Goal: Use online tool/utility: Utilize a website feature to perform a specific function

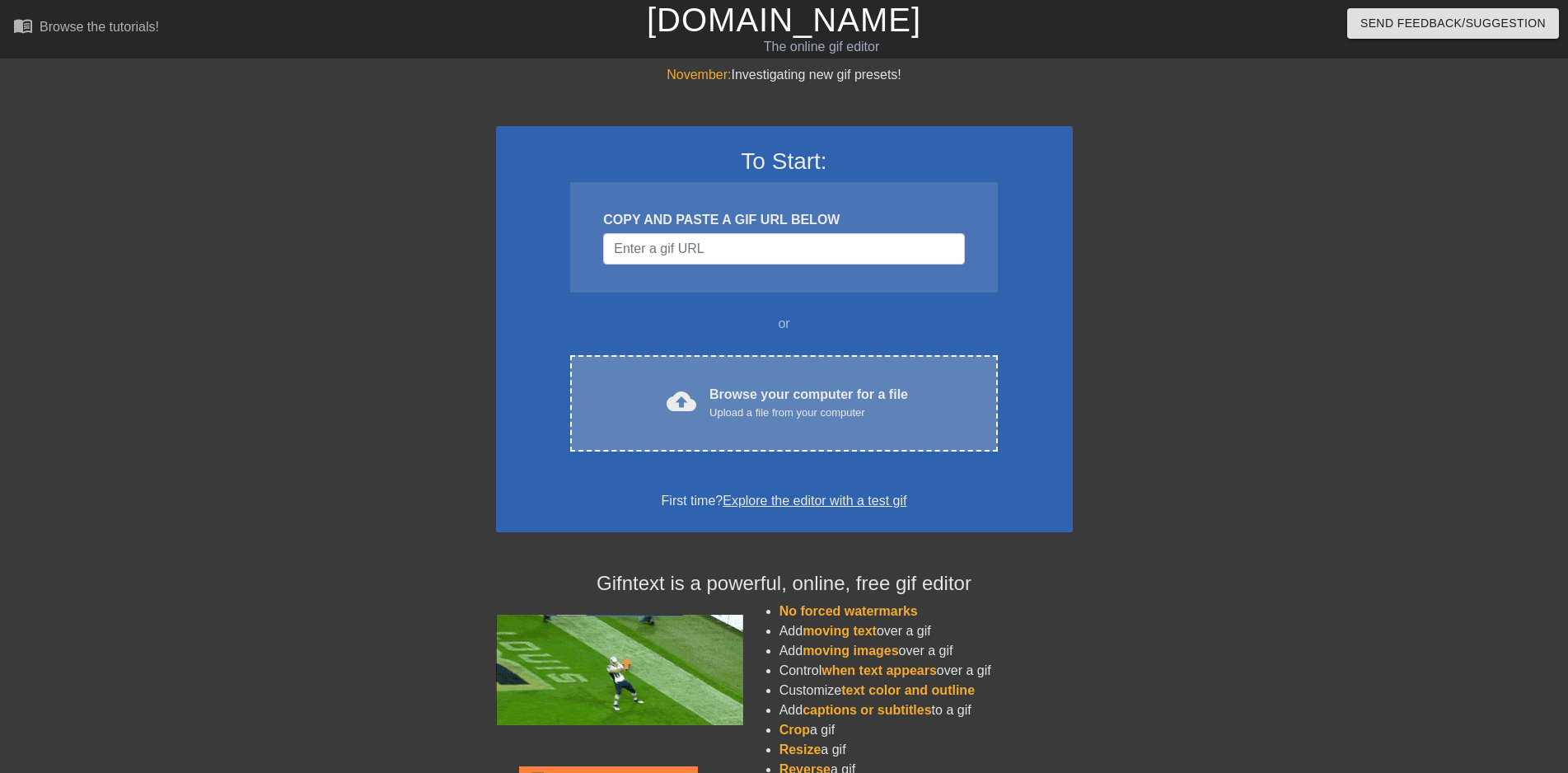
click at [858, 406] on div "Upload a file from your computer" at bounding box center [809, 413] width 199 height 17
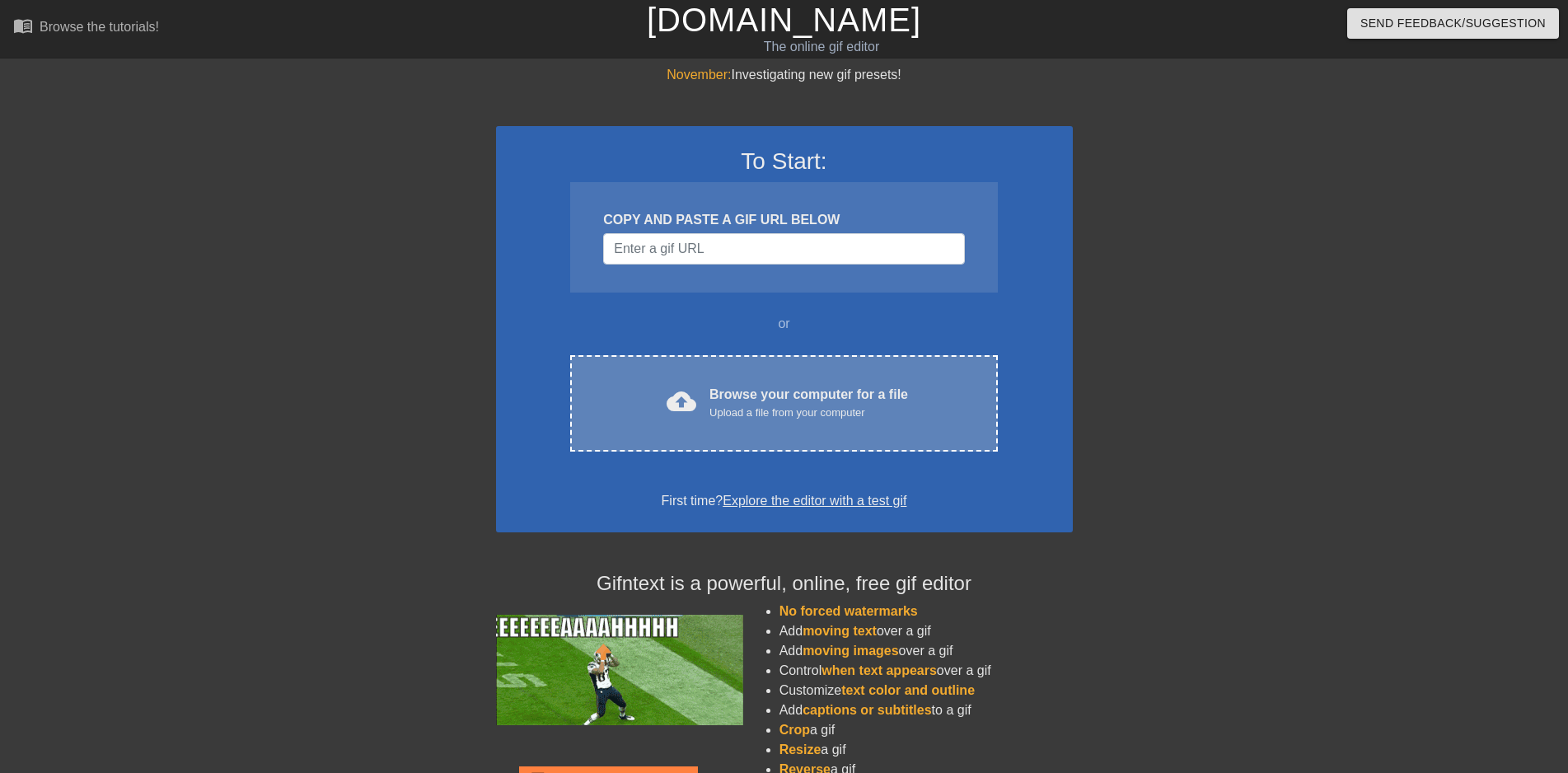
click at [833, 405] on div "Upload a file from your computer" at bounding box center [809, 413] width 199 height 17
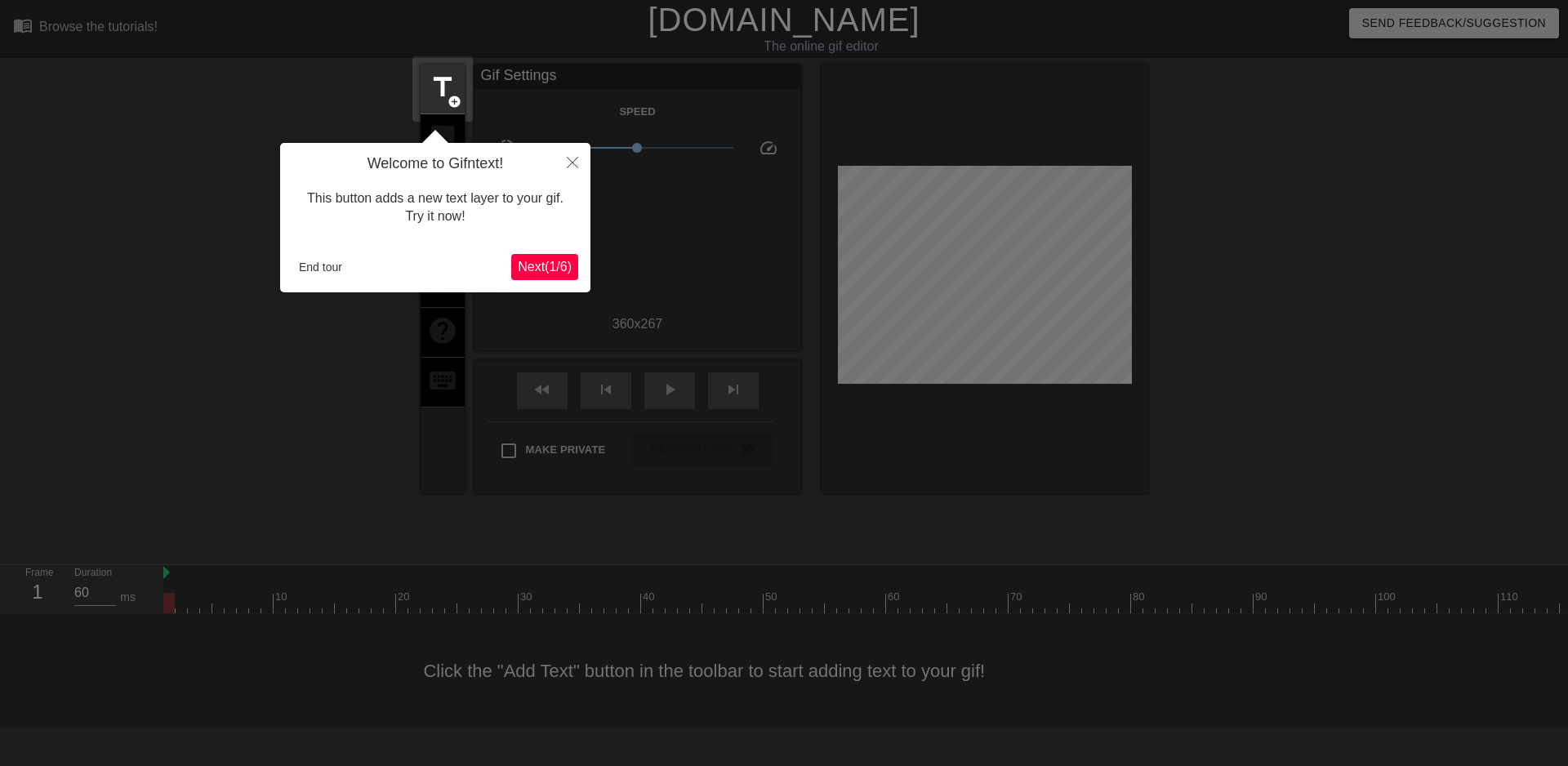
click at [555, 270] on span "Next ( 1 / 6 )" at bounding box center [544, 266] width 54 height 14
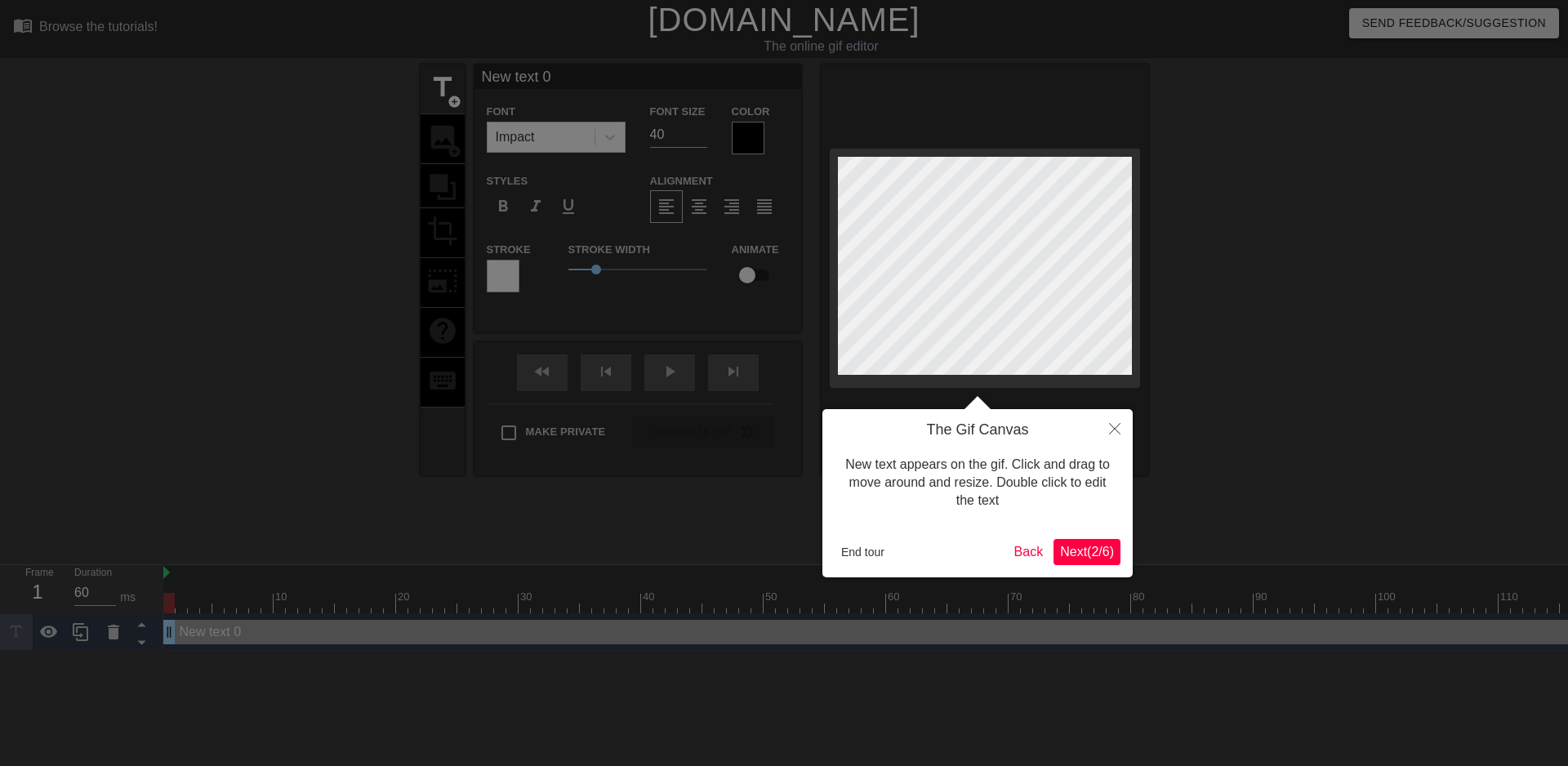
click at [312, 272] on div at bounding box center [784, 383] width 1568 height 766
click at [870, 559] on button "End tour" at bounding box center [863, 552] width 56 height 25
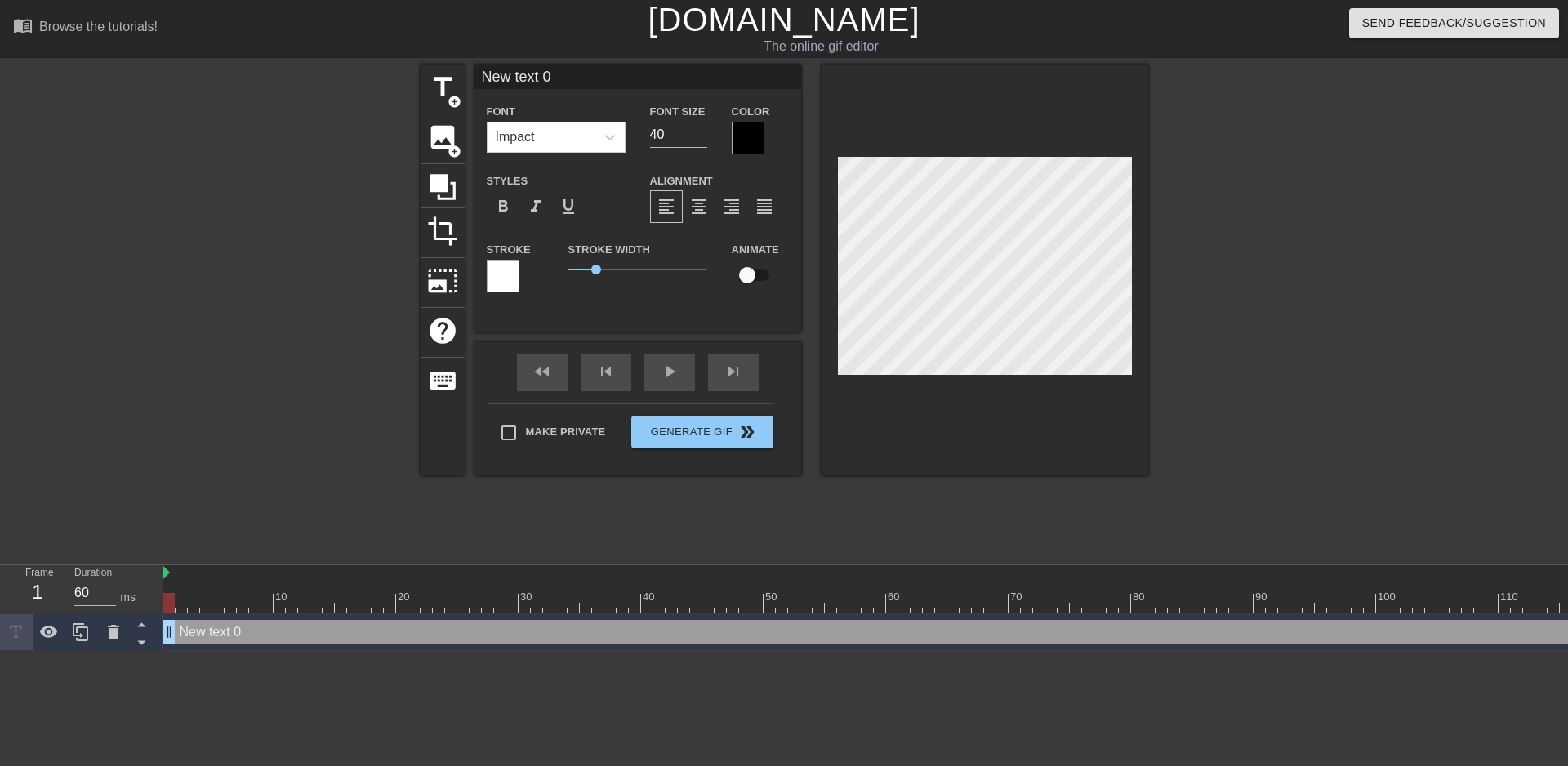
click at [474, 79] on input "New text 0" at bounding box center [637, 77] width 326 height 25
type input "Muted minding her own business"
click at [703, 206] on span "format_align_center" at bounding box center [699, 207] width 20 height 20
click at [610, 140] on icon at bounding box center [610, 137] width 17 height 17
click at [531, 136] on div "Impact" at bounding box center [515, 137] width 39 height 20
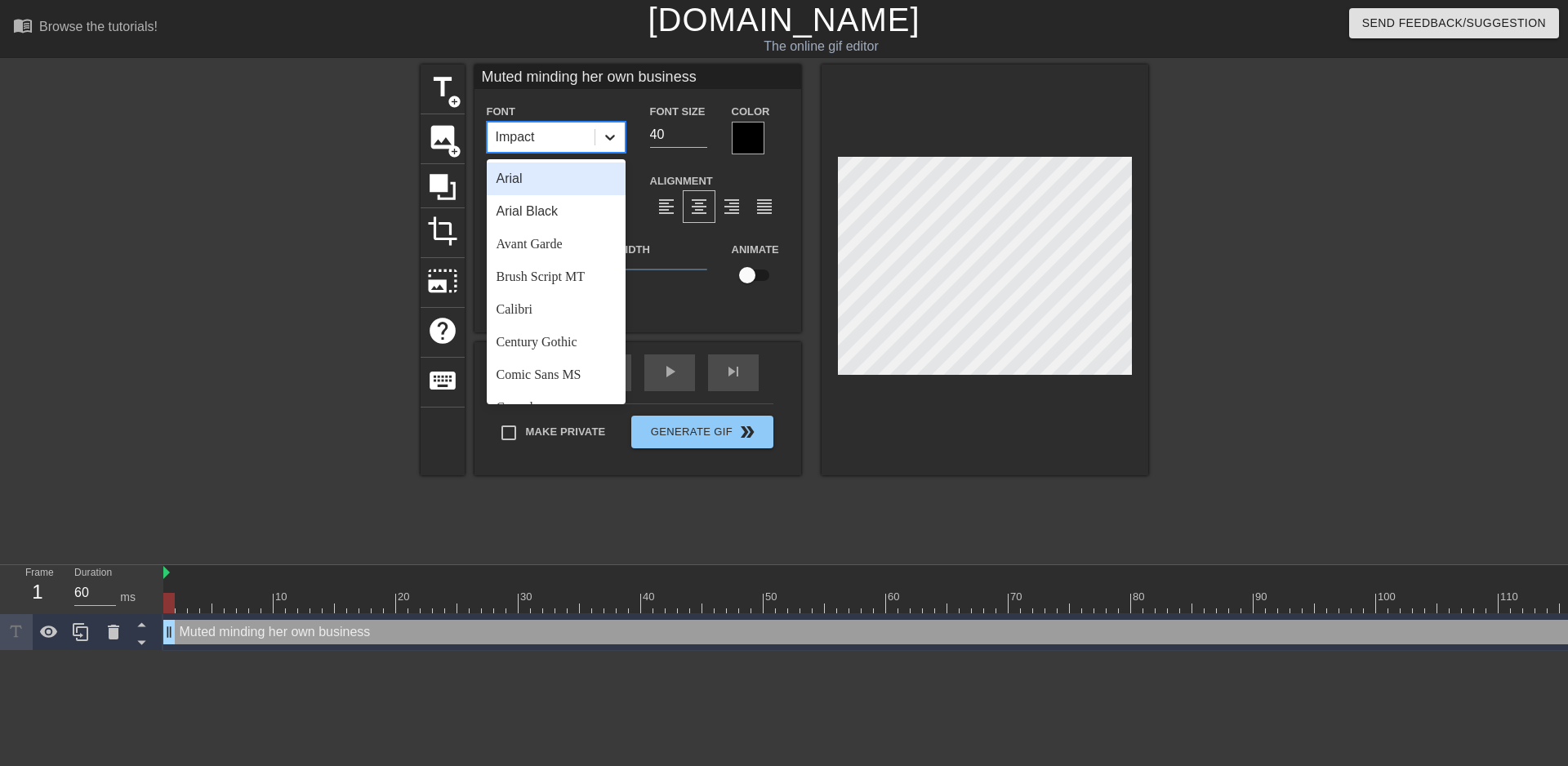
click at [604, 136] on icon at bounding box center [610, 137] width 17 height 17
click at [566, 300] on div "Calibri" at bounding box center [556, 310] width 139 height 33
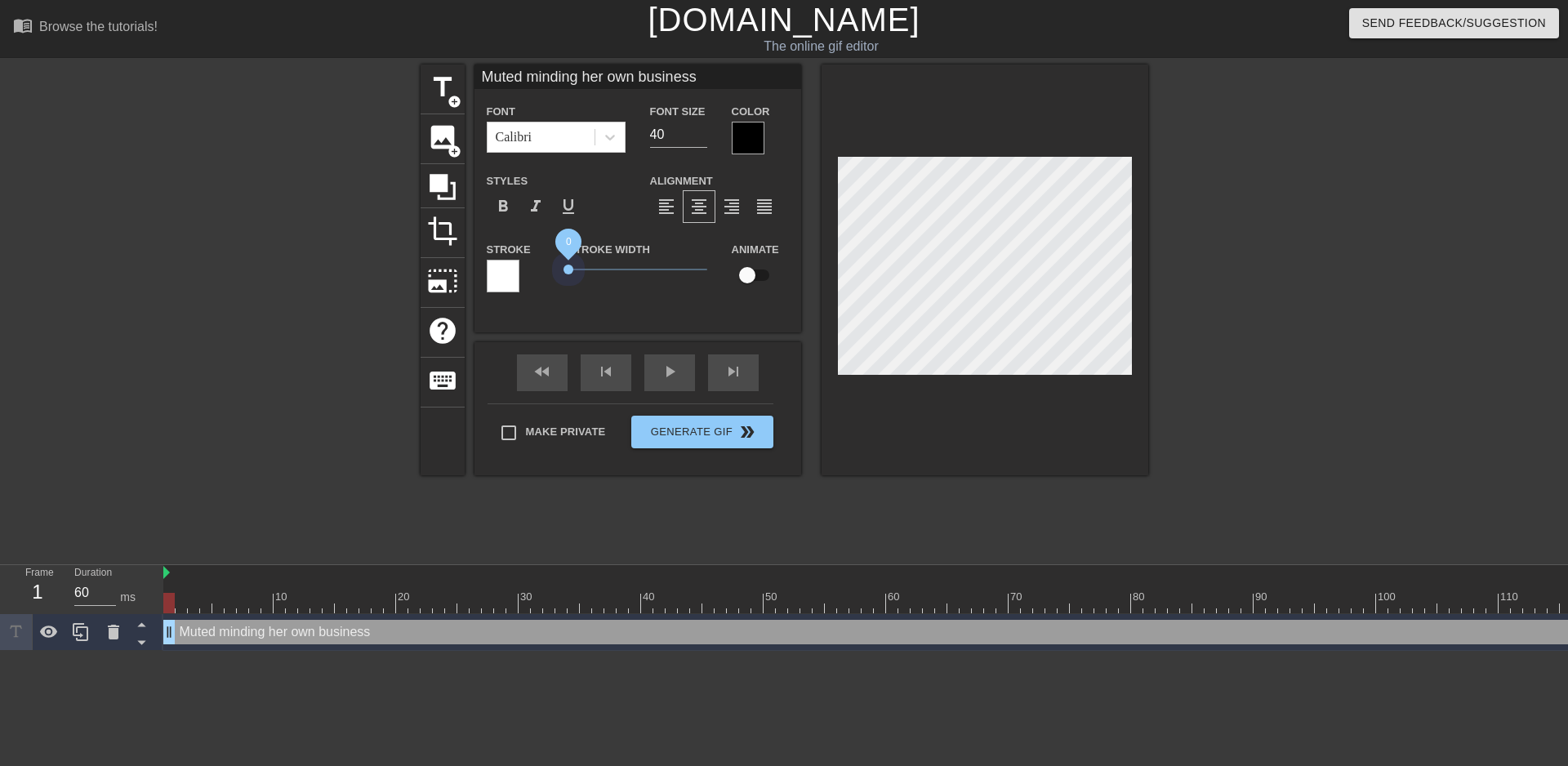
drag, startPoint x: 595, startPoint y: 266, endPoint x: 512, endPoint y: 258, distance: 83.4
click at [489, 288] on div "Stroke Stroke Width 0 Animate" at bounding box center [637, 274] width 326 height 68
click at [745, 132] on div at bounding box center [748, 138] width 33 height 33
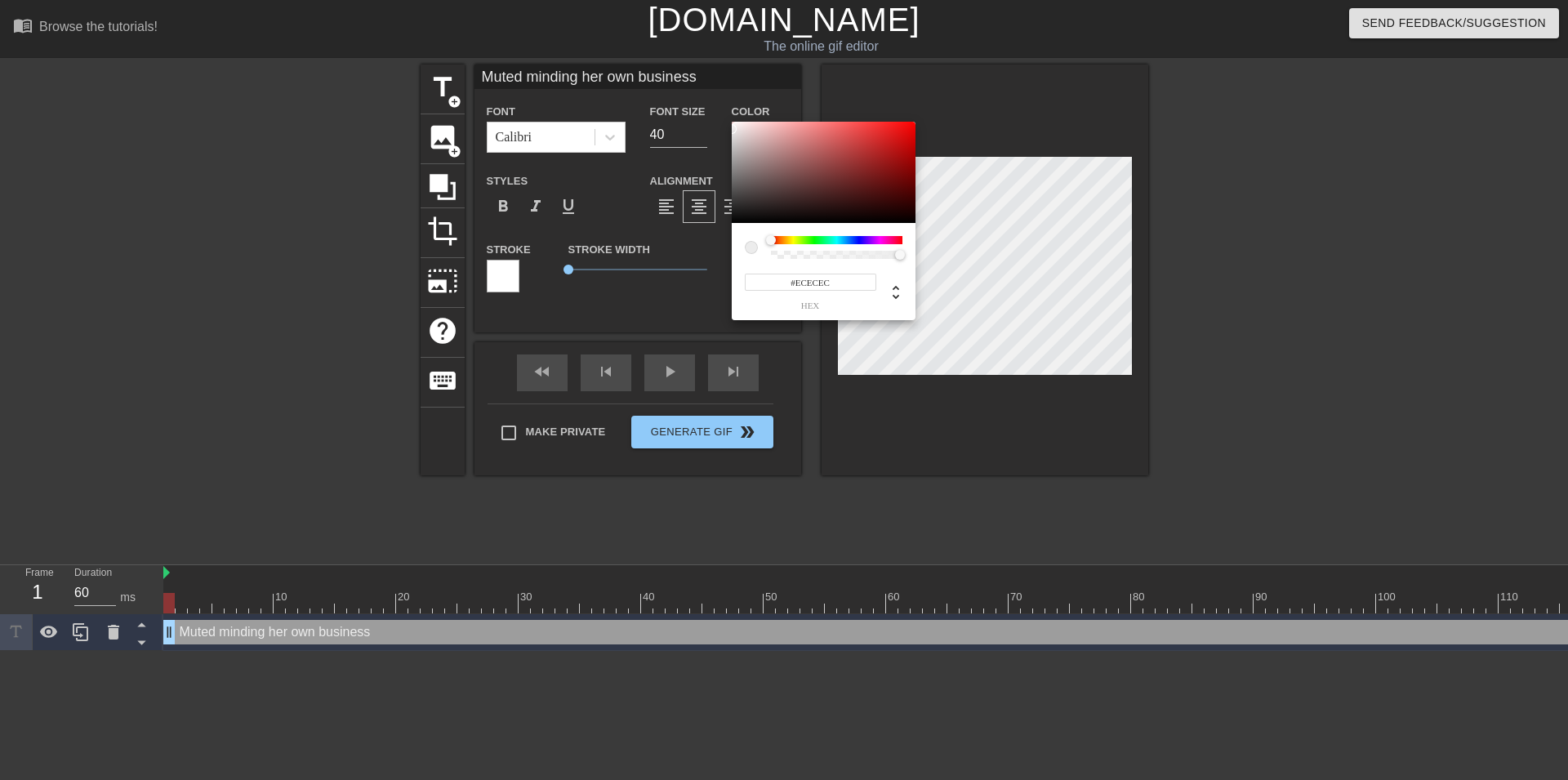
type input "#FFFFFF"
drag, startPoint x: 767, startPoint y: 182, endPoint x: 653, endPoint y: 80, distance: 153.0
click at [732, 121] on div at bounding box center [823, 172] width 183 height 102
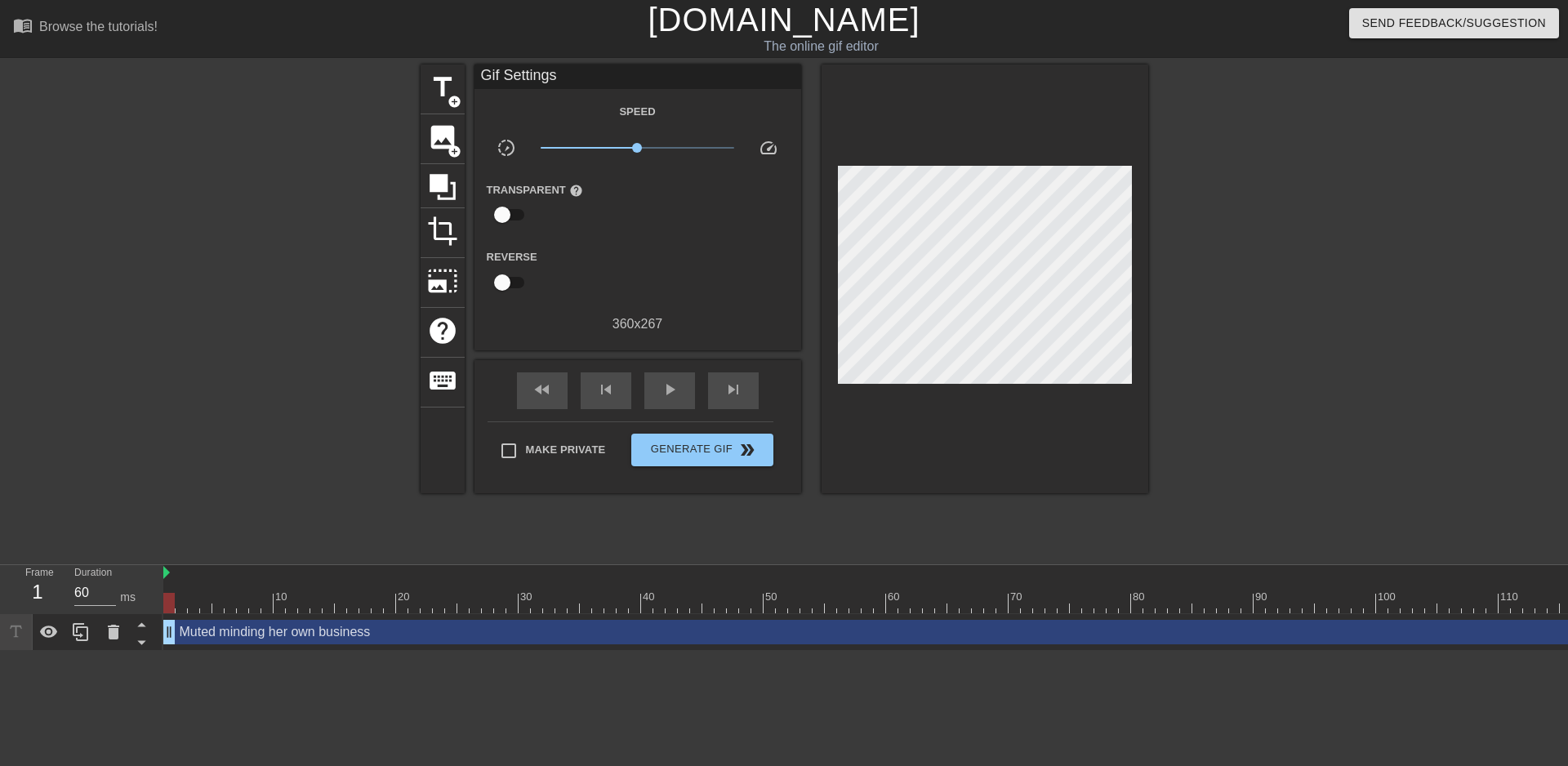
click at [278, 642] on div "Muted minding her own business drag_handle drag_handle" at bounding box center [923, 632] width 1519 height 25
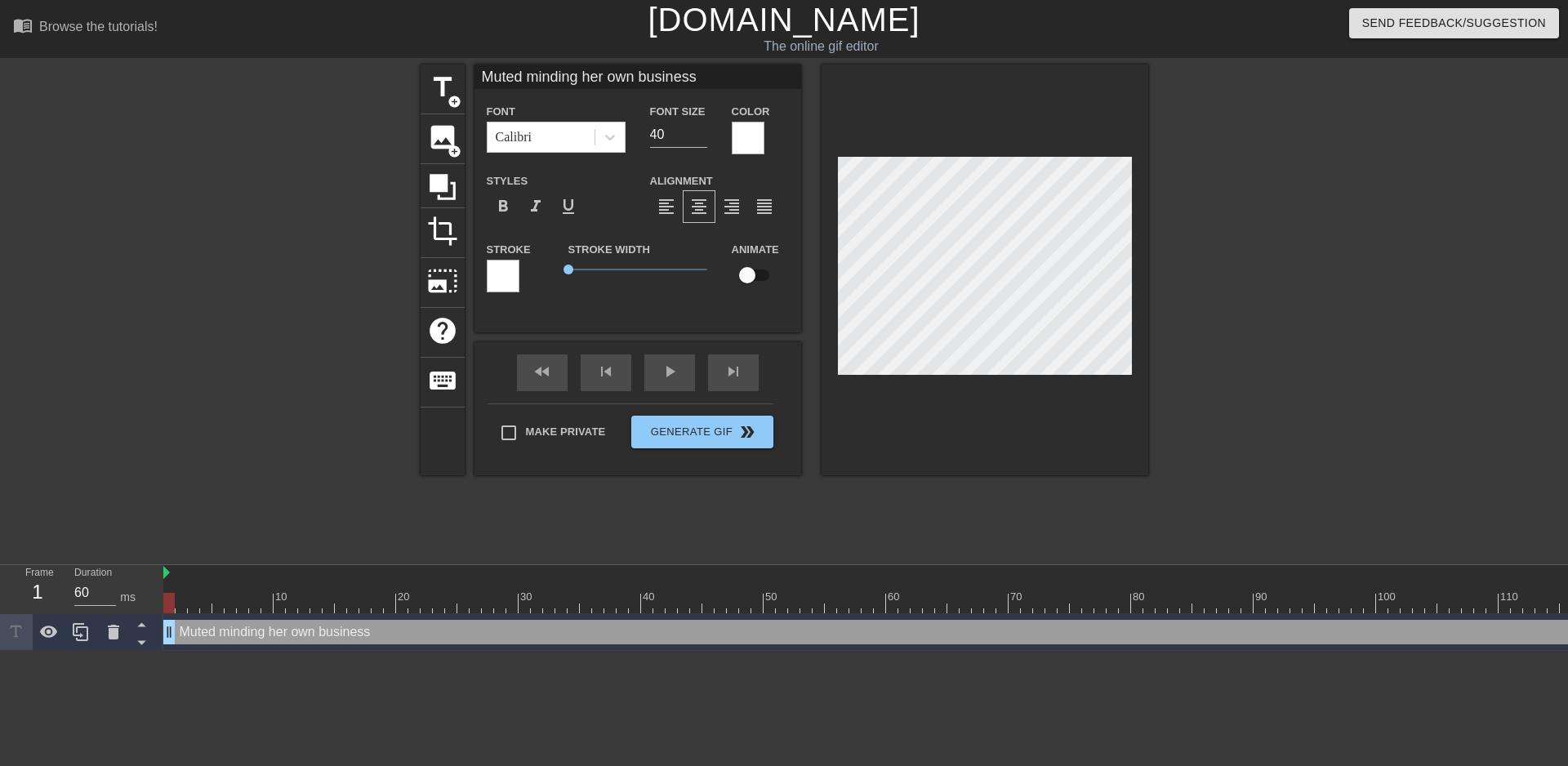
scroll to position [0, 5]
type input "Muted minding her own business"
type textarea "Muted minding her own business"
click at [1249, 392] on div at bounding box center [1290, 309] width 245 height 490
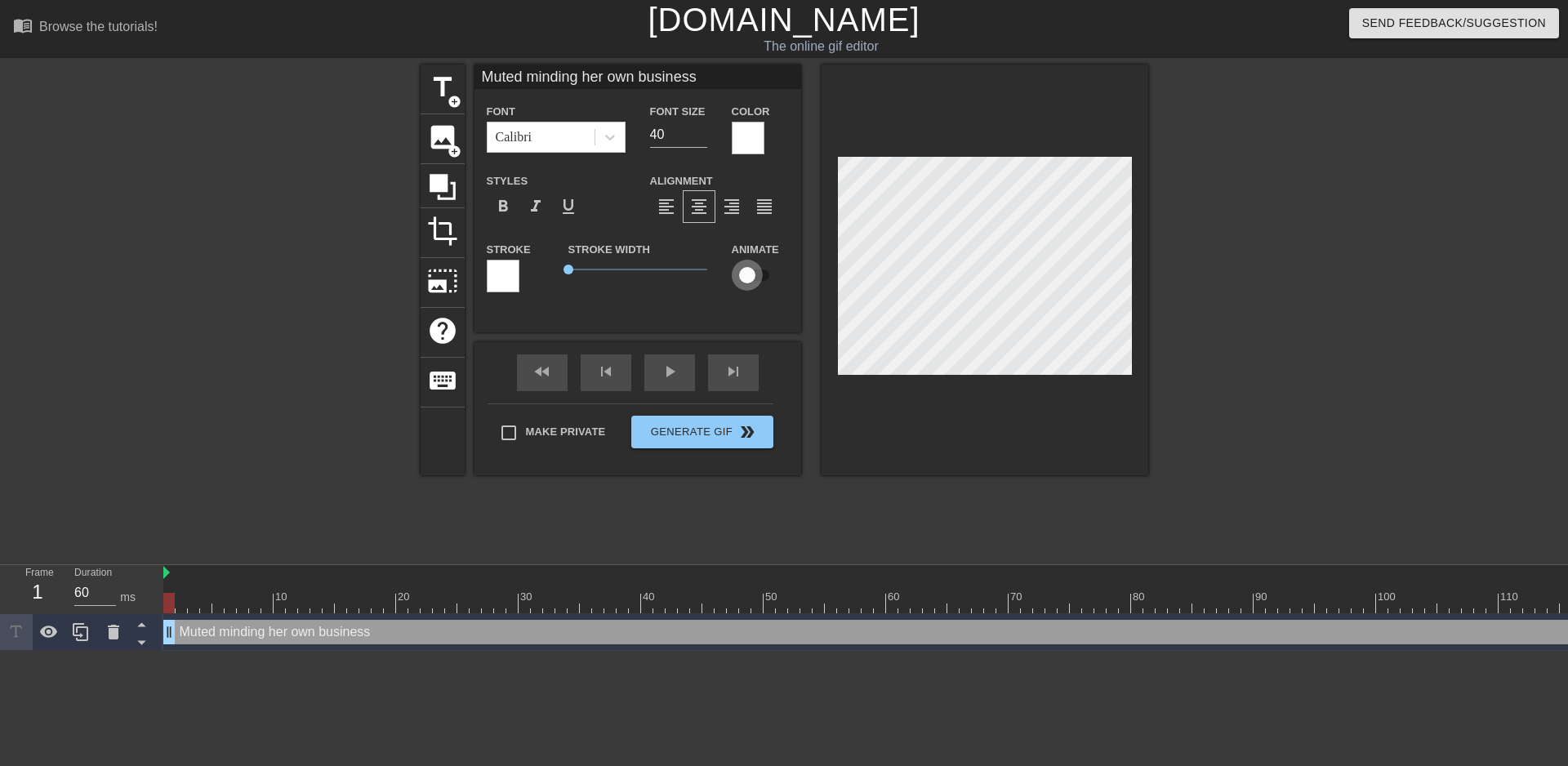
click at [752, 274] on input "checkbox" at bounding box center [747, 275] width 93 height 31
checkbox input "true"
type input "Muted minding her own business"
click at [170, 597] on div at bounding box center [169, 602] width 12 height 21
click at [174, 597] on div at bounding box center [169, 602] width 12 height 21
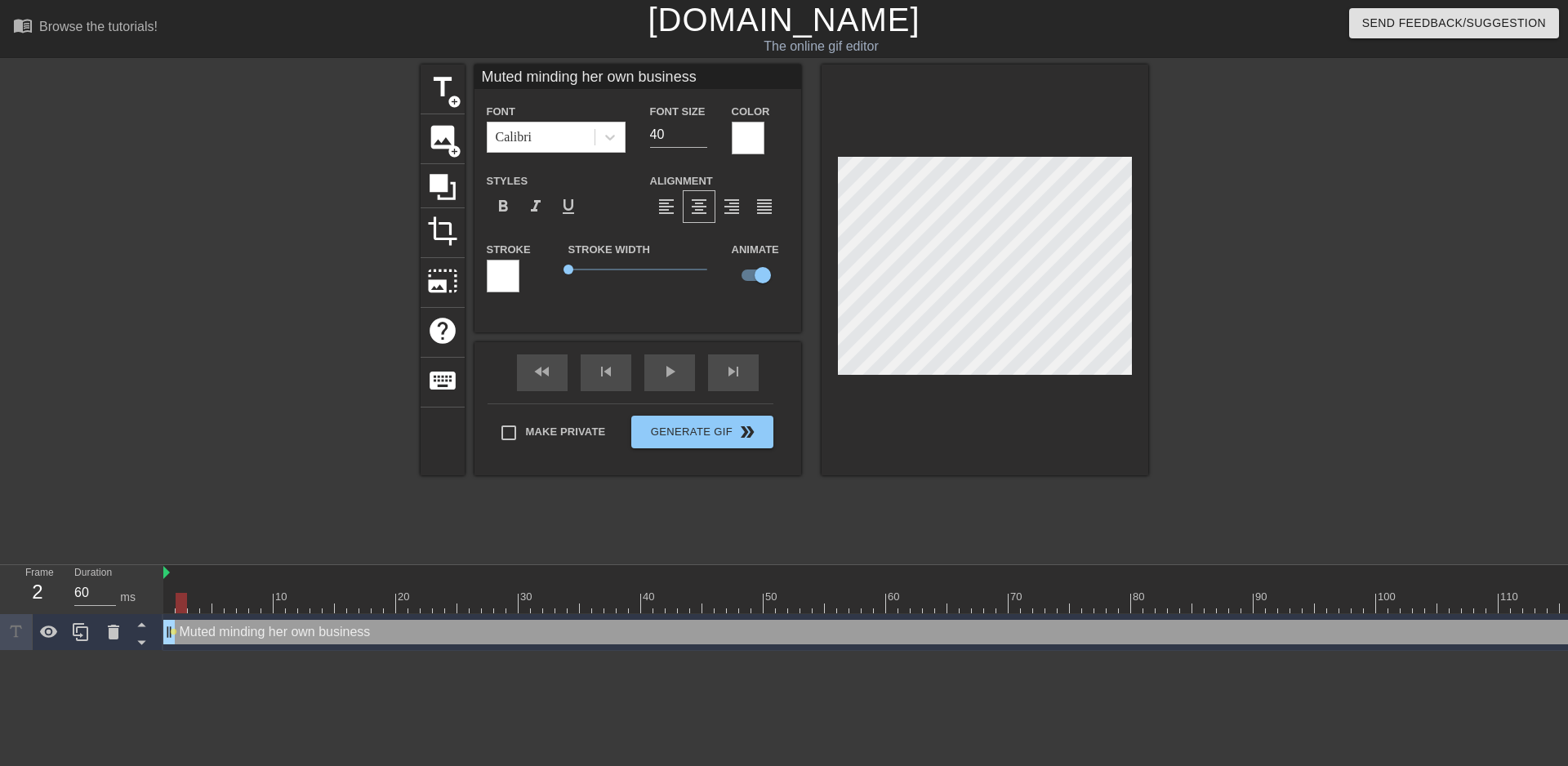
click at [178, 598] on div at bounding box center [923, 602] width 1519 height 21
click at [182, 600] on div at bounding box center [181, 602] width 12 height 21
click at [183, 602] on div at bounding box center [181, 602] width 12 height 21
drag, startPoint x: 183, startPoint y: 602, endPoint x: 164, endPoint y: 603, distance: 19.0
click at [164, 603] on div at bounding box center [169, 602] width 12 height 21
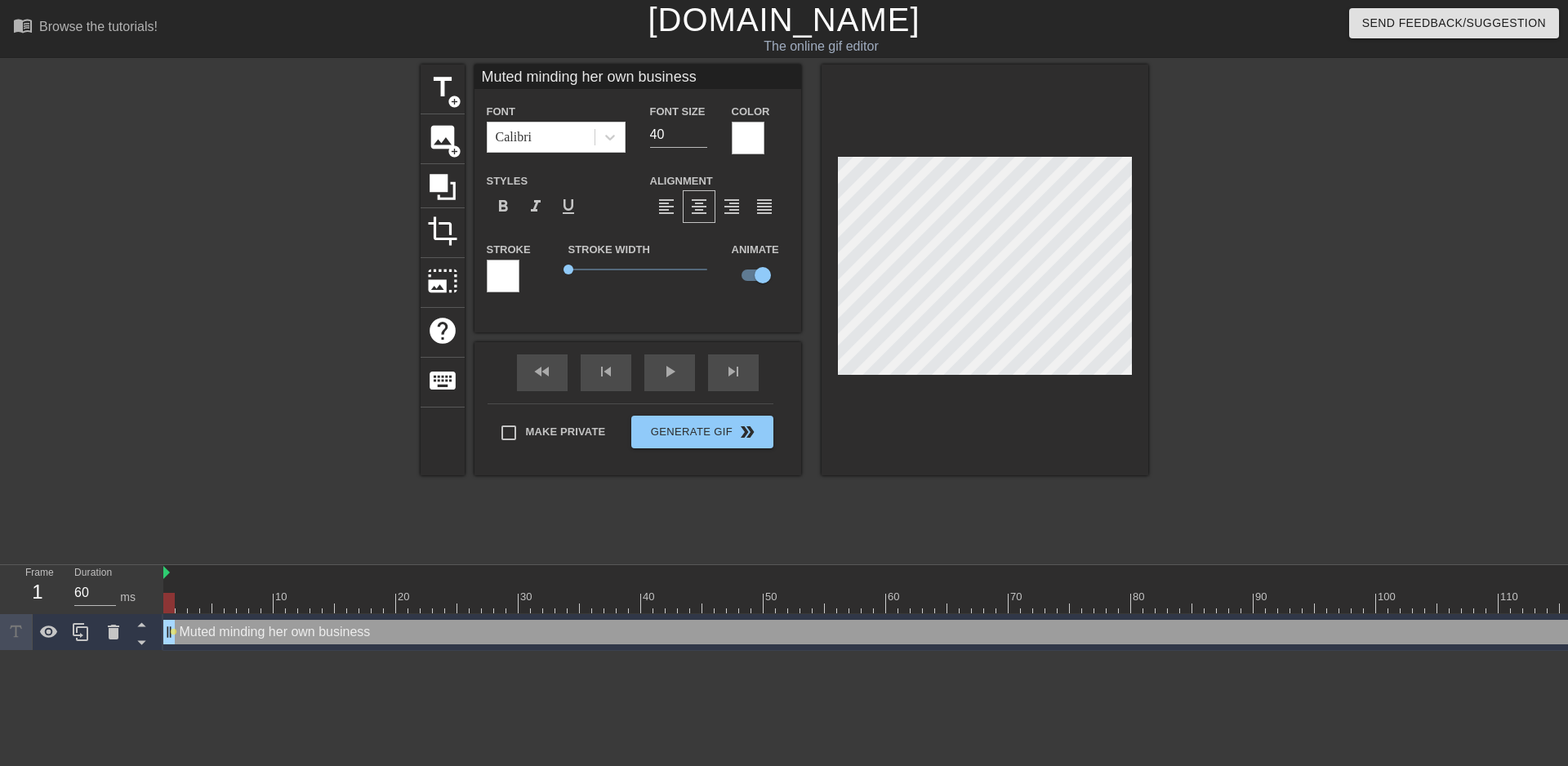
drag, startPoint x: 164, startPoint y: 603, endPoint x: 152, endPoint y: 605, distance: 12.2
click at [160, 603] on div "Frame 1 Duration 60 ms 10 20 30 40 50 60 70 80 90 100 110 120 Muted minding her…" at bounding box center [784, 608] width 1568 height 86
click at [150, 605] on div "Duration 60 ms" at bounding box center [111, 588] width 98 height 47
drag, startPoint x: 171, startPoint y: 604, endPoint x: 191, endPoint y: 604, distance: 20.0
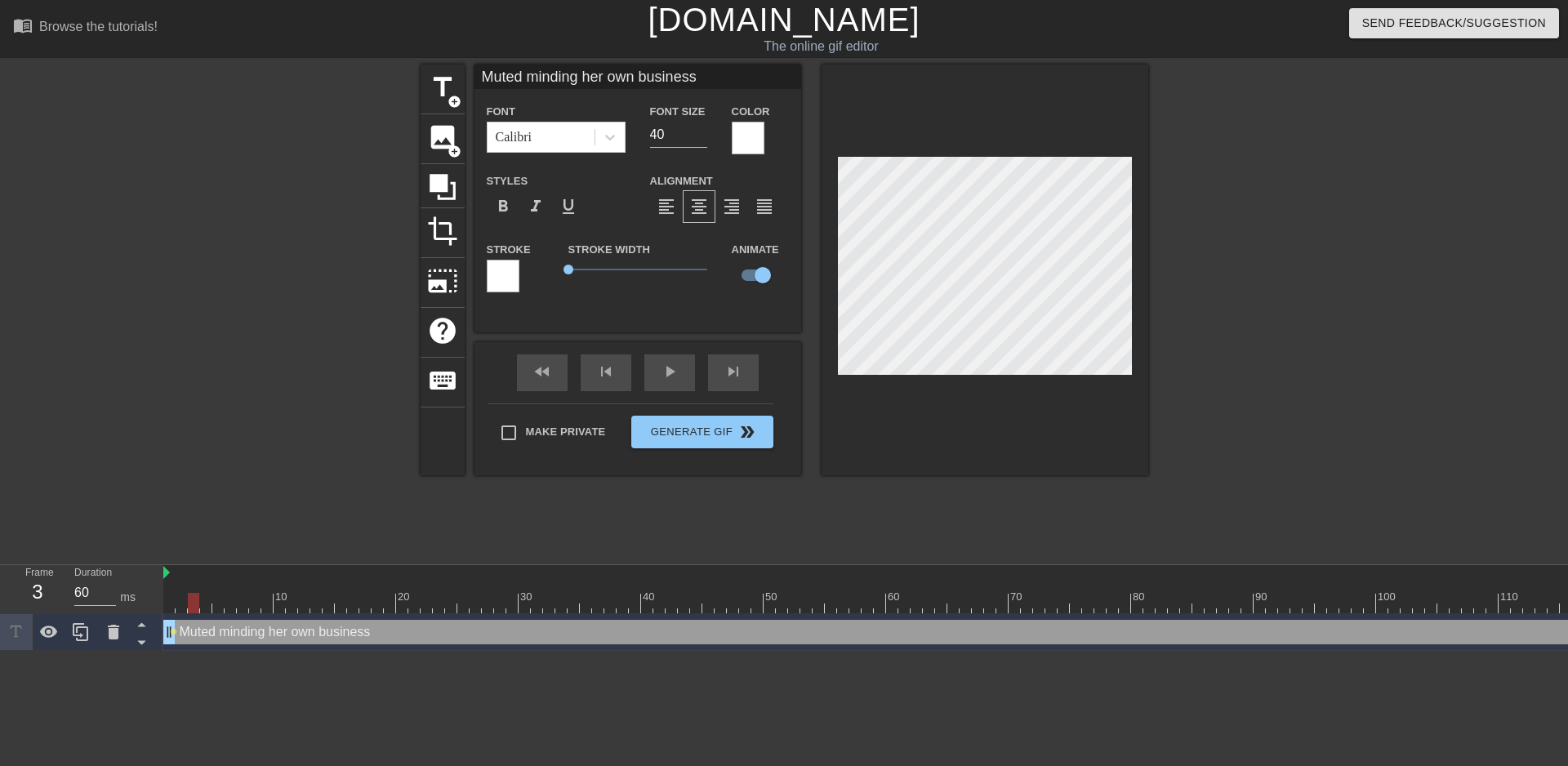
click at [192, 603] on div at bounding box center [193, 602] width 12 height 21
drag, startPoint x: 181, startPoint y: 606, endPoint x: 200, endPoint y: 602, distance: 19.4
click at [200, 602] on div at bounding box center [206, 602] width 12 height 21
drag, startPoint x: 206, startPoint y: 600, endPoint x: 230, endPoint y: 604, distance: 24.3
click at [230, 604] on div at bounding box center [231, 602] width 12 height 21
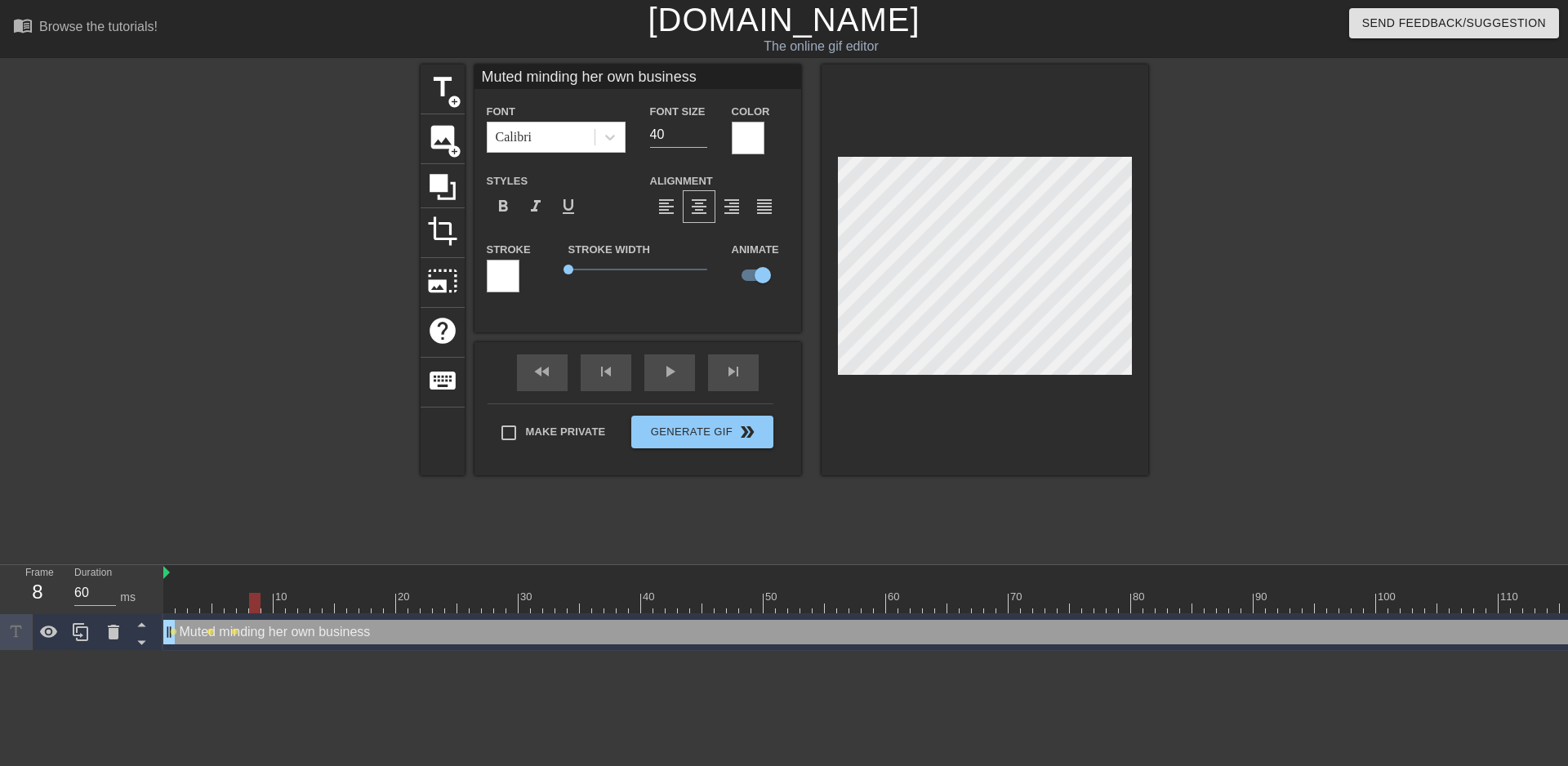
drag, startPoint x: 228, startPoint y: 605, endPoint x: 249, endPoint y: 601, distance: 21.4
click at [249, 601] on div at bounding box center [255, 602] width 12 height 21
drag, startPoint x: 254, startPoint y: 601, endPoint x: 278, endPoint y: 596, distance: 24.5
click at [278, 596] on div at bounding box center [279, 602] width 12 height 21
drag, startPoint x: 278, startPoint y: 602, endPoint x: 293, endPoint y: 598, distance: 15.5
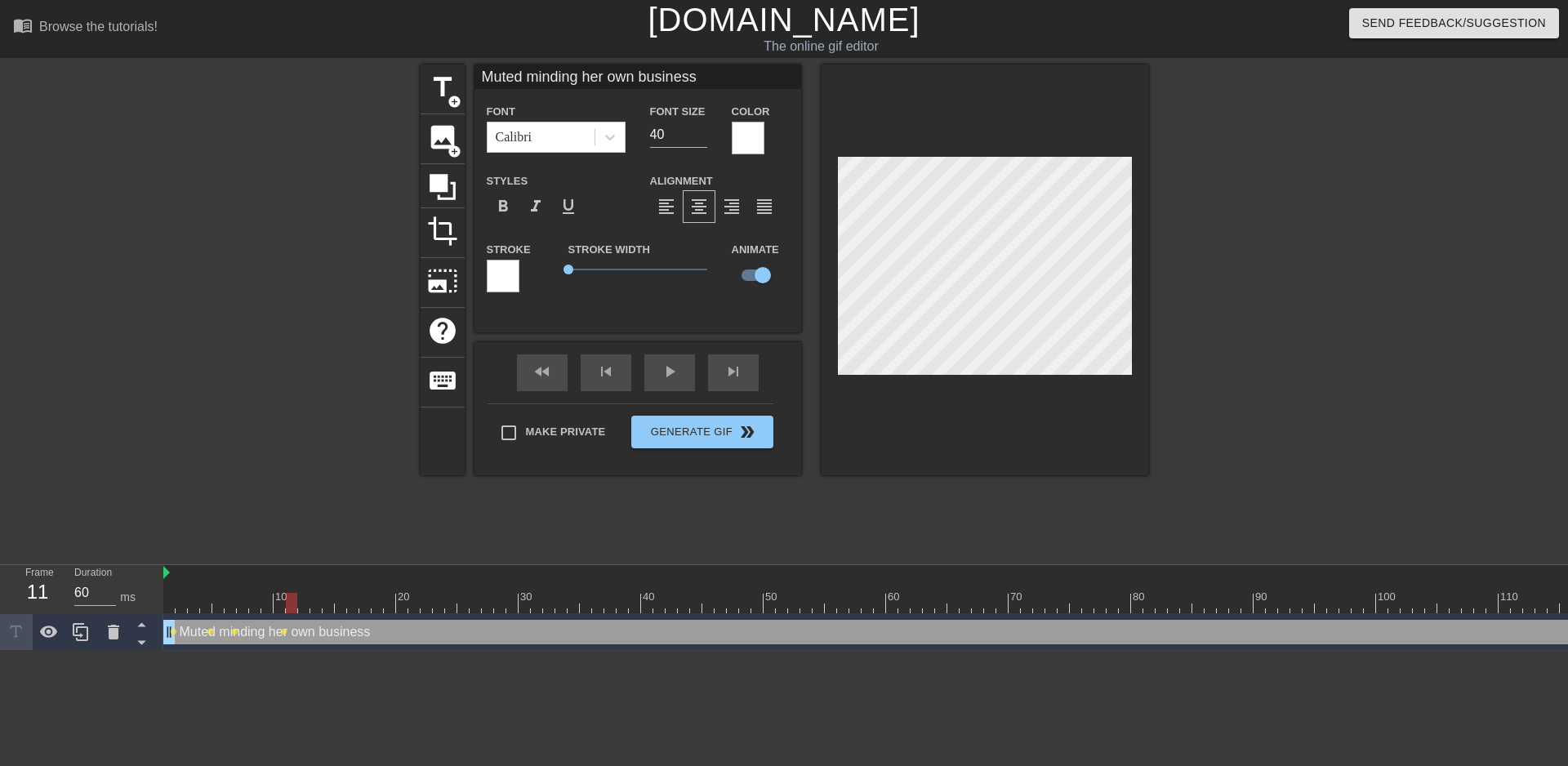
click at [293, 598] on div at bounding box center [292, 602] width 12 height 21
drag, startPoint x: 290, startPoint y: 605, endPoint x: 299, endPoint y: 603, distance: 9.2
click at [298, 603] on div at bounding box center [923, 602] width 1519 height 21
click at [302, 604] on div at bounding box center [923, 602] width 1519 height 21
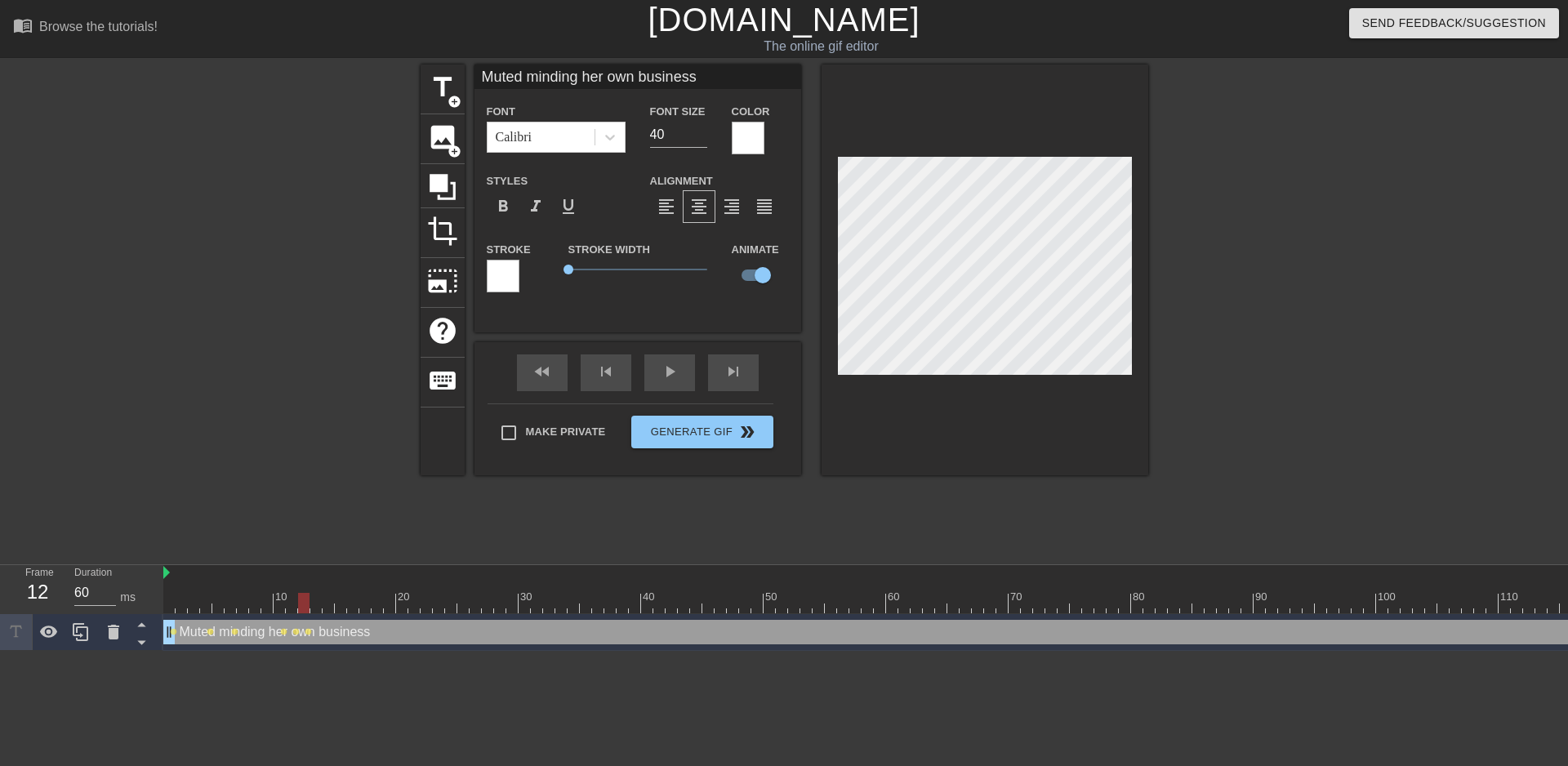
click at [1295, 311] on div at bounding box center [1290, 309] width 245 height 490
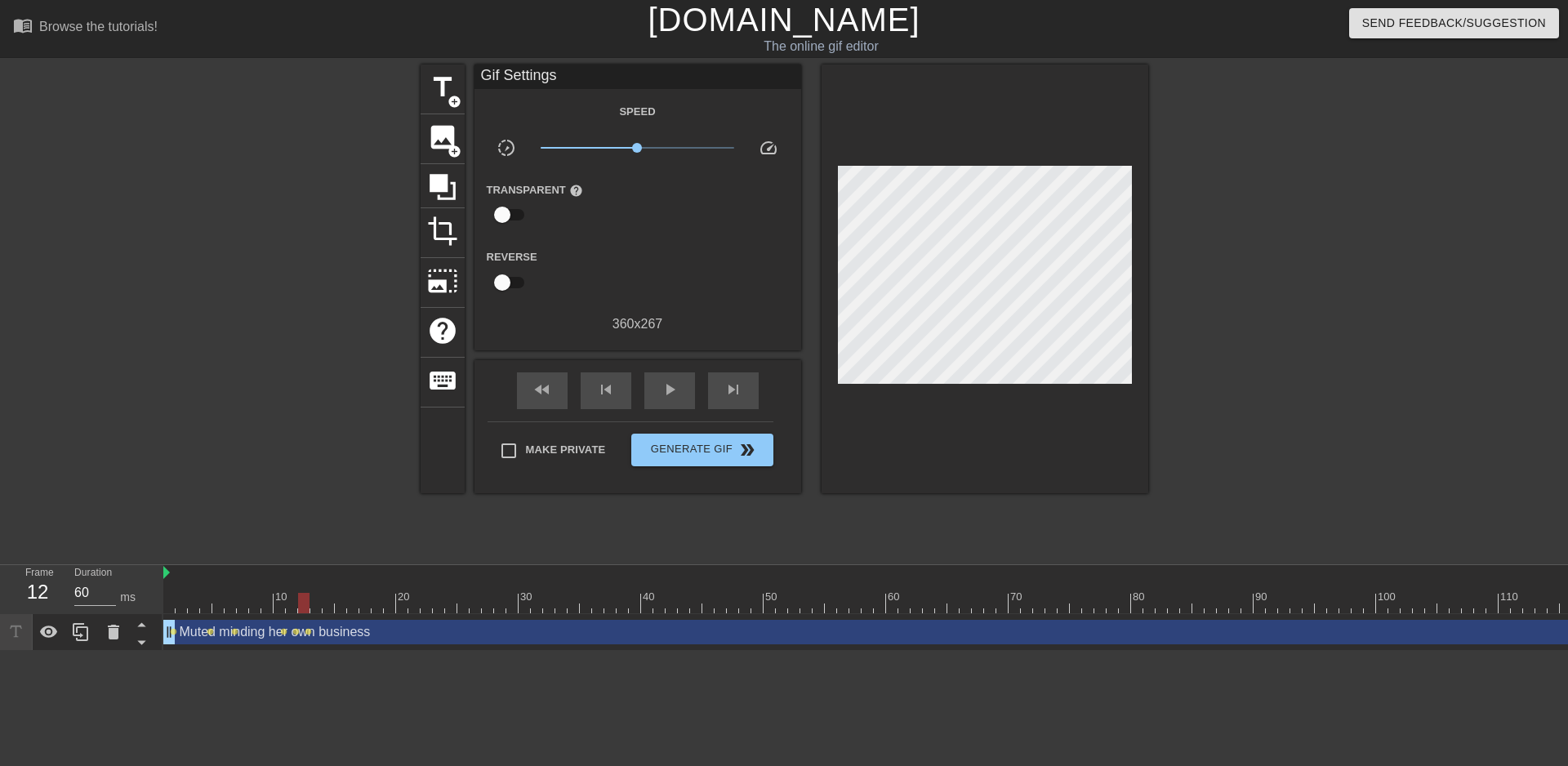
click at [1171, 375] on div at bounding box center [1290, 309] width 245 height 490
drag, startPoint x: 305, startPoint y: 600, endPoint x: 339, endPoint y: 598, distance: 34.1
click at [339, 598] on div at bounding box center [341, 602] width 12 height 21
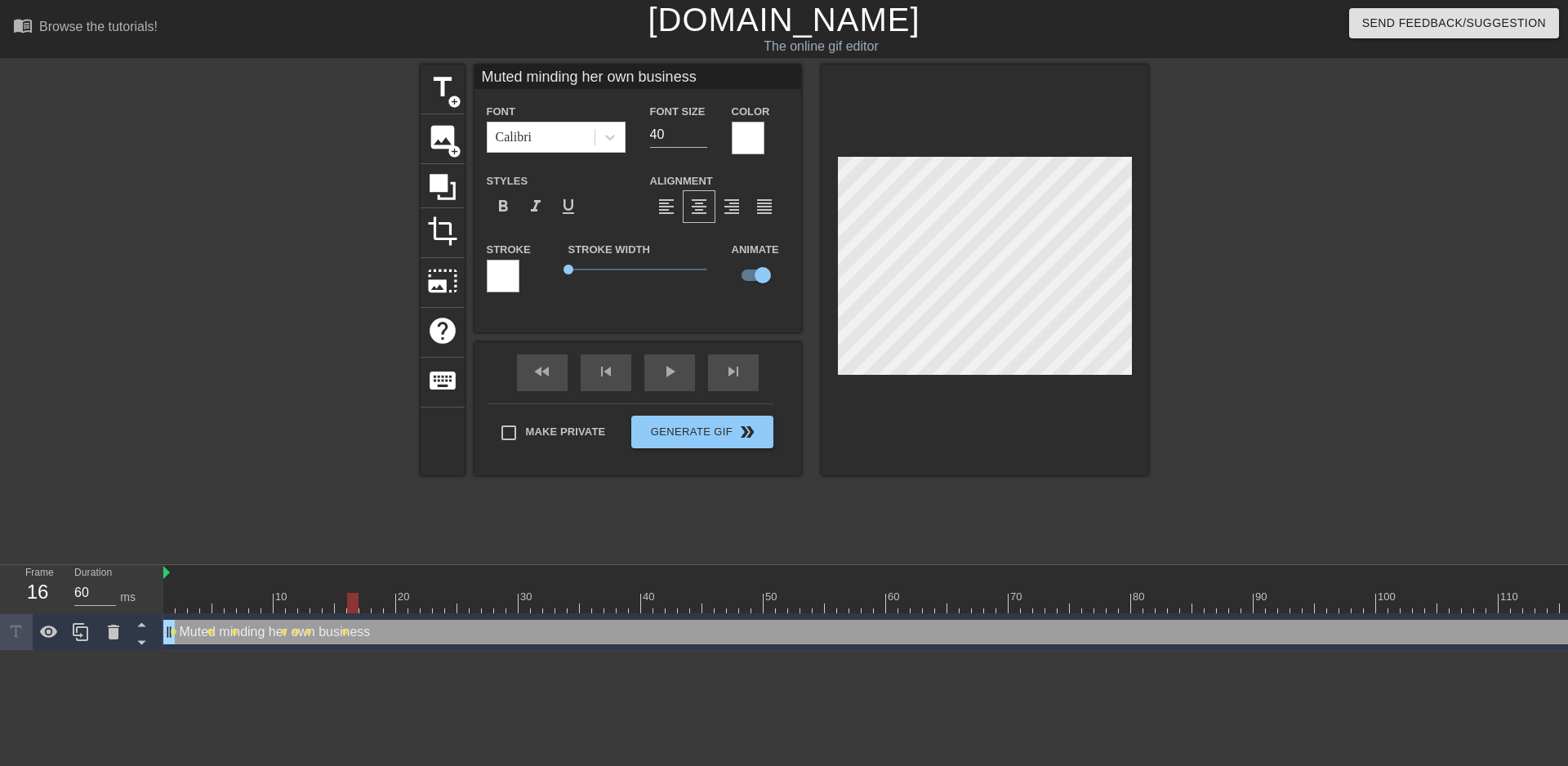
drag, startPoint x: 341, startPoint y: 606, endPoint x: 354, endPoint y: 604, distance: 13.2
click at [354, 604] on div at bounding box center [353, 602] width 12 height 21
drag, startPoint x: 351, startPoint y: 597, endPoint x: 364, endPoint y: 598, distance: 13.0
click at [364, 598] on div at bounding box center [365, 602] width 12 height 21
drag, startPoint x: 367, startPoint y: 606, endPoint x: 376, endPoint y: 606, distance: 9.0
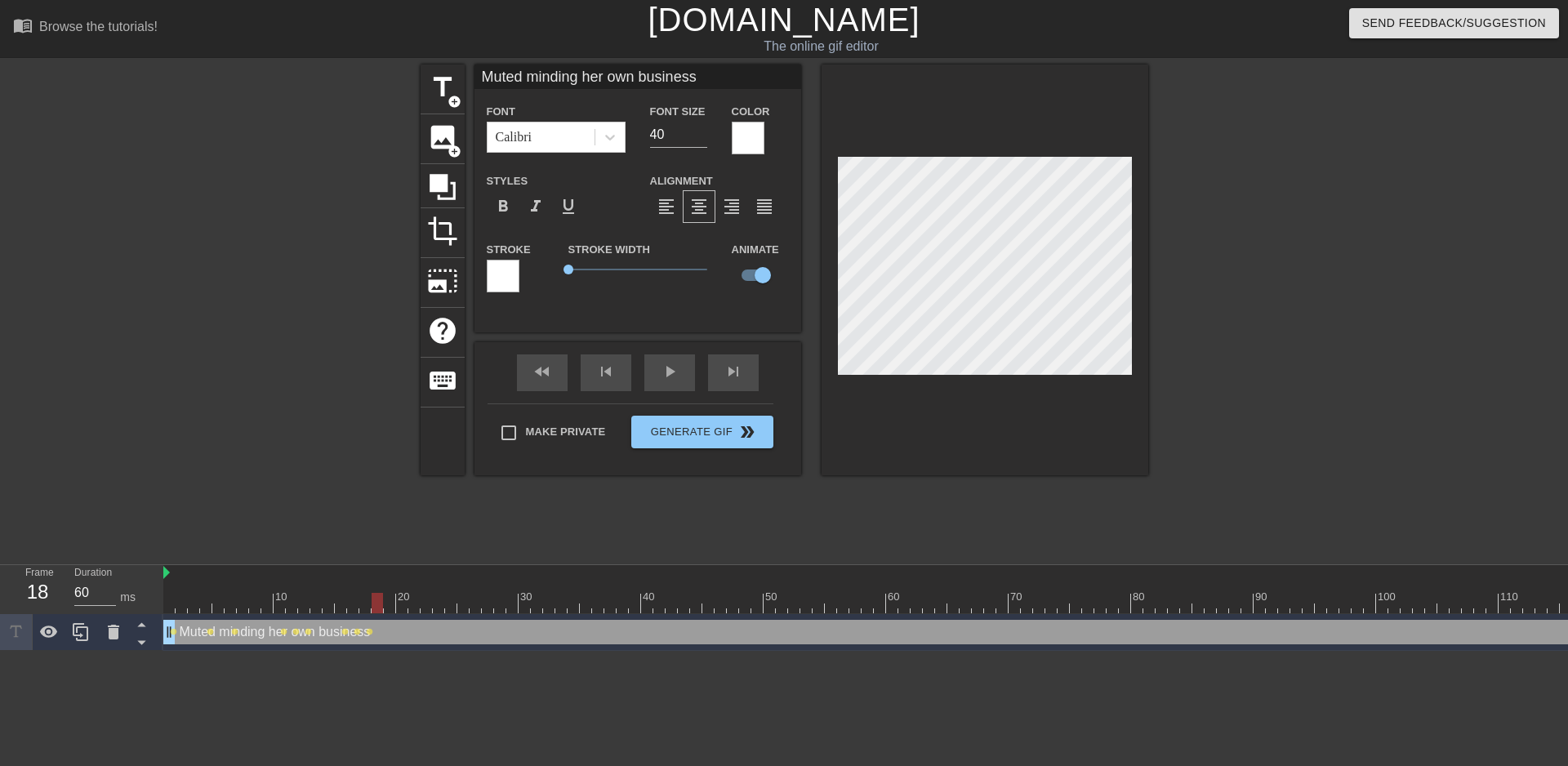
click at [376, 606] on div at bounding box center [378, 602] width 12 height 21
click at [378, 605] on div at bounding box center [378, 602] width 12 height 21
drag, startPoint x: 374, startPoint y: 602, endPoint x: 392, endPoint y: 599, distance: 18.2
click at [392, 599] on div at bounding box center [389, 602] width 12 height 21
drag, startPoint x: 388, startPoint y: 602, endPoint x: 403, endPoint y: 605, distance: 15.3
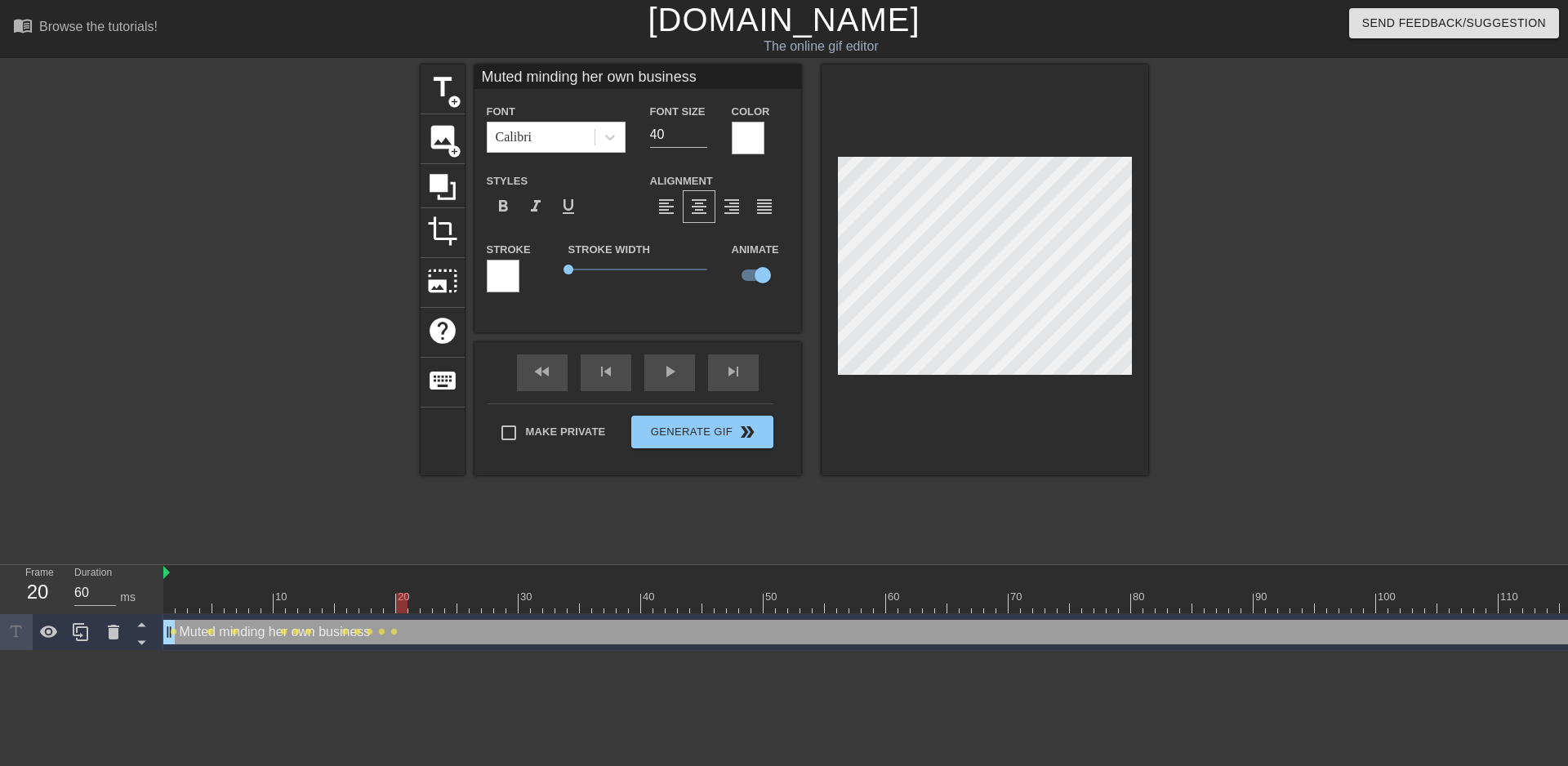
click at [403, 605] on div at bounding box center [402, 602] width 12 height 21
drag, startPoint x: 398, startPoint y: 606, endPoint x: 410, endPoint y: 604, distance: 12.2
click at [410, 604] on div at bounding box center [414, 602] width 12 height 21
click at [418, 604] on div at bounding box center [414, 602] width 12 height 21
drag, startPoint x: 422, startPoint y: 604, endPoint x: 439, endPoint y: 600, distance: 17.5
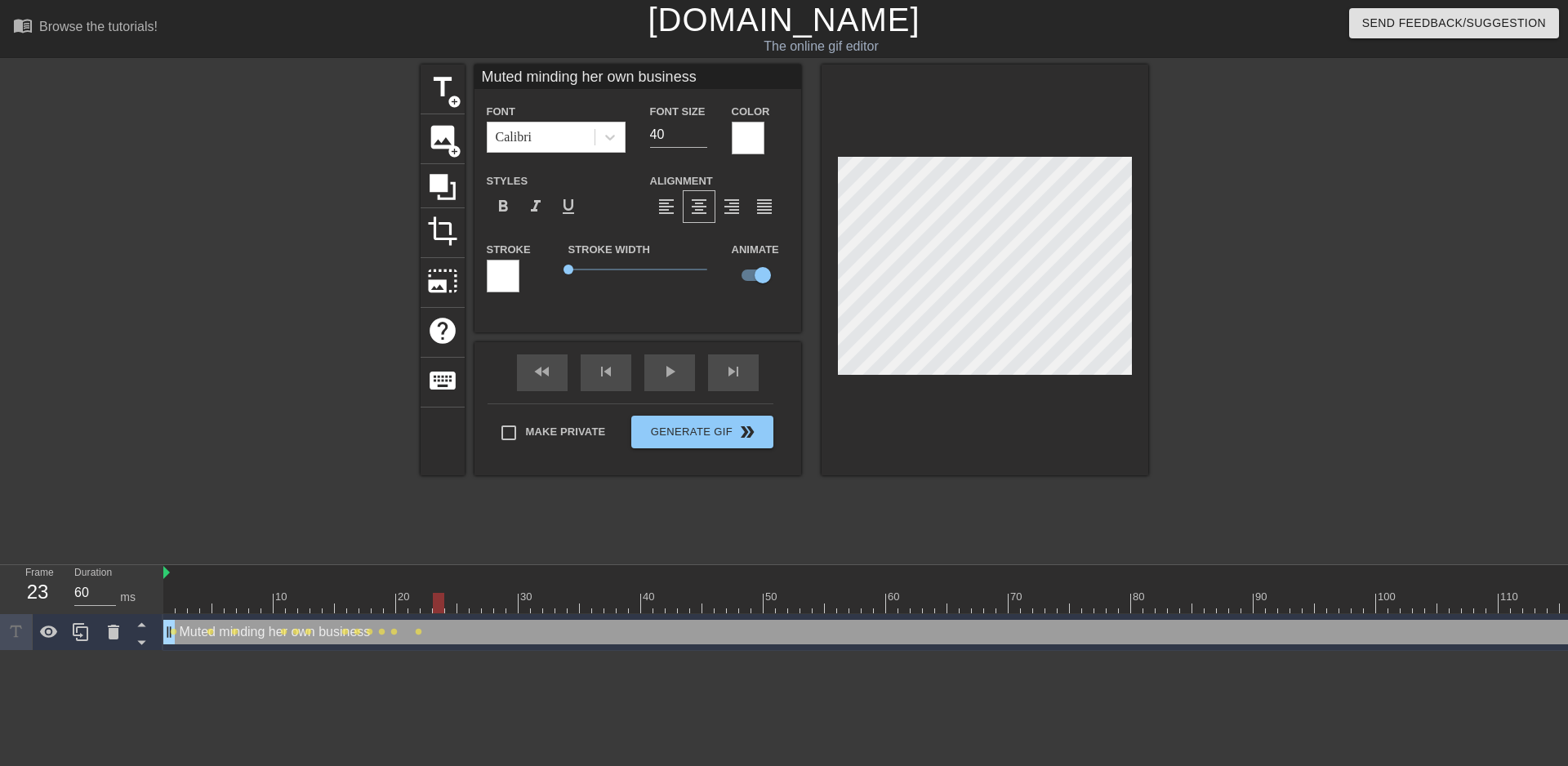
click at [439, 600] on div at bounding box center [923, 602] width 1519 height 21
drag, startPoint x: 440, startPoint y: 606, endPoint x: 450, endPoint y: 604, distance: 10.2
click at [450, 604] on div at bounding box center [451, 602] width 12 height 21
drag, startPoint x: 452, startPoint y: 599, endPoint x: 472, endPoint y: 592, distance: 21.2
click at [472, 592] on div "10 20 30 40 50 60 70 80 90 100 110 120" at bounding box center [923, 589] width 1519 height 48
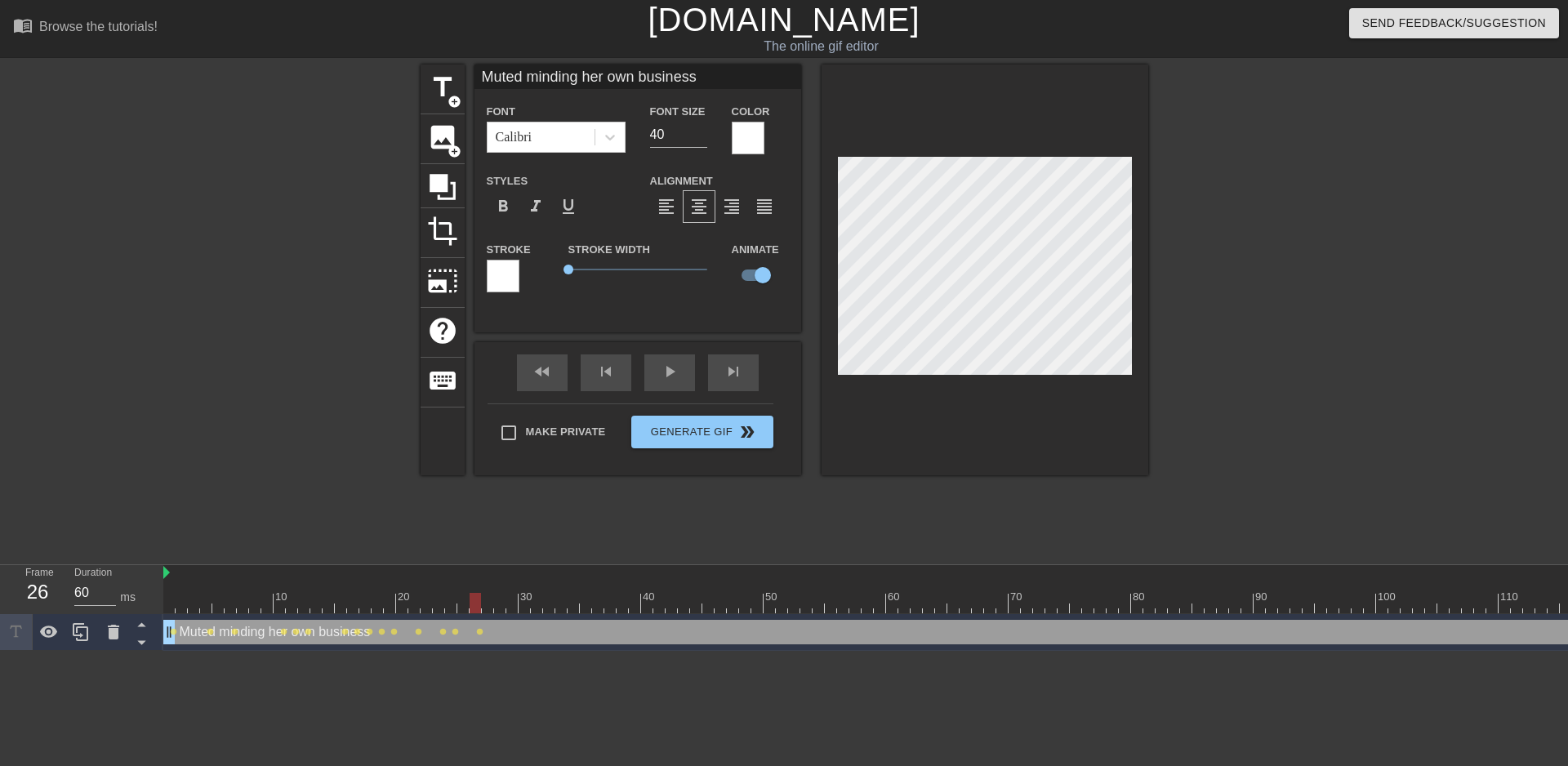
scroll to position [1, 4]
click at [1153, 320] on div "title add_circle image add_circle crop photo_size_select_large help keyboard Mu…" at bounding box center [784, 309] width 1568 height 490
drag, startPoint x: 472, startPoint y: 609, endPoint x: 481, endPoint y: 607, distance: 9.2
click at [481, 607] on div at bounding box center [923, 602] width 1519 height 21
click at [486, 607] on div at bounding box center [923, 602] width 1519 height 21
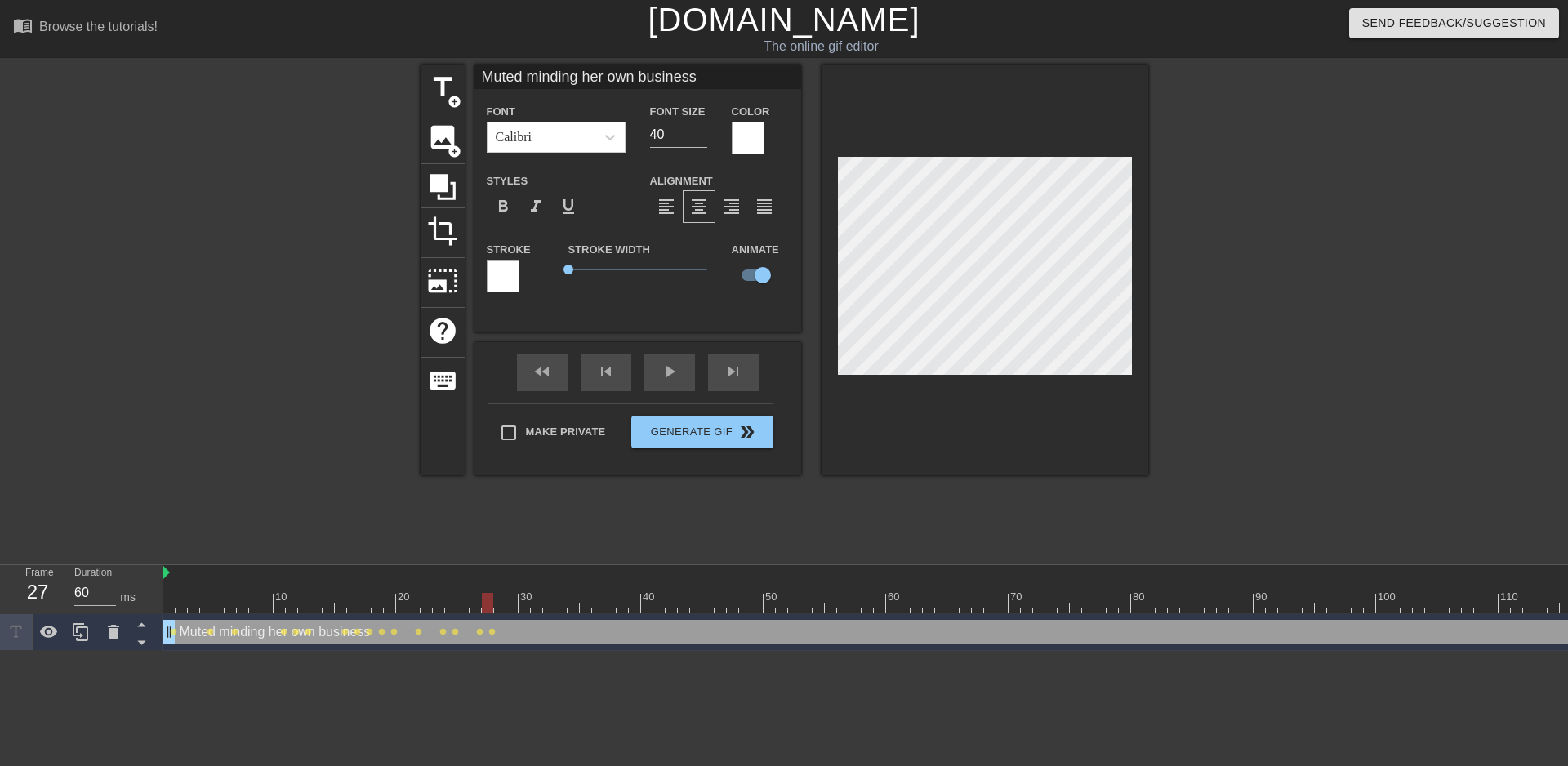
scroll to position [0, 2]
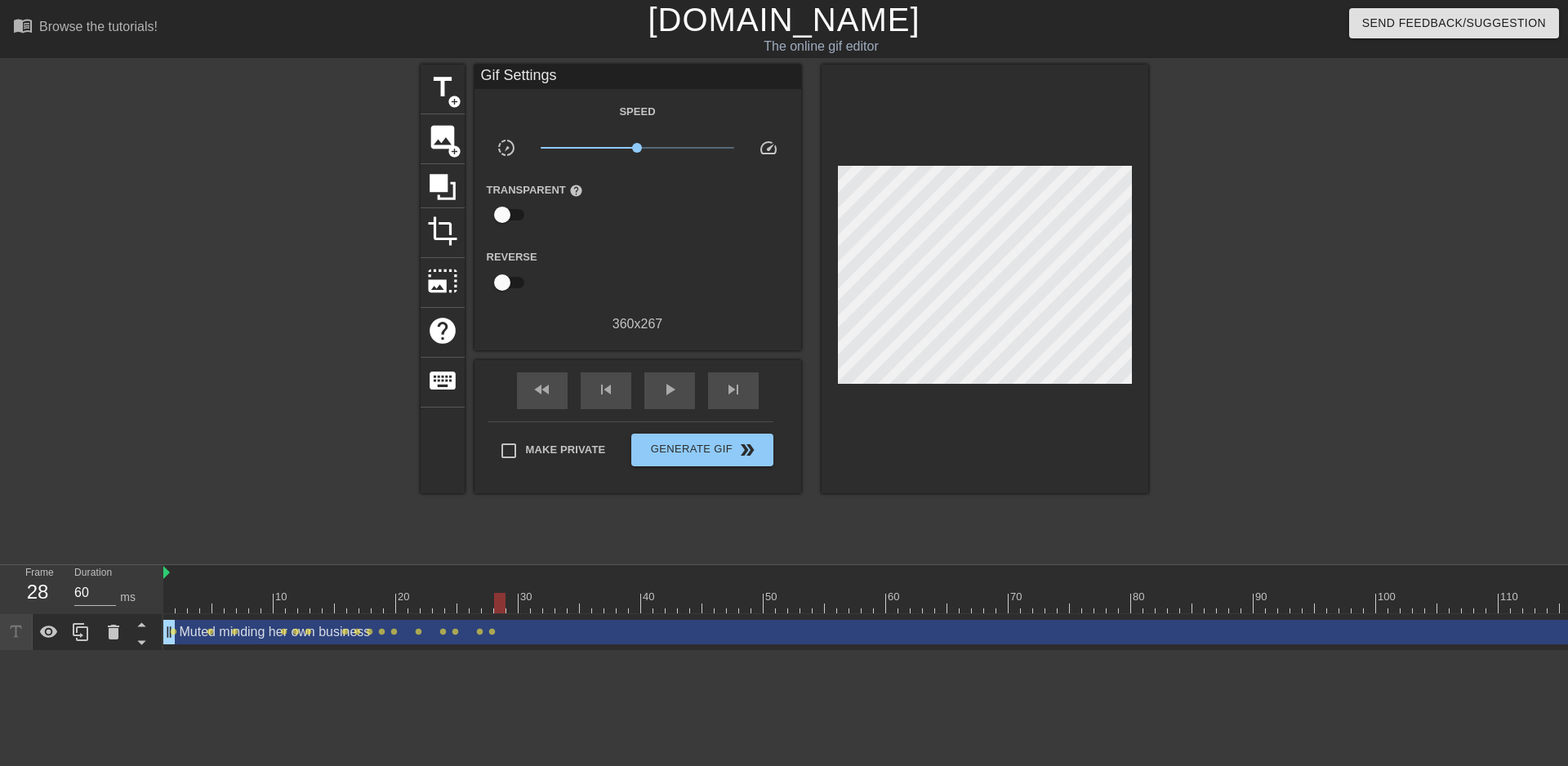
click at [498, 599] on div at bounding box center [500, 602] width 12 height 21
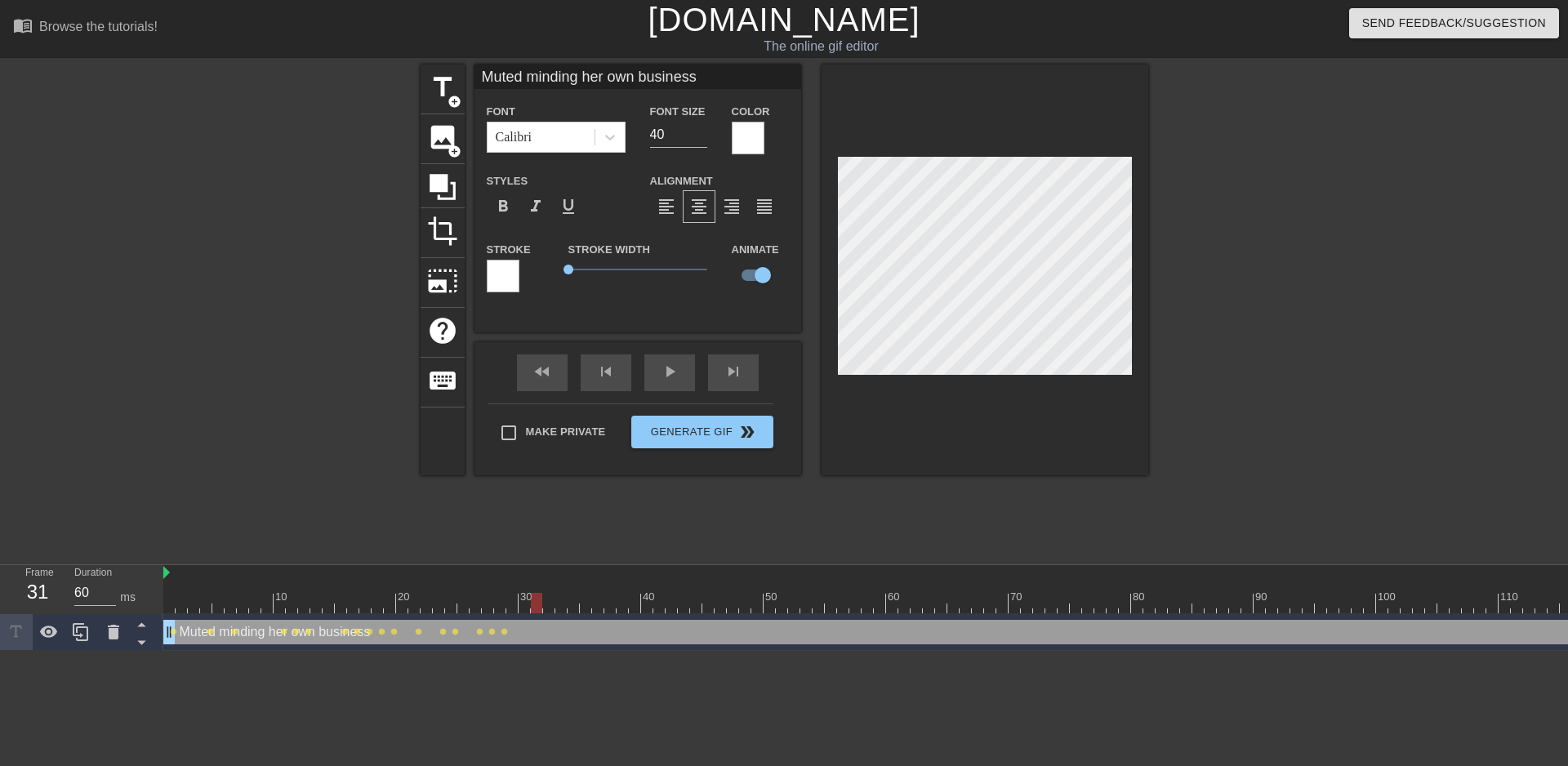
drag, startPoint x: 496, startPoint y: 611, endPoint x: 533, endPoint y: 606, distance: 37.3
click at [533, 606] on div at bounding box center [536, 602] width 12 height 21
drag, startPoint x: 535, startPoint y: 602, endPoint x: 546, endPoint y: 599, distance: 11.4
click at [546, 599] on div at bounding box center [549, 602] width 12 height 21
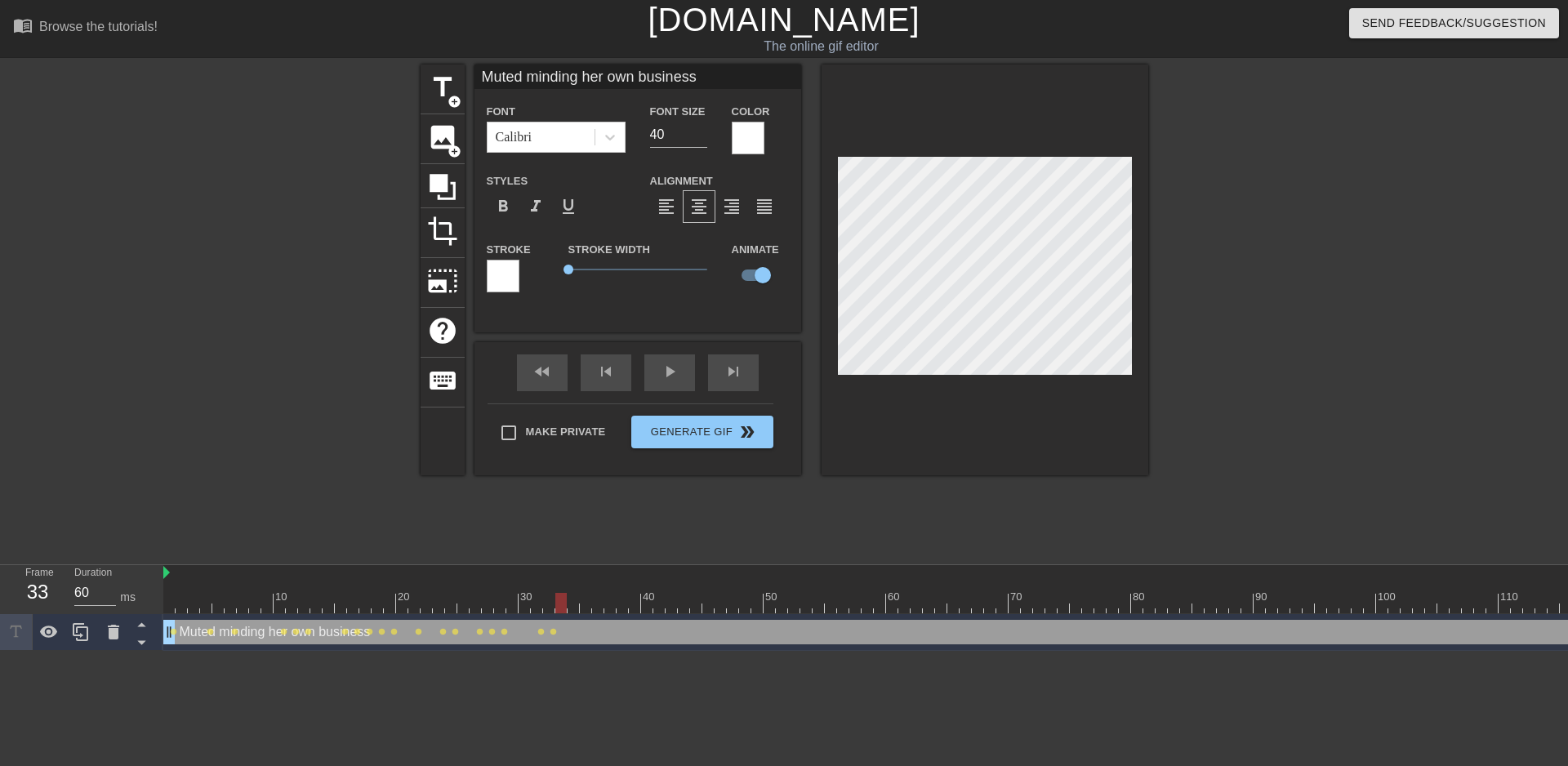
drag, startPoint x: 550, startPoint y: 609, endPoint x: 560, endPoint y: 606, distance: 10.4
click at [560, 606] on div at bounding box center [561, 602] width 12 height 21
drag, startPoint x: 563, startPoint y: 602, endPoint x: 575, endPoint y: 602, distance: 12.0
click at [575, 602] on div at bounding box center [574, 602] width 12 height 21
drag, startPoint x: 573, startPoint y: 599, endPoint x: 584, endPoint y: 593, distance: 12.5
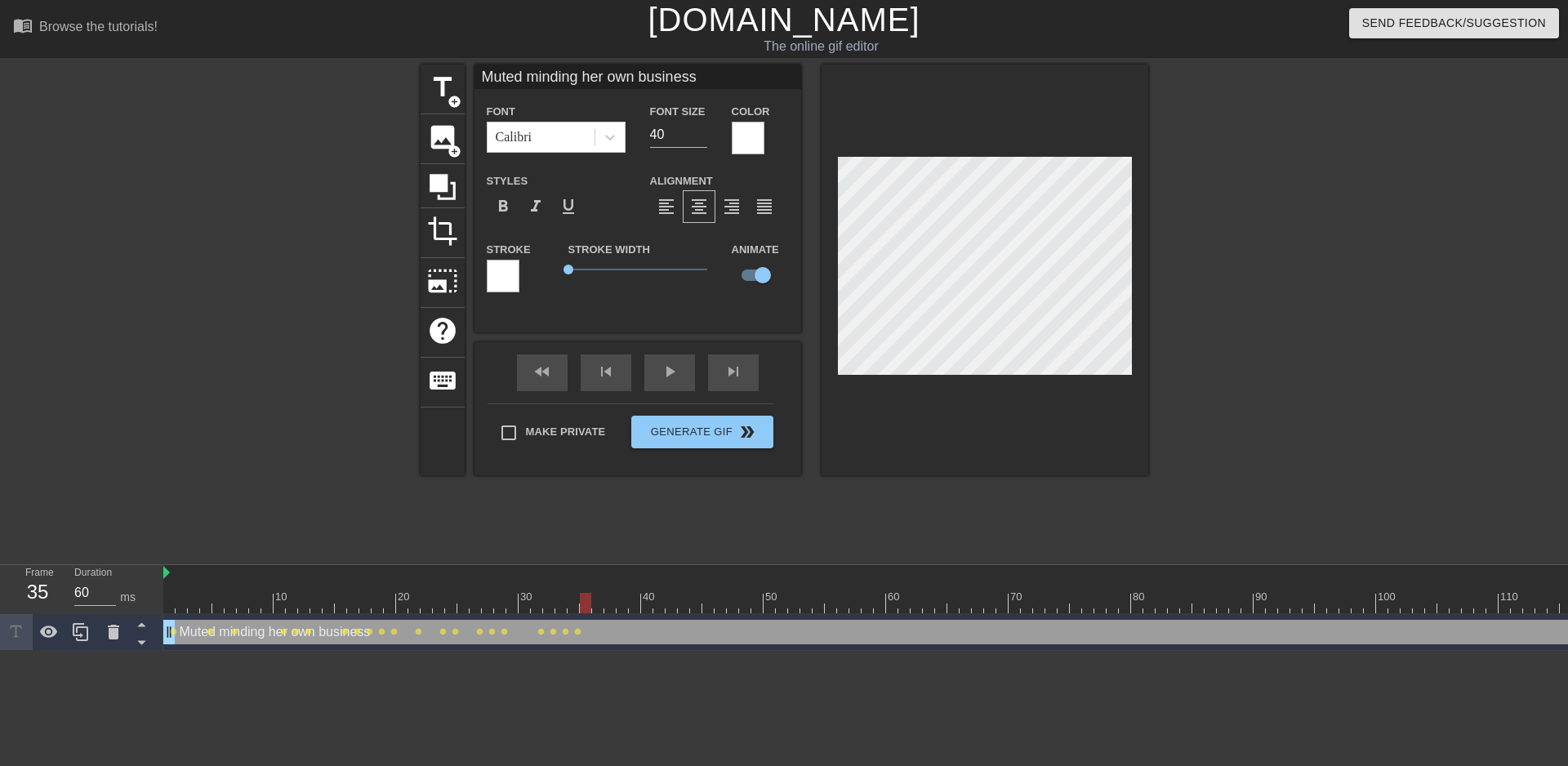
click at [584, 593] on div at bounding box center [586, 602] width 12 height 21
drag, startPoint x: 585, startPoint y: 602, endPoint x: 605, endPoint y: 601, distance: 20.0
click at [605, 601] on div at bounding box center [610, 602] width 12 height 21
drag, startPoint x: 608, startPoint y: 605, endPoint x: 622, endPoint y: 599, distance: 15.2
click at [622, 599] on div at bounding box center [622, 602] width 12 height 21
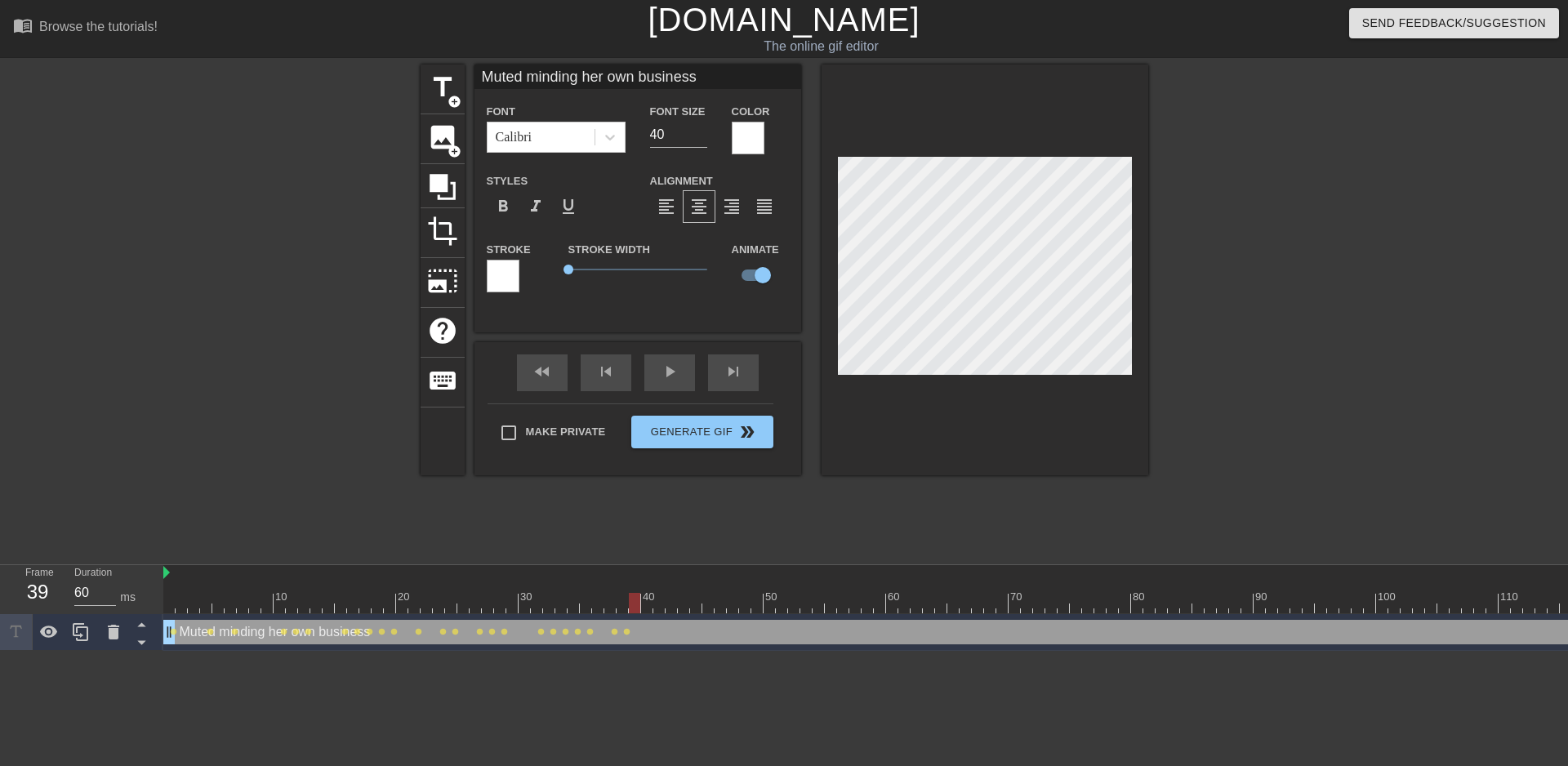
drag, startPoint x: 622, startPoint y: 603, endPoint x: 634, endPoint y: 603, distance: 12.0
click at [634, 603] on div at bounding box center [635, 602] width 12 height 21
drag, startPoint x: 636, startPoint y: 598, endPoint x: 647, endPoint y: 599, distance: 11.0
click at [644, 598] on div at bounding box center [647, 602] width 12 height 21
click at [647, 599] on div at bounding box center [647, 602] width 12 height 21
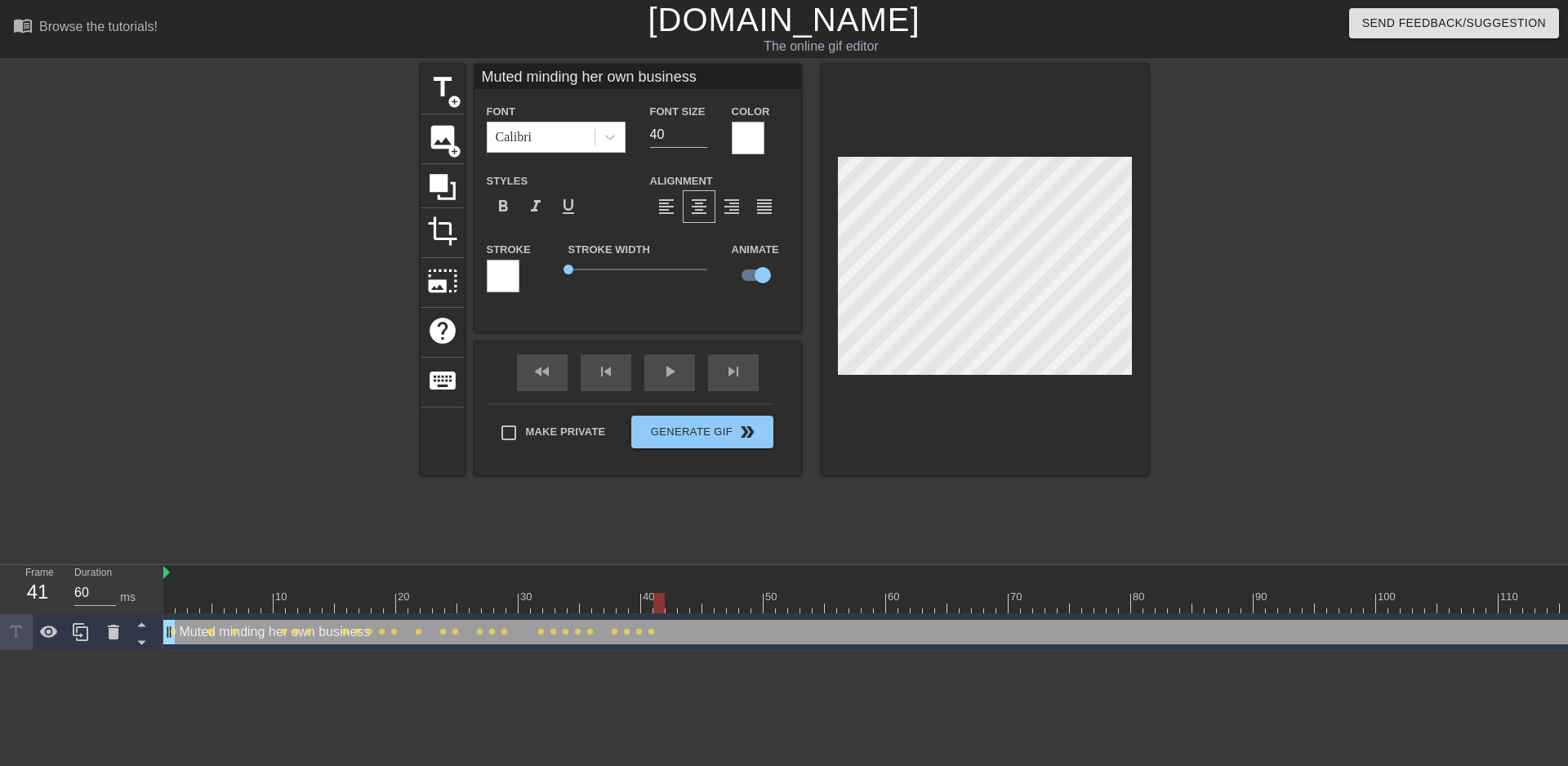
drag, startPoint x: 644, startPoint y: 610, endPoint x: 656, endPoint y: 609, distance: 12.0
click at [656, 609] on div at bounding box center [660, 602] width 12 height 21
drag, startPoint x: 656, startPoint y: 607, endPoint x: 665, endPoint y: 609, distance: 9.2
click at [665, 609] on div at bounding box center [671, 602] width 12 height 21
drag, startPoint x: 670, startPoint y: 606, endPoint x: 680, endPoint y: 604, distance: 10.2
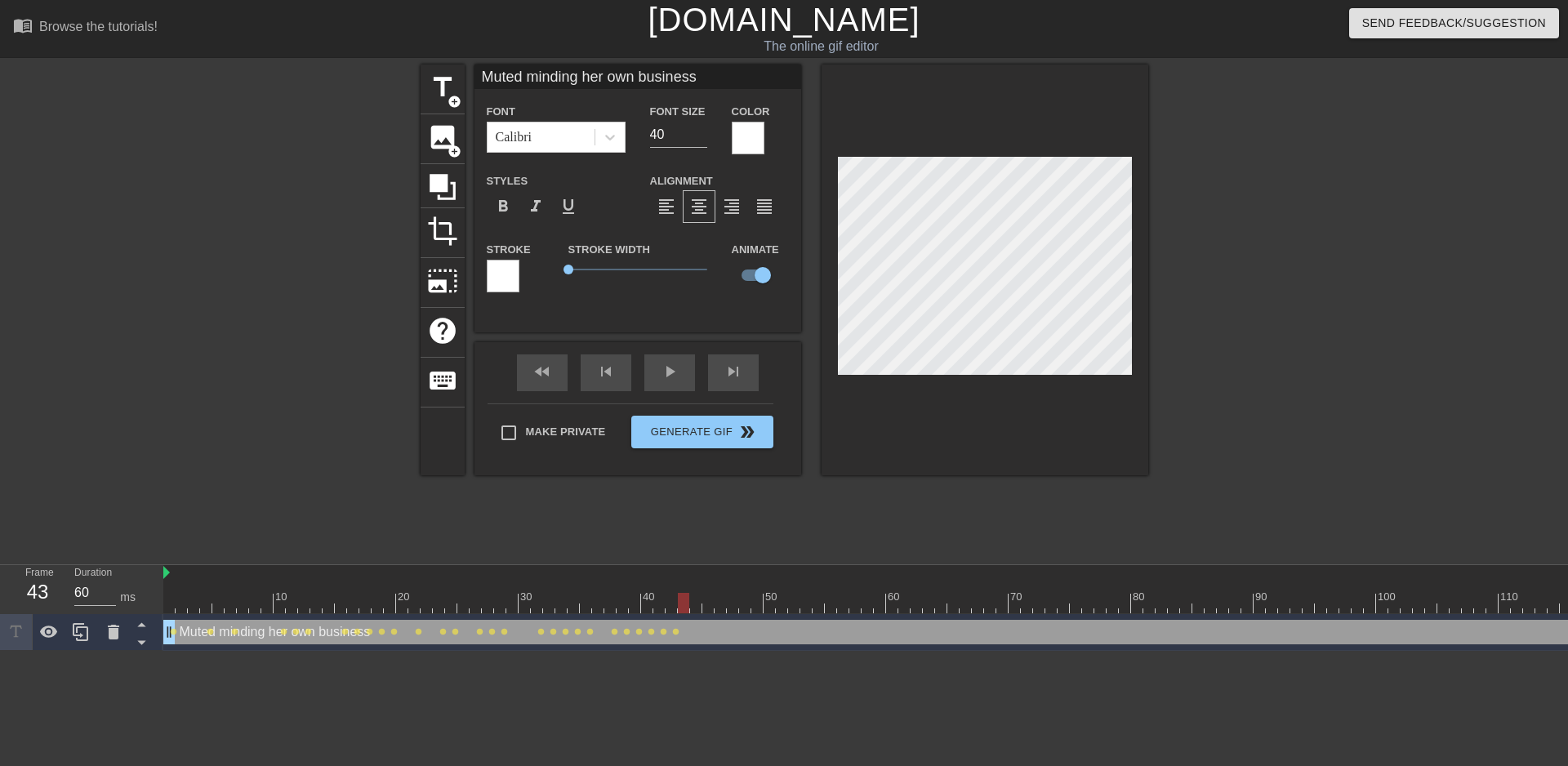
click at [680, 604] on div at bounding box center [684, 602] width 12 height 21
drag, startPoint x: 684, startPoint y: 604, endPoint x: 704, endPoint y: 606, distance: 20.1
click at [704, 606] on div at bounding box center [708, 602] width 12 height 21
drag, startPoint x: 704, startPoint y: 609, endPoint x: 729, endPoint y: 606, distance: 25.2
click at [729, 606] on div at bounding box center [732, 602] width 12 height 21
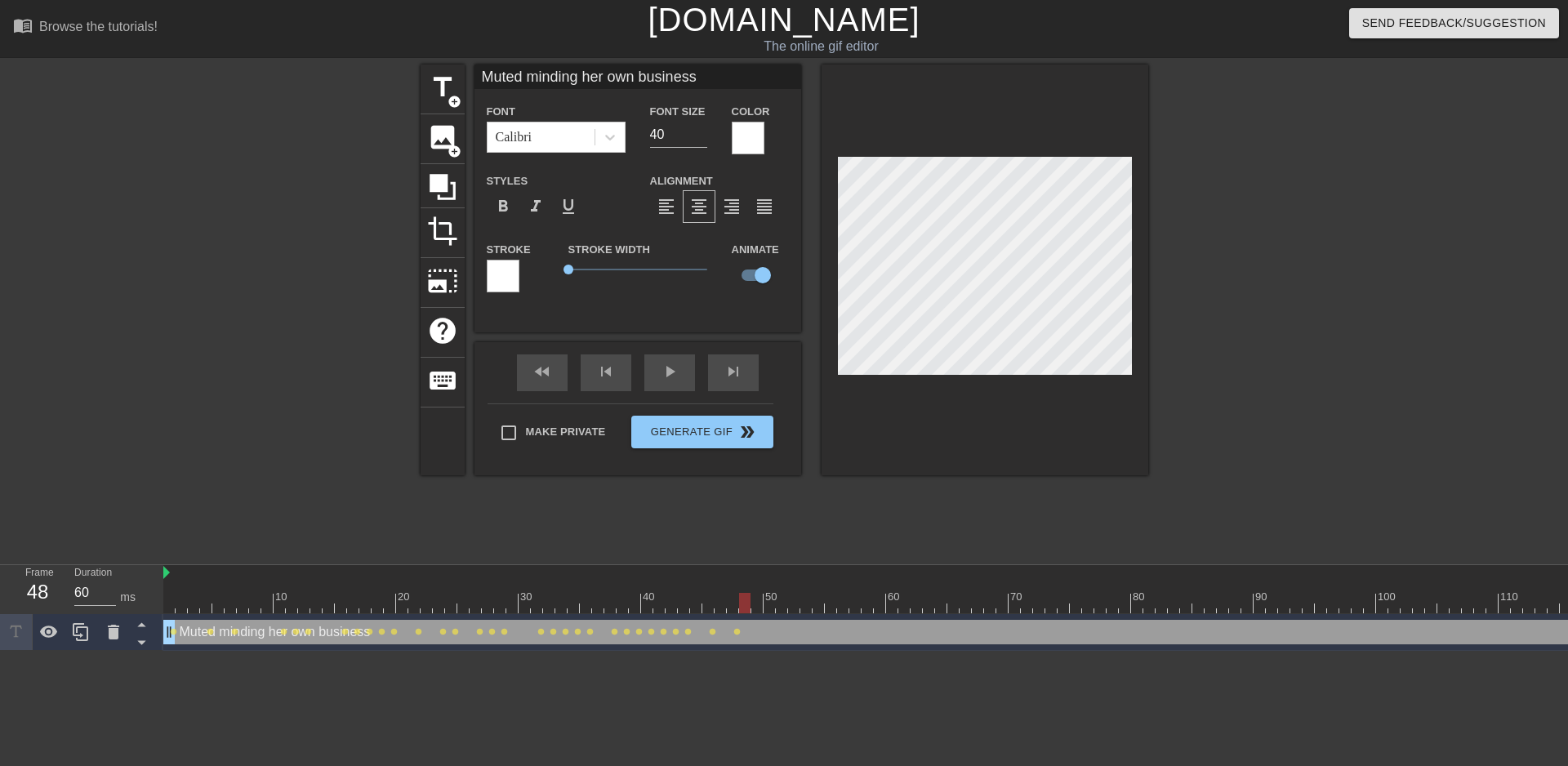
drag, startPoint x: 732, startPoint y: 607, endPoint x: 741, endPoint y: 608, distance: 9.1
click at [741, 608] on div at bounding box center [745, 602] width 12 height 21
drag, startPoint x: 744, startPoint y: 603, endPoint x: 754, endPoint y: 603, distance: 10.0
click at [754, 603] on div at bounding box center [757, 602] width 12 height 21
click at [763, 601] on div at bounding box center [757, 602] width 12 height 21
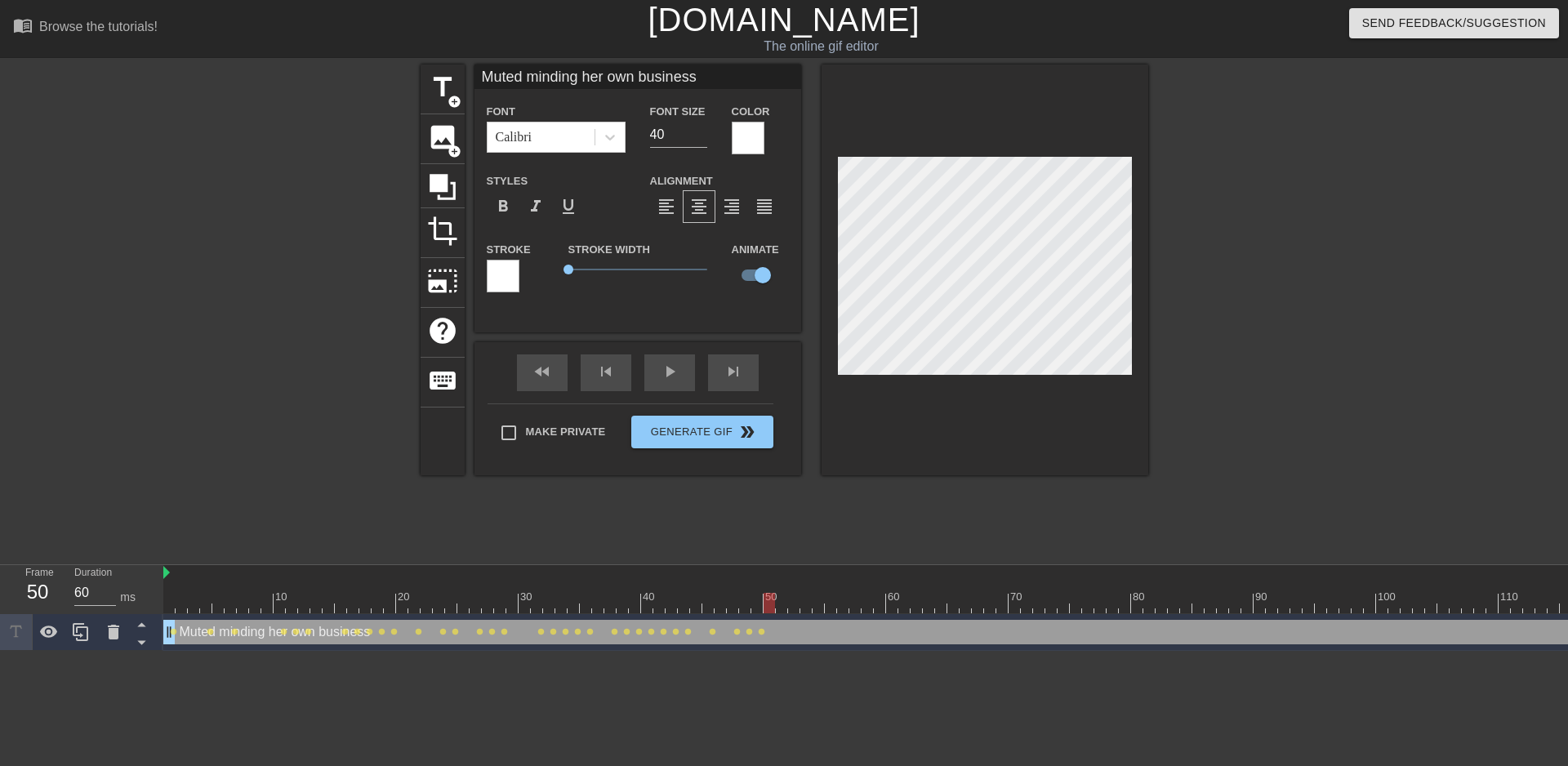
click at [767, 601] on div at bounding box center [770, 602] width 12 height 21
drag, startPoint x: 764, startPoint y: 599, endPoint x: 791, endPoint y: 597, distance: 27.1
click at [791, 597] on div at bounding box center [794, 602] width 12 height 21
drag, startPoint x: 793, startPoint y: 603, endPoint x: 816, endPoint y: 600, distance: 23.2
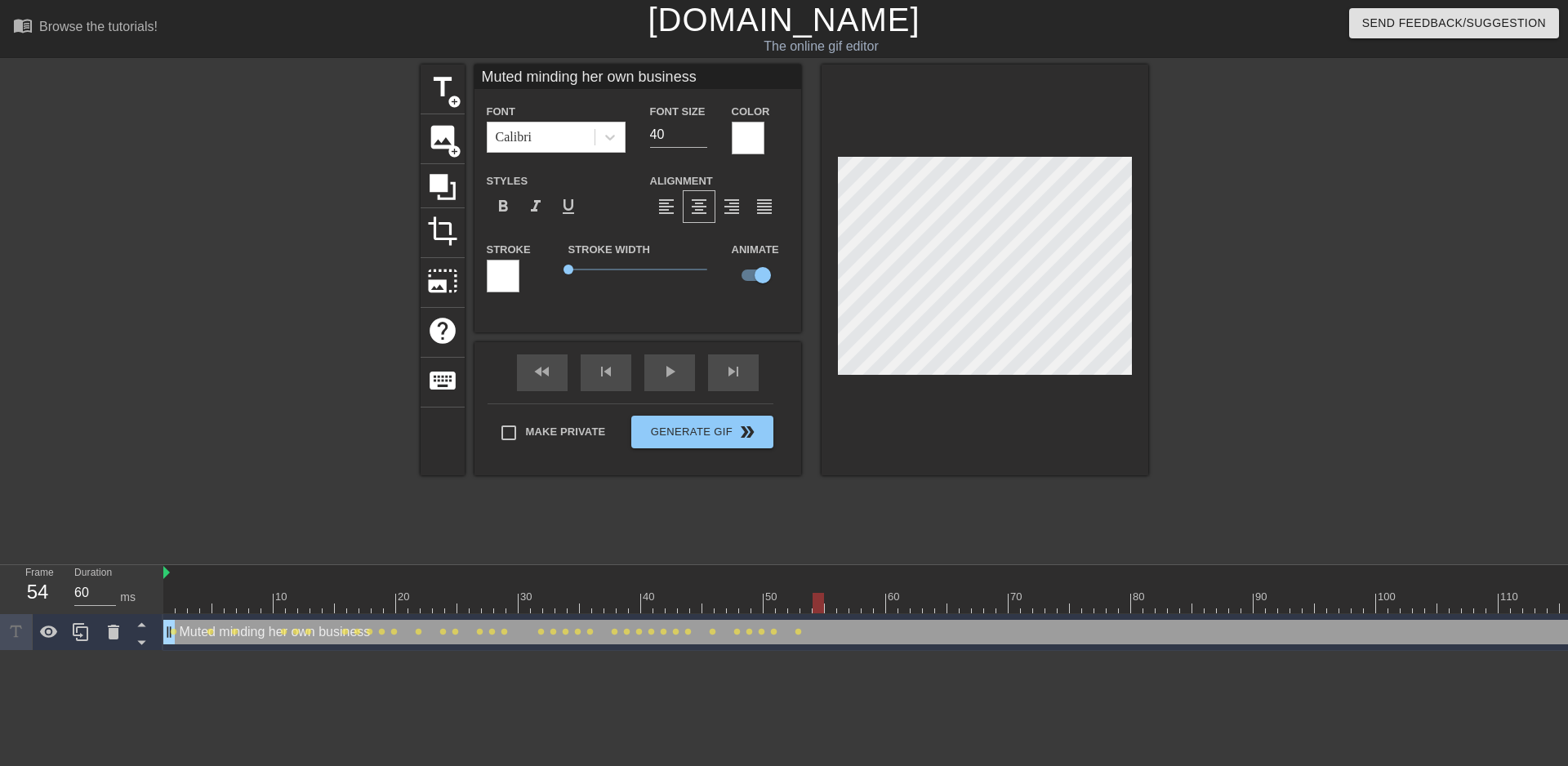
click at [816, 600] on div at bounding box center [818, 602] width 12 height 21
drag, startPoint x: 818, startPoint y: 602, endPoint x: 829, endPoint y: 601, distance: 11.0
click at [829, 601] on div at bounding box center [831, 602] width 12 height 21
click at [838, 602] on div at bounding box center [843, 602] width 12 height 21
drag, startPoint x: 840, startPoint y: 601, endPoint x: 853, endPoint y: 599, distance: 13.2
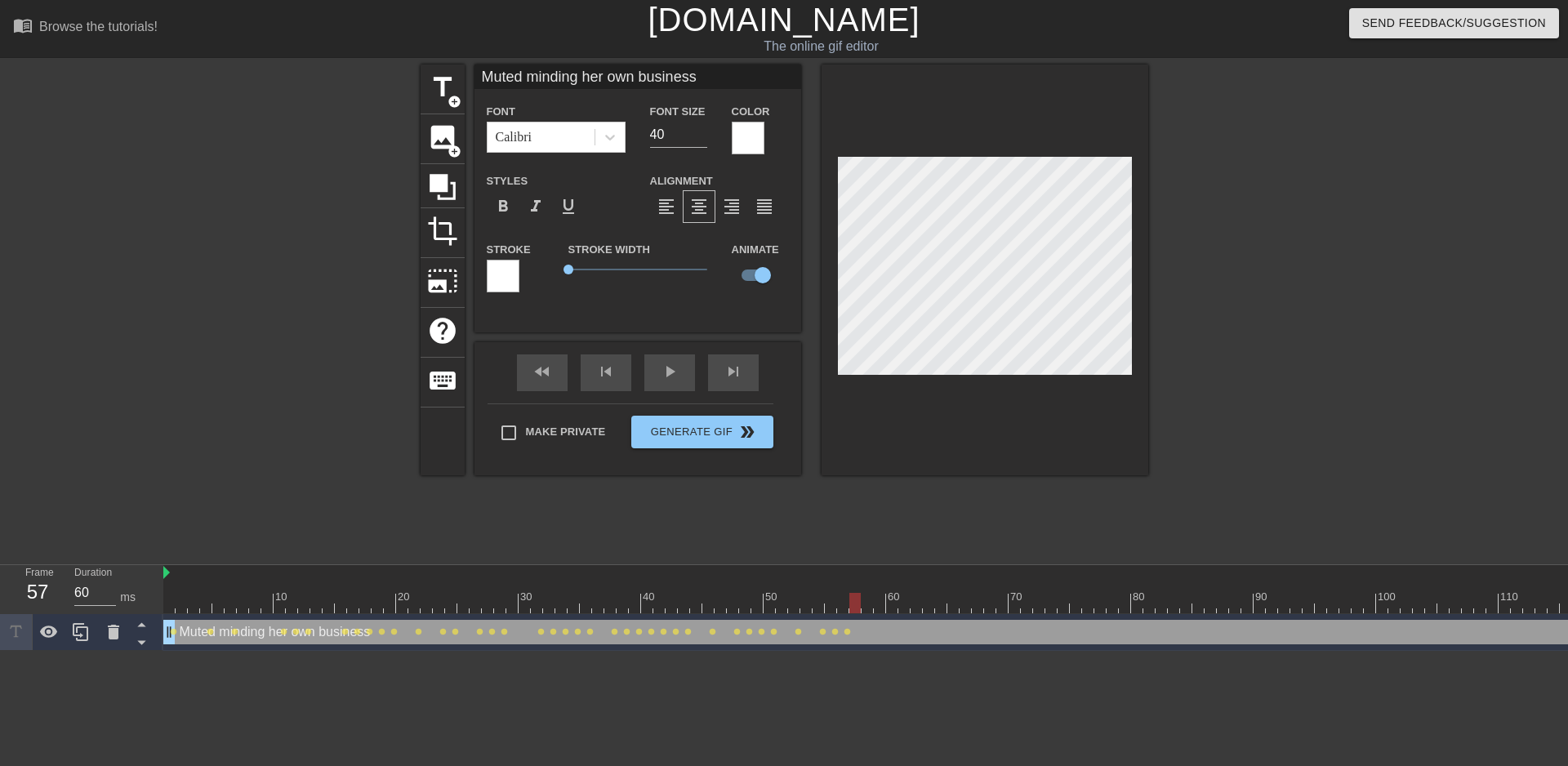
click at [853, 599] on div at bounding box center [855, 602] width 12 height 21
drag, startPoint x: 852, startPoint y: 603, endPoint x: 864, endPoint y: 602, distance: 12.0
click at [864, 602] on div at bounding box center [867, 602] width 12 height 21
drag, startPoint x: 872, startPoint y: 597, endPoint x: 887, endPoint y: 600, distance: 15.3
click at [887, 600] on div at bounding box center [892, 602] width 12 height 21
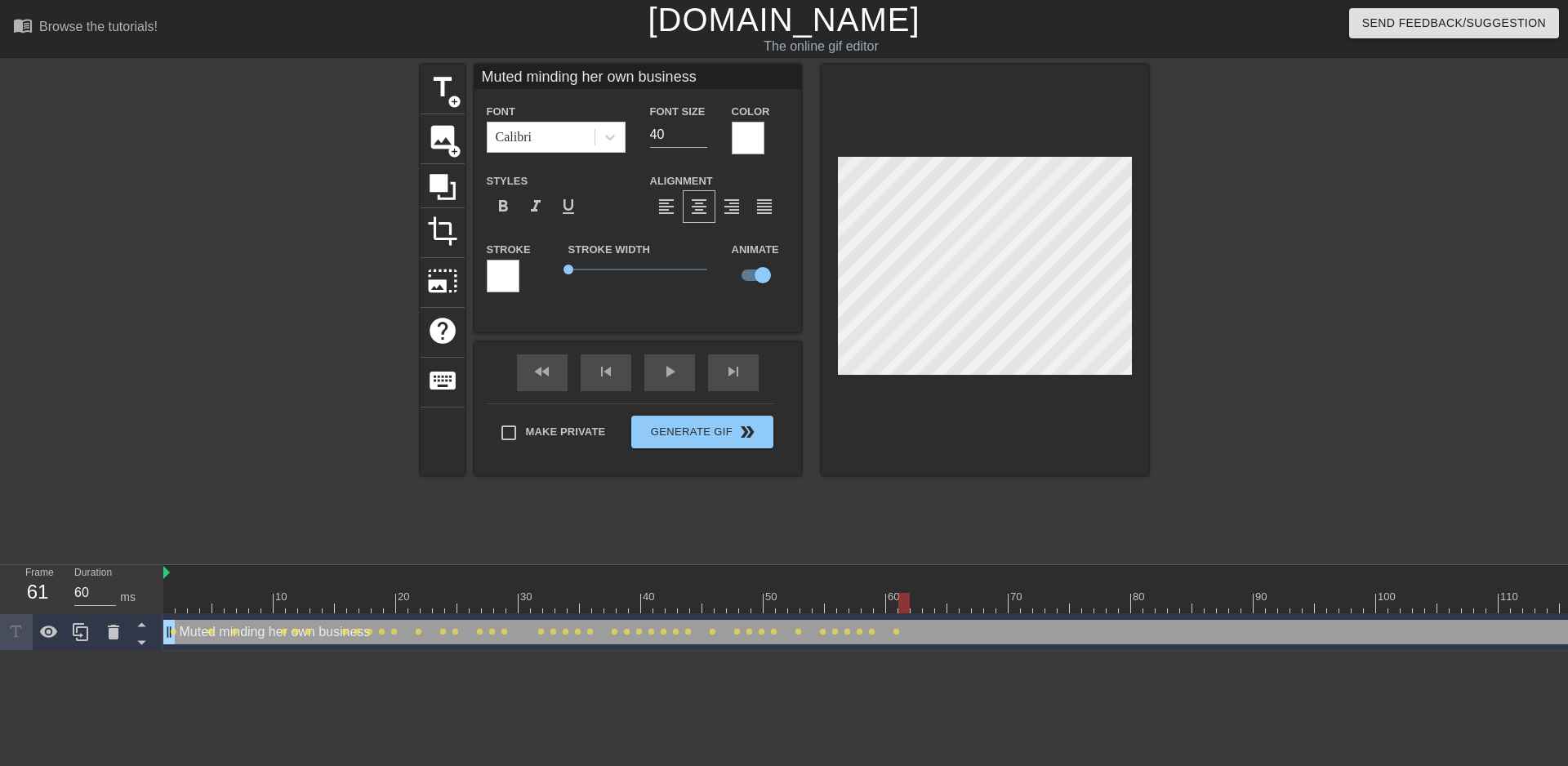
click at [901, 605] on div at bounding box center [904, 602] width 12 height 21
drag, startPoint x: 907, startPoint y: 609, endPoint x: 916, endPoint y: 615, distance: 10.8
click at [916, 615] on div "10 20 30 40 50 60 70 80 90 100 110 120 Muted minding her own business drag_hand…" at bounding box center [866, 608] width 1405 height 86
drag, startPoint x: 917, startPoint y: 597, endPoint x: 927, endPoint y: 598, distance: 10.0
click at [927, 598] on div at bounding box center [929, 602] width 12 height 21
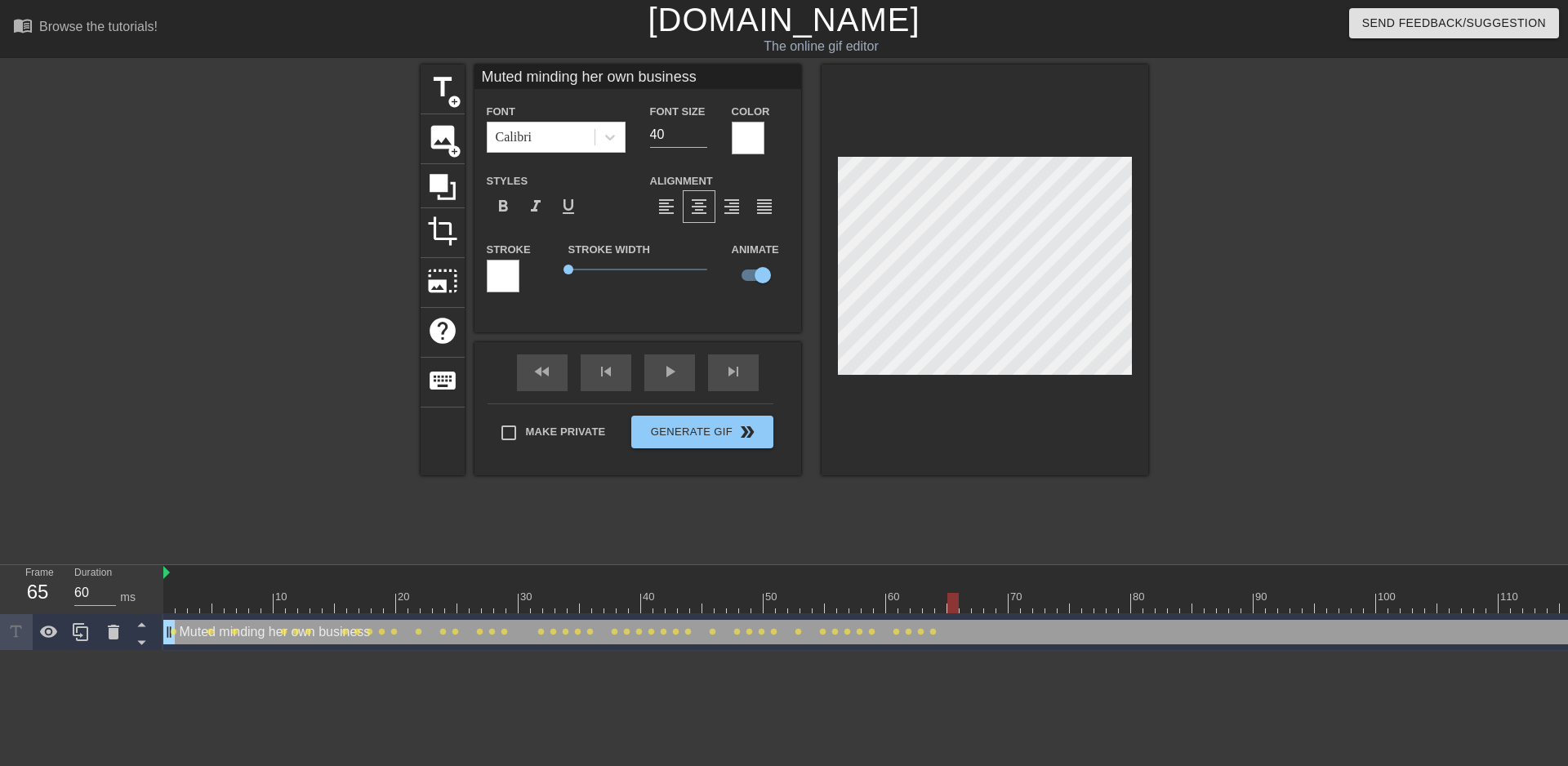
click at [937, 602] on div at bounding box center [923, 602] width 1519 height 21
drag, startPoint x: 954, startPoint y: 608, endPoint x: 937, endPoint y: 611, distance: 17.3
click at [937, 611] on div at bounding box center [941, 602] width 12 height 21
drag, startPoint x: 941, startPoint y: 602, endPoint x: 949, endPoint y: 600, distance: 8.2
click at [949, 600] on div at bounding box center [953, 602] width 12 height 21
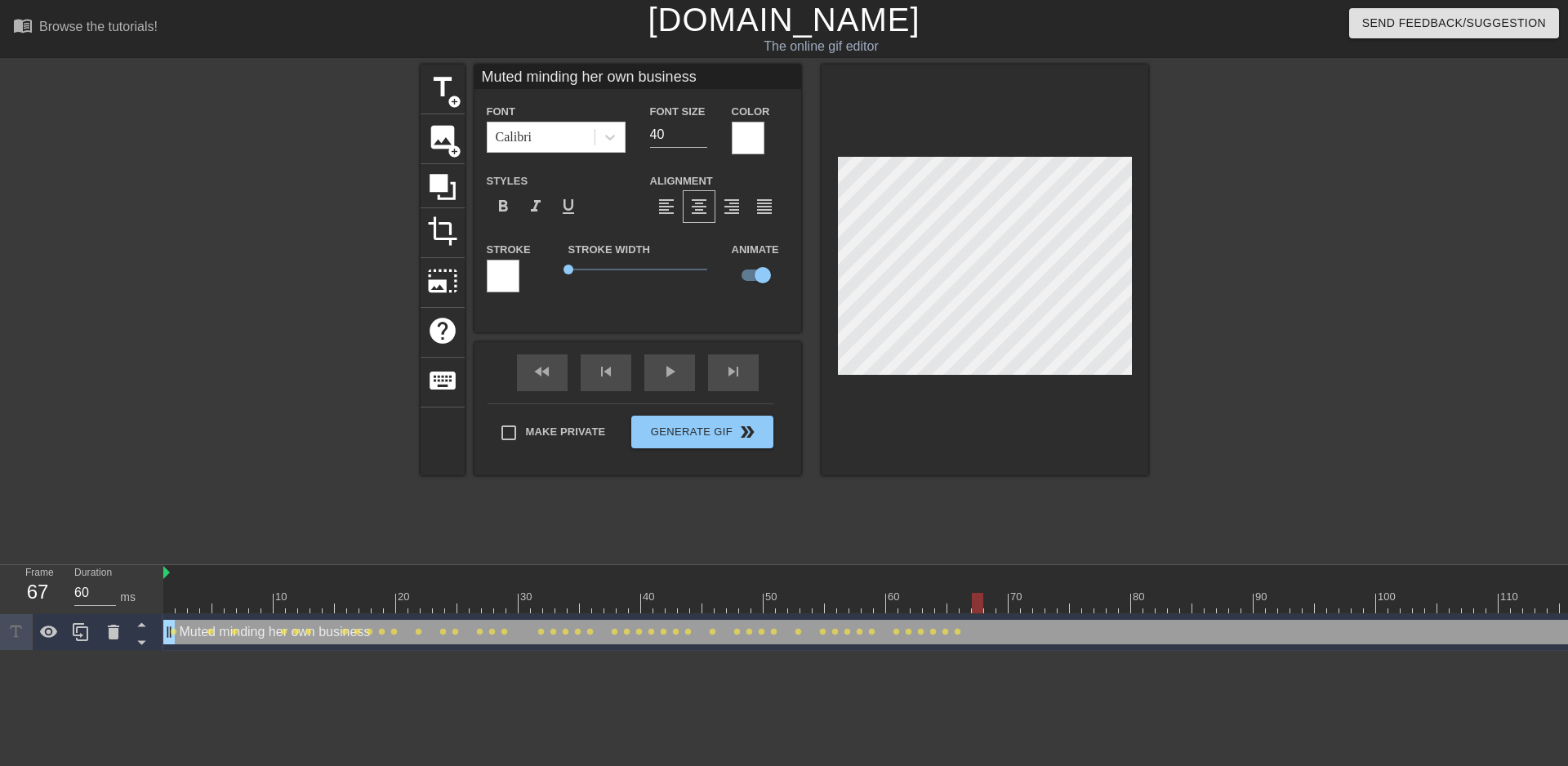
drag, startPoint x: 954, startPoint y: 602, endPoint x: 972, endPoint y: 600, distance: 18.1
click at [972, 600] on div at bounding box center [978, 602] width 12 height 21
drag, startPoint x: 977, startPoint y: 598, endPoint x: 989, endPoint y: 598, distance: 12.0
click at [989, 598] on div at bounding box center [990, 602] width 12 height 21
drag, startPoint x: 989, startPoint y: 597, endPoint x: 998, endPoint y: 597, distance: 9.0
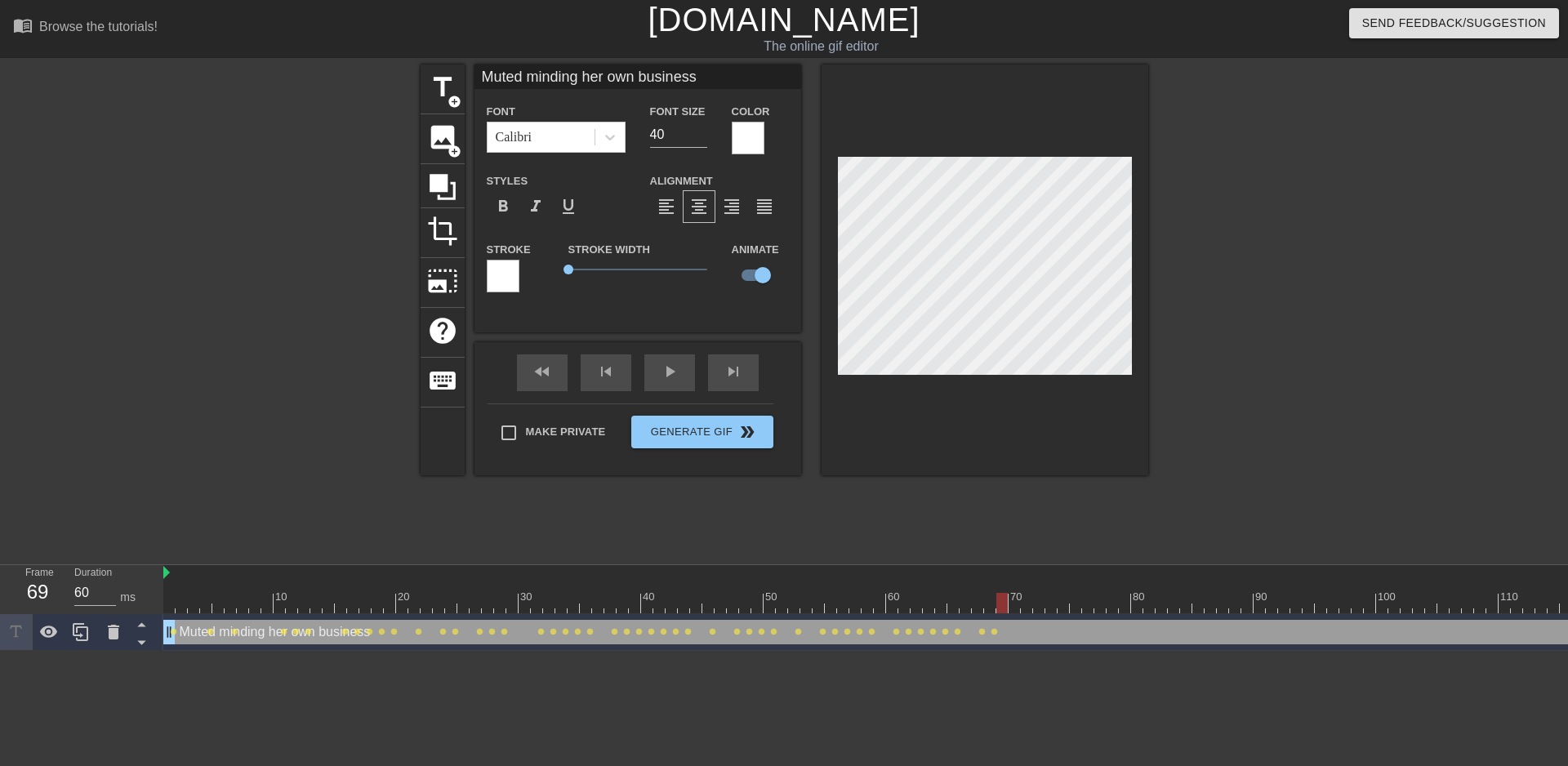
click at [998, 597] on div at bounding box center [1003, 602] width 12 height 21
click at [1009, 599] on div at bounding box center [1014, 602] width 12 height 21
drag, startPoint x: 1014, startPoint y: 594, endPoint x: 1027, endPoint y: 594, distance: 13.0
click at [1027, 594] on div at bounding box center [1027, 602] width 12 height 21
drag, startPoint x: 1024, startPoint y: 605, endPoint x: 1035, endPoint y: 605, distance: 11.0
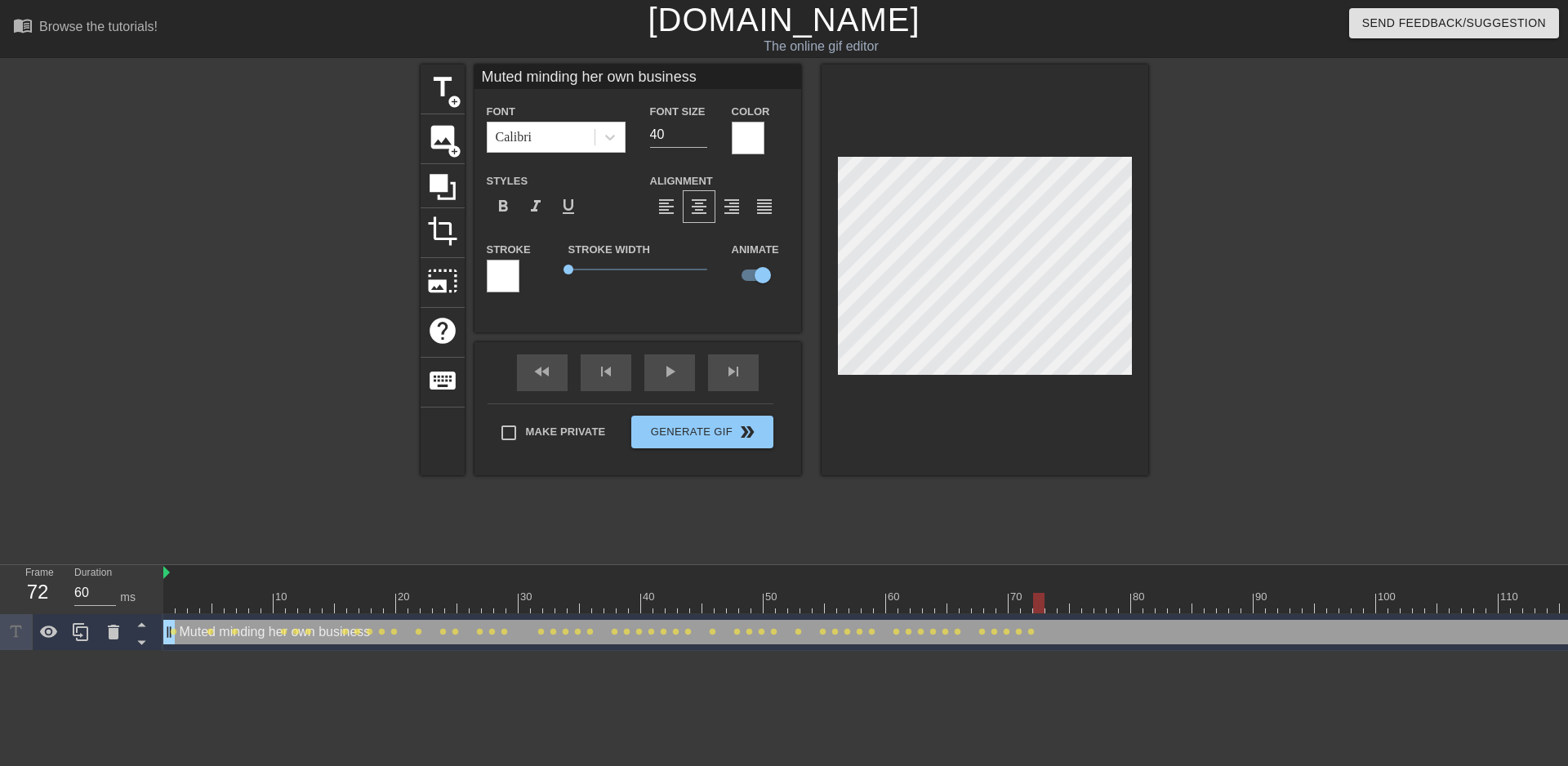
click at [1035, 605] on div at bounding box center [1039, 602] width 12 height 21
drag, startPoint x: 1038, startPoint y: 600, endPoint x: 1050, endPoint y: 599, distance: 12.0
click at [1050, 599] on div at bounding box center [1051, 602] width 12 height 21
drag, startPoint x: 1054, startPoint y: 593, endPoint x: 1065, endPoint y: 592, distance: 11.0
click at [1065, 592] on div "10 20 30 40 50 60 70 80 90 100 110 120" at bounding box center [923, 589] width 1519 height 48
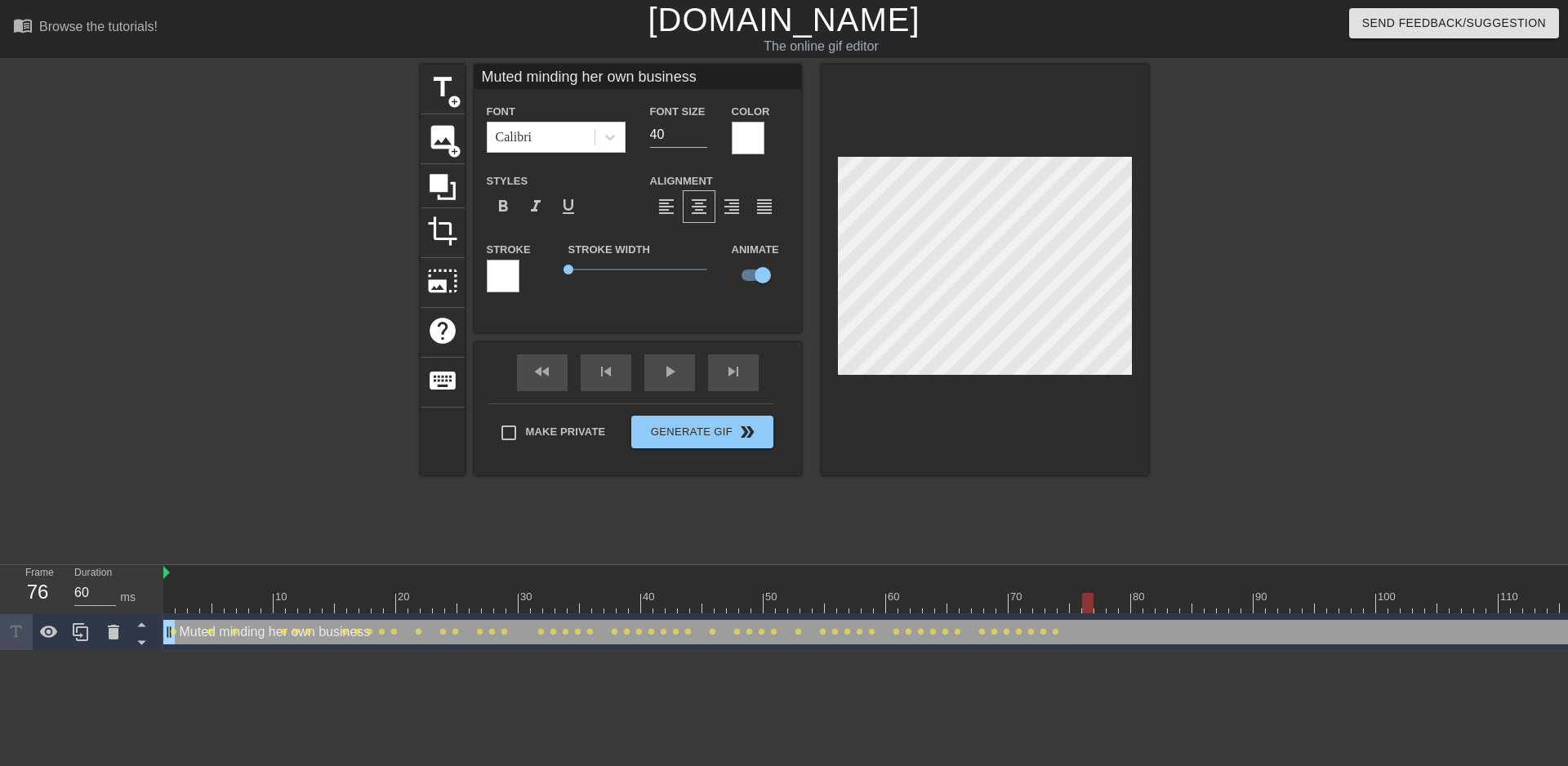
drag, startPoint x: 1065, startPoint y: 601, endPoint x: 1089, endPoint y: 600, distance: 24.0
click at [1089, 600] on div at bounding box center [1088, 602] width 12 height 21
drag, startPoint x: 1085, startPoint y: 602, endPoint x: 1261, endPoint y: 595, distance: 176.1
click at [1261, 595] on div at bounding box center [1260, 602] width 12 height 21
click at [1266, 604] on div at bounding box center [1272, 602] width 12 height 21
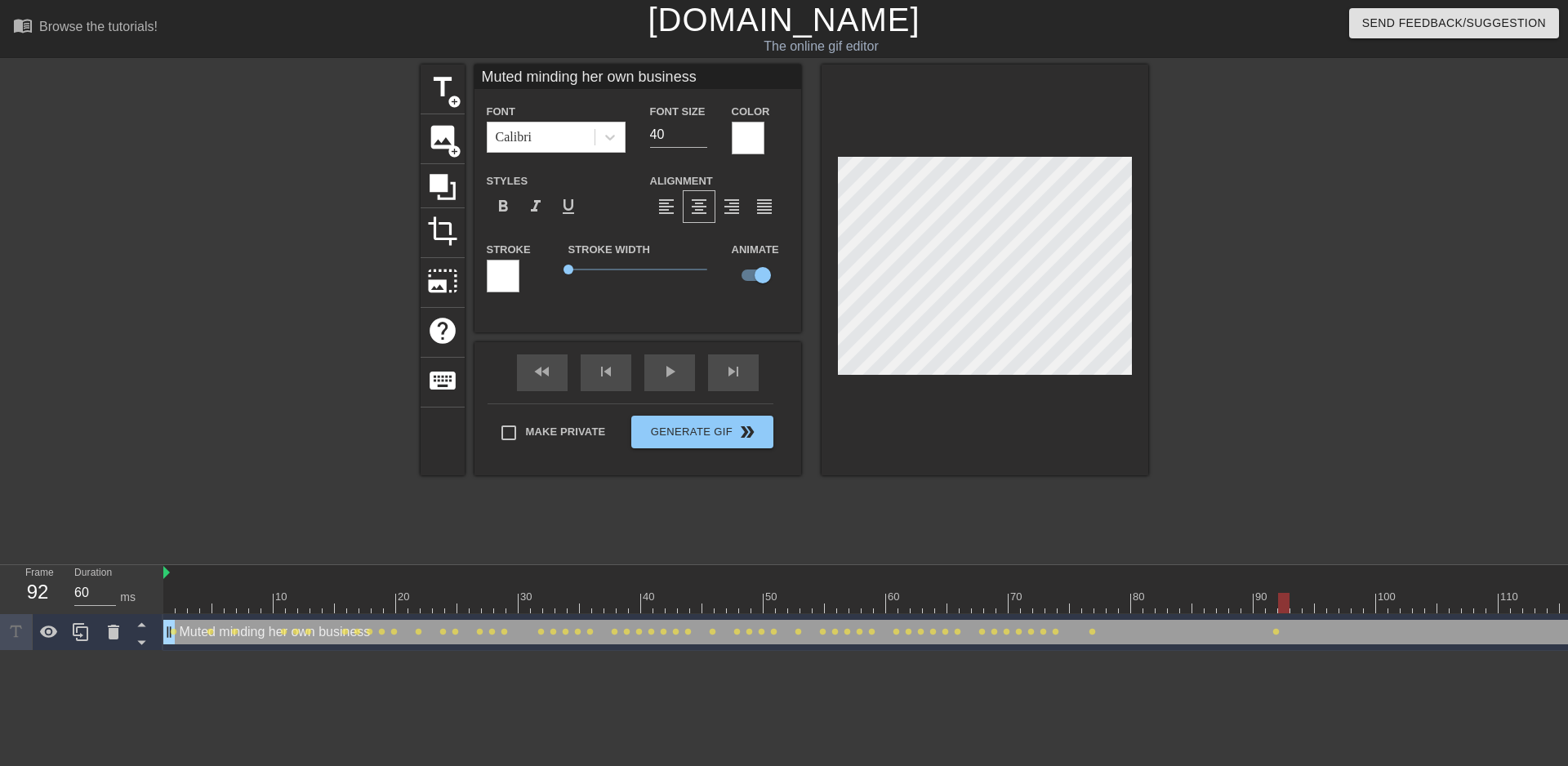
drag, startPoint x: 1266, startPoint y: 598, endPoint x: 1281, endPoint y: 606, distance: 17.0
click at [1281, 606] on div at bounding box center [1284, 602] width 12 height 21
drag, startPoint x: 1282, startPoint y: 607, endPoint x: 1303, endPoint y: 607, distance: 21.0
click at [1303, 607] on div at bounding box center [1308, 602] width 12 height 21
click at [1298, 603] on div at bounding box center [1296, 602] width 12 height 21
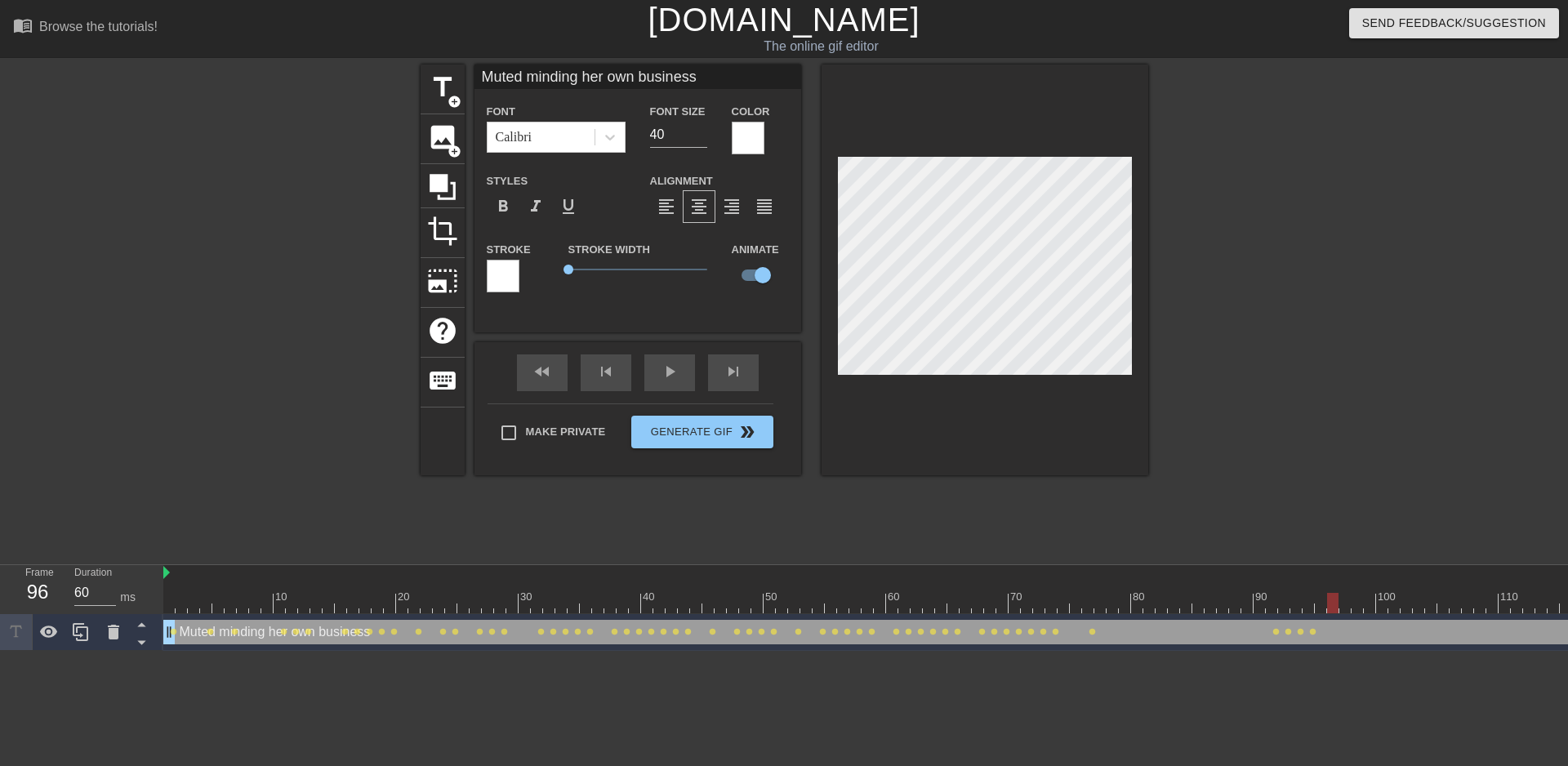
drag, startPoint x: 1299, startPoint y: 607, endPoint x: 1339, endPoint y: 608, distance: 40.0
click at [1339, 608] on div at bounding box center [923, 602] width 1519 height 21
click at [1342, 605] on div at bounding box center [1346, 602] width 12 height 21
click at [1353, 602] on div at bounding box center [1357, 602] width 12 height 21
drag, startPoint x: 1355, startPoint y: 602, endPoint x: 1383, endPoint y: 603, distance: 28.0
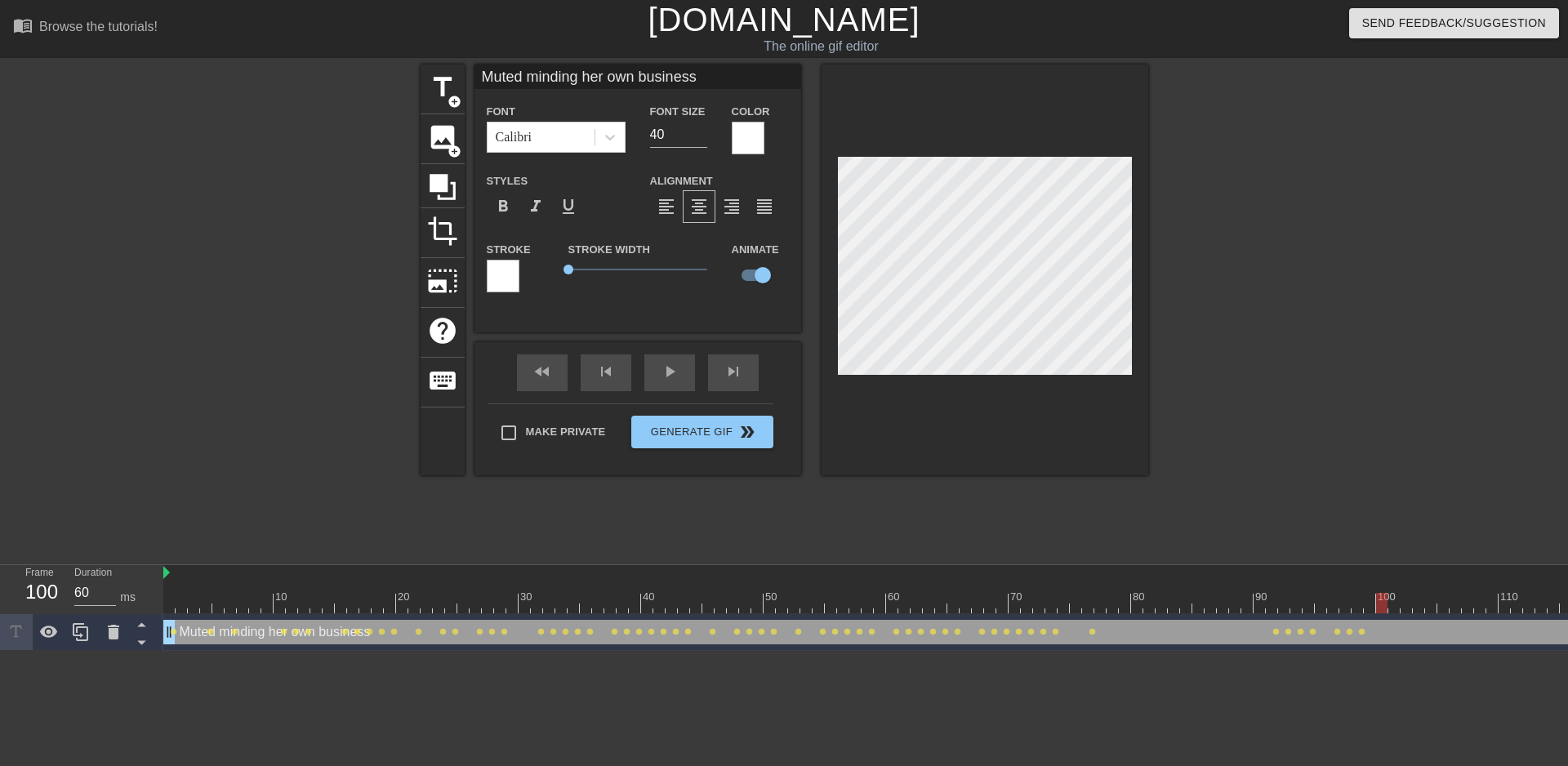
click at [1383, 603] on div at bounding box center [1382, 602] width 12 height 21
drag, startPoint x: 1384, startPoint y: 605, endPoint x: 1361, endPoint y: 550, distance: 59.6
click at [1478, 599] on div at bounding box center [1480, 602] width 12 height 21
click at [1488, 601] on div at bounding box center [1492, 602] width 12 height 21
drag, startPoint x: 1489, startPoint y: 595, endPoint x: 1546, endPoint y: 596, distance: 57.0
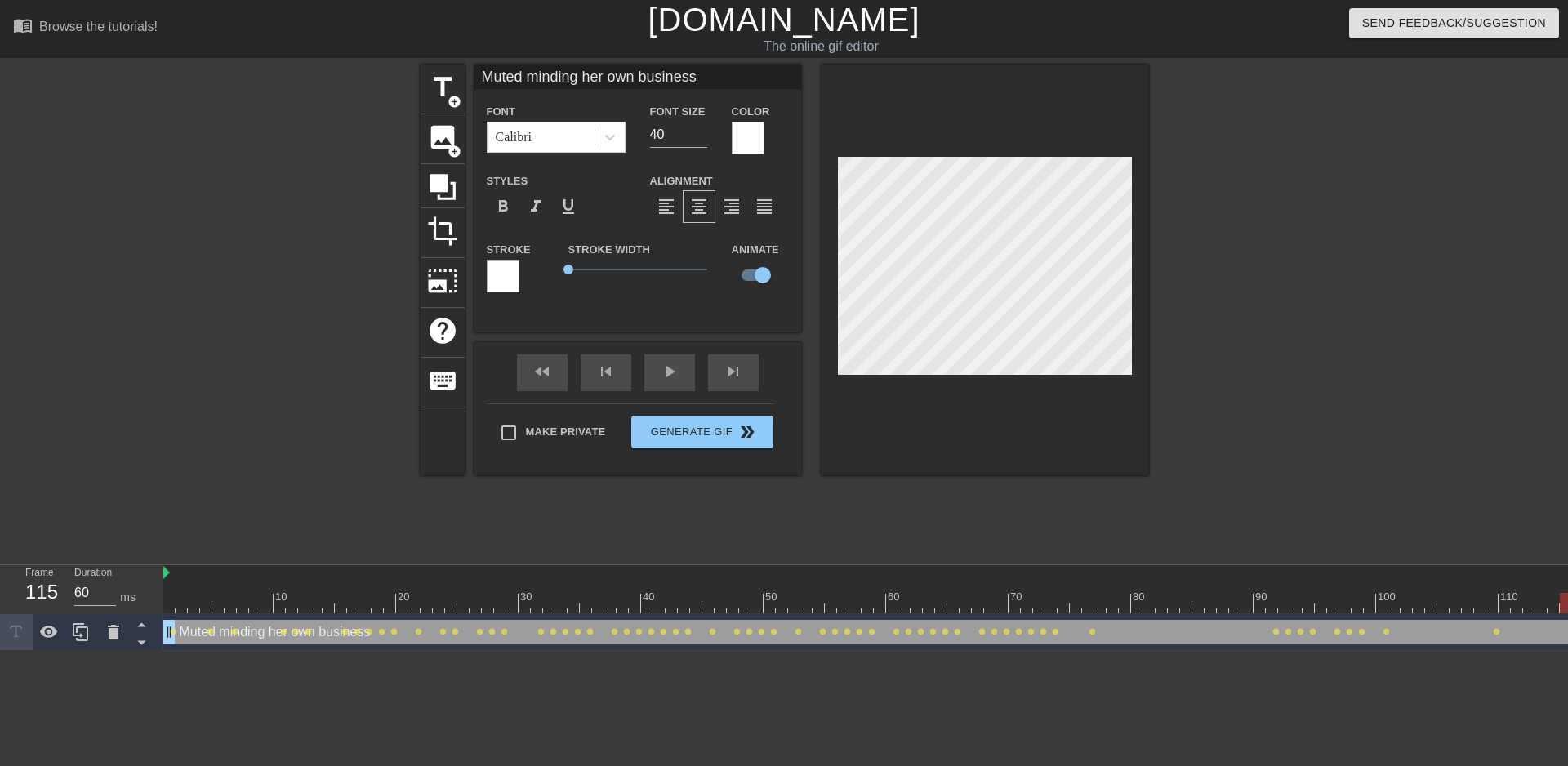
click at [1553, 588] on div "10 20 30 40 50 60 70 80 90 100 110 120" at bounding box center [923, 589] width 1519 height 48
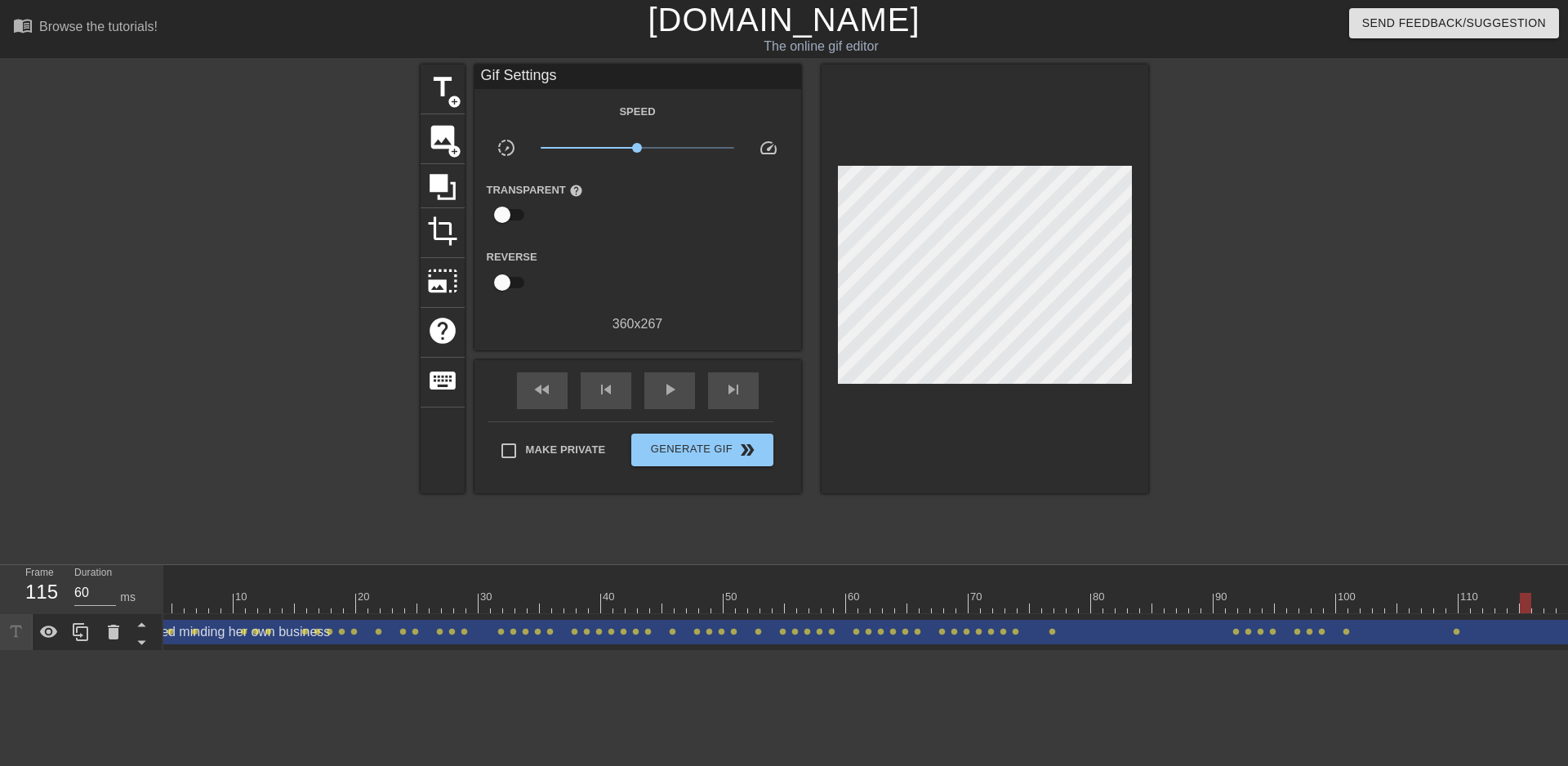
scroll to position [0, 118]
drag, startPoint x: 1446, startPoint y: 612, endPoint x: 1518, endPoint y: 598, distance: 73.3
click at [1518, 598] on div at bounding box center [1521, 602] width 12 height 21
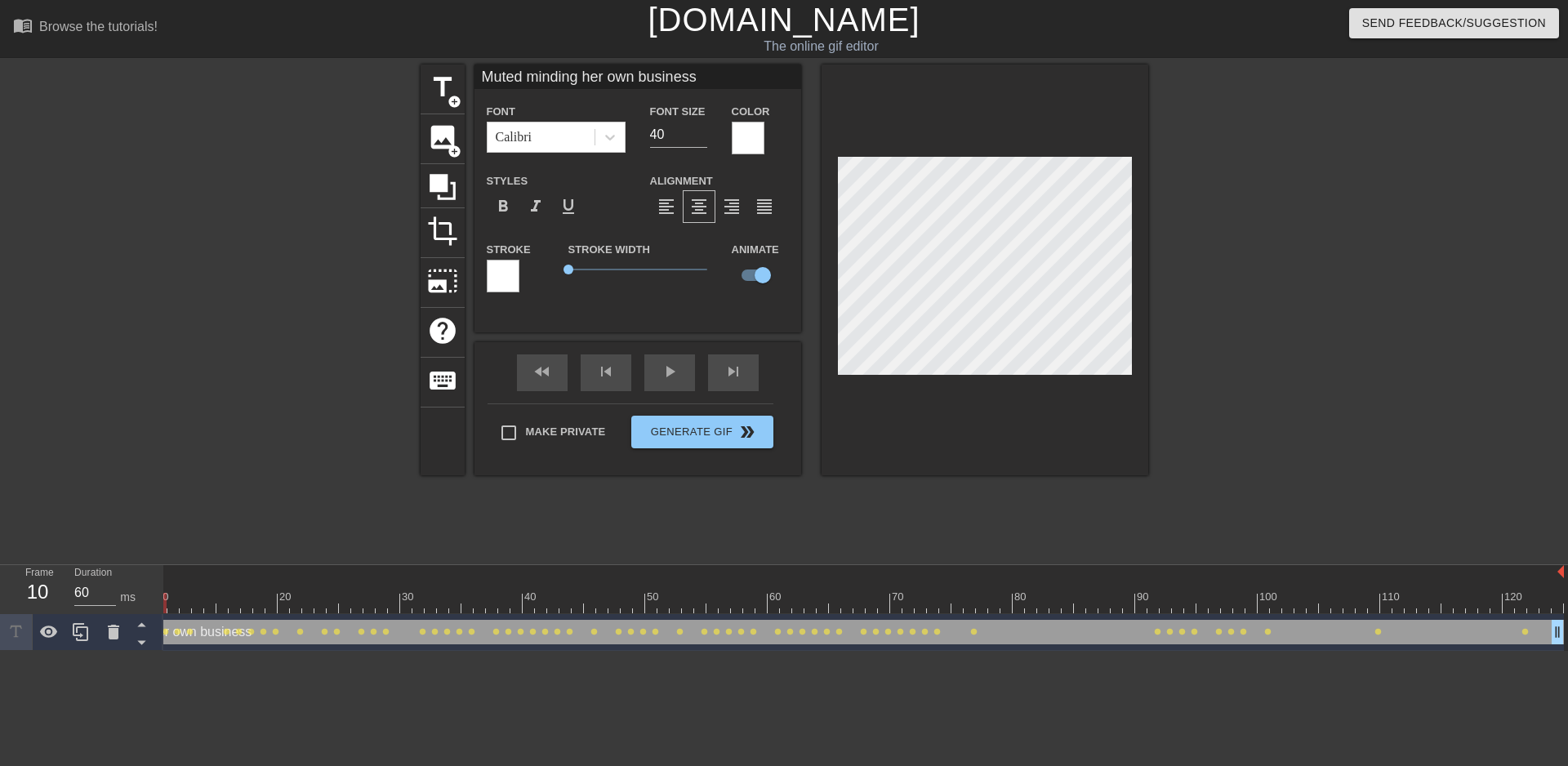
drag, startPoint x: 1521, startPoint y: 600, endPoint x: 162, endPoint y: 620, distance: 1359.1
click at [162, 620] on div "Frame 10 Duration 60 ms 10 20 30 40 50 60 70 80 90 100 110 120 Muted minding he…" at bounding box center [784, 608] width 1568 height 86
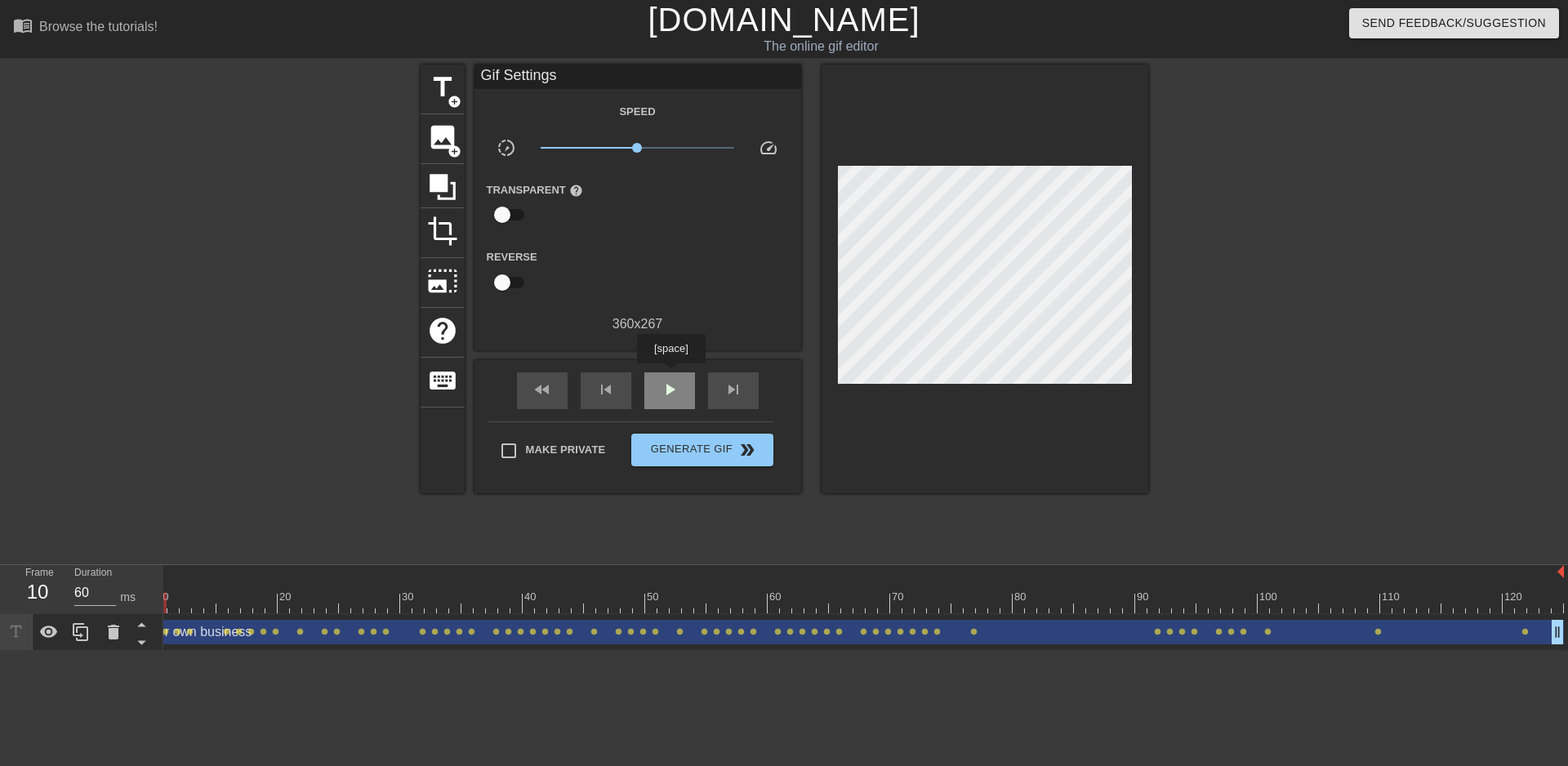
click at [670, 375] on div "play_arrow" at bounding box center [670, 391] width 50 height 36
click at [556, 393] on div "fast_rewind" at bounding box center [541, 391] width 50 height 36
click at [660, 390] on span "pause" at bounding box center [670, 389] width 20 height 20
click at [173, 607] on div at bounding box center [923, 602] width 1519 height 21
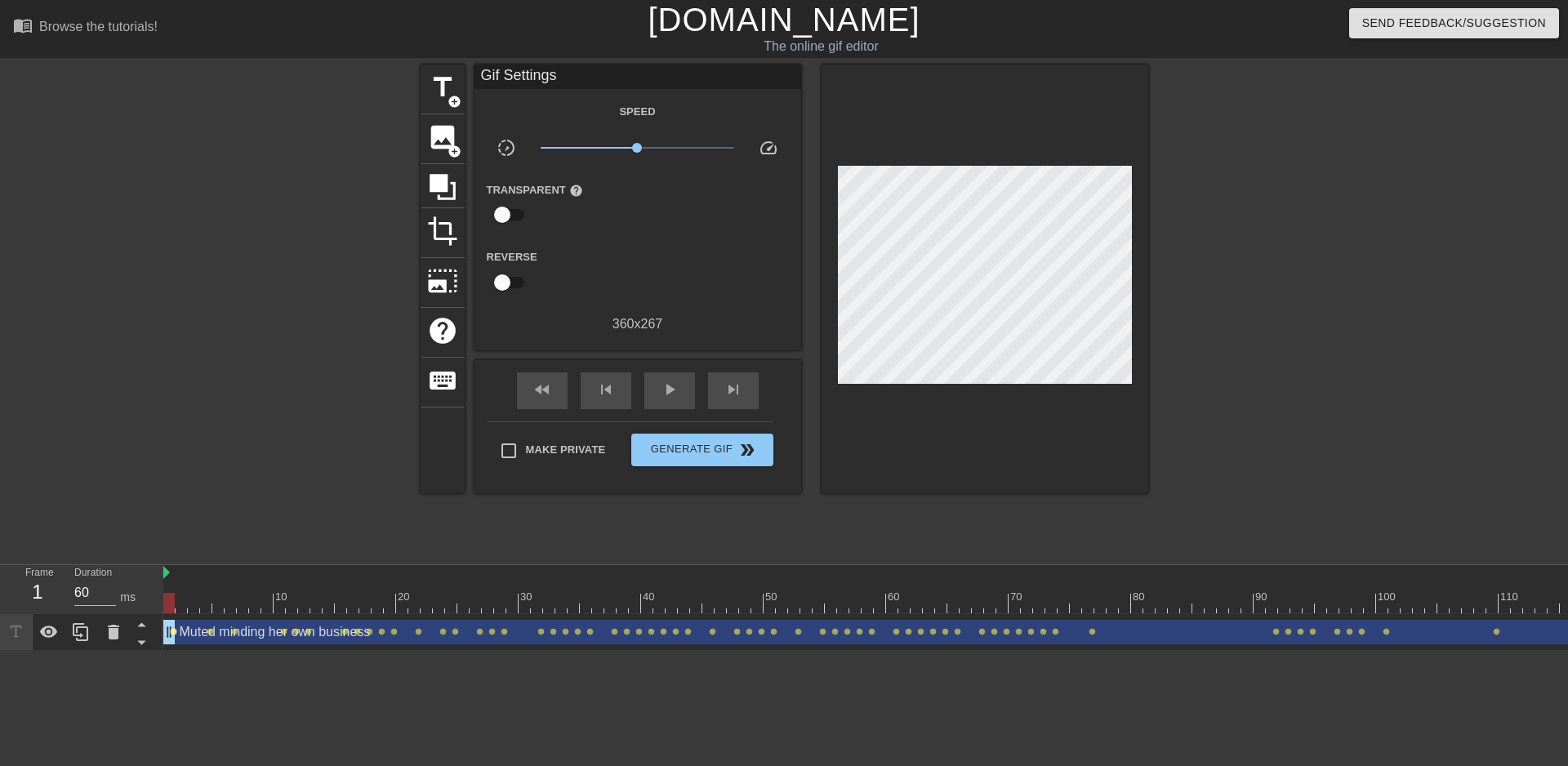
click at [174, 632] on span "lens" at bounding box center [174, 631] width 7 height 7
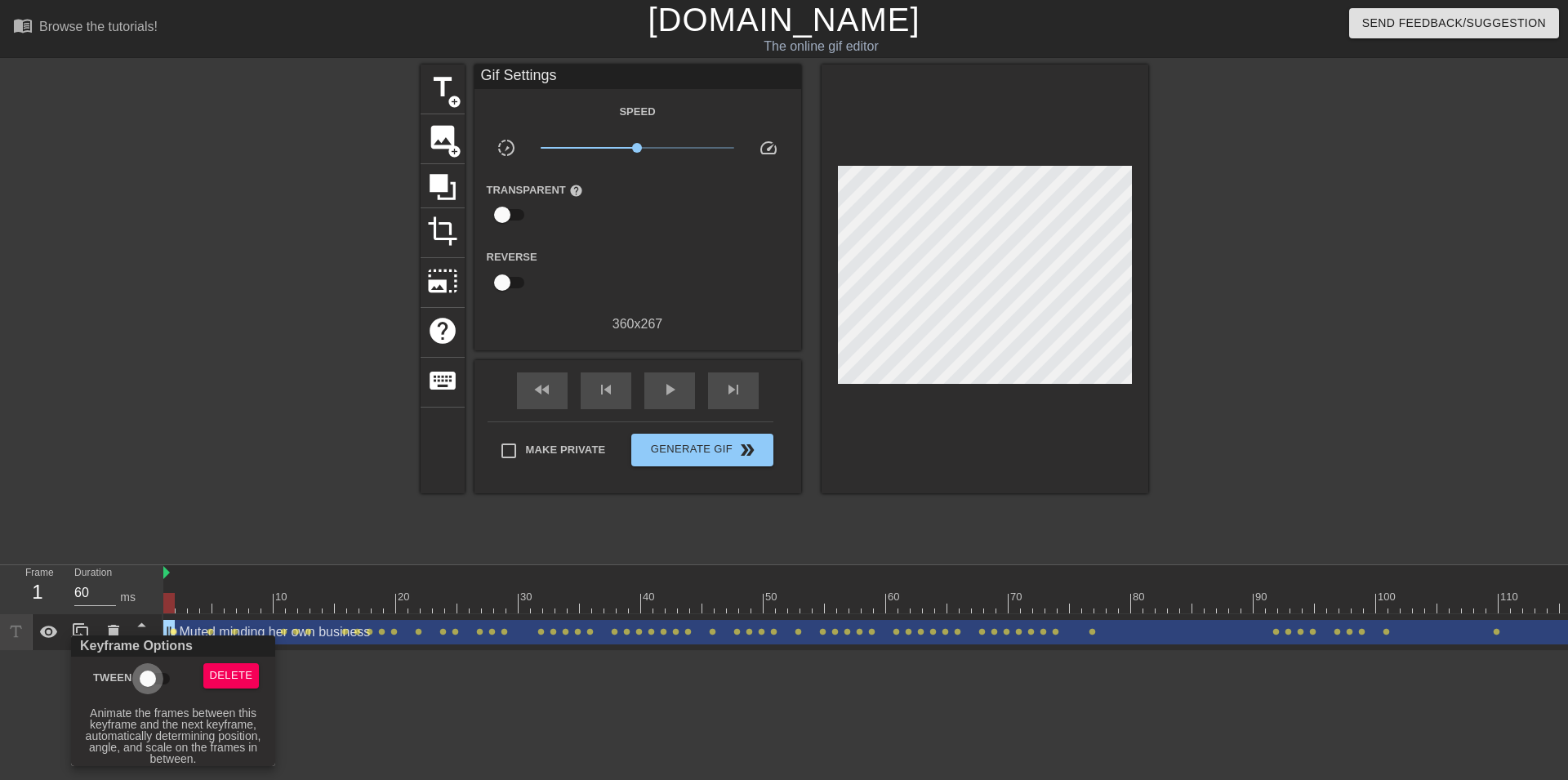
click at [142, 676] on input "Tween" at bounding box center [148, 678] width 93 height 31
checkbox input "true"
click at [208, 628] on div at bounding box center [784, 390] width 1568 height 780
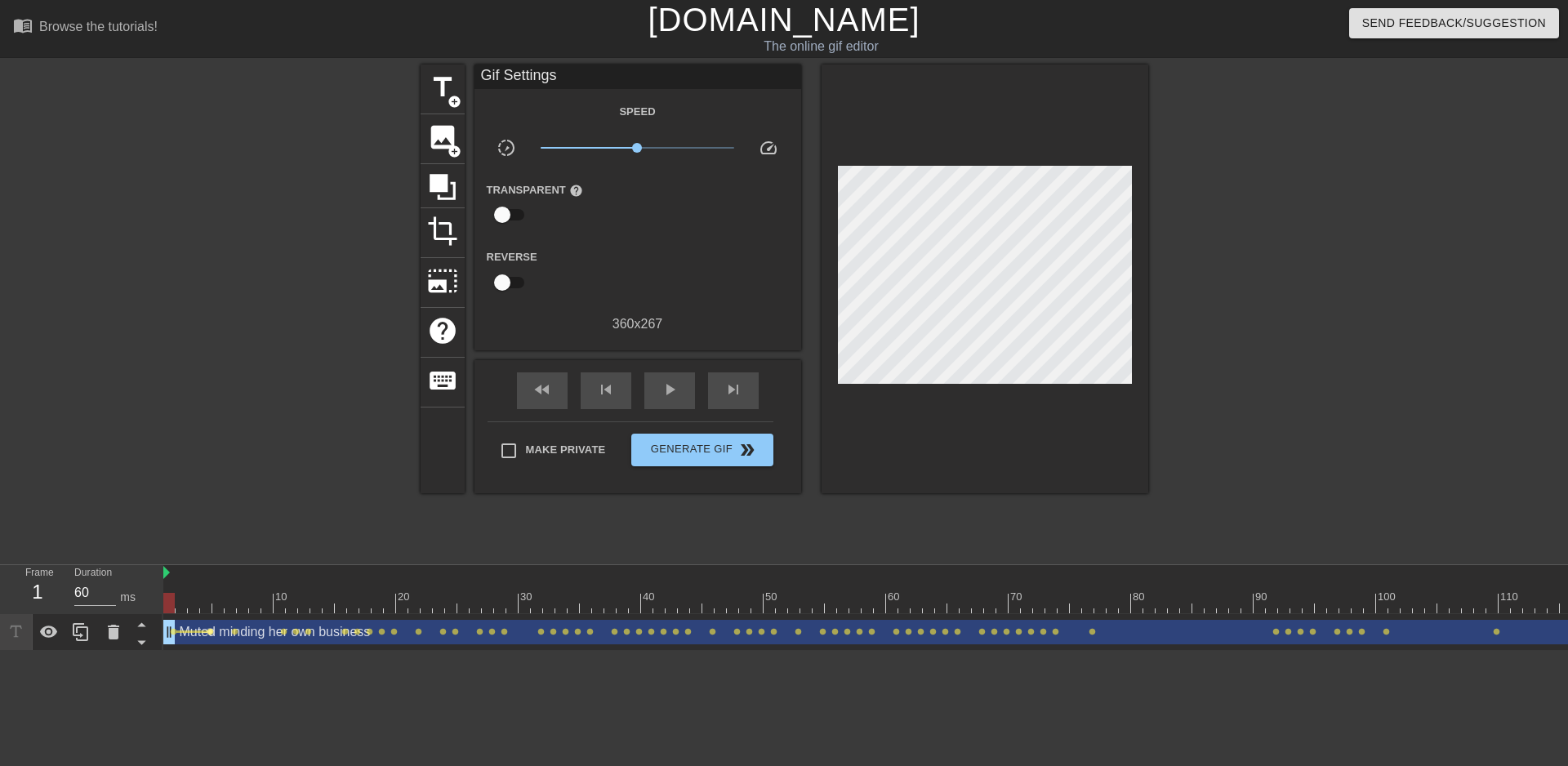
click at [212, 631] on span "lens" at bounding box center [210, 631] width 7 height 7
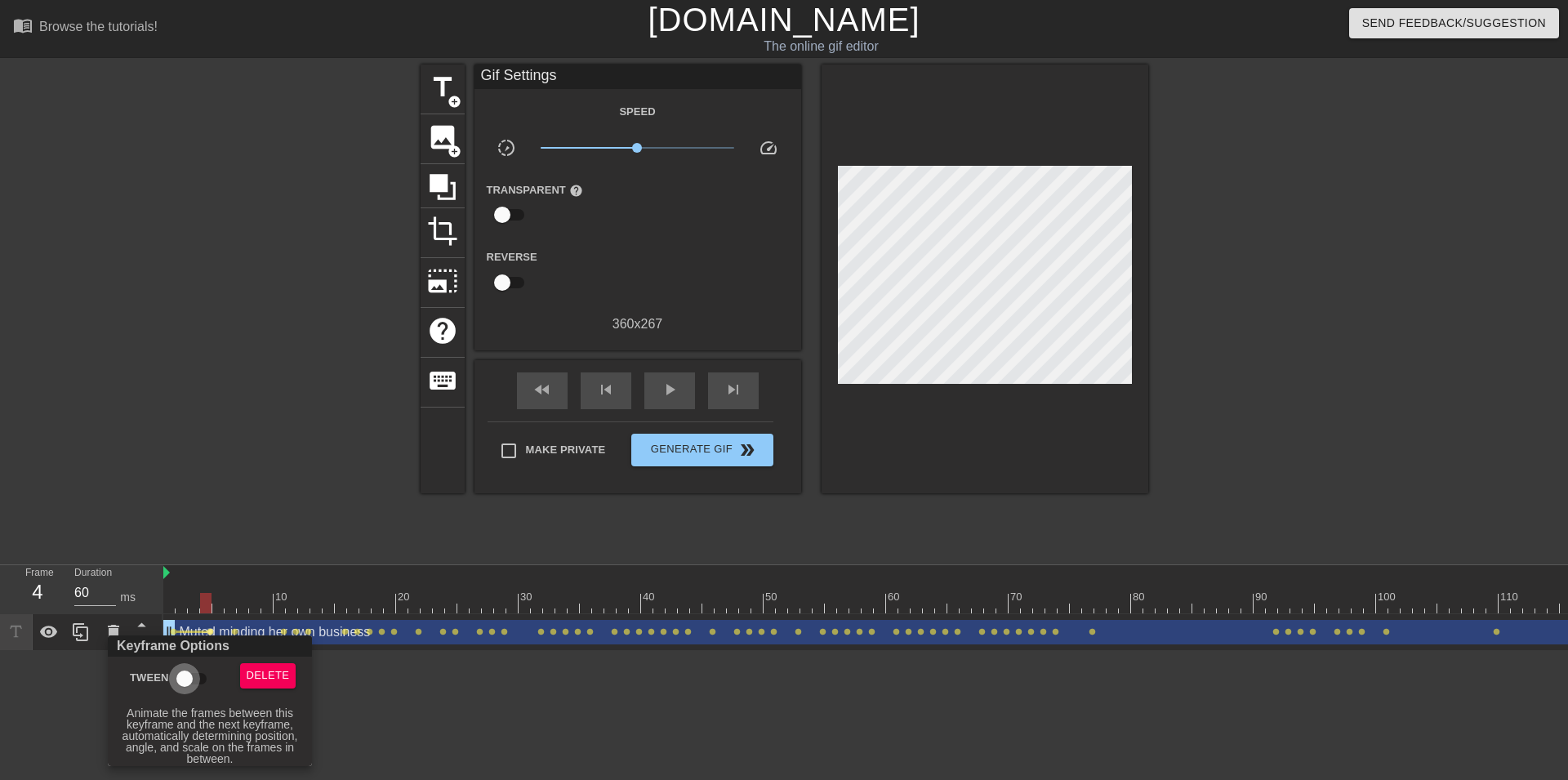
click at [175, 674] on input "Tween" at bounding box center [184, 678] width 93 height 31
checkbox input "true"
click at [235, 630] on div at bounding box center [784, 390] width 1568 height 780
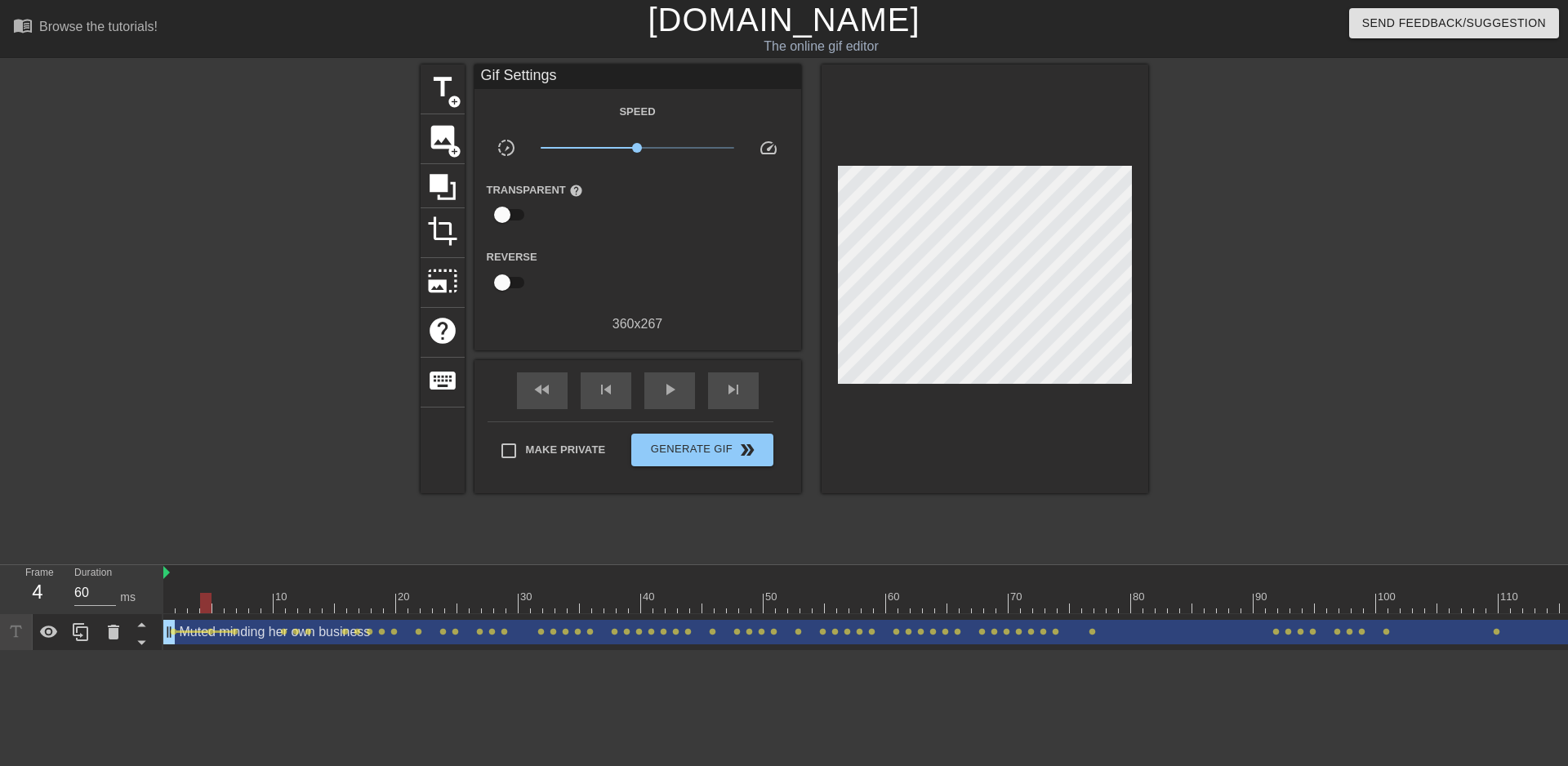
click at [235, 630] on span "lens" at bounding box center [235, 631] width 7 height 7
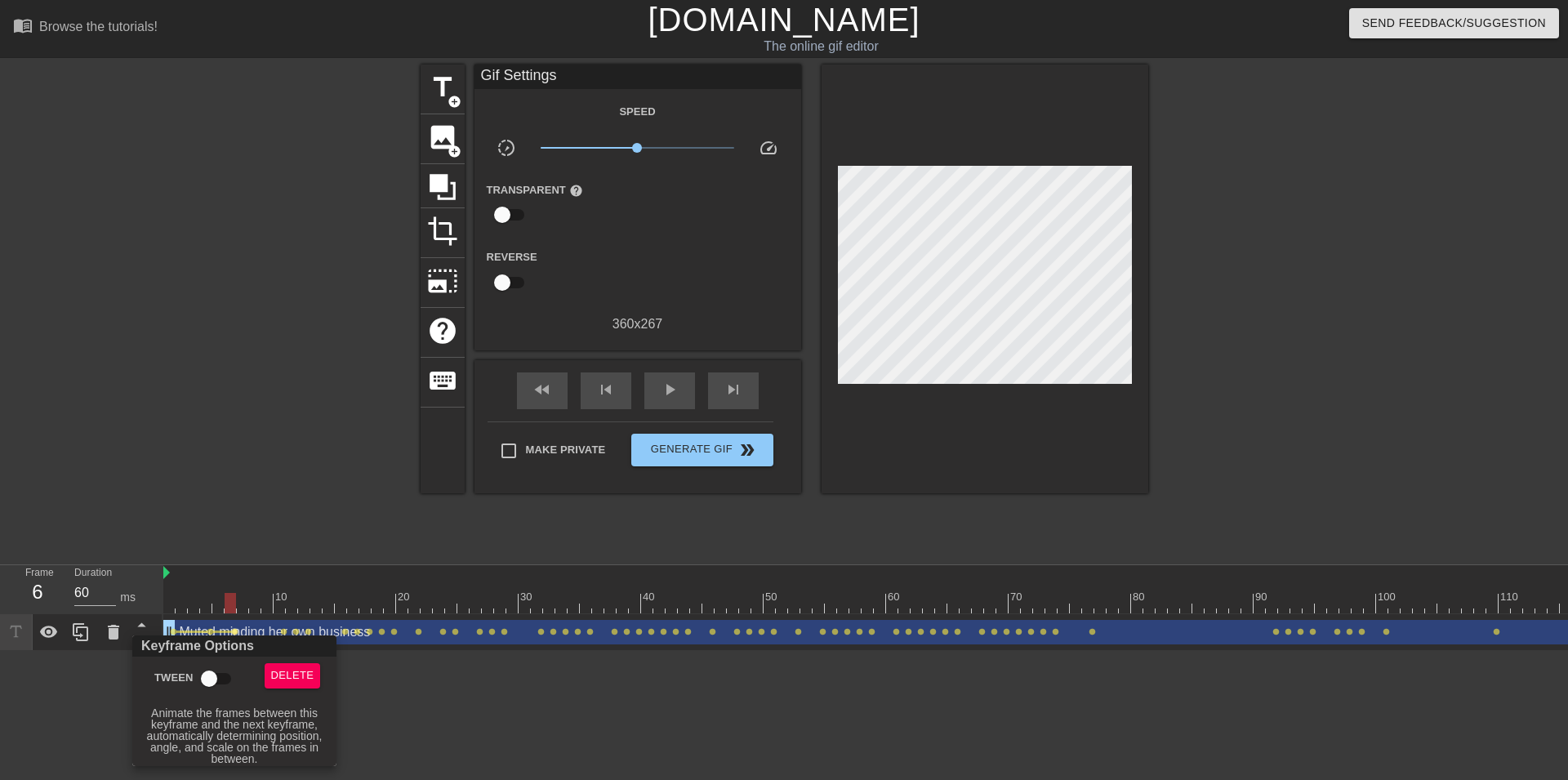
click at [212, 670] on input "Tween" at bounding box center [209, 678] width 93 height 31
checkbox input "true"
click at [226, 599] on div at bounding box center [784, 390] width 1568 height 780
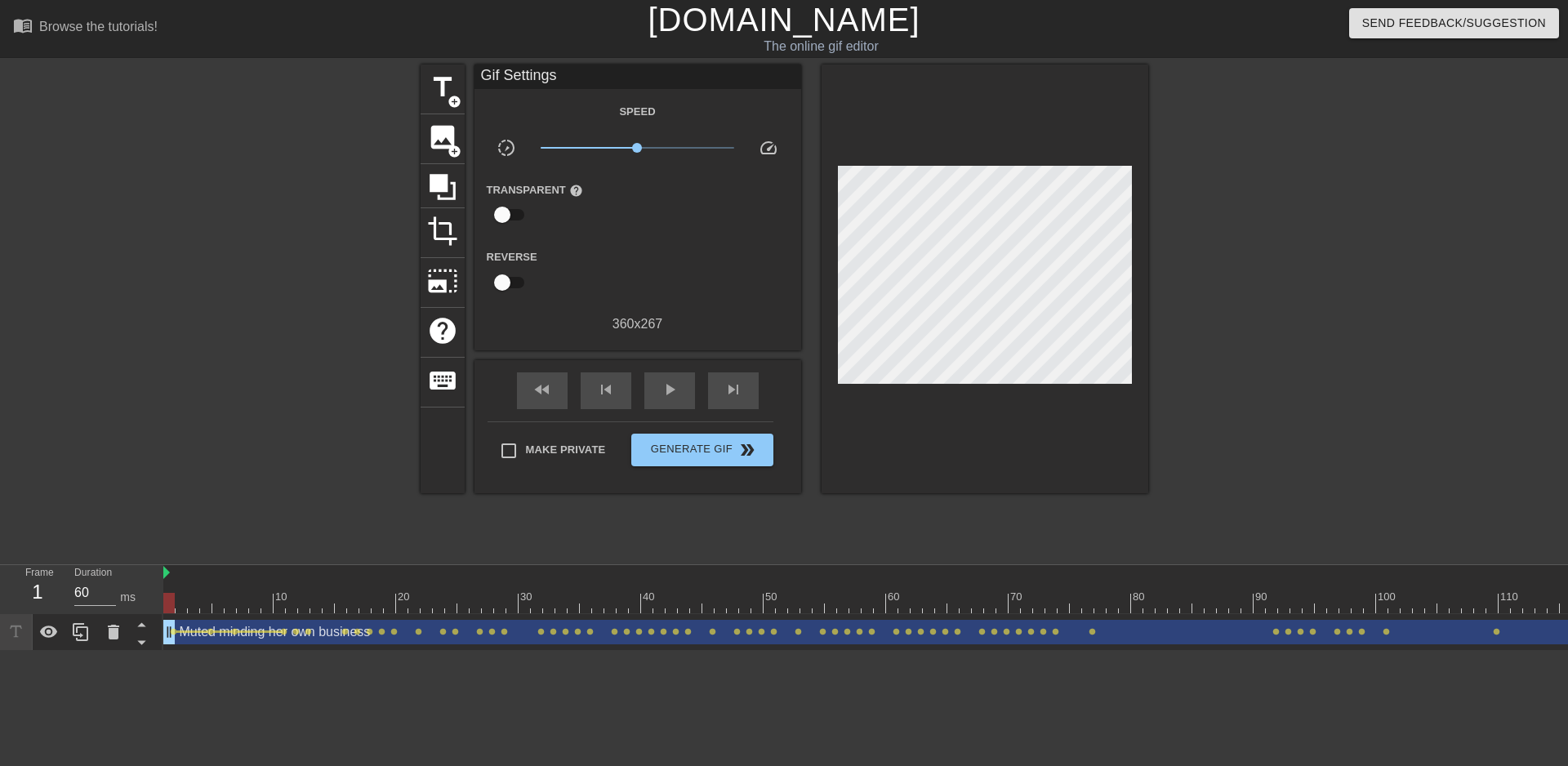
drag, startPoint x: 231, startPoint y: 600, endPoint x: 142, endPoint y: 585, distance: 90.3
click at [124, 605] on div "Frame 1 Duration 60 ms 10 20 30 40 50 60 70 80 90 100 110 120 Muted minding her…" at bounding box center [784, 608] width 1568 height 86
click at [663, 381] on span "play_arrow" at bounding box center [670, 389] width 20 height 20
click at [663, 381] on span "pause" at bounding box center [670, 389] width 20 height 20
click at [283, 632] on span "lens" at bounding box center [284, 631] width 7 height 7
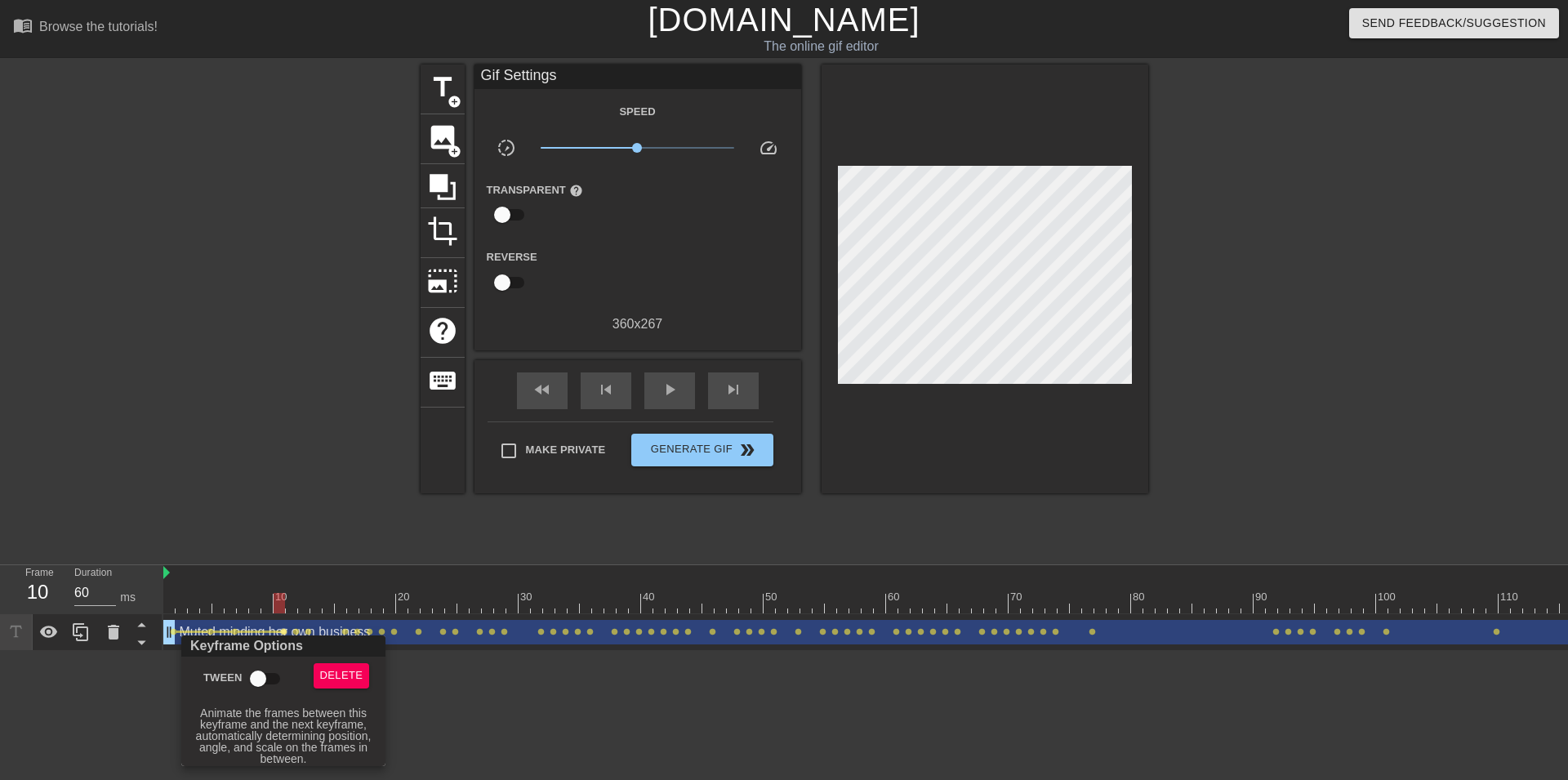
click at [263, 671] on input "Tween" at bounding box center [258, 678] width 93 height 31
checkbox input "true"
click at [295, 630] on div at bounding box center [784, 390] width 1568 height 780
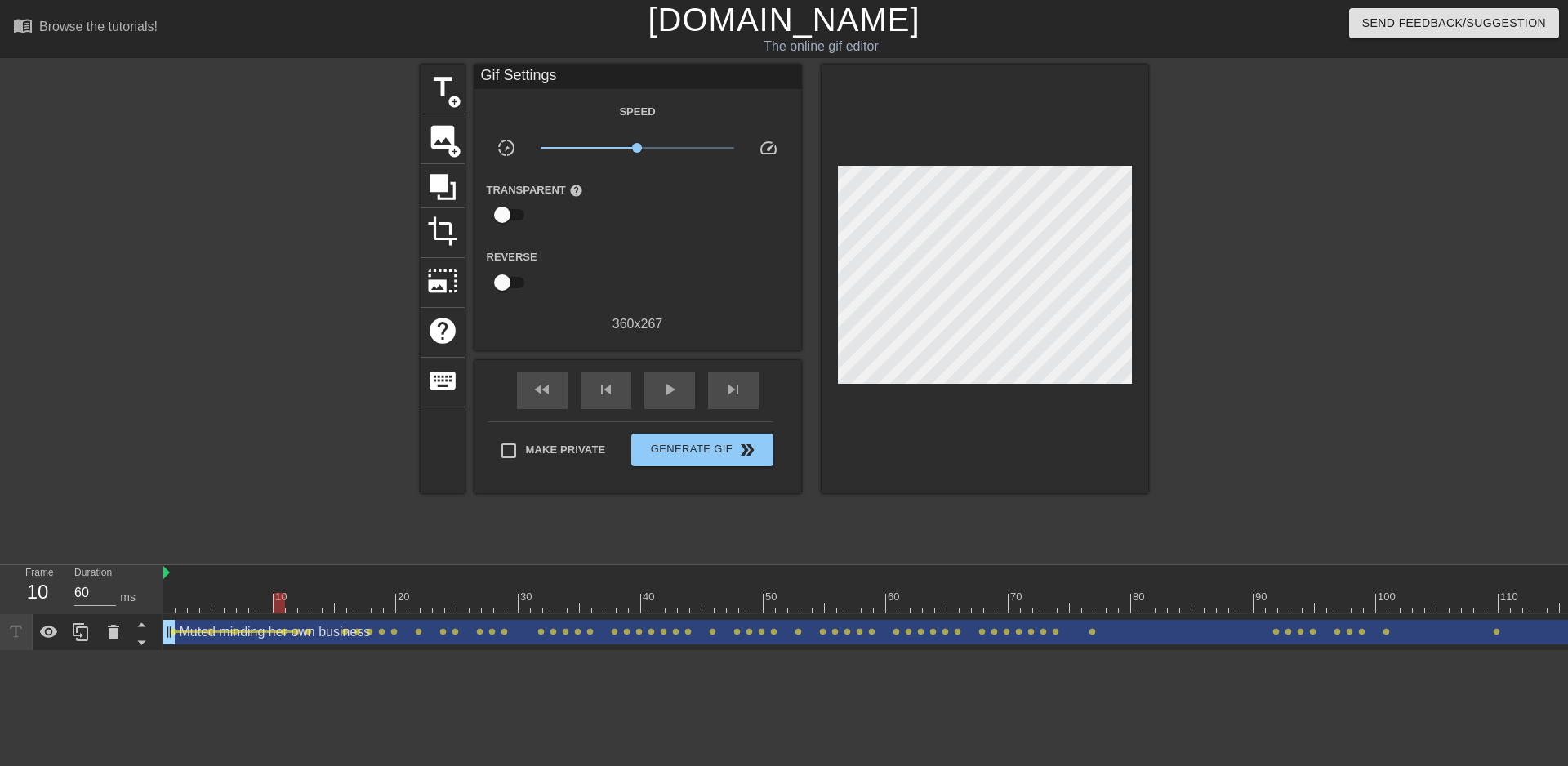
click at [299, 630] on span "lens" at bounding box center [296, 631] width 7 height 7
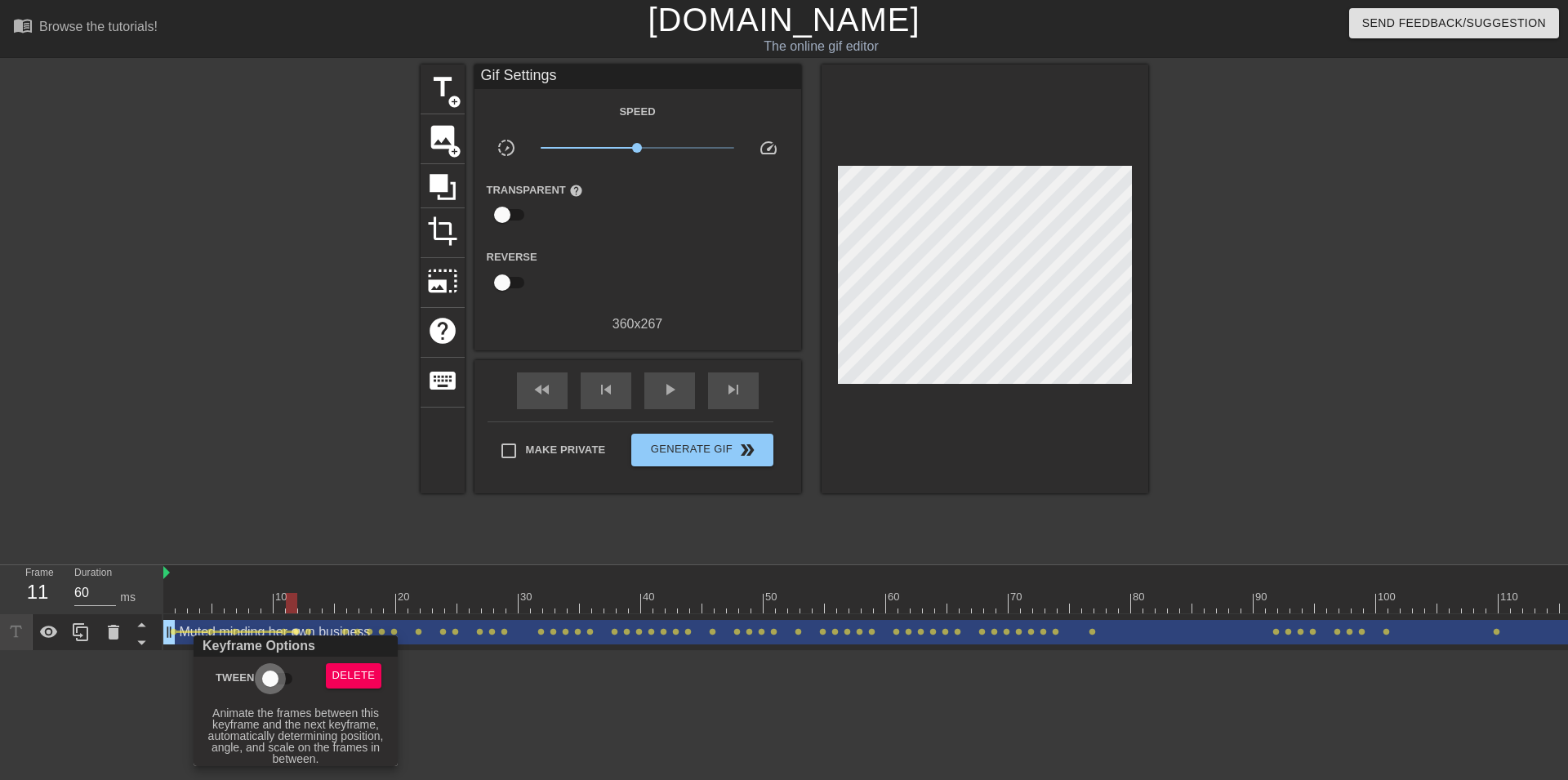
click at [280, 676] on input "Tween" at bounding box center [270, 678] width 93 height 31
checkbox input "true"
click at [309, 630] on div at bounding box center [784, 390] width 1568 height 780
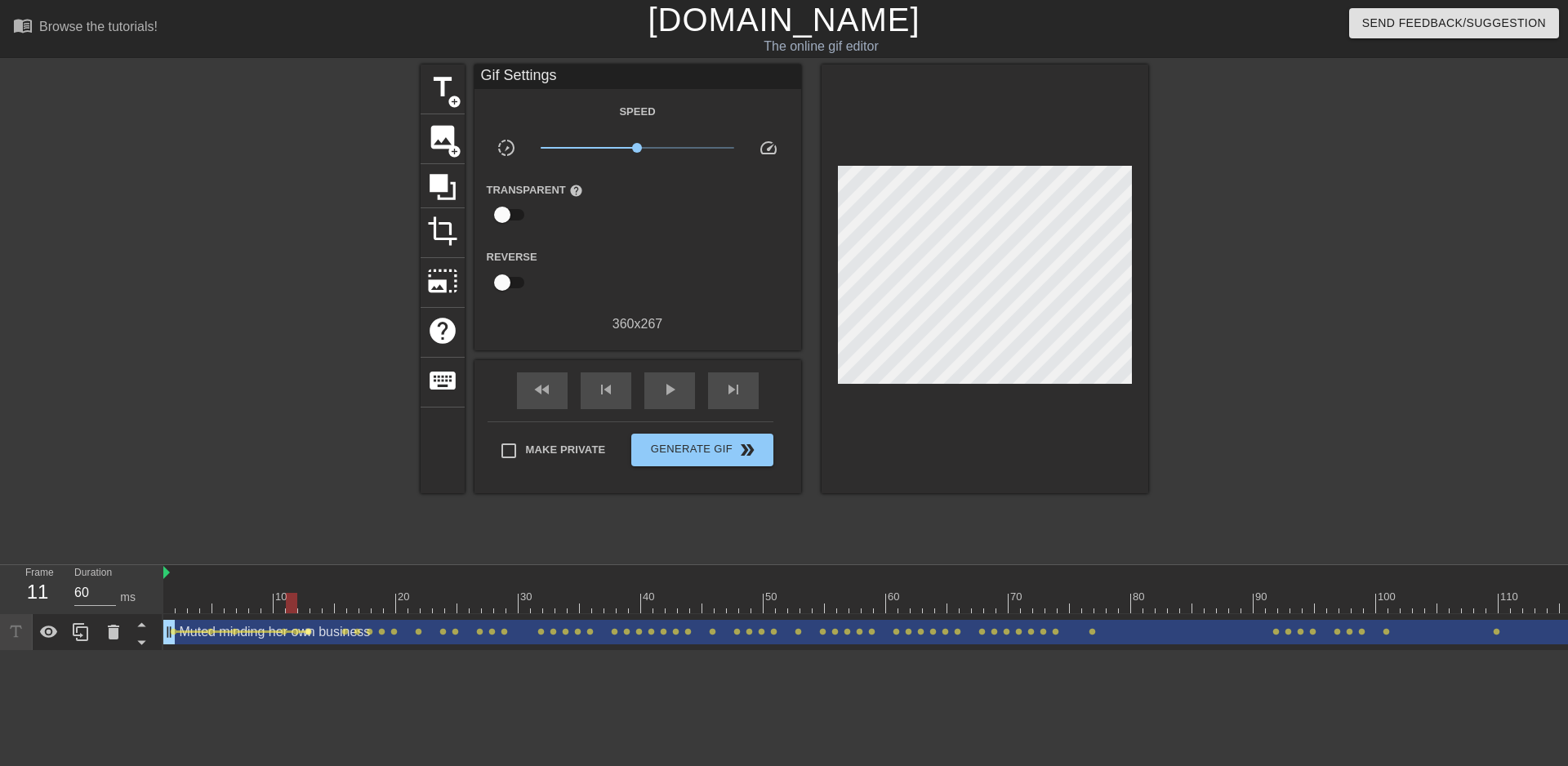
click at [308, 630] on span "lens" at bounding box center [308, 631] width 7 height 7
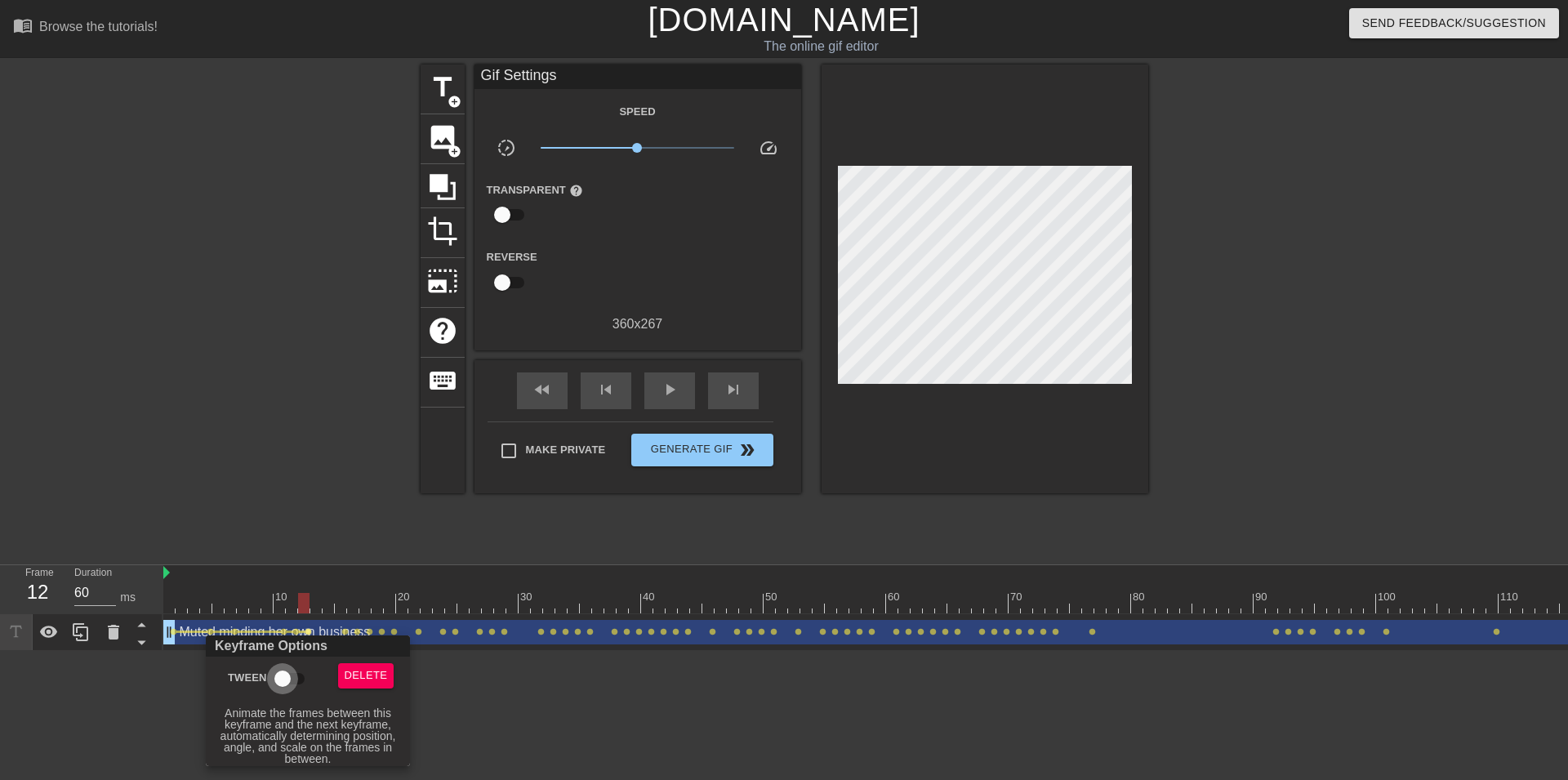
click at [295, 672] on input "Tween" at bounding box center [283, 678] width 93 height 31
checkbox input "true"
click at [341, 632] on div at bounding box center [784, 390] width 1568 height 780
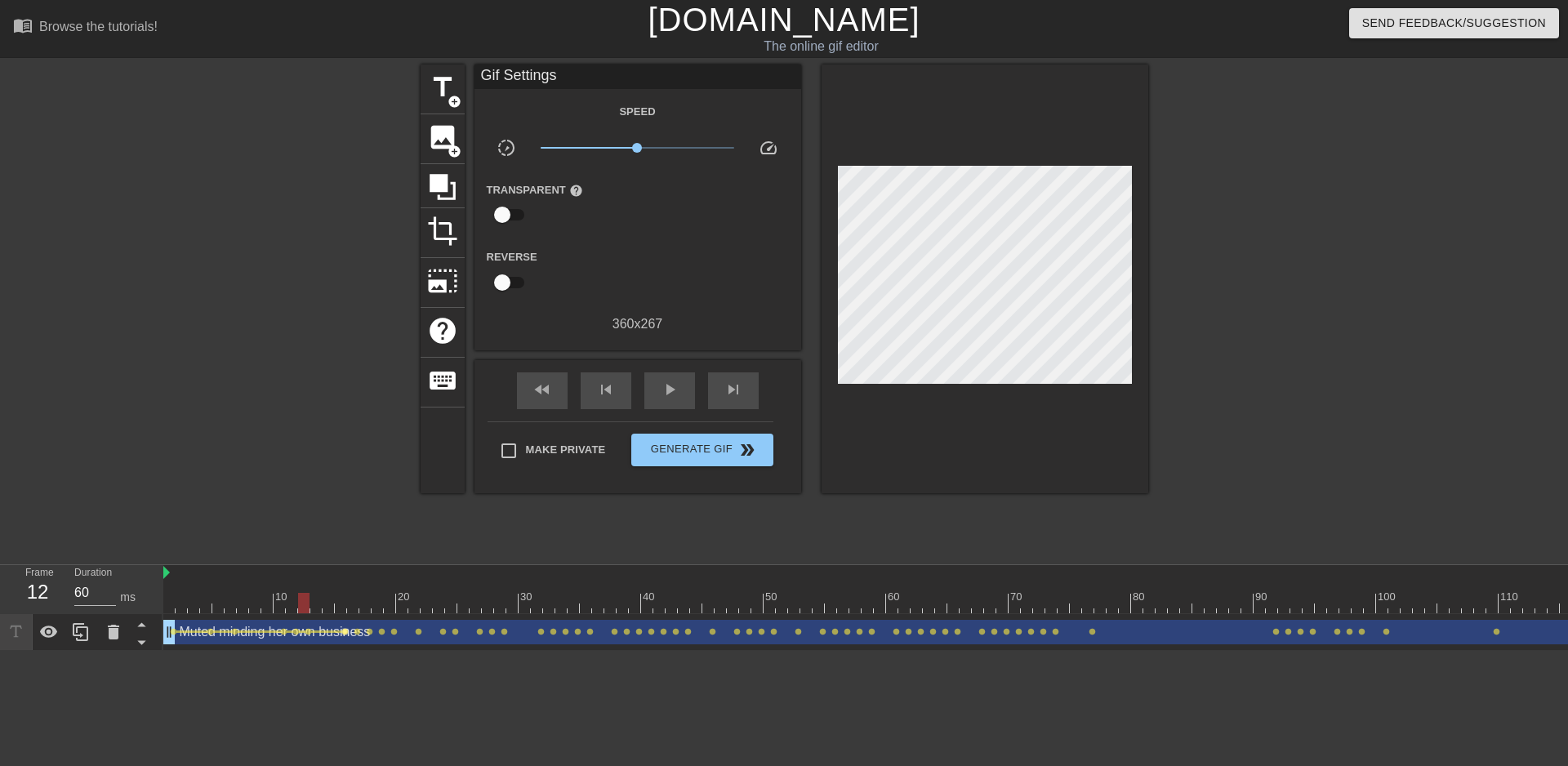
click at [345, 631] on span "lens" at bounding box center [345, 631] width 7 height 7
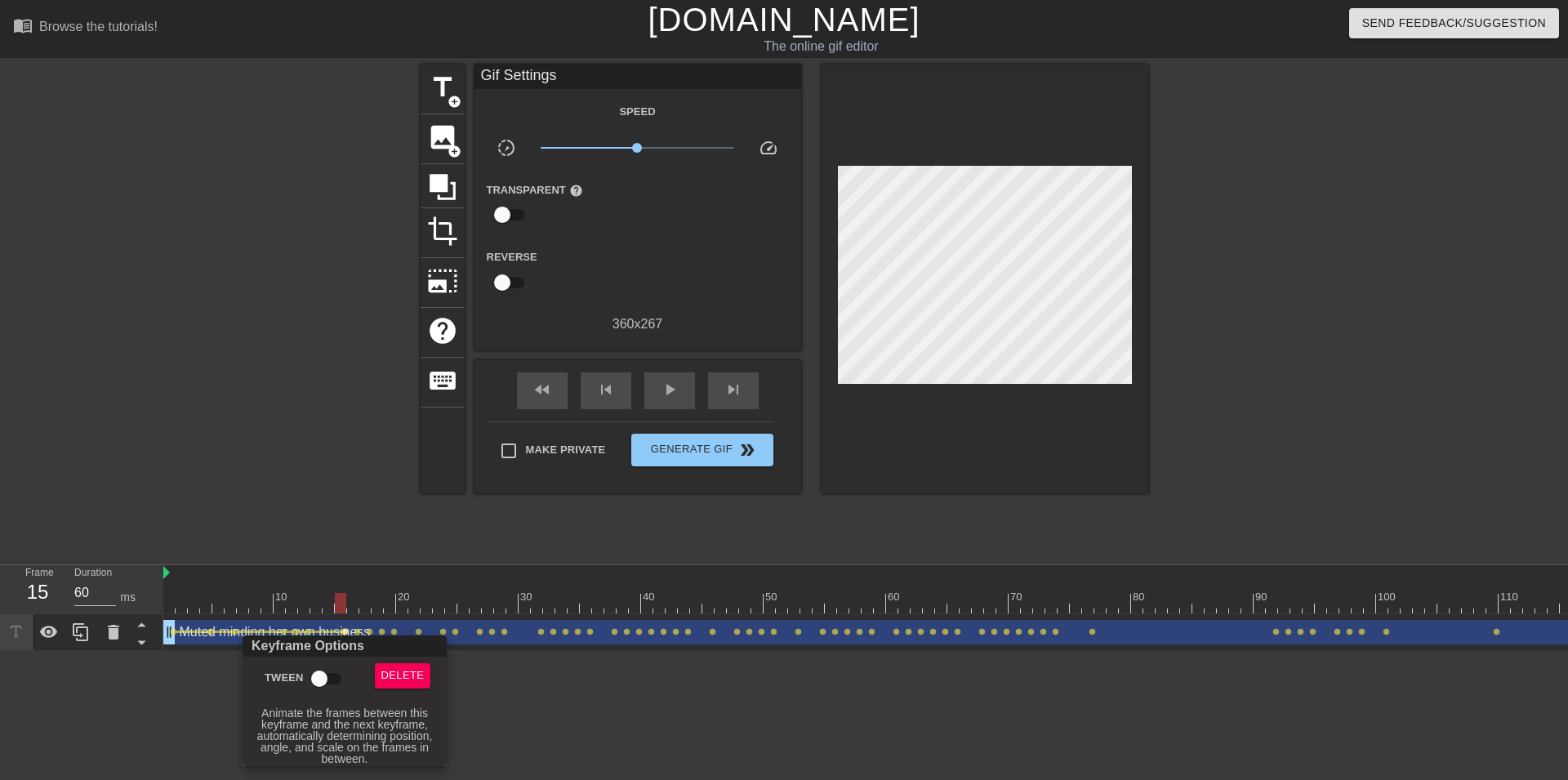
click at [321, 669] on input "Tween" at bounding box center [319, 678] width 93 height 31
checkbox input "true"
click at [355, 630] on div at bounding box center [784, 390] width 1568 height 780
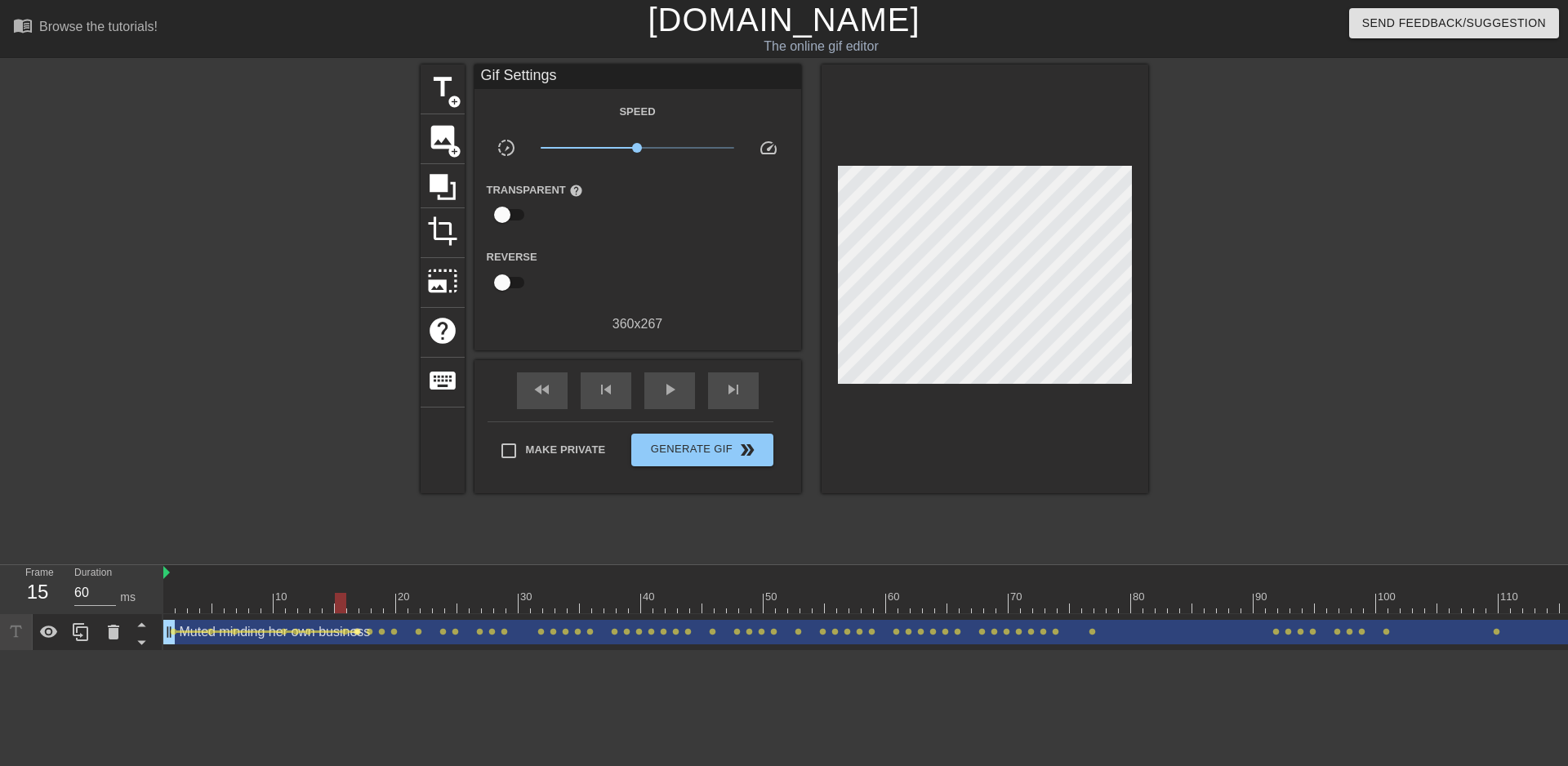
click at [357, 631] on span "lens" at bounding box center [357, 631] width 7 height 7
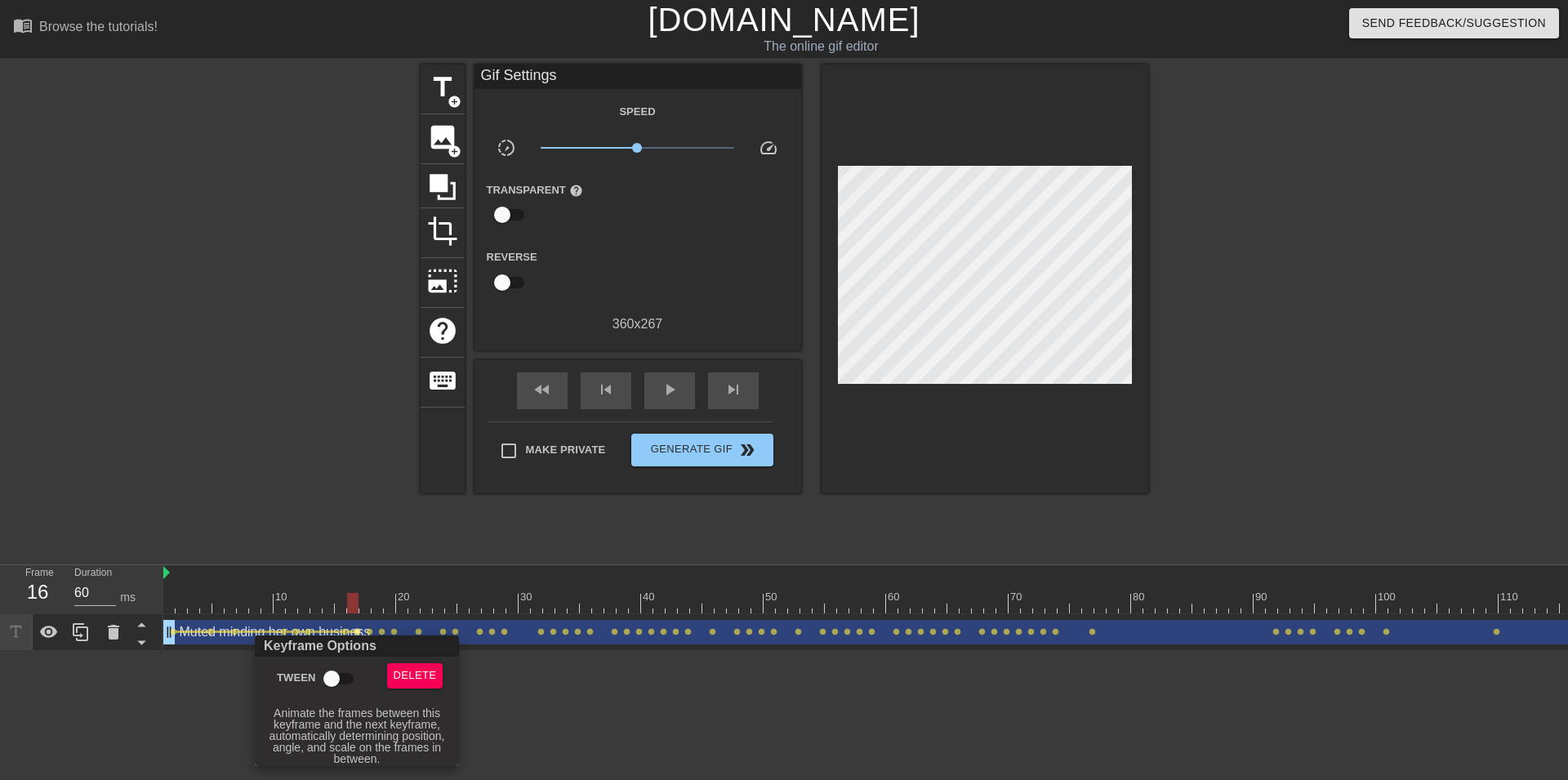
click at [336, 668] on input "Tween" at bounding box center [331, 678] width 93 height 31
checkbox input "true"
click at [371, 627] on div at bounding box center [784, 390] width 1568 height 780
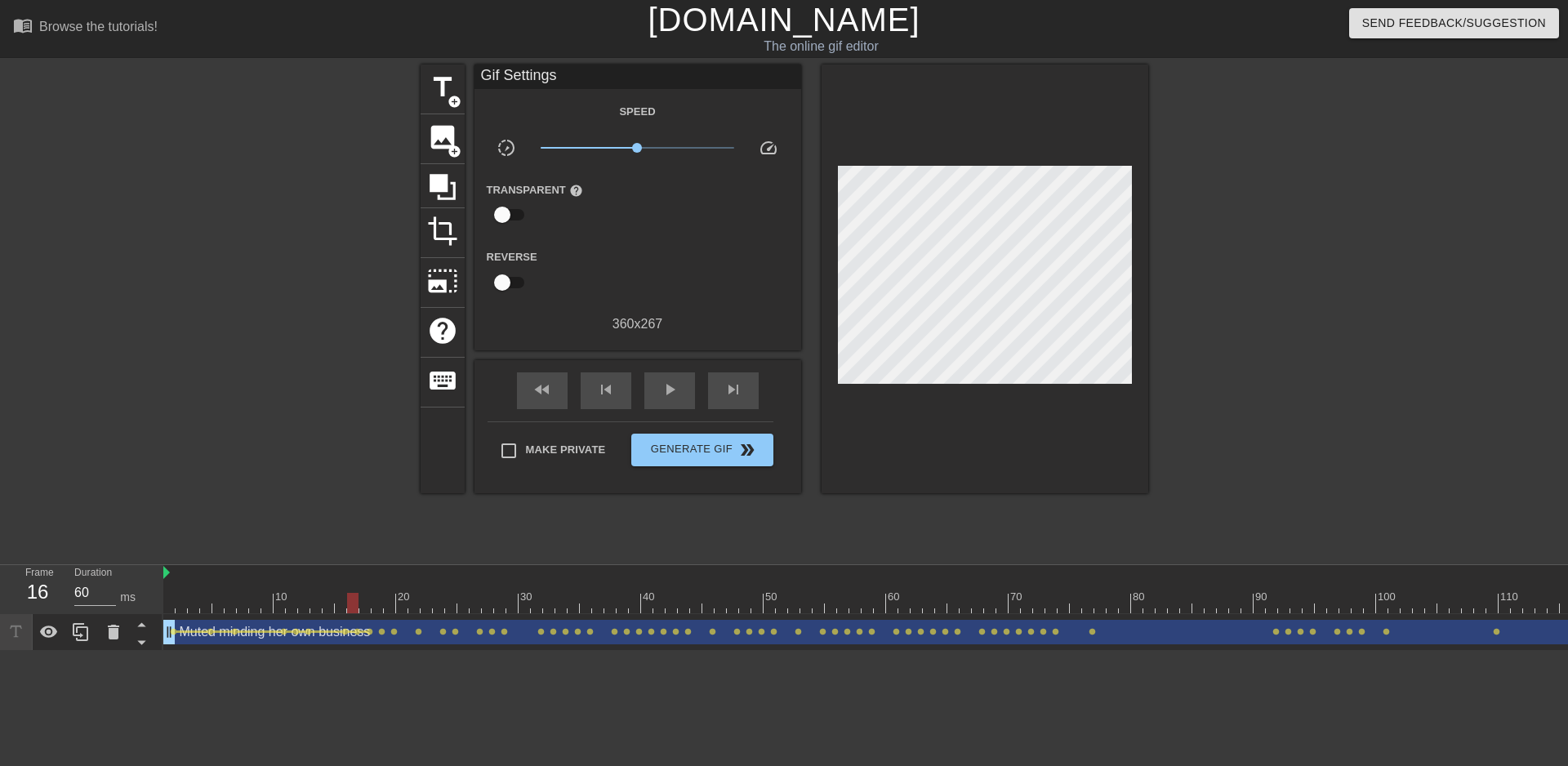
click at [370, 630] on span "lens" at bounding box center [369, 631] width 7 height 7
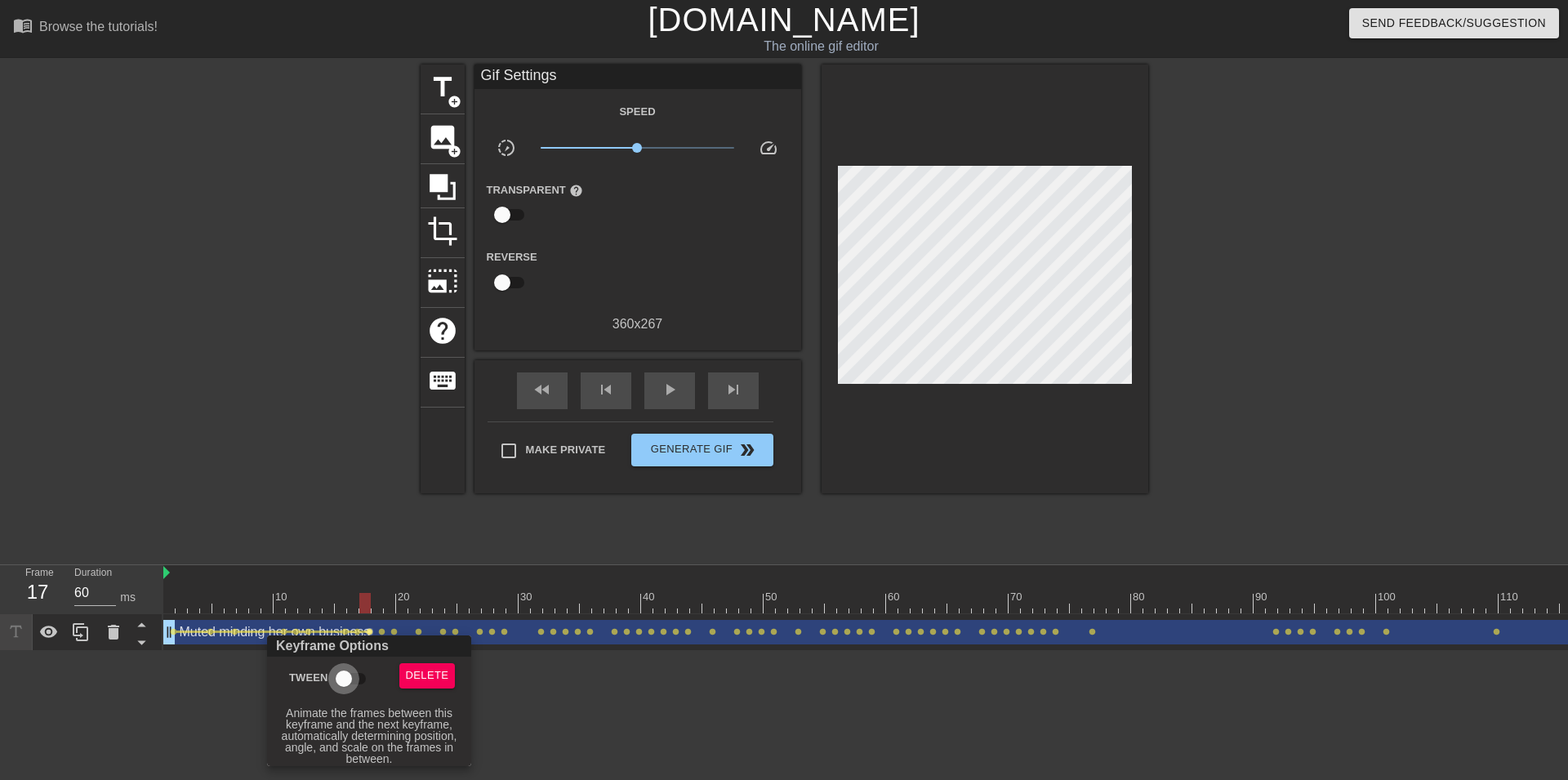
click at [346, 669] on input "Tween" at bounding box center [344, 678] width 93 height 31
checkbox input "true"
click at [383, 630] on div at bounding box center [784, 390] width 1568 height 780
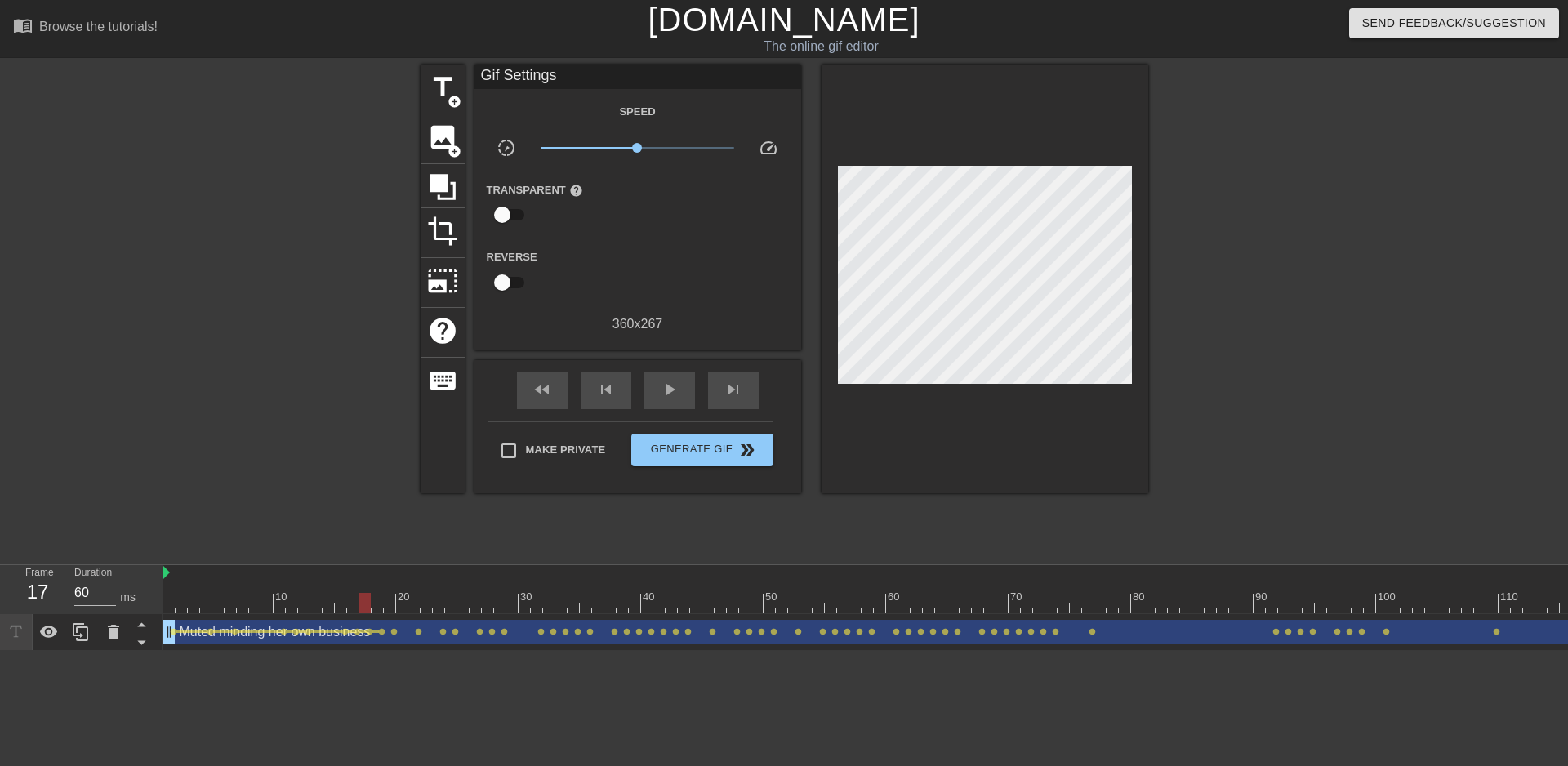
click at [382, 631] on span "lens" at bounding box center [382, 631] width 7 height 7
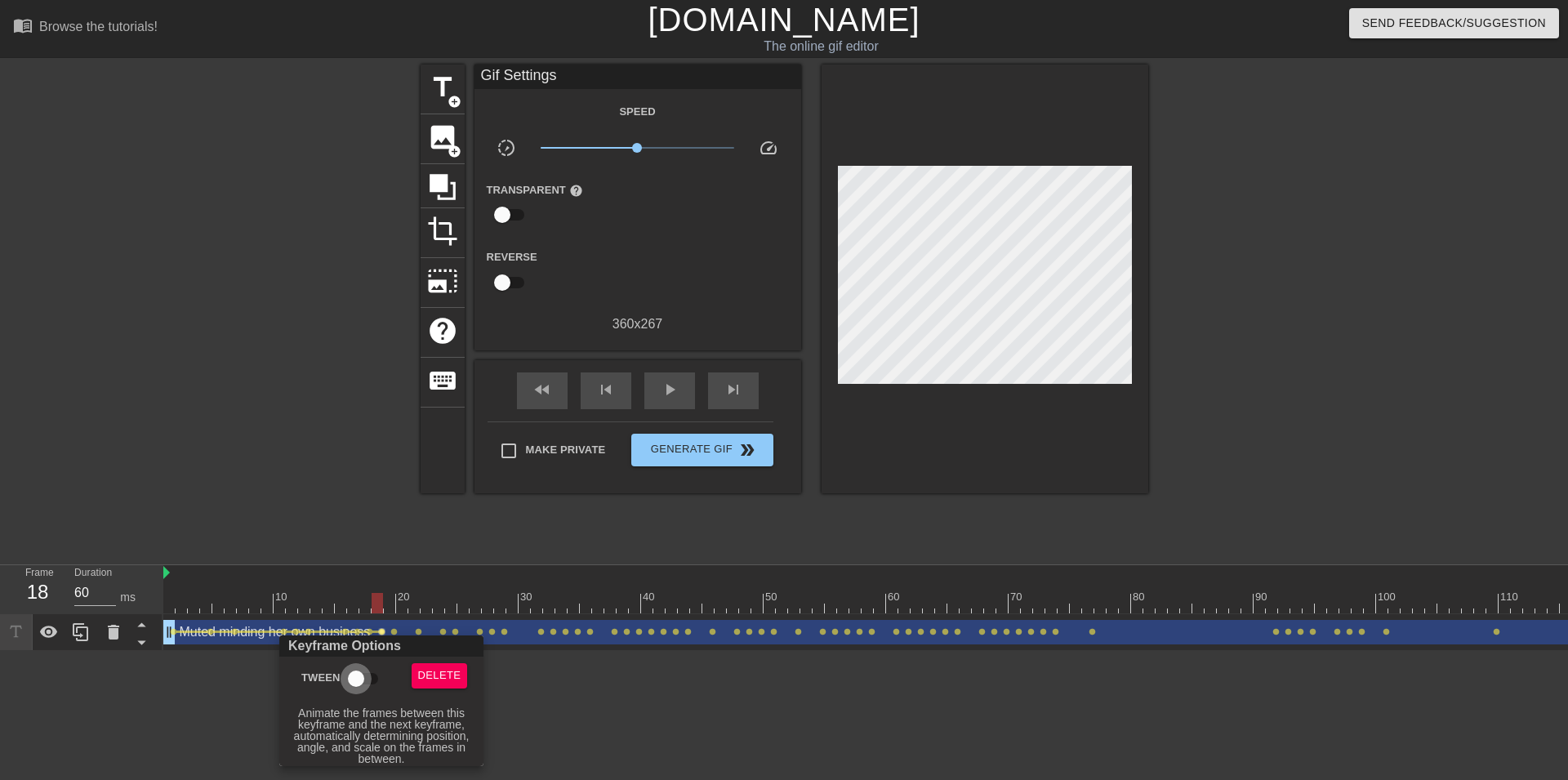
click at [357, 675] on input "Tween" at bounding box center [356, 678] width 93 height 31
checkbox input "true"
click at [393, 626] on div at bounding box center [784, 390] width 1568 height 780
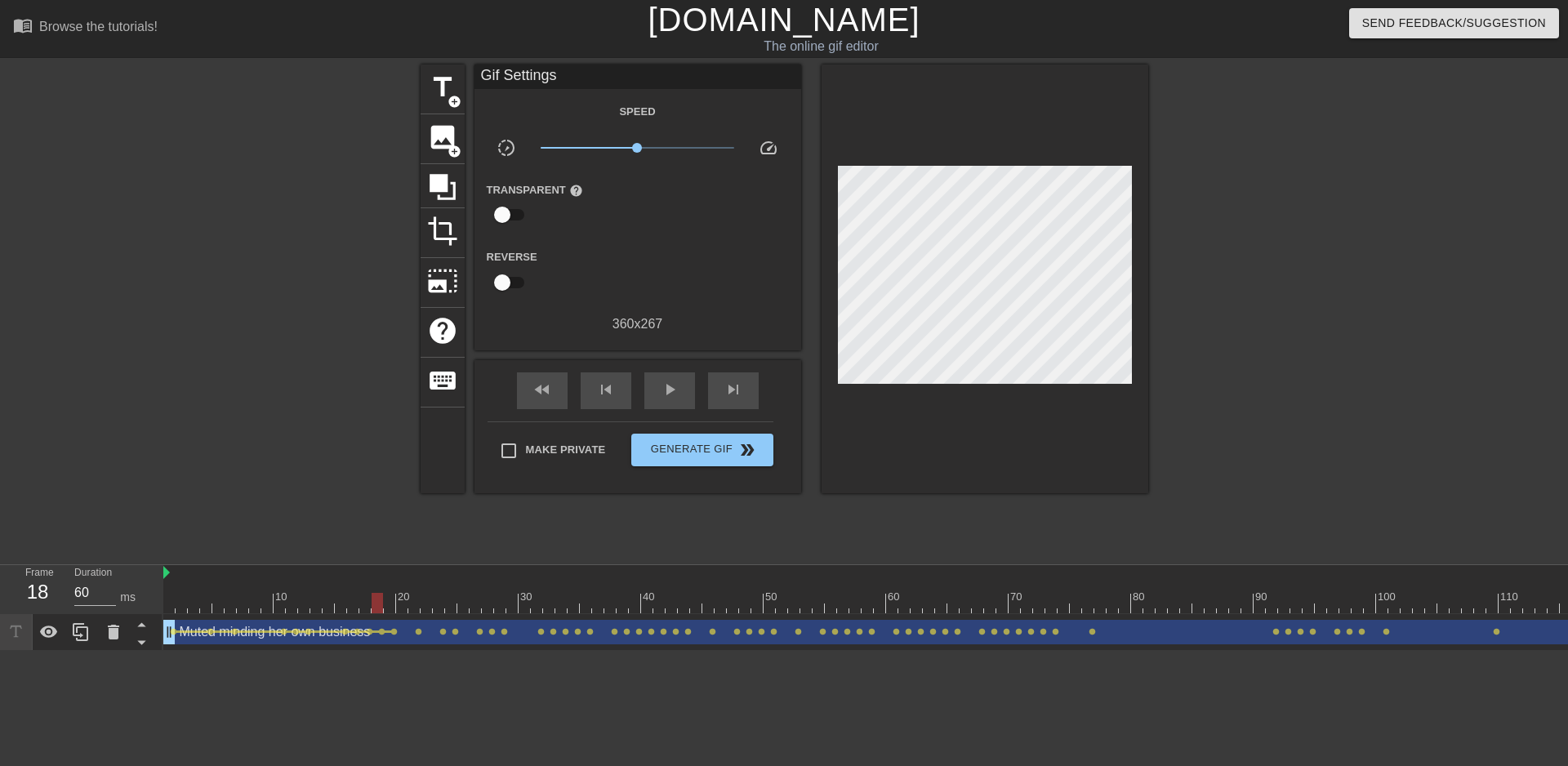
click at [393, 630] on span "lens" at bounding box center [393, 631] width 7 height 7
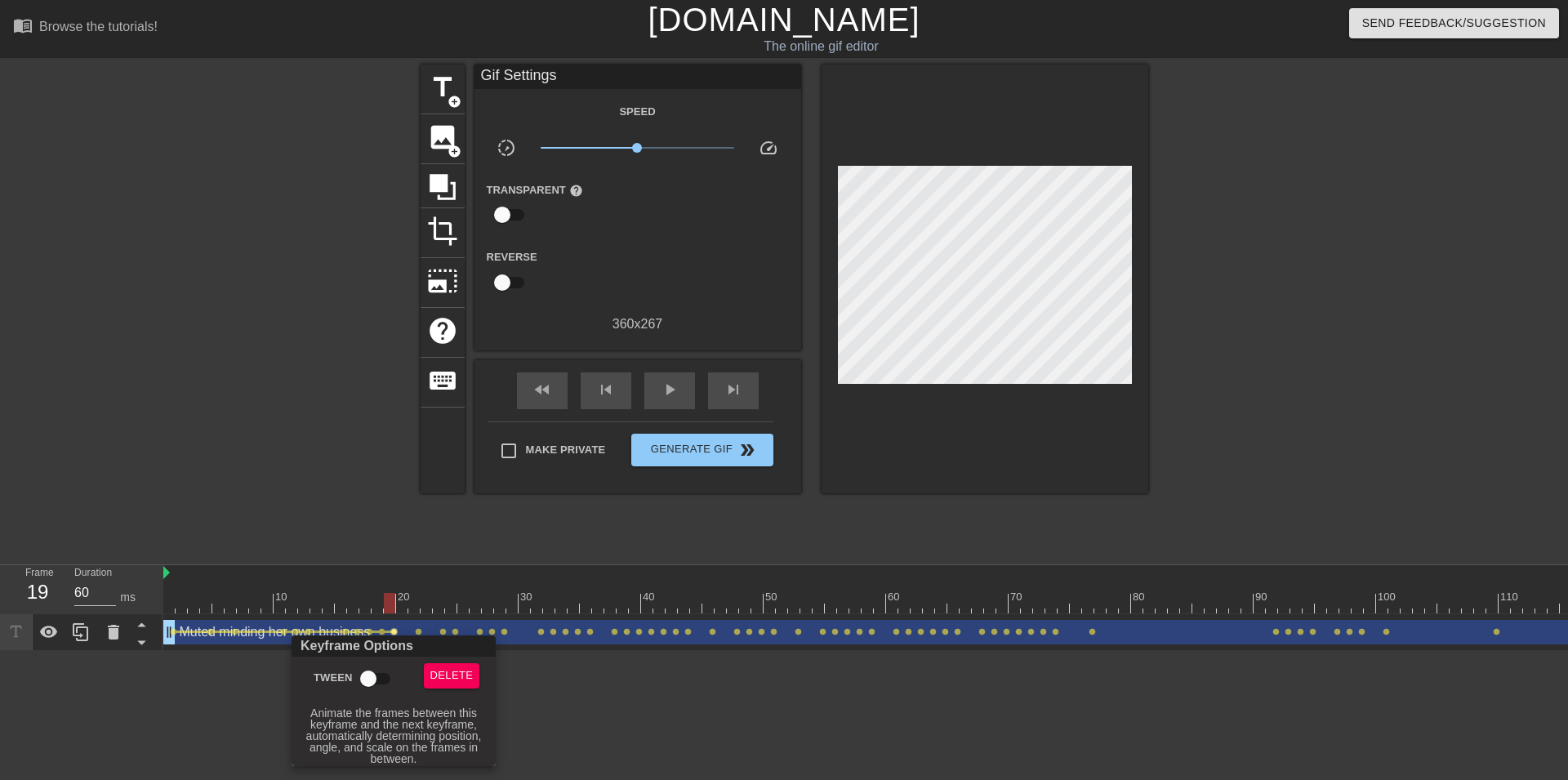
click at [374, 670] on input "Tween" at bounding box center [368, 678] width 93 height 31
checkbox input "true"
click at [418, 625] on div at bounding box center [784, 390] width 1568 height 780
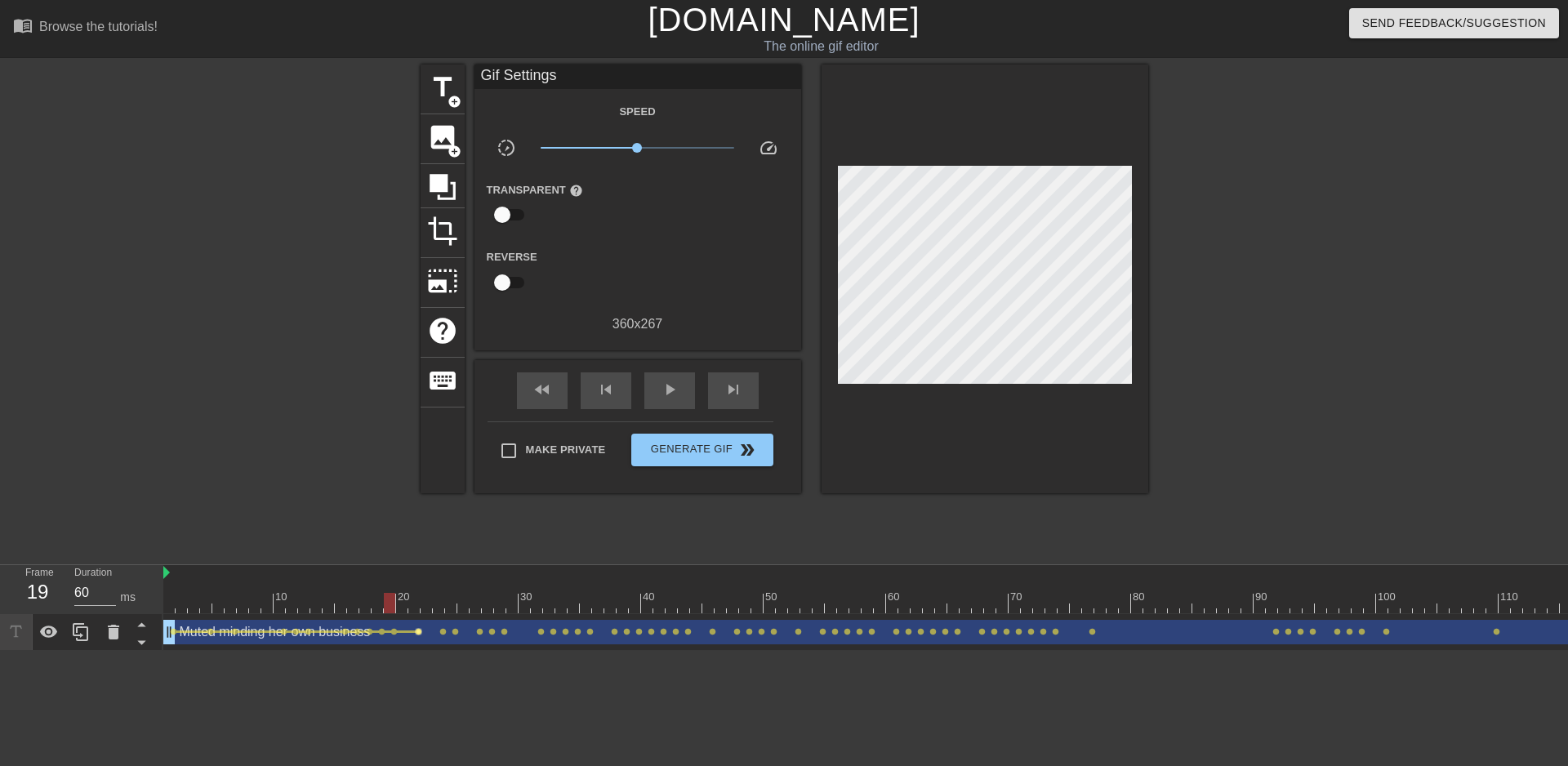
click at [418, 630] on span "lens" at bounding box center [418, 631] width 7 height 7
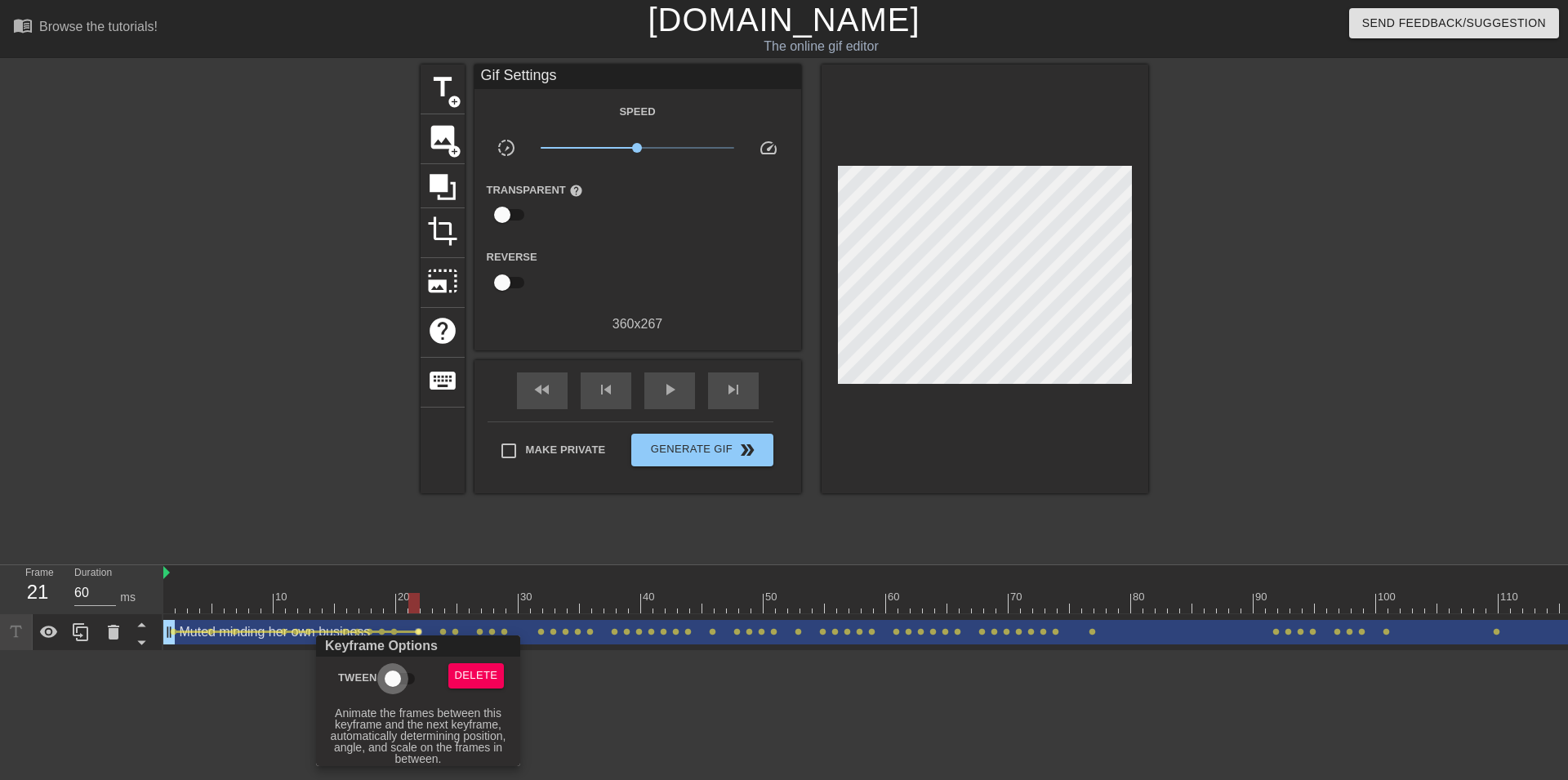
click at [398, 673] on input "Tween" at bounding box center [393, 678] width 93 height 31
checkbox input "true"
click at [439, 630] on div at bounding box center [784, 390] width 1568 height 780
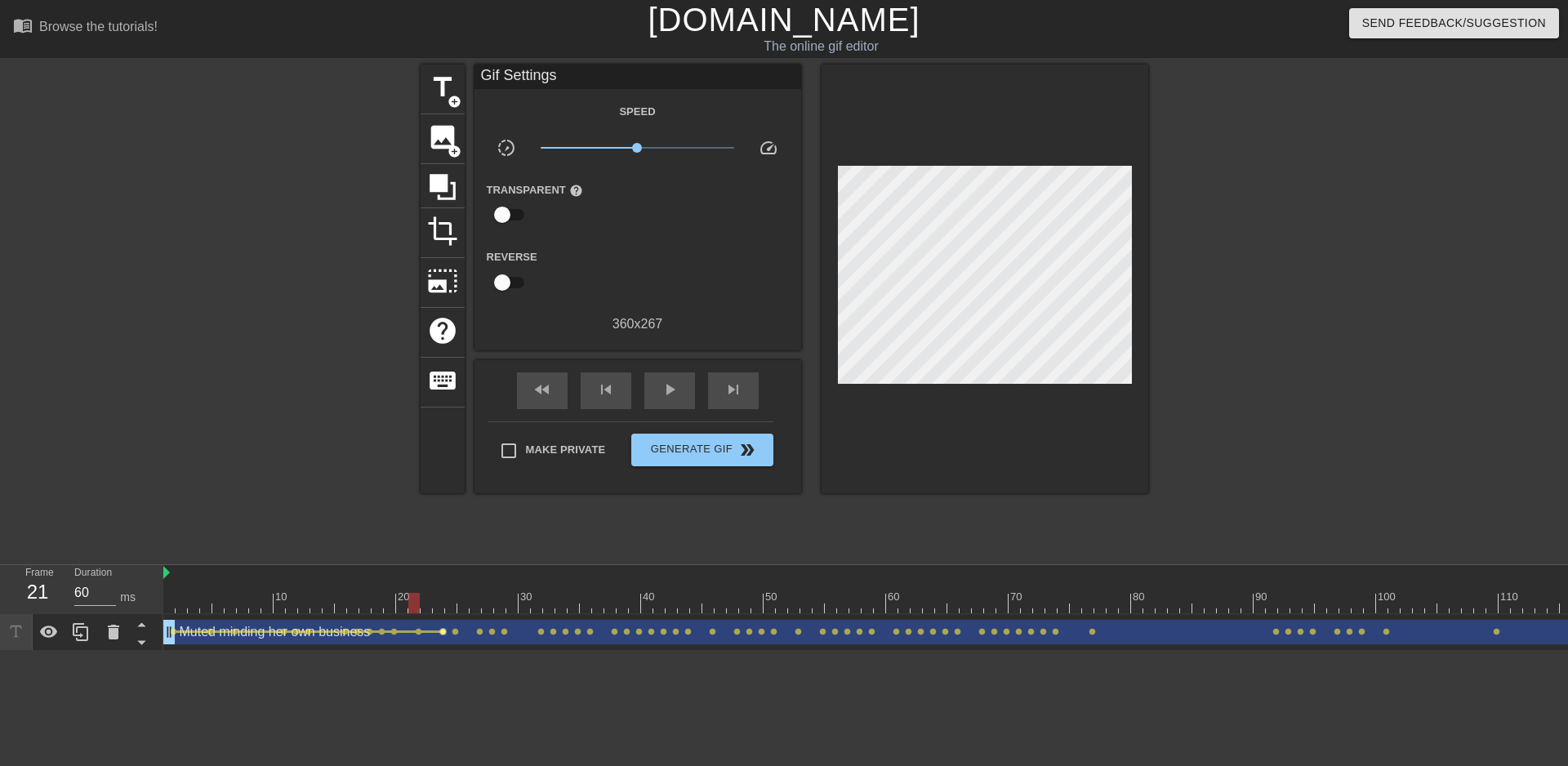
click at [442, 630] on span "lens" at bounding box center [443, 631] width 7 height 7
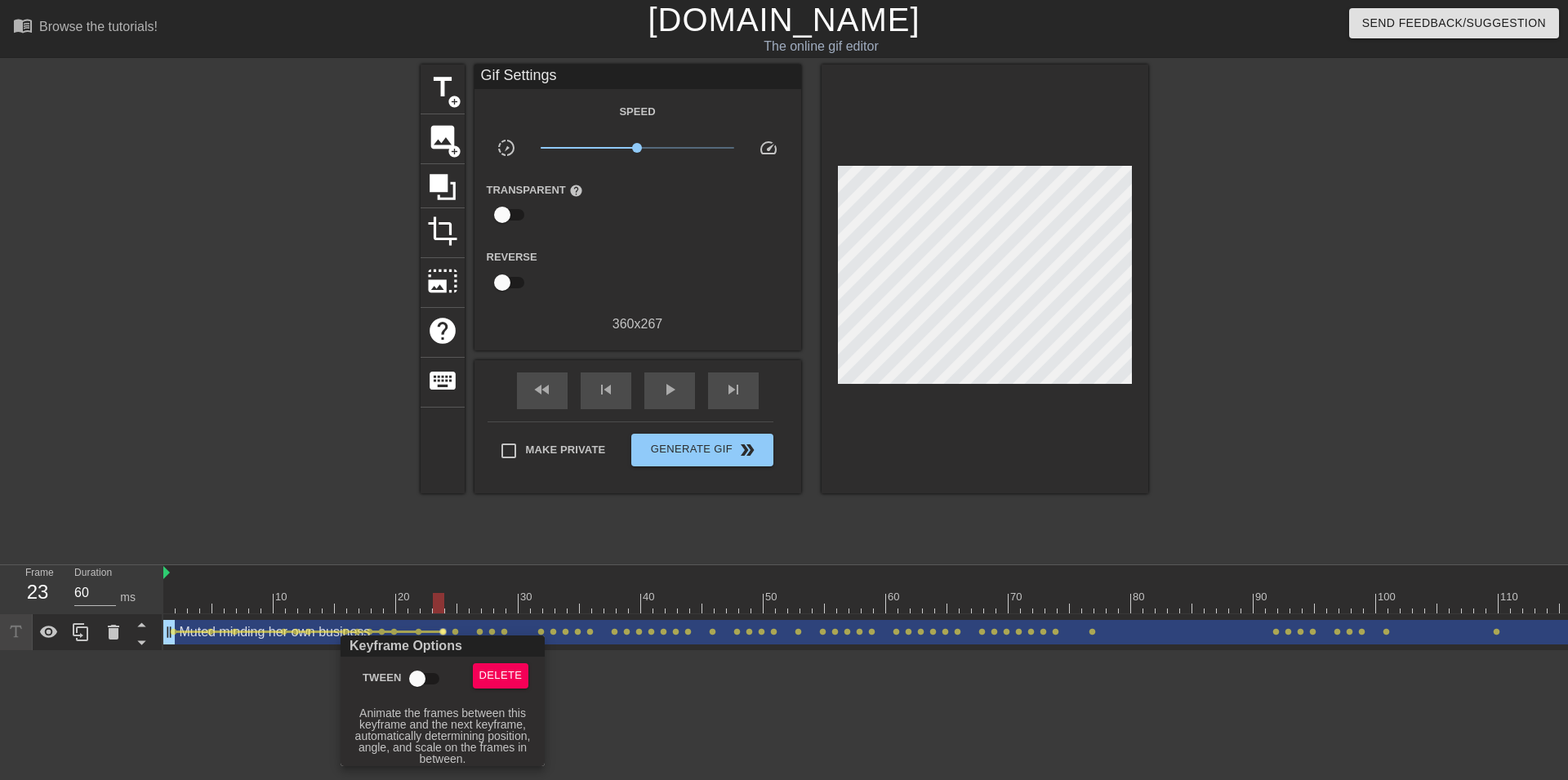
click at [421, 668] on input "Tween" at bounding box center [417, 678] width 93 height 31
checkbox input "true"
click at [456, 632] on div at bounding box center [784, 390] width 1568 height 780
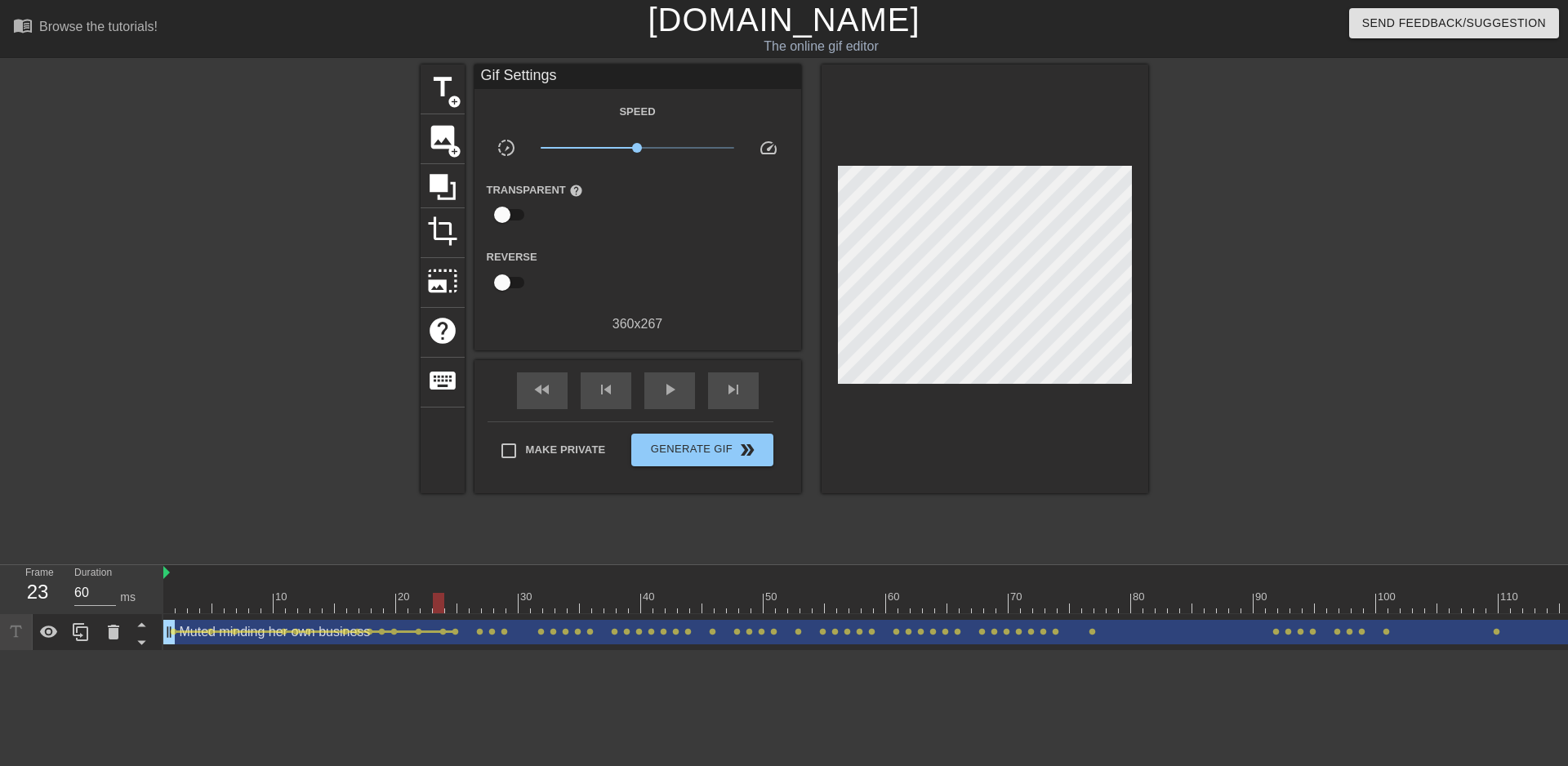
click at [456, 632] on span "lens" at bounding box center [455, 631] width 7 height 7
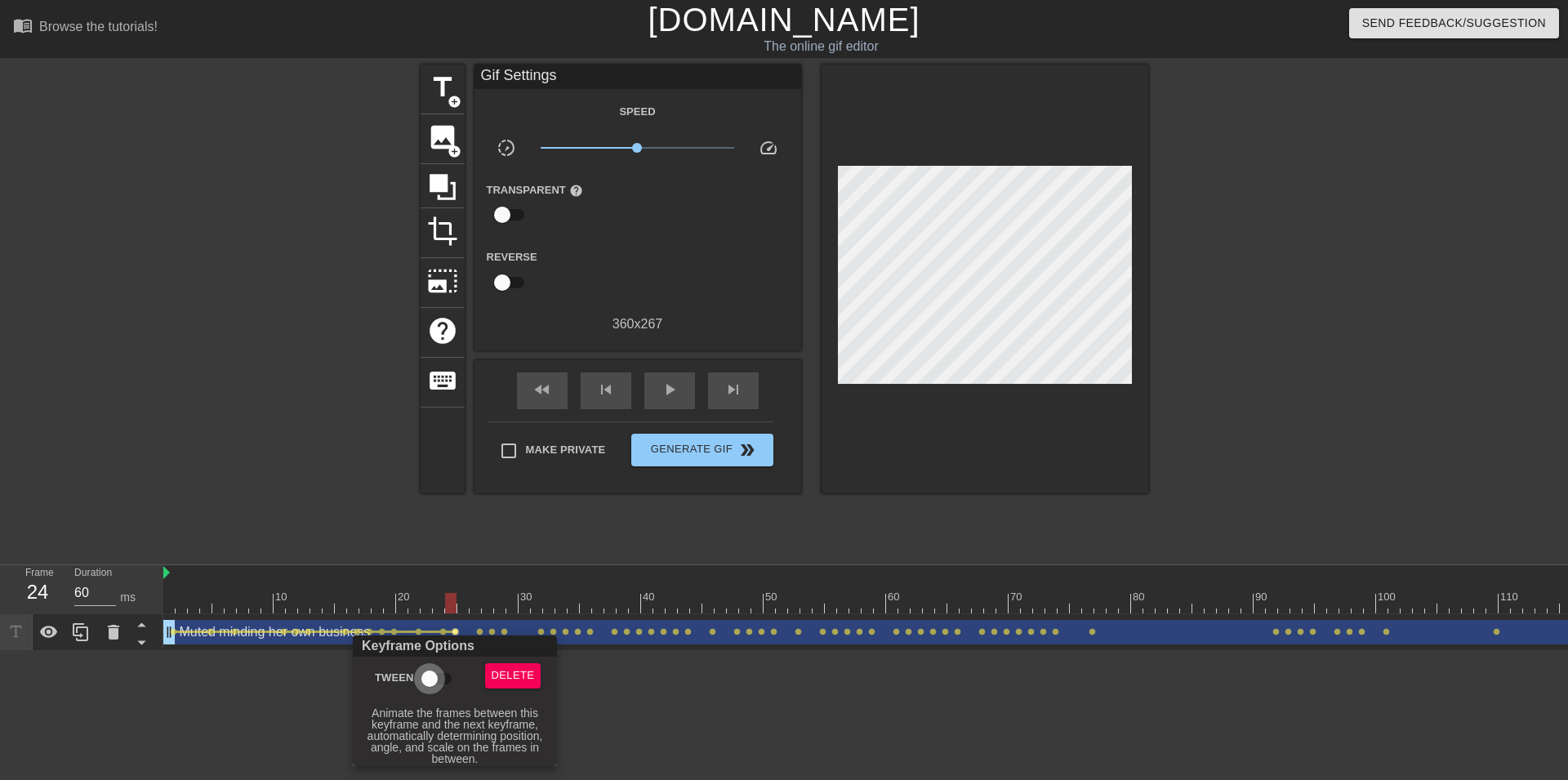
click at [444, 668] on input "Tween" at bounding box center [429, 678] width 93 height 31
checkbox input "true"
click at [478, 630] on div at bounding box center [784, 390] width 1568 height 780
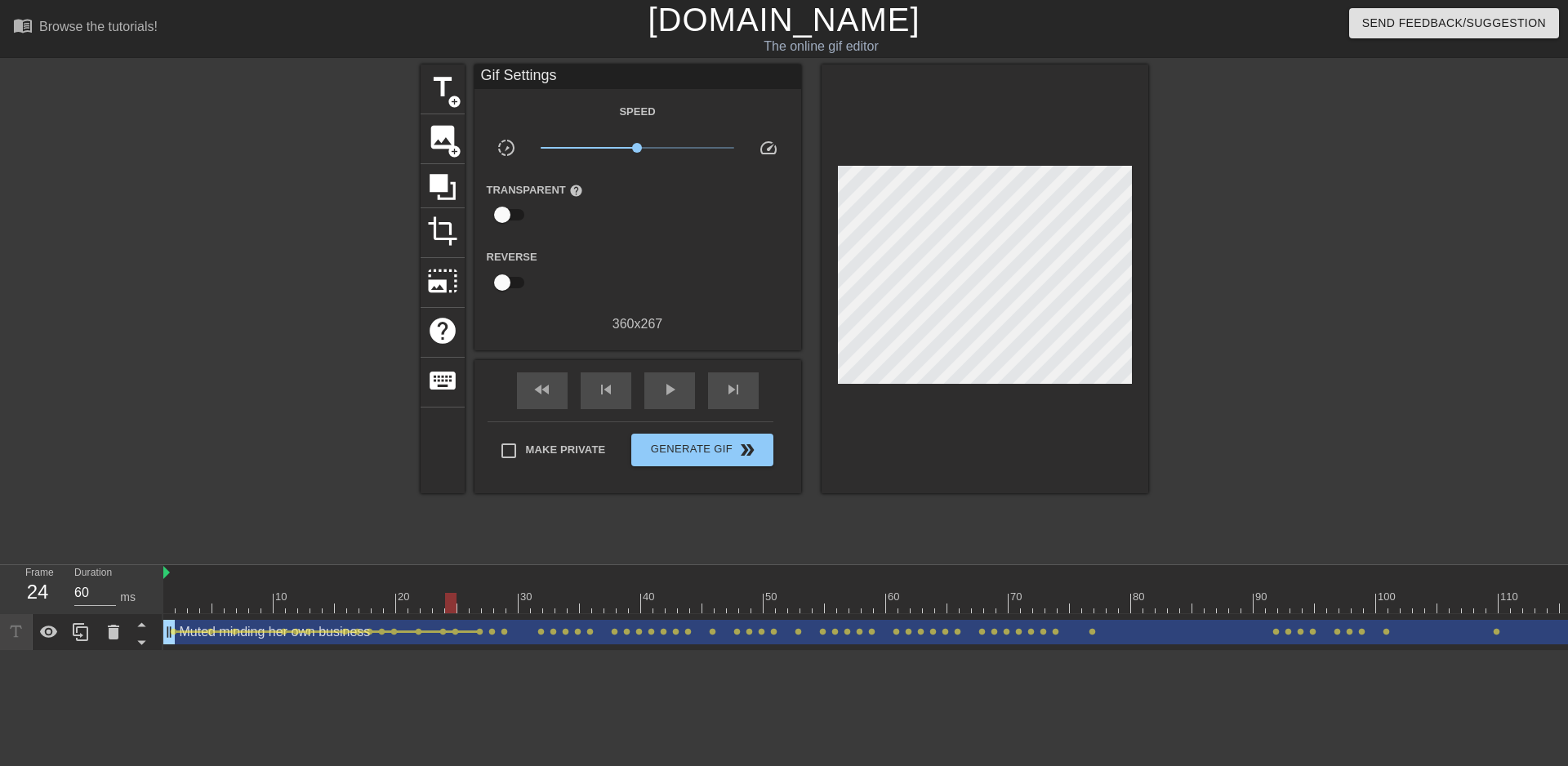
click at [481, 632] on span "lens" at bounding box center [479, 631] width 7 height 7
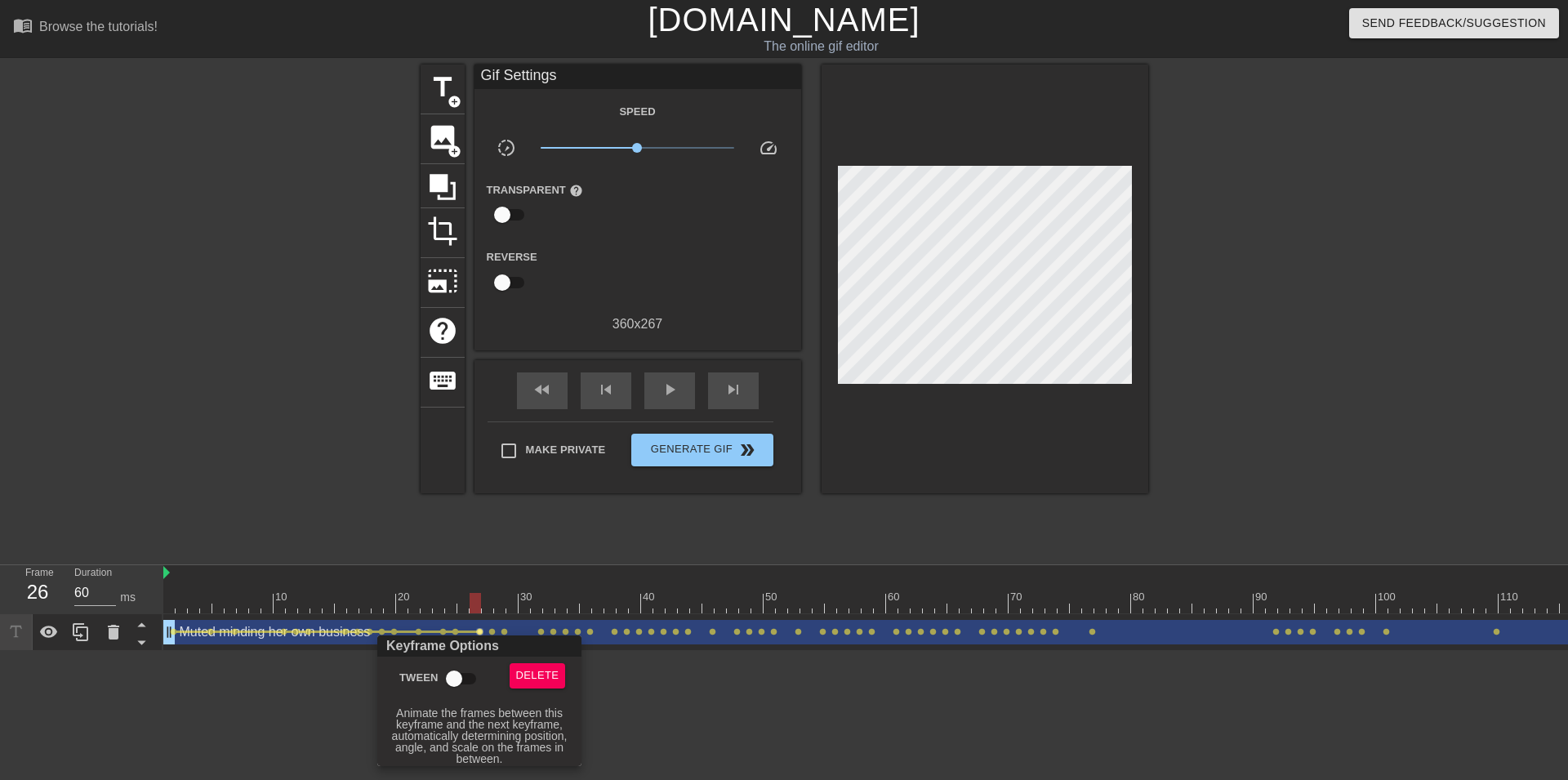
drag, startPoint x: 457, startPoint y: 673, endPoint x: 484, endPoint y: 639, distance: 43.4
click at [459, 673] on input "Tween" at bounding box center [454, 678] width 93 height 31
checkbox input "true"
click at [494, 630] on div at bounding box center [784, 390] width 1568 height 780
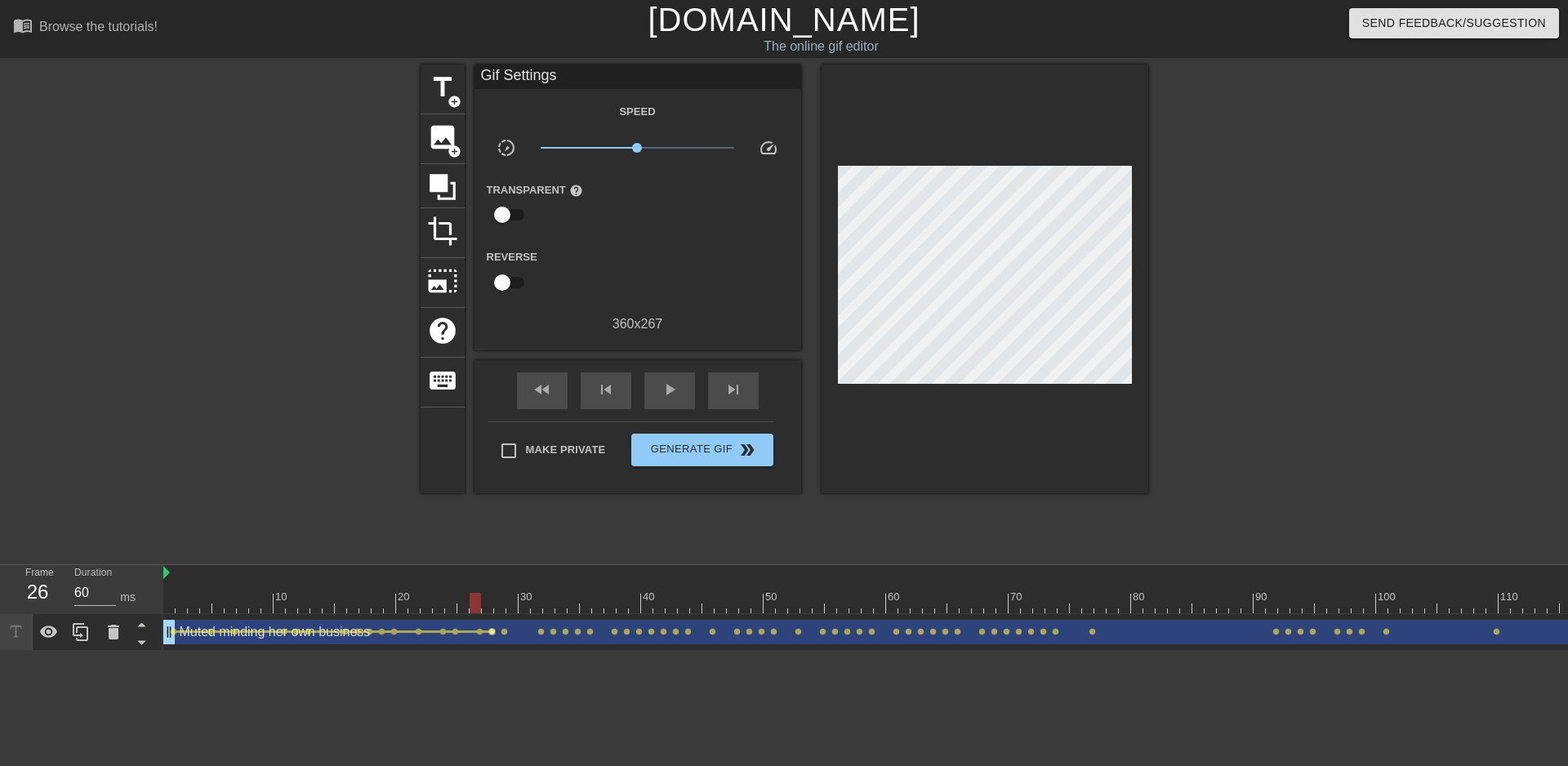
click at [491, 630] on span "lens" at bounding box center [492, 631] width 7 height 7
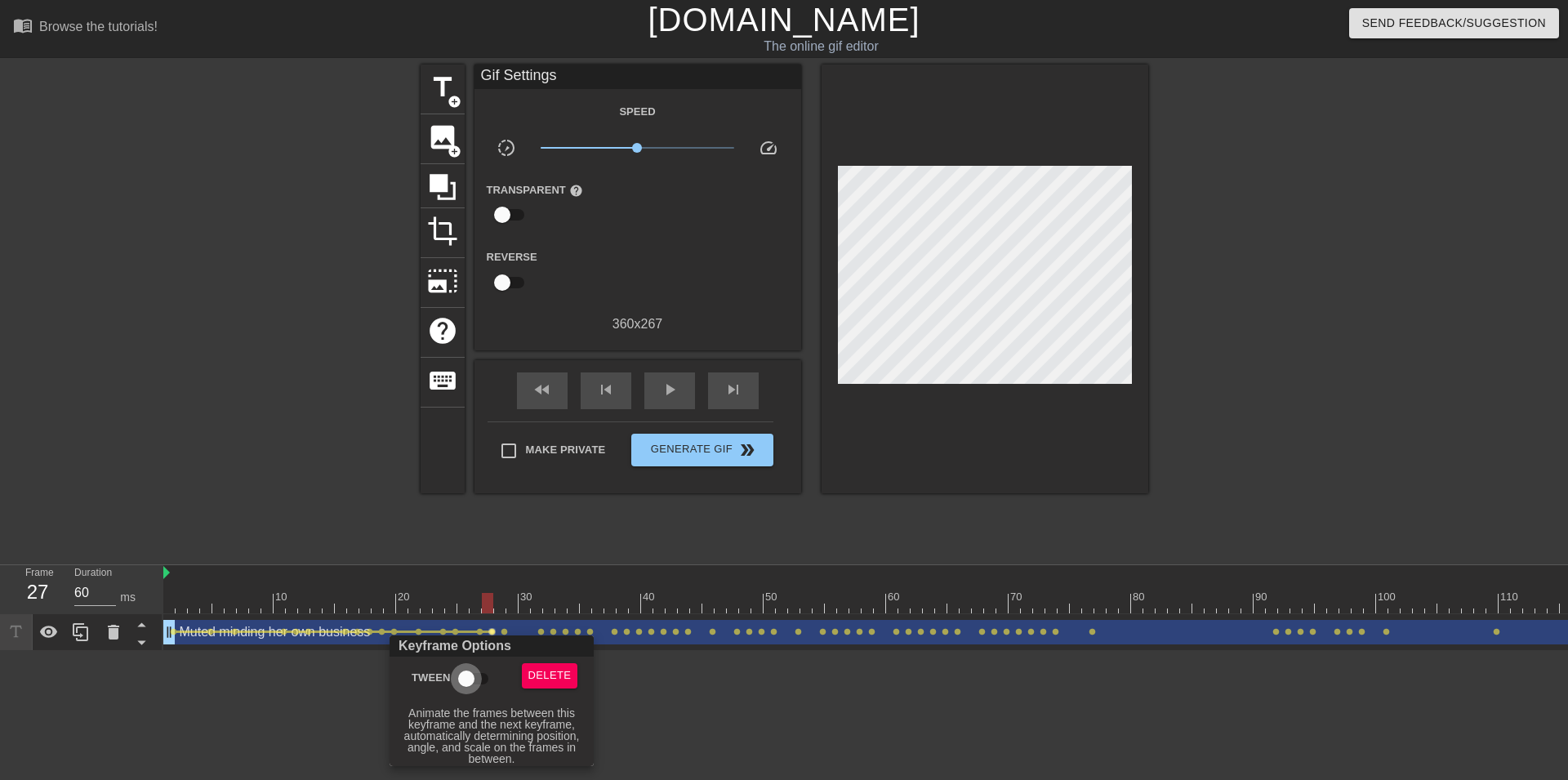
click at [478, 667] on input "Tween" at bounding box center [466, 678] width 93 height 31
checkbox input "true"
click at [508, 632] on div at bounding box center [784, 390] width 1568 height 780
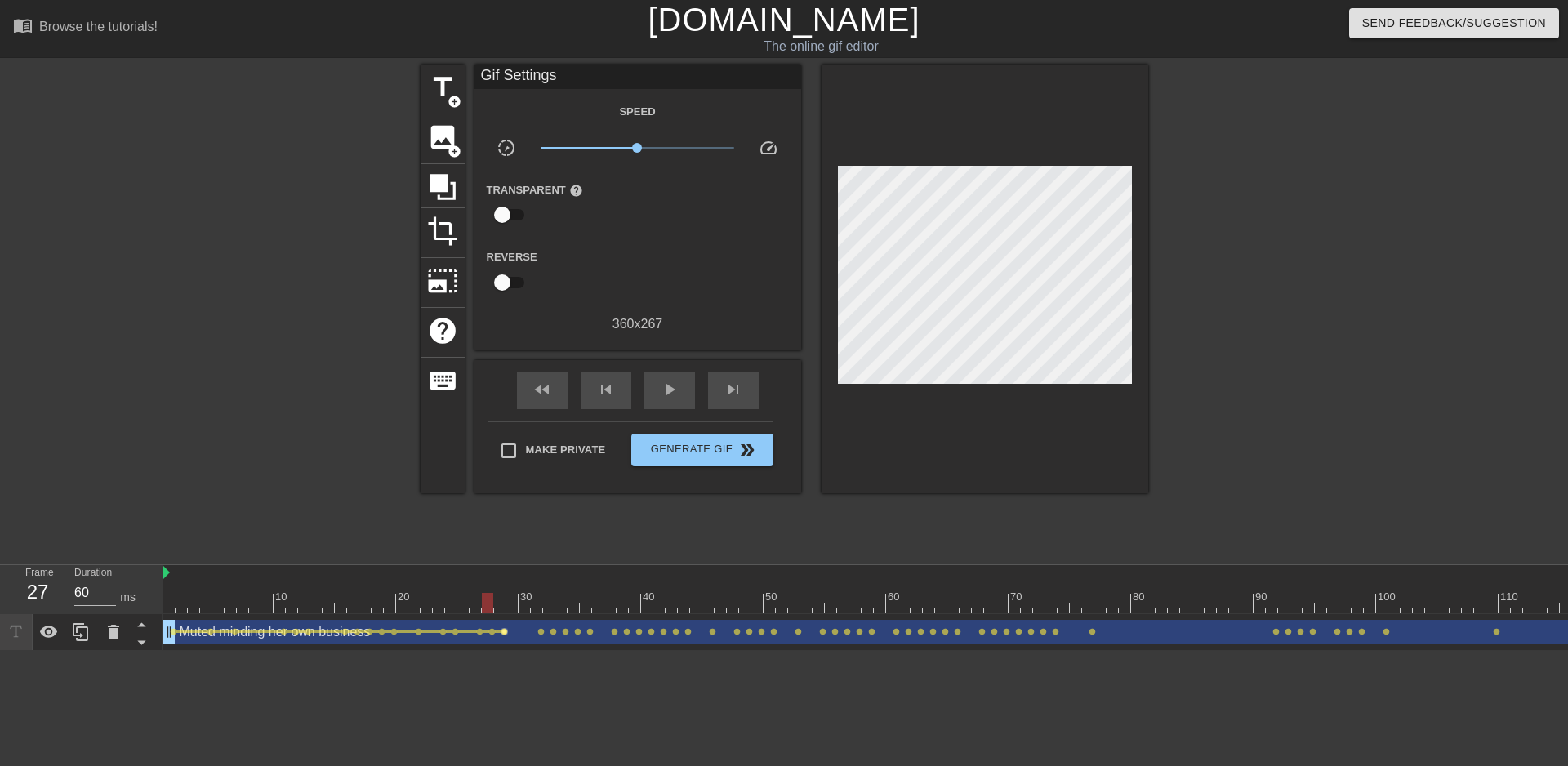
click at [505, 630] on span "lens" at bounding box center [504, 631] width 7 height 7
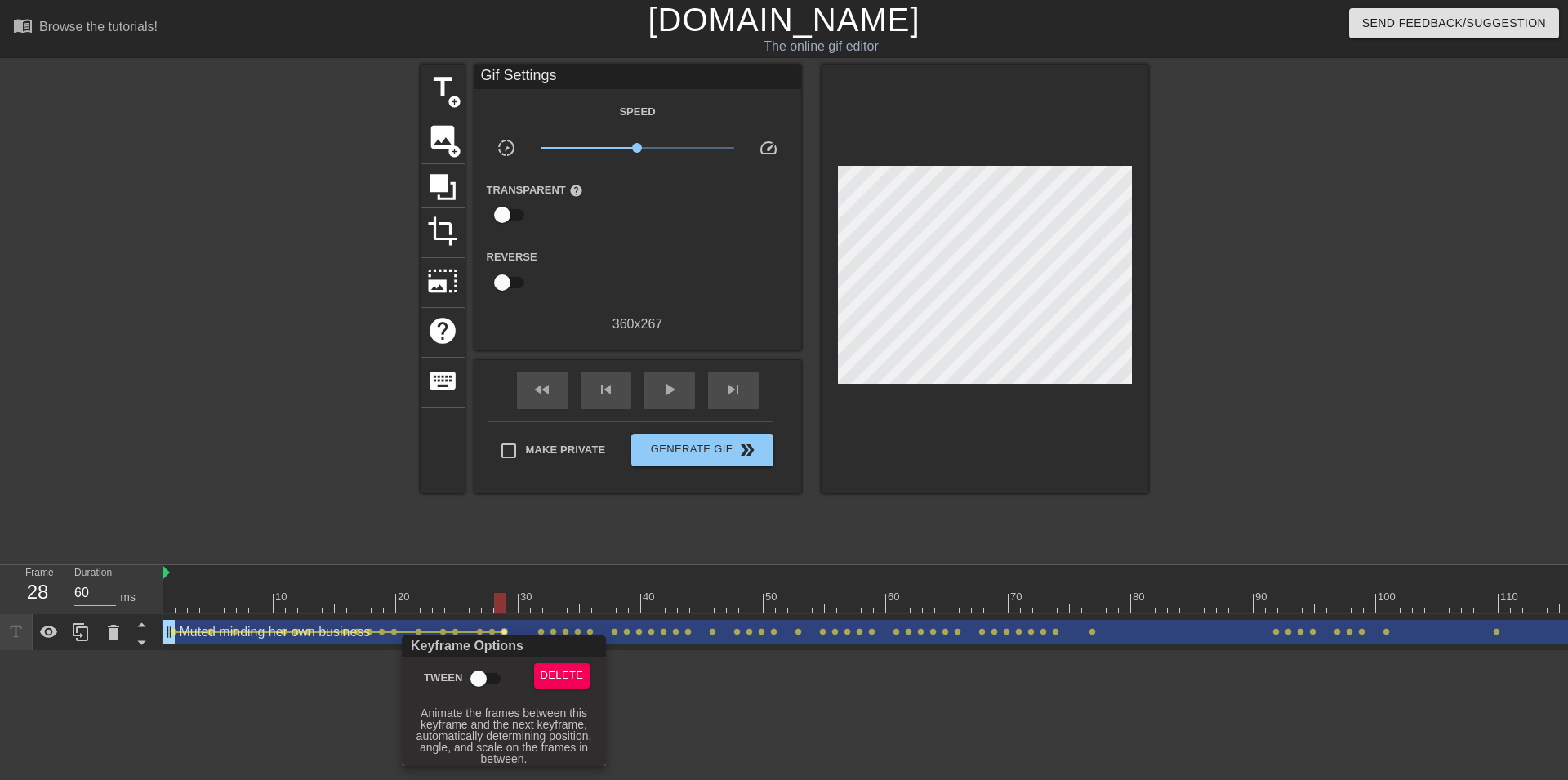
click at [487, 670] on input "Tween" at bounding box center [479, 678] width 93 height 31
checkbox input "true"
click at [541, 630] on div at bounding box center [784, 390] width 1568 height 780
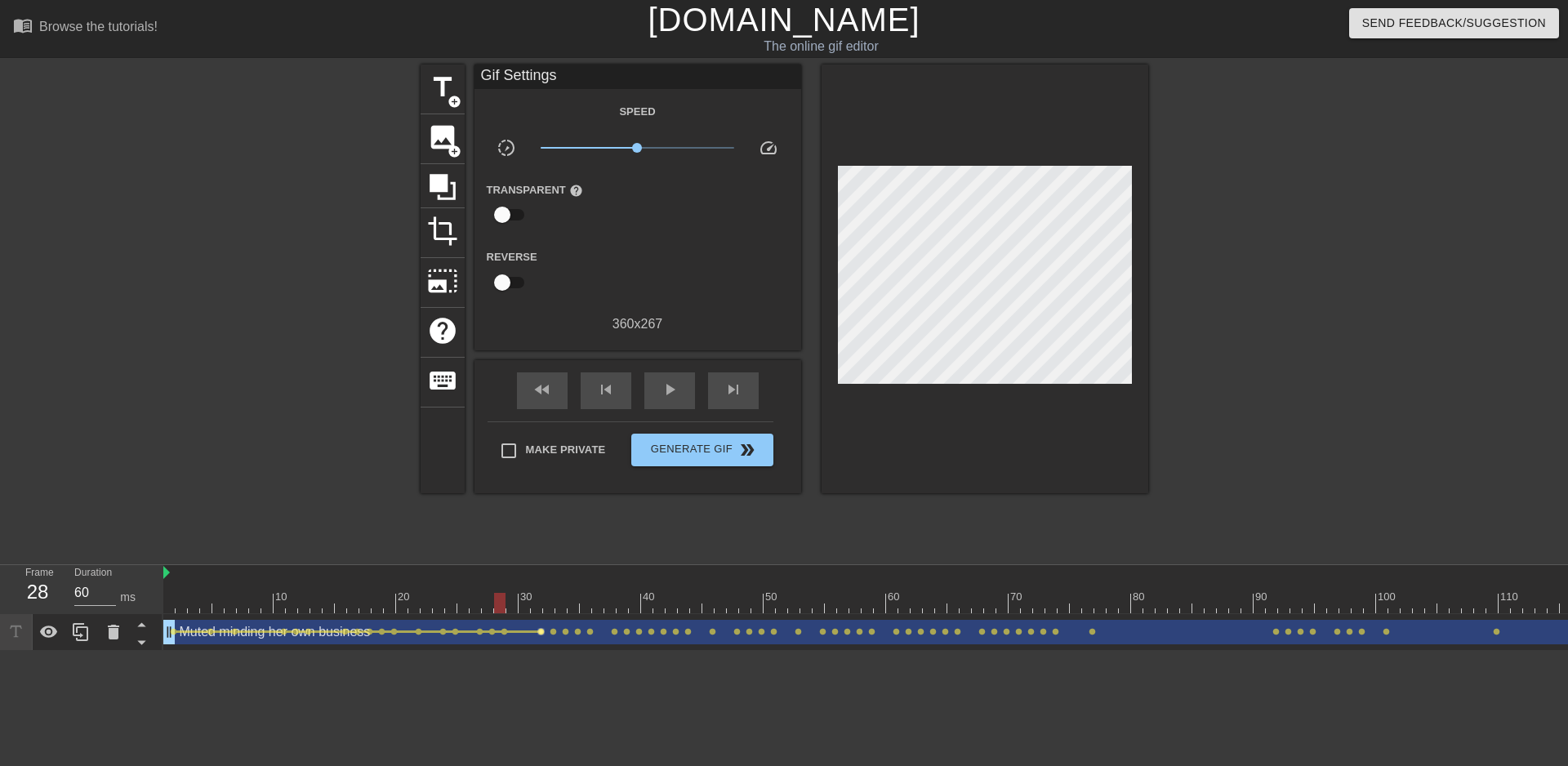
click at [542, 630] on span "lens" at bounding box center [541, 631] width 7 height 7
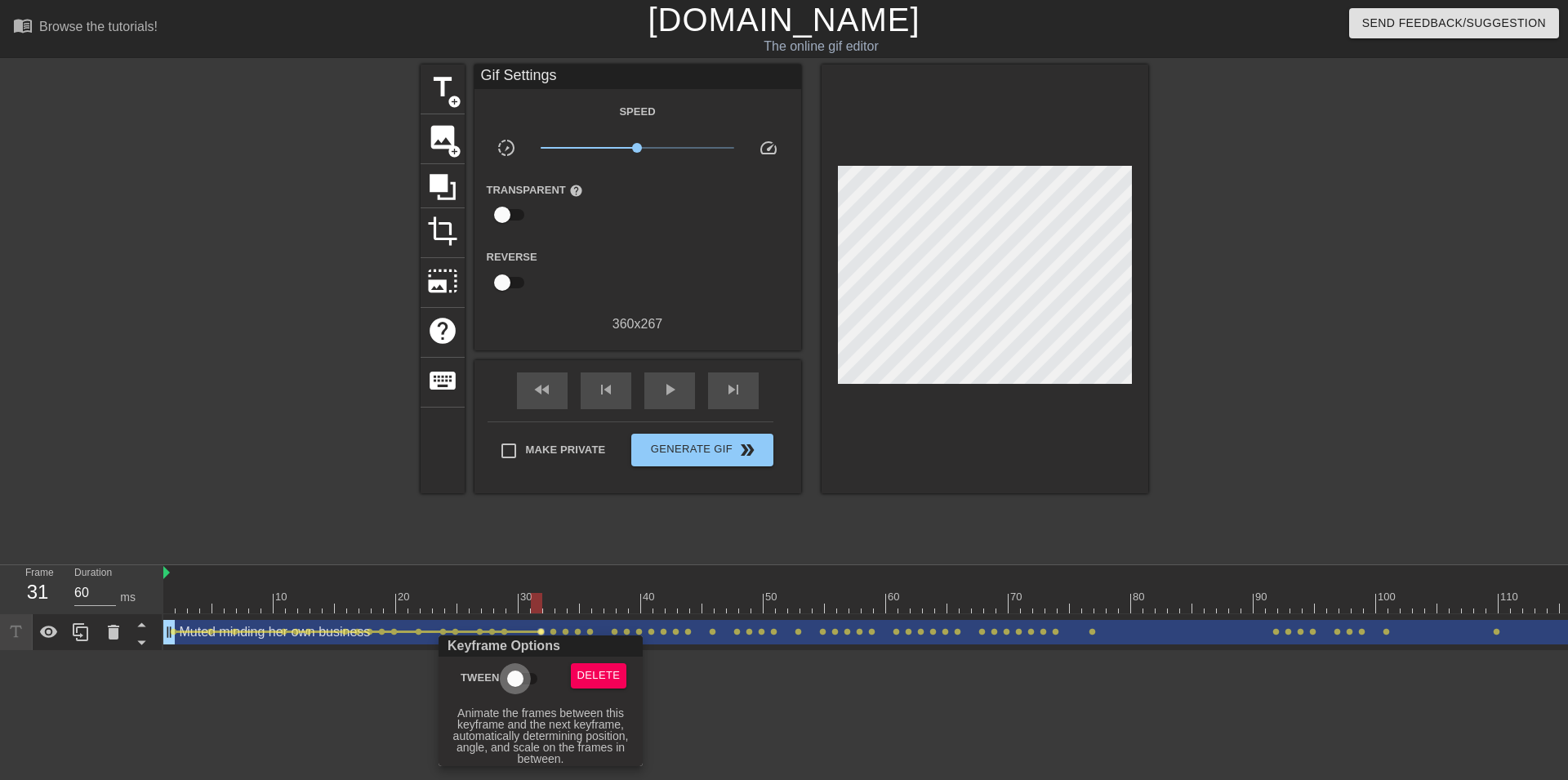
click at [519, 674] on input "Tween" at bounding box center [515, 678] width 93 height 31
checkbox input "true"
click at [552, 631] on div at bounding box center [784, 390] width 1568 height 780
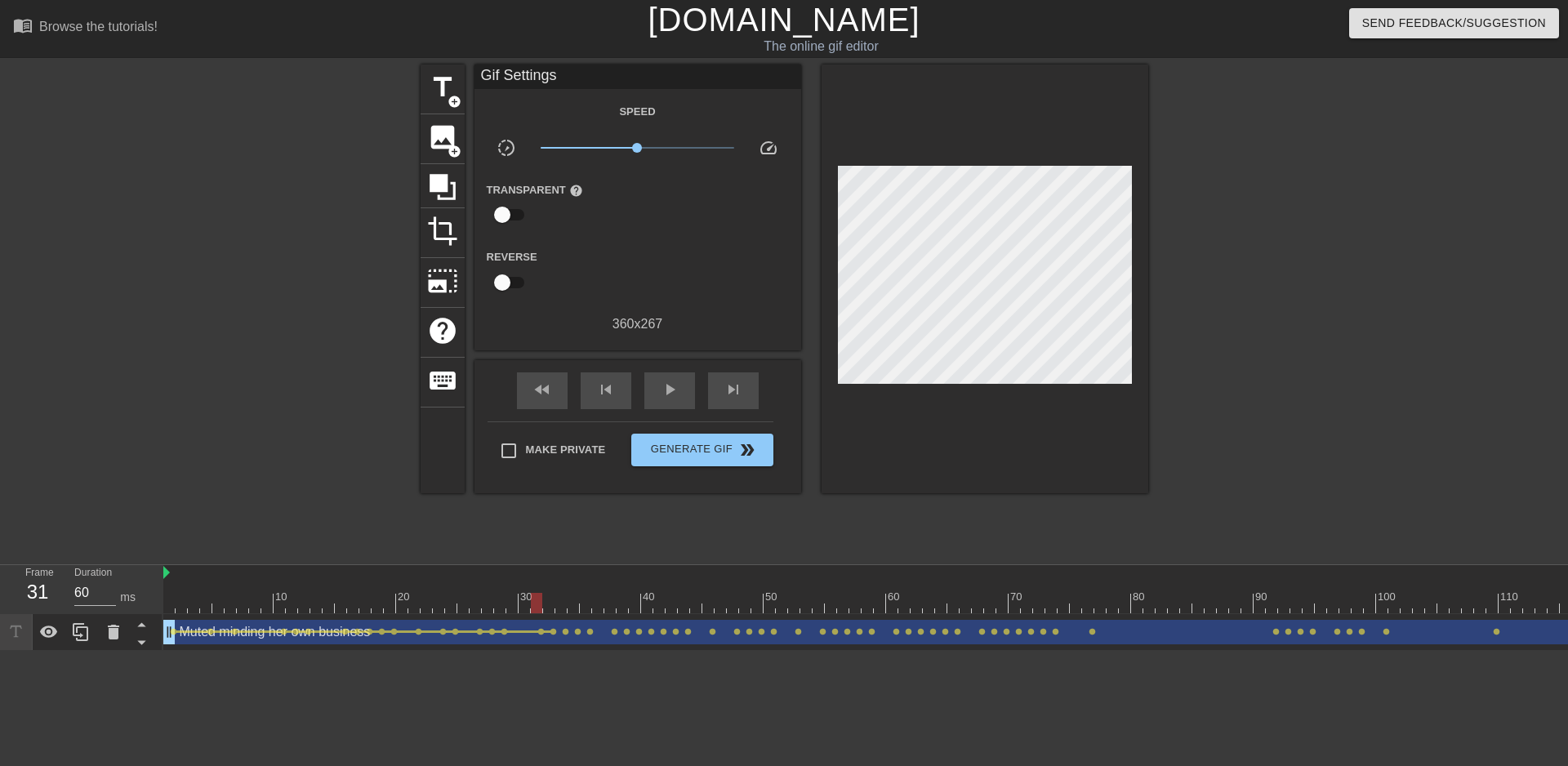
click at [553, 631] on span "lens" at bounding box center [553, 631] width 7 height 7
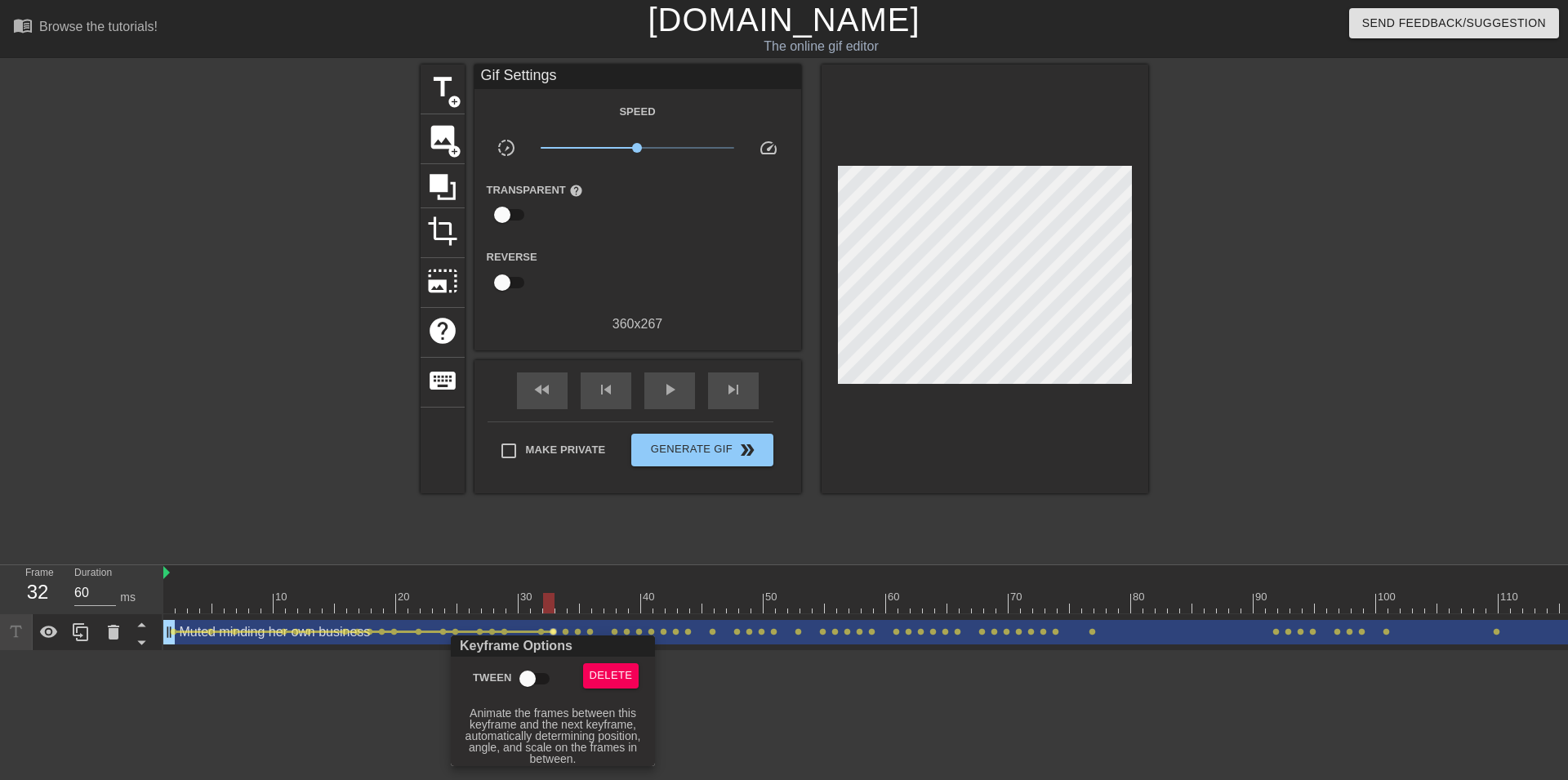
click at [535, 663] on input "Tween" at bounding box center [527, 678] width 93 height 31
checkbox input "true"
click at [567, 633] on div at bounding box center [784, 390] width 1568 height 780
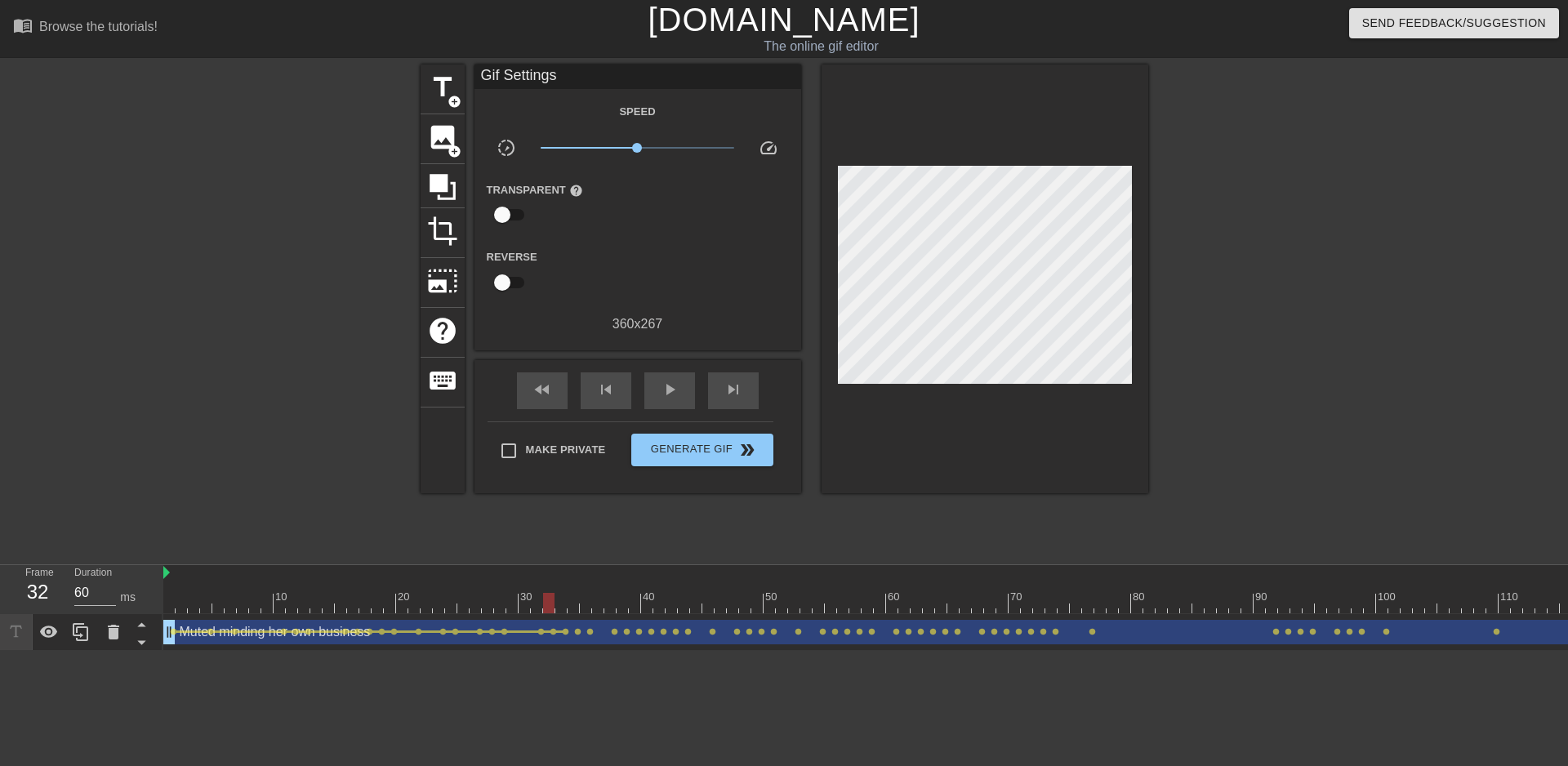
click at [567, 633] on span "lens" at bounding box center [565, 631] width 7 height 7
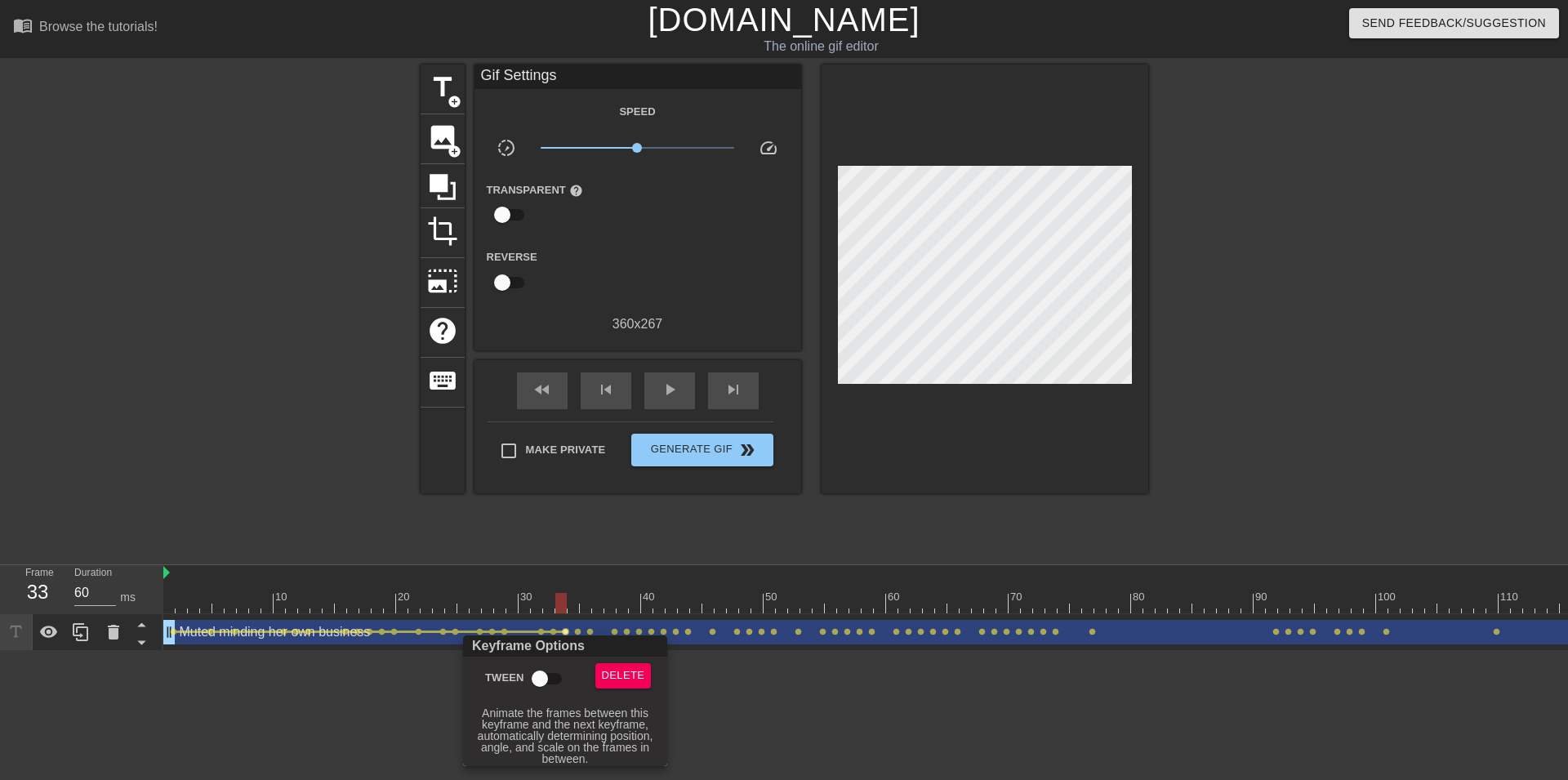
click at [549, 674] on input "Tween" at bounding box center [540, 678] width 93 height 31
checkbox input "true"
click at [573, 630] on div at bounding box center [784, 390] width 1568 height 780
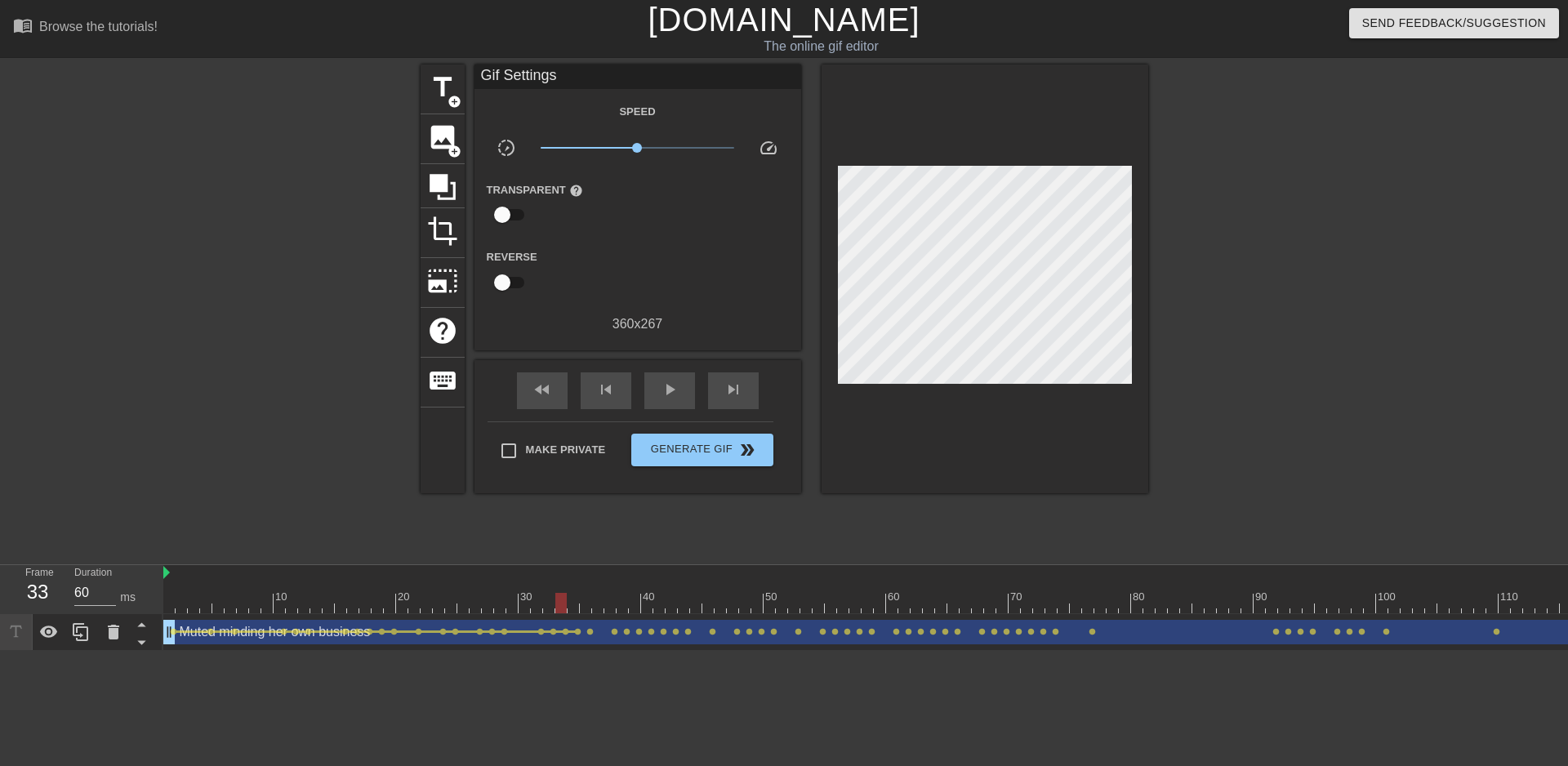
click at [579, 630] on span "lens" at bounding box center [578, 631] width 7 height 7
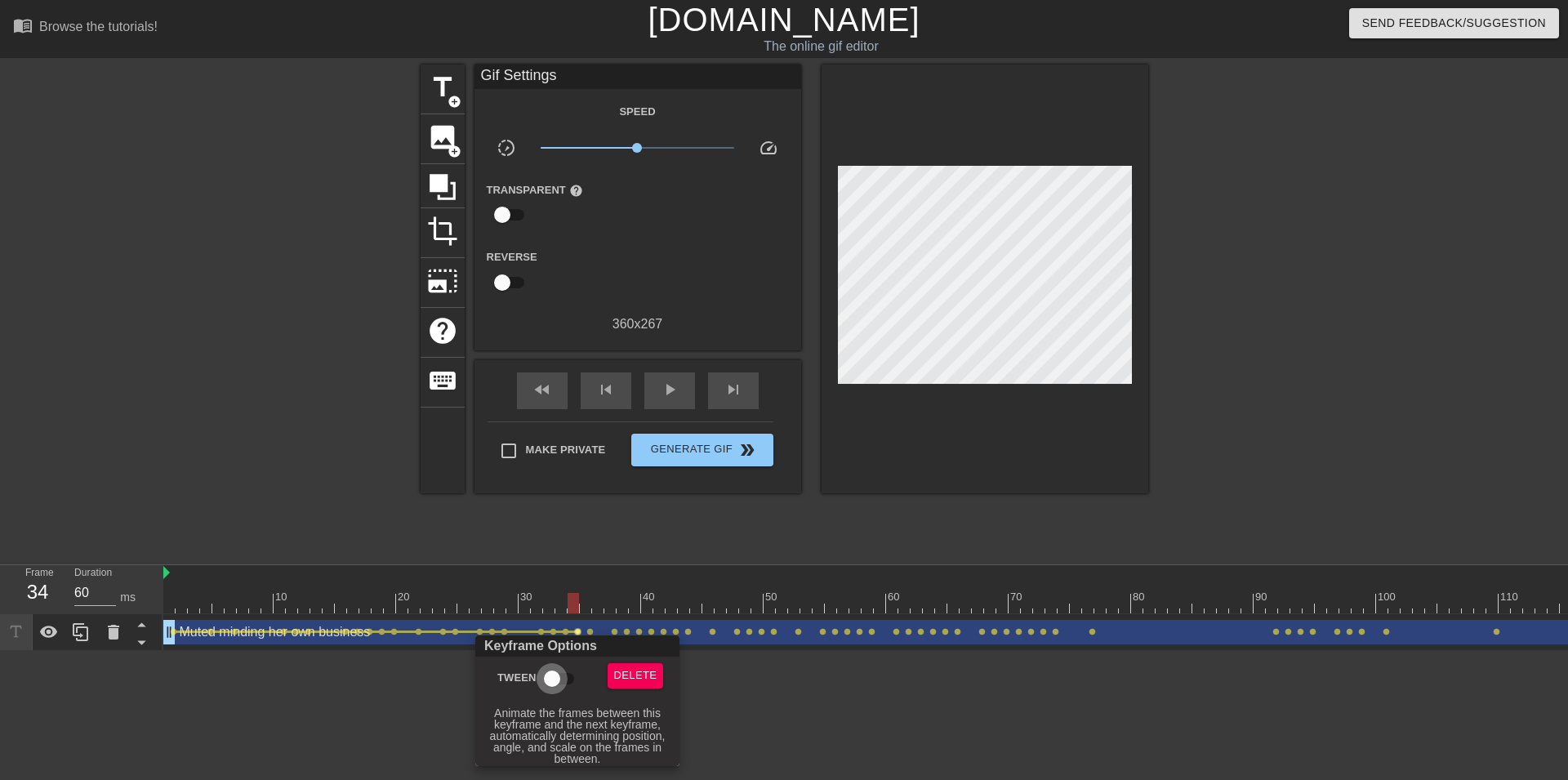
click at [554, 671] on input "Tween" at bounding box center [552, 678] width 93 height 31
checkbox input "true"
click at [593, 627] on div at bounding box center [784, 390] width 1568 height 780
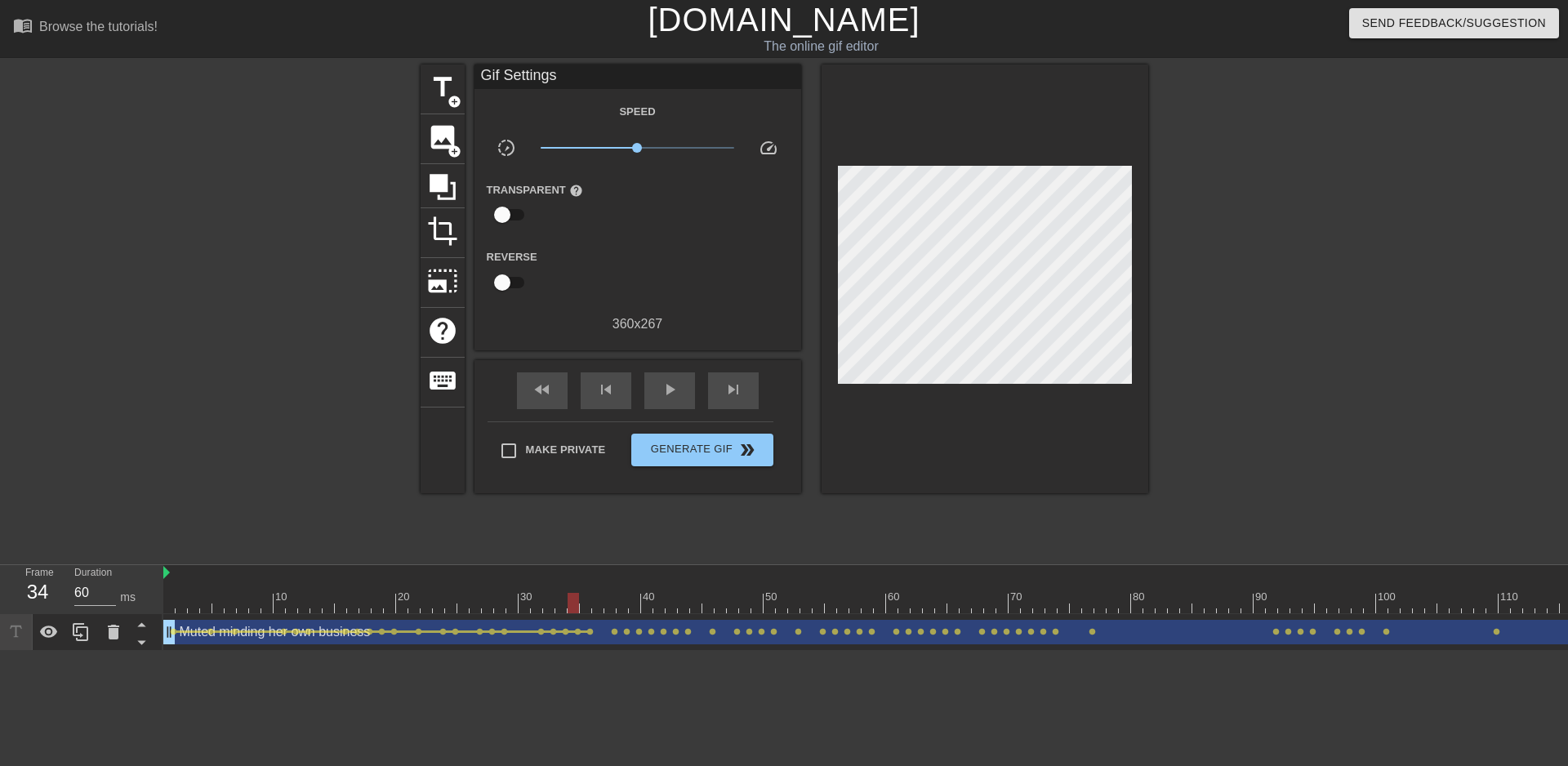
click at [587, 633] on span "lens" at bounding box center [589, 631] width 7 height 7
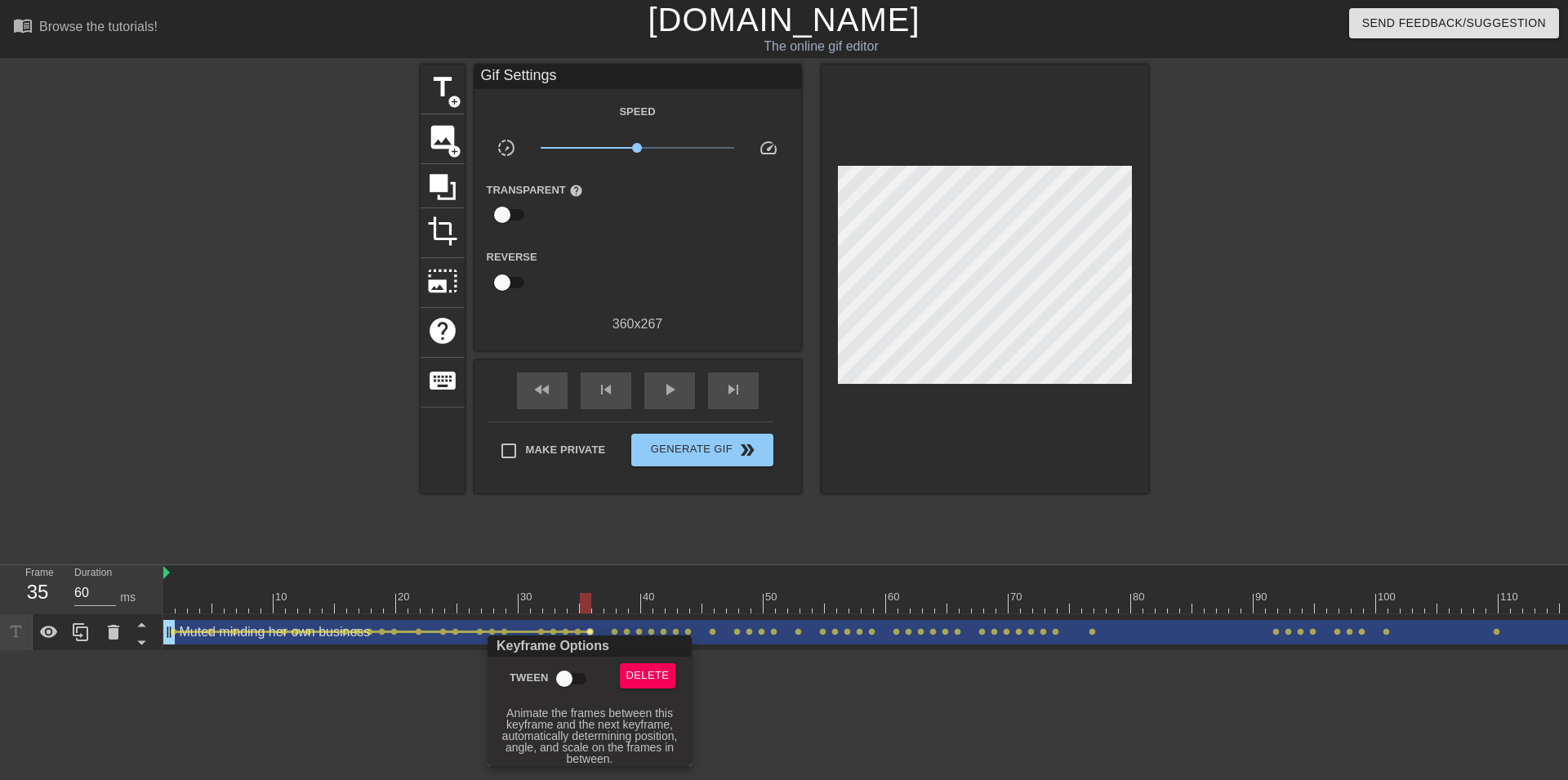
click at [570, 666] on input "Tween" at bounding box center [564, 678] width 93 height 31
checkbox input "true"
click at [614, 632] on div at bounding box center [784, 390] width 1568 height 780
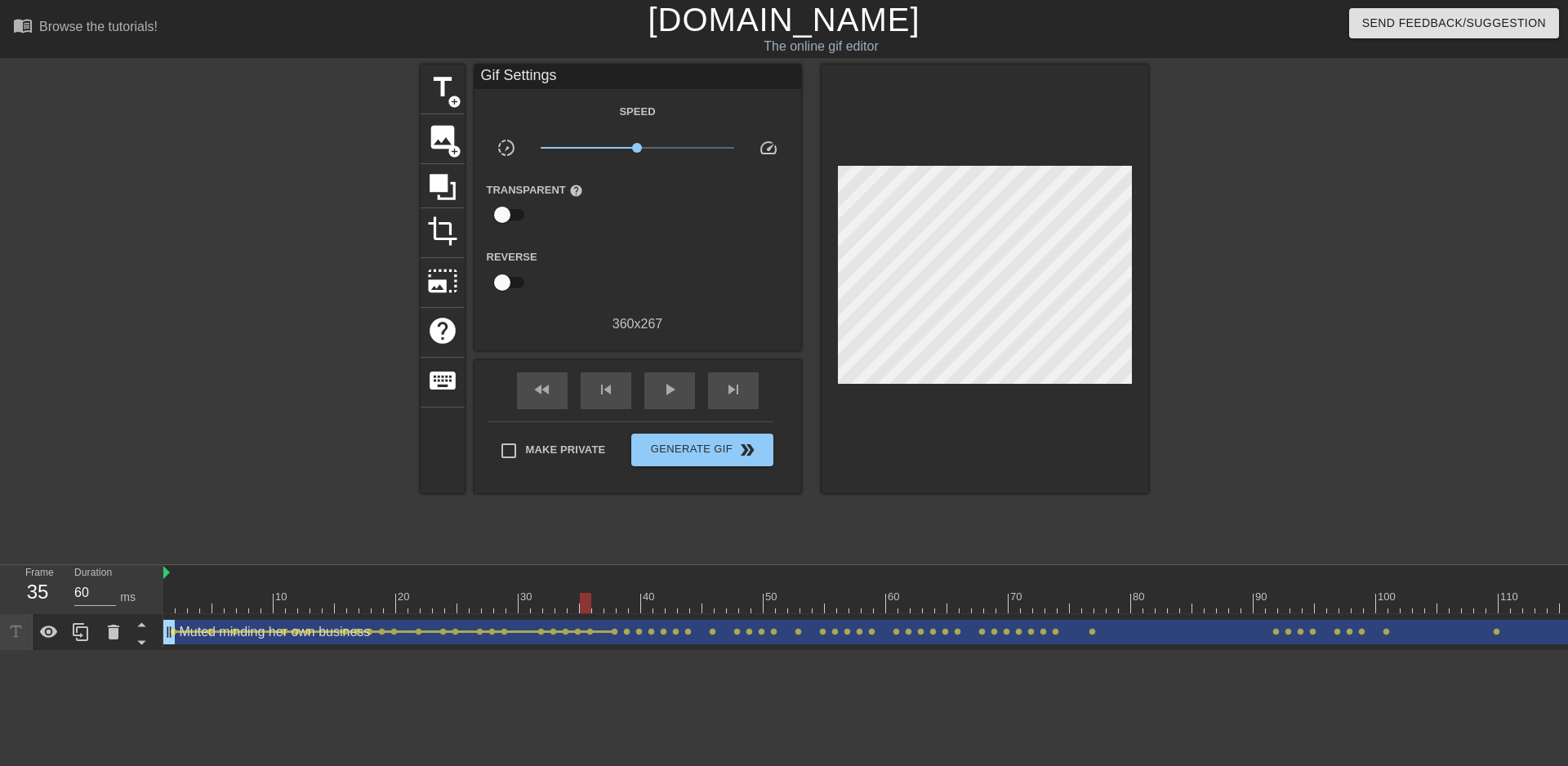
click at [614, 632] on span "lens" at bounding box center [614, 631] width 7 height 7
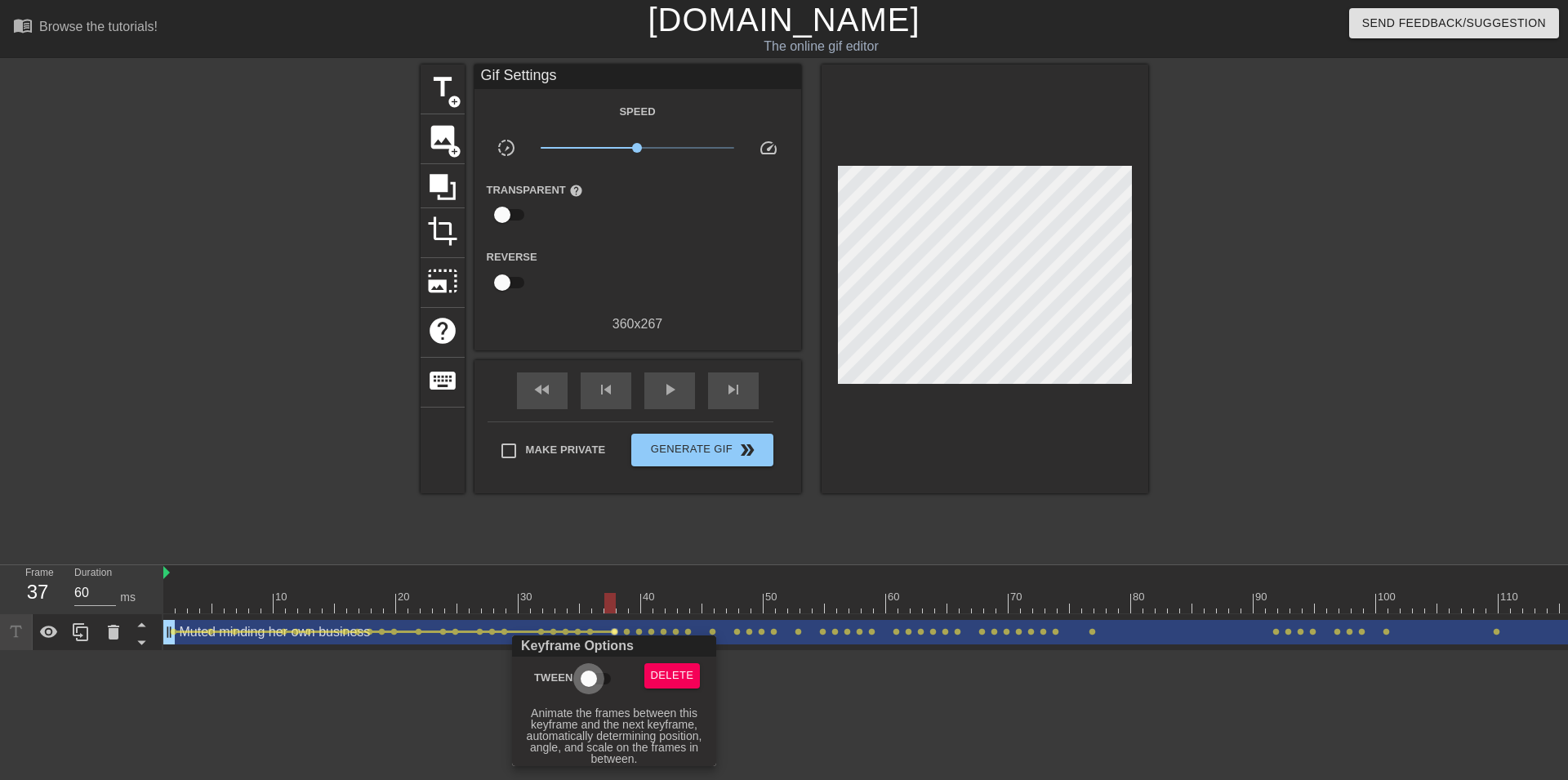
drag, startPoint x: 602, startPoint y: 668, endPoint x: 607, endPoint y: 659, distance: 10.3
click at [603, 668] on input "Tween" at bounding box center [589, 678] width 93 height 31
checkbox input "true"
click at [628, 631] on div at bounding box center [784, 390] width 1568 height 780
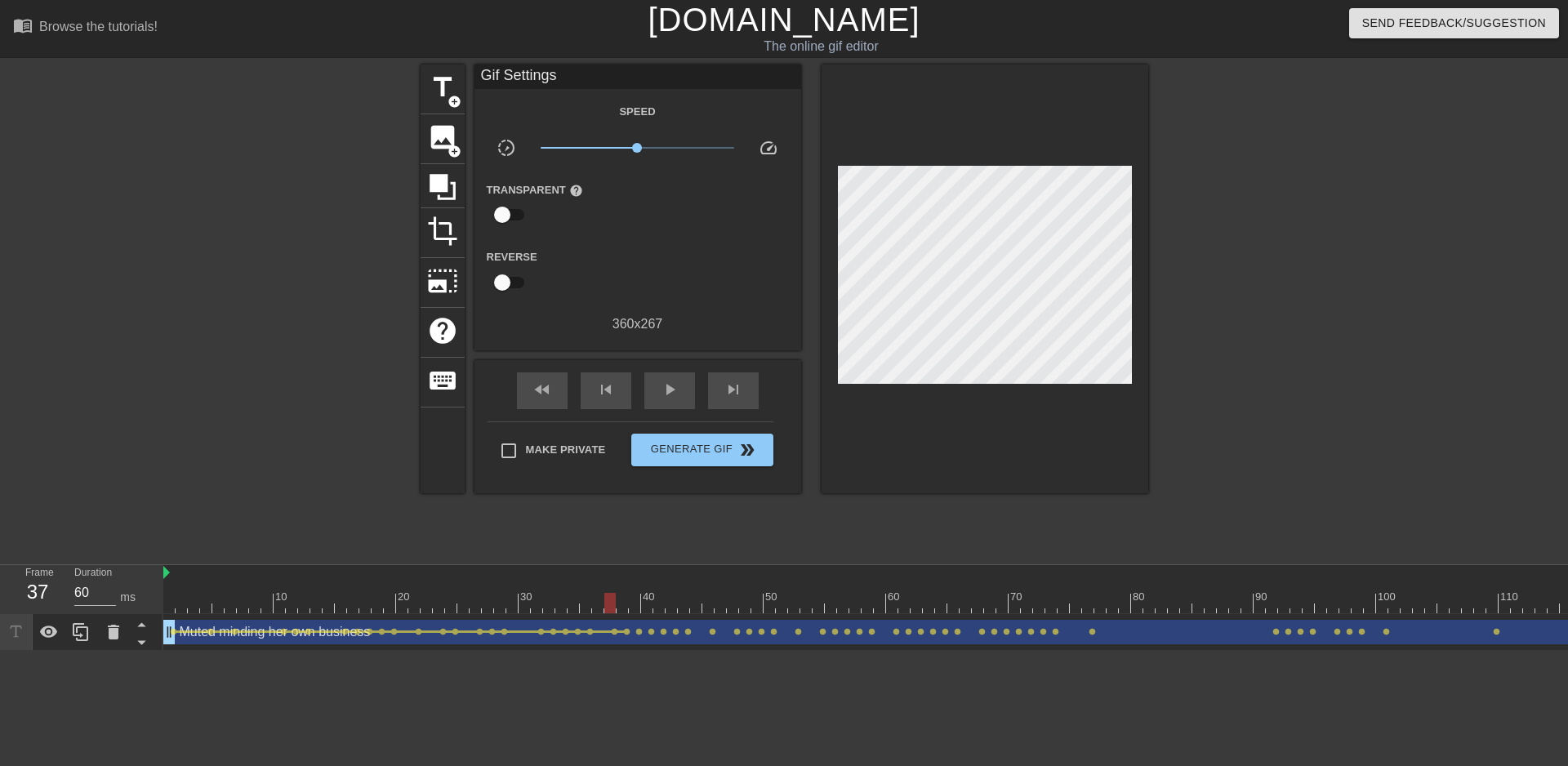
click at [628, 631] on span "lens" at bounding box center [627, 631] width 7 height 7
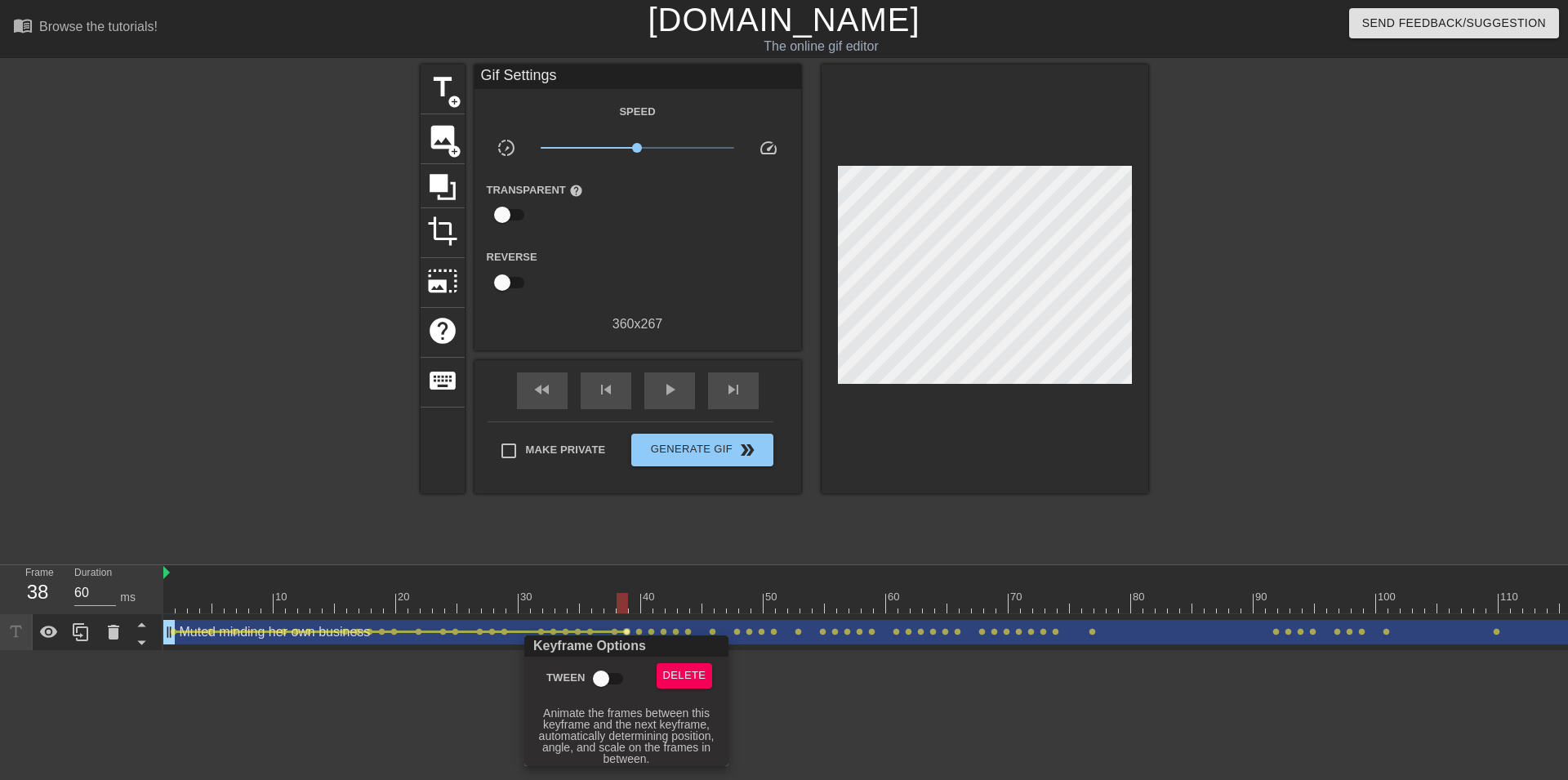
click at [614, 667] on input "Tween" at bounding box center [601, 678] width 93 height 31
checkbox input "true"
click at [638, 634] on div at bounding box center [784, 390] width 1568 height 780
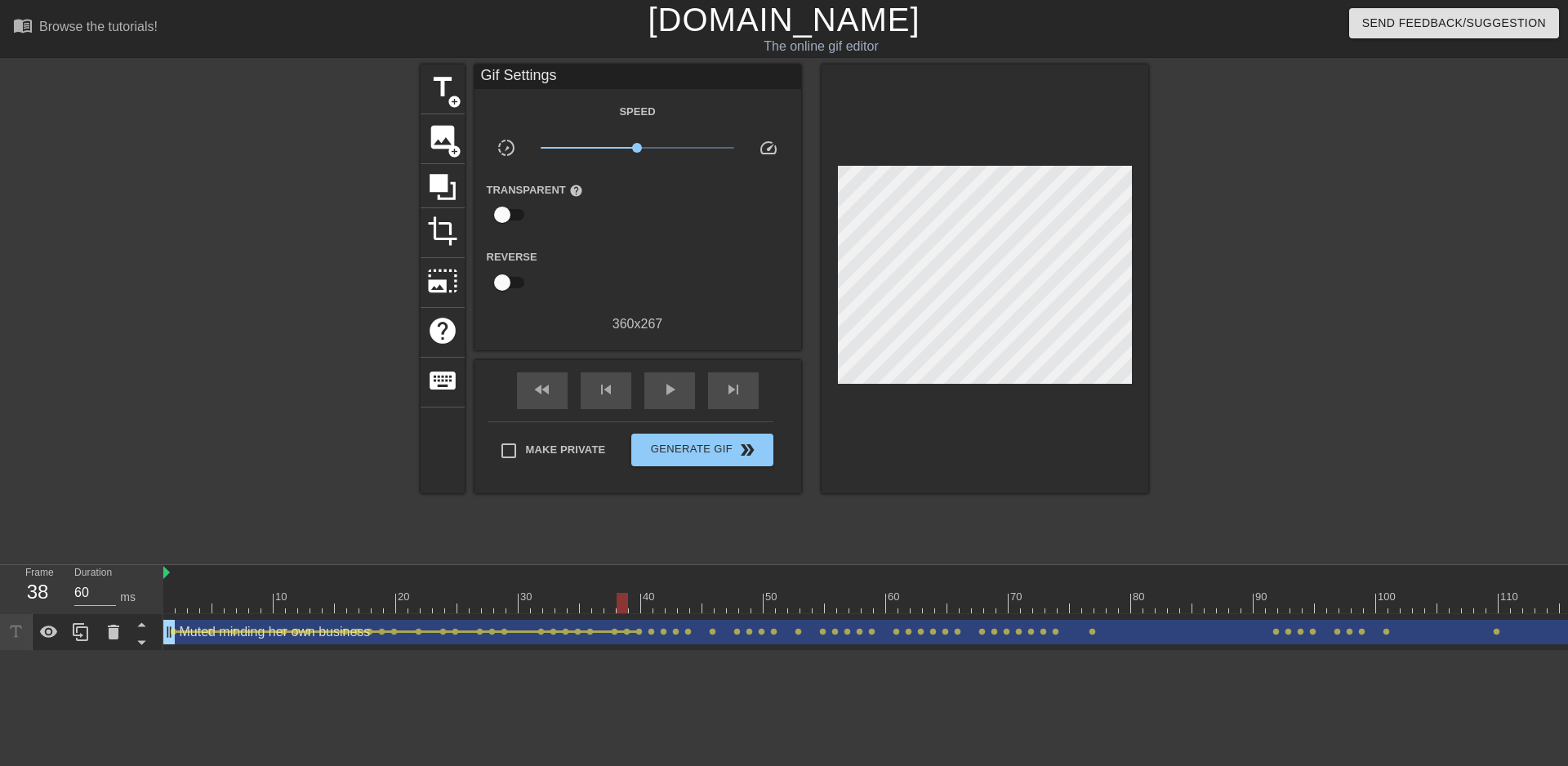
click at [638, 634] on span "lens" at bounding box center [639, 631] width 7 height 7
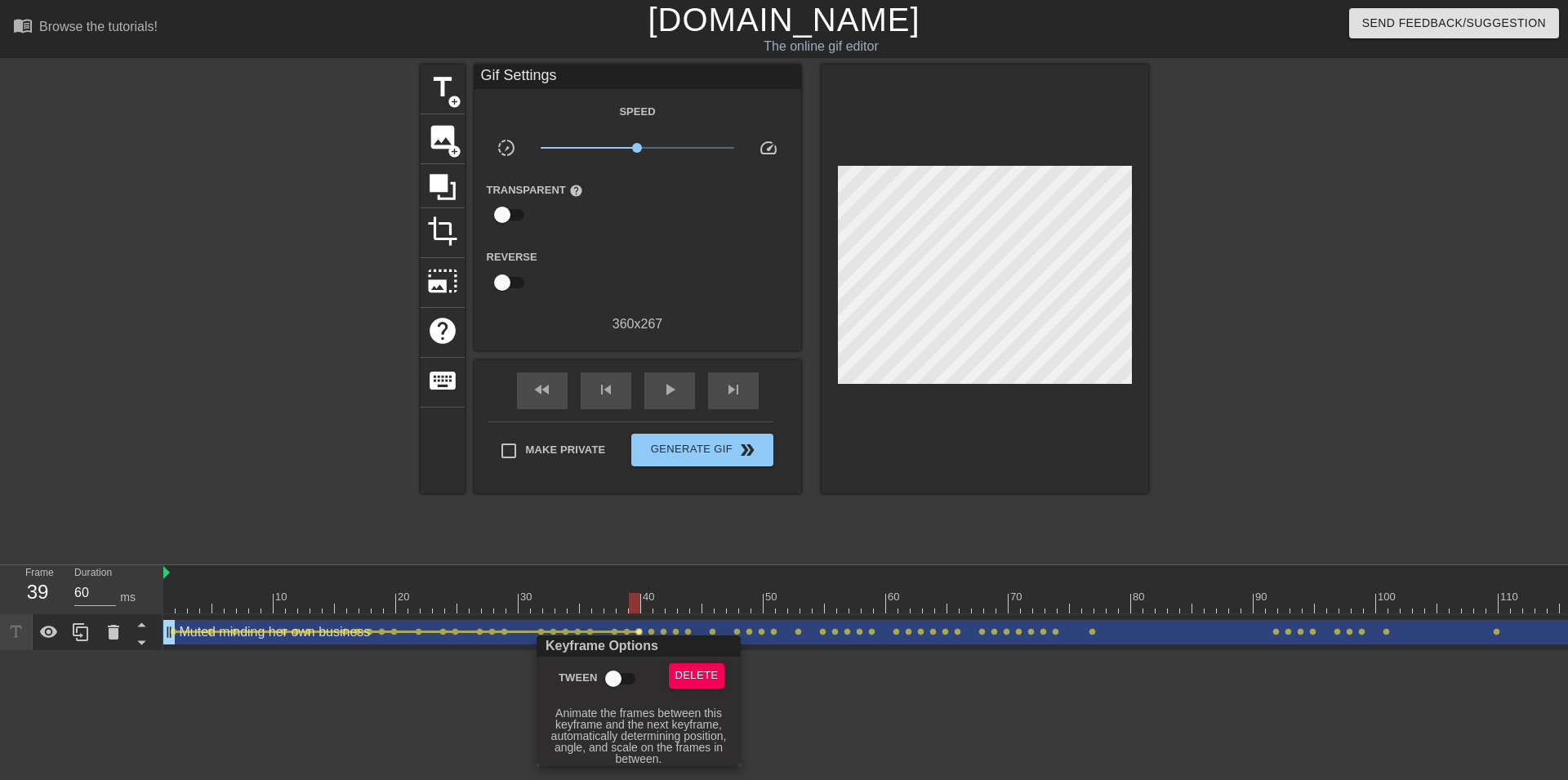
click at [617, 668] on input "Tween" at bounding box center [613, 678] width 93 height 31
checkbox input "true"
click at [652, 633] on div at bounding box center [784, 390] width 1568 height 780
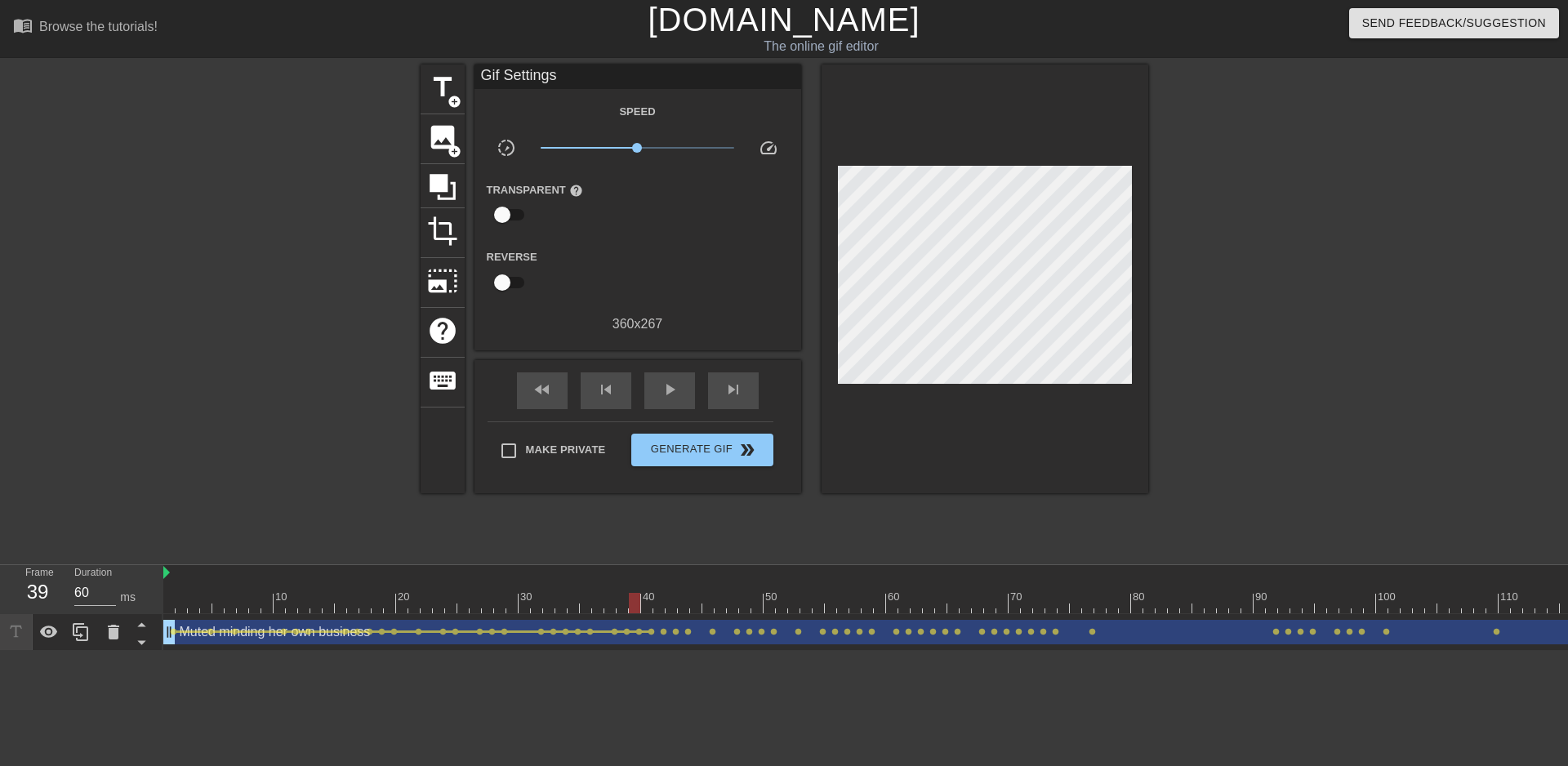
click at [652, 633] on span "lens" at bounding box center [651, 631] width 7 height 7
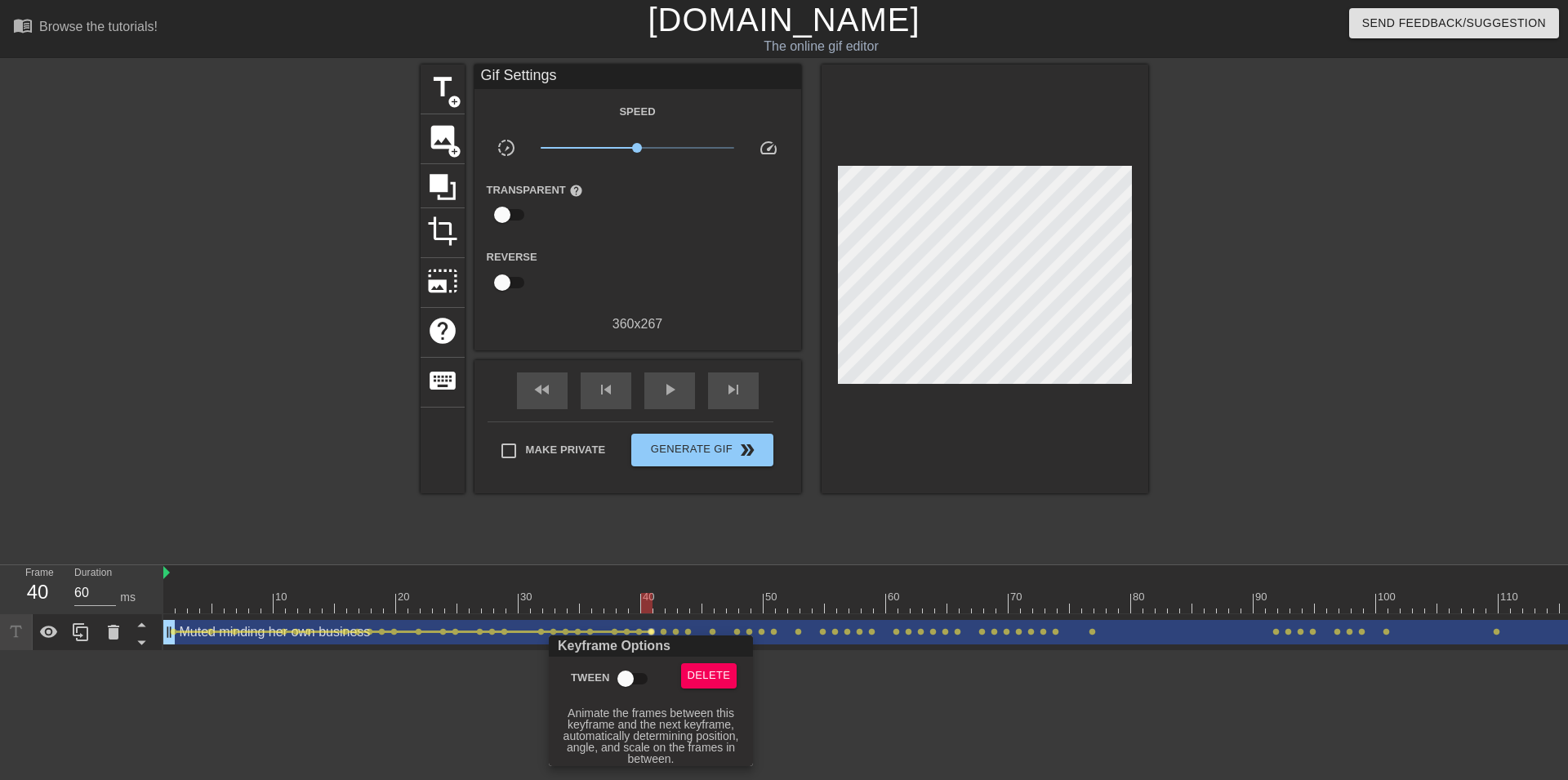
drag, startPoint x: 631, startPoint y: 673, endPoint x: 654, endPoint y: 649, distance: 33.2
click at [631, 674] on input "Tween" at bounding box center [626, 678] width 93 height 31
checkbox input "true"
click at [660, 633] on div at bounding box center [784, 390] width 1568 height 780
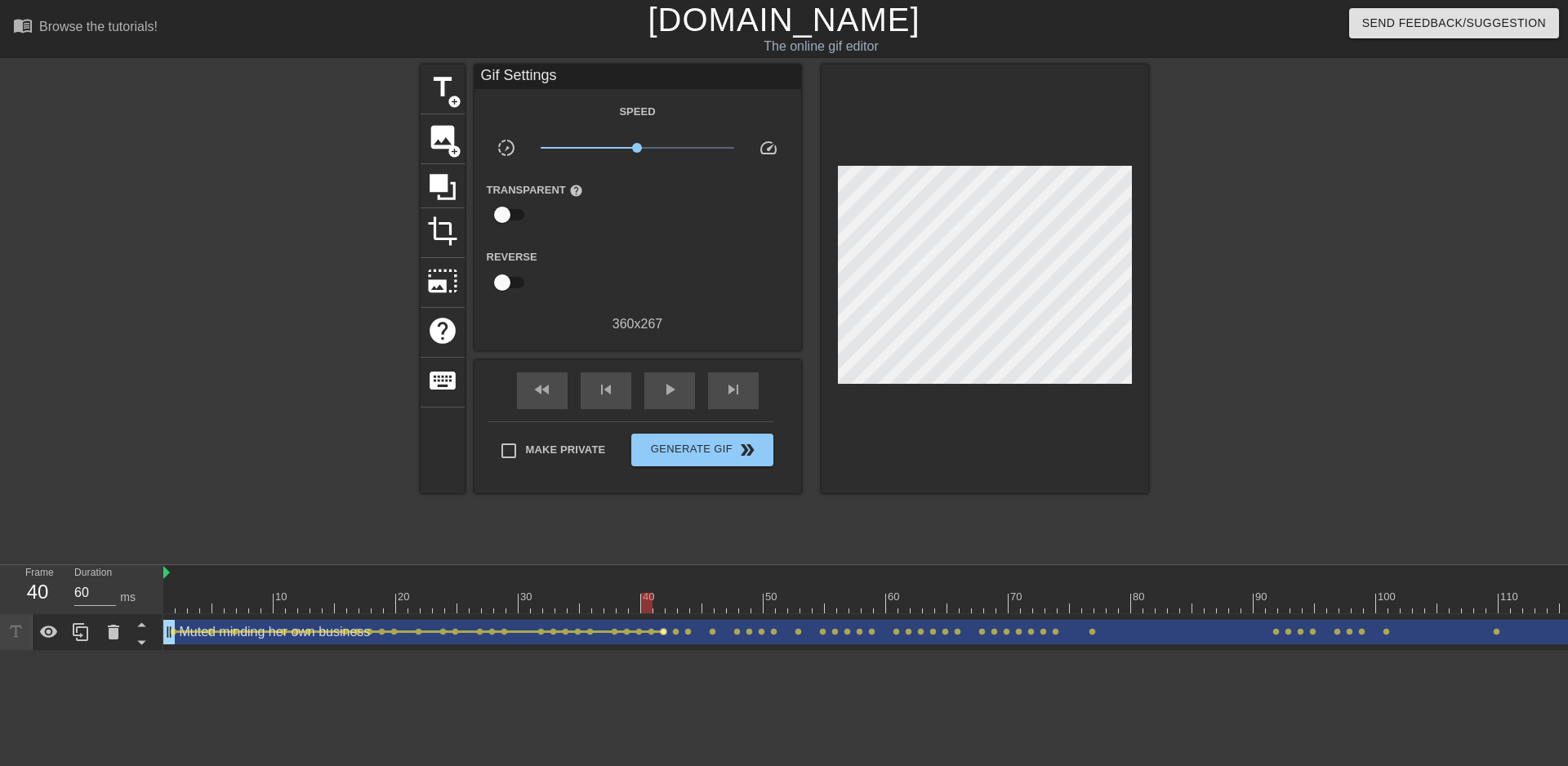
click at [663, 630] on span "lens" at bounding box center [663, 631] width 7 height 7
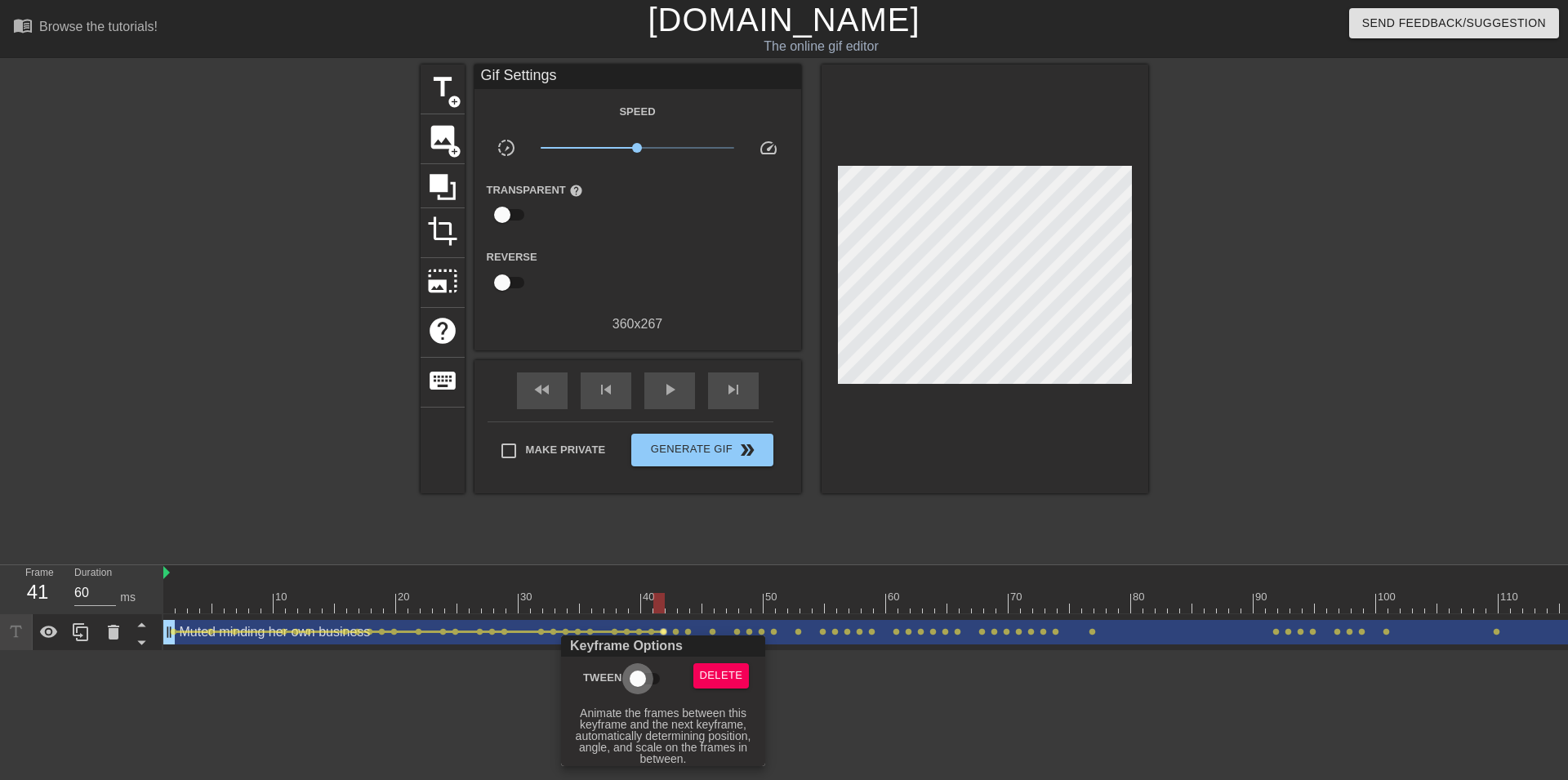
click at [644, 667] on input "Tween" at bounding box center [637, 678] width 93 height 31
checkbox input "true"
click at [676, 632] on div at bounding box center [784, 390] width 1568 height 780
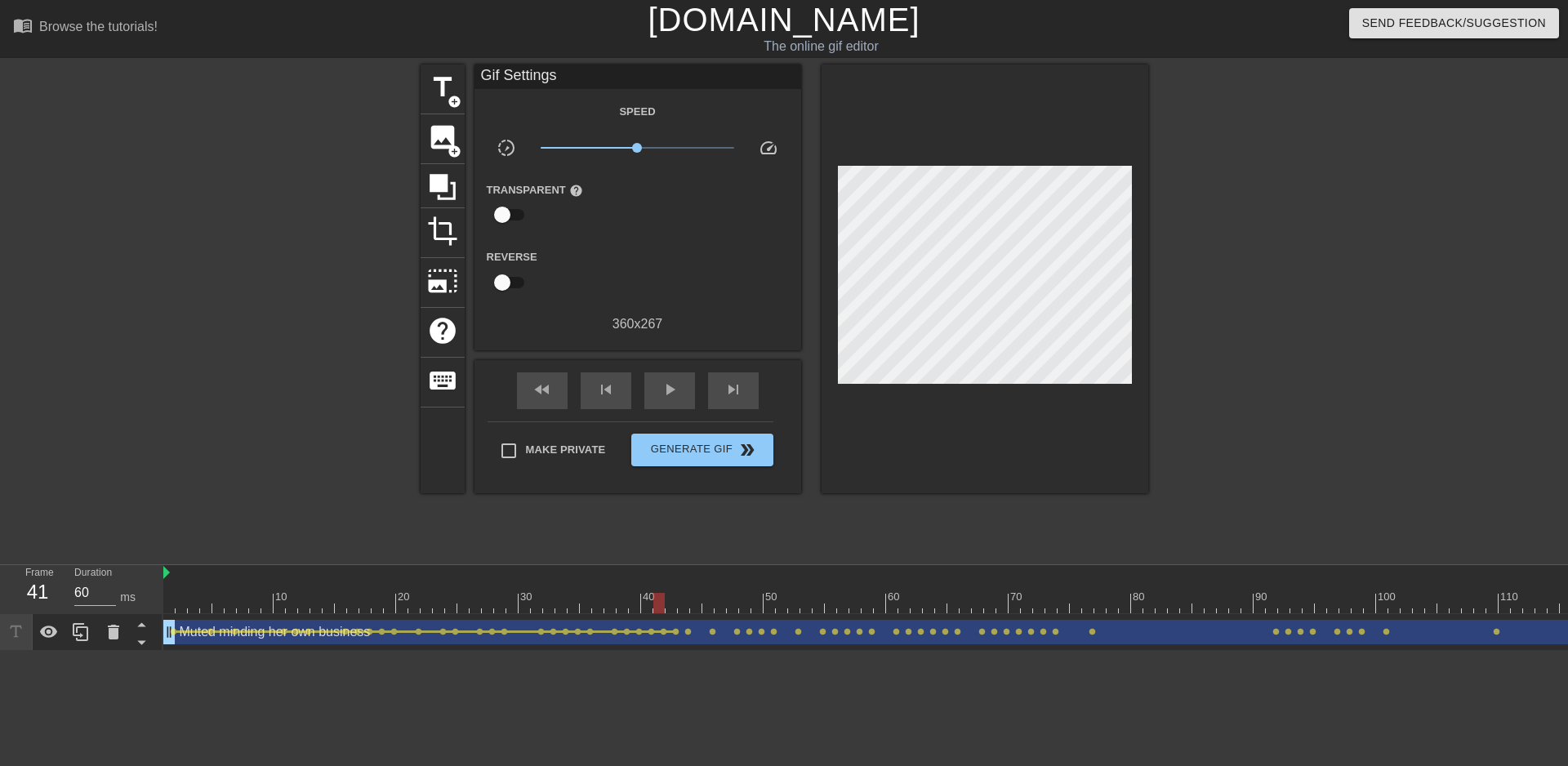
click at [676, 632] on span "lens" at bounding box center [675, 631] width 7 height 7
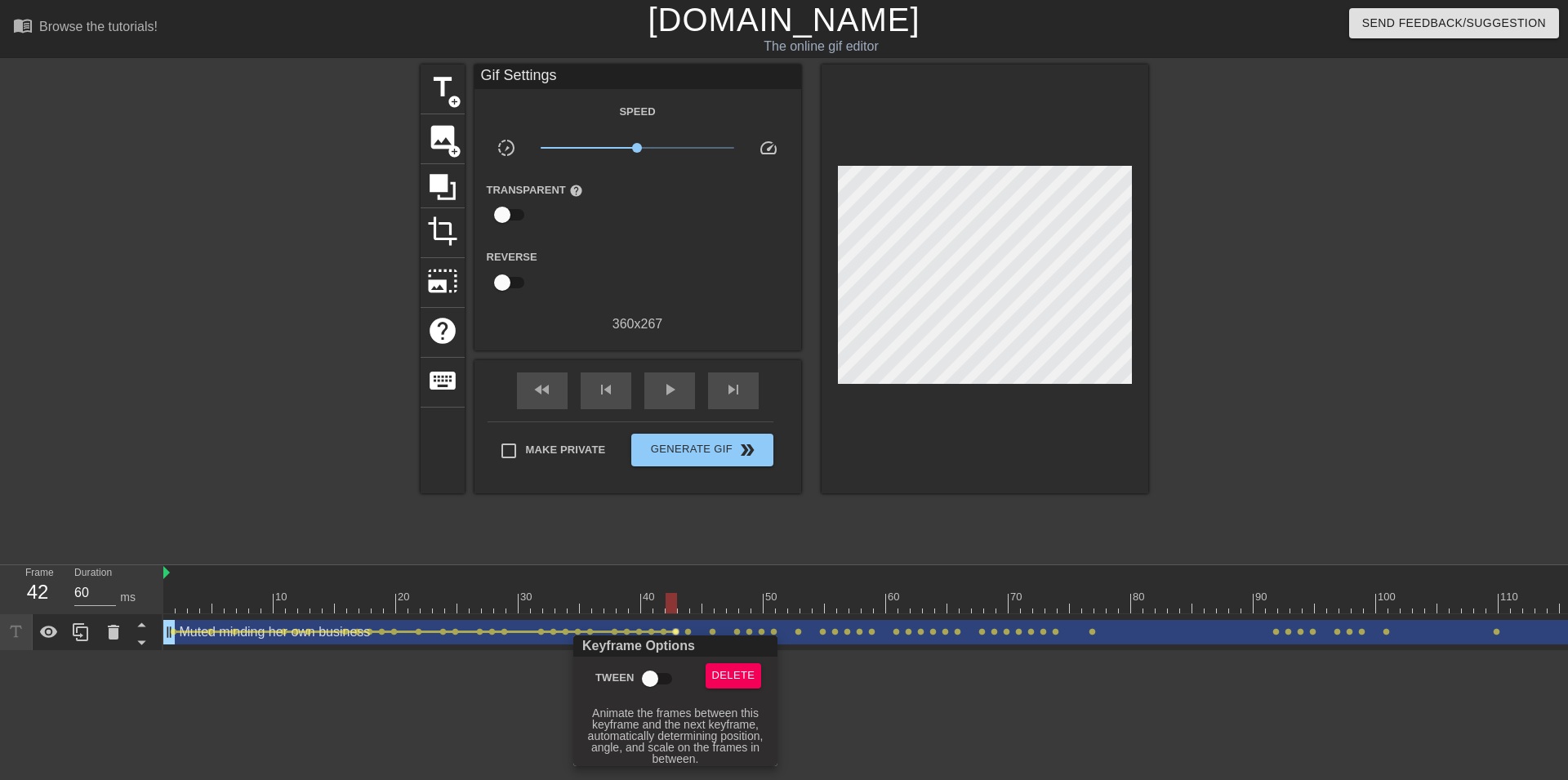
click at [668, 675] on input "Tween" at bounding box center [650, 678] width 93 height 31
checkbox input "true"
click at [691, 635] on div at bounding box center [784, 390] width 1568 height 780
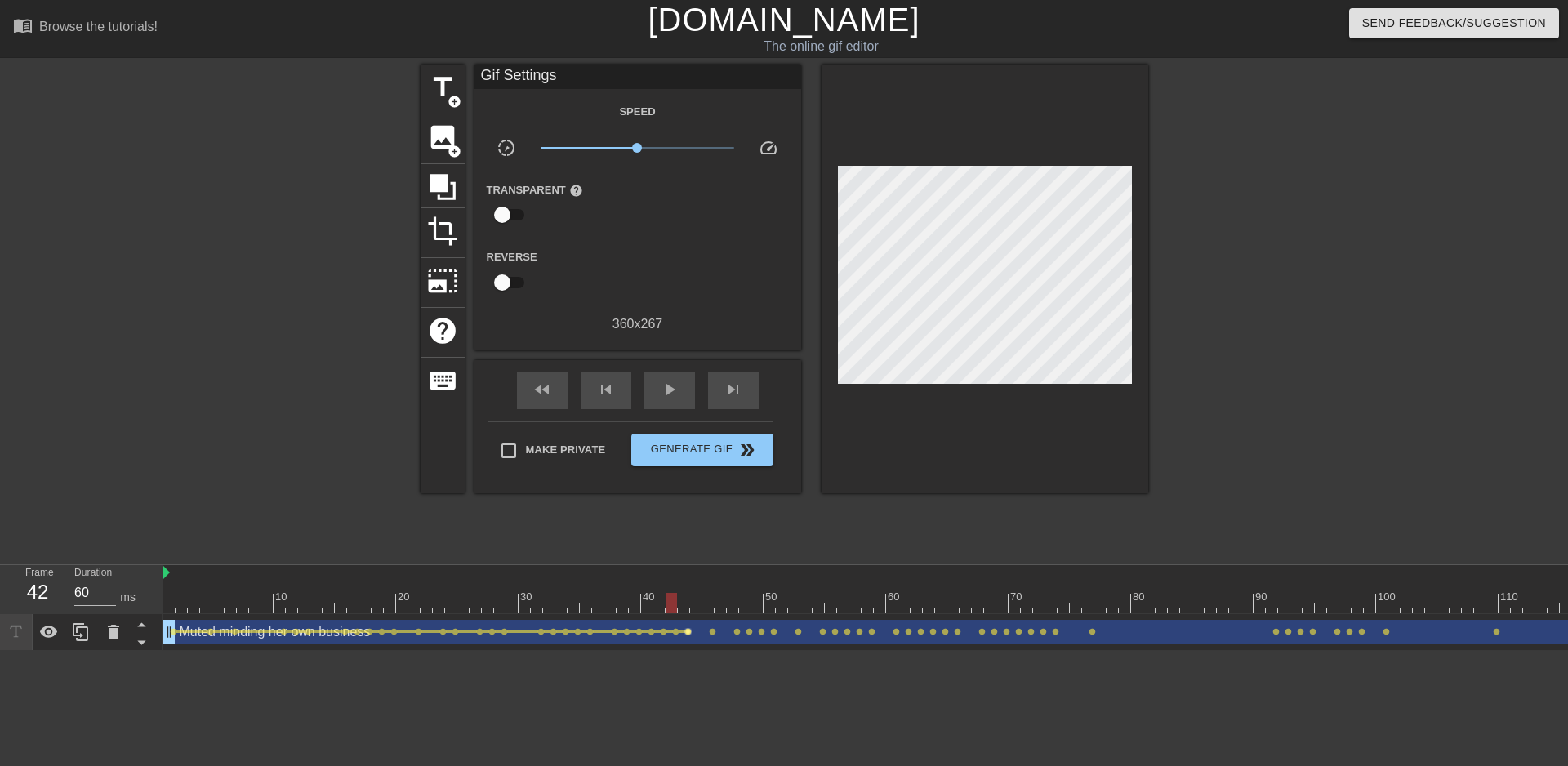
click at [689, 631] on span "lens" at bounding box center [688, 631] width 7 height 7
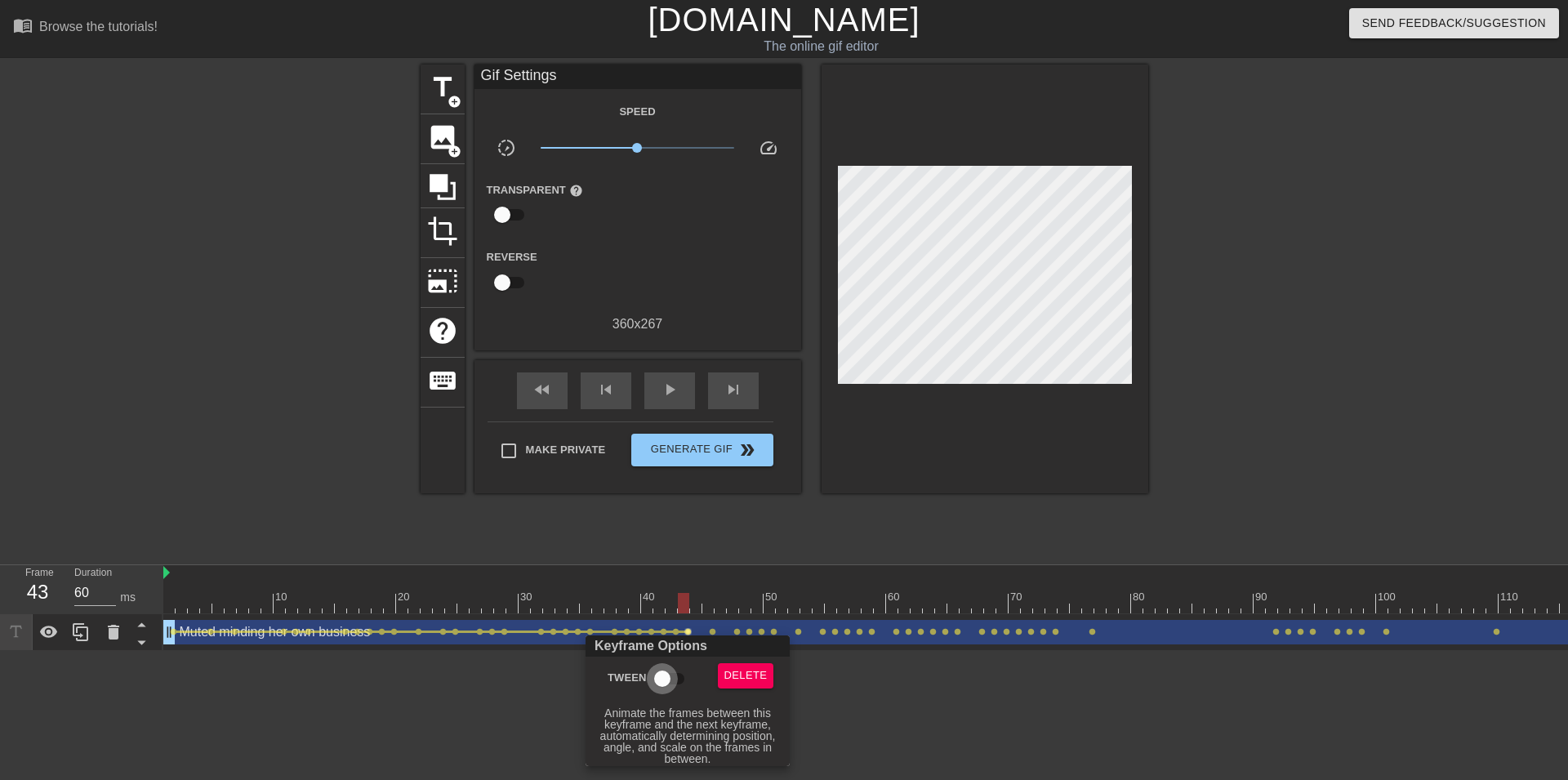
click at [680, 668] on input "Tween" at bounding box center [662, 678] width 93 height 31
checkbox input "true"
click at [713, 628] on div at bounding box center [784, 390] width 1568 height 780
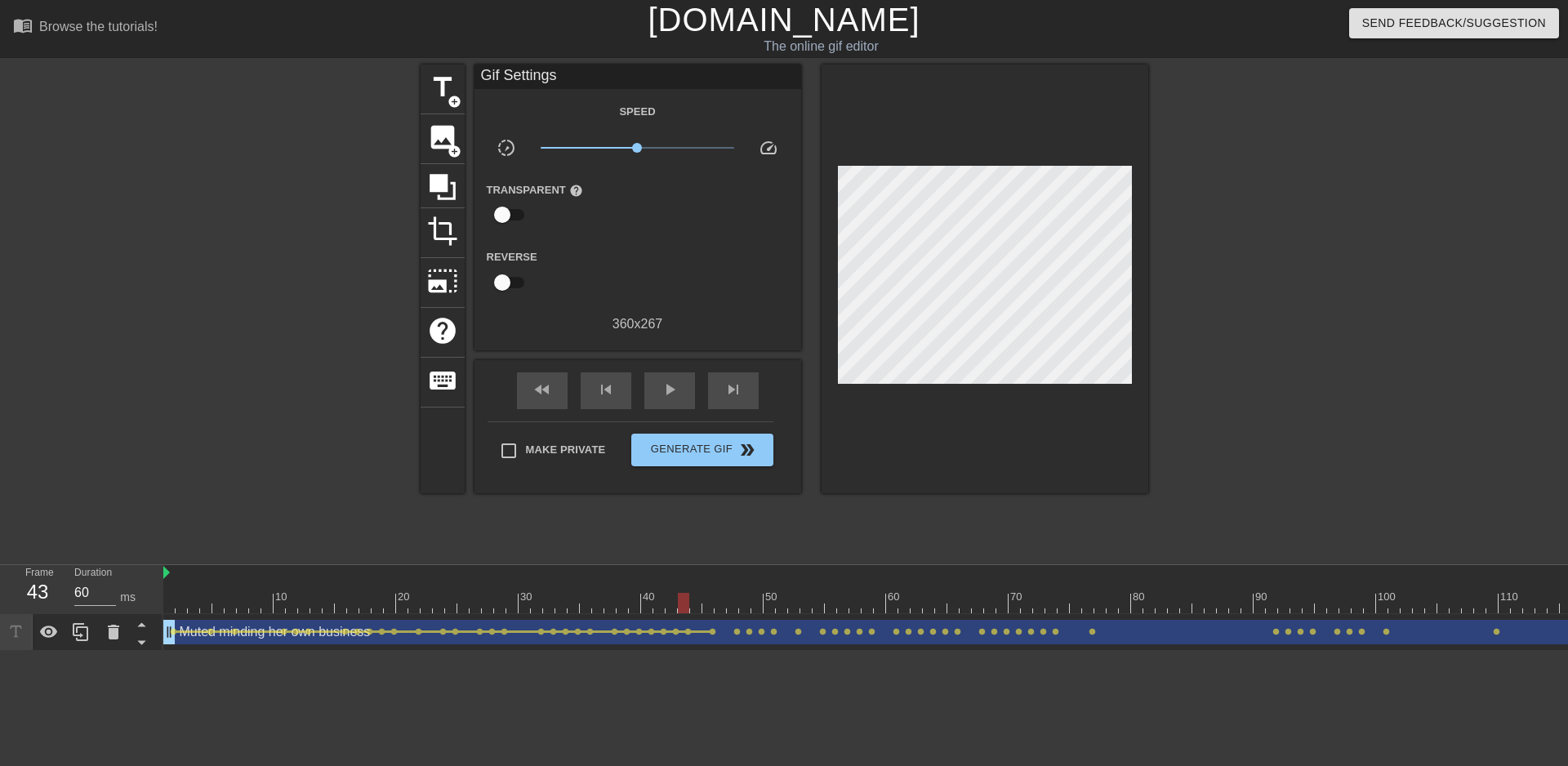
click at [717, 630] on div "Muted minding her own business drag_handle drag_handle" at bounding box center [923, 632] width 1519 height 25
click at [715, 632] on span "lens" at bounding box center [713, 631] width 7 height 7
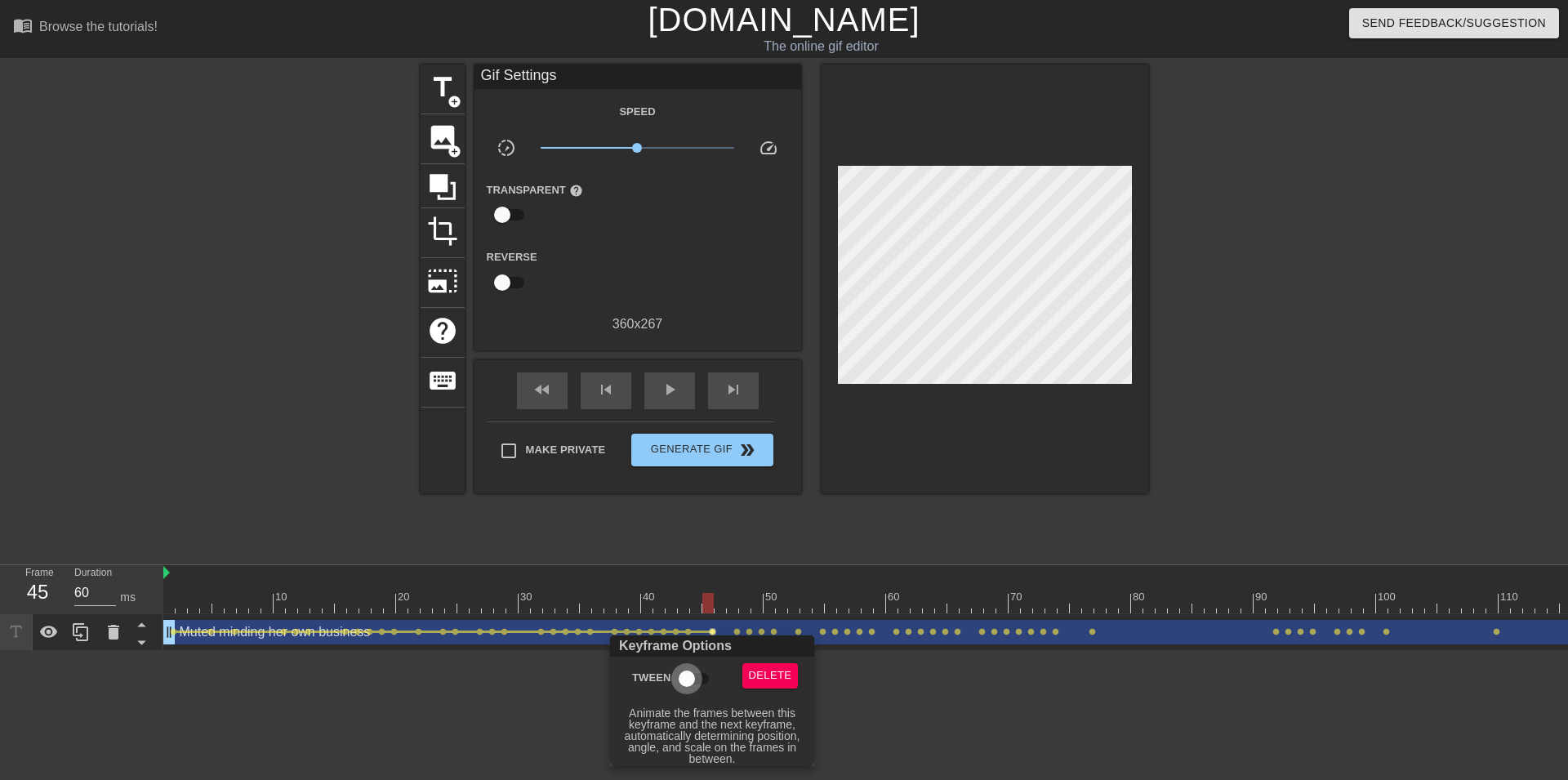
click at [690, 677] on input "Tween" at bounding box center [687, 678] width 93 height 31
checkbox input "true"
click at [734, 635] on div at bounding box center [784, 390] width 1568 height 780
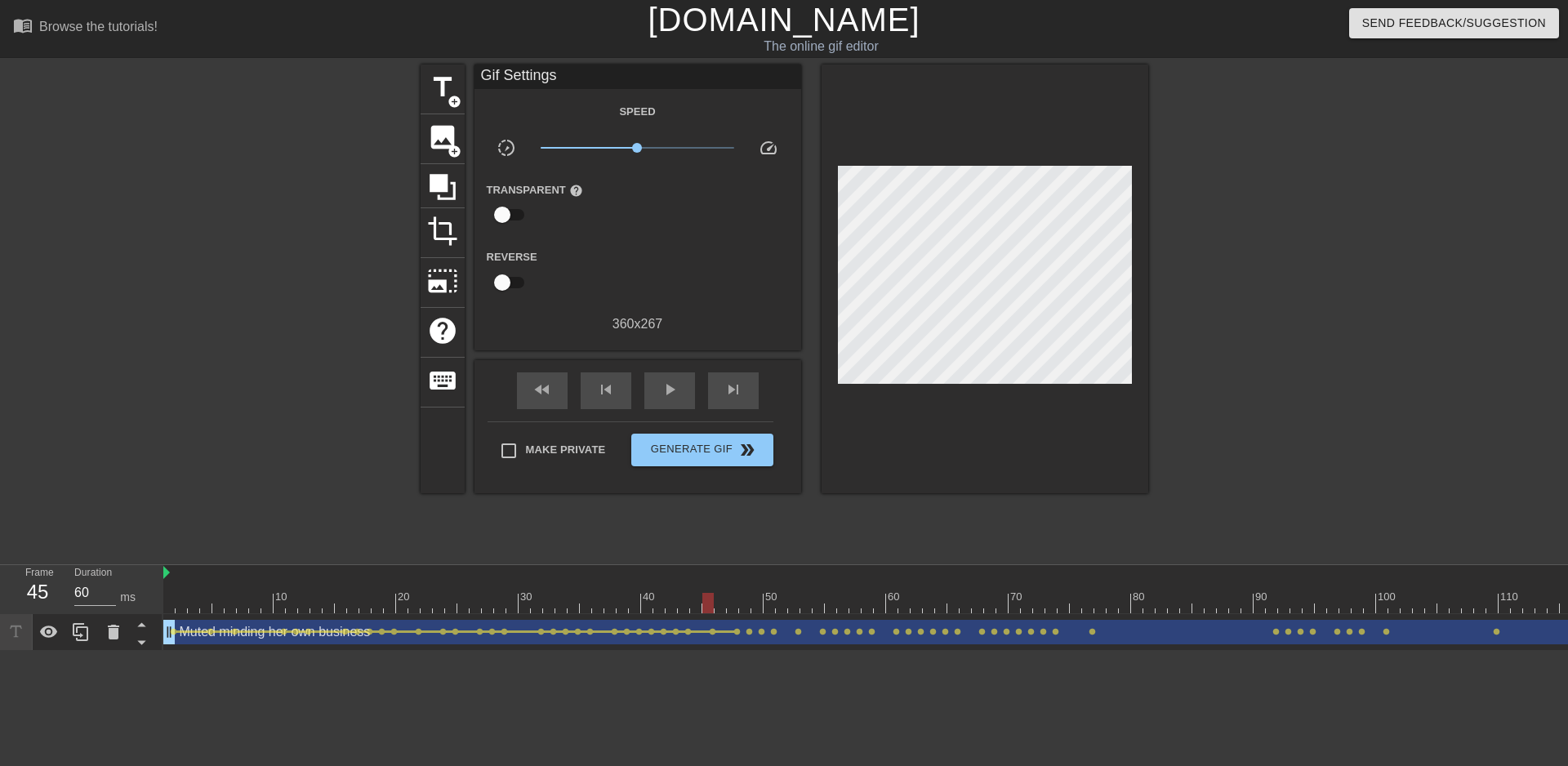
click at [737, 634] on span "lens" at bounding box center [736, 631] width 7 height 7
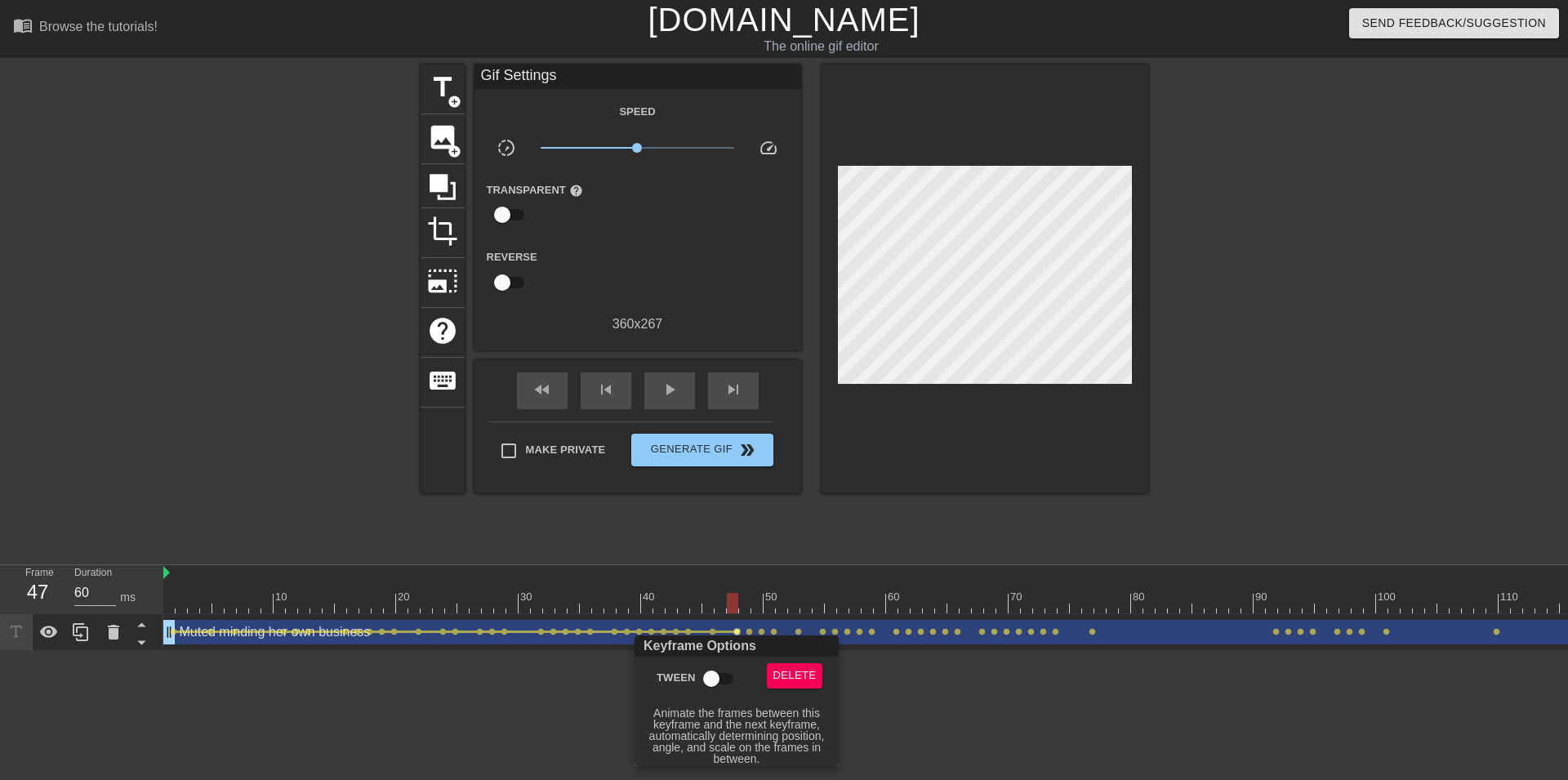
click at [711, 670] on input "Tween" at bounding box center [711, 678] width 93 height 31
checkbox input "true"
click at [748, 634] on div at bounding box center [784, 390] width 1568 height 780
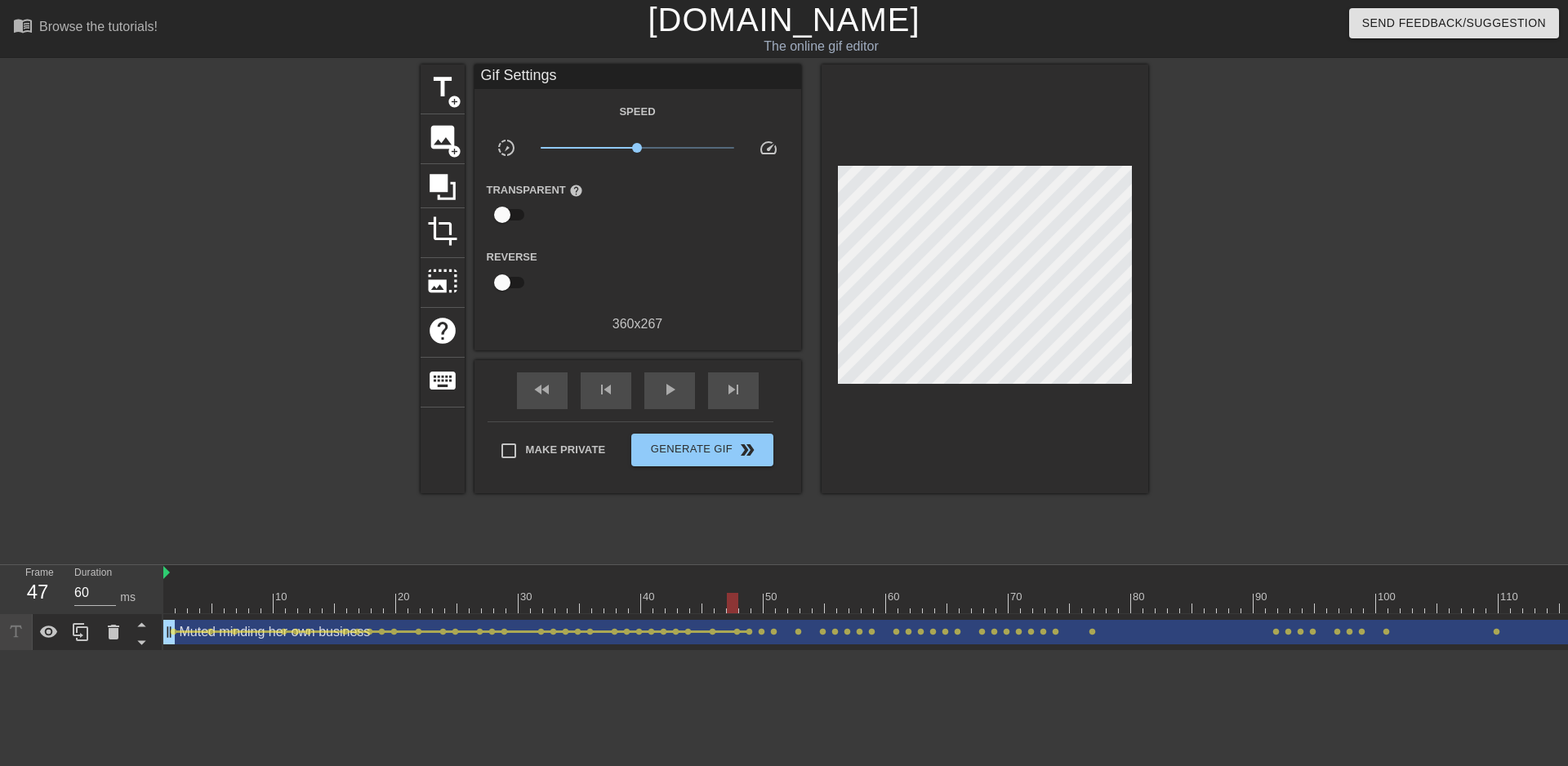
click at [748, 634] on span "lens" at bounding box center [749, 631] width 7 height 7
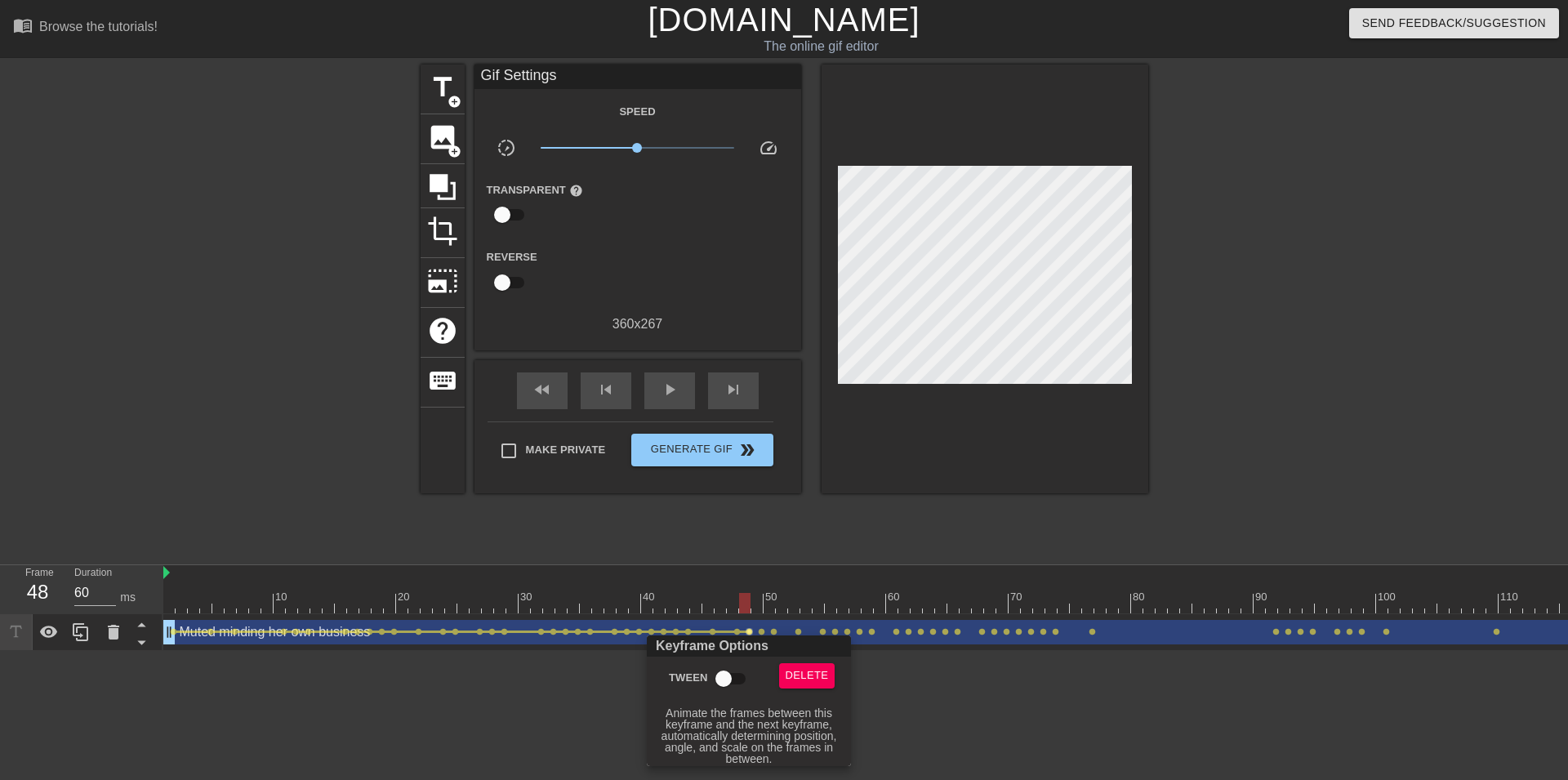
click at [725, 676] on input "Tween" at bounding box center [723, 678] width 93 height 31
checkbox input "true"
click at [759, 635] on div "Keyframe Options" at bounding box center [749, 646] width 211 height 21
click at [764, 631] on div at bounding box center [784, 390] width 1568 height 780
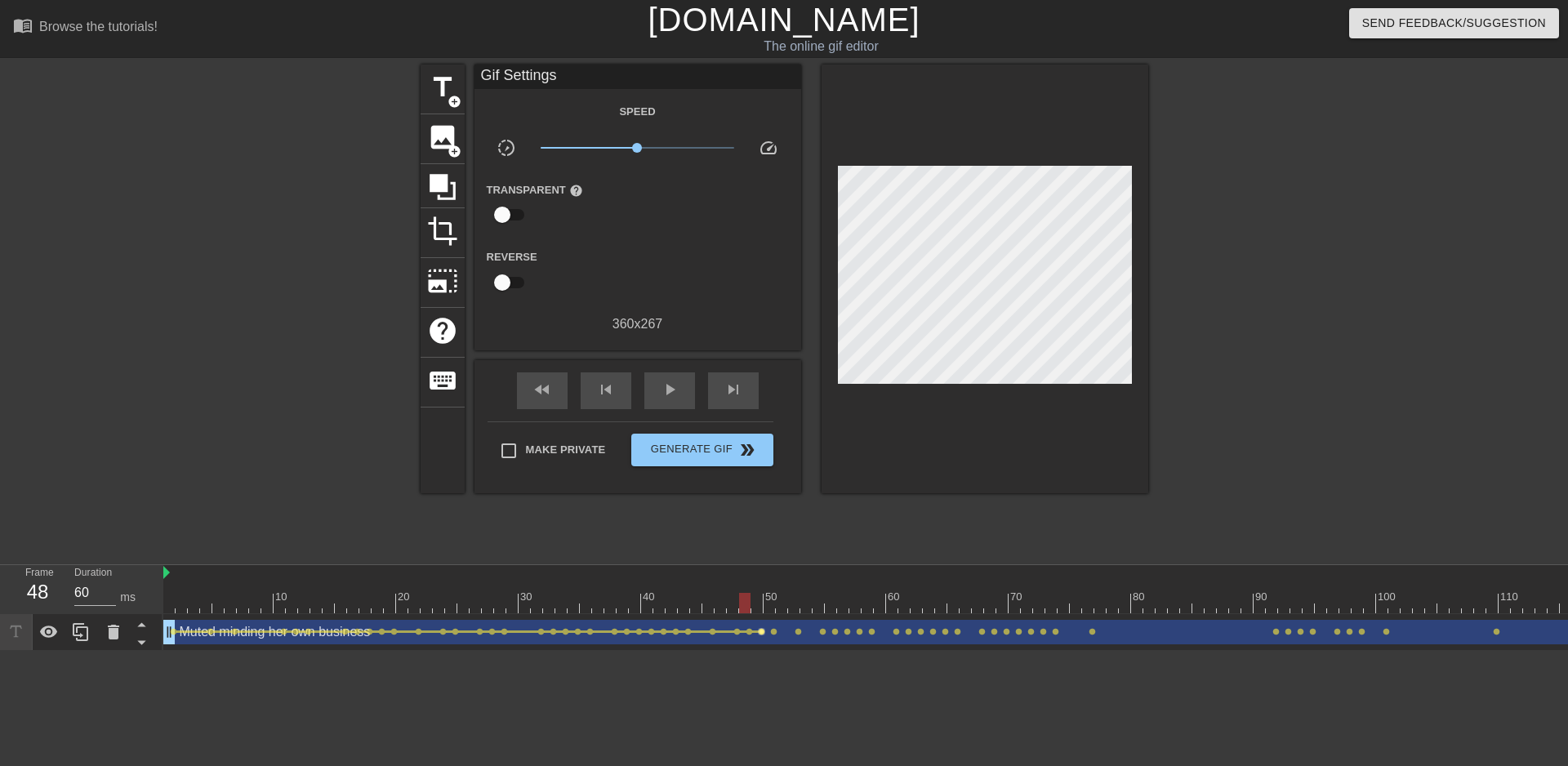
click at [760, 631] on span "lens" at bounding box center [761, 631] width 7 height 7
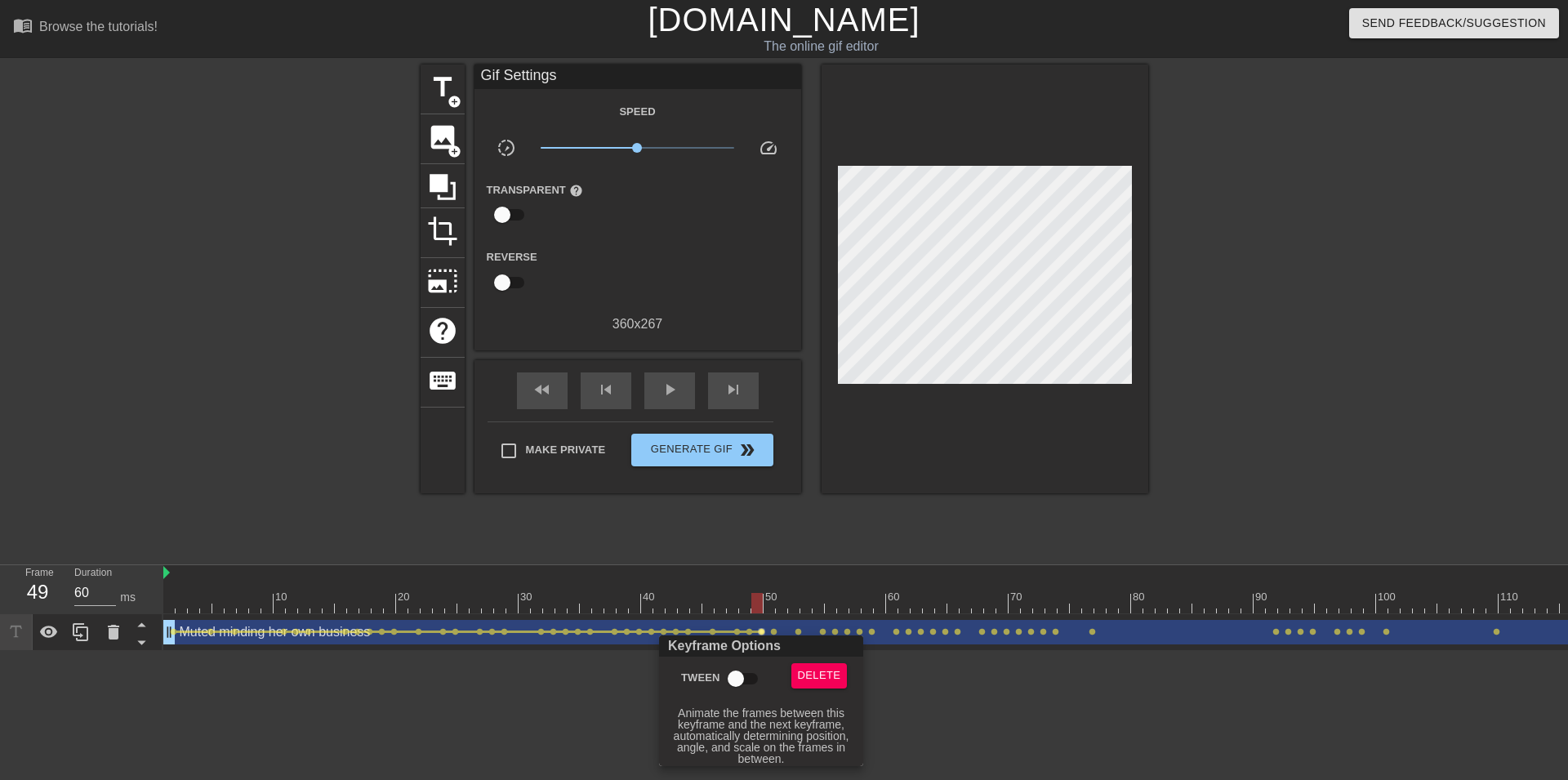
click at [746, 679] on input "Tween" at bounding box center [736, 678] width 93 height 31
checkbox input "true"
click at [775, 635] on div "Keyframe Options Tween Delete [ Hover for explanation ]" at bounding box center [760, 701] width 204 height 131
click at [775, 634] on div at bounding box center [784, 390] width 1568 height 780
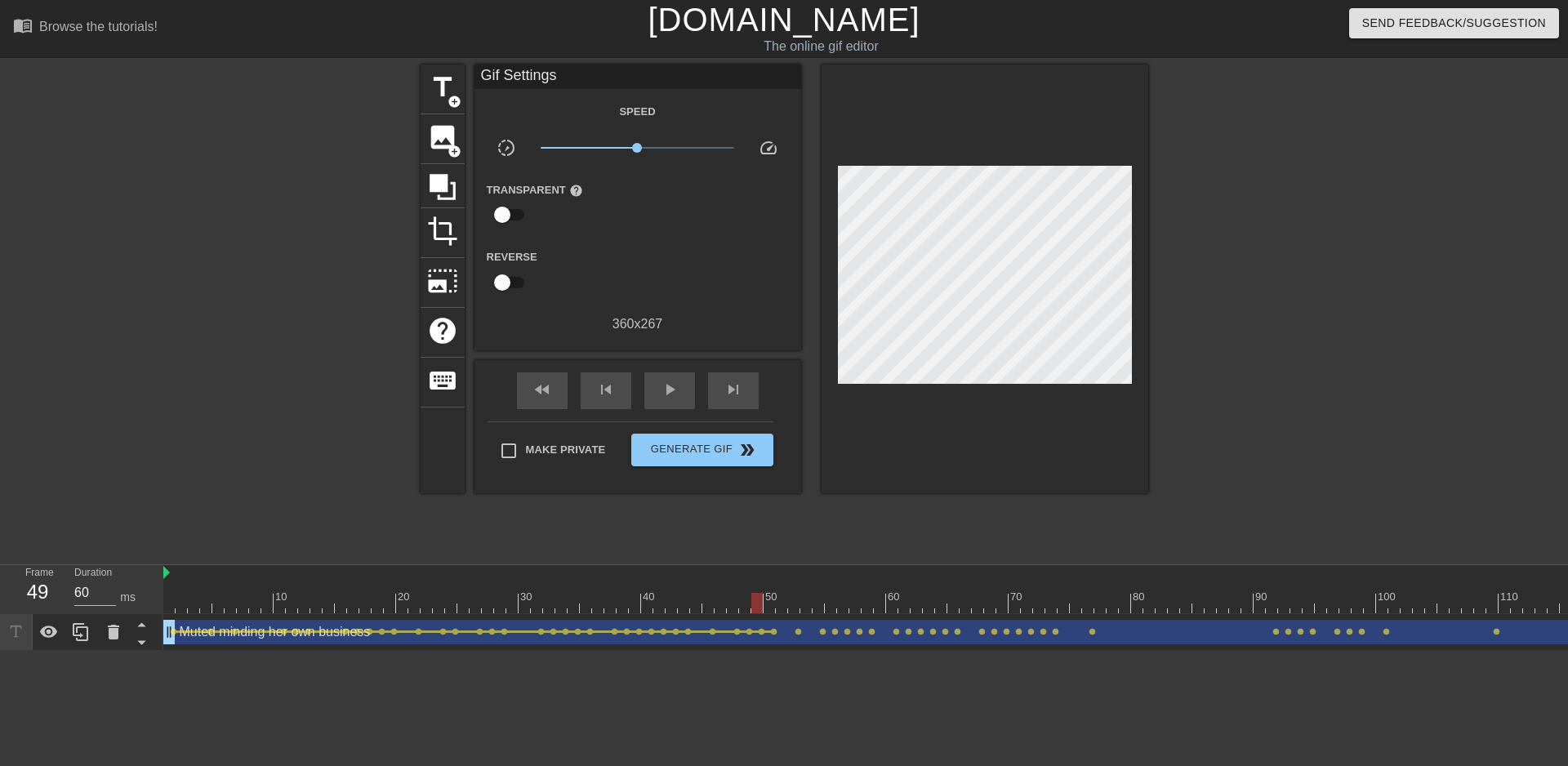
click at [774, 634] on span "lens" at bounding box center [774, 631] width 7 height 7
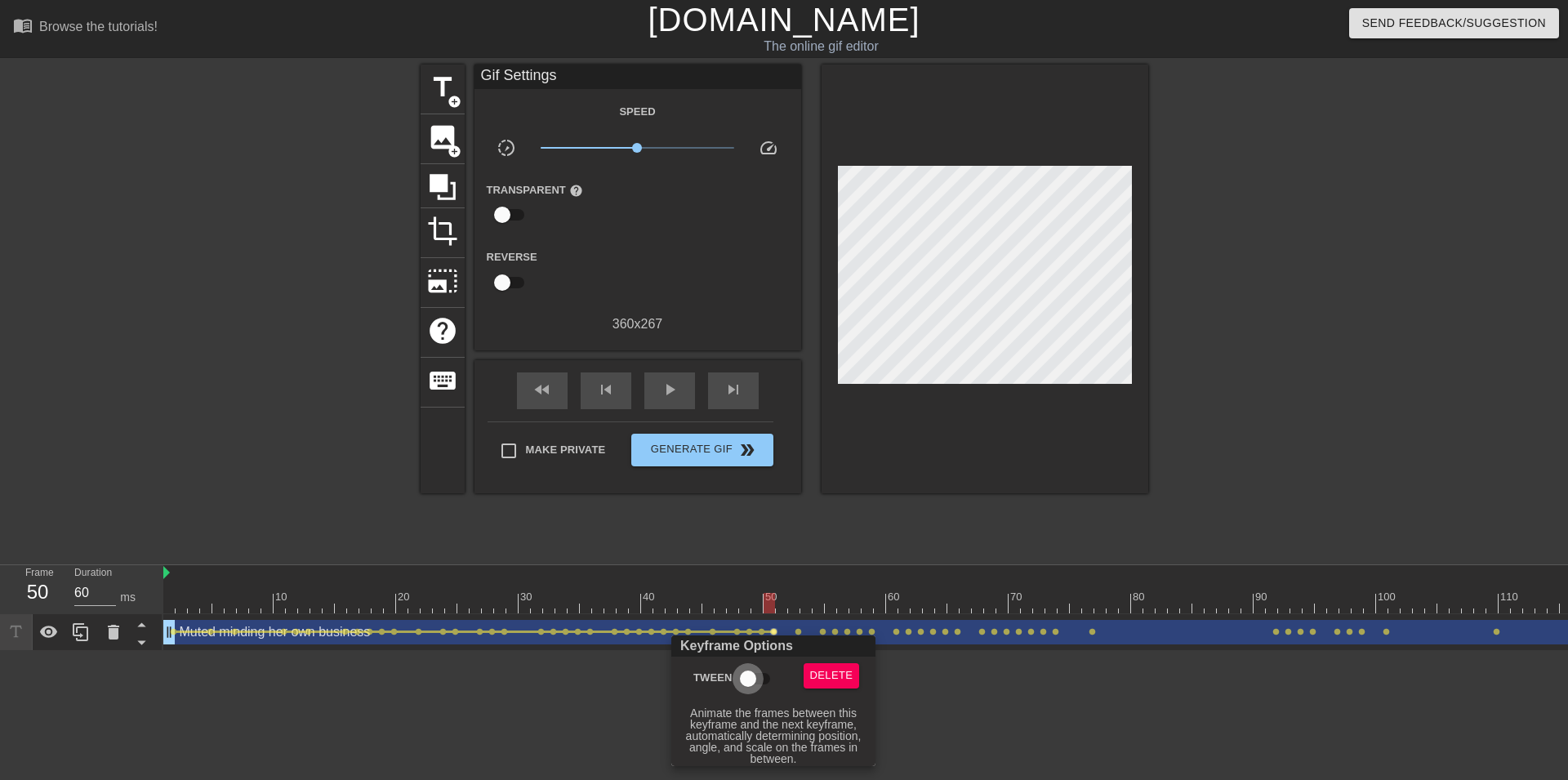
click at [756, 672] on input "Tween" at bounding box center [748, 678] width 93 height 31
checkbox input "true"
click at [799, 632] on div at bounding box center [784, 390] width 1568 height 780
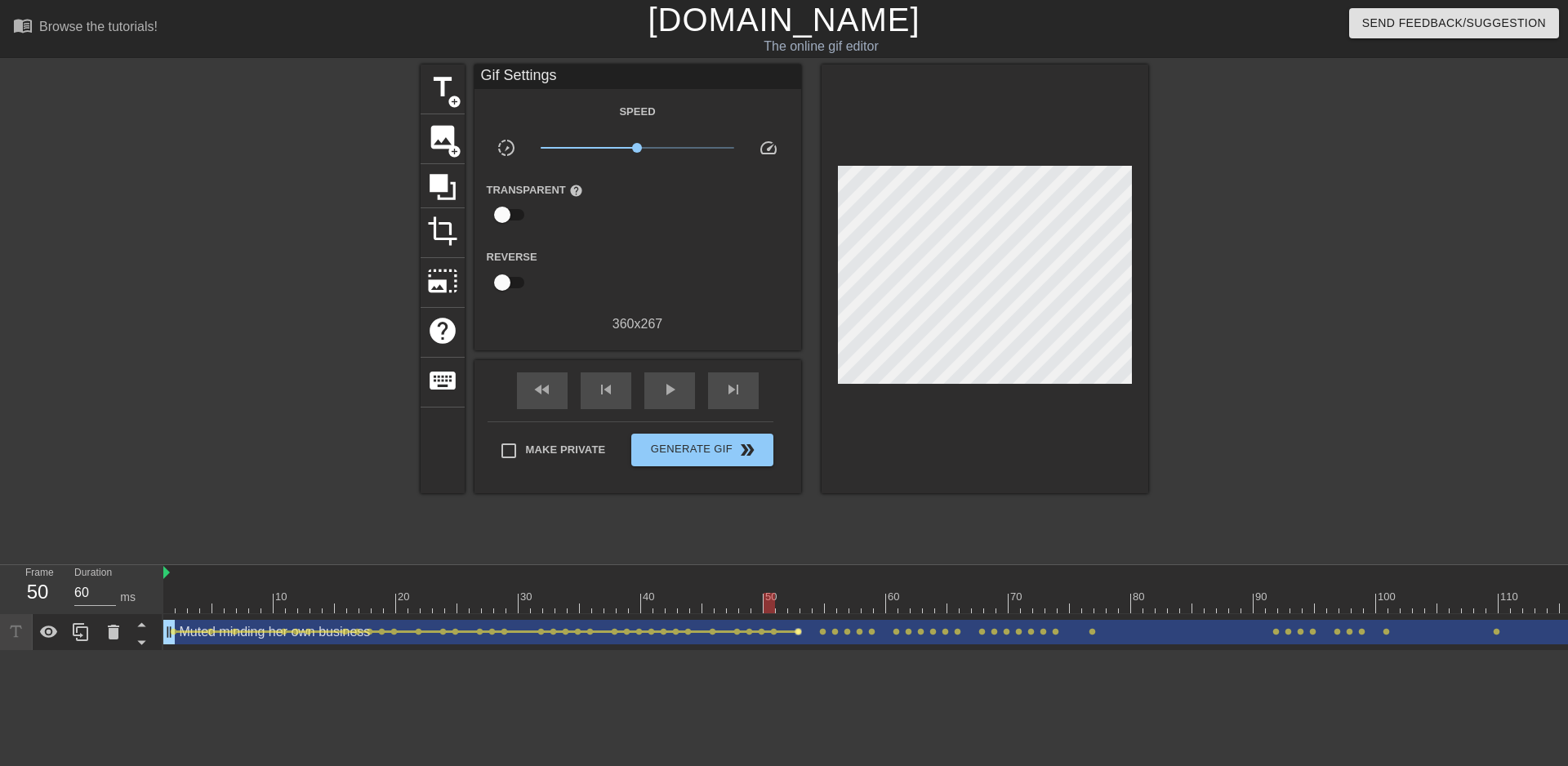
click at [799, 631] on span "lens" at bounding box center [798, 631] width 7 height 7
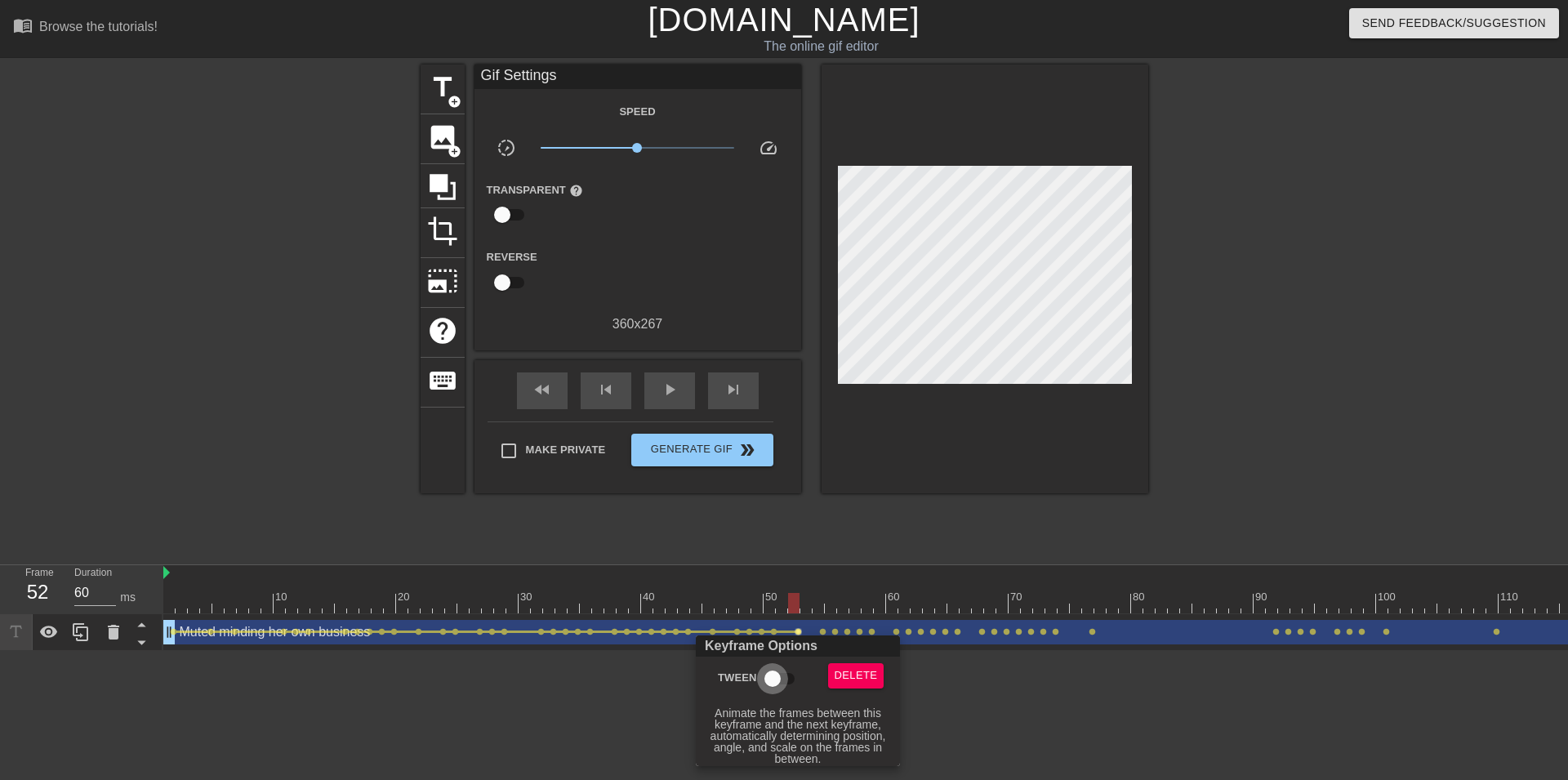
click at [774, 668] on input "Tween" at bounding box center [772, 678] width 93 height 31
checkbox input "true"
click at [818, 631] on div at bounding box center [784, 390] width 1568 height 780
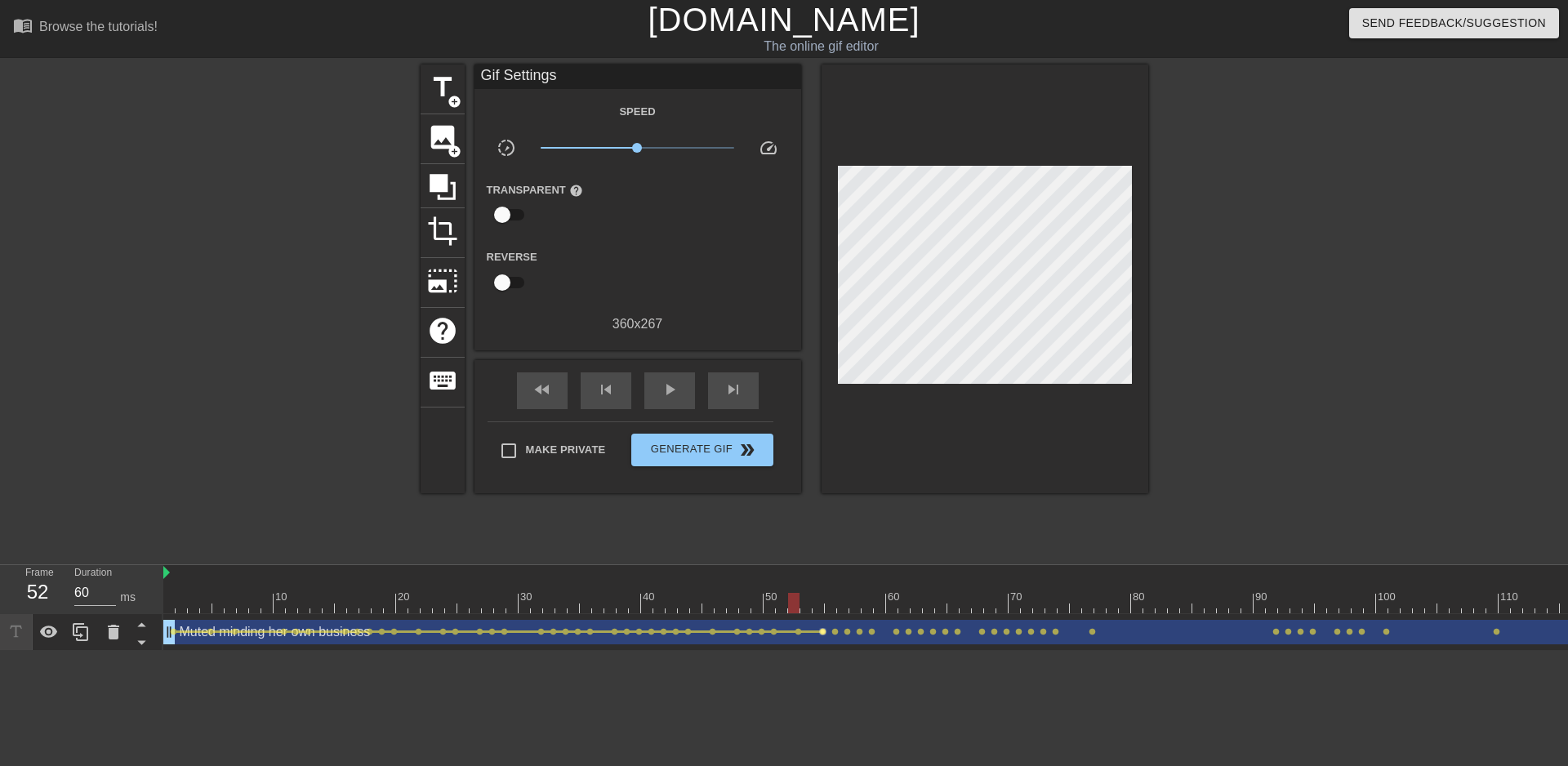
click at [823, 631] on span "lens" at bounding box center [822, 631] width 7 height 7
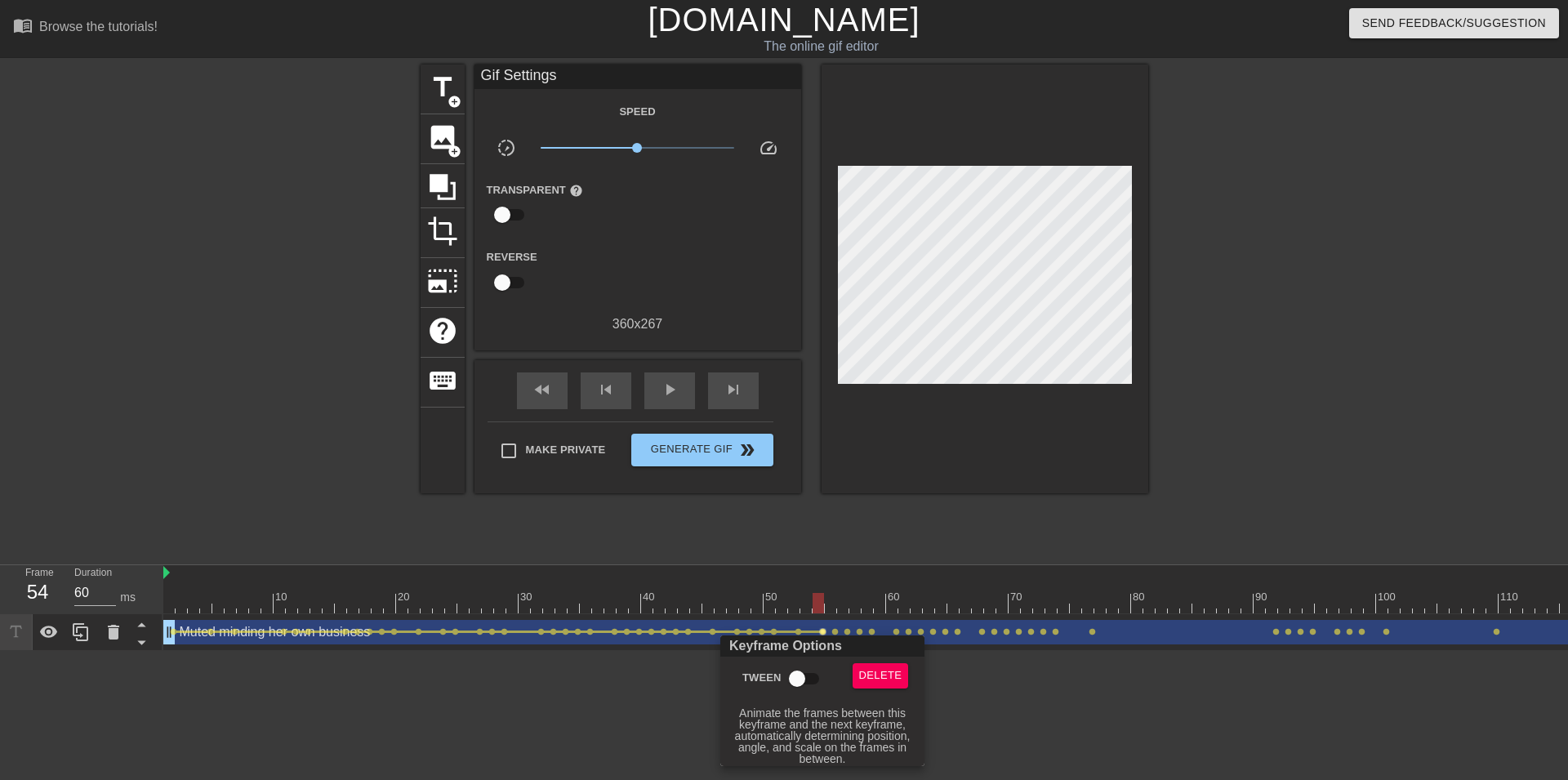
click at [803, 675] on input "Tween" at bounding box center [797, 678] width 93 height 31
checkbox input "true"
click at [836, 630] on div at bounding box center [784, 390] width 1568 height 780
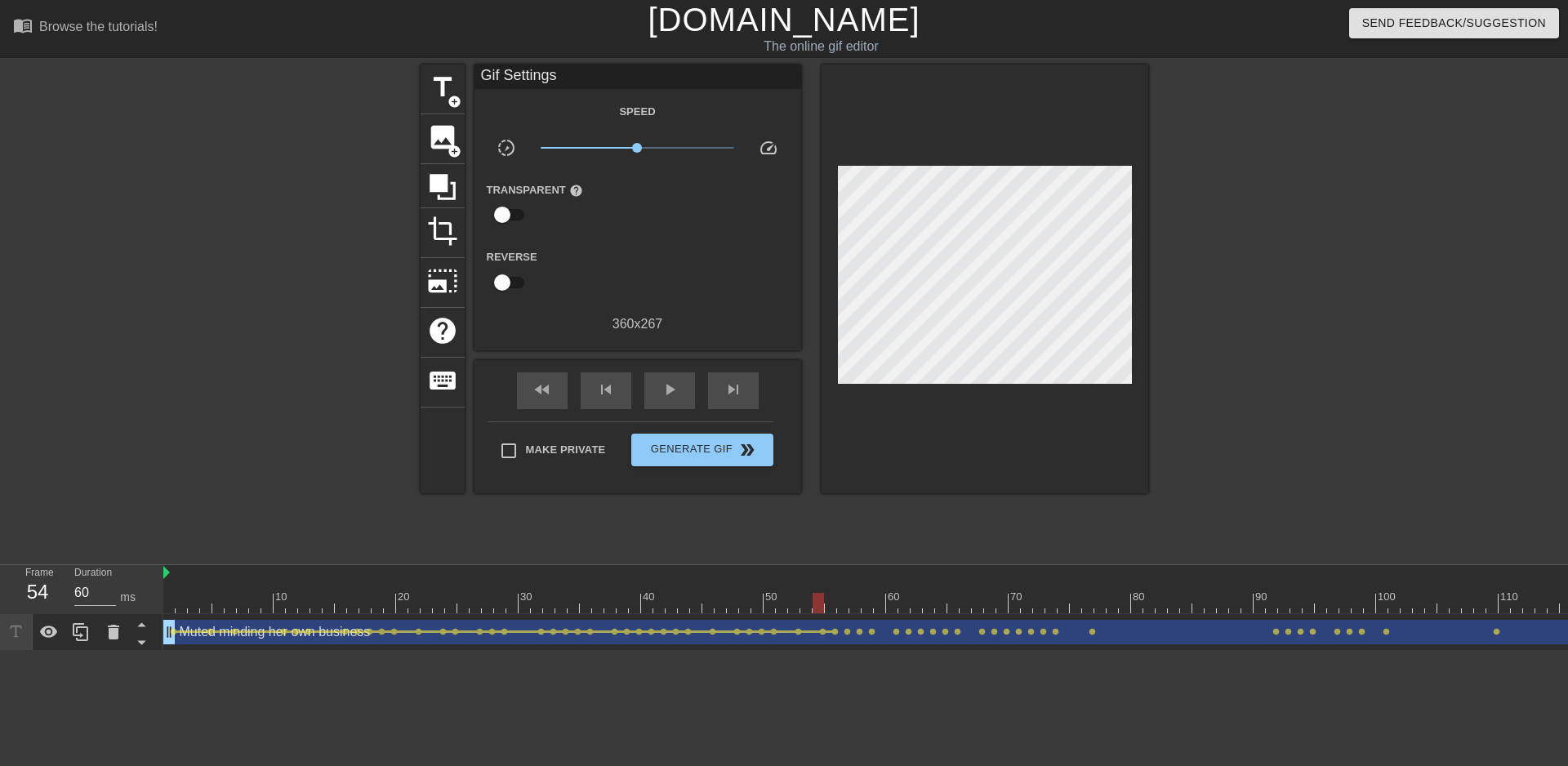
click at [836, 630] on span "lens" at bounding box center [835, 631] width 7 height 7
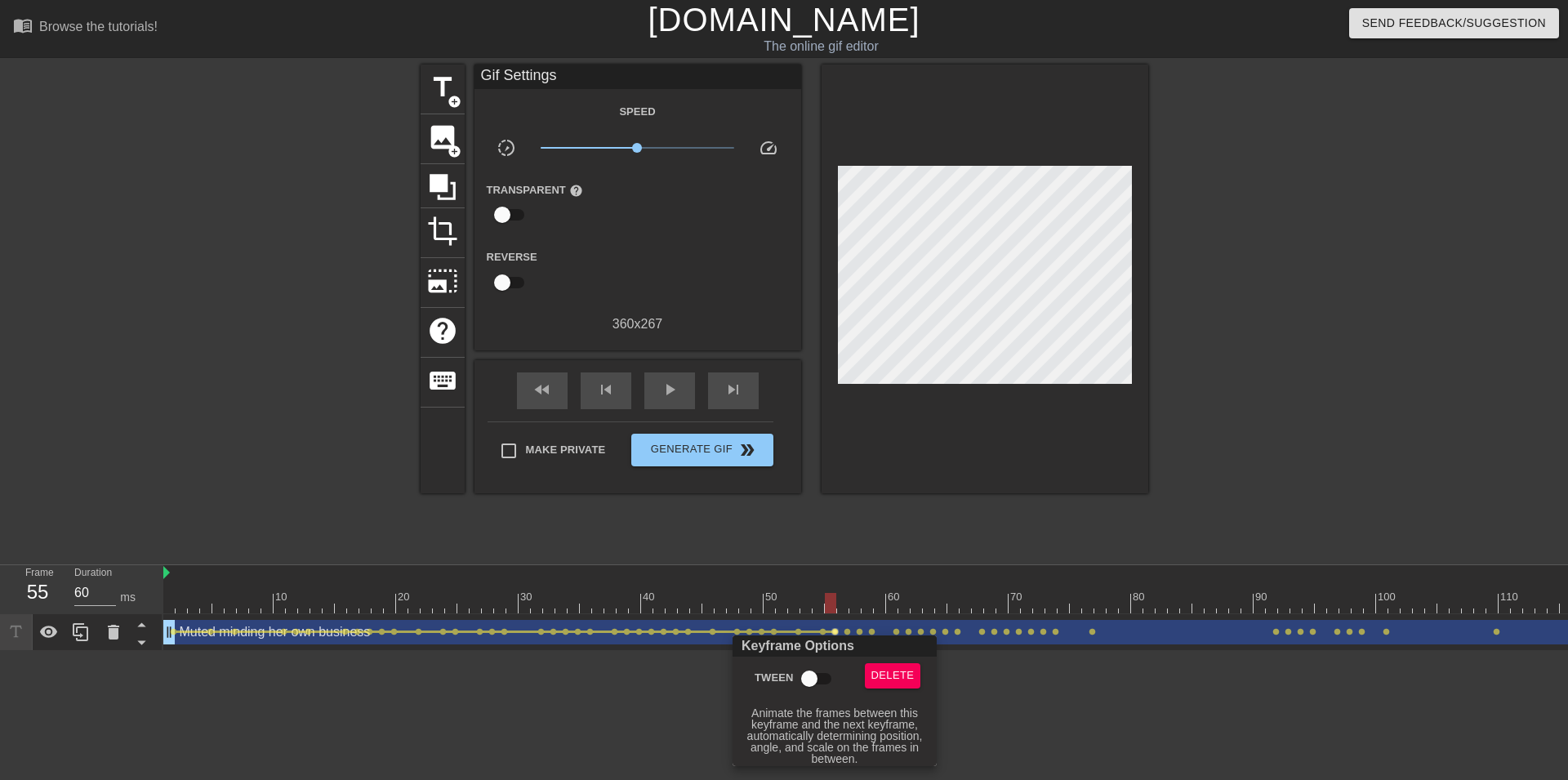
click at [824, 678] on input "Tween" at bounding box center [809, 678] width 93 height 31
checkbox input "true"
click at [846, 635] on div at bounding box center [784, 390] width 1568 height 780
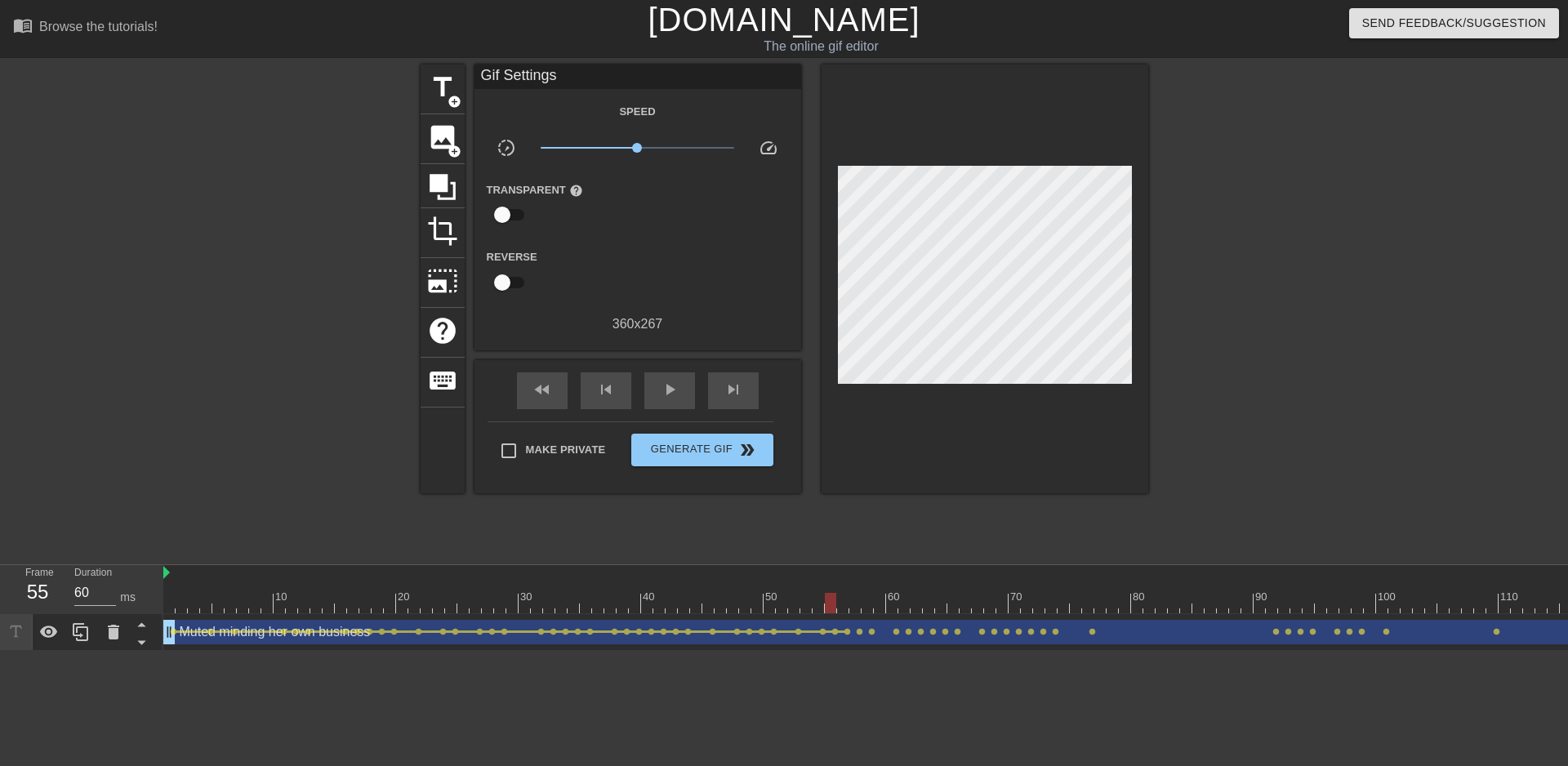
click at [846, 632] on span "lens" at bounding box center [847, 631] width 7 height 7
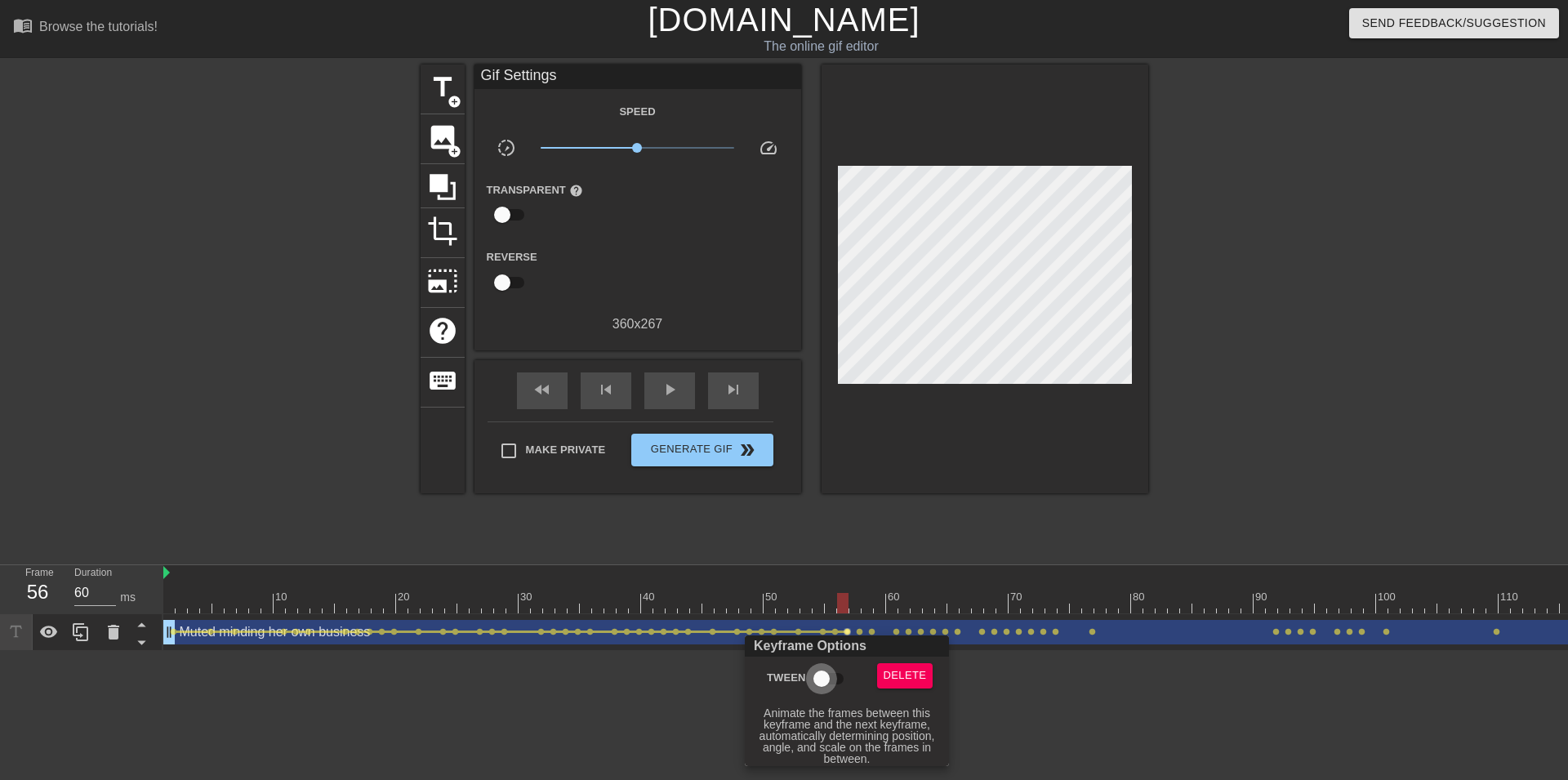
click at [835, 666] on input "Tween" at bounding box center [822, 678] width 93 height 31
checkbox input "true"
click at [858, 635] on div "Keyframe Options" at bounding box center [846, 646] width 211 height 21
click at [860, 632] on div at bounding box center [784, 390] width 1568 height 780
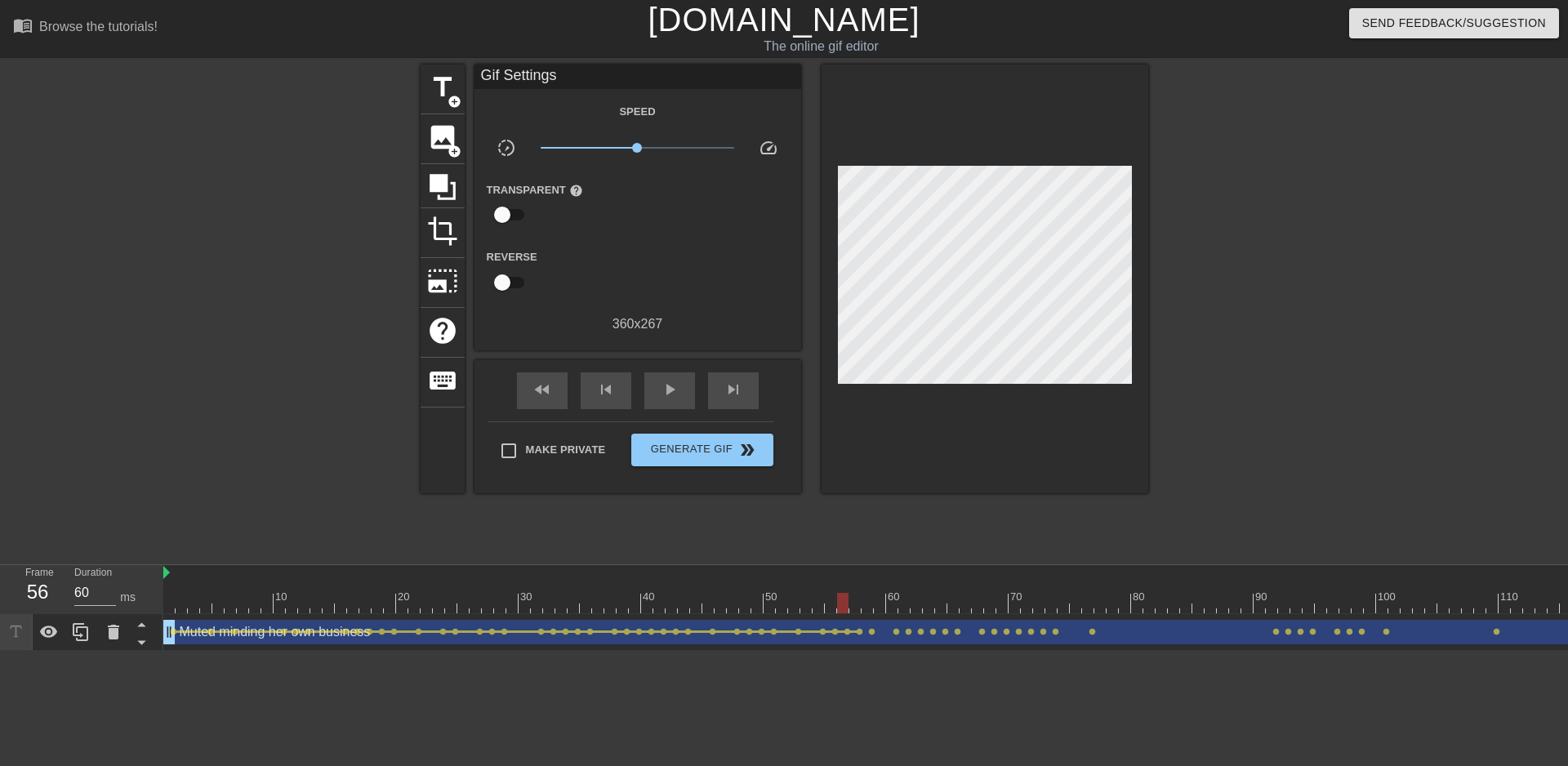
click at [860, 632] on span "lens" at bounding box center [860, 631] width 7 height 7
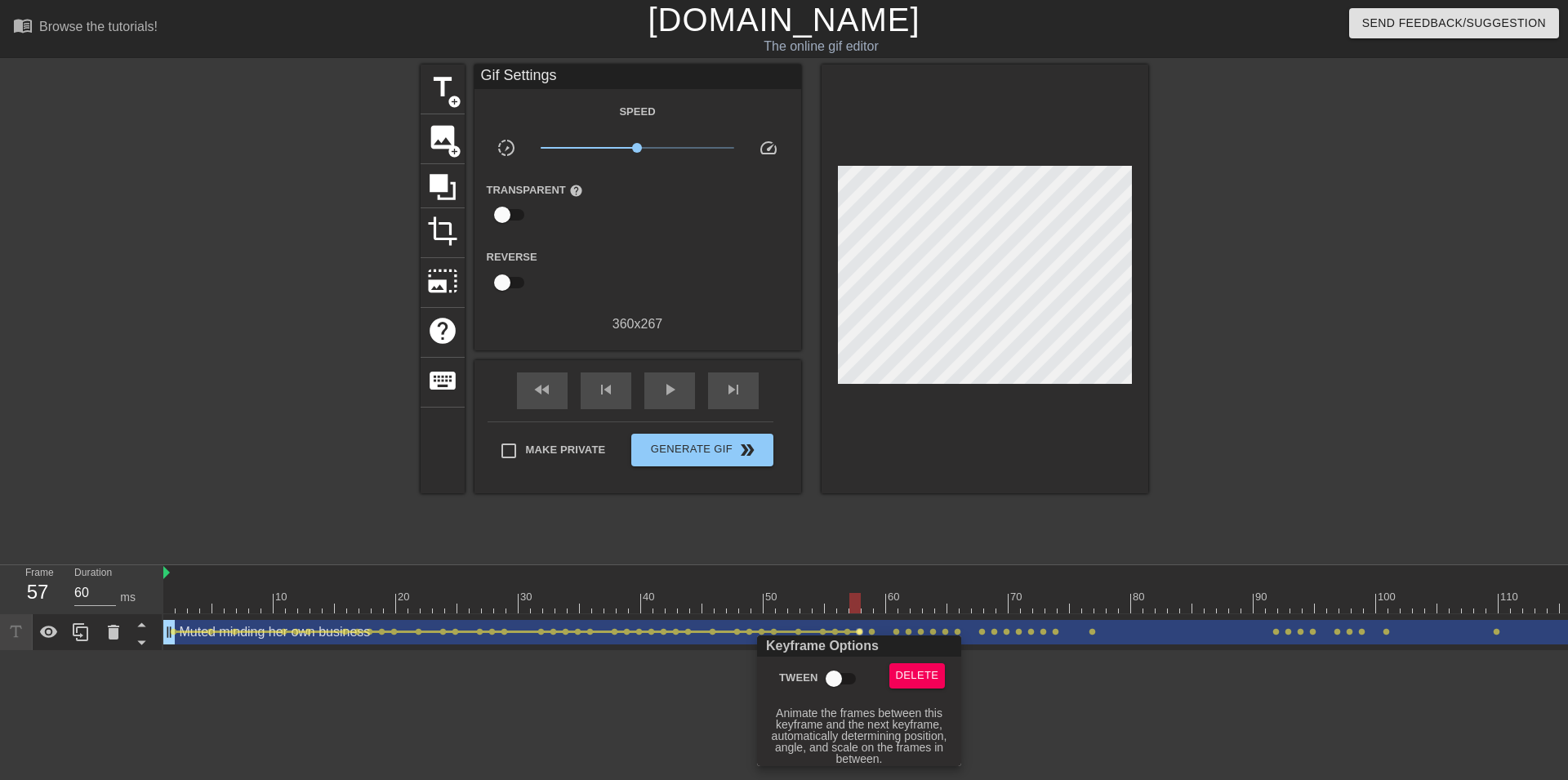
click at [848, 673] on input "Tween" at bounding box center [834, 678] width 93 height 31
checkbox input "true"
click at [875, 631] on div at bounding box center [784, 390] width 1568 height 780
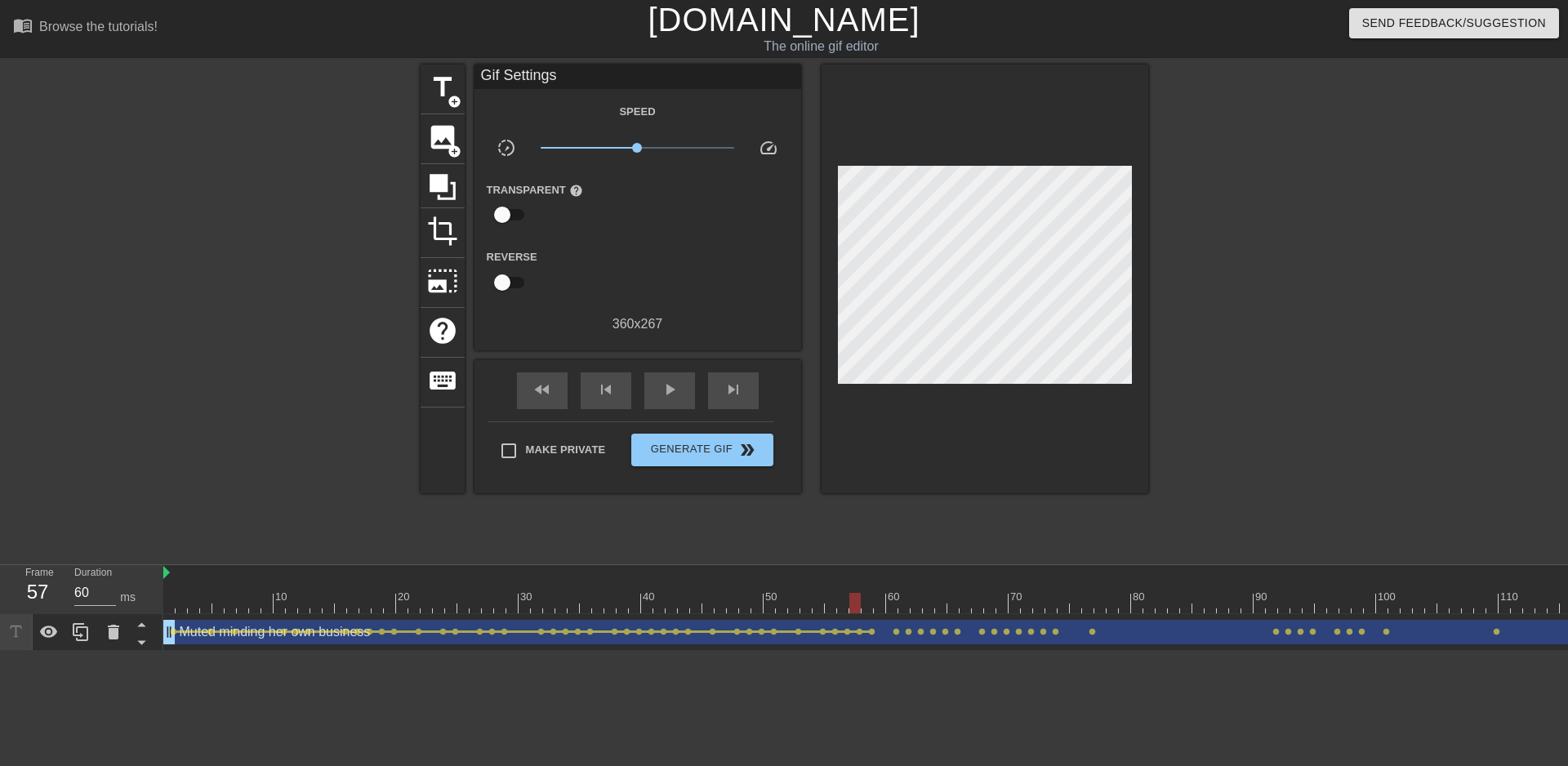
click at [875, 631] on div "Muted minding her own business drag_handle drag_handle" at bounding box center [923, 632] width 1519 height 25
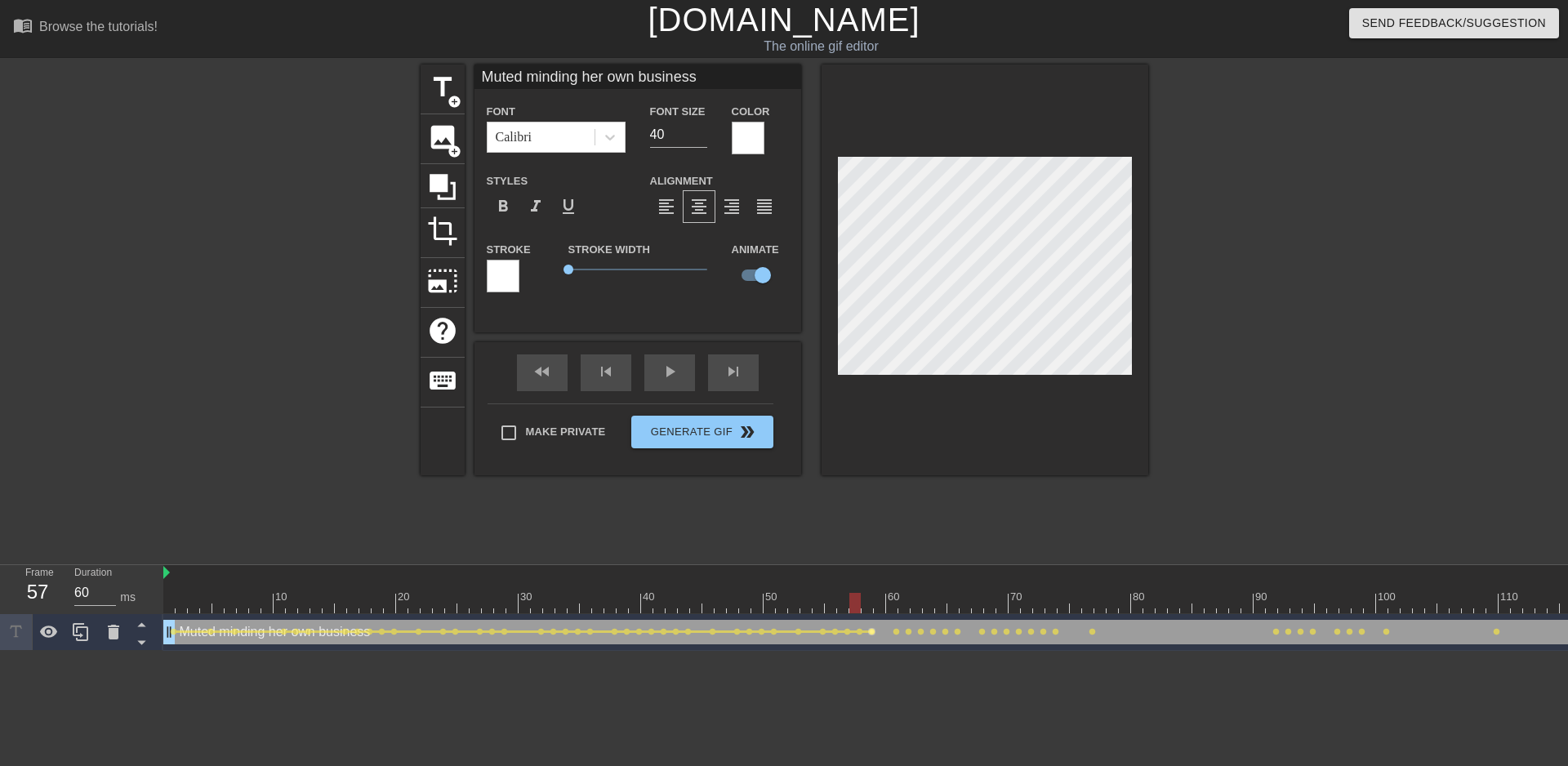
click at [873, 631] on span "lens" at bounding box center [871, 631] width 7 height 7
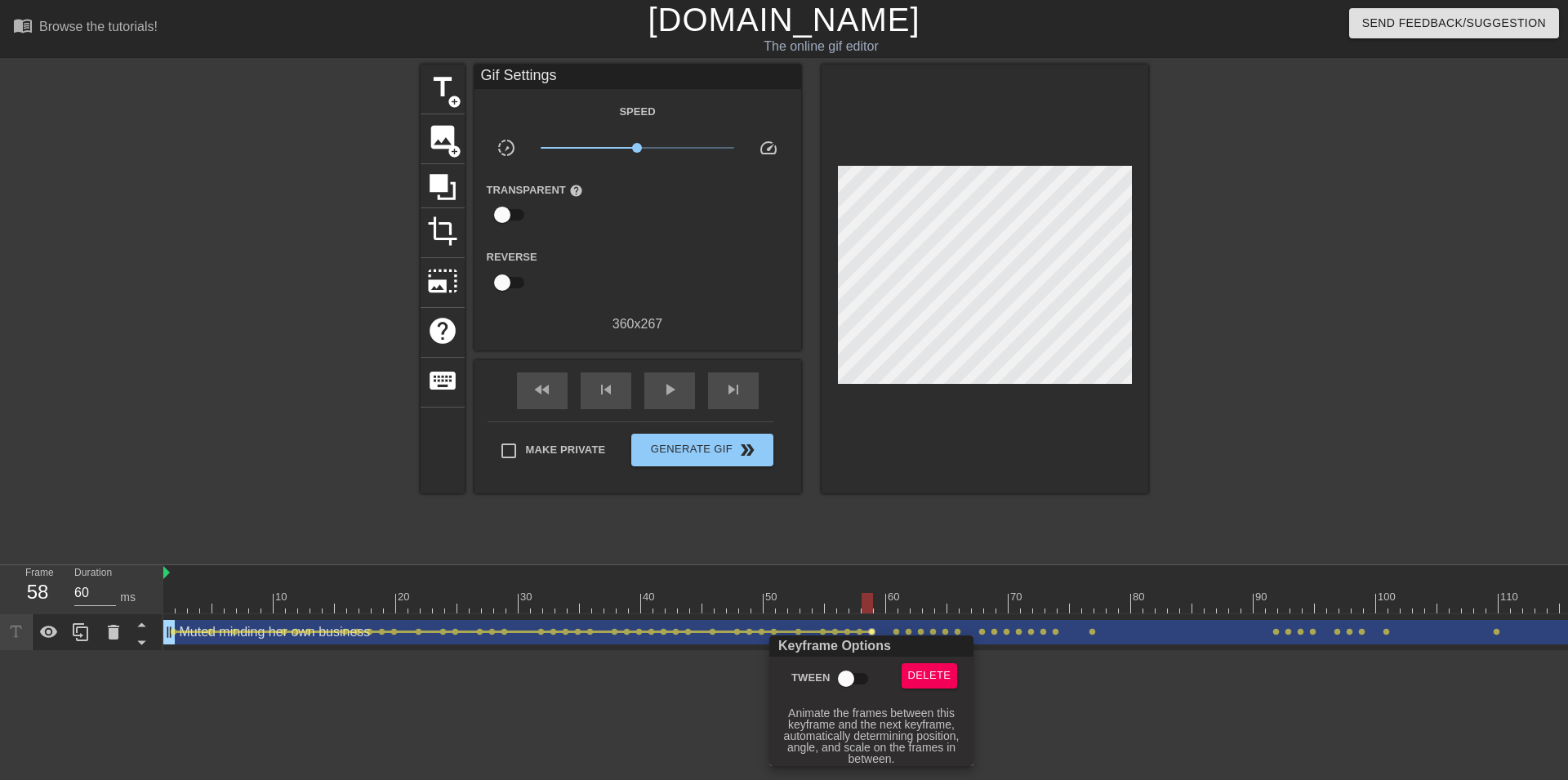
click at [845, 672] on input "Tween" at bounding box center [846, 678] width 93 height 31
checkbox input "true"
click at [892, 630] on div at bounding box center [784, 390] width 1568 height 780
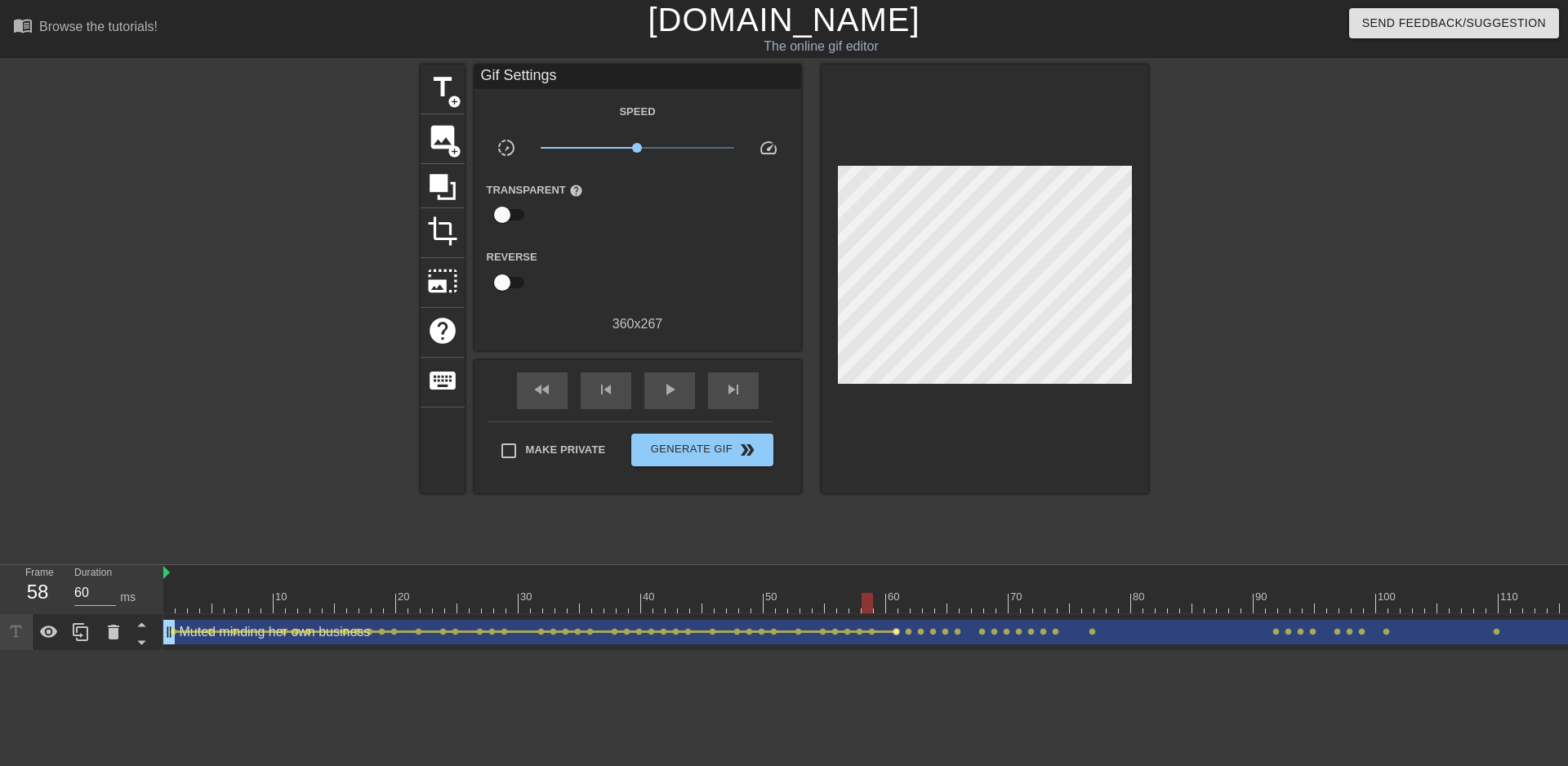
click at [896, 633] on span "lens" at bounding box center [896, 631] width 7 height 7
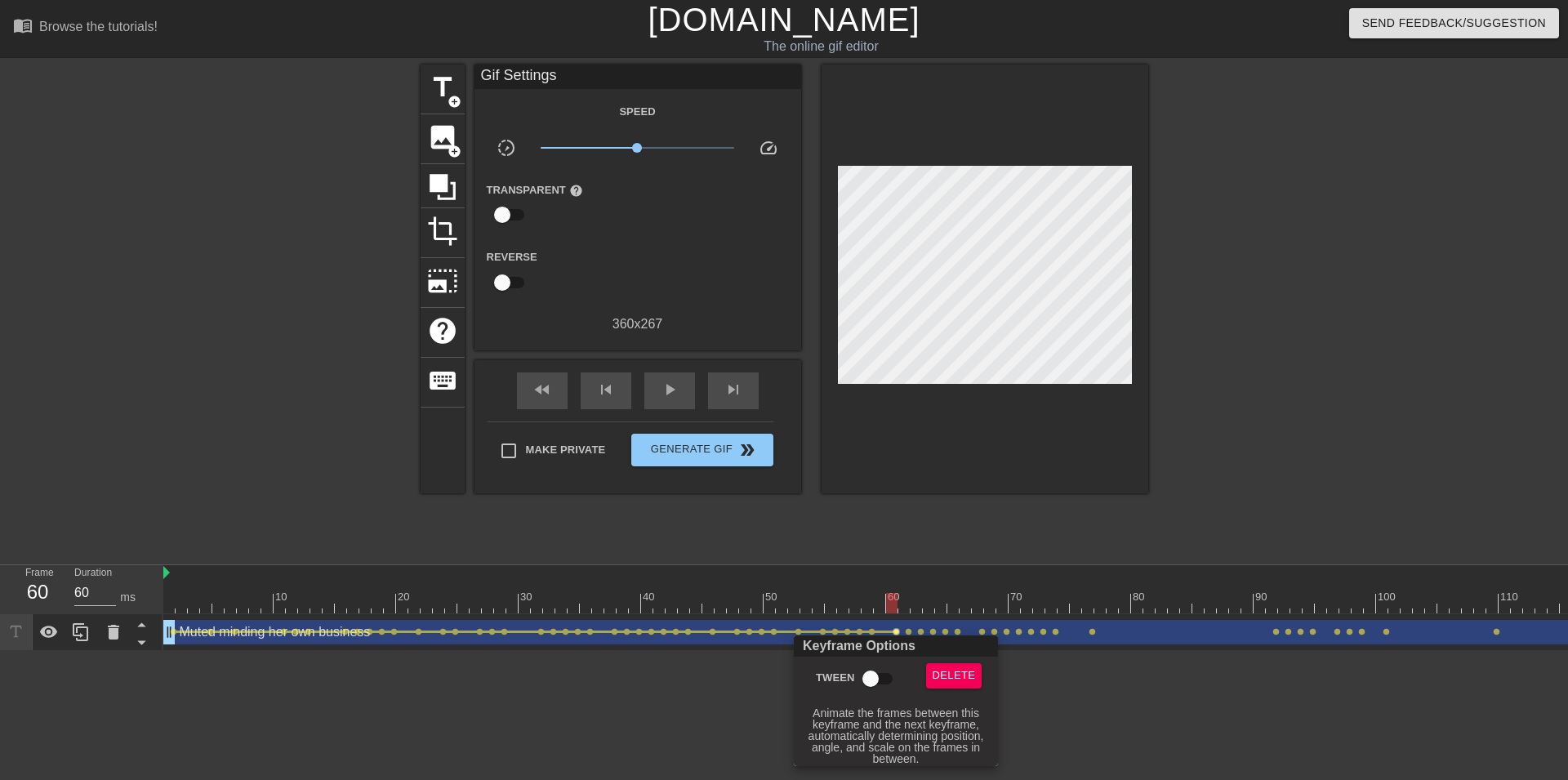
click at [860, 673] on input "Tween" at bounding box center [870, 678] width 93 height 31
click at [873, 683] on input "Tween" at bounding box center [870, 678] width 93 height 31
checkbox input "true"
click at [912, 631] on div at bounding box center [784, 390] width 1568 height 780
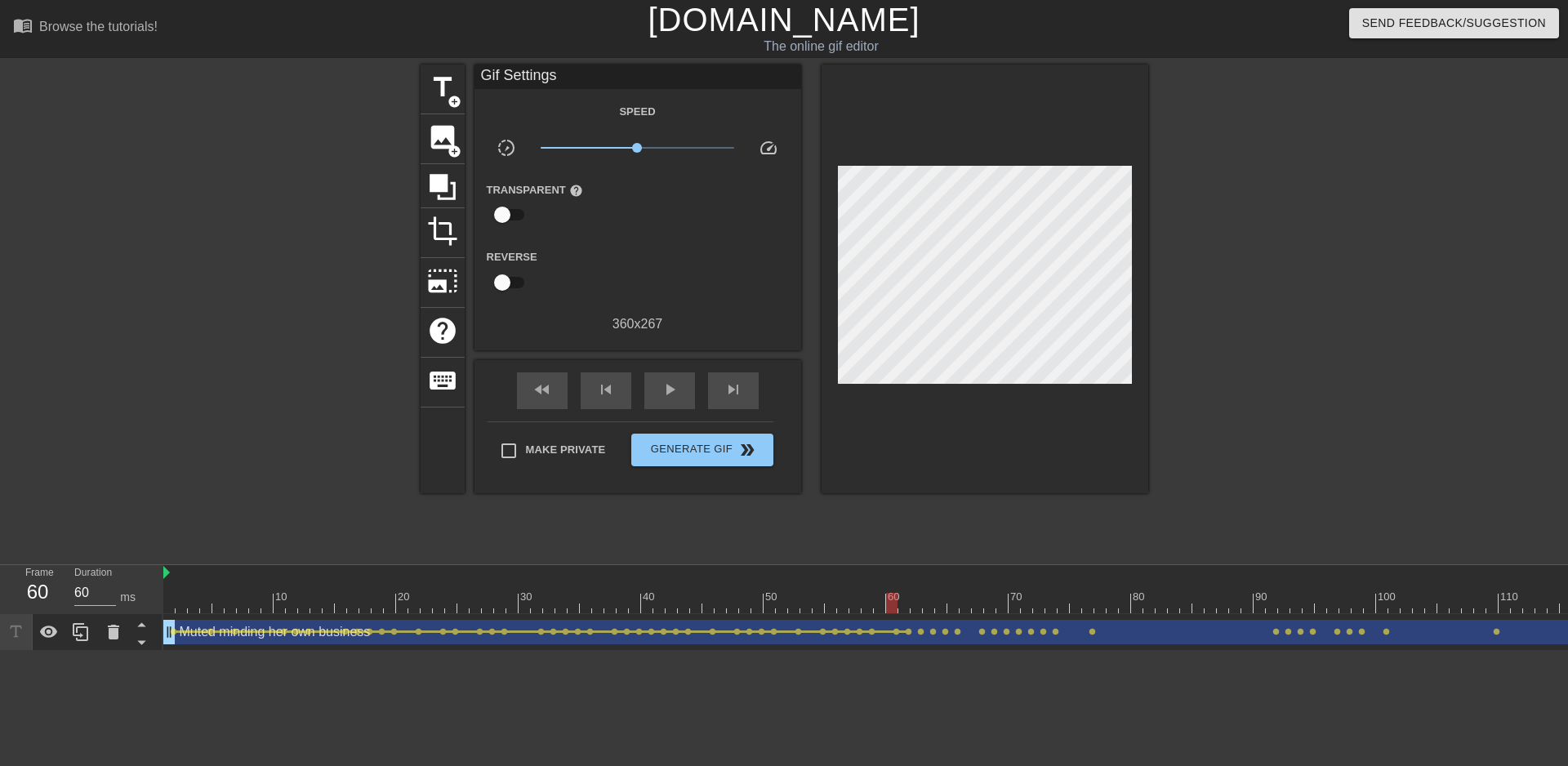
click at [908, 632] on span "lens" at bounding box center [908, 631] width 7 height 7
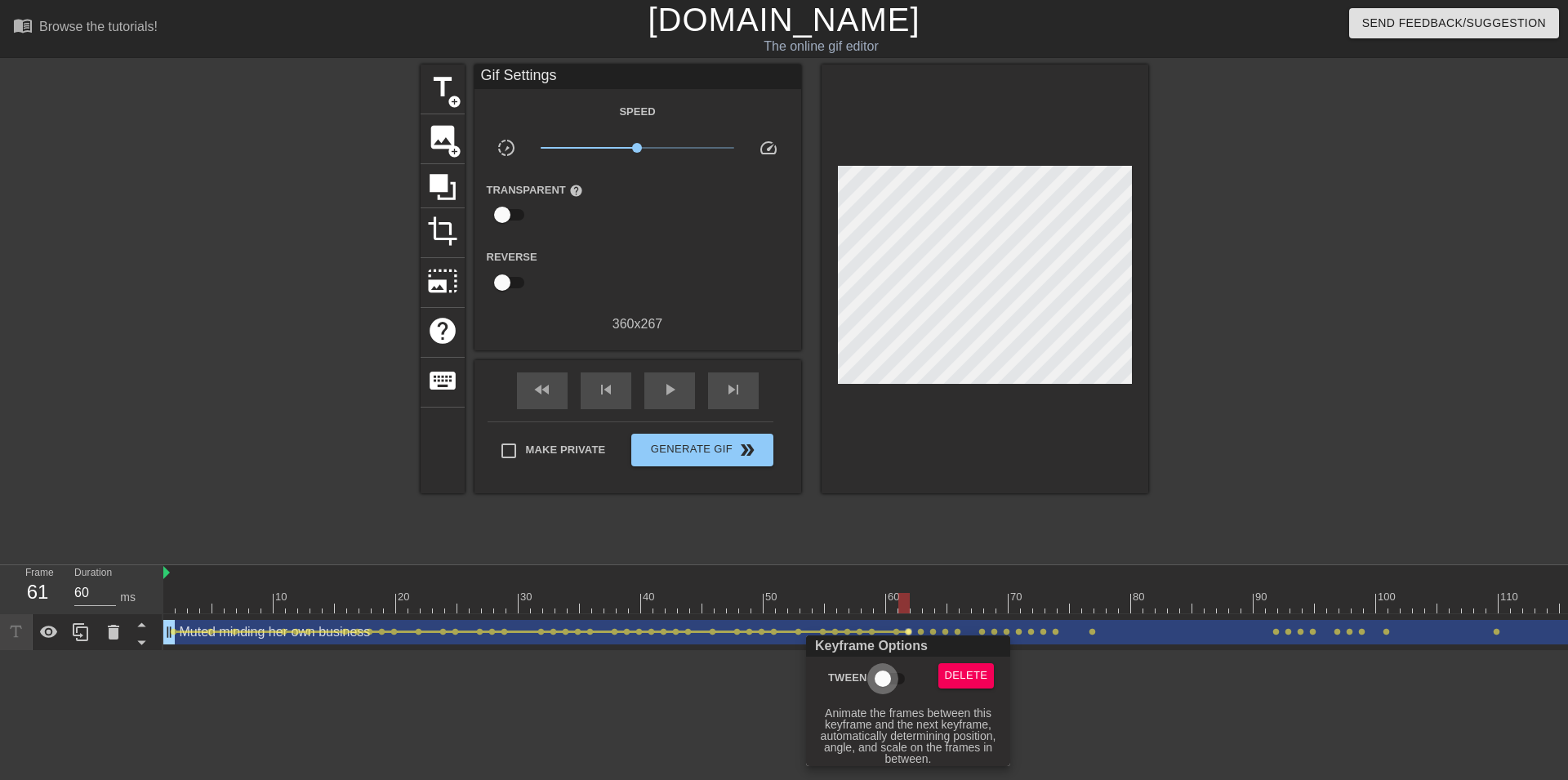
click at [892, 671] on input "Tween" at bounding box center [883, 678] width 93 height 31
checkbox input "true"
click at [923, 630] on div at bounding box center [784, 390] width 1568 height 780
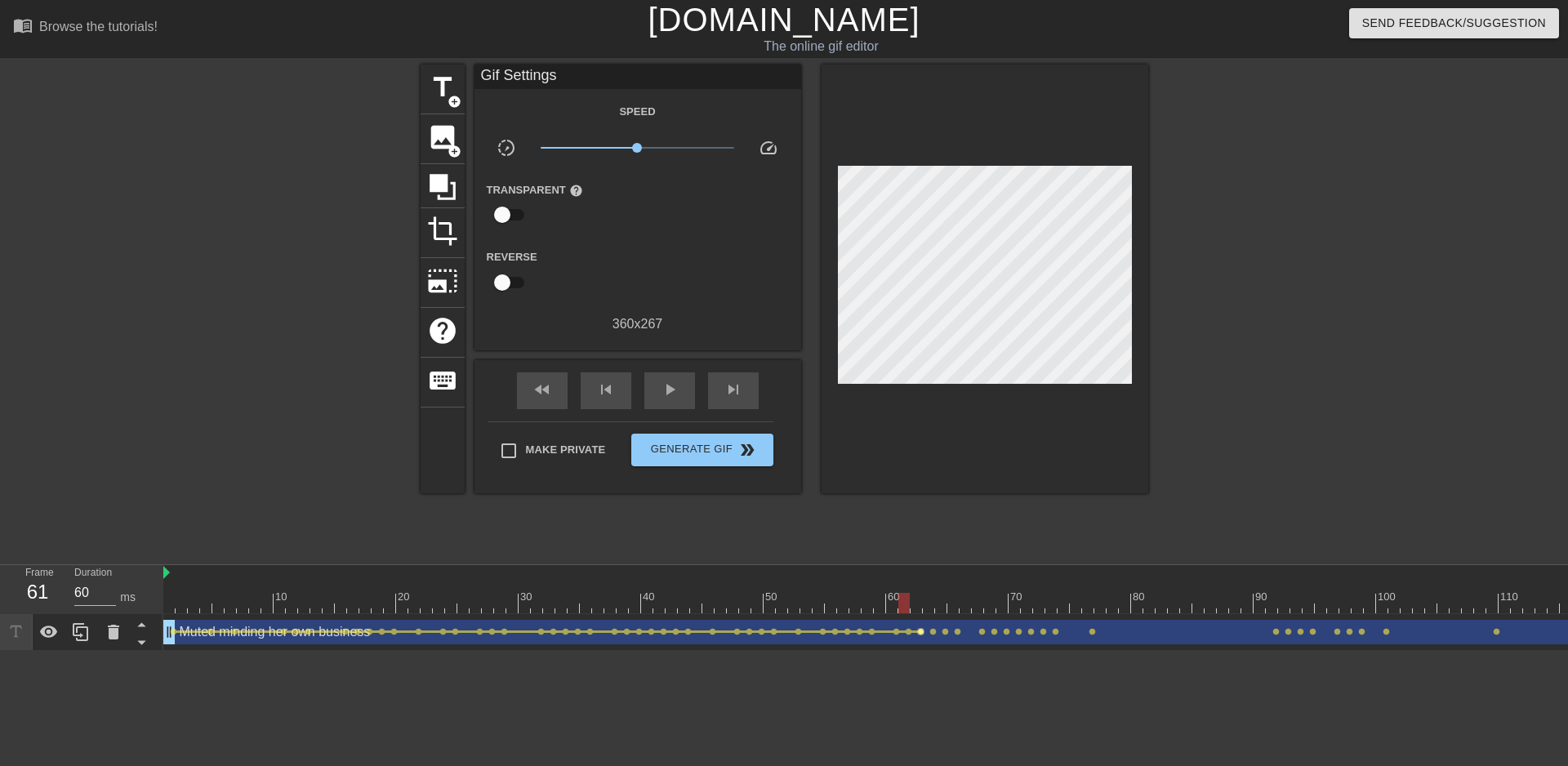
click at [922, 634] on span "lens" at bounding box center [921, 631] width 7 height 7
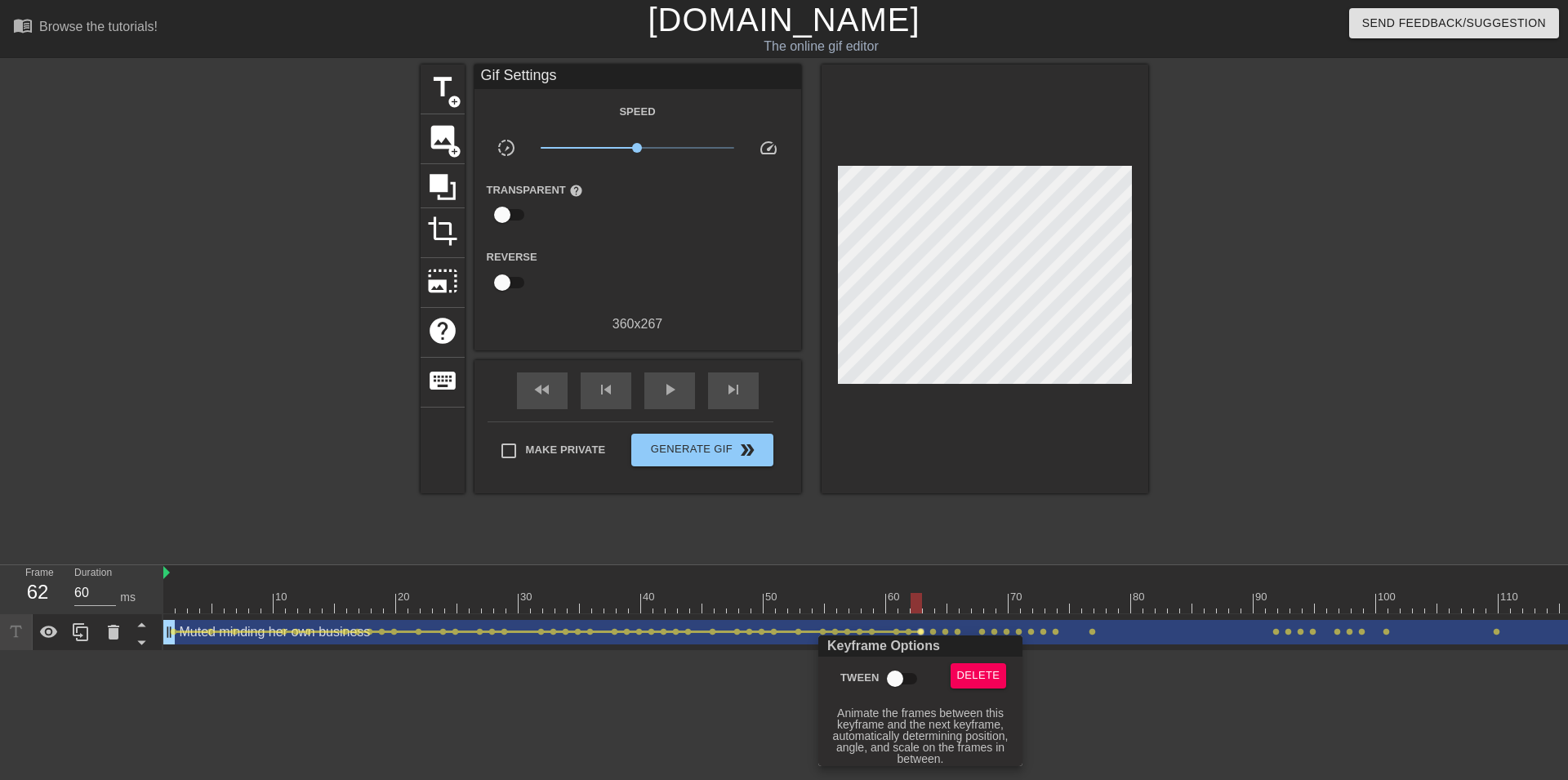
click at [908, 672] on input "Tween" at bounding box center [895, 678] width 93 height 31
checkbox input "true"
click at [936, 630] on div at bounding box center [784, 390] width 1568 height 780
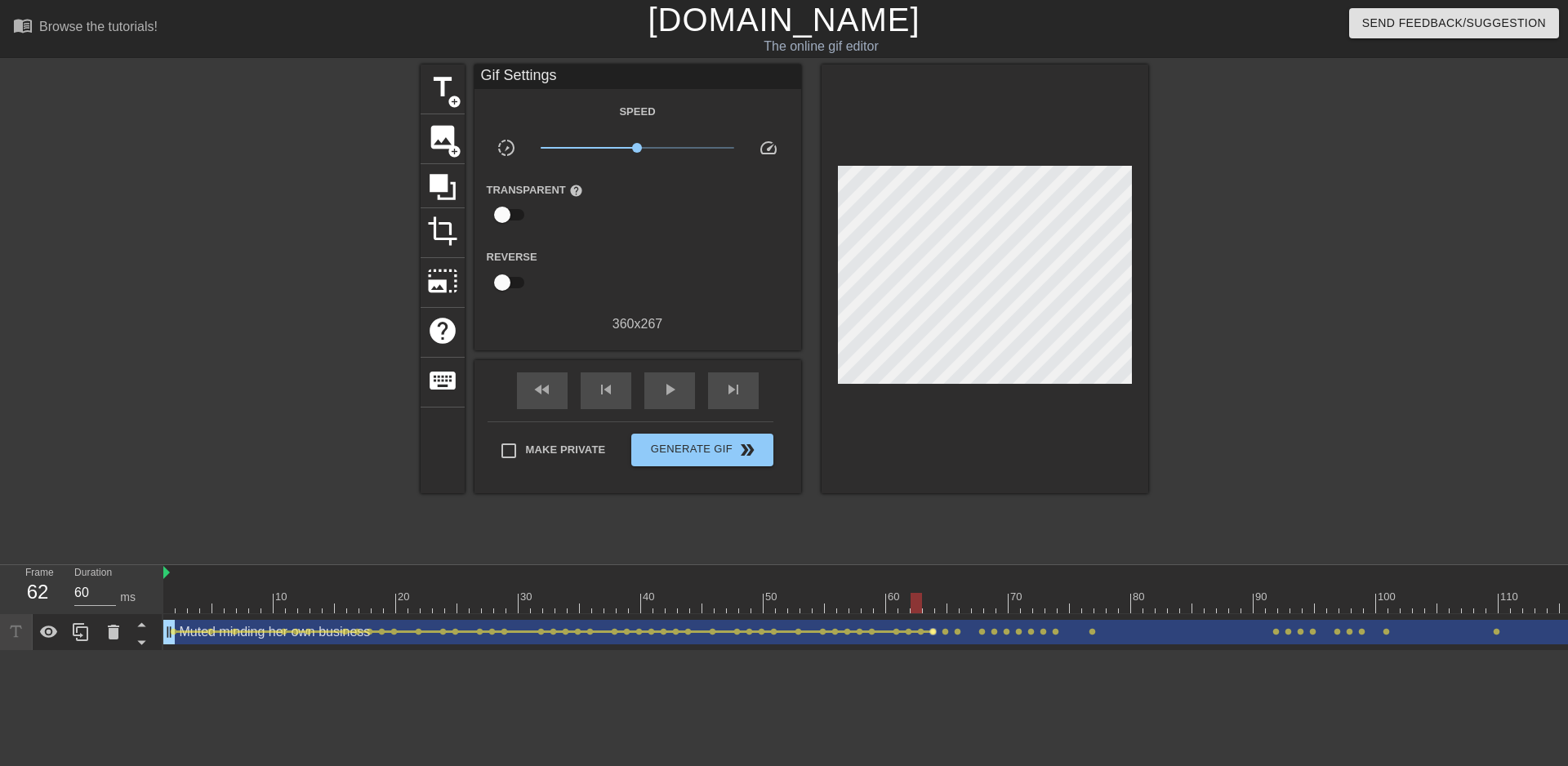
click at [933, 632] on span "lens" at bounding box center [933, 631] width 7 height 7
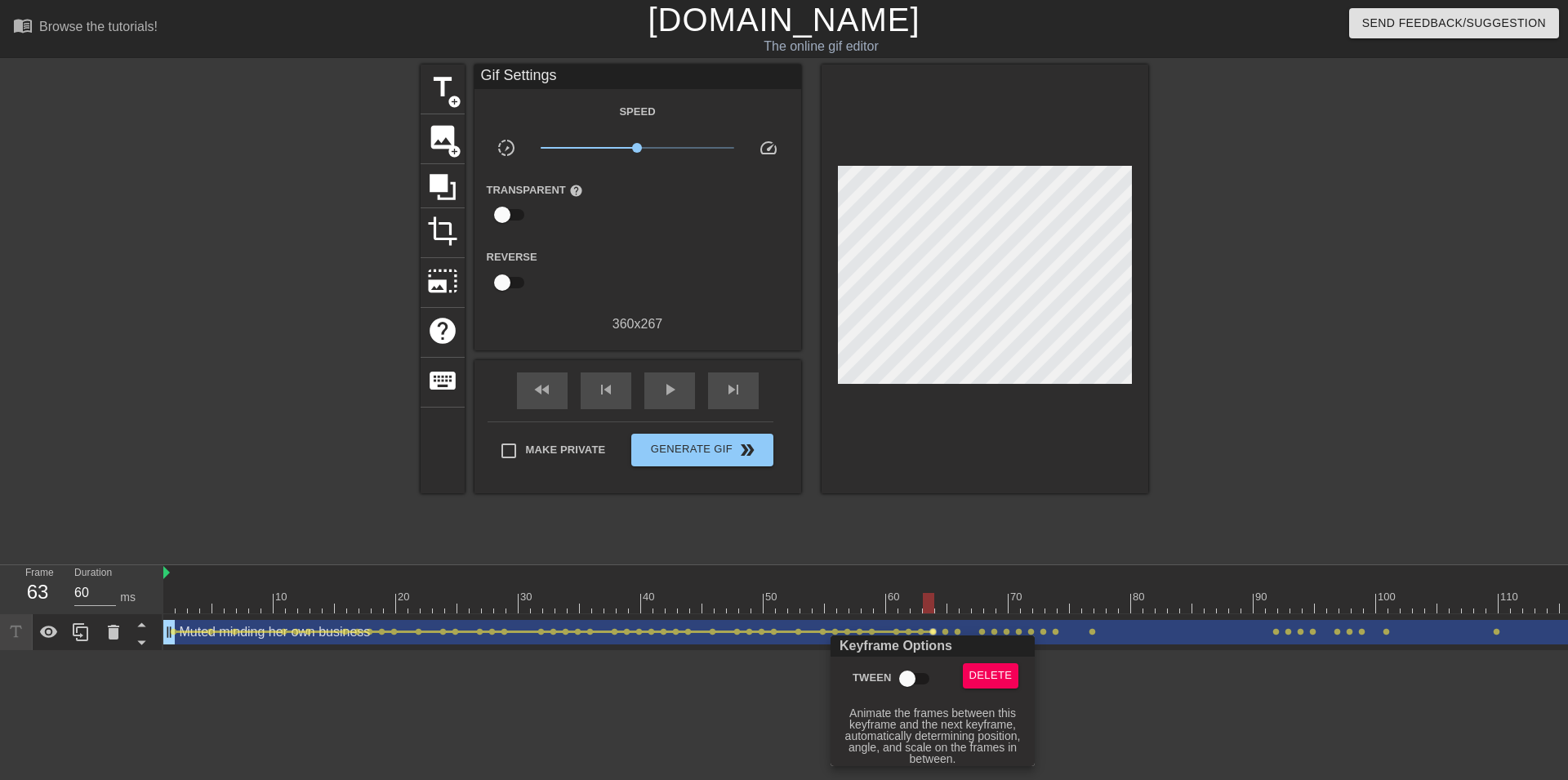
click at [907, 673] on input "Tween" at bounding box center [908, 678] width 93 height 31
checkbox input "true"
click at [946, 627] on div at bounding box center [784, 390] width 1568 height 780
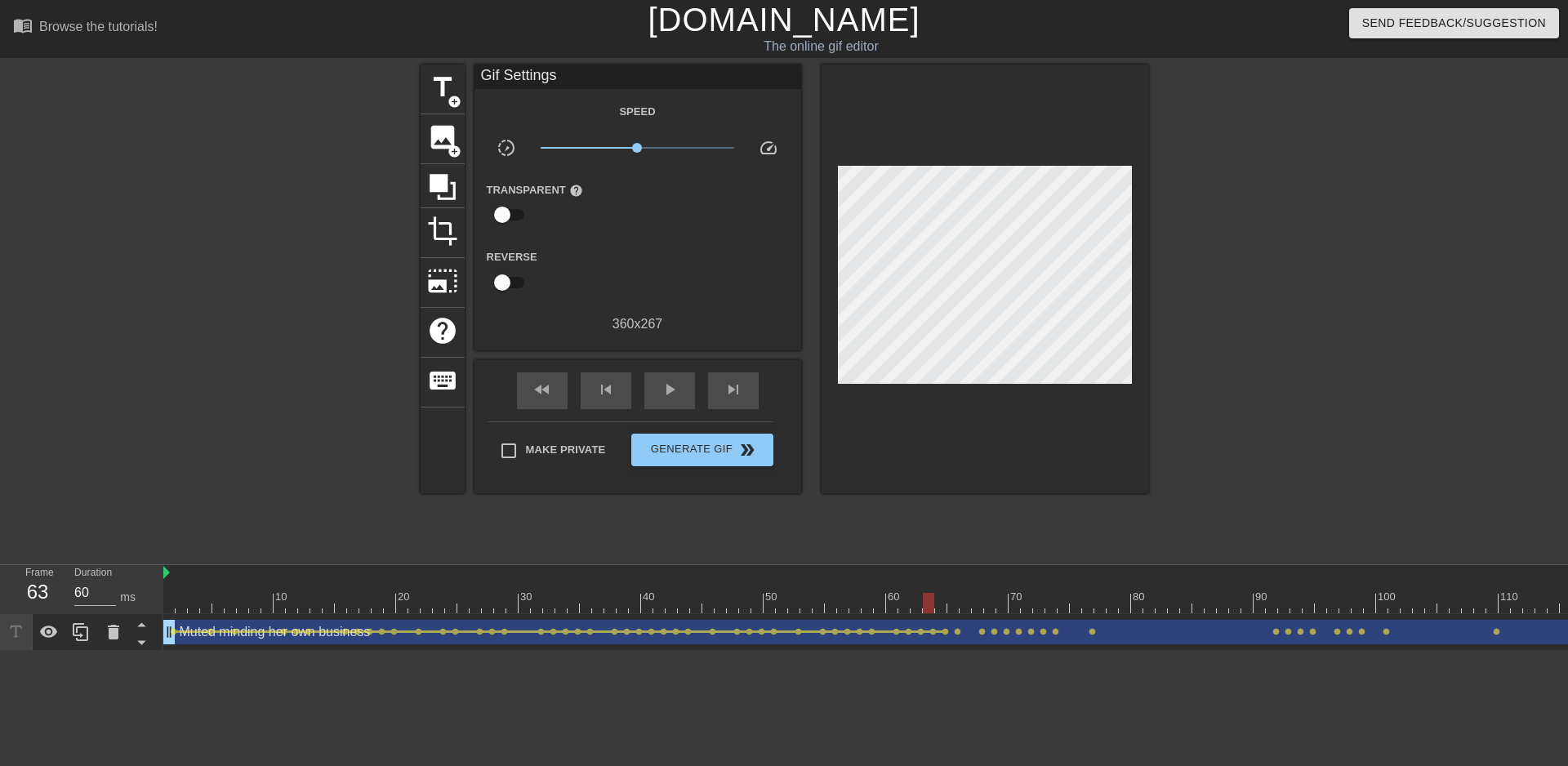
click at [946, 631] on span "lens" at bounding box center [945, 631] width 7 height 7
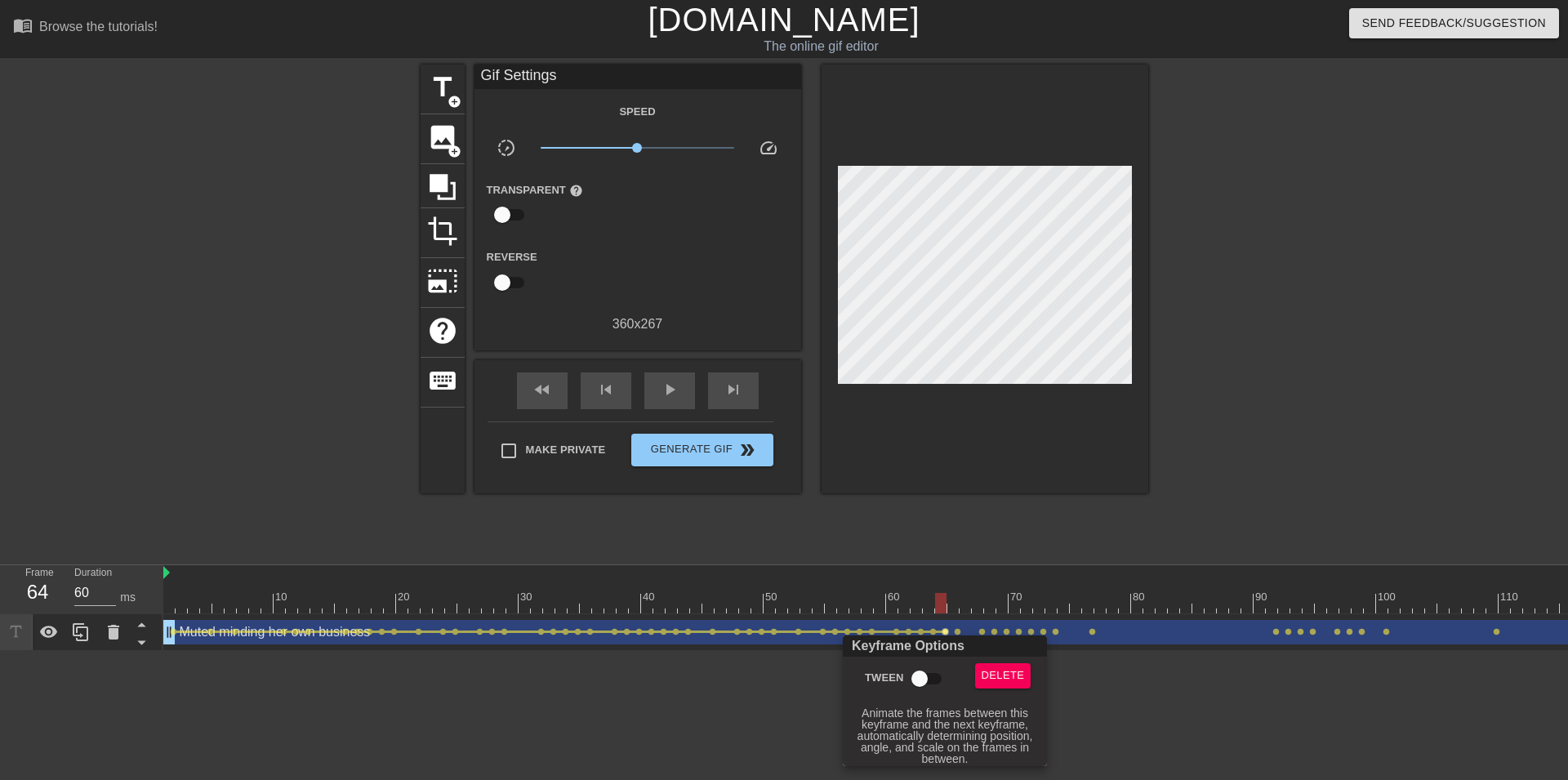
click at [923, 674] on input "Tween" at bounding box center [919, 678] width 93 height 31
checkbox input "true"
click at [957, 629] on div at bounding box center [784, 390] width 1568 height 780
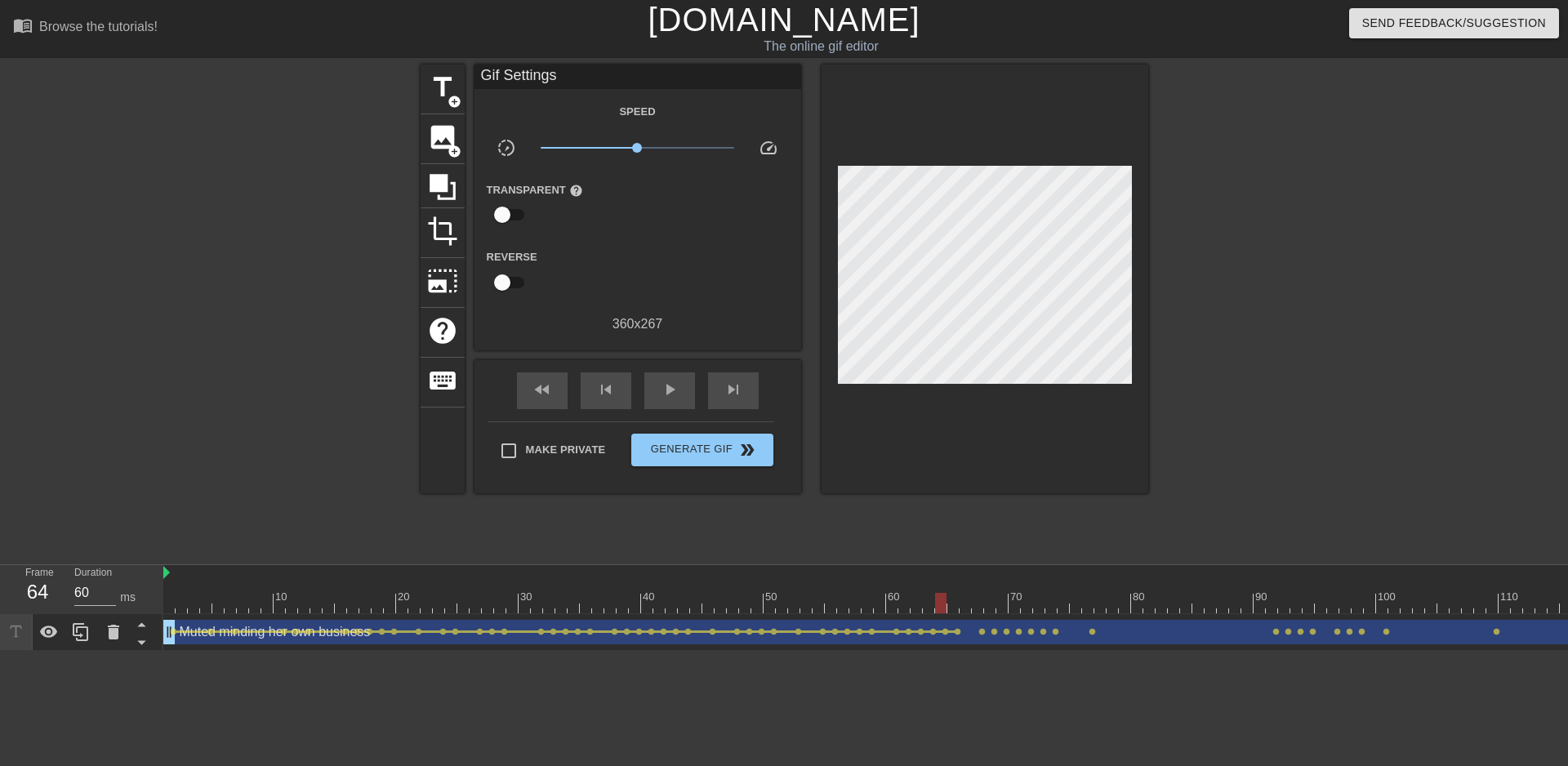
click at [957, 634] on span "lens" at bounding box center [957, 631] width 7 height 7
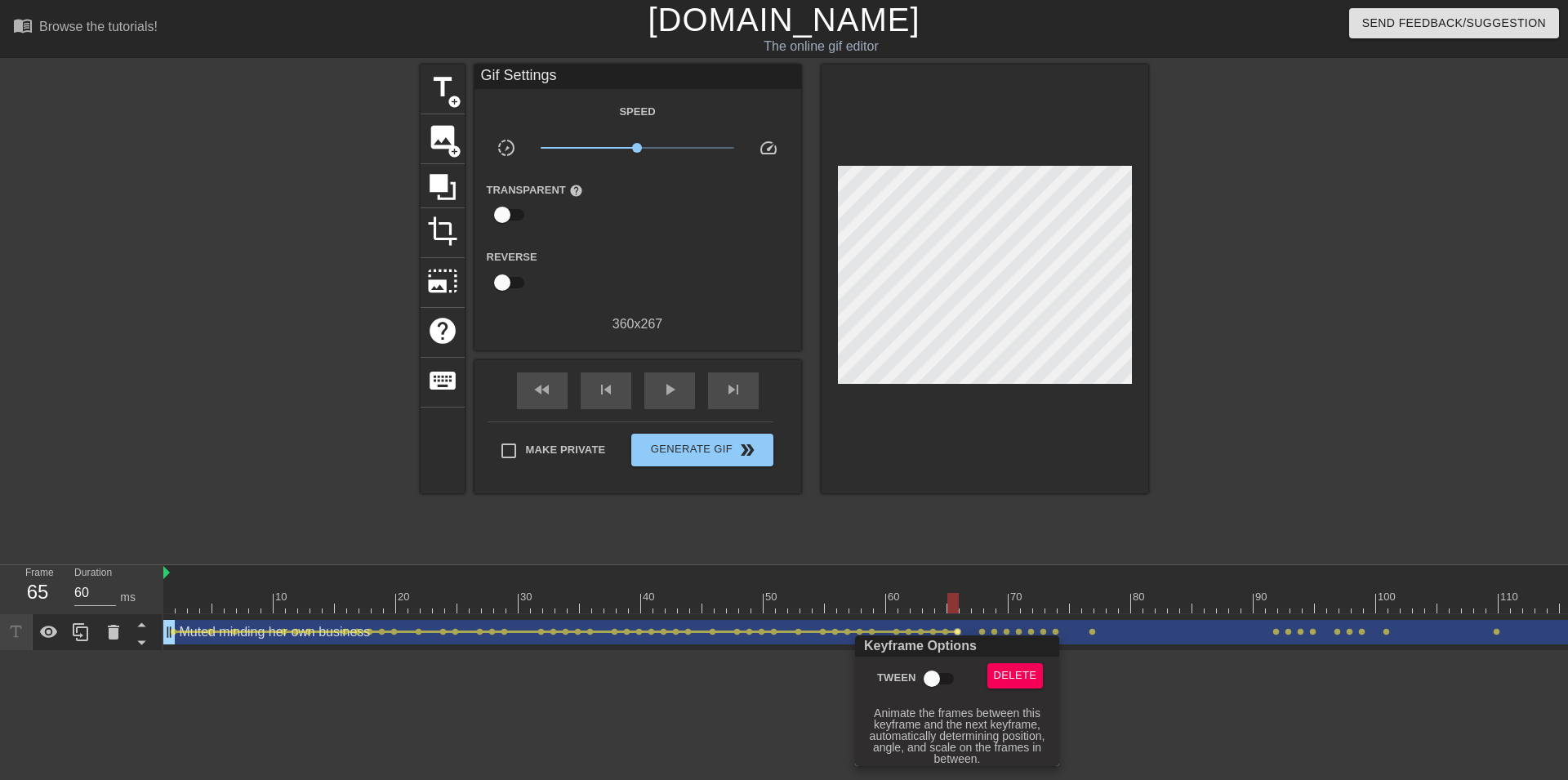
click at [940, 671] on input "Tween" at bounding box center [932, 678] width 93 height 31
checkbox input "true"
click at [983, 626] on div at bounding box center [784, 390] width 1568 height 780
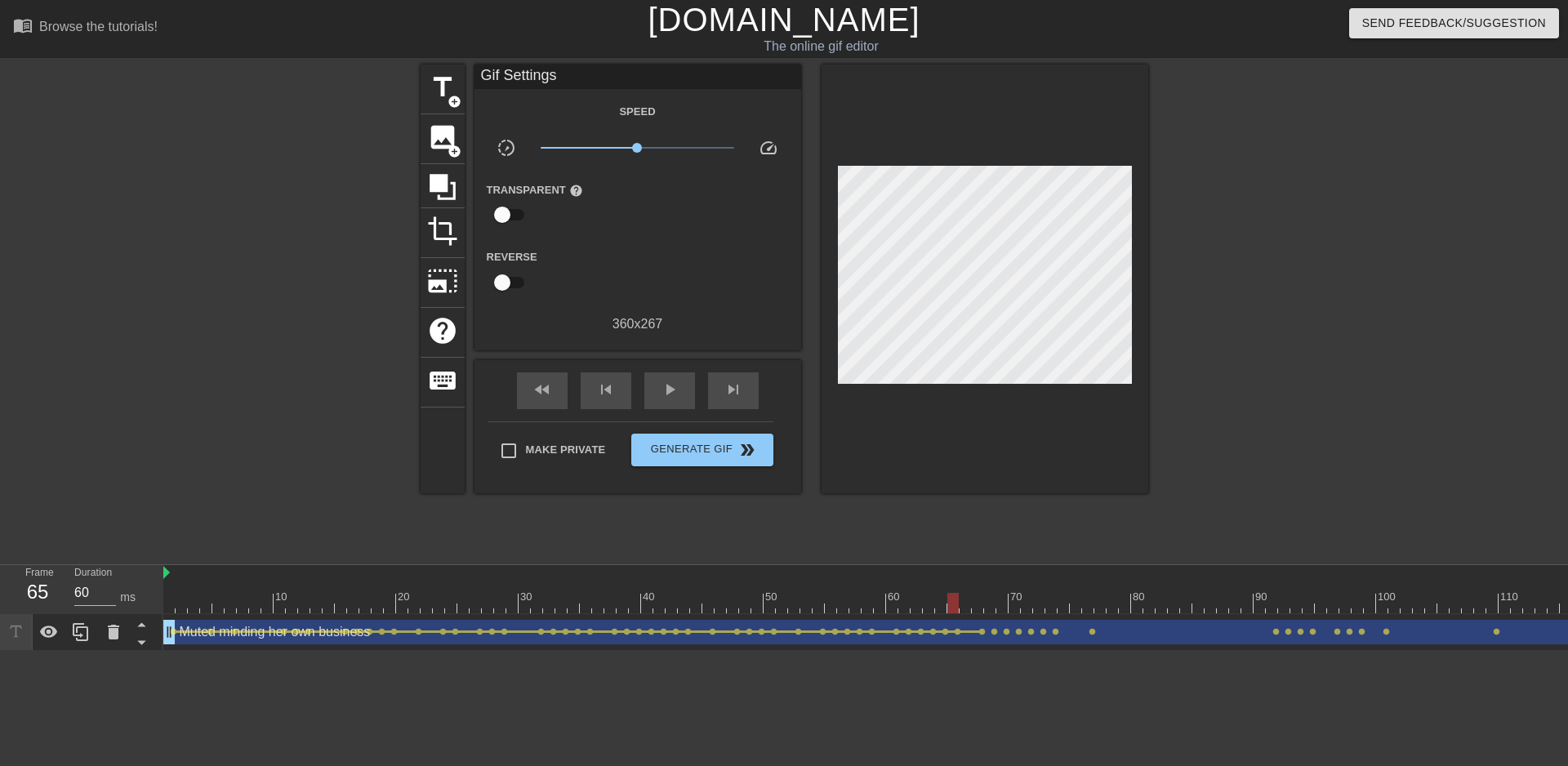
click at [983, 631] on span "lens" at bounding box center [982, 631] width 7 height 7
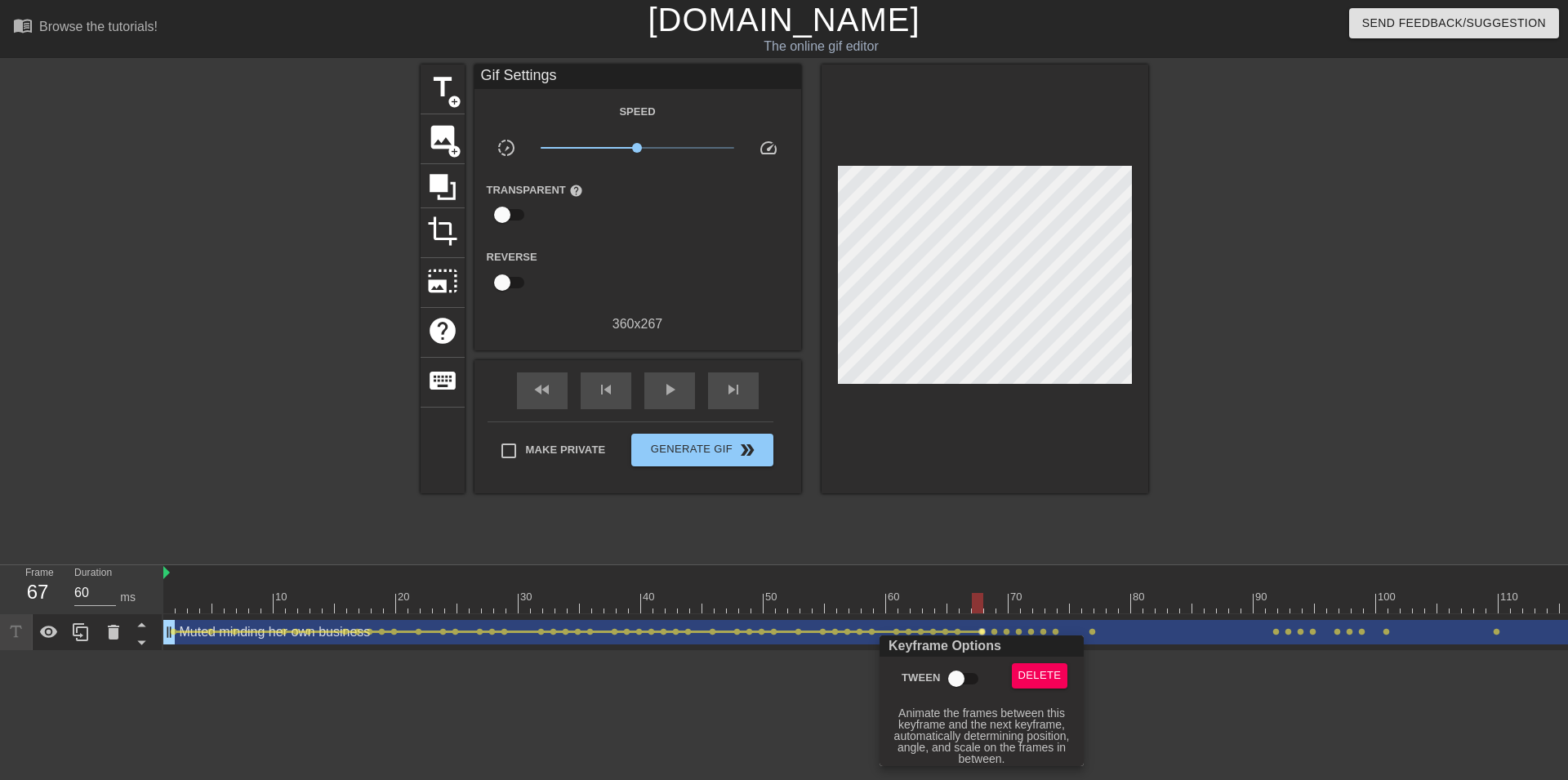
click at [947, 673] on input "Tween" at bounding box center [956, 678] width 93 height 31
checkbox input "true"
click at [989, 631] on div at bounding box center [784, 390] width 1568 height 780
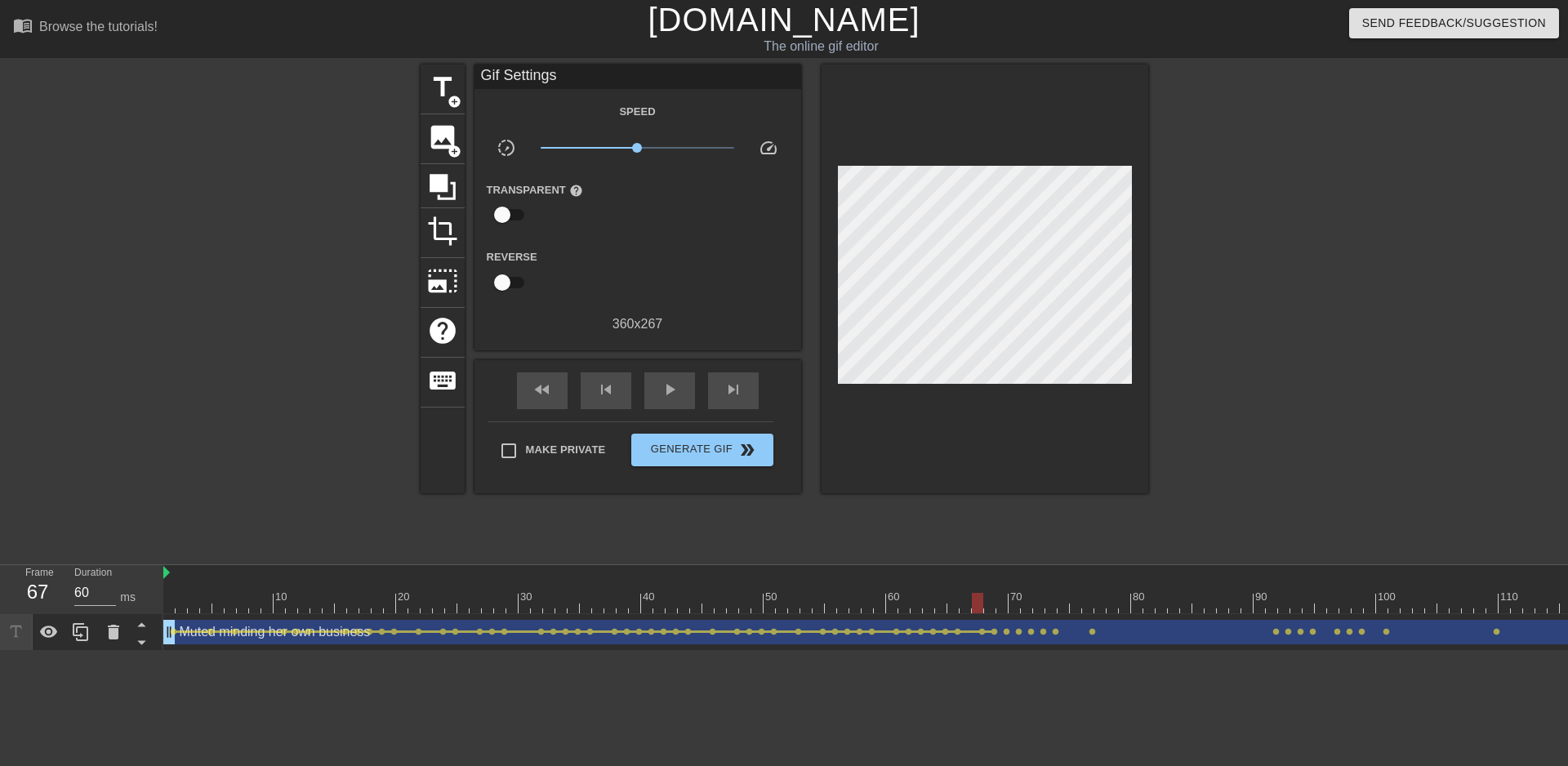
click at [997, 633] on span "lens" at bounding box center [994, 631] width 7 height 7
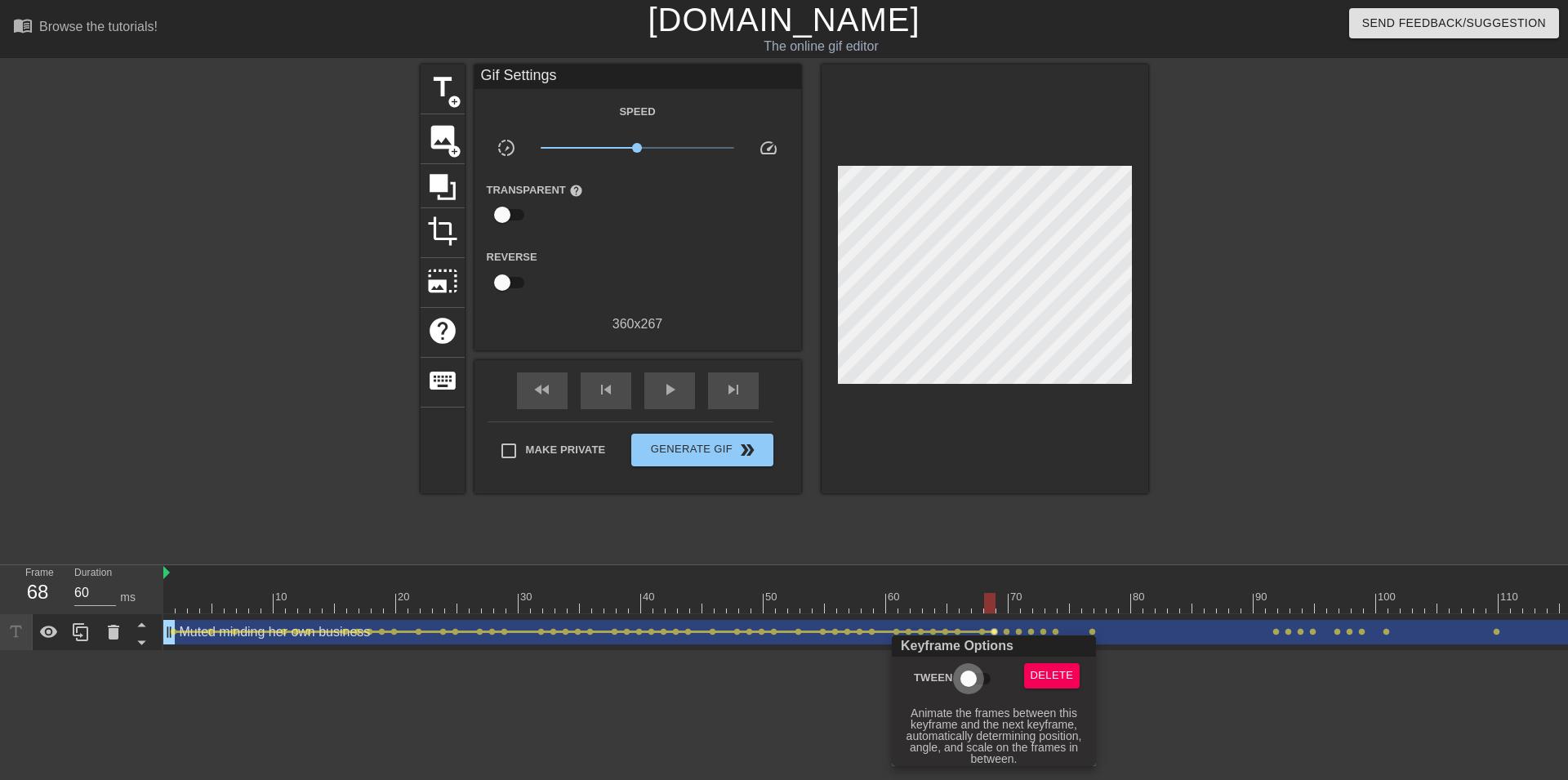
click at [979, 675] on input "Tween" at bounding box center [969, 678] width 93 height 31
checkbox input "true"
click at [1010, 630] on div at bounding box center [784, 390] width 1568 height 780
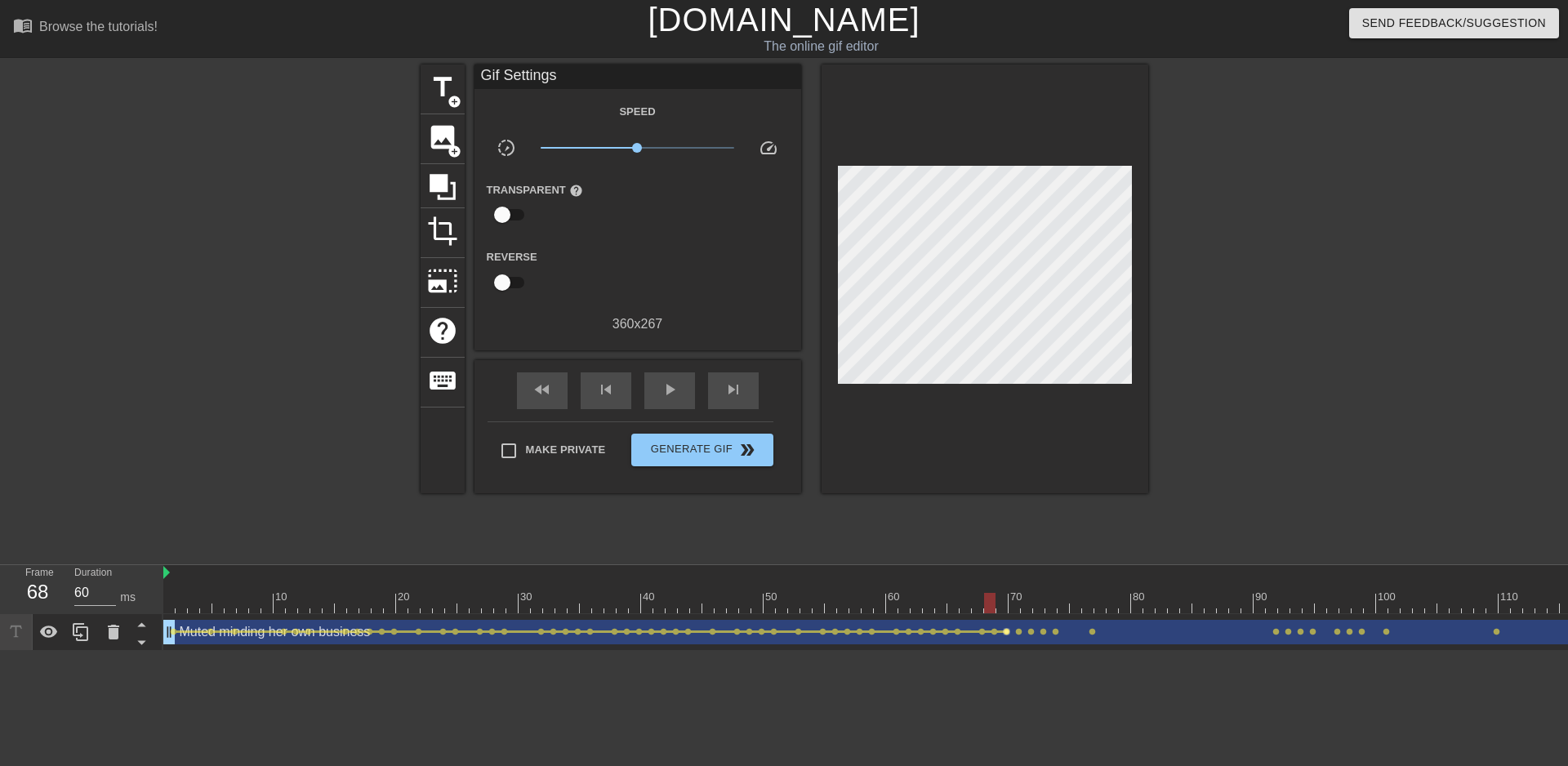
click at [1009, 630] on span "lens" at bounding box center [1006, 631] width 7 height 7
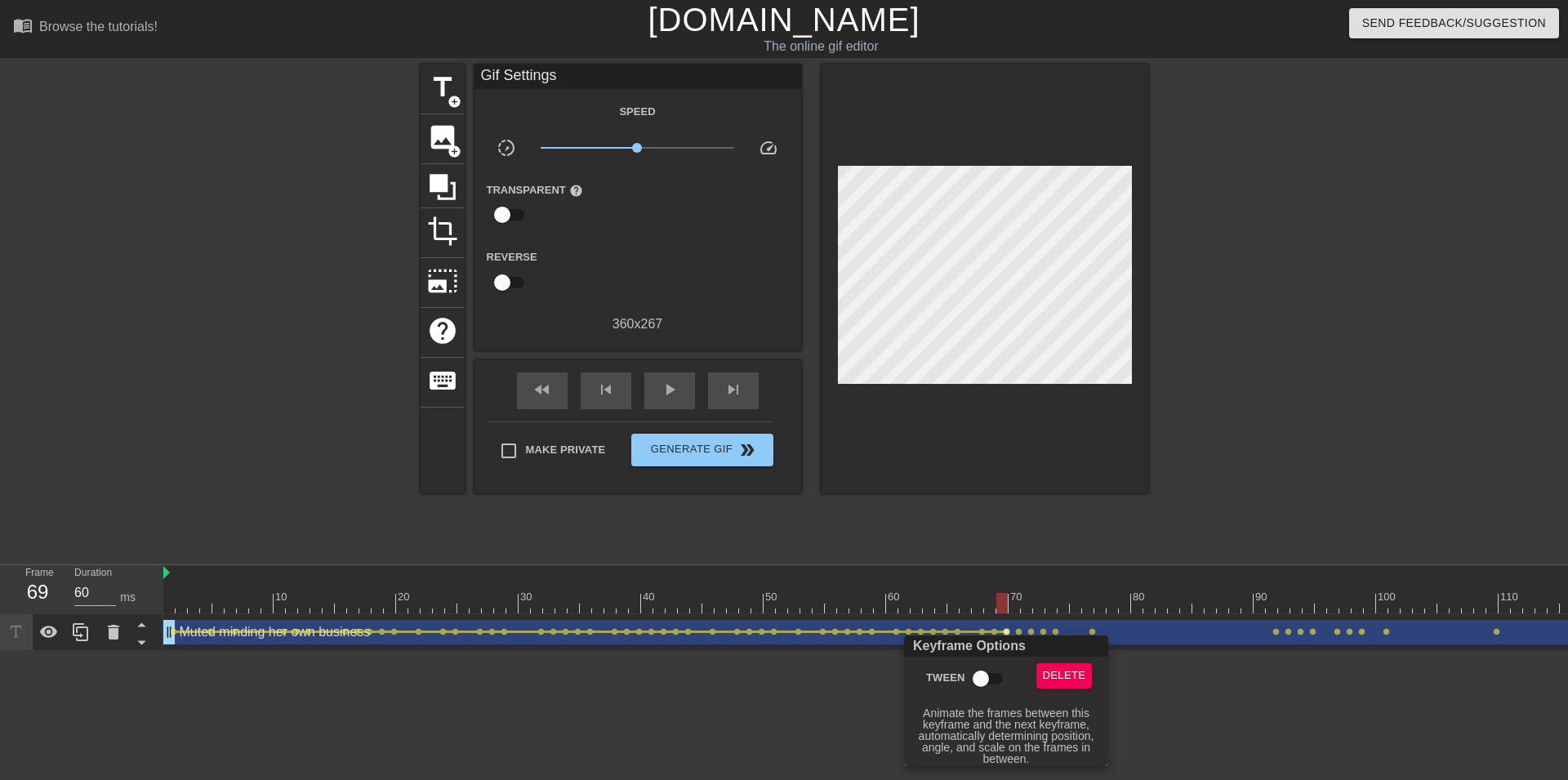
click at [985, 673] on input "Tween" at bounding box center [980, 678] width 93 height 31
checkbox input "true"
click at [1021, 632] on div at bounding box center [784, 390] width 1568 height 780
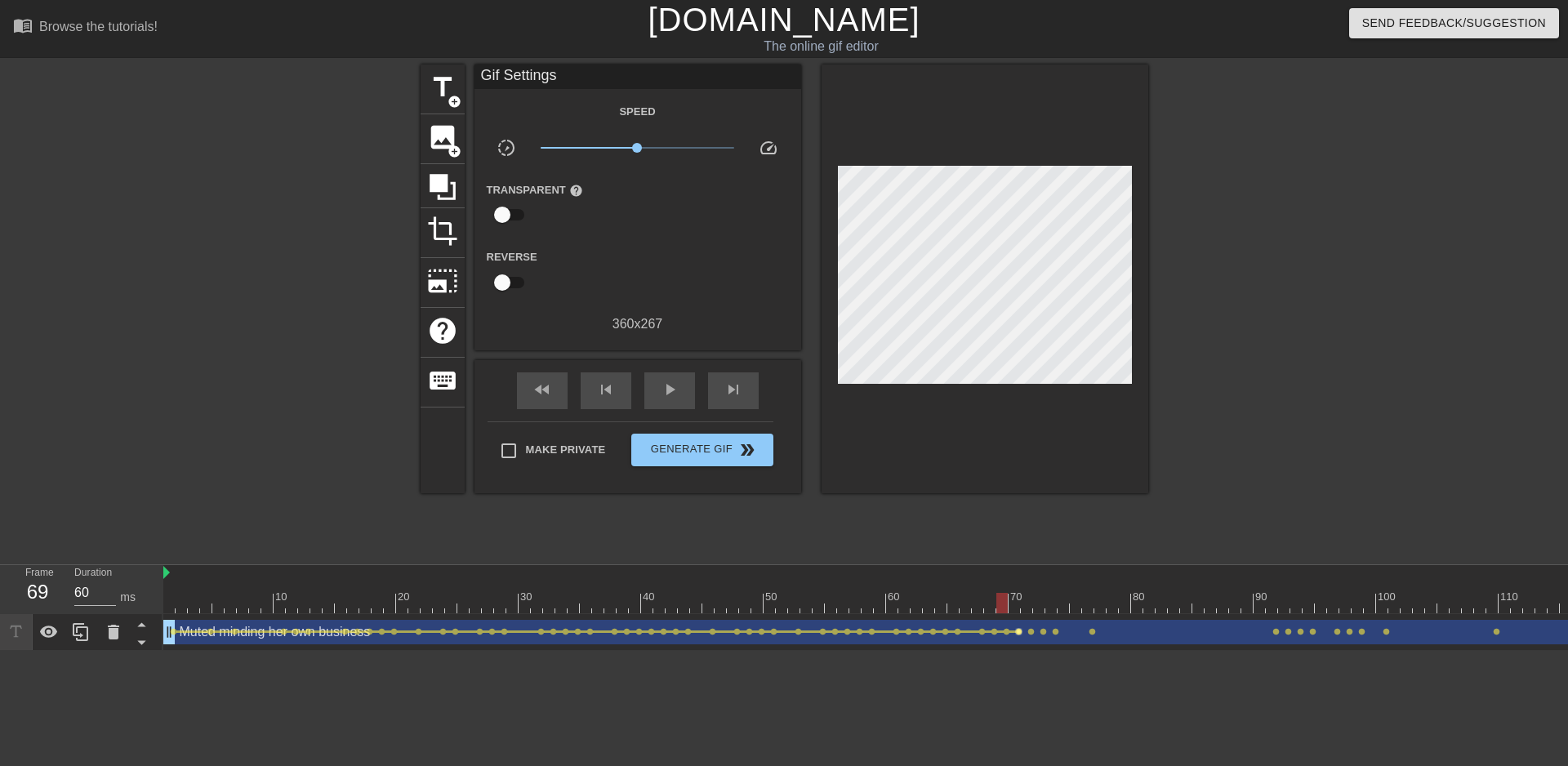
click at [1018, 632] on span "lens" at bounding box center [1018, 631] width 7 height 7
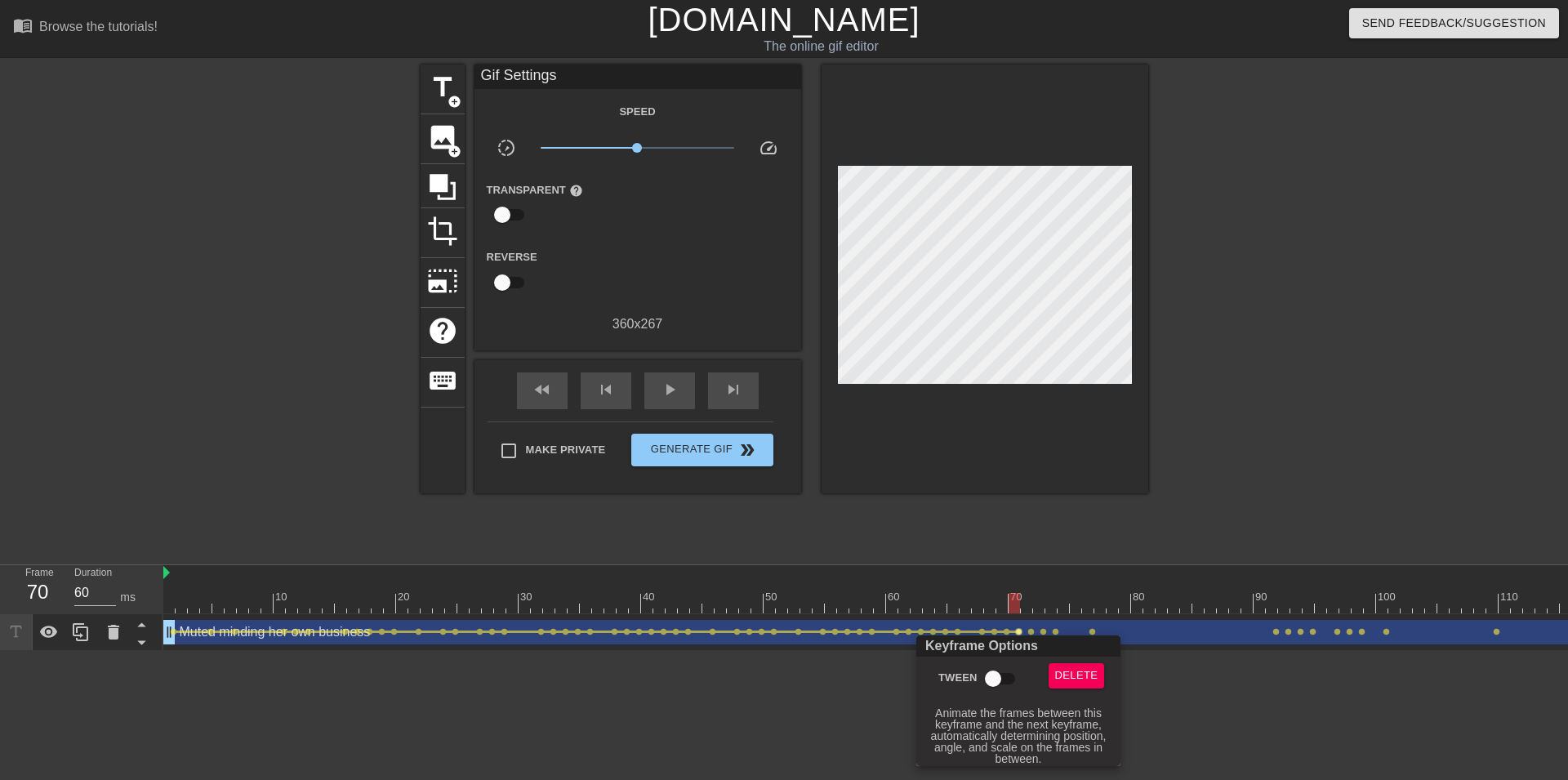
click at [999, 671] on input "Tween" at bounding box center [993, 678] width 93 height 31
checkbox input "true"
click at [1033, 633] on div at bounding box center [784, 390] width 1568 height 780
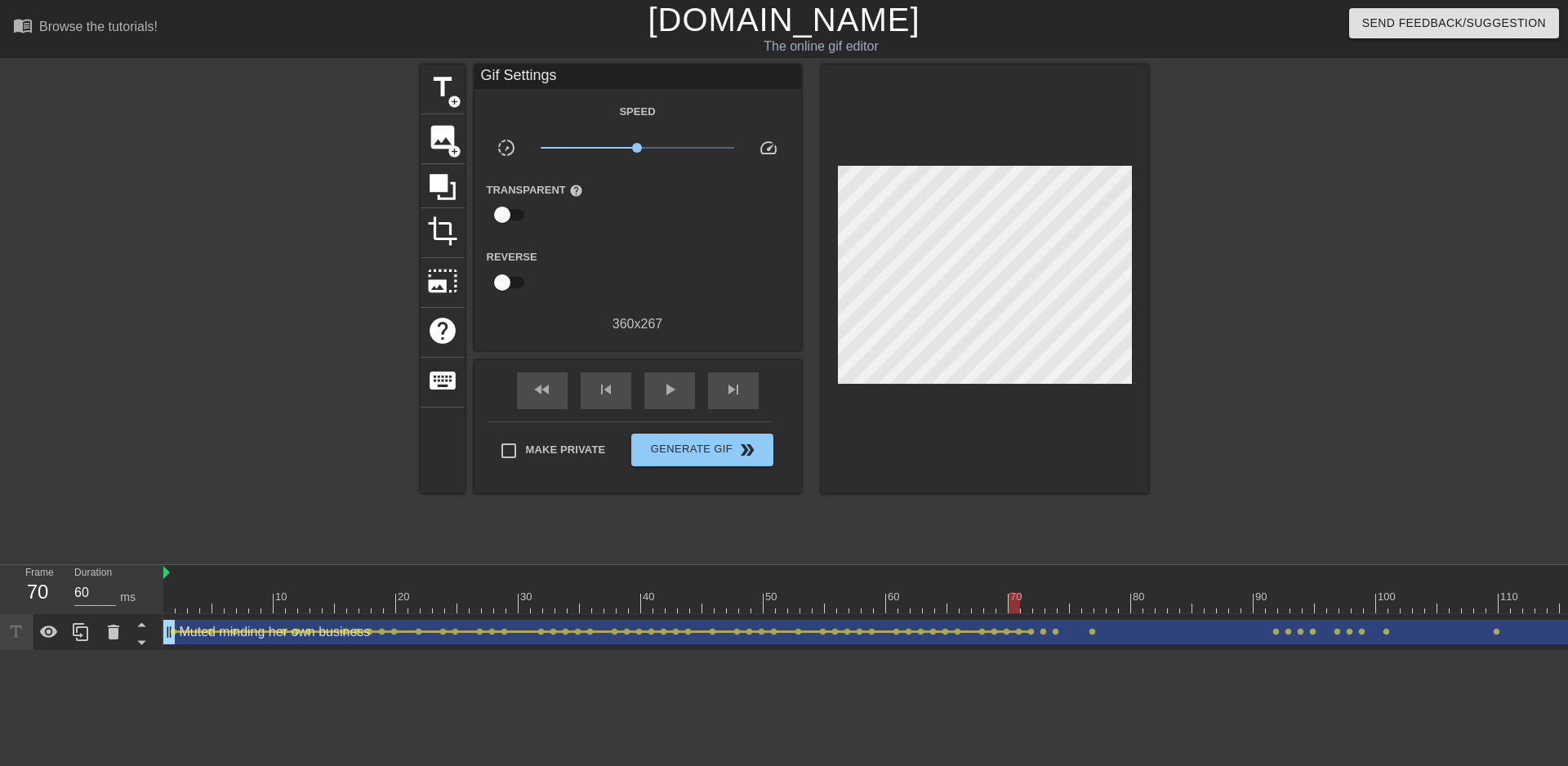
click at [1033, 633] on span "lens" at bounding box center [1031, 631] width 7 height 7
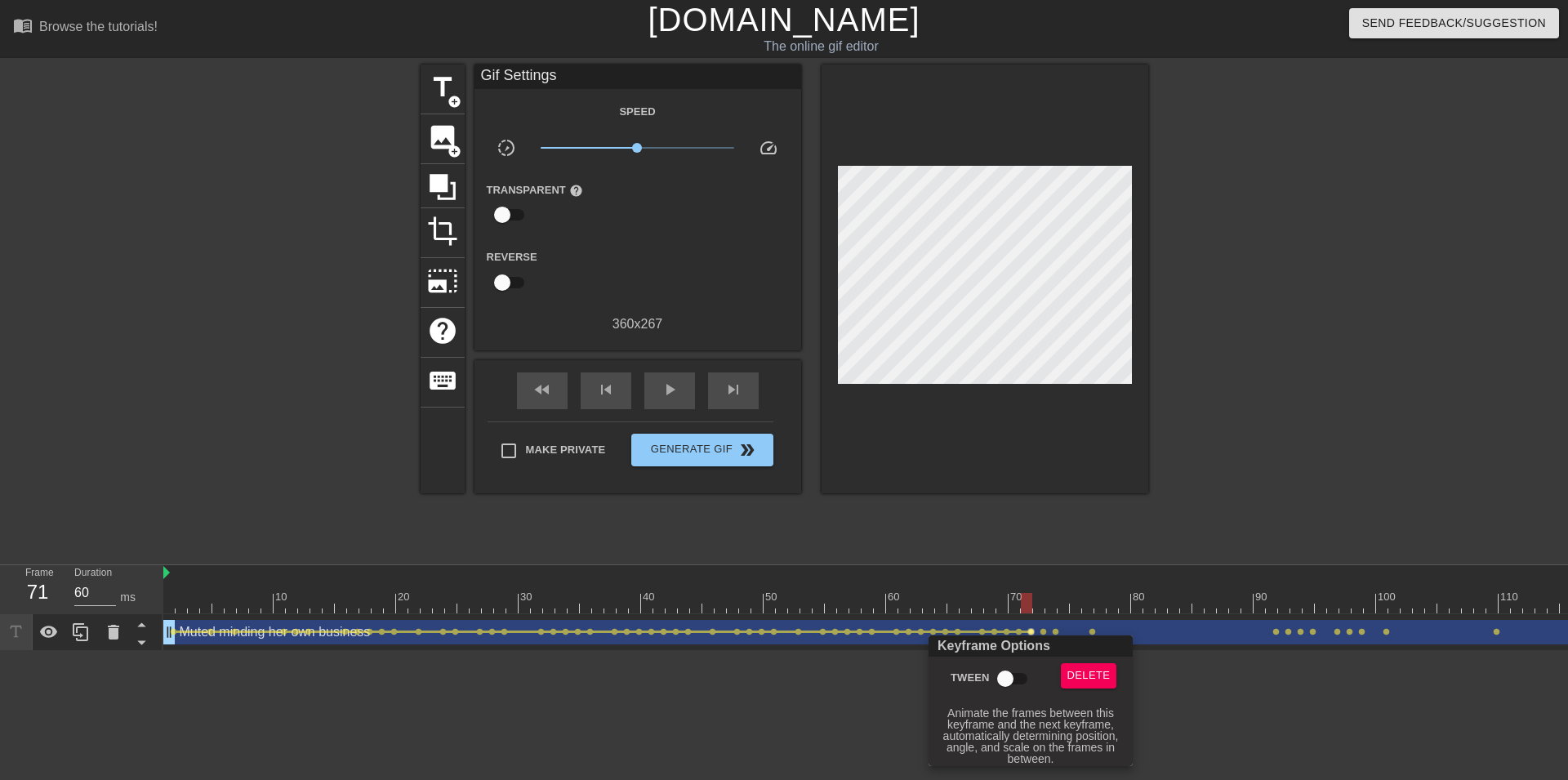
click at [1013, 679] on input "Tween" at bounding box center [1005, 678] width 93 height 31
checkbox input "true"
click at [1041, 630] on div at bounding box center [784, 390] width 1568 height 780
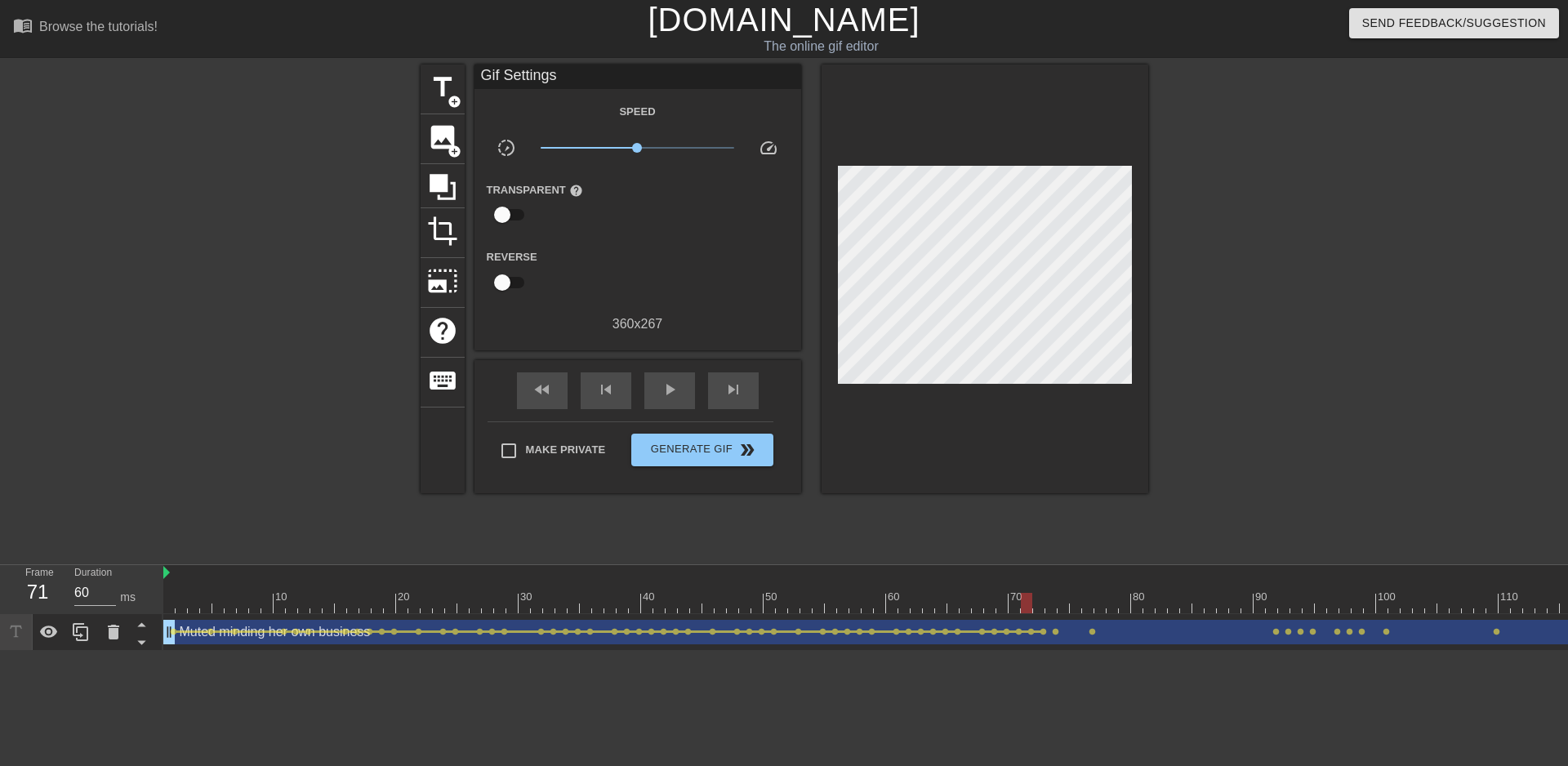
click at [1041, 634] on span "lens" at bounding box center [1043, 631] width 7 height 7
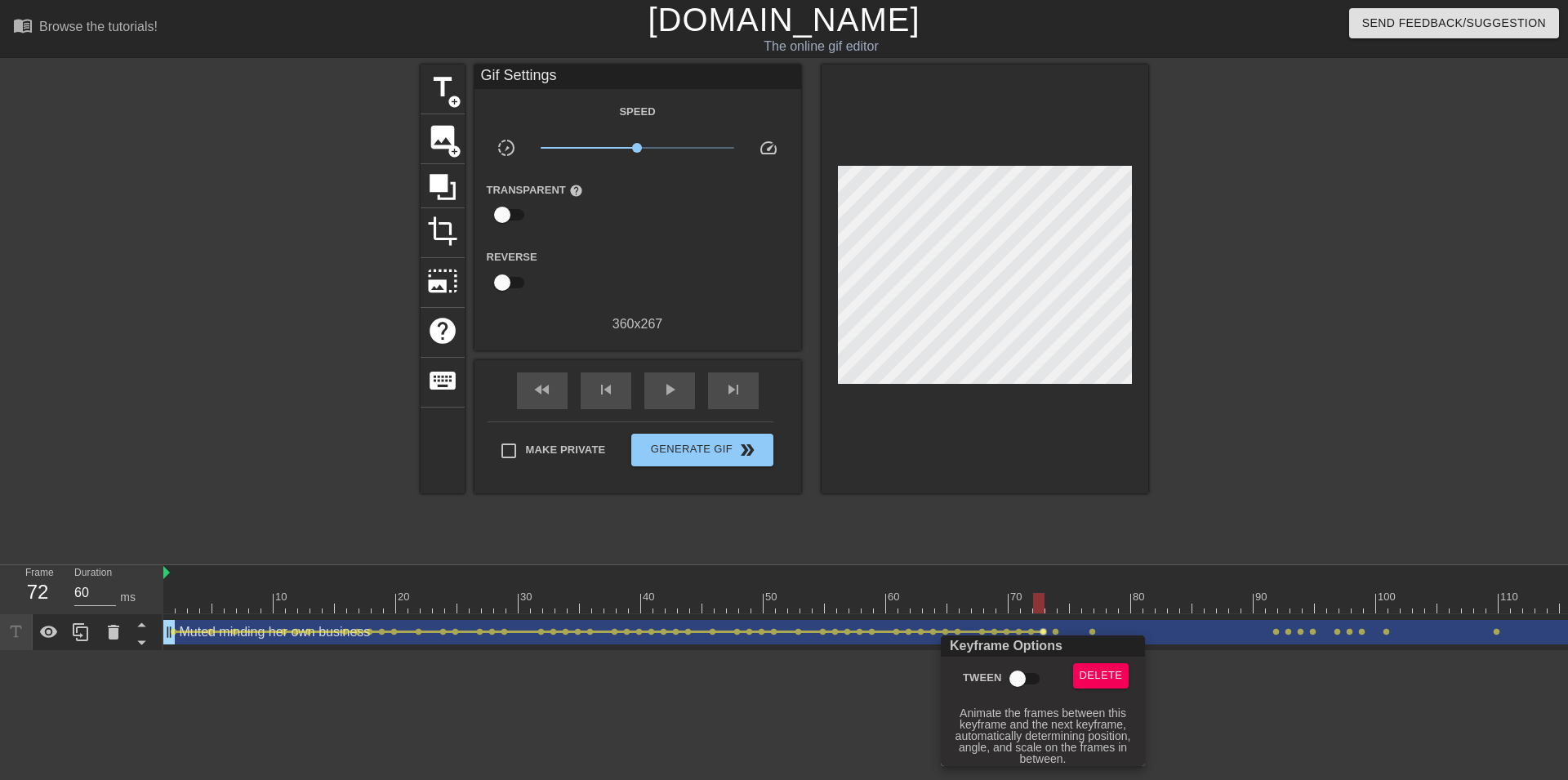
click at [1031, 671] on input "Tween" at bounding box center [1018, 678] width 93 height 31
checkbox input "true"
click at [1056, 634] on div at bounding box center [784, 390] width 1568 height 780
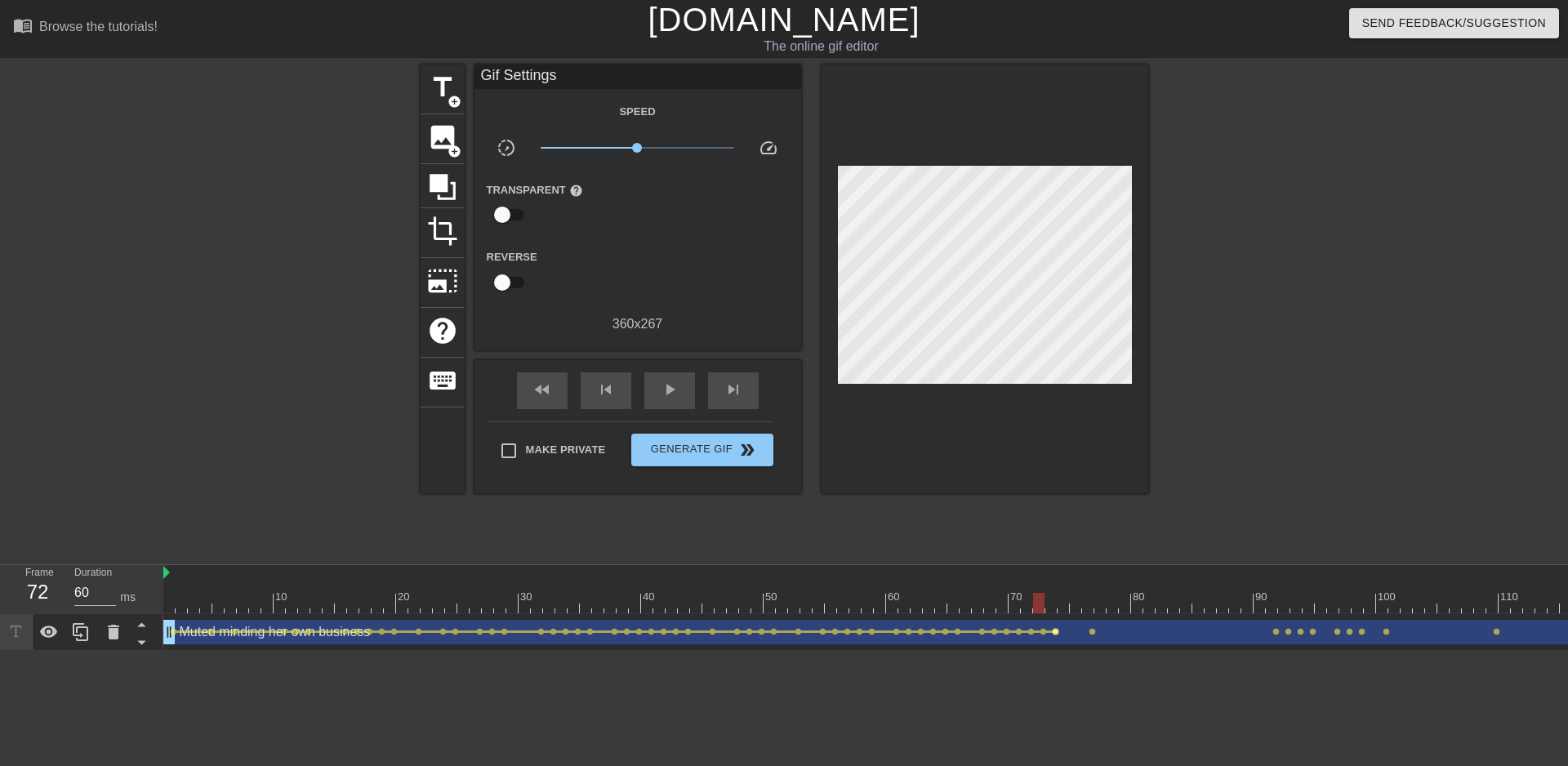
click at [1054, 634] on span "lens" at bounding box center [1056, 631] width 7 height 7
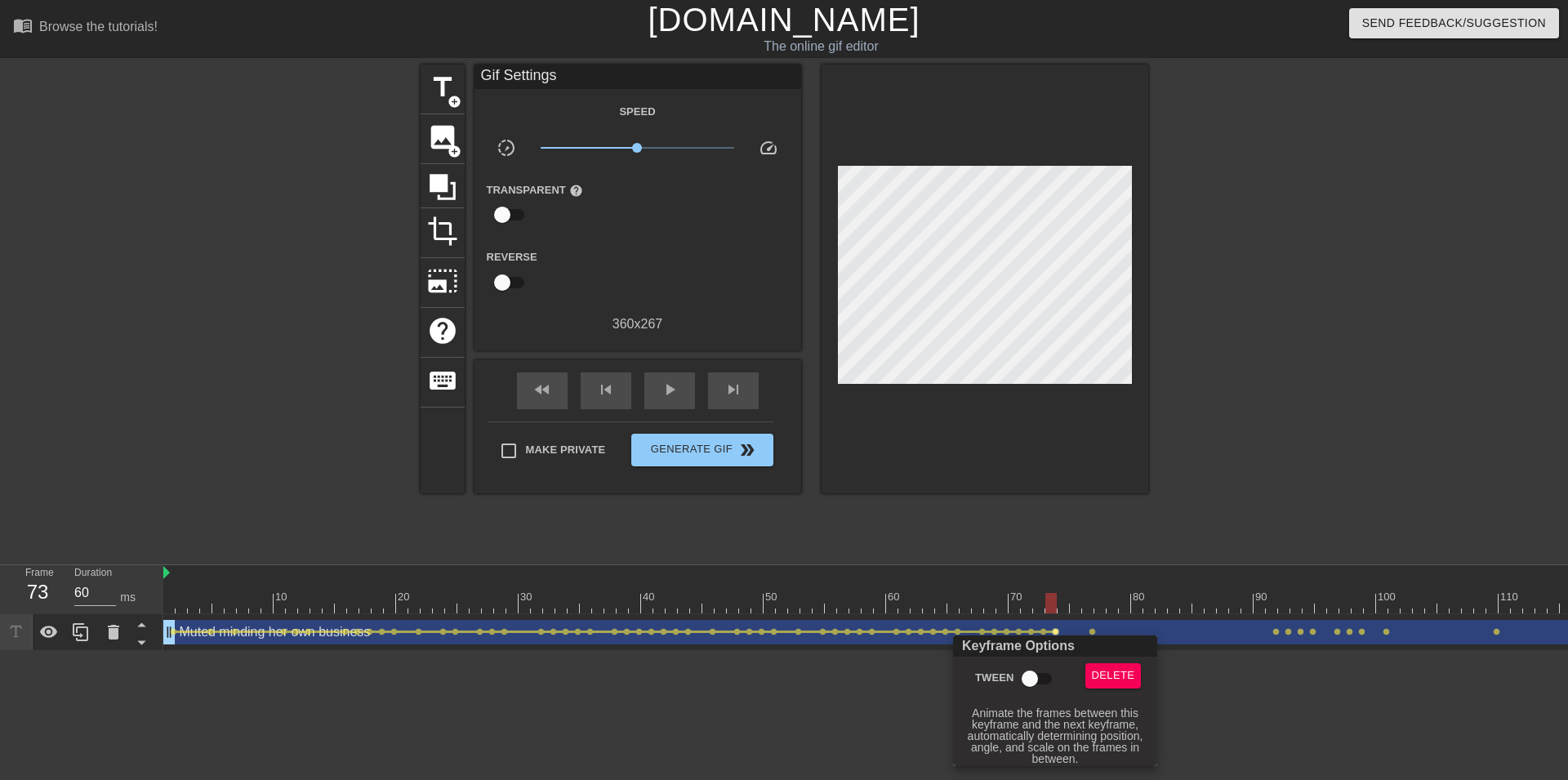
click at [1036, 680] on input "Tween" at bounding box center [1030, 678] width 93 height 31
checkbox input "true"
click at [1087, 630] on div at bounding box center [784, 390] width 1568 height 780
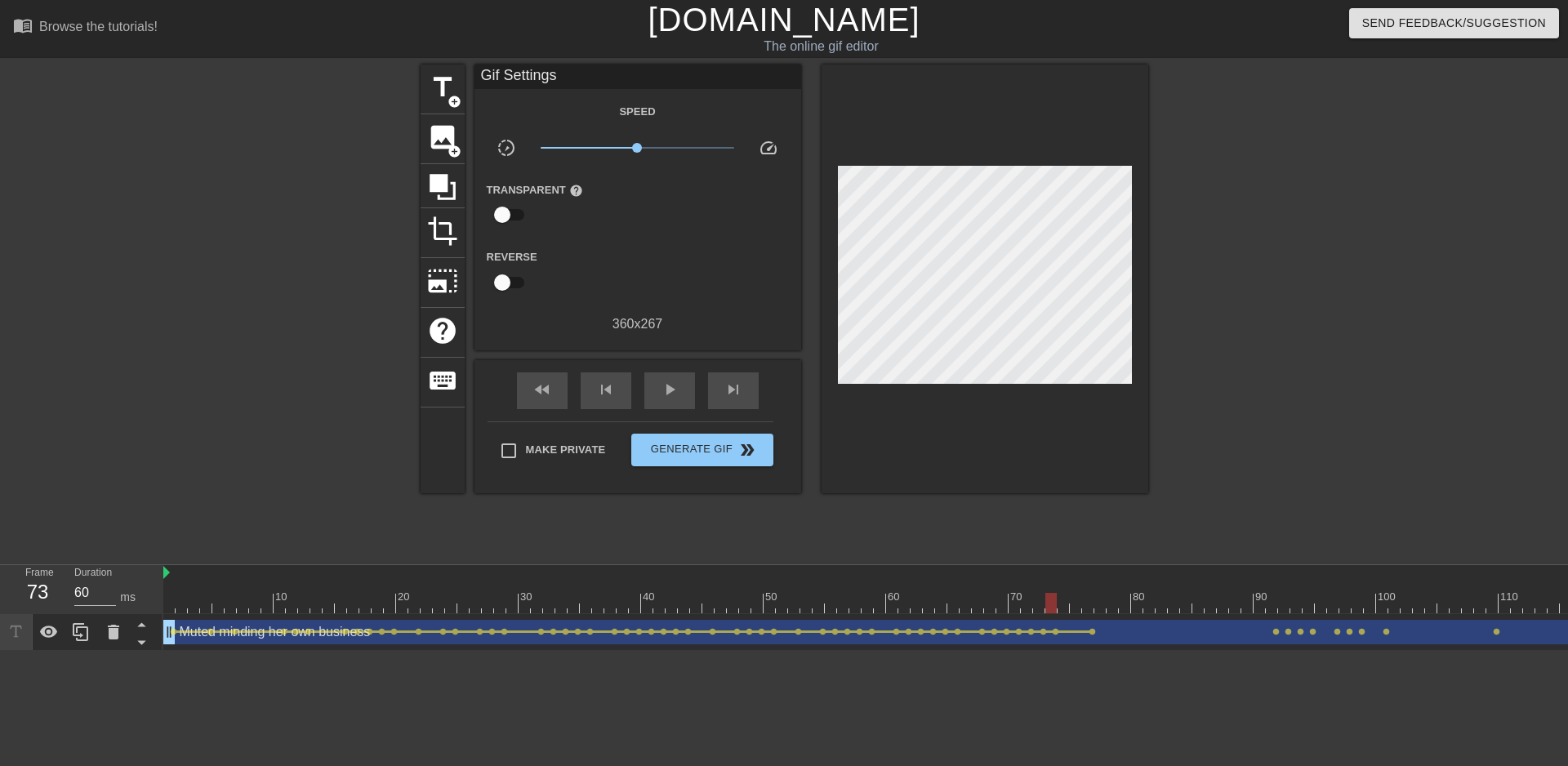
click at [1092, 630] on span "lens" at bounding box center [1092, 631] width 7 height 7
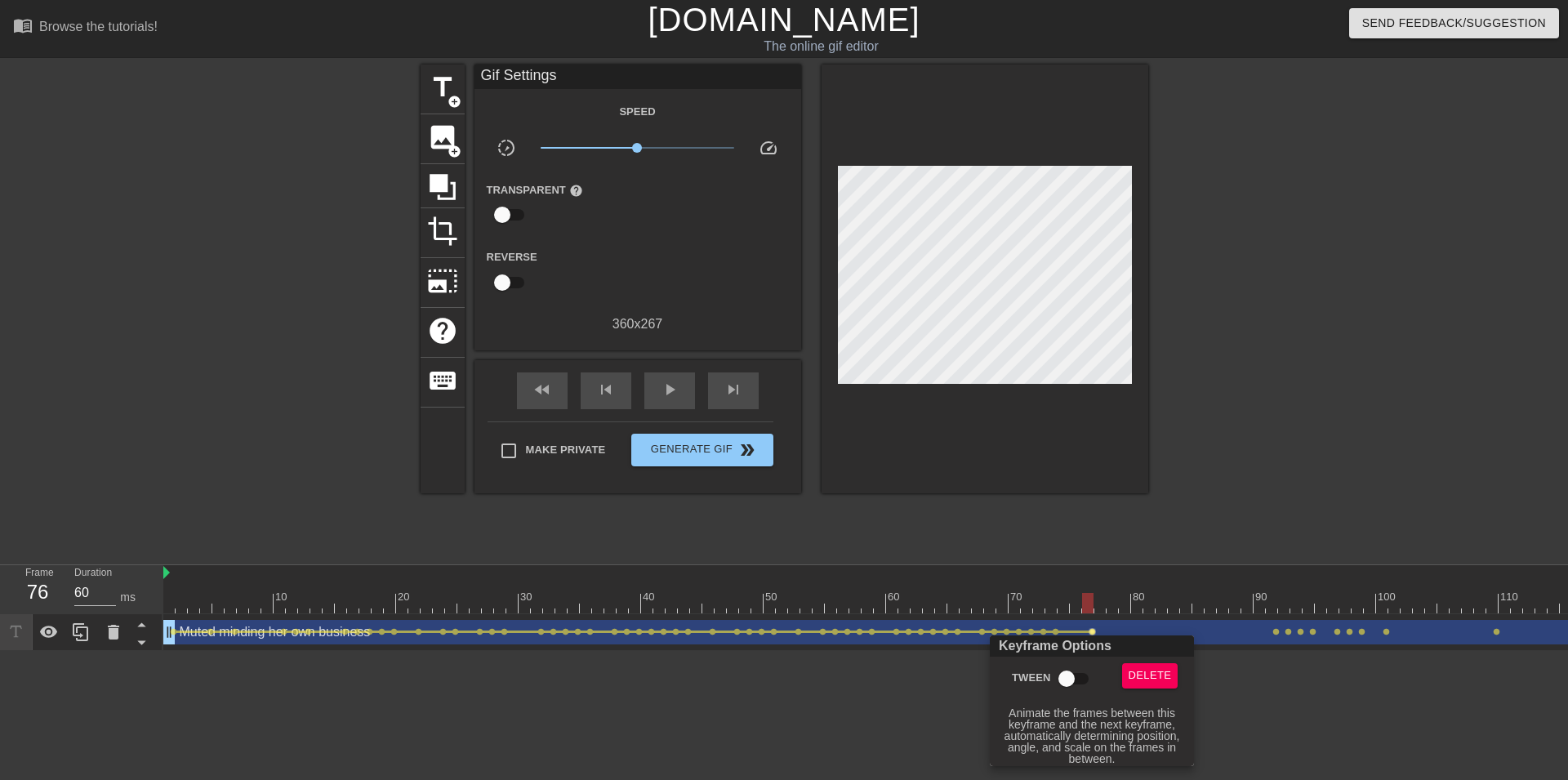
click at [1061, 678] on input "Tween" at bounding box center [1066, 678] width 93 height 31
checkbox input "true"
click at [1275, 625] on div at bounding box center [784, 390] width 1568 height 780
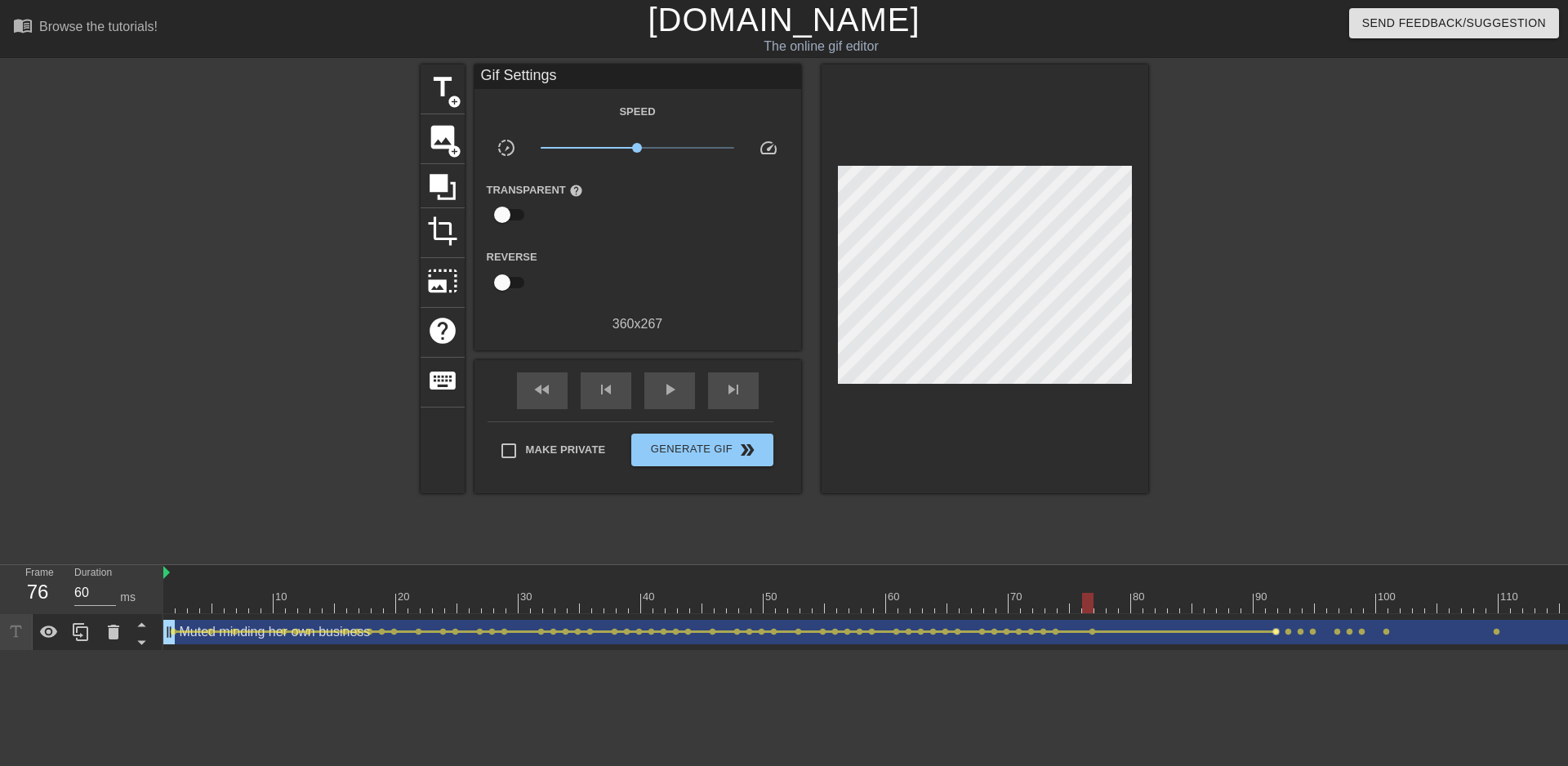
click at [1276, 632] on span "lens" at bounding box center [1276, 631] width 7 height 7
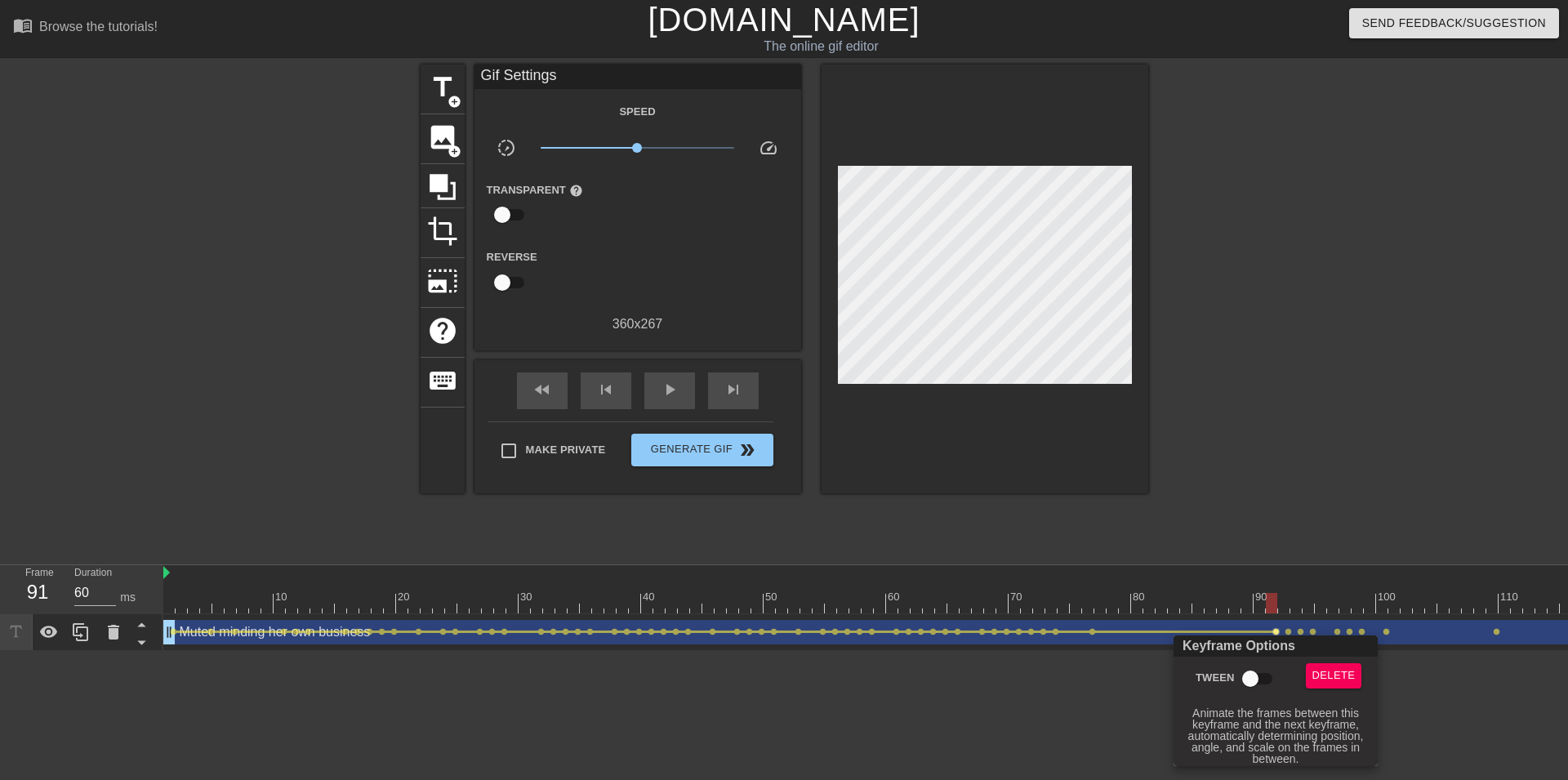
click at [1249, 685] on input "Tween" at bounding box center [1251, 678] width 93 height 31
checkbox input "true"
click at [1290, 635] on div at bounding box center [784, 390] width 1568 height 780
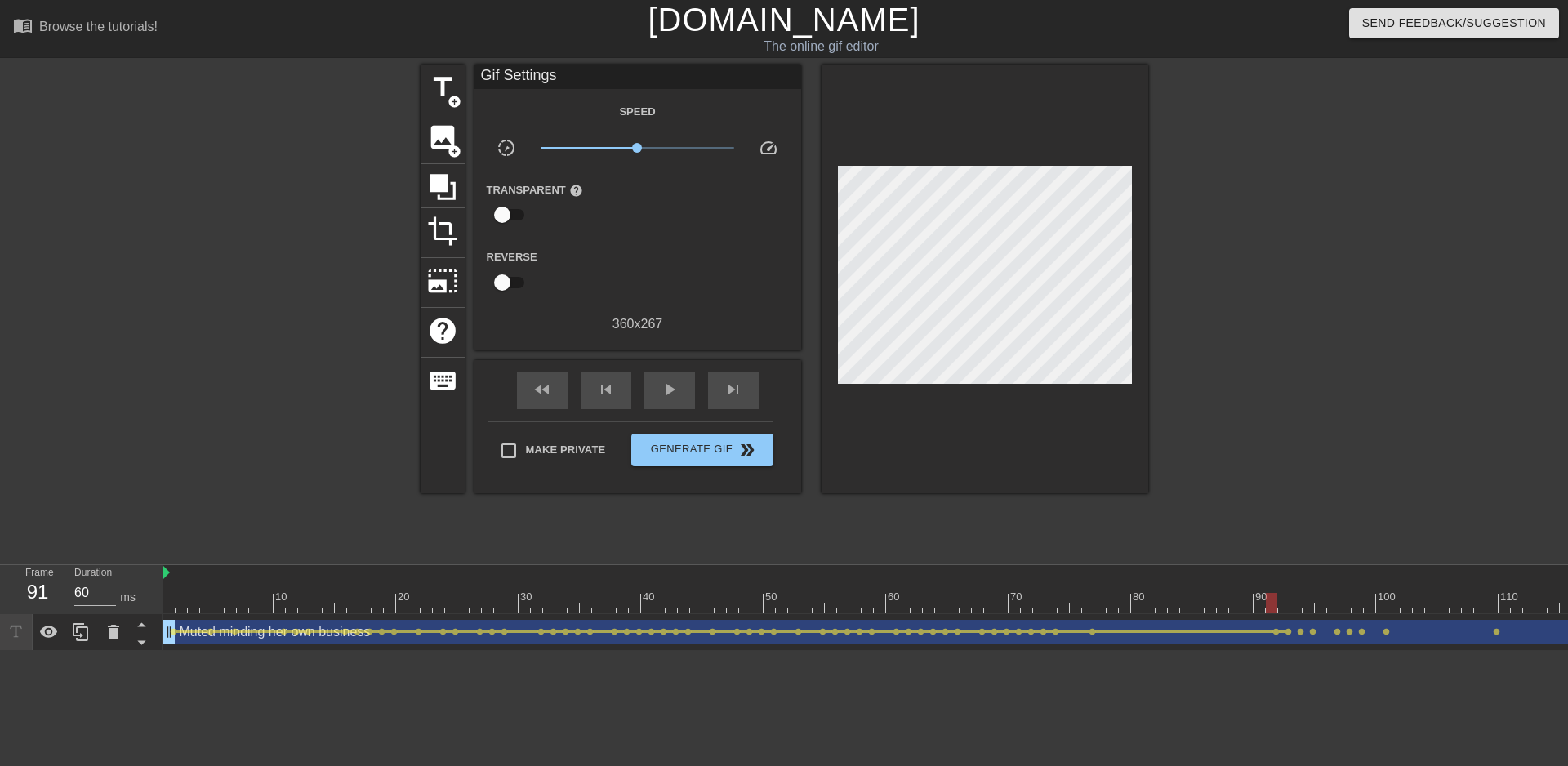
click at [1287, 633] on span "lens" at bounding box center [1288, 631] width 7 height 7
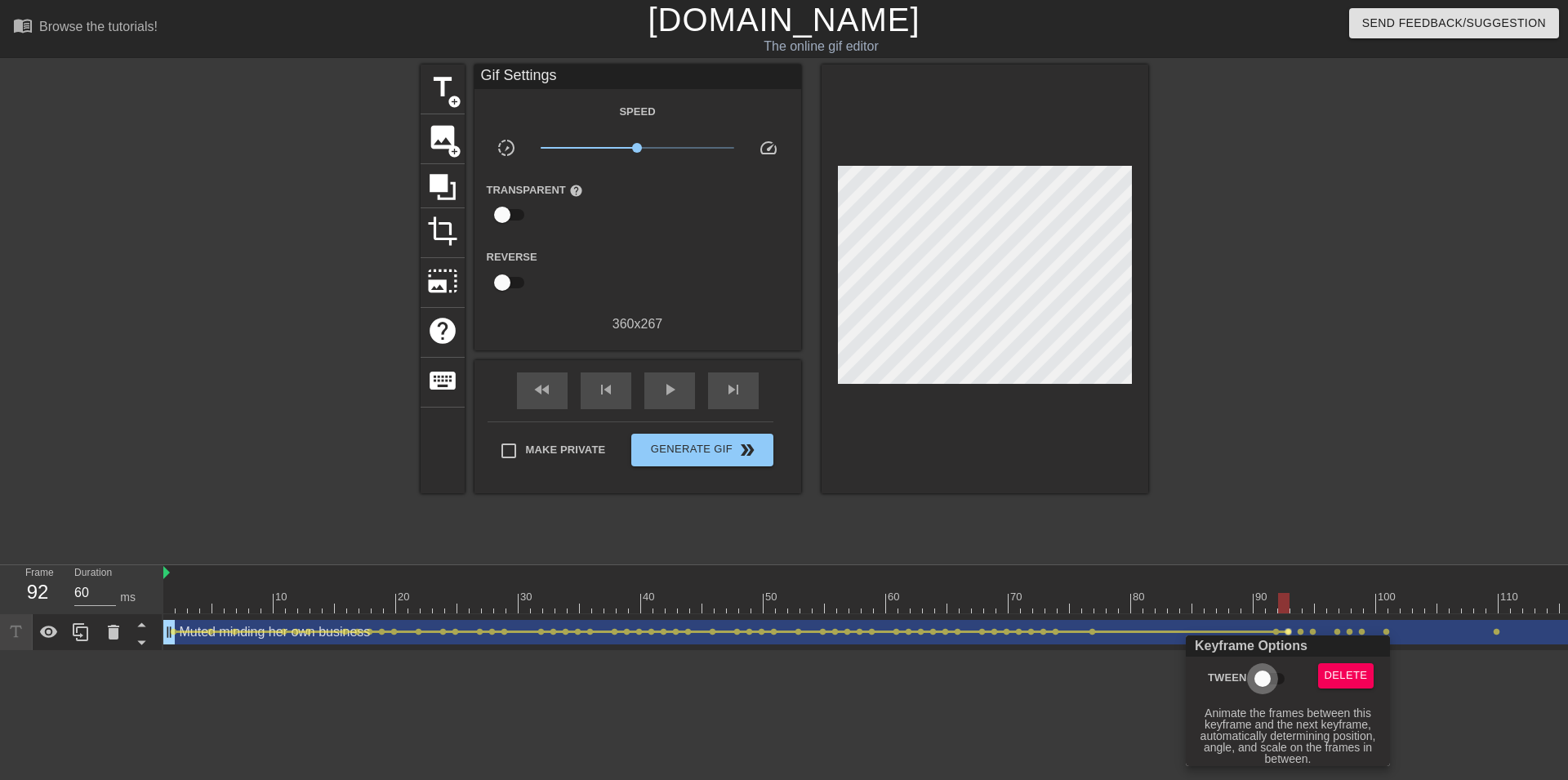
drag, startPoint x: 1265, startPoint y: 673, endPoint x: 1276, endPoint y: 665, distance: 13.6
click at [1266, 673] on input "Tween" at bounding box center [1262, 678] width 93 height 31
checkbox input "true"
click at [1306, 625] on div at bounding box center [784, 390] width 1568 height 780
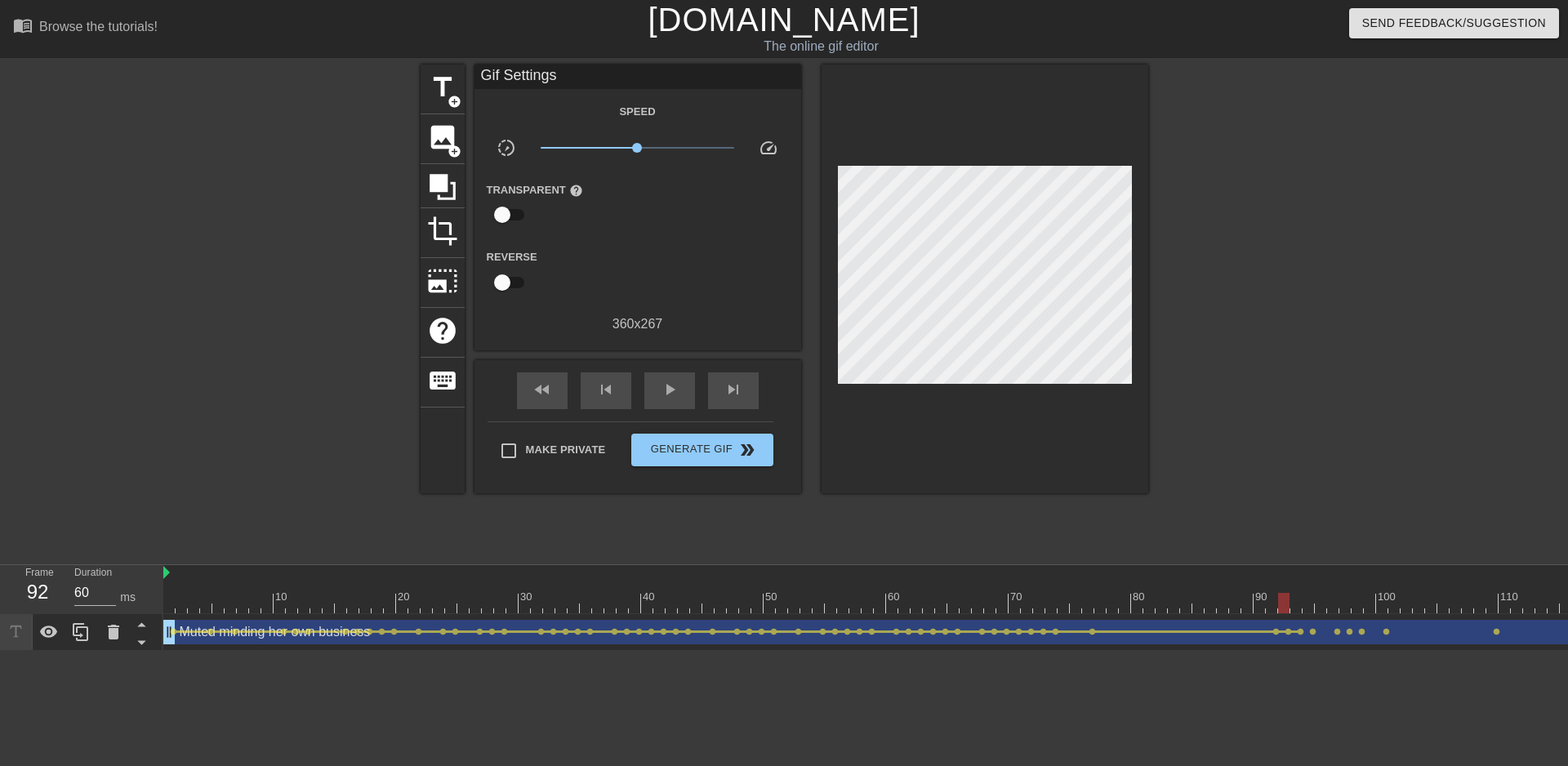
click at [1303, 633] on span "lens" at bounding box center [1300, 631] width 7 height 7
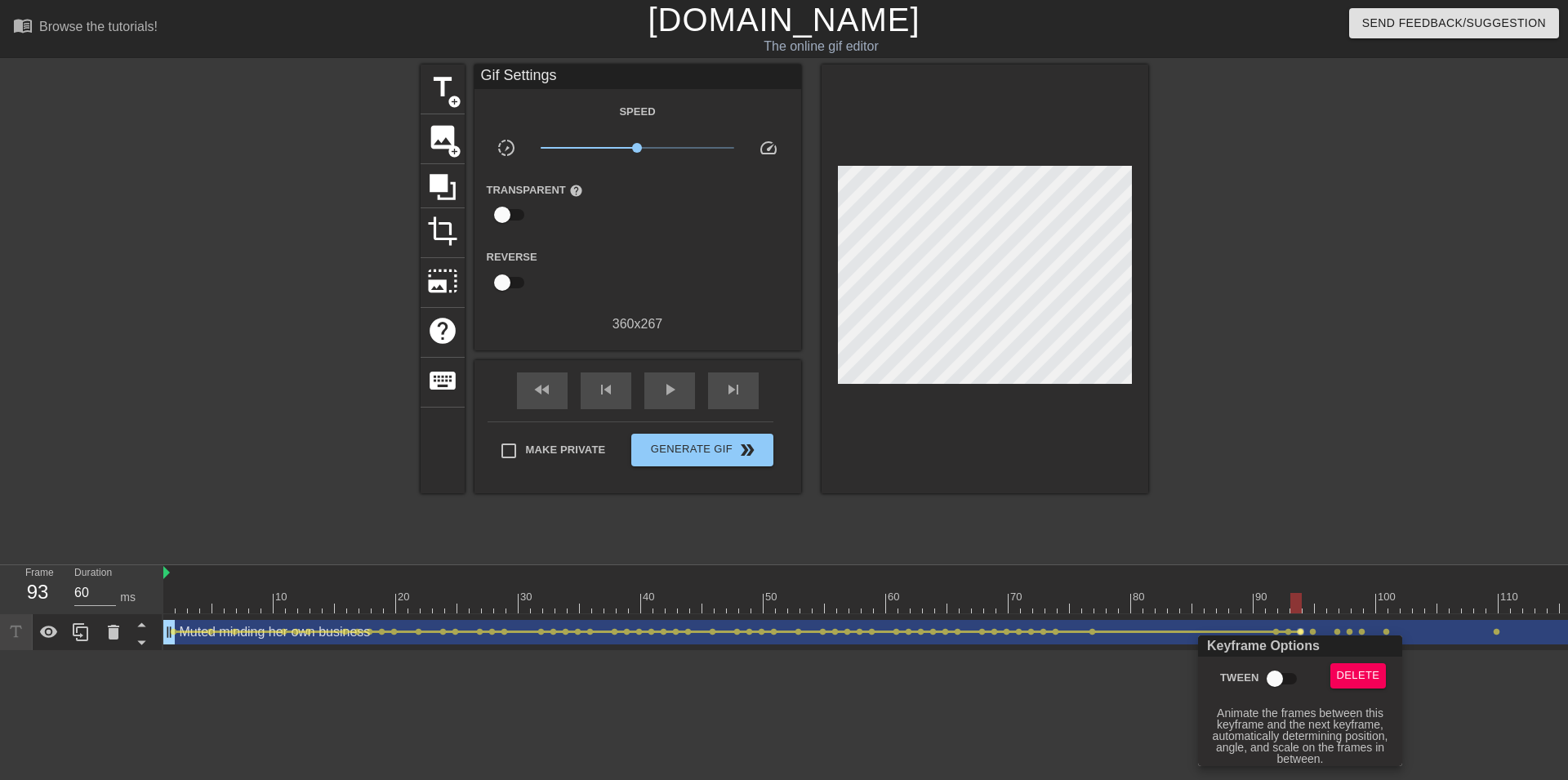
click at [1278, 682] on input "Tween" at bounding box center [1275, 678] width 93 height 31
checkbox input "true"
click at [1313, 627] on div at bounding box center [784, 390] width 1568 height 780
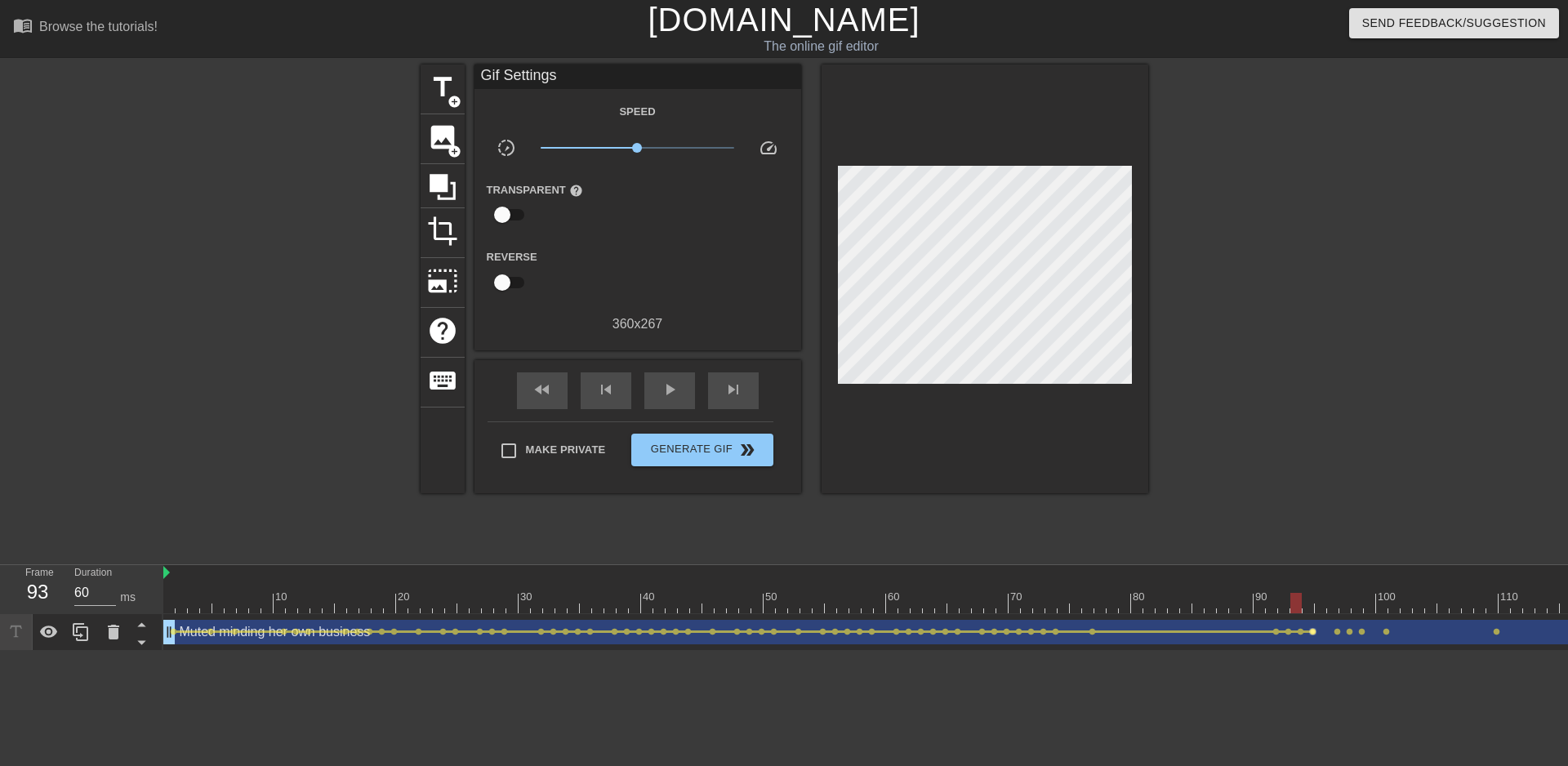
click at [1311, 635] on span "lens" at bounding box center [1313, 631] width 7 height 7
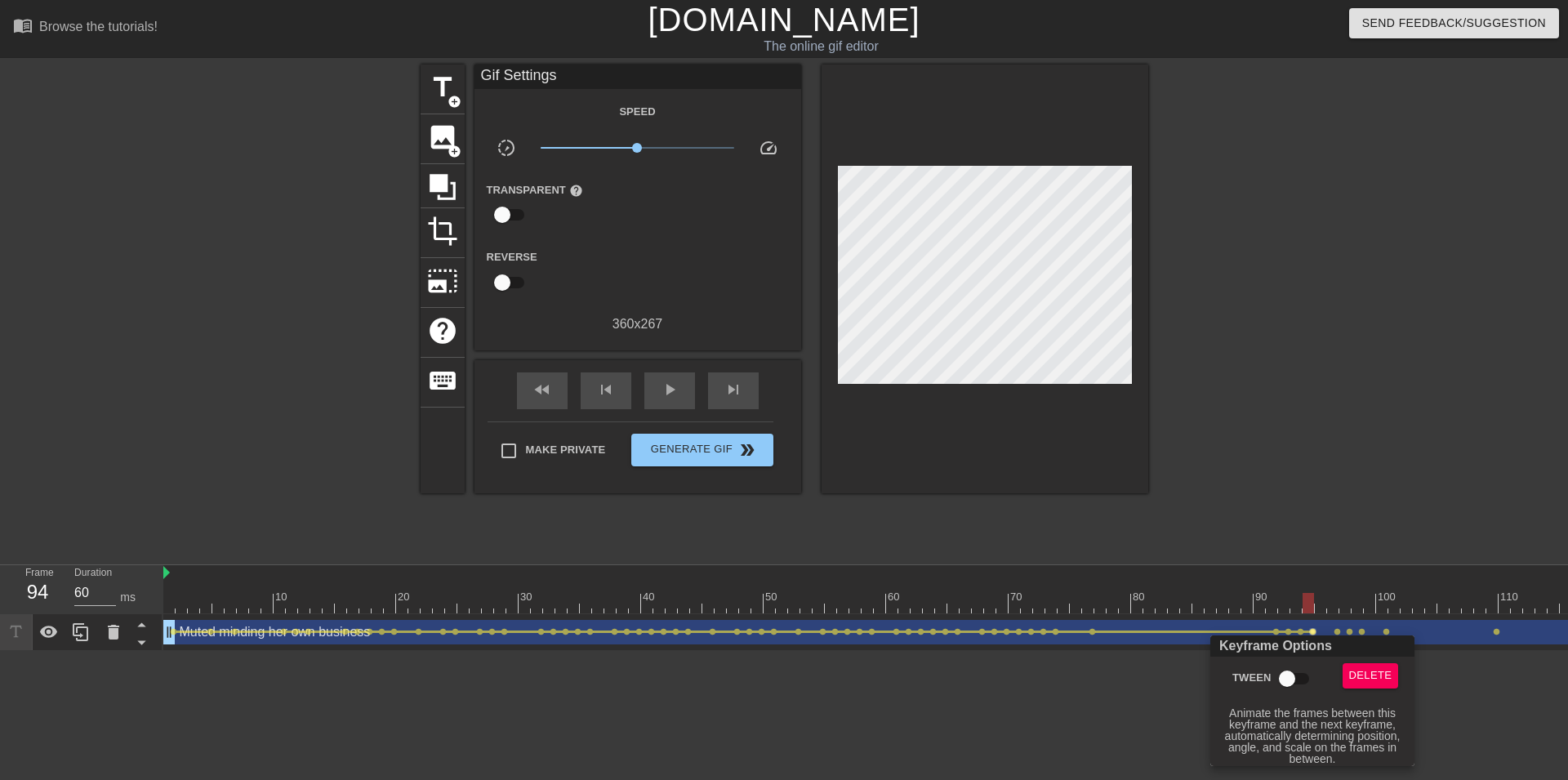
click at [1294, 668] on input "Tween" at bounding box center [1287, 678] width 93 height 31
checkbox input "true"
click at [1337, 636] on div "Keyframe Options" at bounding box center [1312, 646] width 211 height 21
click at [1337, 634] on div at bounding box center [784, 390] width 1568 height 780
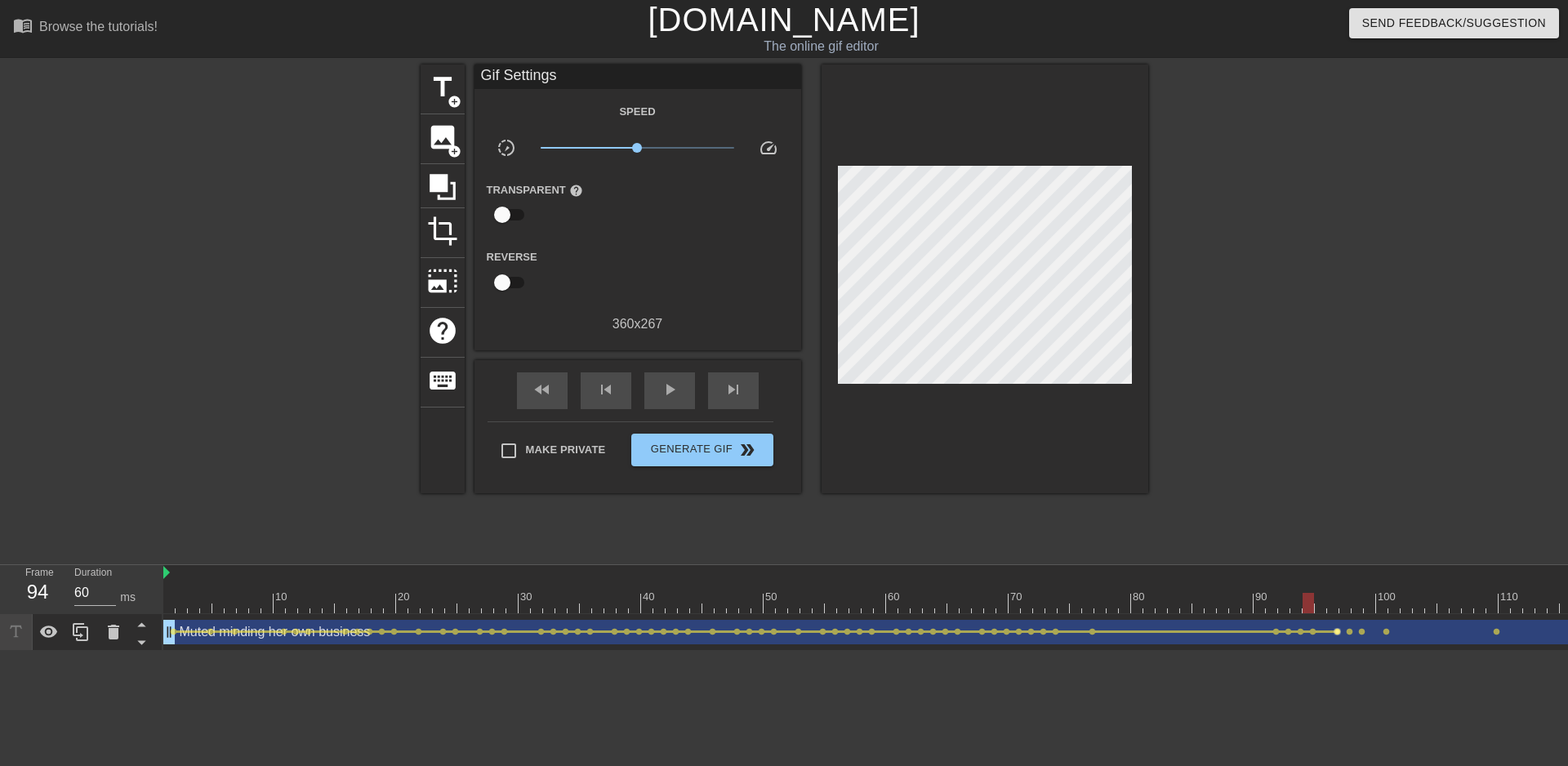
click at [1338, 631] on span "lens" at bounding box center [1337, 631] width 7 height 7
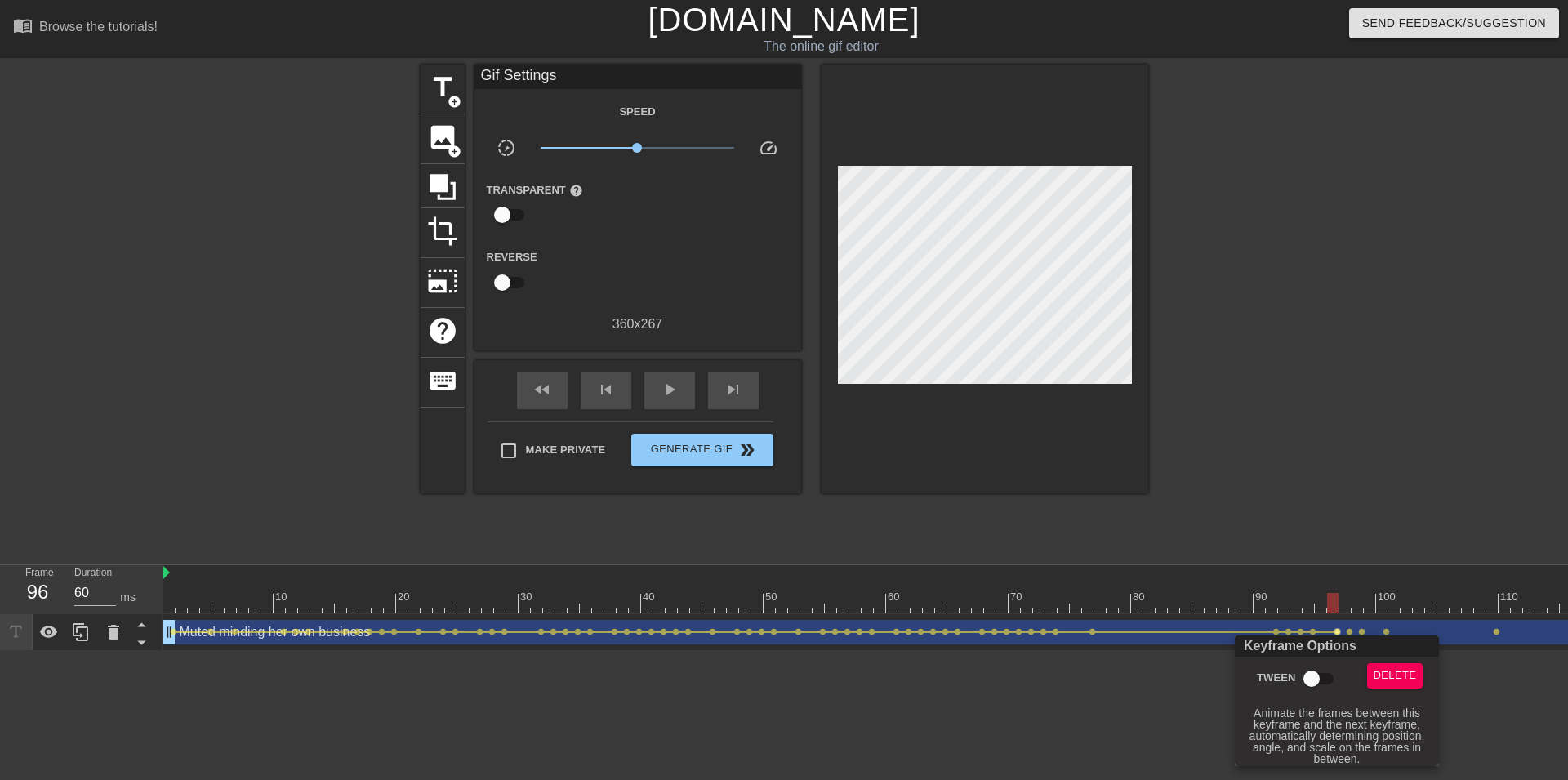
drag, startPoint x: 1314, startPoint y: 677, endPoint x: 1354, endPoint y: 640, distance: 54.5
click at [1314, 678] on input "Tween" at bounding box center [1312, 678] width 93 height 31
checkbox input "true"
click at [1352, 631] on div at bounding box center [784, 390] width 1568 height 780
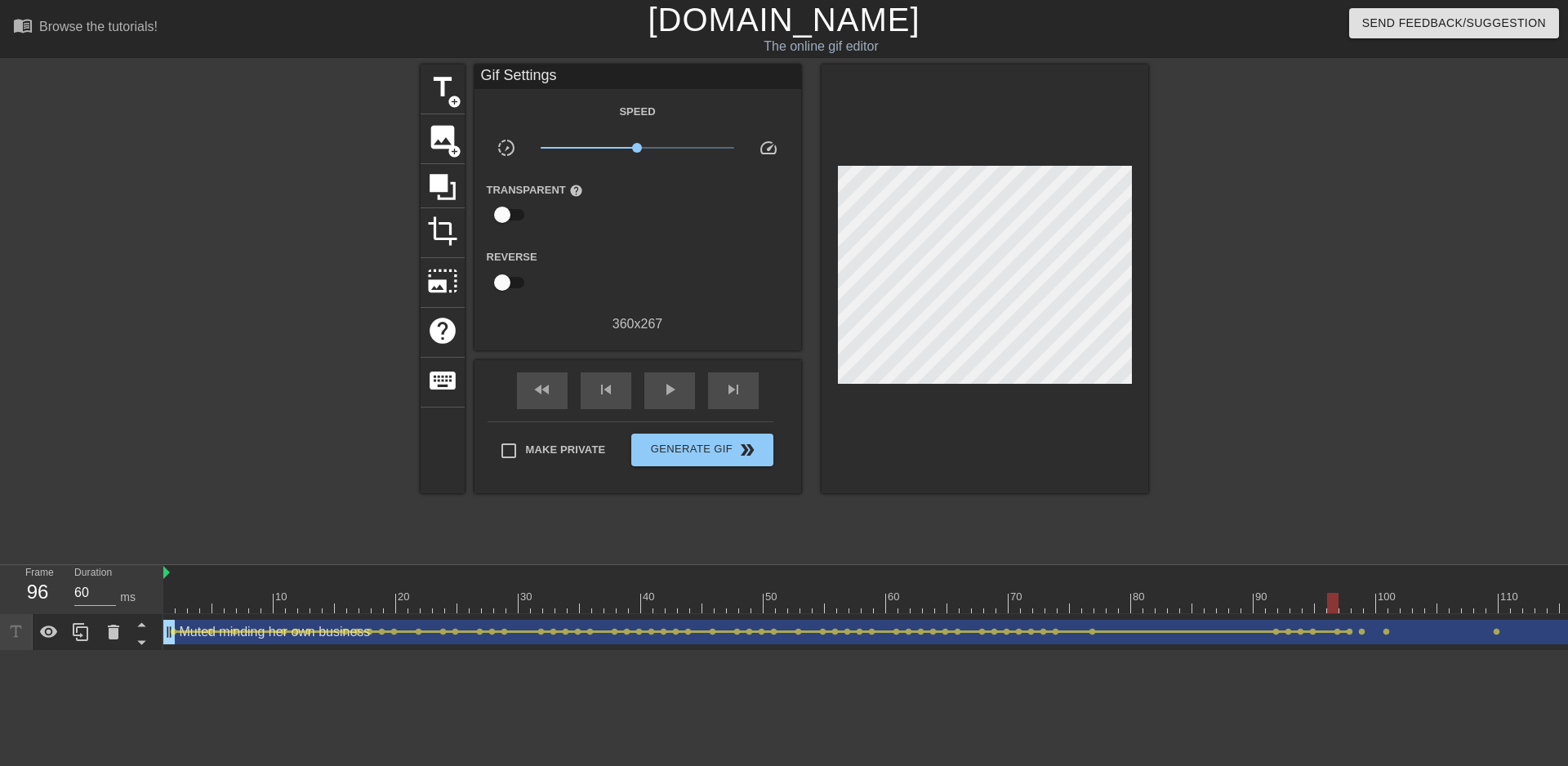
click at [1352, 632] on span "lens" at bounding box center [1349, 631] width 7 height 7
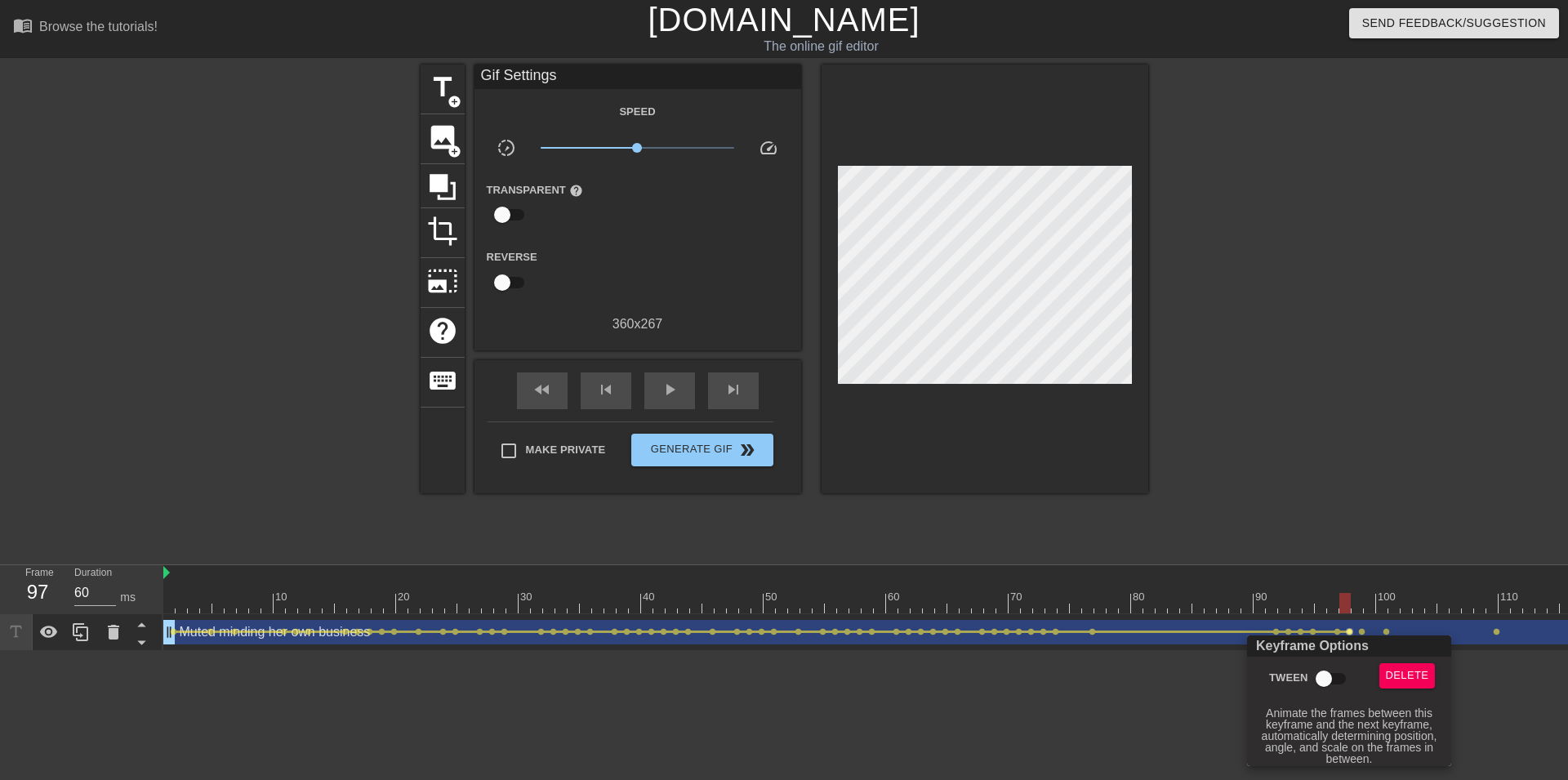
drag, startPoint x: 1326, startPoint y: 675, endPoint x: 1350, endPoint y: 651, distance: 33.9
click at [1326, 676] on input "Tween" at bounding box center [1323, 678] width 93 height 31
checkbox input "true"
click at [1365, 630] on div at bounding box center [784, 390] width 1568 height 780
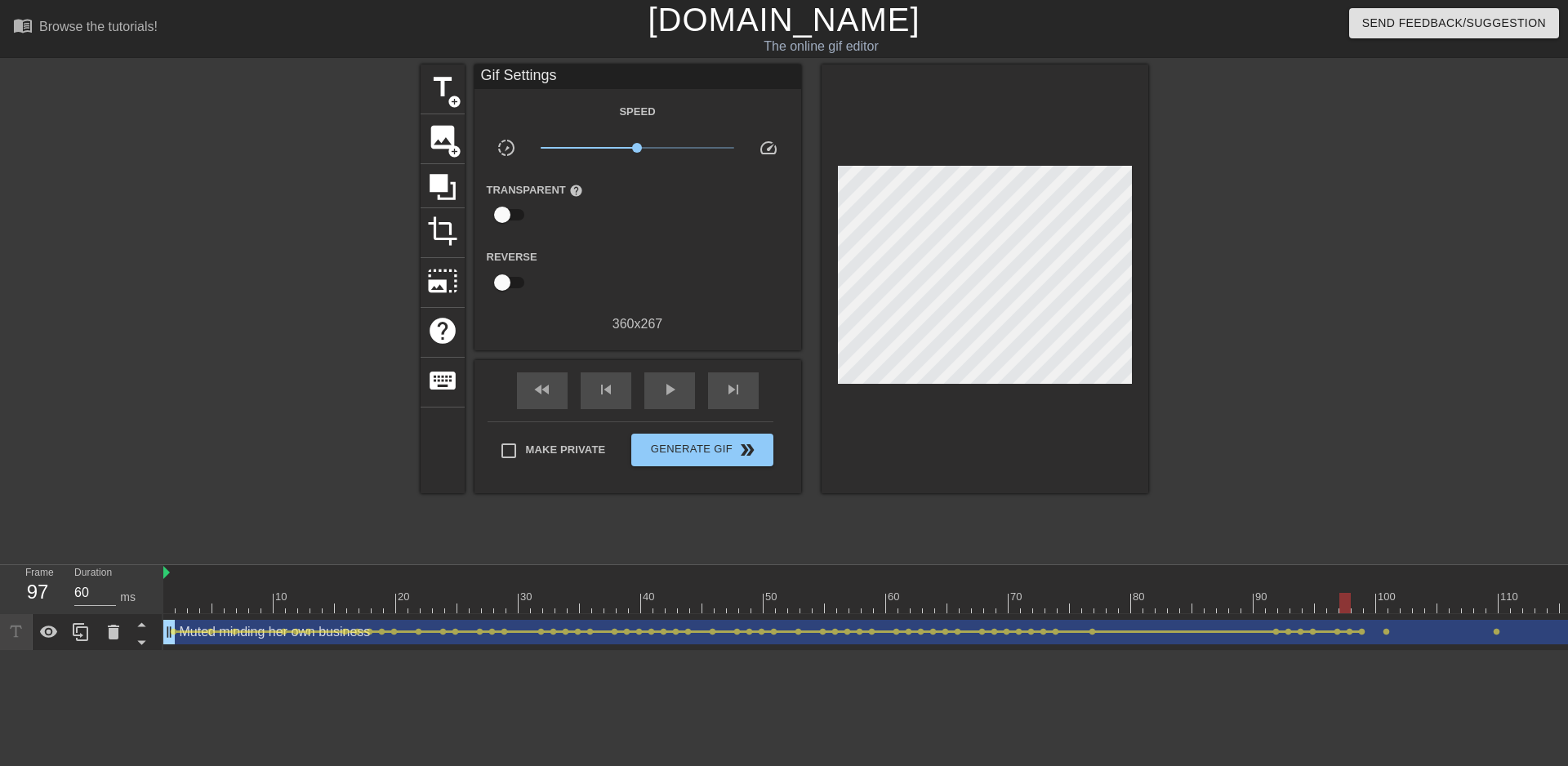
click at [1364, 631] on span "lens" at bounding box center [1361, 631] width 7 height 7
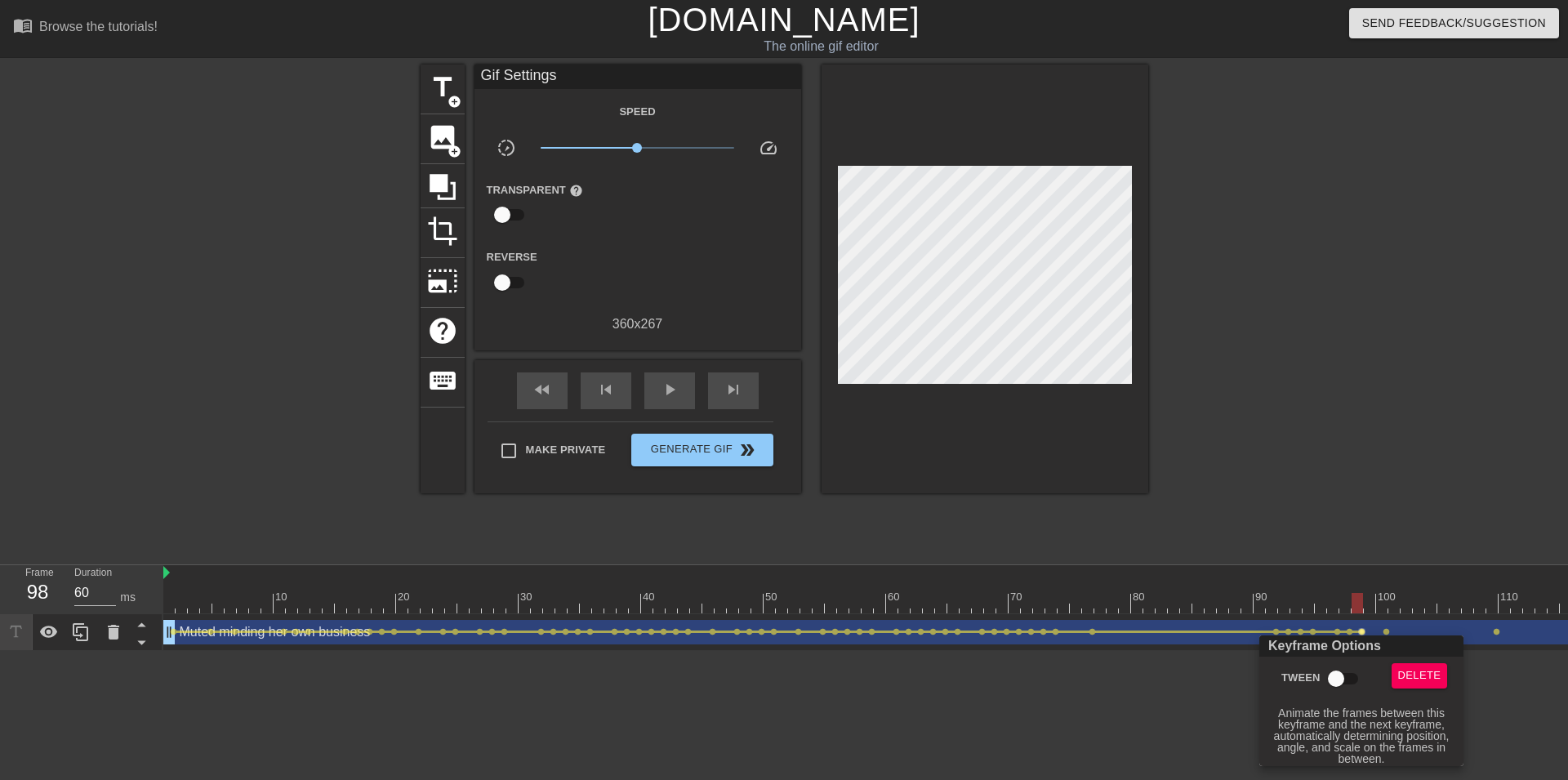
click at [1332, 672] on input "Tween" at bounding box center [1336, 678] width 93 height 31
checkbox input "true"
click at [1384, 627] on div at bounding box center [784, 390] width 1568 height 780
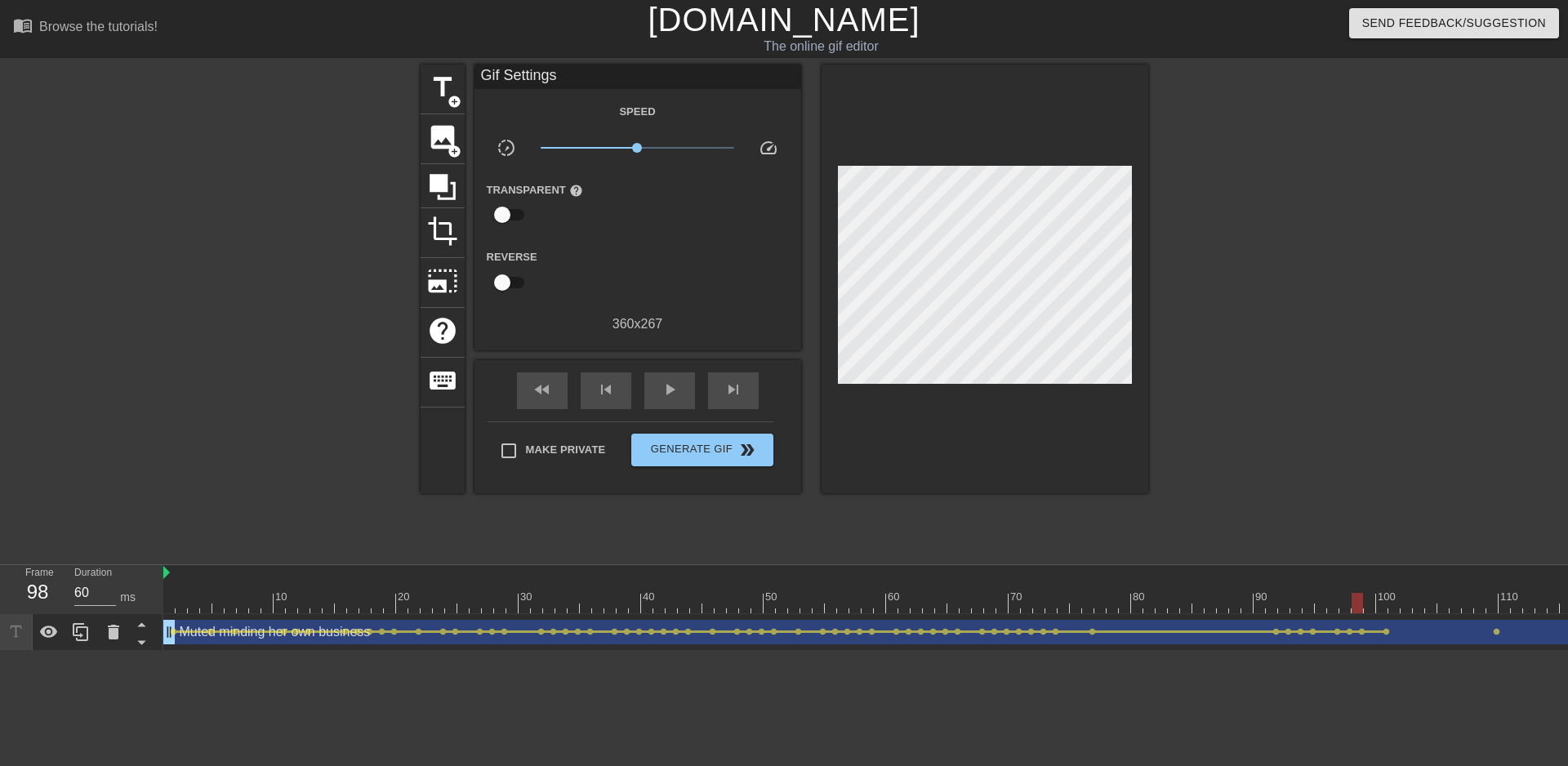
click at [1386, 630] on span "lens" at bounding box center [1386, 631] width 7 height 7
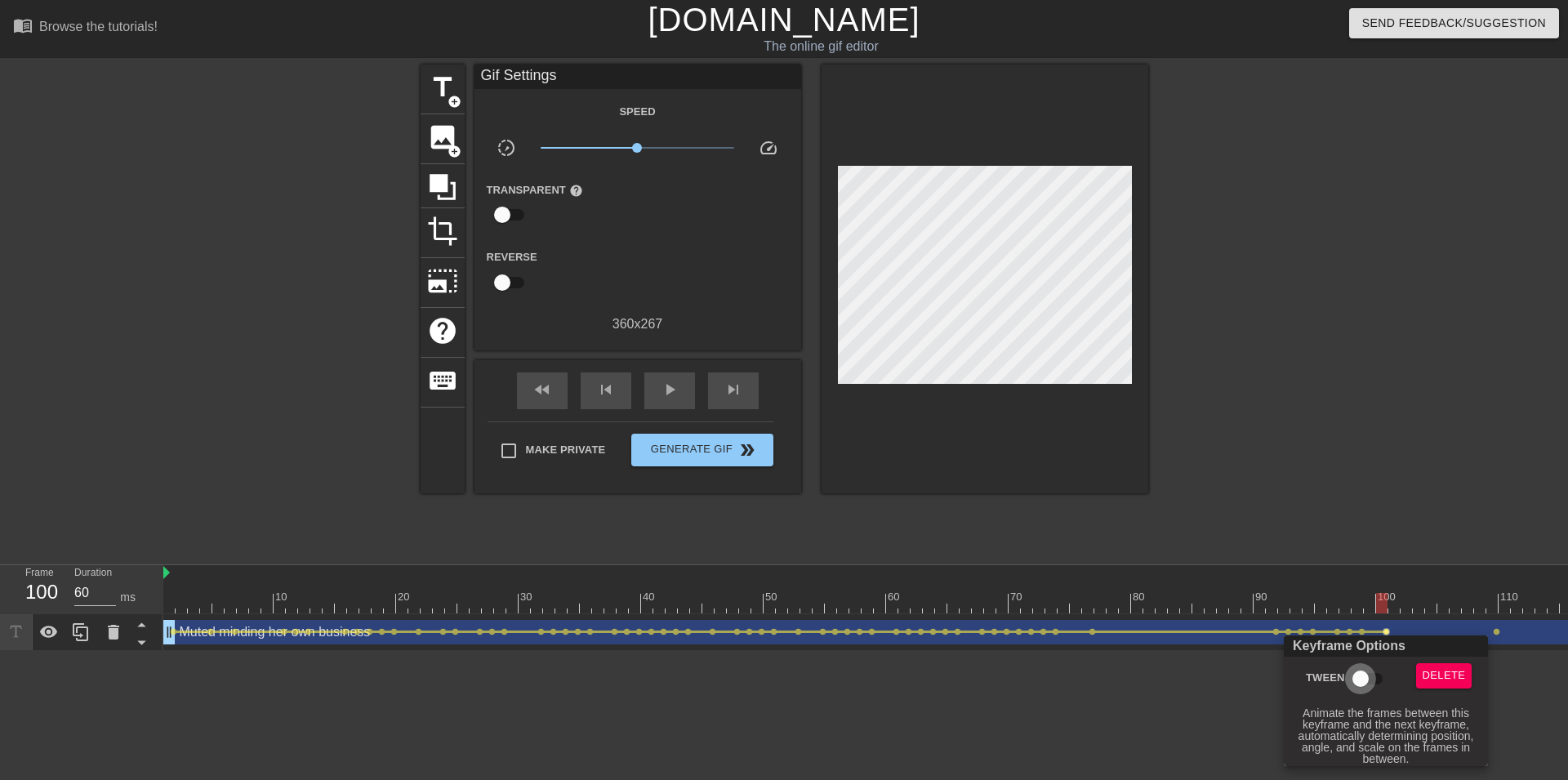
click at [1360, 677] on input "Tween" at bounding box center [1361, 678] width 93 height 31
checkbox input "true"
click at [1488, 627] on div at bounding box center [784, 390] width 1568 height 780
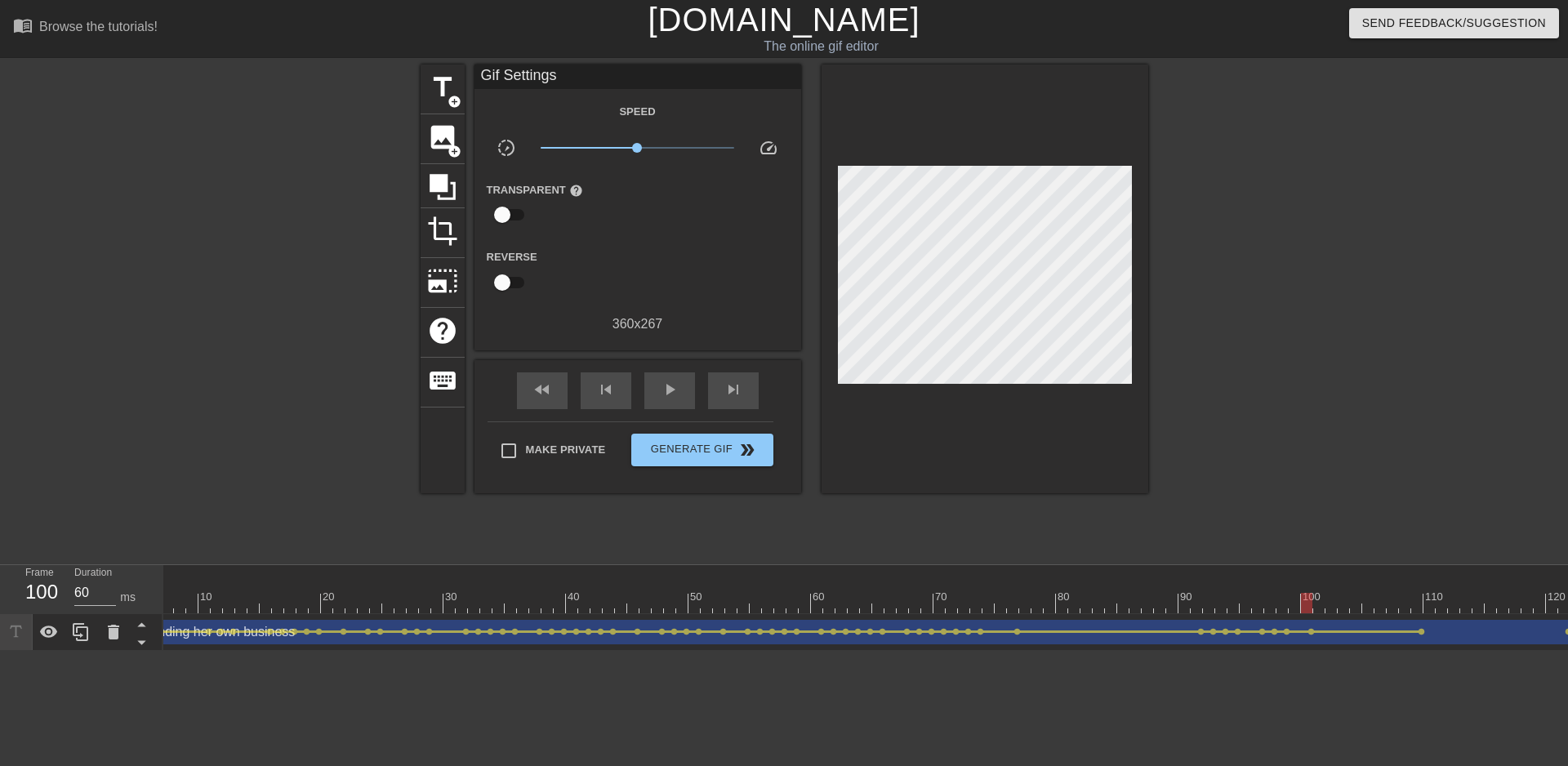
scroll to position [0, 118]
click at [1380, 635] on span "lens" at bounding box center [1378, 631] width 7 height 7
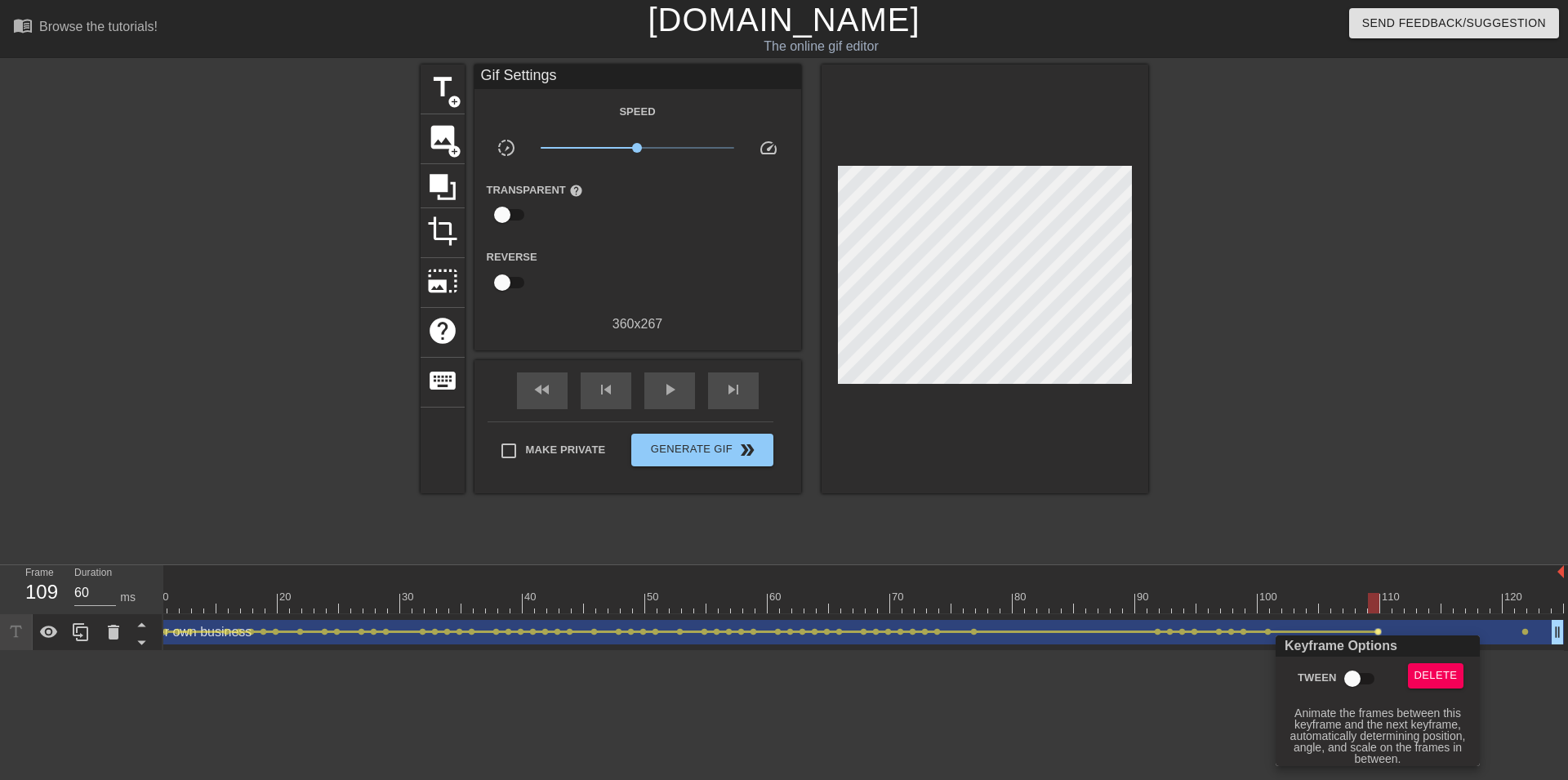
click at [1359, 685] on input "Tween" at bounding box center [1352, 678] width 93 height 31
checkbox input "true"
click at [550, 397] on div at bounding box center [784, 390] width 1568 height 780
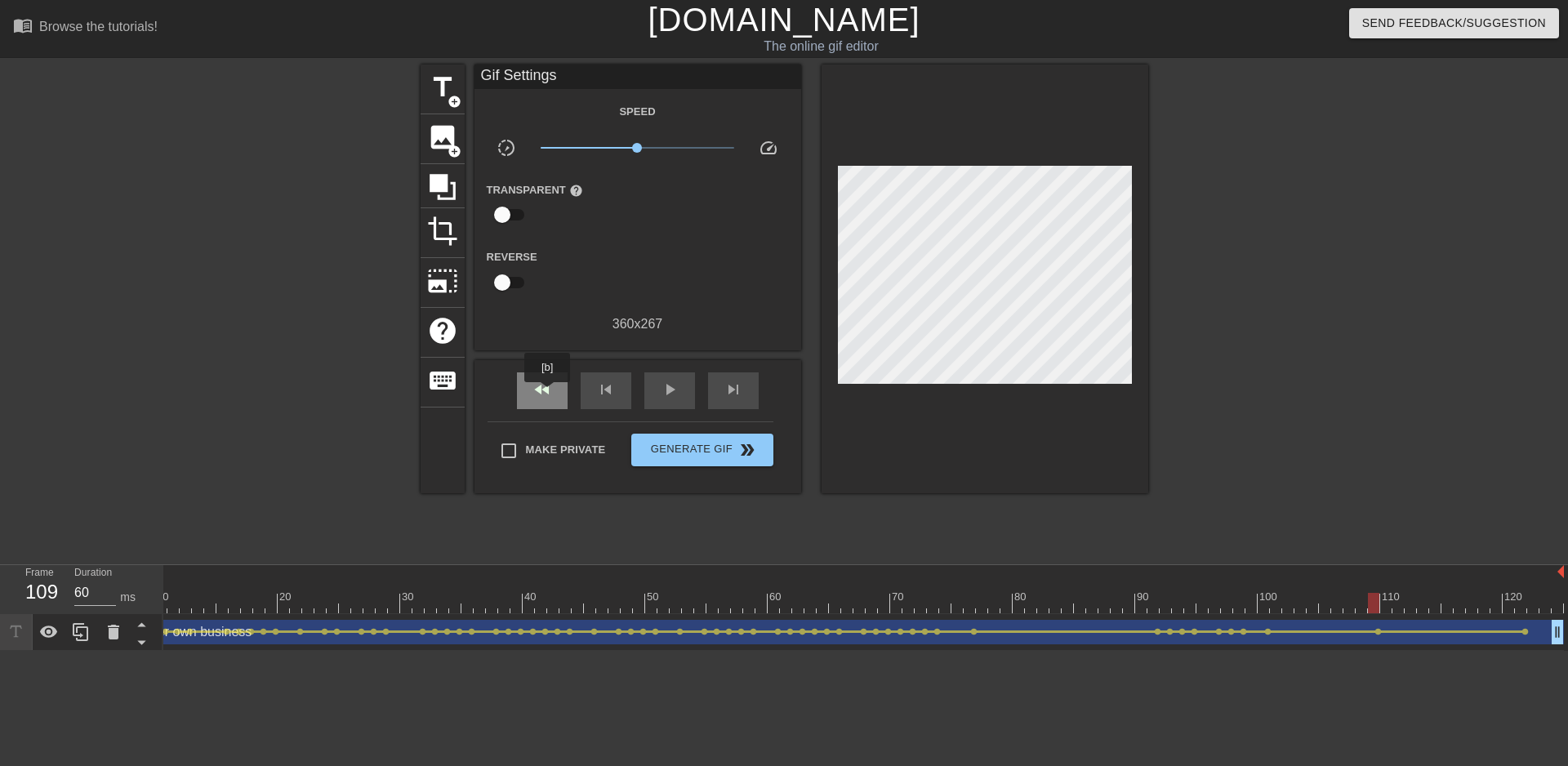
click at [548, 393] on span "fast_rewind" at bounding box center [542, 389] width 20 height 20
click at [665, 393] on span "play_arrow" at bounding box center [670, 389] width 20 height 20
click at [557, 393] on div "fast_rewind" at bounding box center [541, 391] width 50 height 36
click at [660, 379] on span "pause" at bounding box center [670, 389] width 20 height 20
click at [983, 631] on div at bounding box center [1065, 631] width 178 height 2
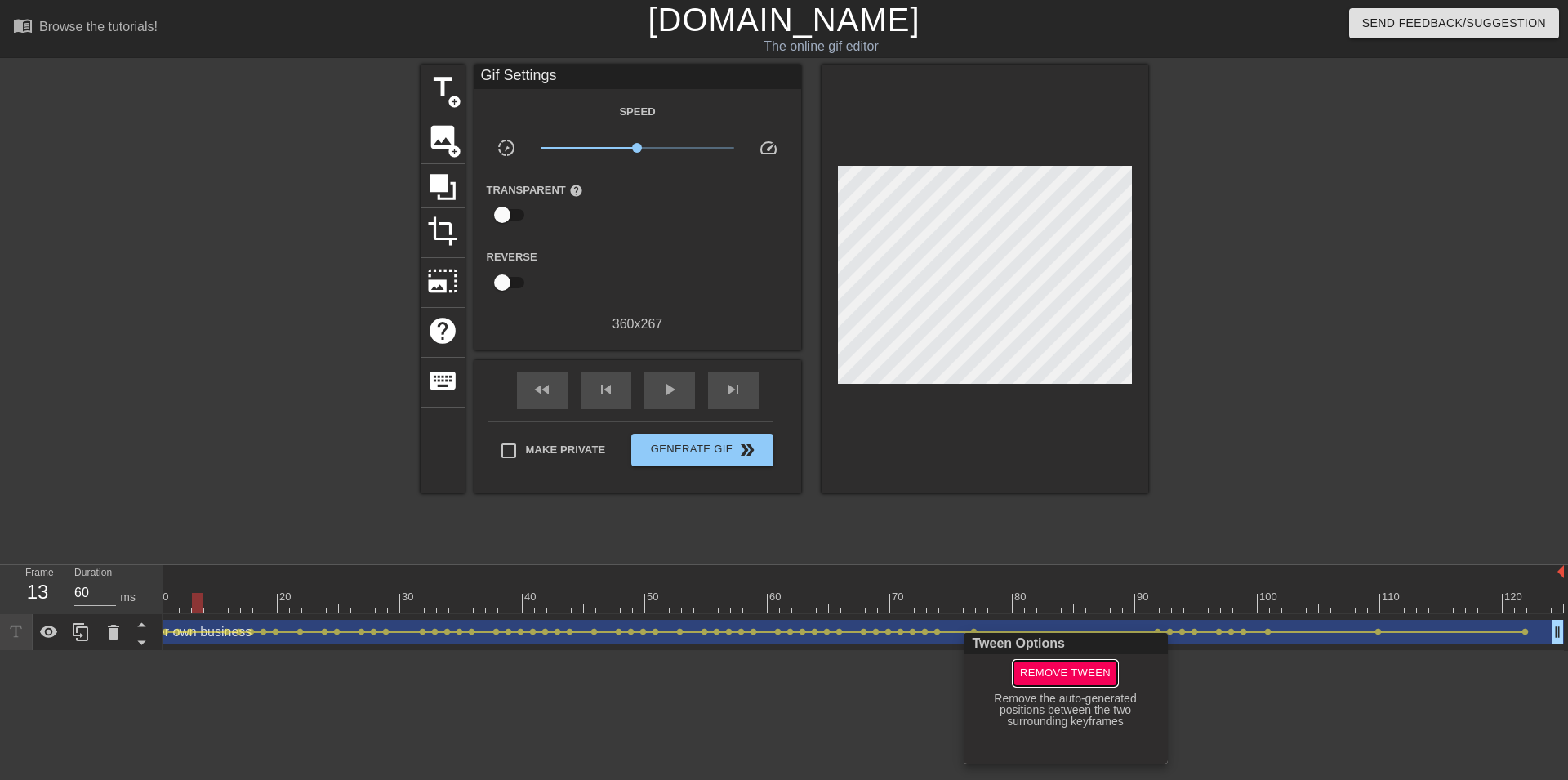
click at [1038, 673] on span "Remove Tween" at bounding box center [1065, 673] width 91 height 19
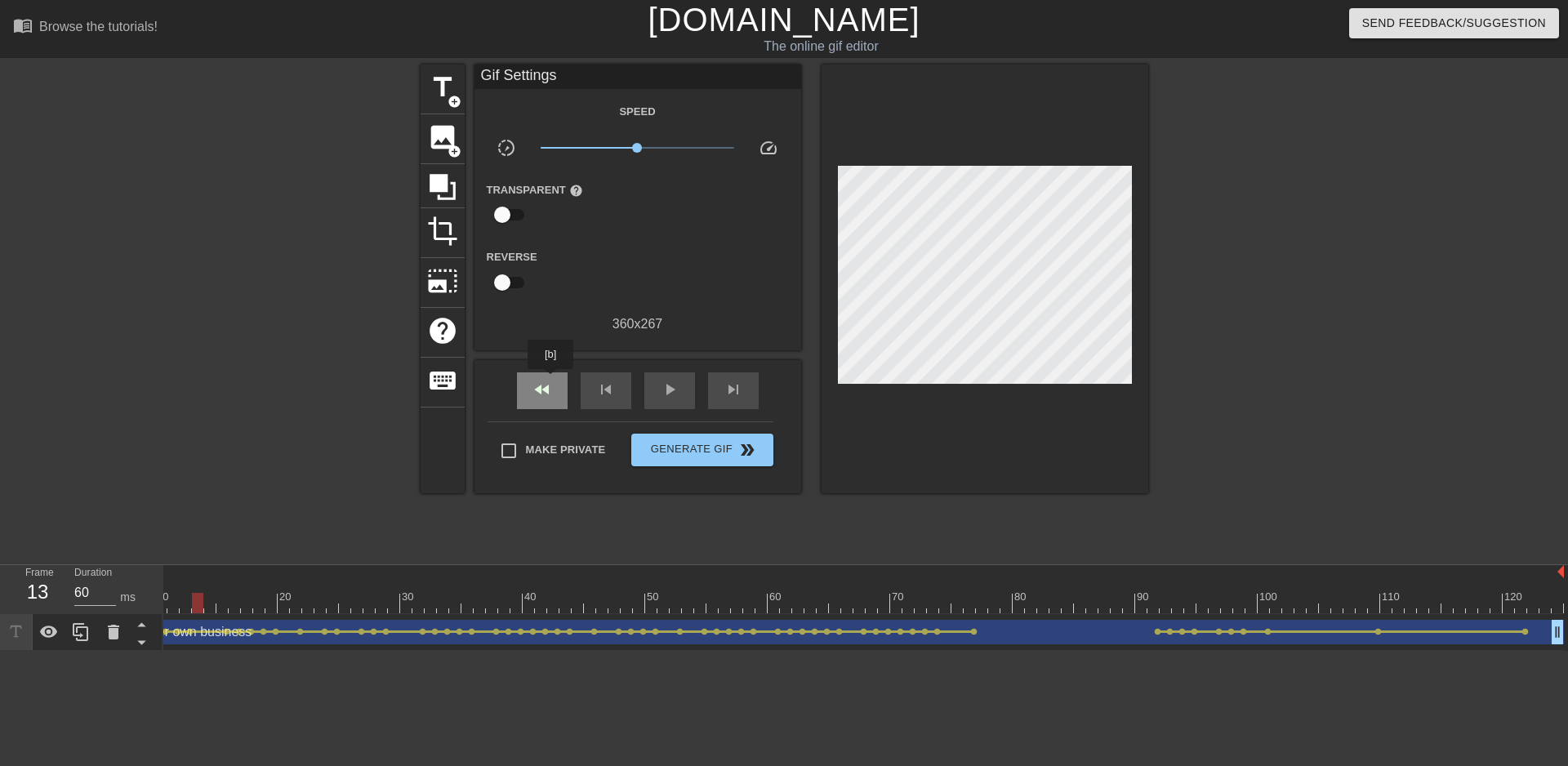
click at [522, 378] on div "fast_rewind skip_previous play_arrow skip_next" at bounding box center [638, 391] width 266 height 61
drag, startPoint x: 546, startPoint y: 382, endPoint x: 599, endPoint y: 387, distance: 53.2
click at [546, 382] on span "fast_rewind" at bounding box center [542, 389] width 20 height 20
click at [660, 393] on span "play_arrow" at bounding box center [670, 389] width 20 height 20
click at [657, 393] on div "pause" at bounding box center [670, 391] width 50 height 36
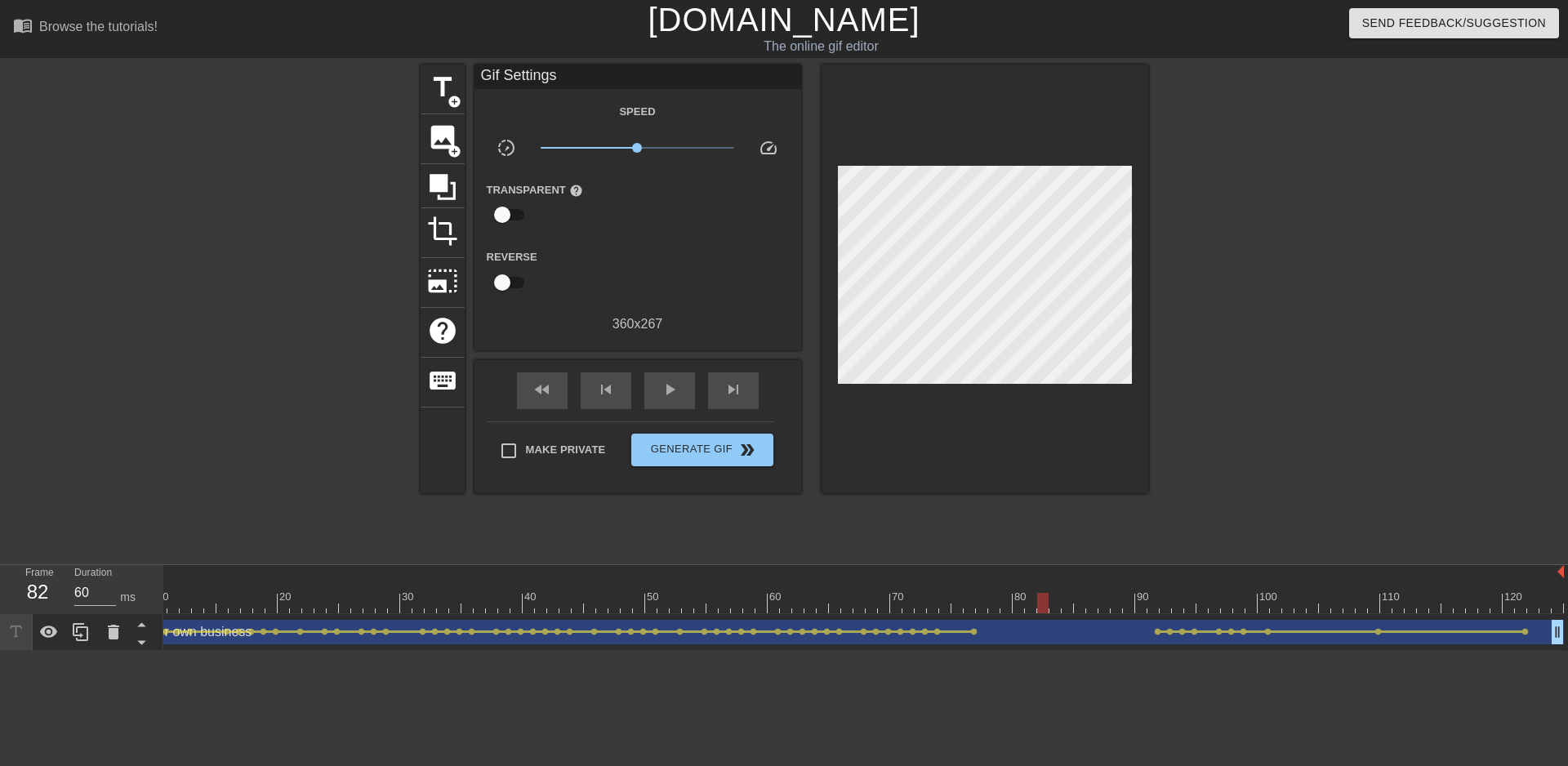
click at [1046, 608] on div at bounding box center [804, 602] width 1519 height 21
click at [978, 612] on div at bounding box center [804, 602] width 1519 height 21
drag, startPoint x: 980, startPoint y: 607, endPoint x: 1064, endPoint y: 602, distance: 84.1
click at [1064, 602] on div at bounding box center [1068, 602] width 12 height 21
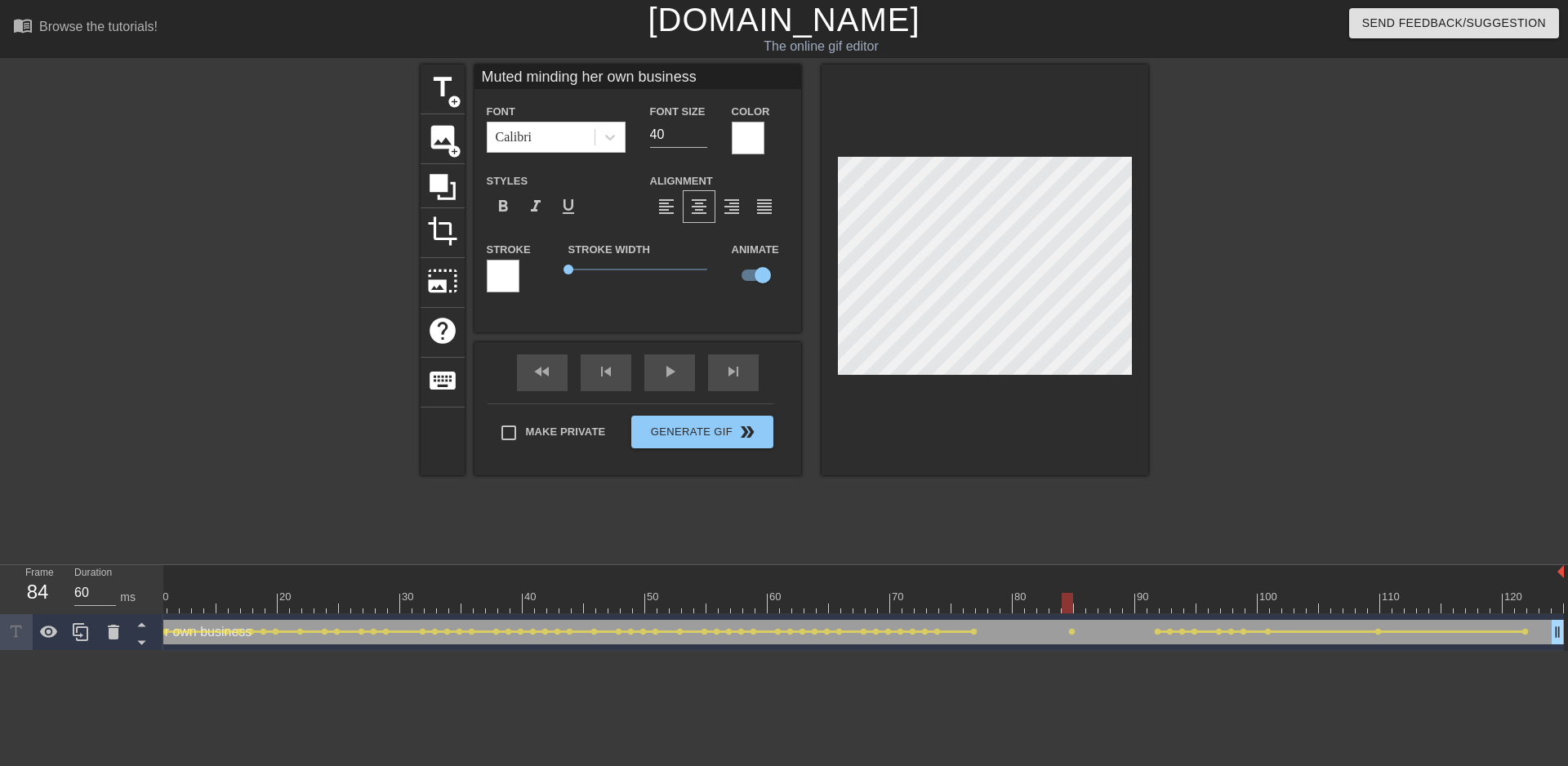
click at [985, 621] on div "Muted minding her own business drag_handle drag_handle" at bounding box center [804, 632] width 1519 height 25
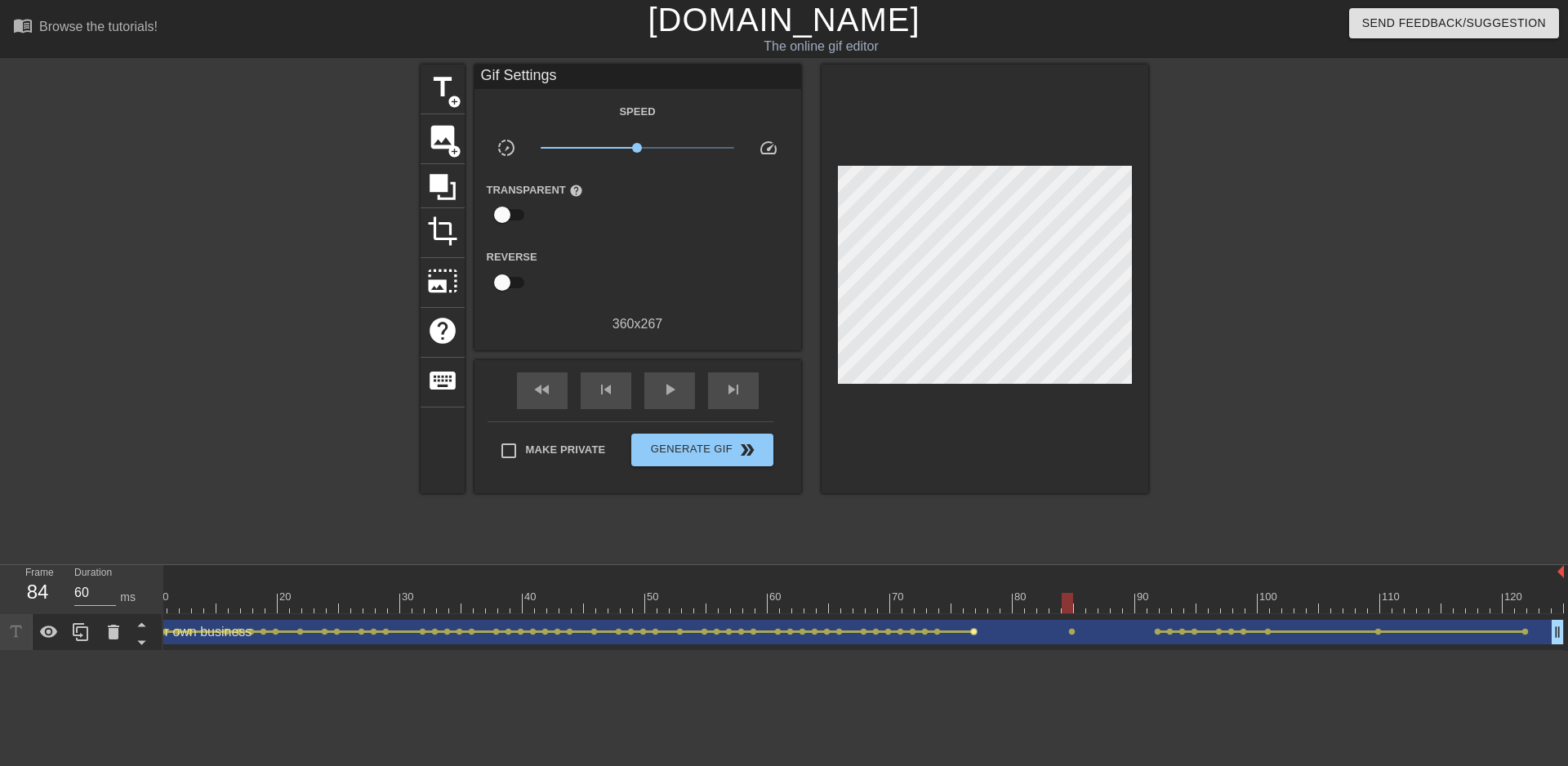
click at [977, 630] on span "lens" at bounding box center [974, 631] width 7 height 7
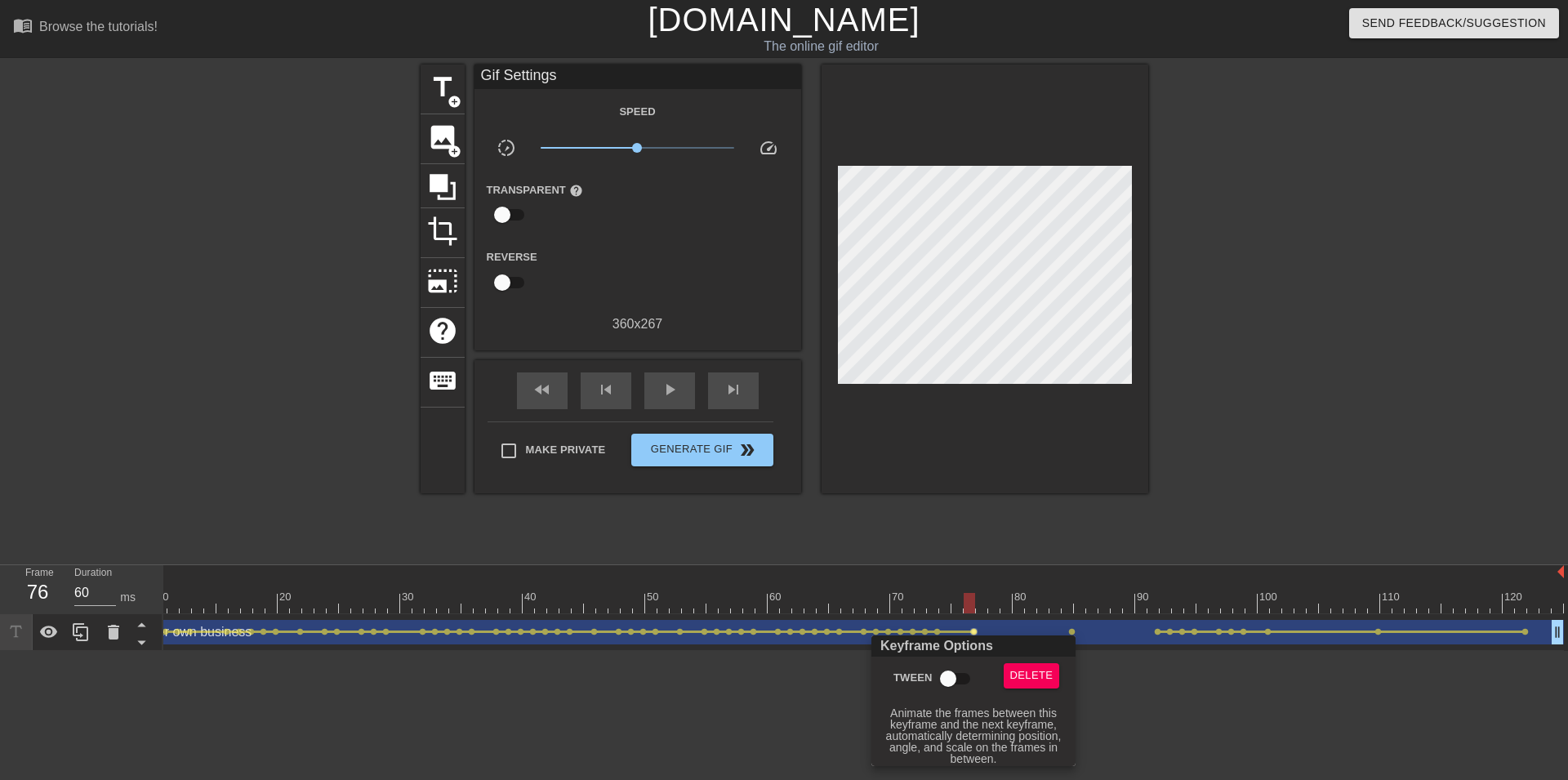
click at [951, 672] on input "Tween" at bounding box center [948, 678] width 93 height 31
drag, startPoint x: 951, startPoint y: 672, endPoint x: 974, endPoint y: 663, distance: 24.7
click at [952, 672] on input "Tween" at bounding box center [948, 678] width 93 height 31
click at [961, 684] on input "Tween" at bounding box center [948, 678] width 93 height 31
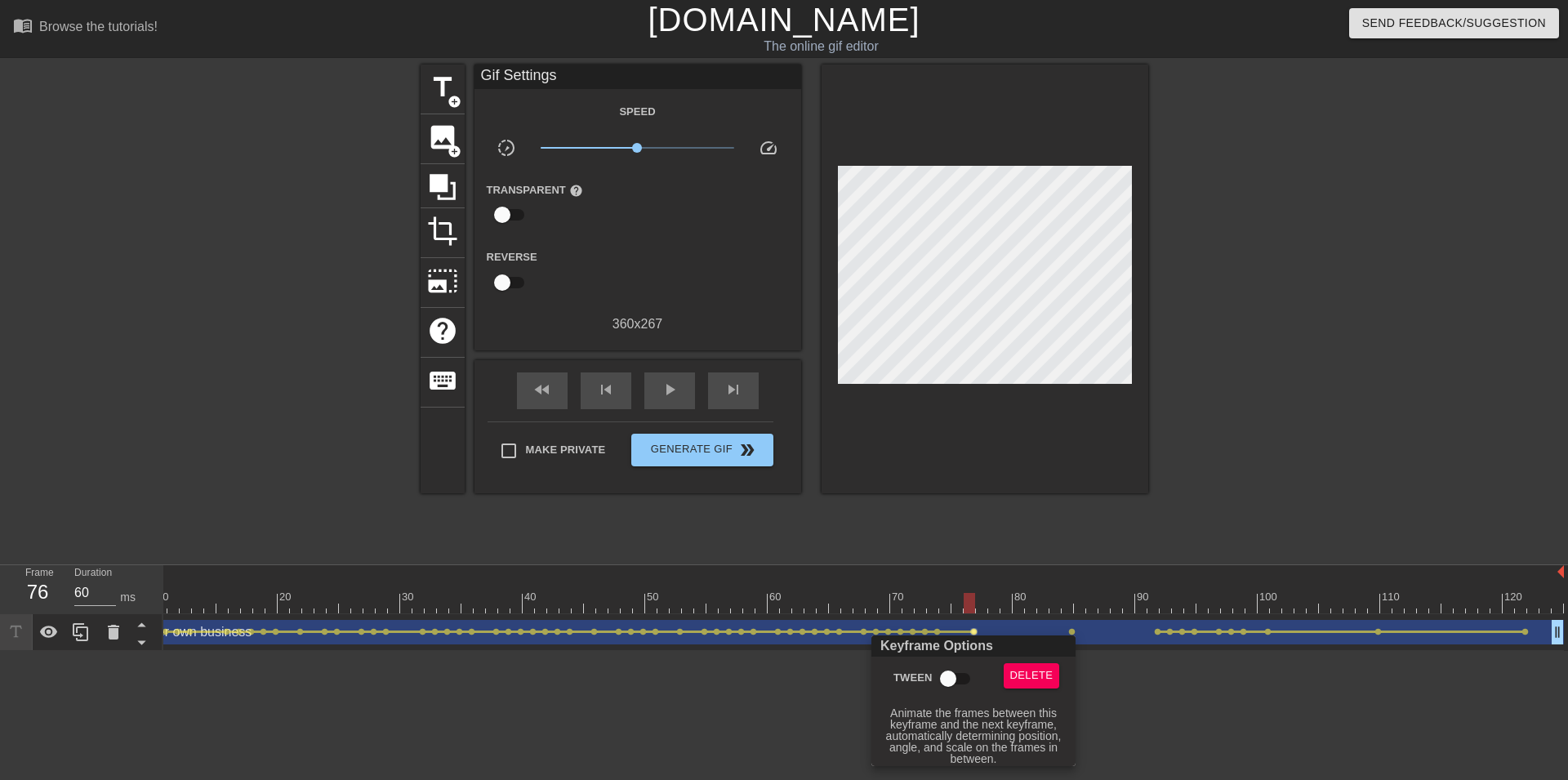
click at [956, 673] on input "Tween" at bounding box center [948, 678] width 93 height 31
checkbox input "true"
click at [1078, 628] on div at bounding box center [784, 390] width 1568 height 780
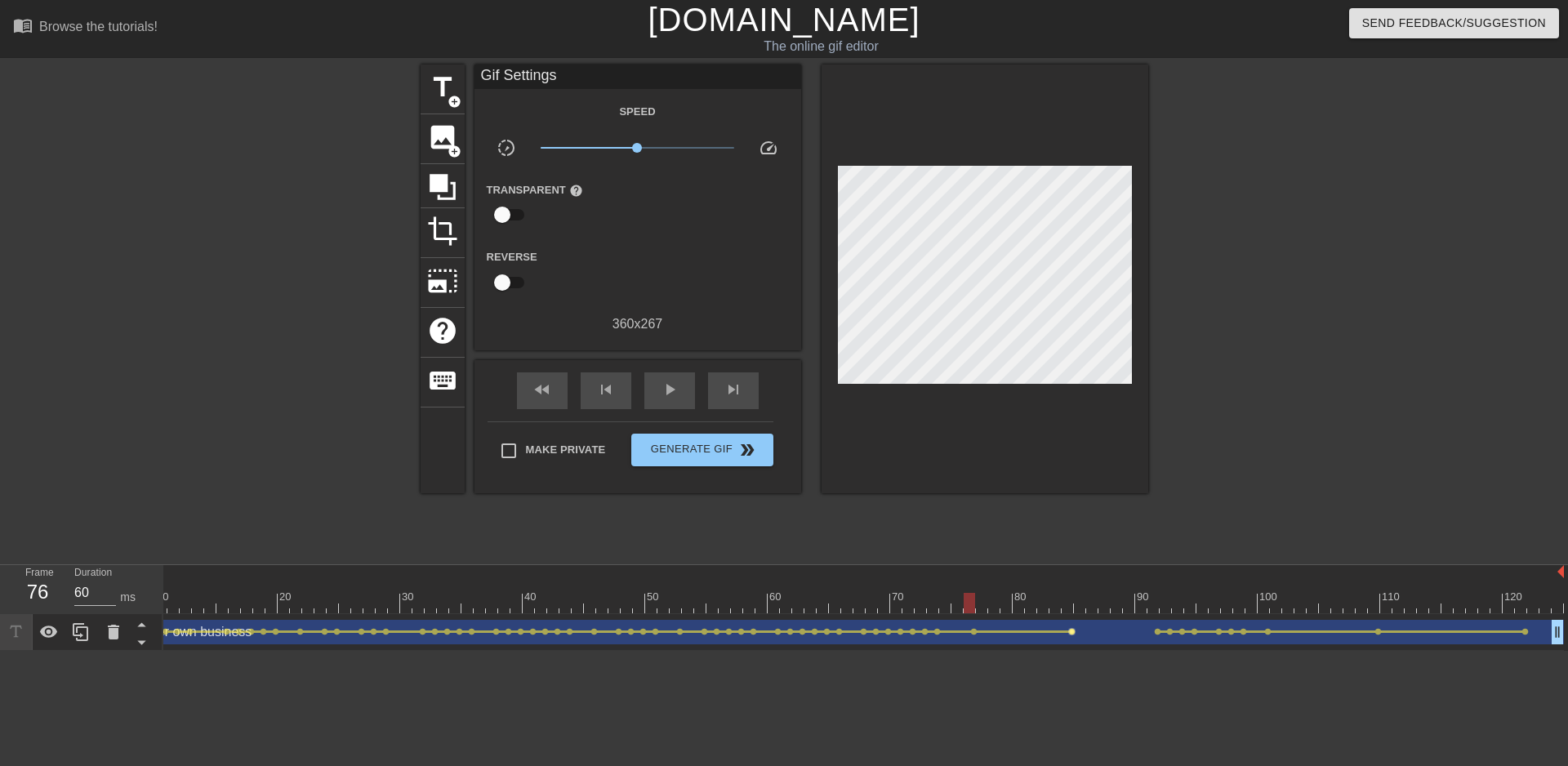
click at [1073, 633] on span "lens" at bounding box center [1071, 631] width 7 height 7
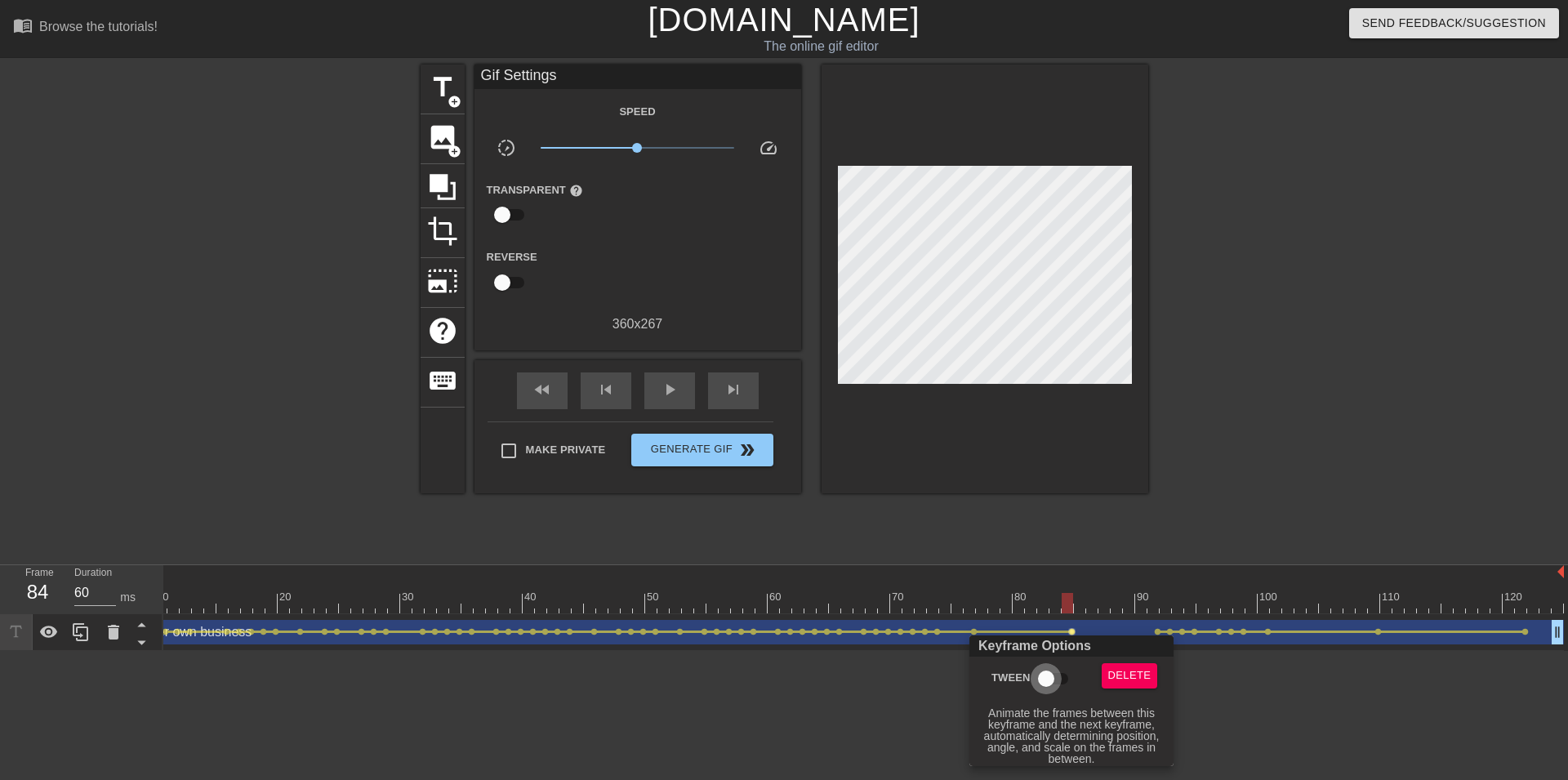
click at [1038, 680] on input "Tween" at bounding box center [1046, 678] width 93 height 31
checkbox input "true"
click at [1068, 601] on div at bounding box center [784, 390] width 1568 height 780
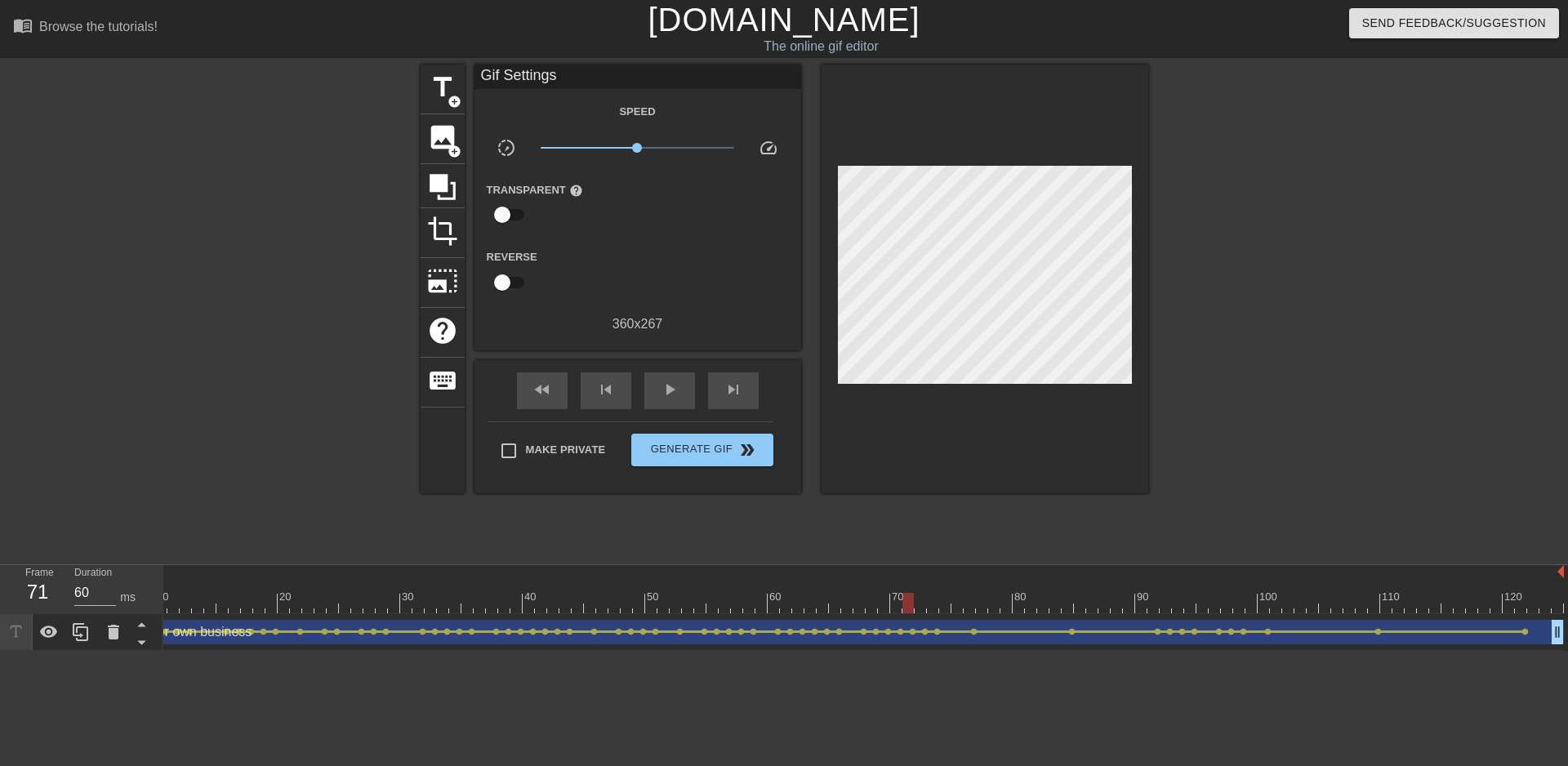
drag, startPoint x: 1068, startPoint y: 601, endPoint x: 914, endPoint y: 602, distance: 154.0
click at [914, 602] on div at bounding box center [804, 602] width 1519 height 21
click at [664, 397] on span "play_arrow" at bounding box center [670, 389] width 20 height 20
click at [664, 397] on span "pause" at bounding box center [670, 389] width 20 height 20
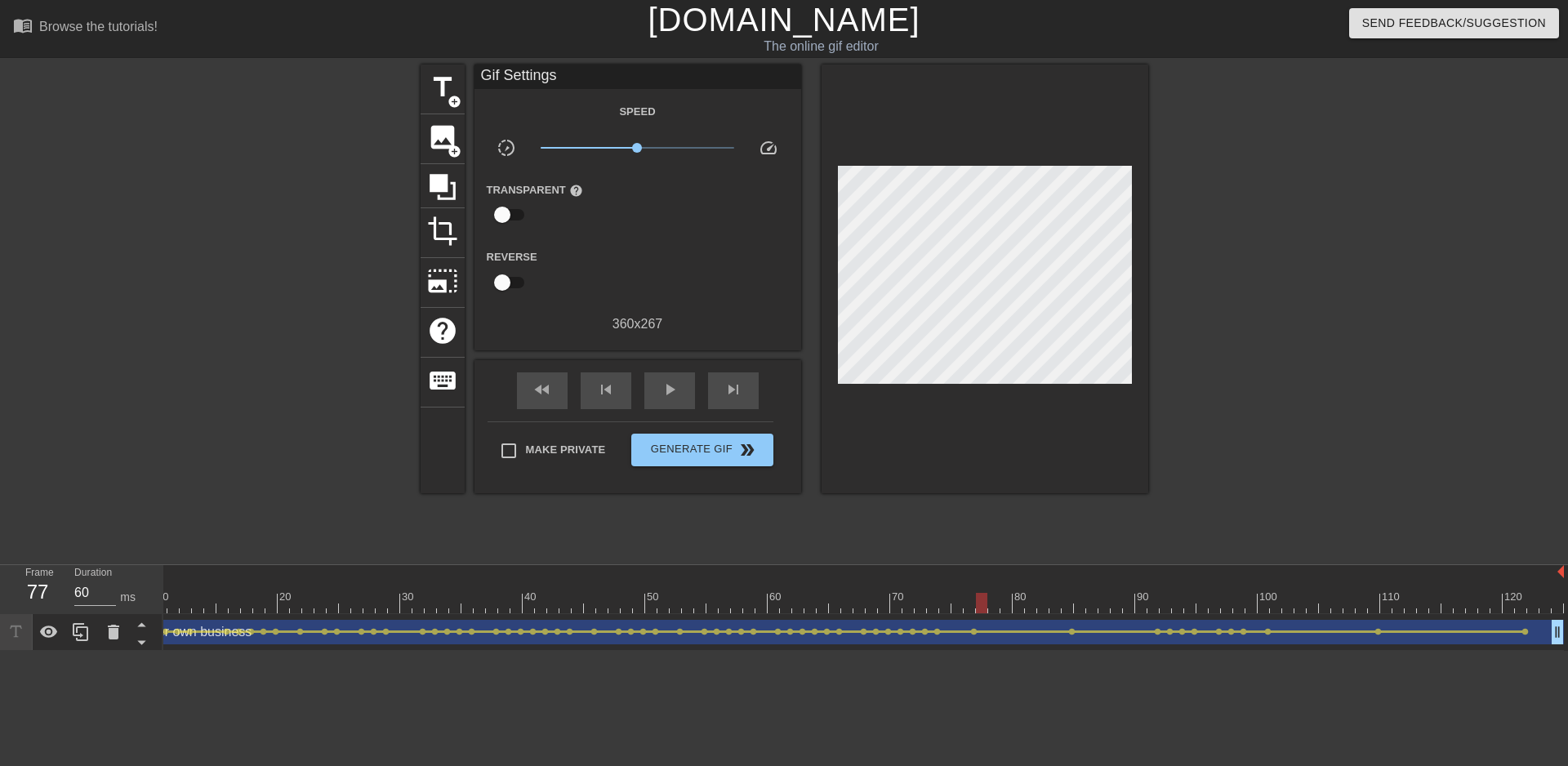
click at [983, 601] on div at bounding box center [804, 602] width 1519 height 21
drag, startPoint x: 986, startPoint y: 608, endPoint x: 991, endPoint y: 601, distance: 8.6
click at [991, 601] on div at bounding box center [994, 602] width 12 height 21
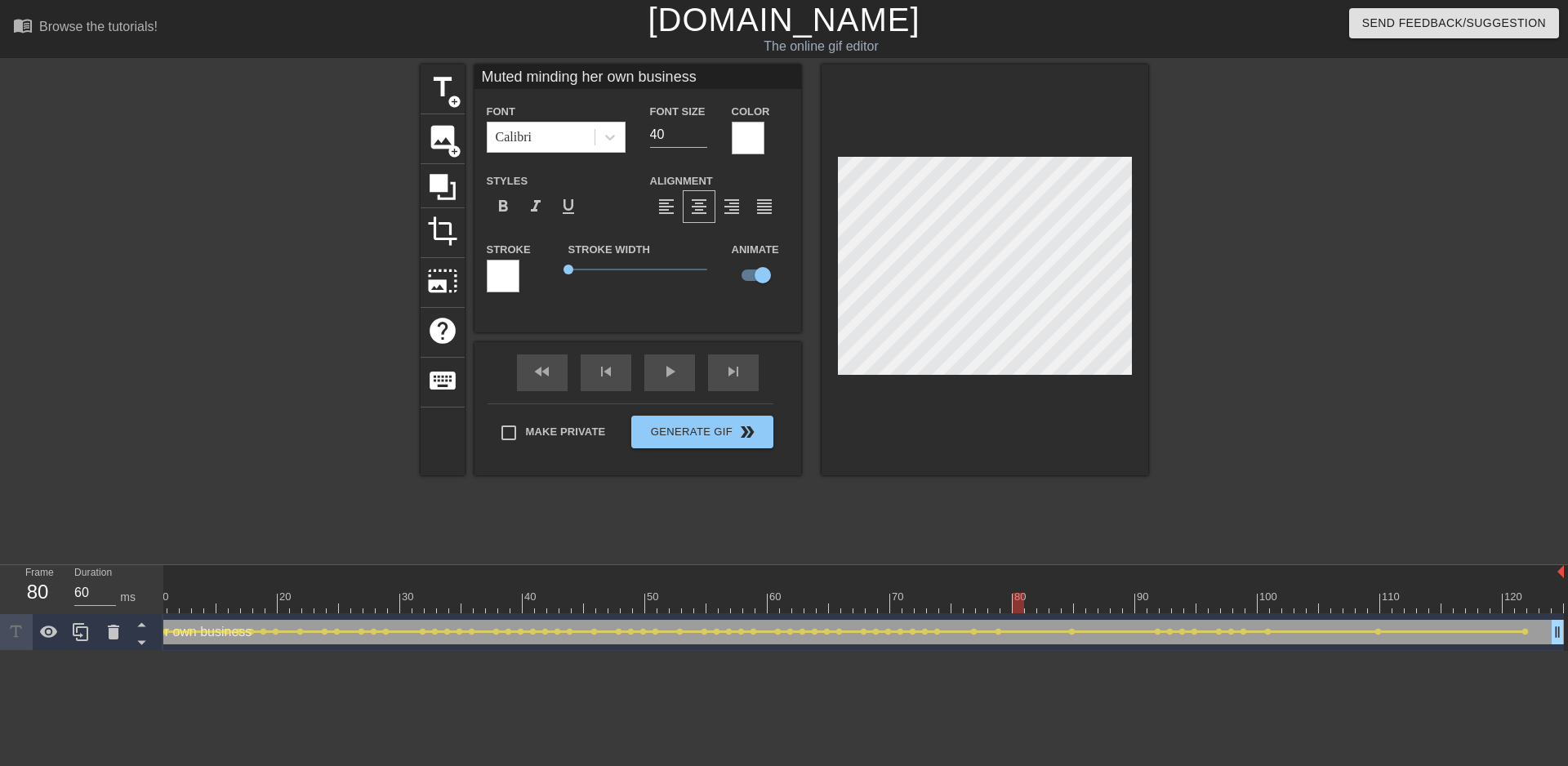
drag, startPoint x: 997, startPoint y: 605, endPoint x: 1019, endPoint y: 600, distance: 22.6
click at [1019, 600] on div at bounding box center [1018, 602] width 12 height 21
drag, startPoint x: 1019, startPoint y: 599, endPoint x: 1039, endPoint y: 597, distance: 20.1
click at [1039, 597] on div at bounding box center [804, 602] width 1519 height 21
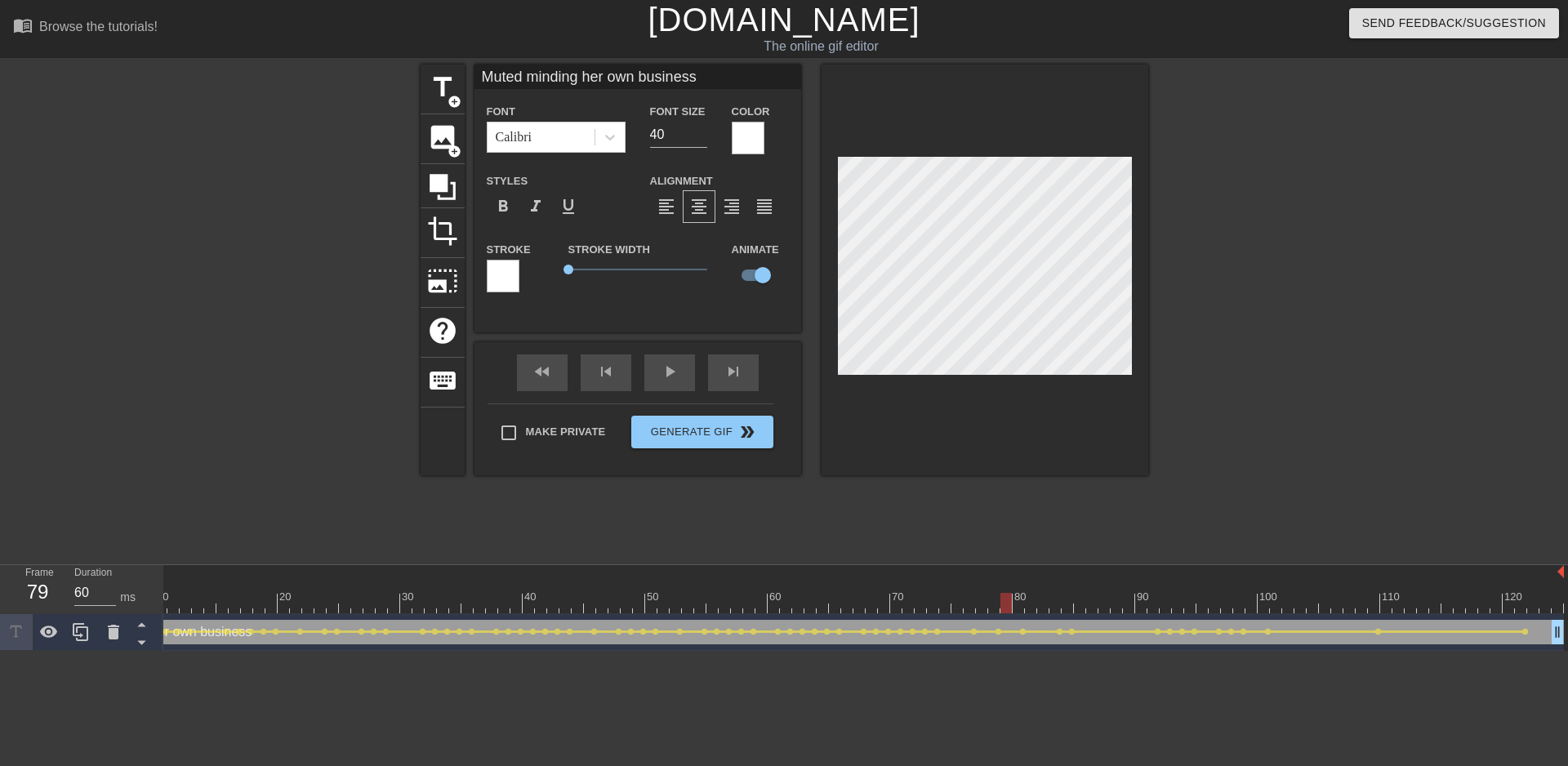
drag, startPoint x: 1054, startPoint y: 593, endPoint x: 1009, endPoint y: 585, distance: 45.7
click at [1009, 585] on div "10 20 30 40 50 60 70 80 90 100 110 120" at bounding box center [804, 589] width 1519 height 48
drag, startPoint x: 1008, startPoint y: 594, endPoint x: 1036, endPoint y: 593, distance: 28.0
click at [1036, 593] on div at bounding box center [1031, 602] width 12 height 21
drag, startPoint x: 1028, startPoint y: 605, endPoint x: 1095, endPoint y: 592, distance: 68.2
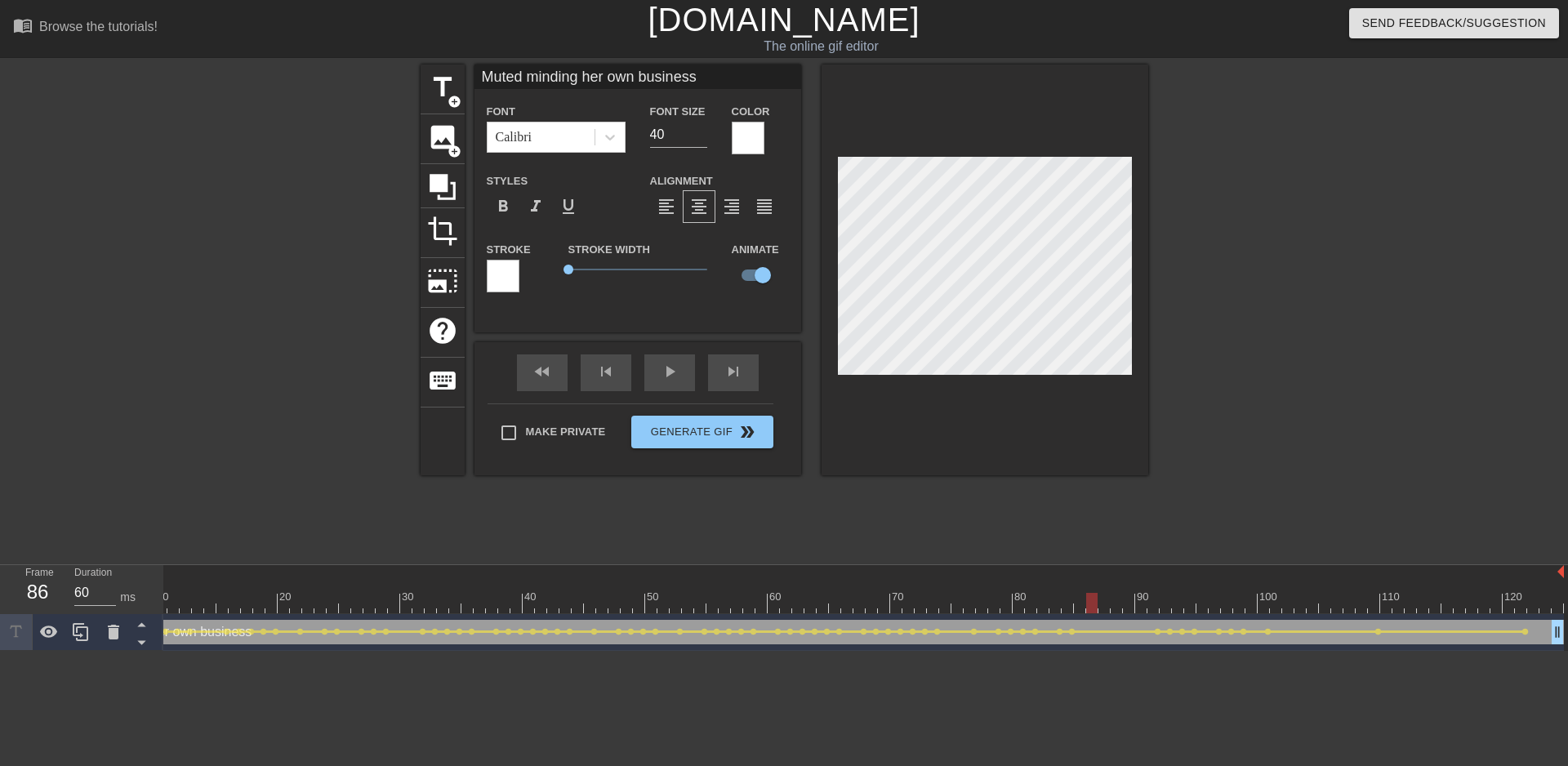
click at [1095, 592] on div at bounding box center [1092, 602] width 12 height 21
drag, startPoint x: 1090, startPoint y: 607, endPoint x: 1107, endPoint y: 603, distance: 17.5
click at [1107, 603] on div at bounding box center [1104, 602] width 12 height 21
click at [1123, 398] on div at bounding box center [984, 269] width 326 height 411
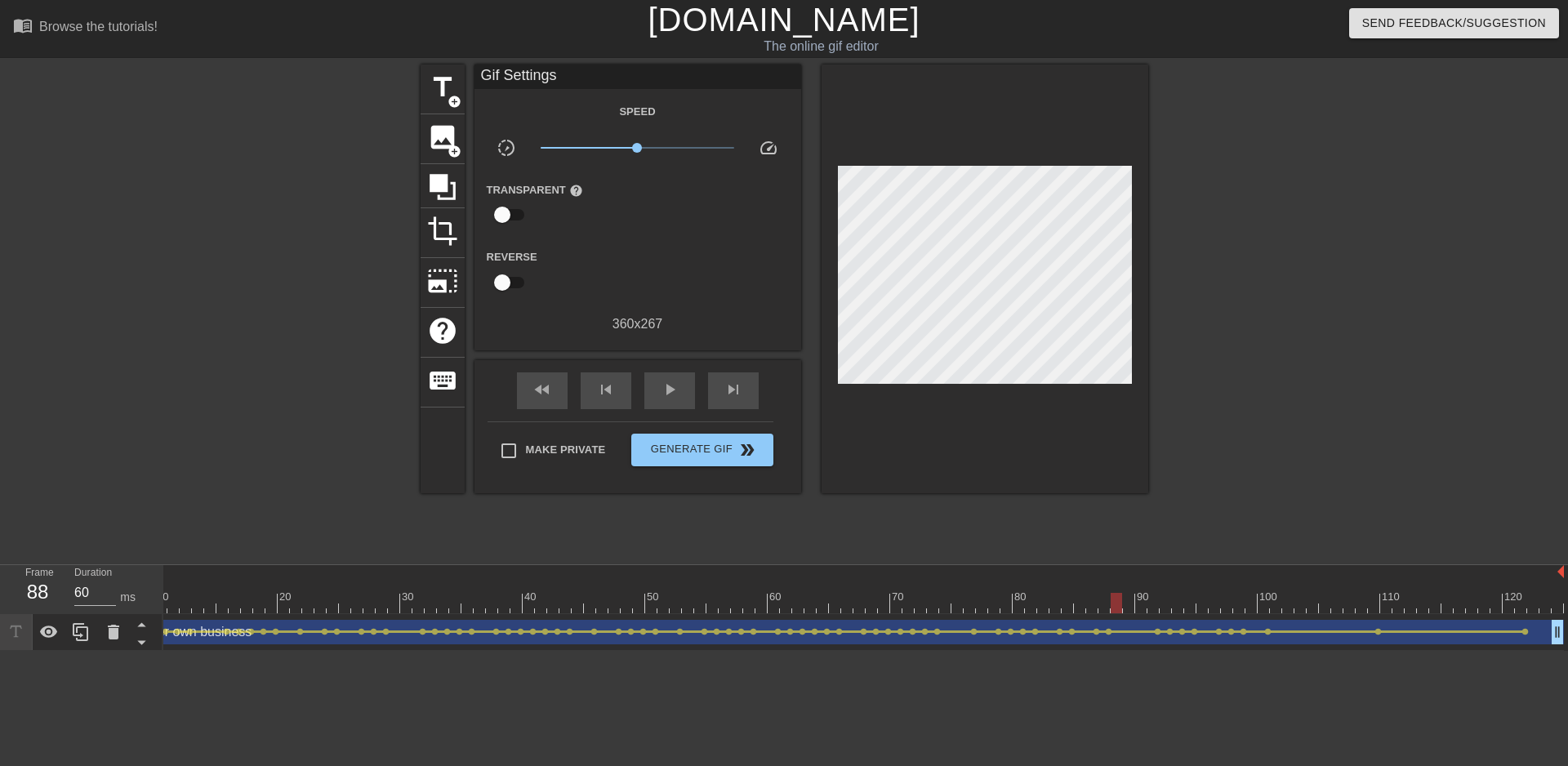
drag, startPoint x: 1099, startPoint y: 597, endPoint x: 1117, endPoint y: 594, distance: 18.2
click at [1117, 594] on div at bounding box center [1117, 602] width 12 height 21
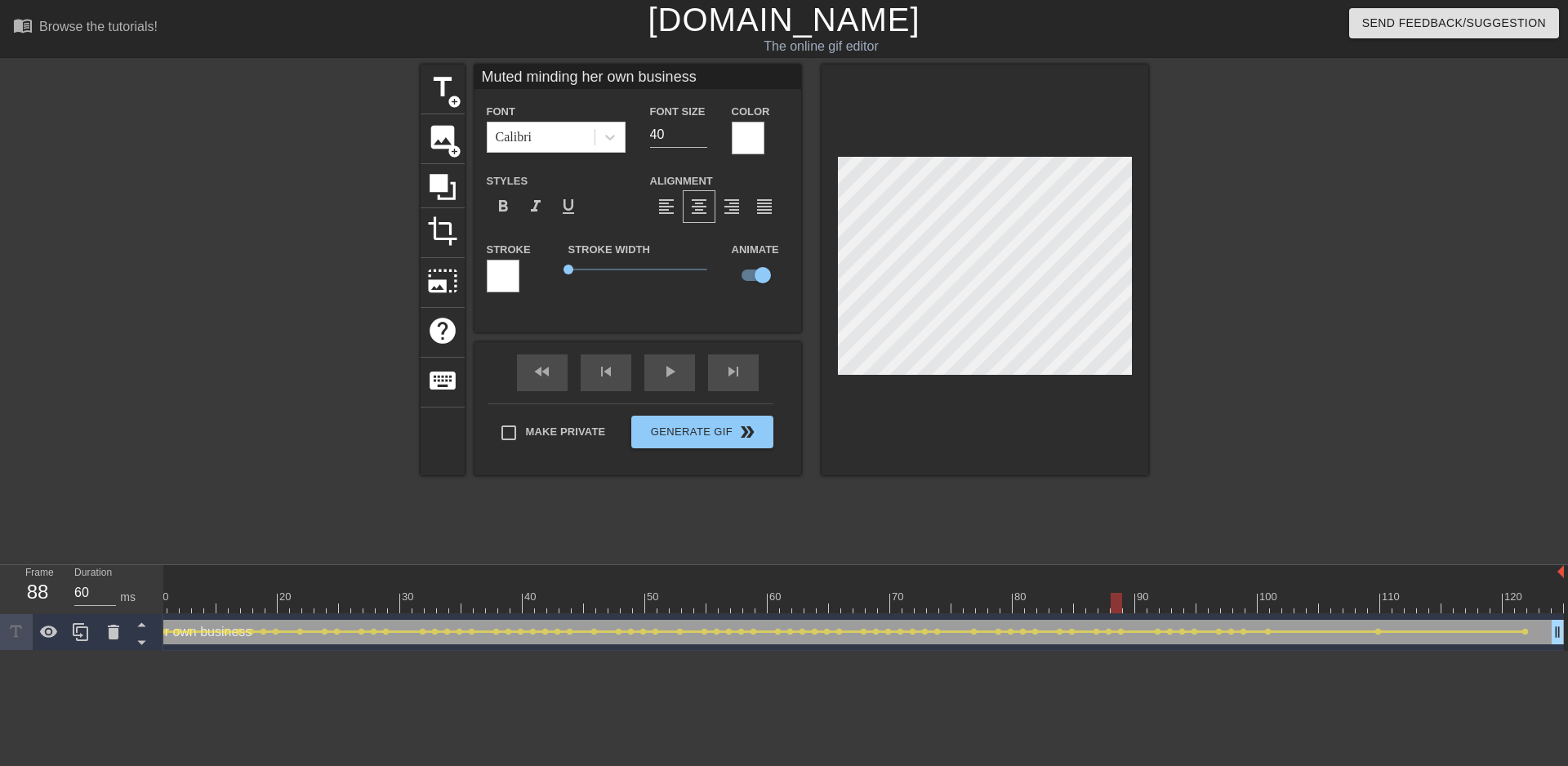
scroll to position [0, 2]
drag, startPoint x: 1113, startPoint y: 592, endPoint x: 1126, endPoint y: 588, distance: 13.6
click at [1126, 588] on div "10 20 30 40 50 60 70 80 90 100 110 120" at bounding box center [804, 589] width 1519 height 48
drag, startPoint x: 1132, startPoint y: 595, endPoint x: 1140, endPoint y: 593, distance: 8.2
click at [1140, 593] on div at bounding box center [1141, 602] width 12 height 21
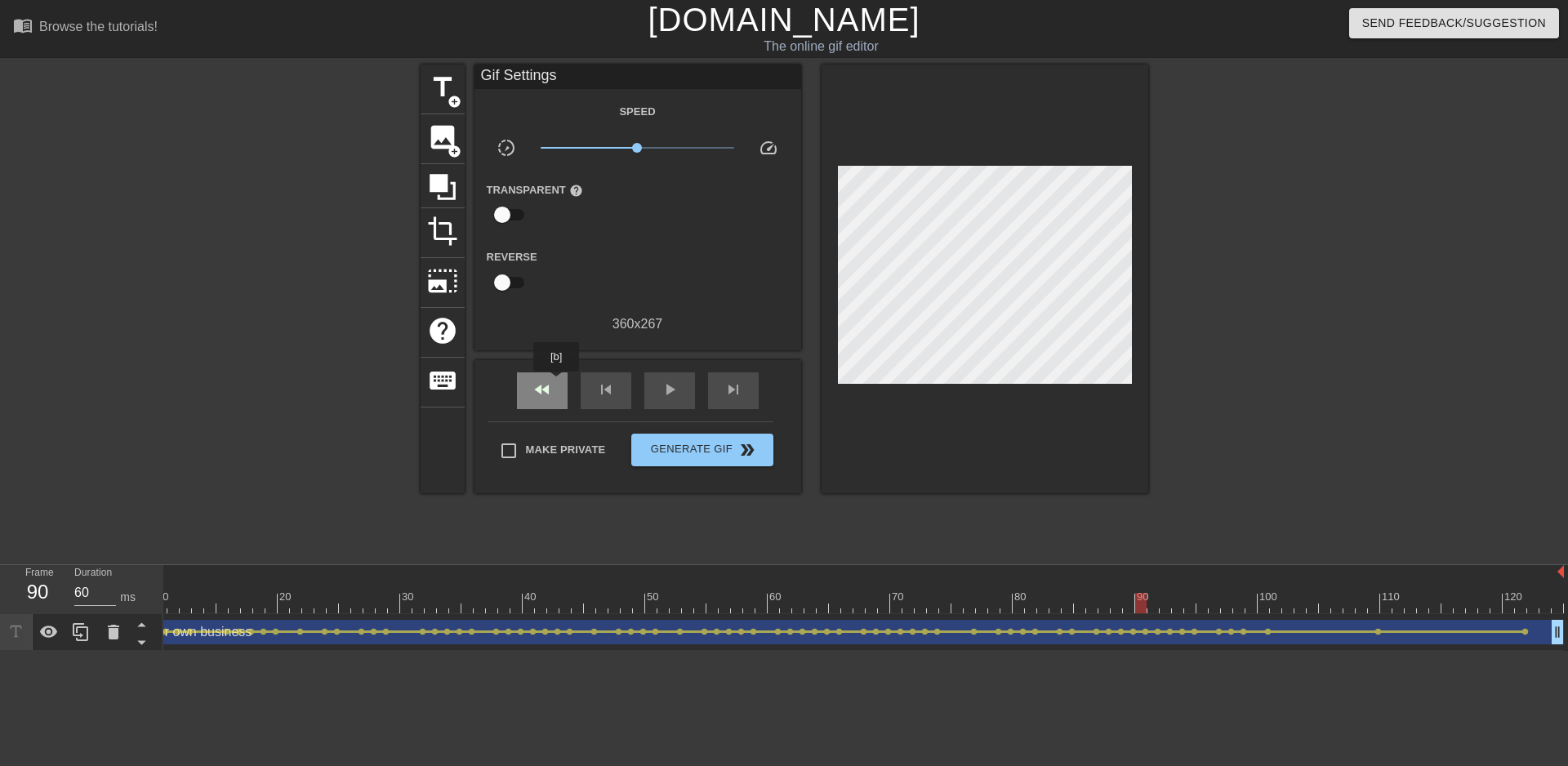
click at [557, 383] on div "fast_rewind" at bounding box center [541, 391] width 50 height 36
click at [652, 391] on div "play_arrow" at bounding box center [670, 391] width 50 height 36
click at [663, 391] on span "pause" at bounding box center [670, 389] width 20 height 20
click at [536, 397] on span "fast_rewind" at bounding box center [542, 389] width 20 height 20
click at [663, 387] on span "play_arrow" at bounding box center [670, 389] width 20 height 20
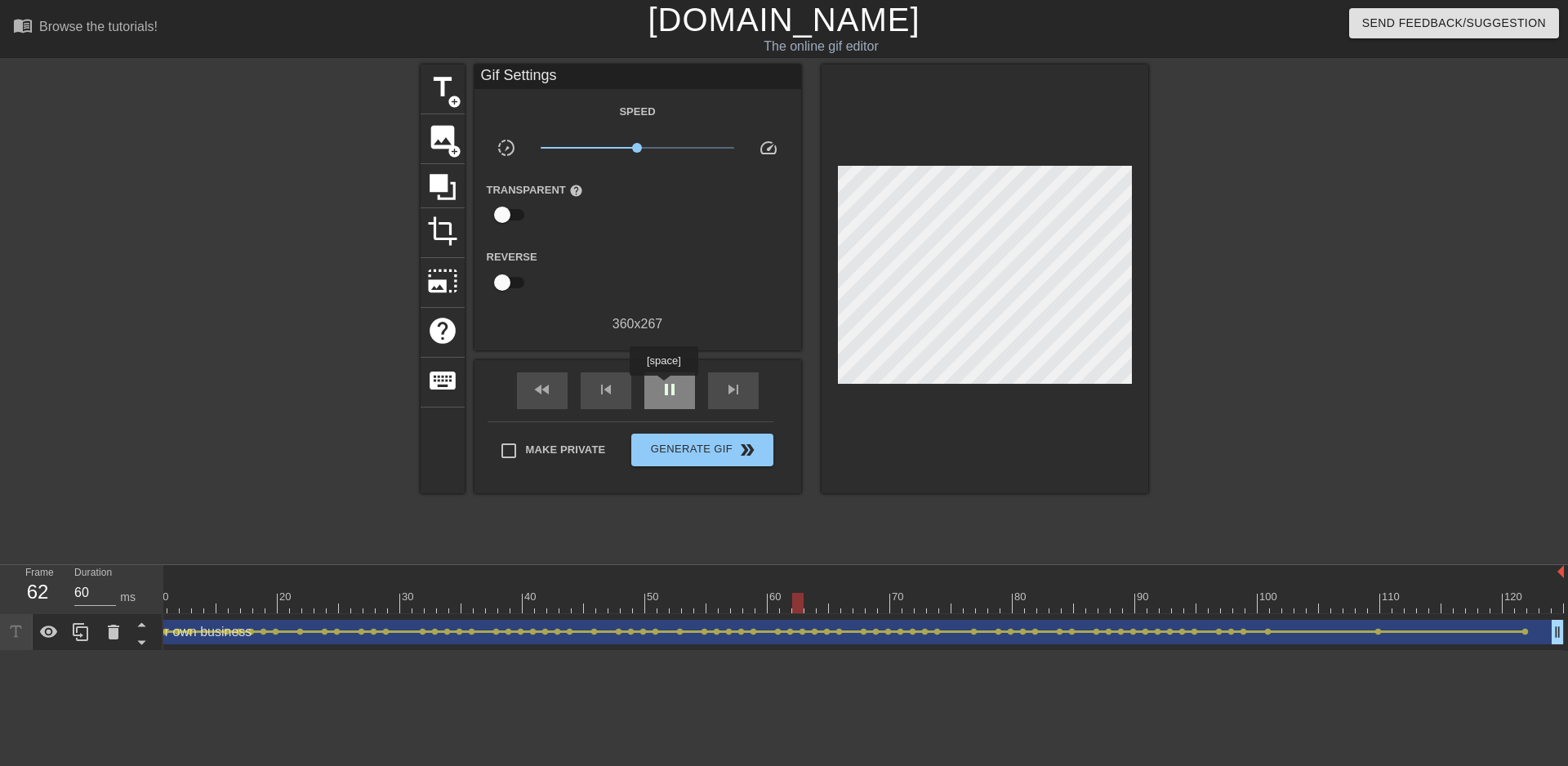
click at [663, 387] on span "pause" at bounding box center [670, 389] width 20 height 20
drag, startPoint x: 803, startPoint y: 597, endPoint x: 734, endPoint y: 604, distance: 69.4
click at [733, 603] on div at bounding box center [736, 602] width 12 height 21
click at [453, 102] on span "add_circle" at bounding box center [455, 102] width 14 height 14
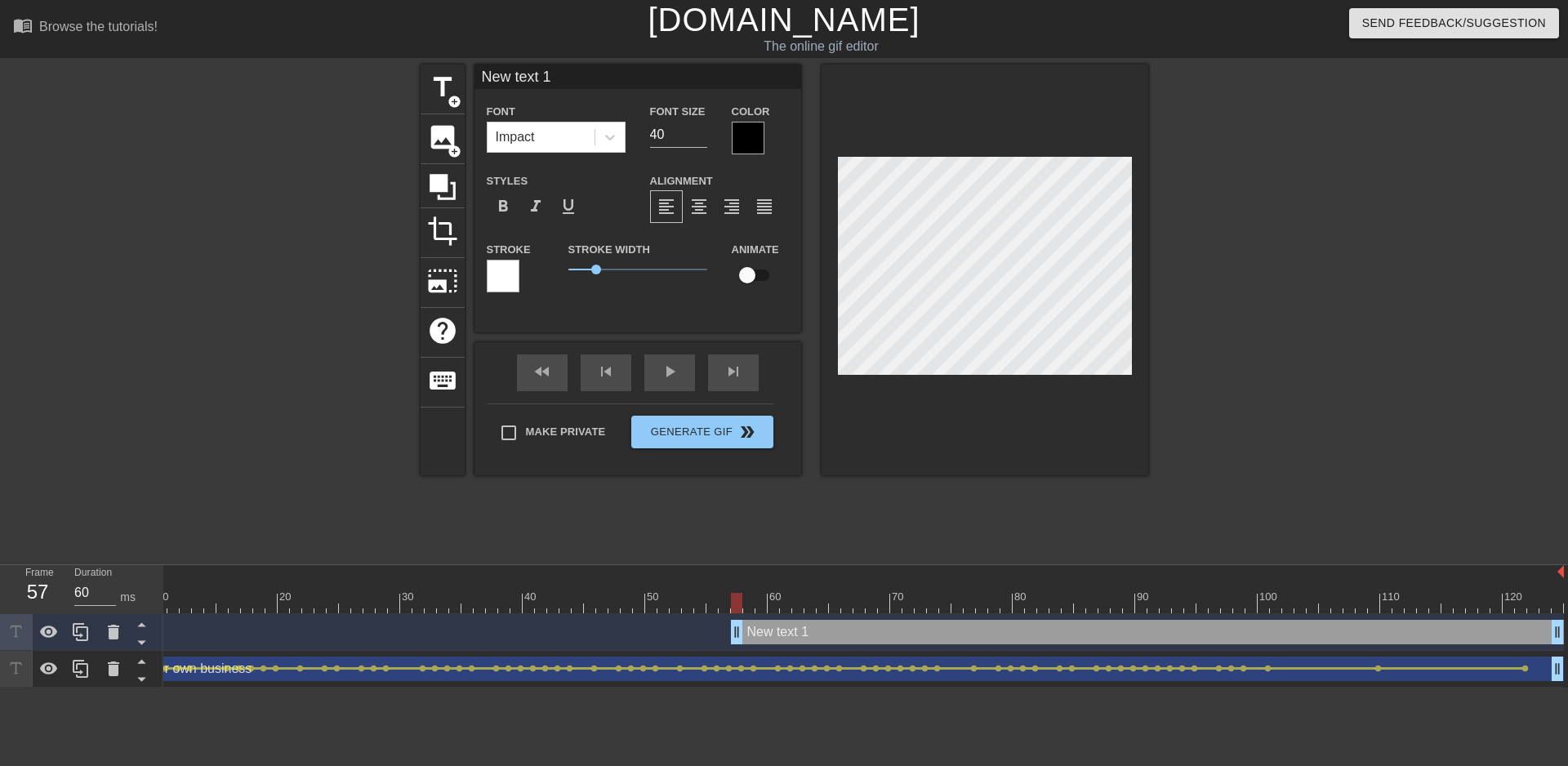
click at [764, 633] on div "New text 1 drag_handle drag_handle" at bounding box center [1147, 632] width 833 height 25
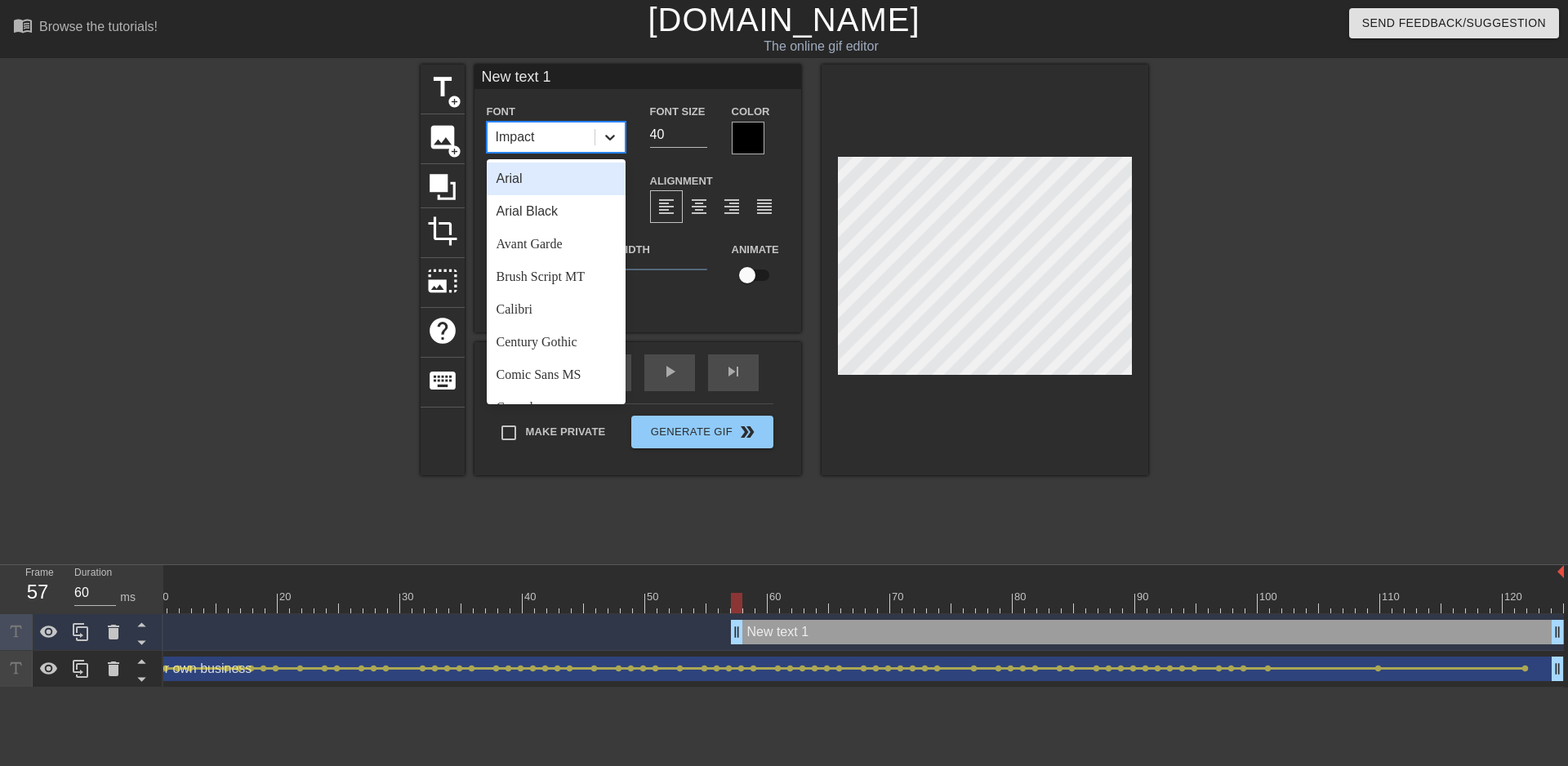
click at [613, 137] on icon at bounding box center [610, 137] width 10 height 6
click at [550, 305] on div "Calibri" at bounding box center [556, 310] width 139 height 33
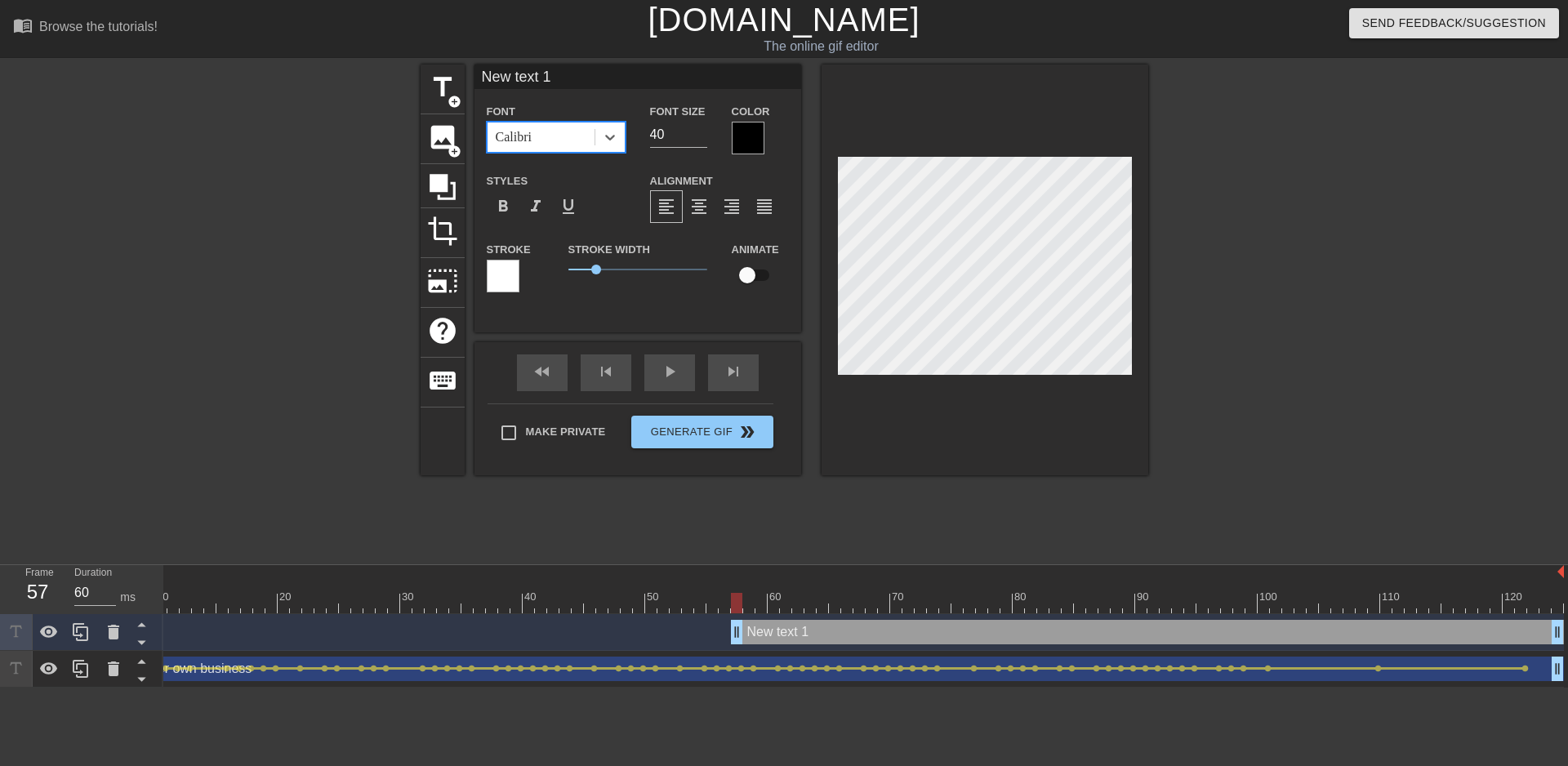
click at [749, 144] on div at bounding box center [748, 138] width 33 height 33
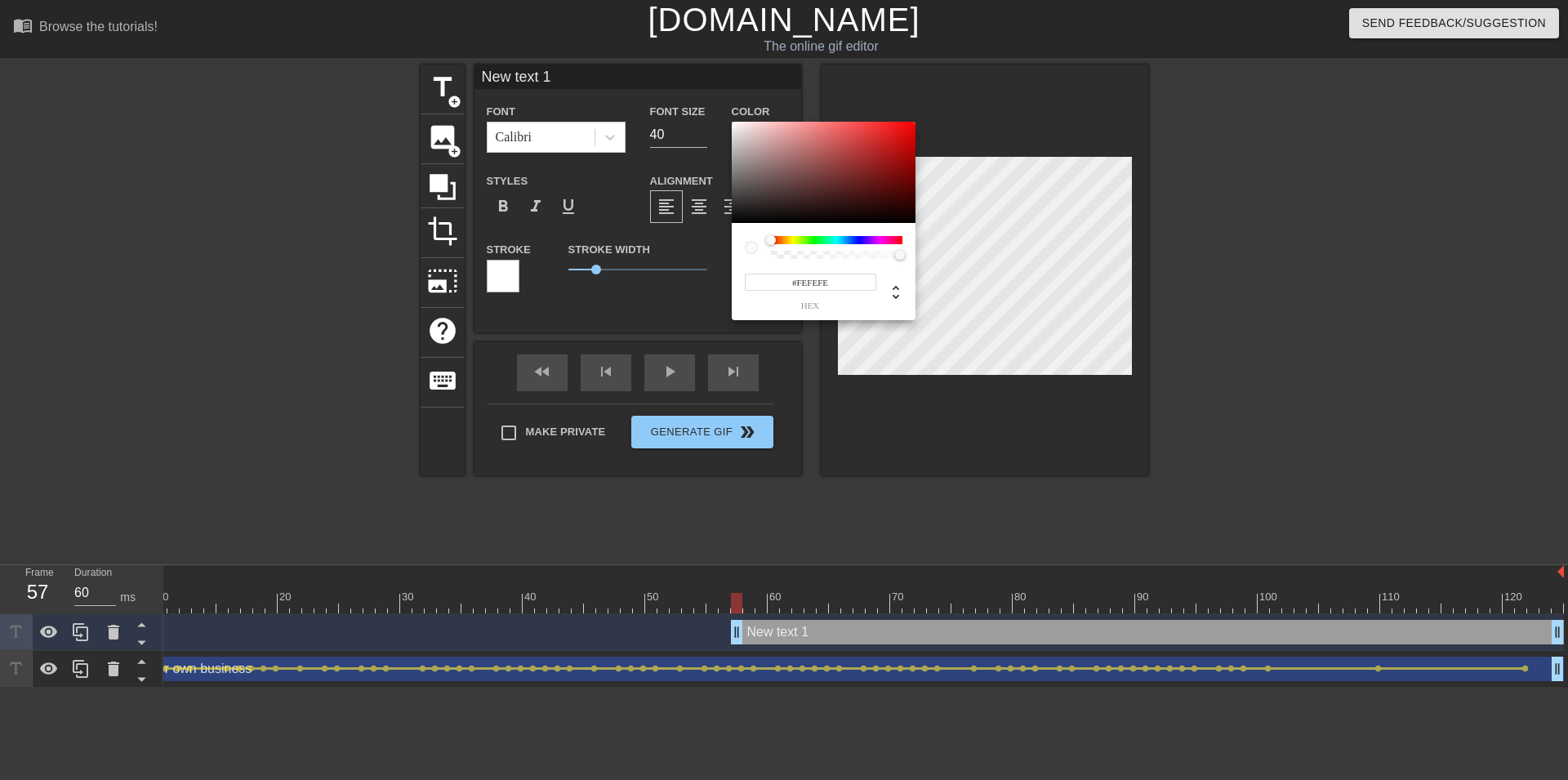
type input "#FFFFFF"
drag, startPoint x: 758, startPoint y: 200, endPoint x: 714, endPoint y: 80, distance: 127.8
click at [732, 121] on div at bounding box center [823, 172] width 183 height 102
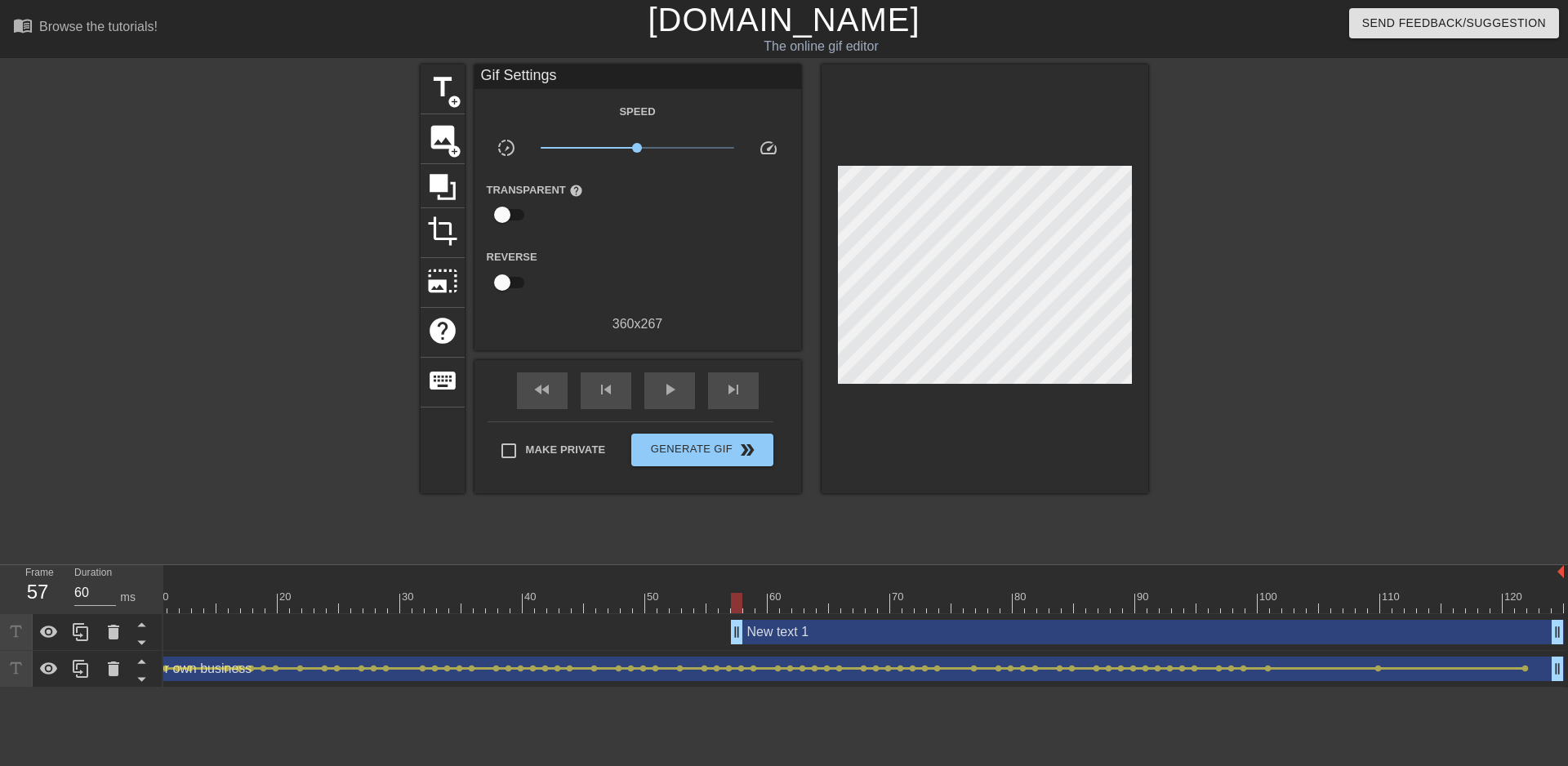
click at [789, 630] on div "New text 1 drag_handle drag_handle" at bounding box center [1147, 632] width 833 height 25
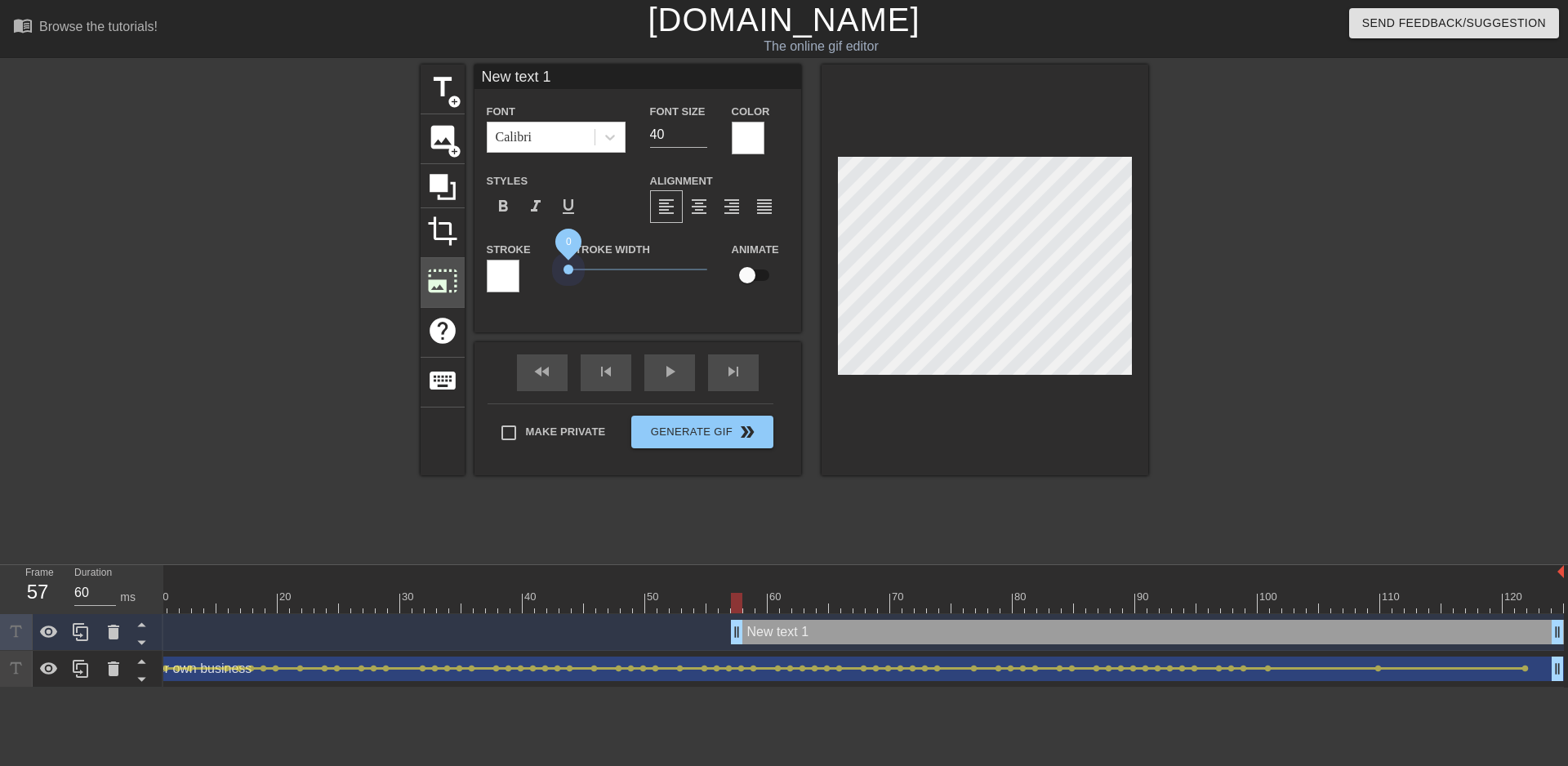
drag, startPoint x: 598, startPoint y: 269, endPoint x: 427, endPoint y: 283, distance: 171.6
click at [427, 283] on div "title add_circle image add_circle crop photo_size_select_large help keyboard Ne…" at bounding box center [784, 269] width 727 height 411
drag, startPoint x: 682, startPoint y: 65, endPoint x: 258, endPoint y: 45, distance: 424.5
click at [474, 64] on input "New text 1" at bounding box center [637, 77] width 326 height 25
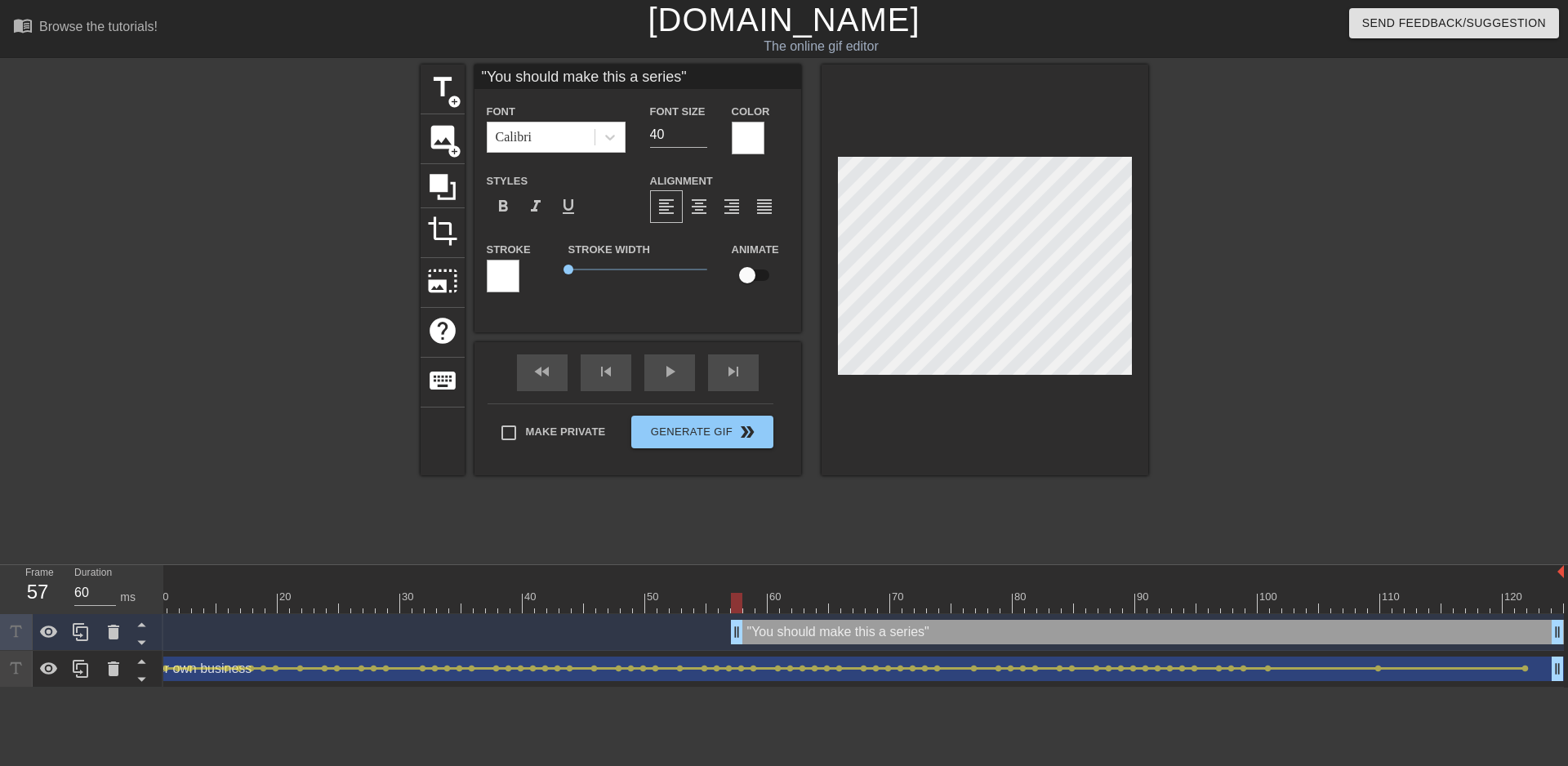
type input ""You should make this a series""
type textarea ""You should make this a series""
click at [700, 212] on span "format_align_center" at bounding box center [699, 207] width 20 height 20
click at [1089, 447] on div at bounding box center [984, 269] width 326 height 411
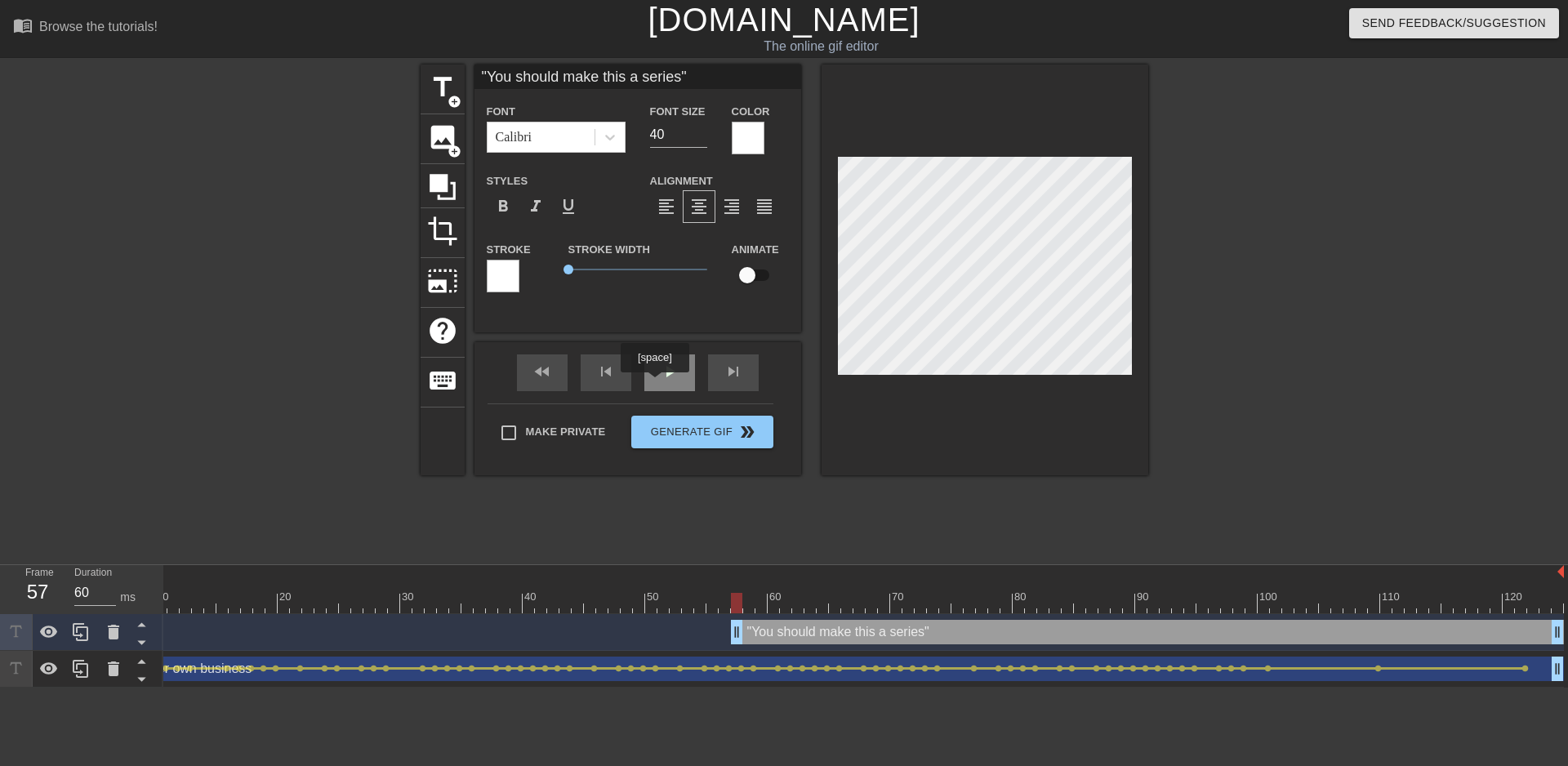
click at [656, 382] on div "play_arrow" at bounding box center [670, 373] width 50 height 36
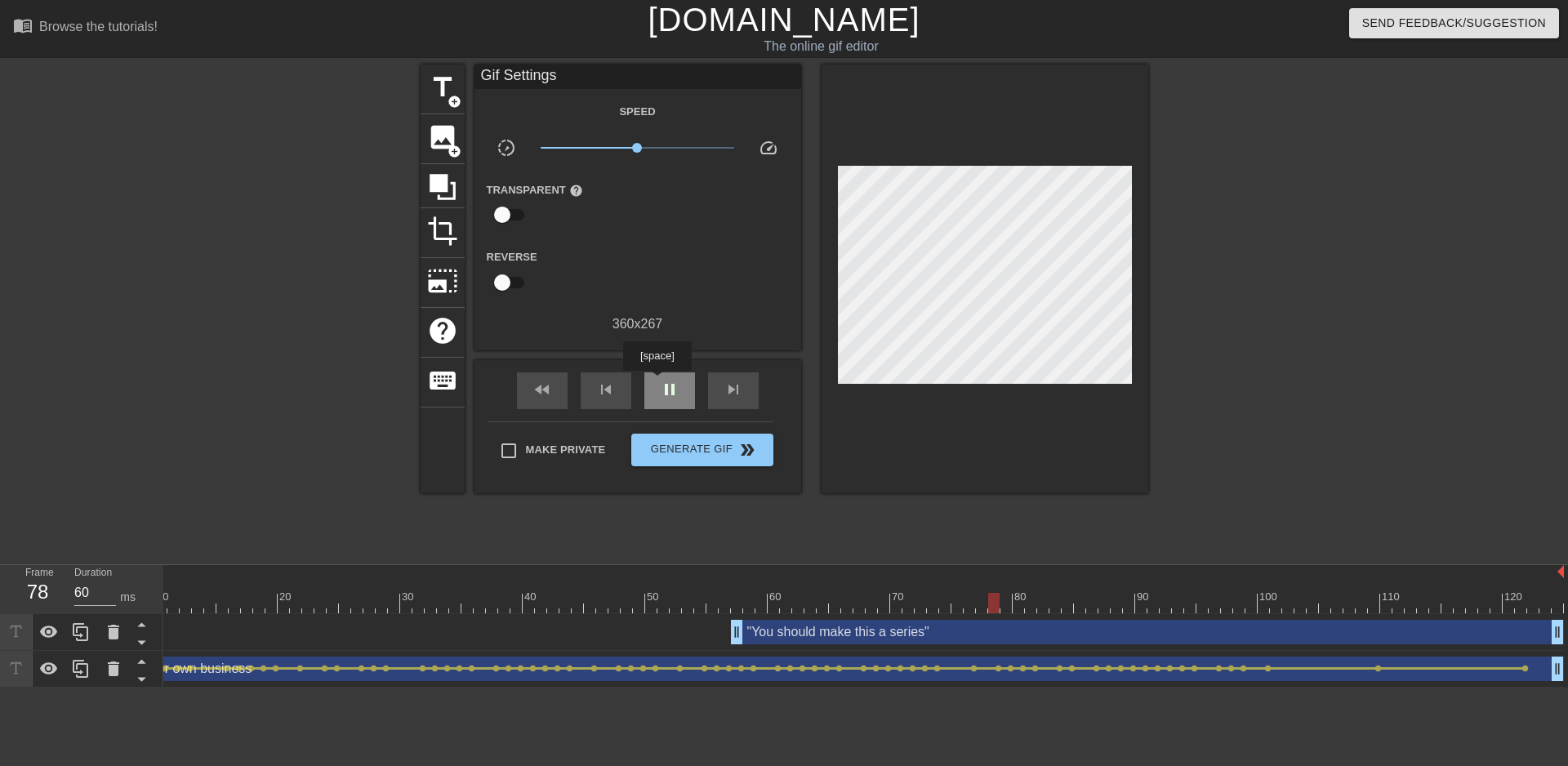
click at [656, 382] on div "pause" at bounding box center [670, 391] width 50 height 36
drag, startPoint x: 1007, startPoint y: 606, endPoint x: 730, endPoint y: 599, distance: 277.1
click at [730, 599] on div at bounding box center [804, 602] width 1519 height 21
drag, startPoint x: 723, startPoint y: 600, endPoint x: 733, endPoint y: 600, distance: 10.0
click at [730, 600] on div at bounding box center [725, 602] width 12 height 21
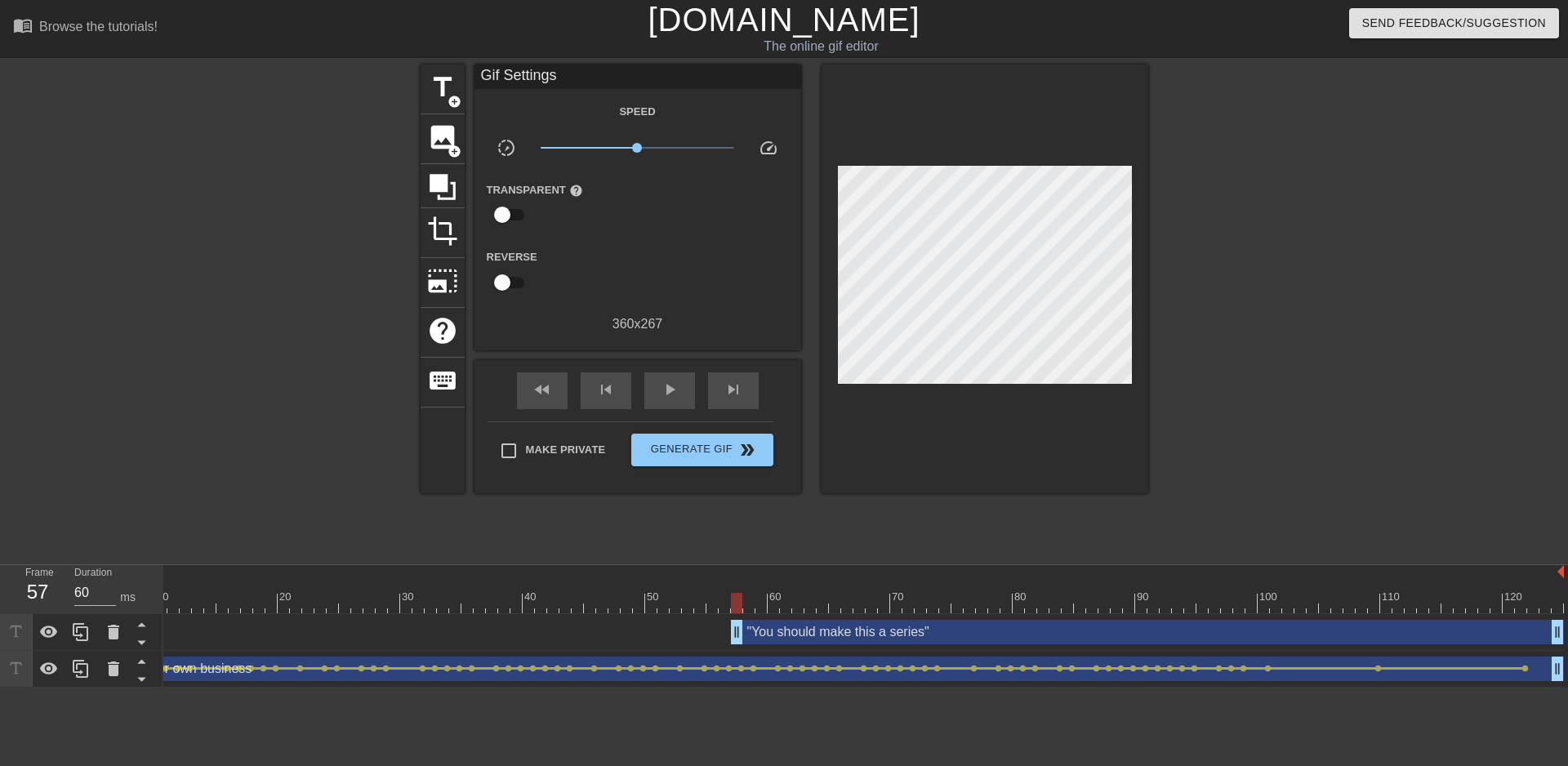
click at [733, 600] on div at bounding box center [736, 602] width 12 height 21
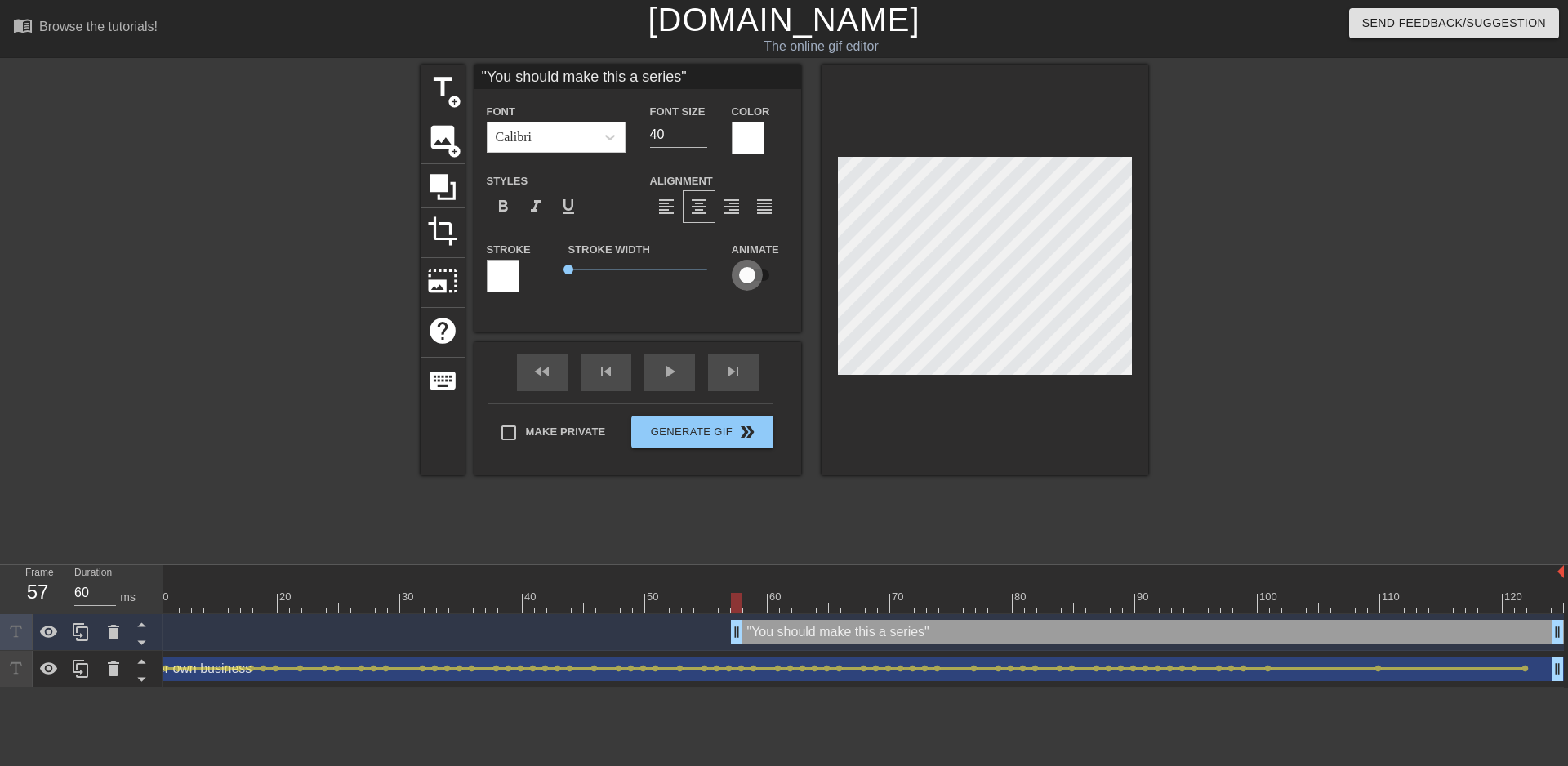
click at [748, 274] on input "checkbox" at bounding box center [747, 275] width 93 height 31
checkbox input "true"
type input ""You should make this a series""
click at [741, 606] on div at bounding box center [736, 602] width 12 height 21
click at [746, 608] on div at bounding box center [804, 602] width 1519 height 21
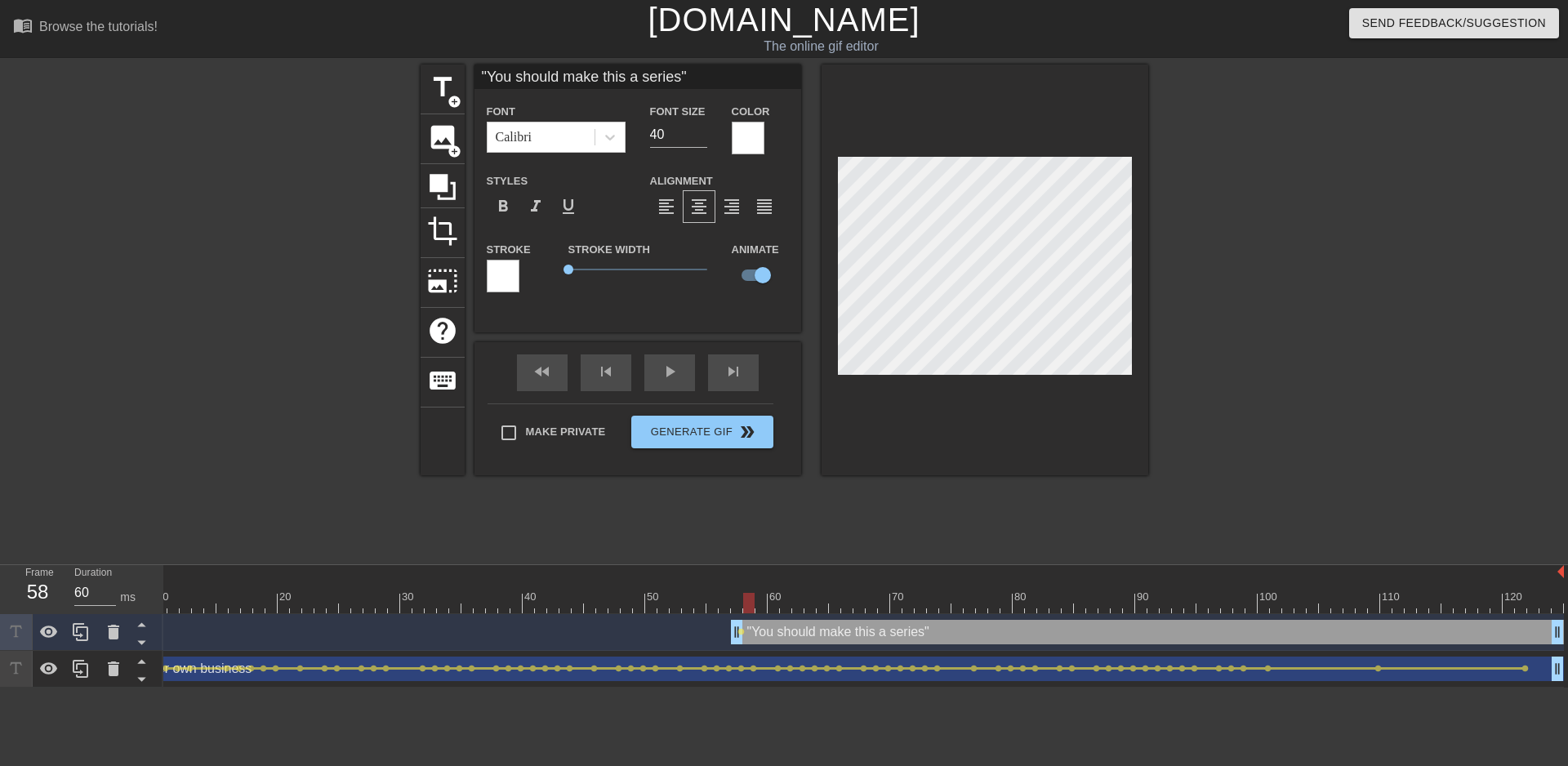
scroll to position [1, 5]
click at [755, 602] on div at bounding box center [761, 602] width 12 height 21
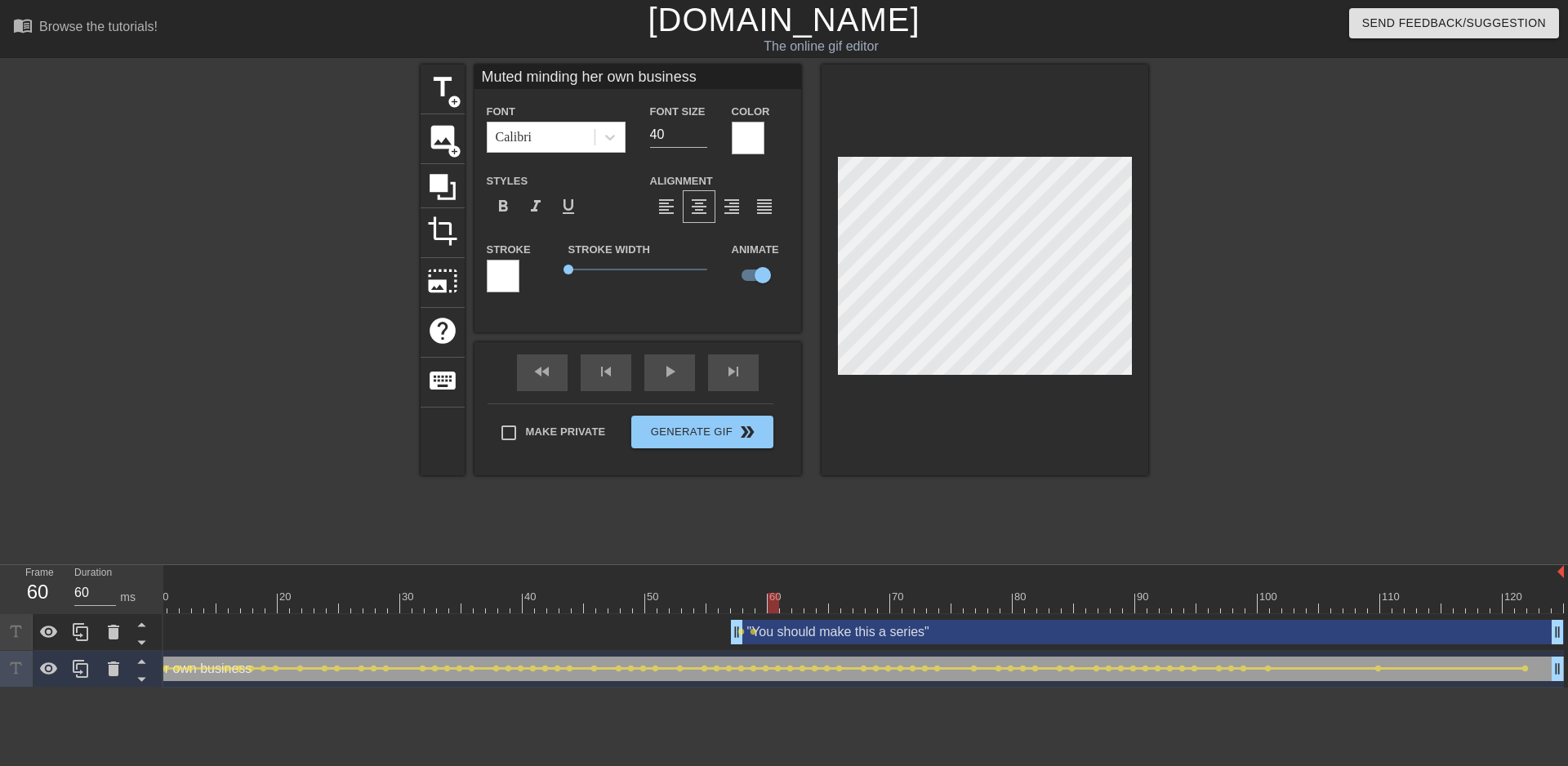
drag, startPoint x: 757, startPoint y: 600, endPoint x: 768, endPoint y: 597, distance: 11.4
click at [768, 597] on div at bounding box center [774, 602] width 12 height 21
type input ""You should make this a series""
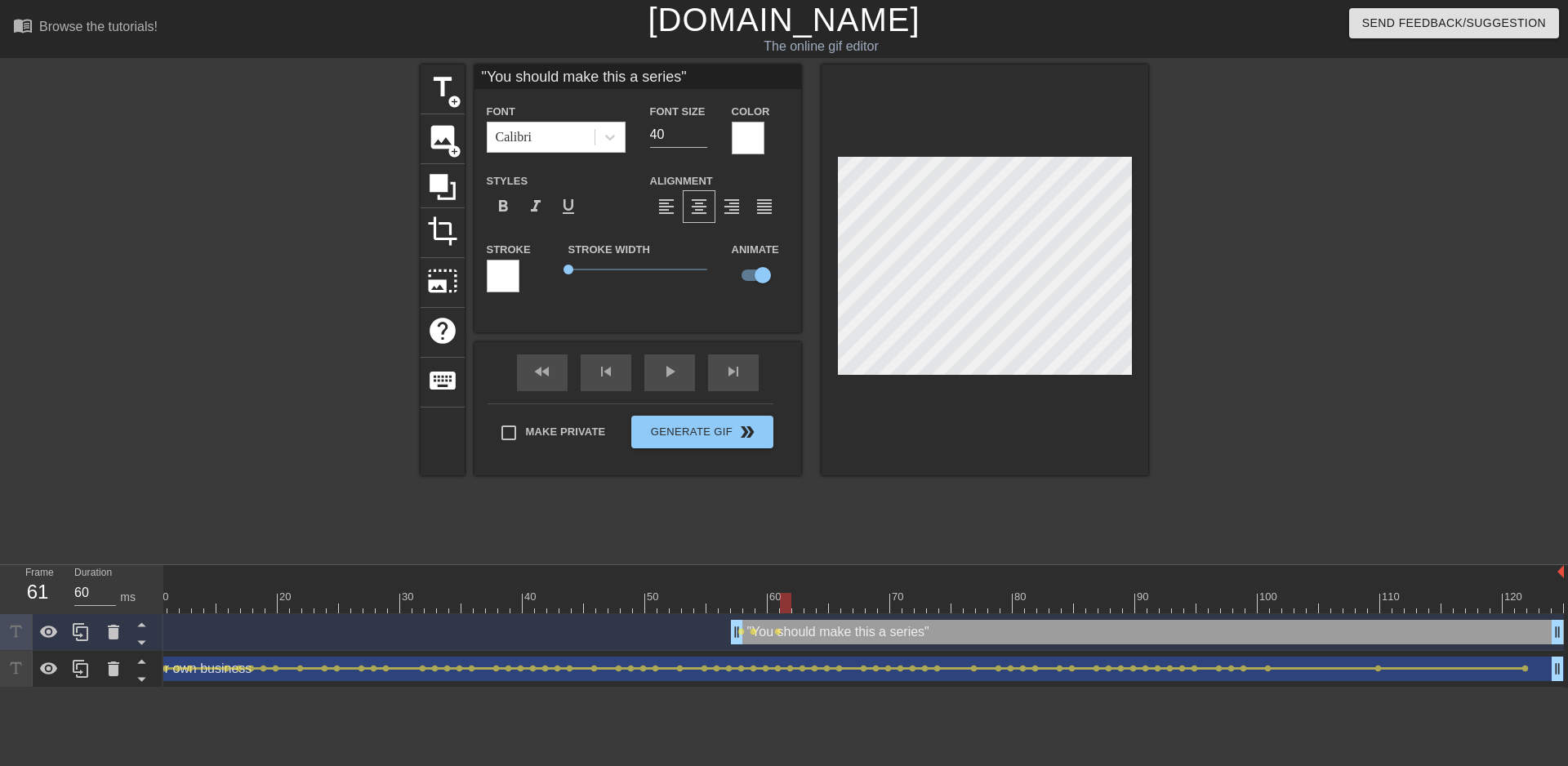
drag, startPoint x: 774, startPoint y: 597, endPoint x: 784, endPoint y: 597, distance: 10.0
click at [784, 597] on div at bounding box center [786, 602] width 12 height 21
click at [793, 596] on div at bounding box center [798, 602] width 12 height 21
drag, startPoint x: 798, startPoint y: 600, endPoint x: 807, endPoint y: 597, distance: 9.5
click at [807, 597] on div at bounding box center [810, 602] width 12 height 21
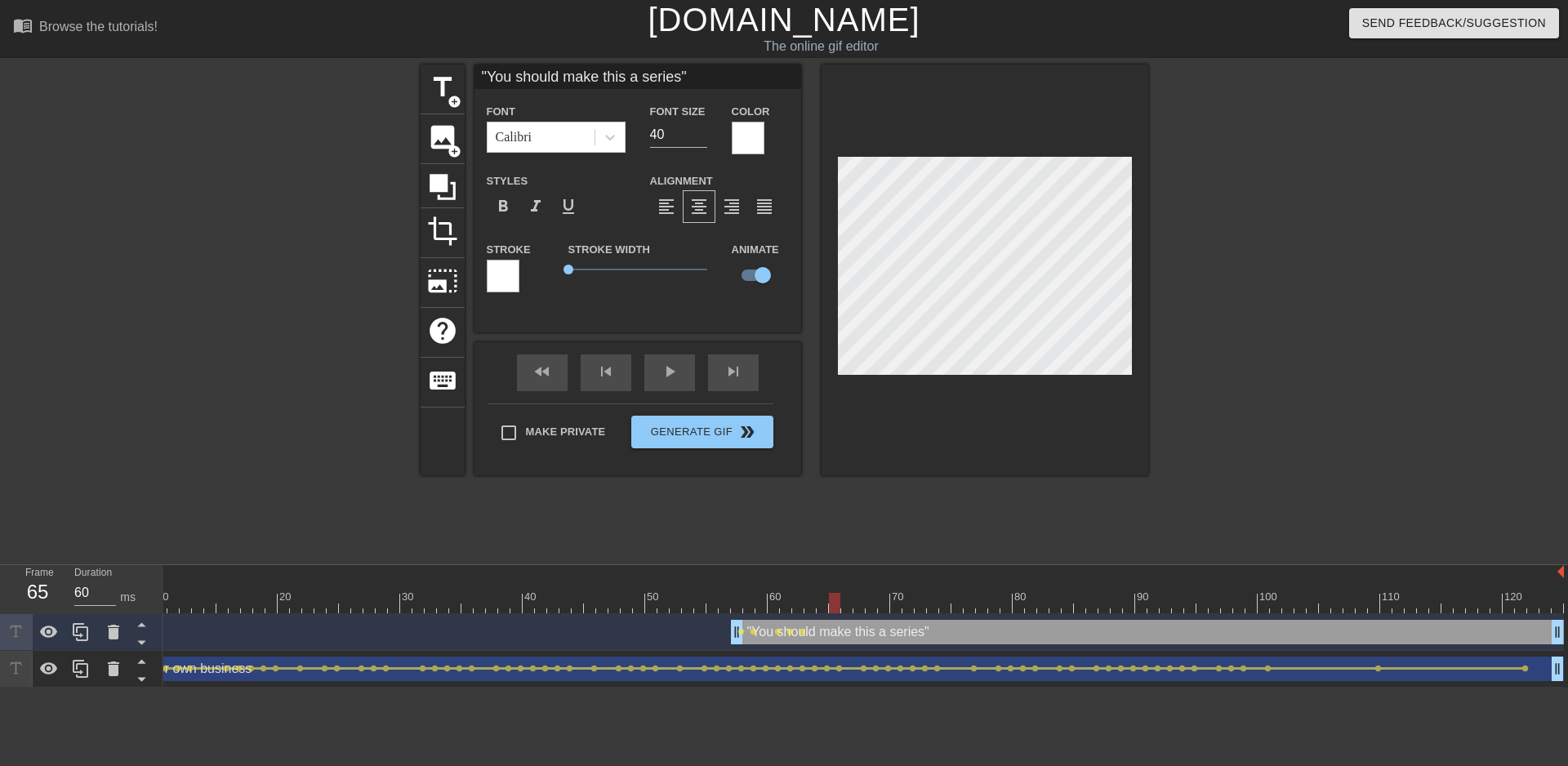
drag, startPoint x: 810, startPoint y: 601, endPoint x: 832, endPoint y: 597, distance: 22.4
click at [832, 597] on div at bounding box center [835, 602] width 12 height 21
drag, startPoint x: 837, startPoint y: 602, endPoint x: 855, endPoint y: 596, distance: 19.0
click at [855, 596] on div at bounding box center [860, 602] width 12 height 21
click at [866, 604] on div at bounding box center [871, 602] width 12 height 21
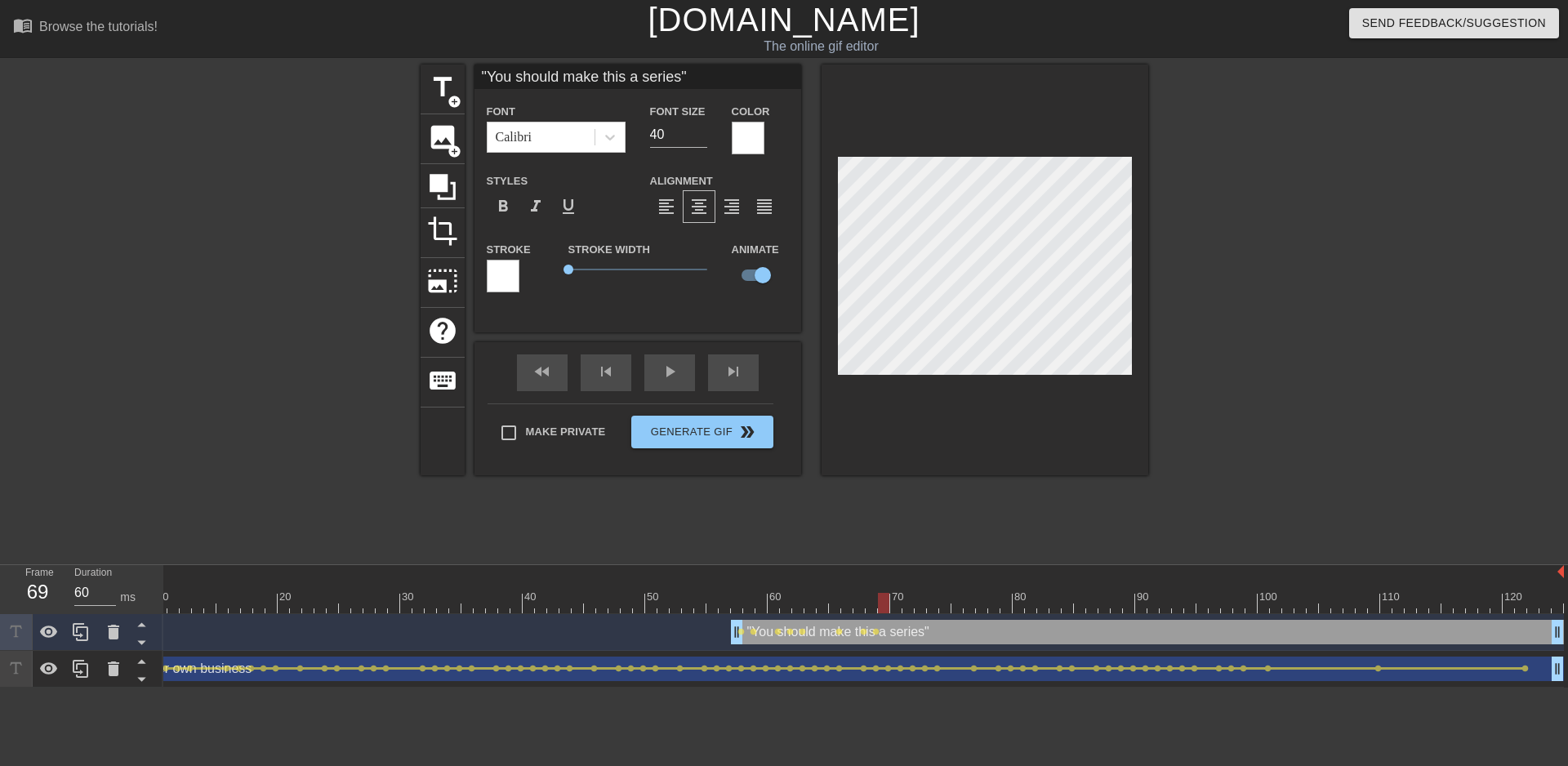
drag, startPoint x: 874, startPoint y: 596, endPoint x: 923, endPoint y: 453, distance: 151.2
click at [881, 597] on div at bounding box center [804, 602] width 1519 height 21
drag, startPoint x: 892, startPoint y: 598, endPoint x: 1566, endPoint y: 585, distance: 674.1
click at [1553, 585] on div "10 20 30 40 50 60 70 80 90 100 110 120 "You should make this a series" drag_han…" at bounding box center [866, 626] width 1405 height 122
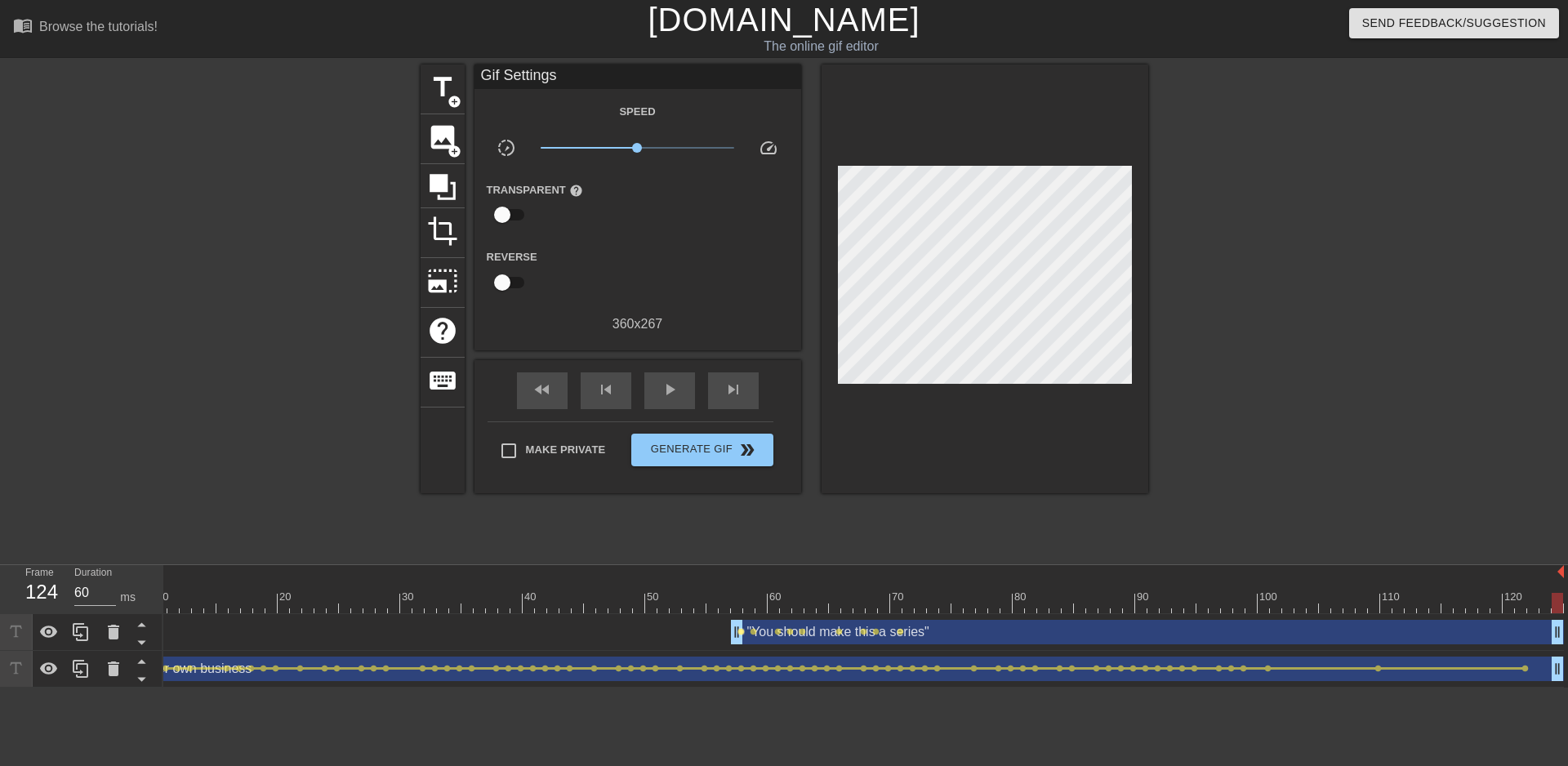
click at [741, 633] on span "lens" at bounding box center [741, 631] width 7 height 7
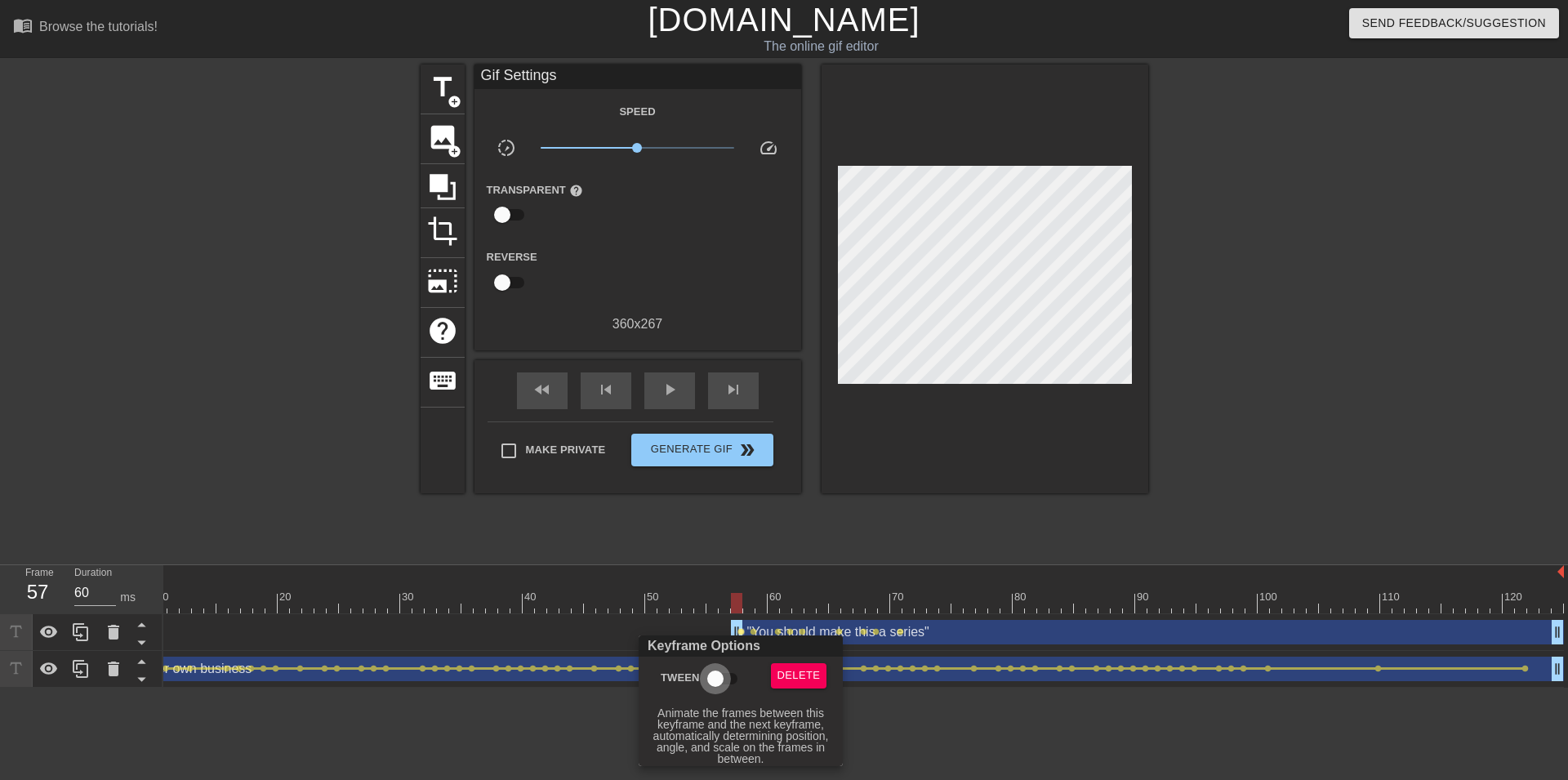
click at [713, 680] on input "Tween" at bounding box center [715, 678] width 93 height 31
checkbox input "true"
click at [755, 631] on div at bounding box center [784, 390] width 1568 height 780
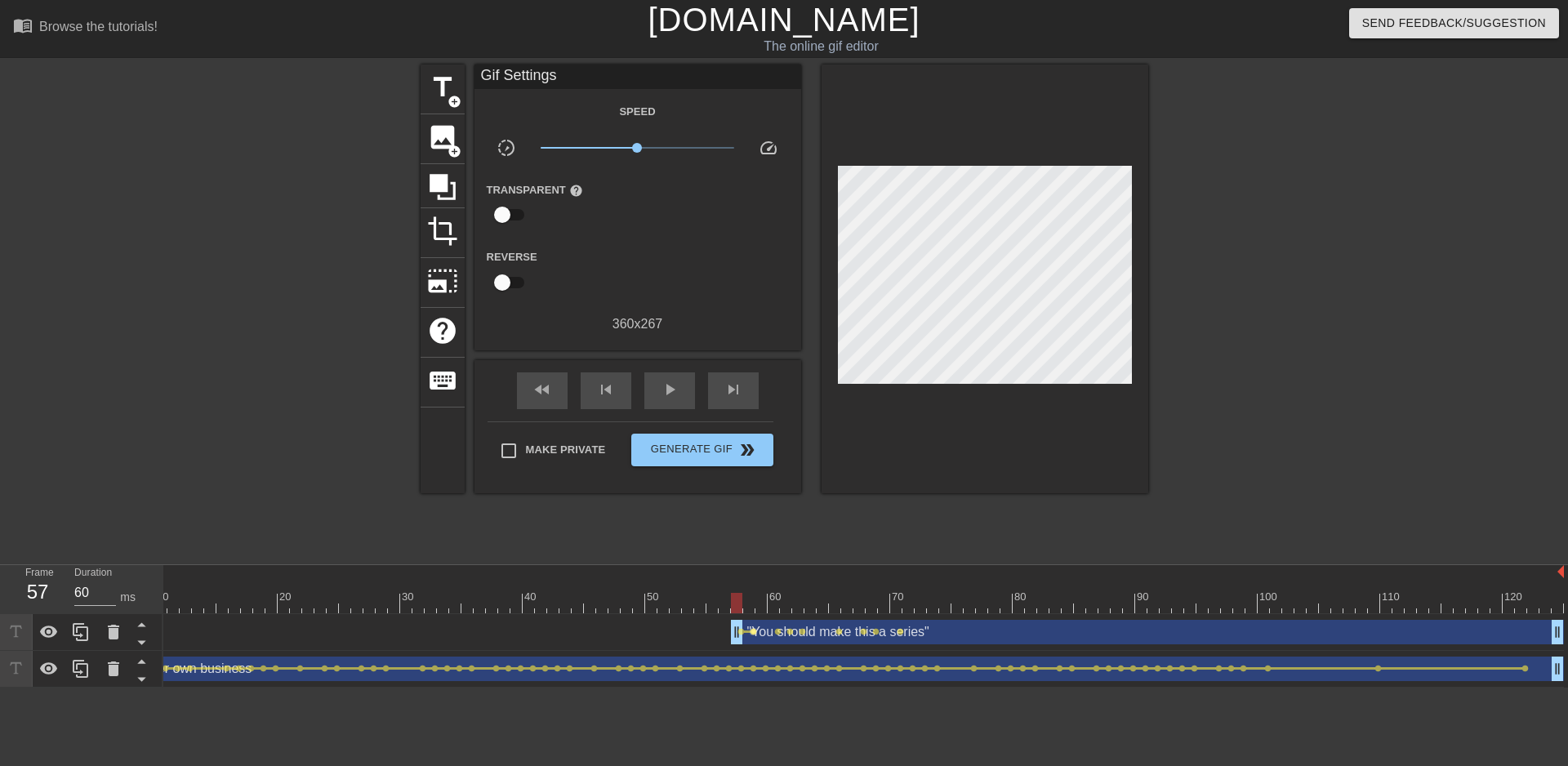
click at [751, 631] on span "lens" at bounding box center [753, 631] width 7 height 7
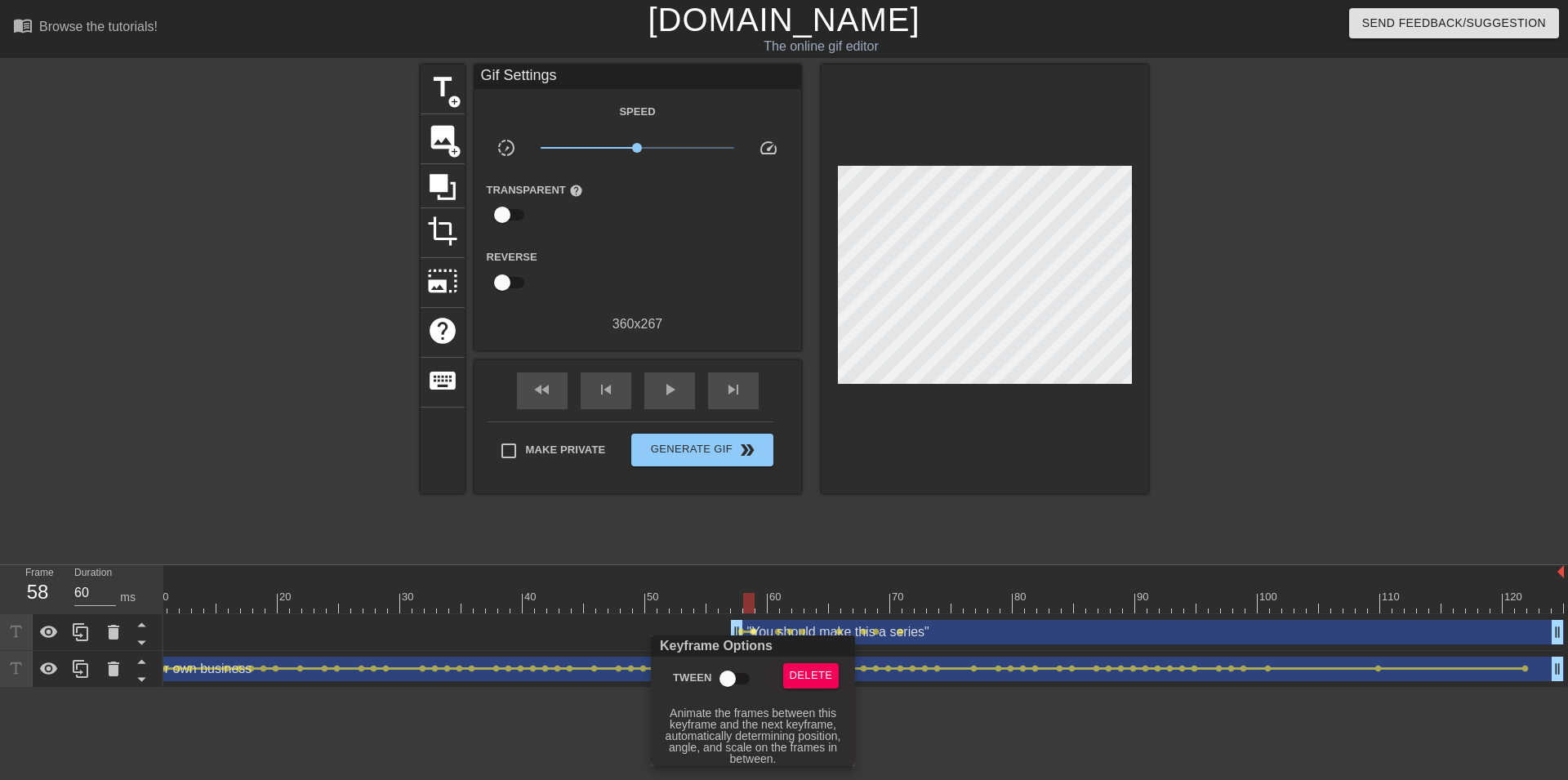
click at [732, 682] on input "Tween" at bounding box center [727, 678] width 93 height 31
checkbox input "true"
click at [778, 634] on div at bounding box center [784, 390] width 1568 height 780
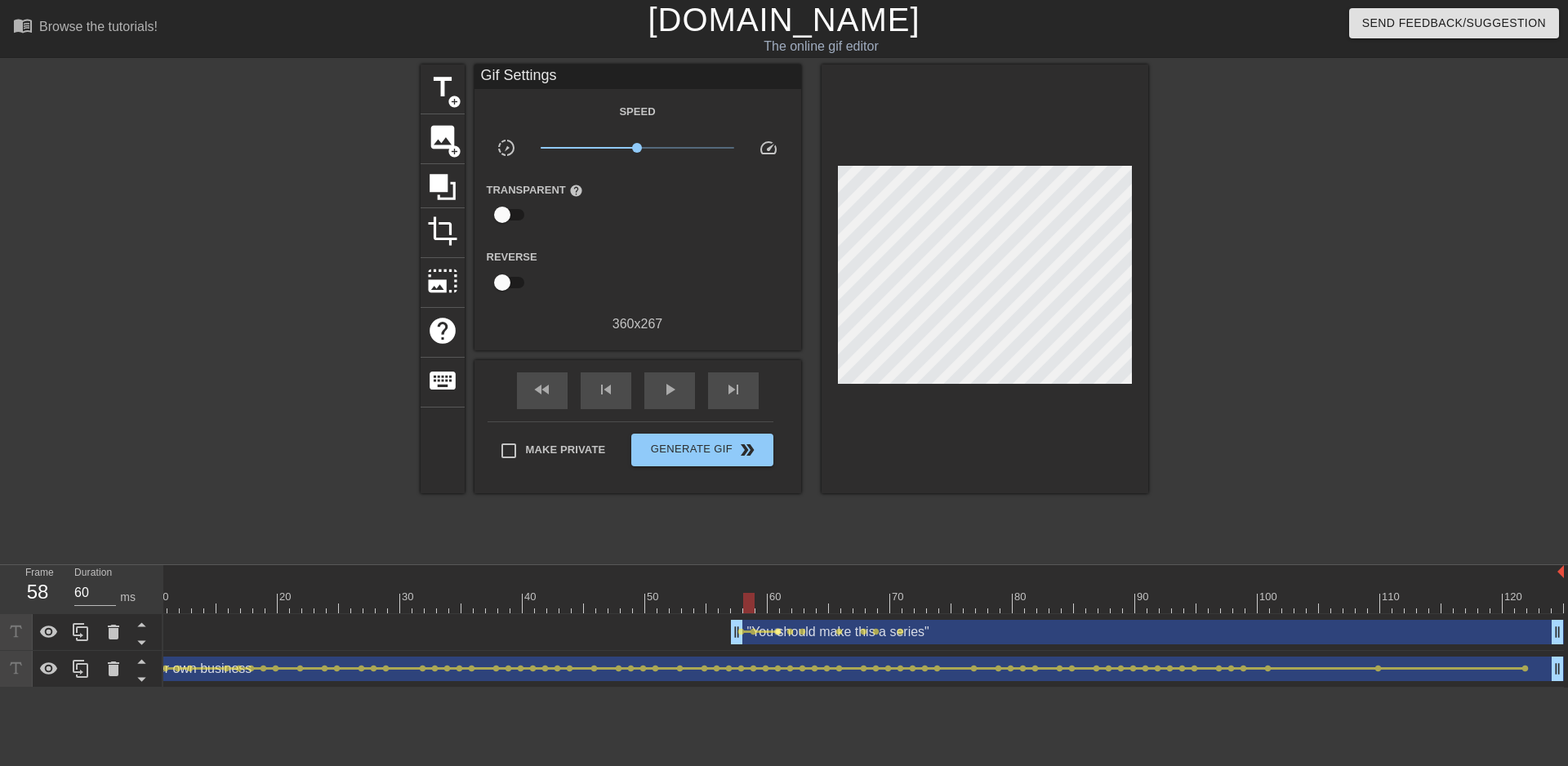
click at [778, 633] on span "lens" at bounding box center [778, 631] width 7 height 7
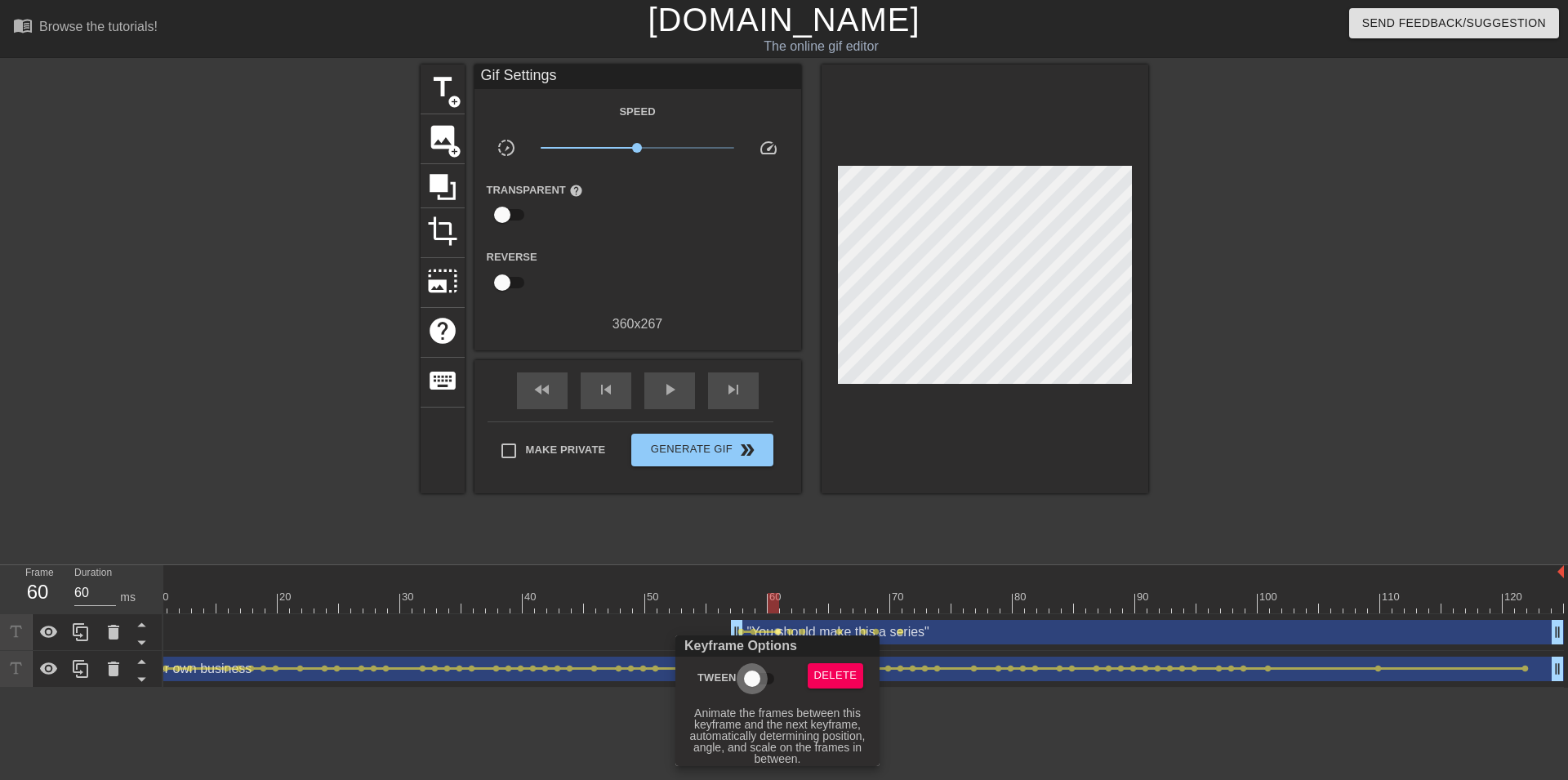
click at [761, 673] on input "Tween" at bounding box center [752, 678] width 93 height 31
checkbox input "true"
click at [793, 631] on div at bounding box center [784, 390] width 1568 height 780
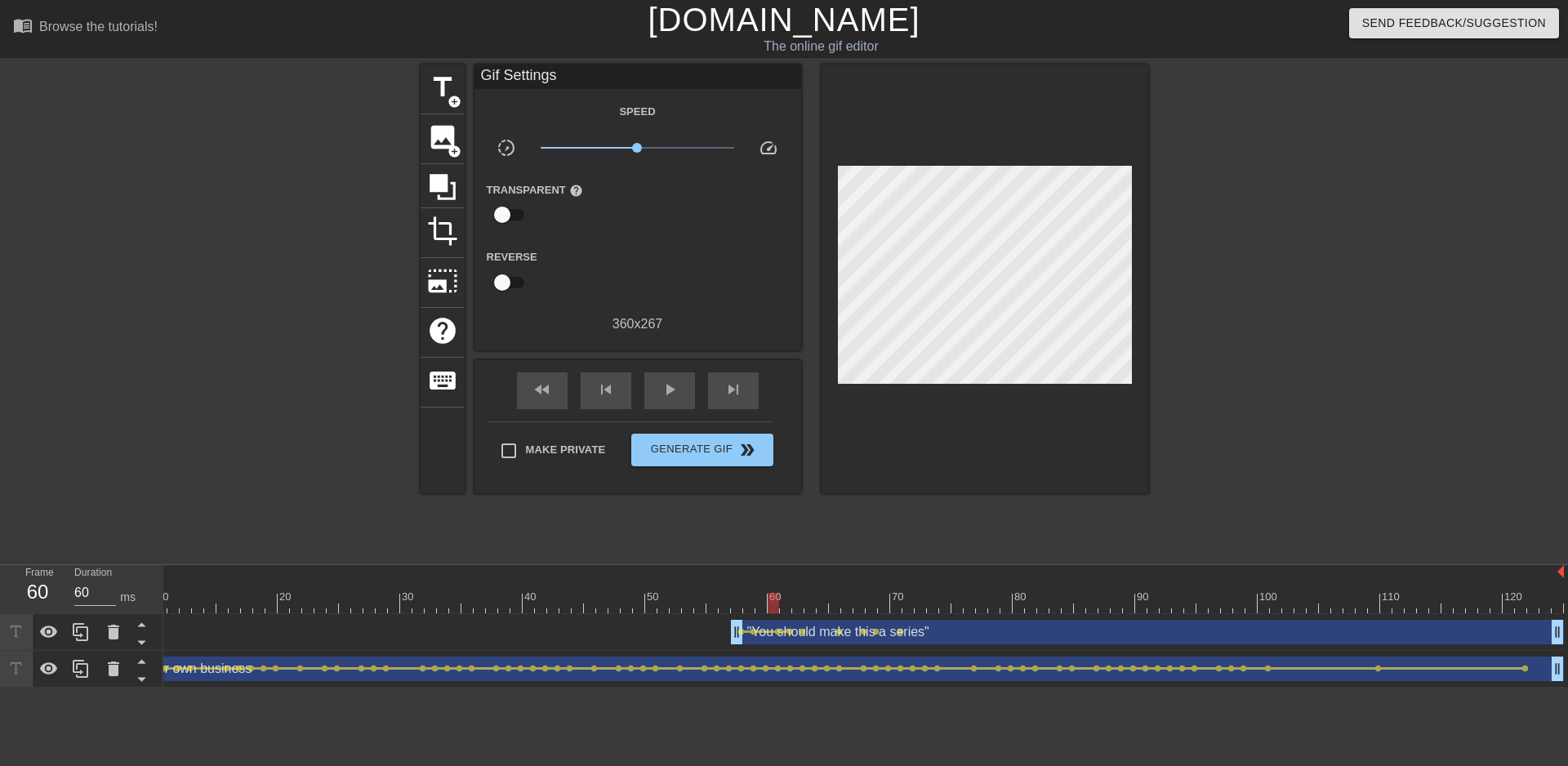
click at [790, 633] on span "lens" at bounding box center [790, 631] width 7 height 7
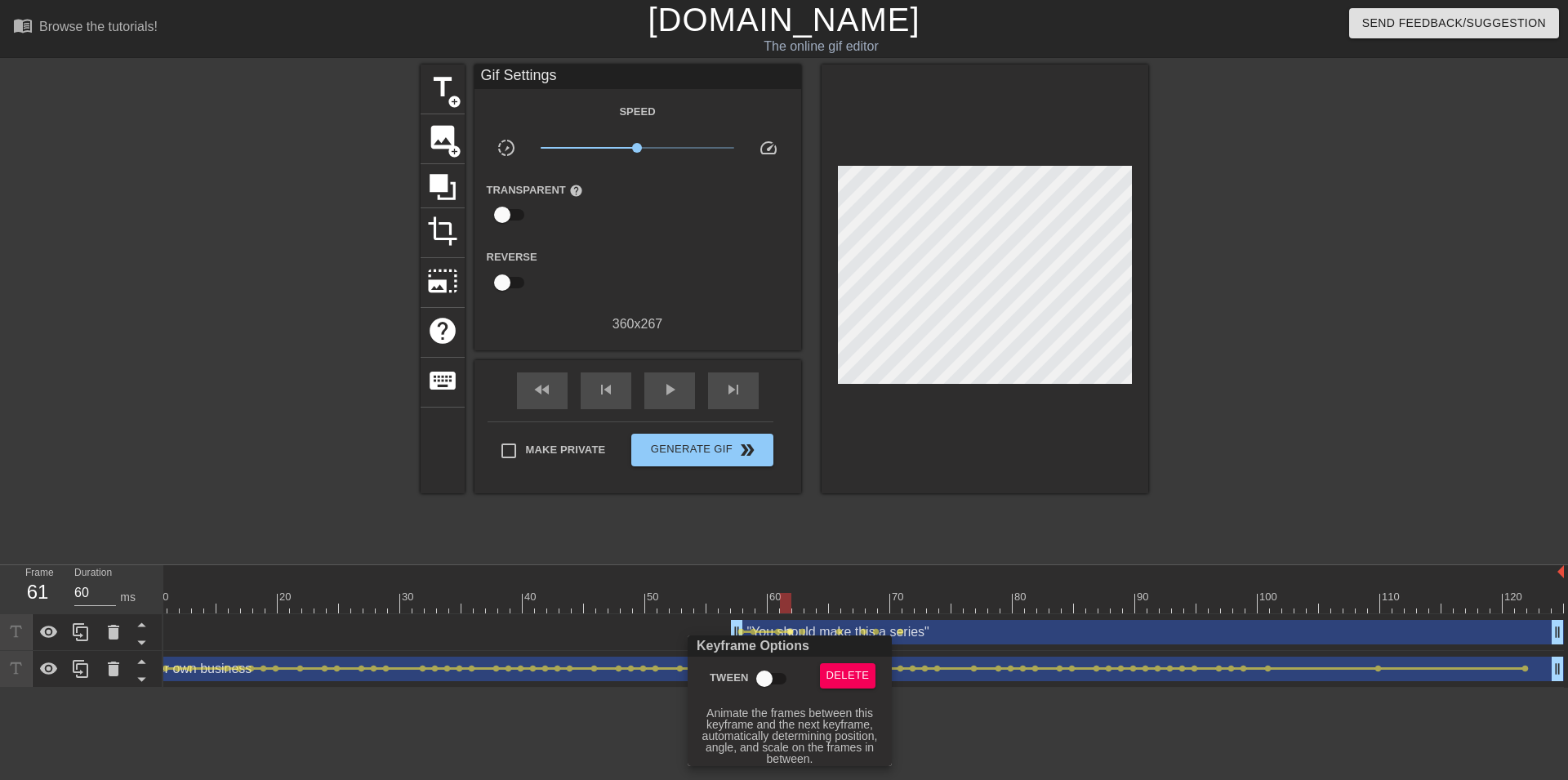
click at [774, 671] on input "Tween" at bounding box center [765, 678] width 93 height 31
checkbox input "true"
click at [803, 630] on div at bounding box center [784, 390] width 1568 height 780
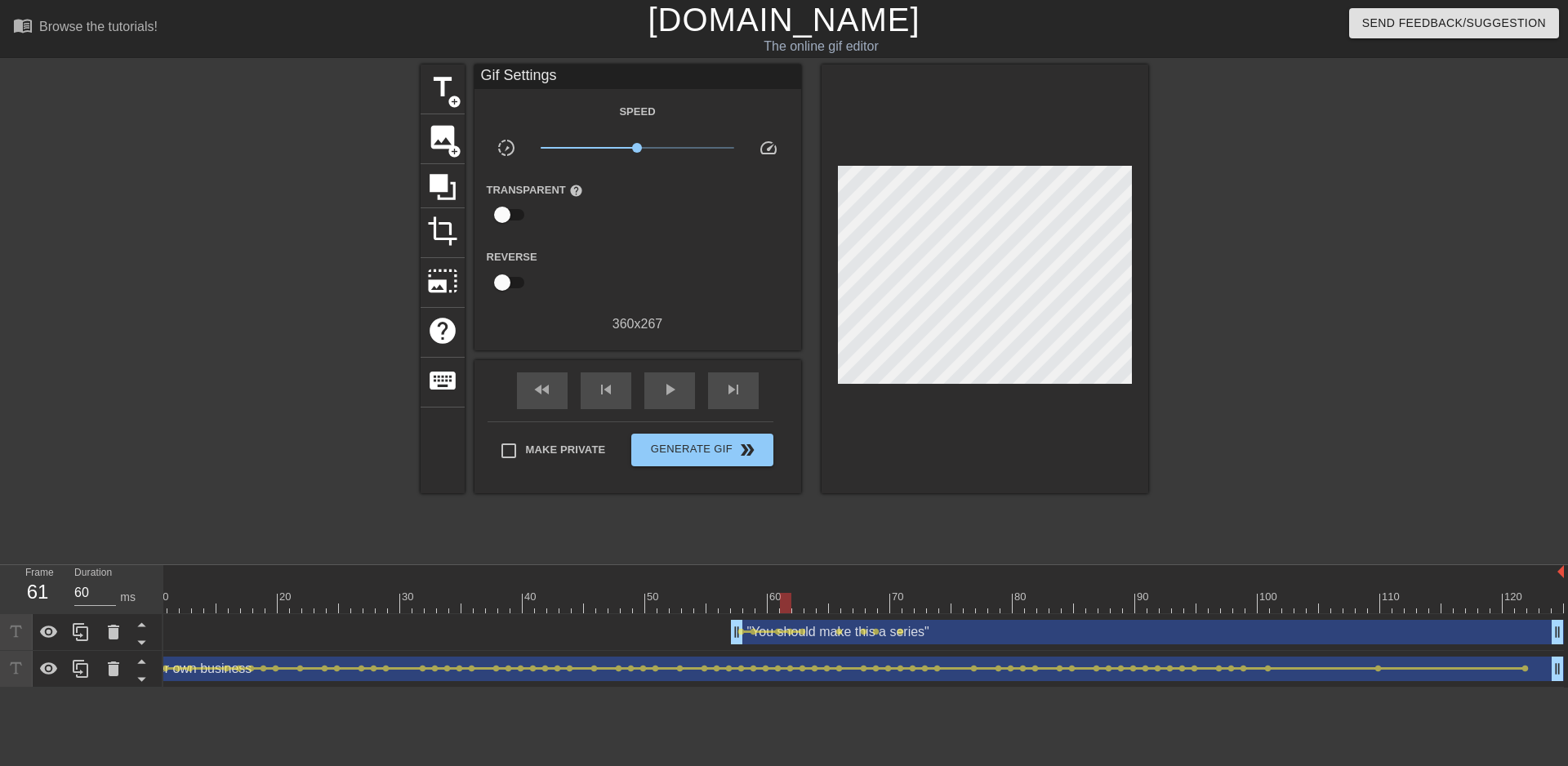
click at [803, 630] on span "lens" at bounding box center [802, 631] width 7 height 7
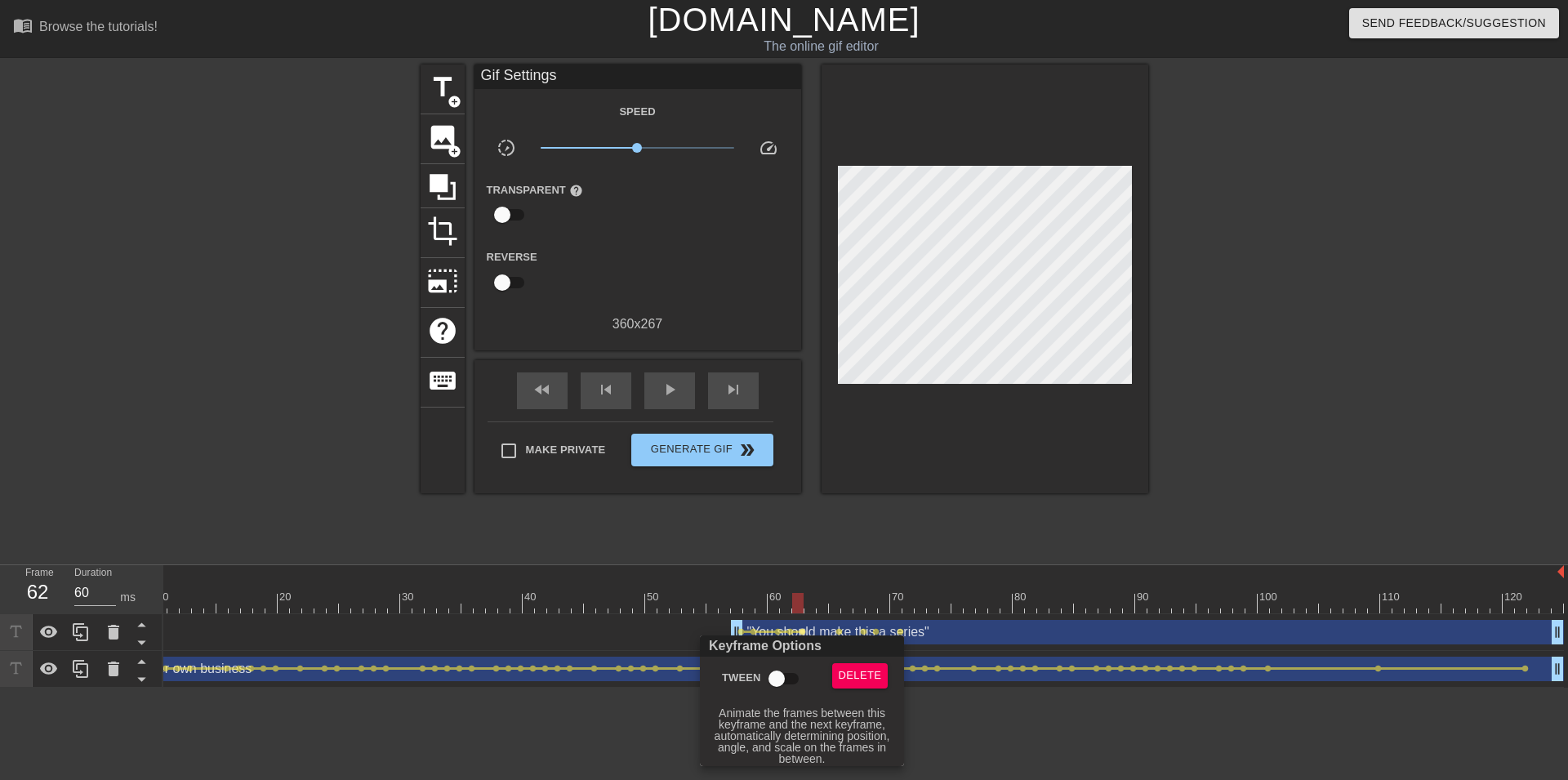
click at [780, 679] on input "Tween" at bounding box center [776, 678] width 93 height 31
checkbox input "true"
click at [841, 627] on div at bounding box center [784, 390] width 1568 height 780
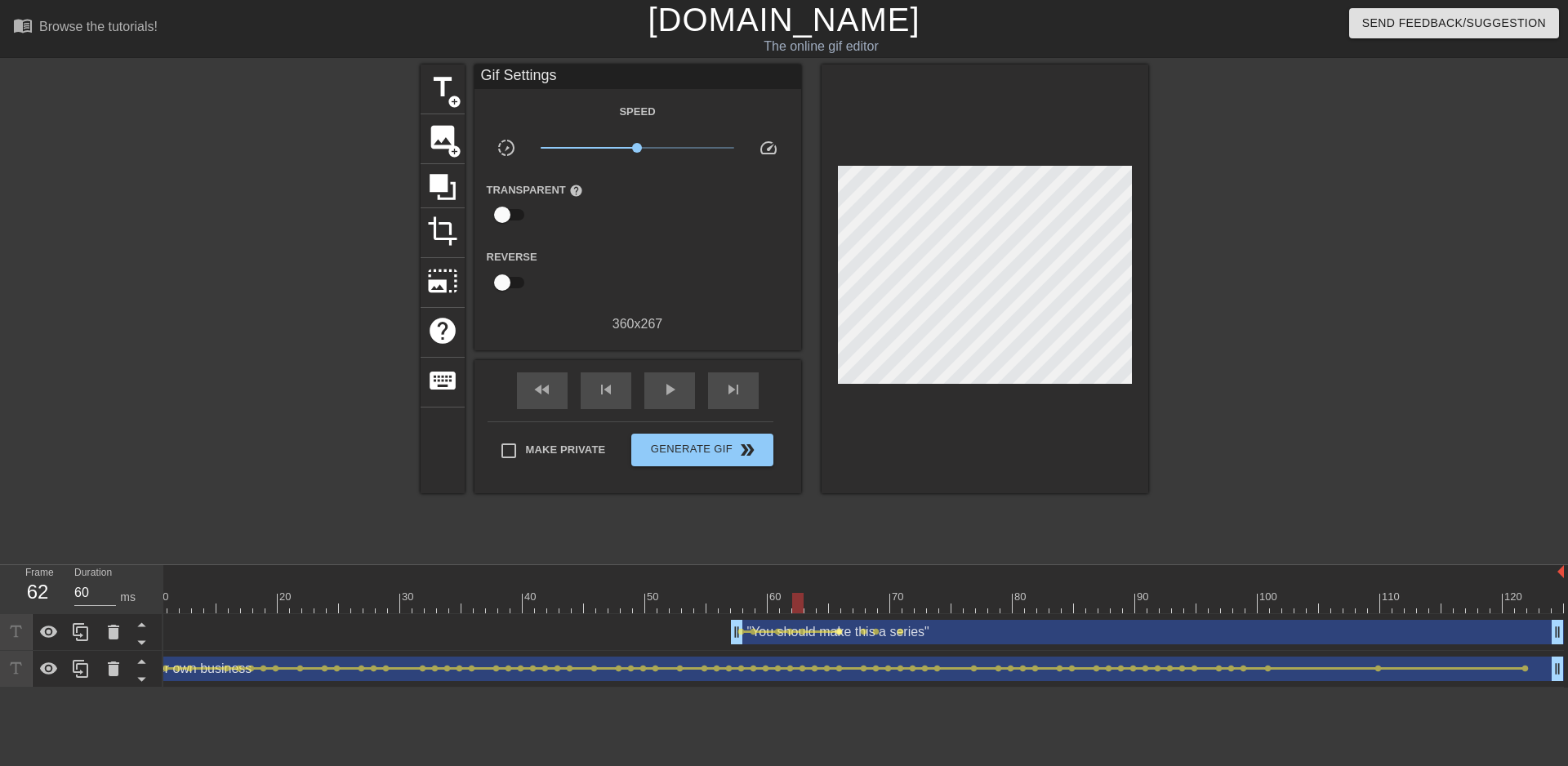
click at [841, 630] on span "lens" at bounding box center [839, 631] width 7 height 7
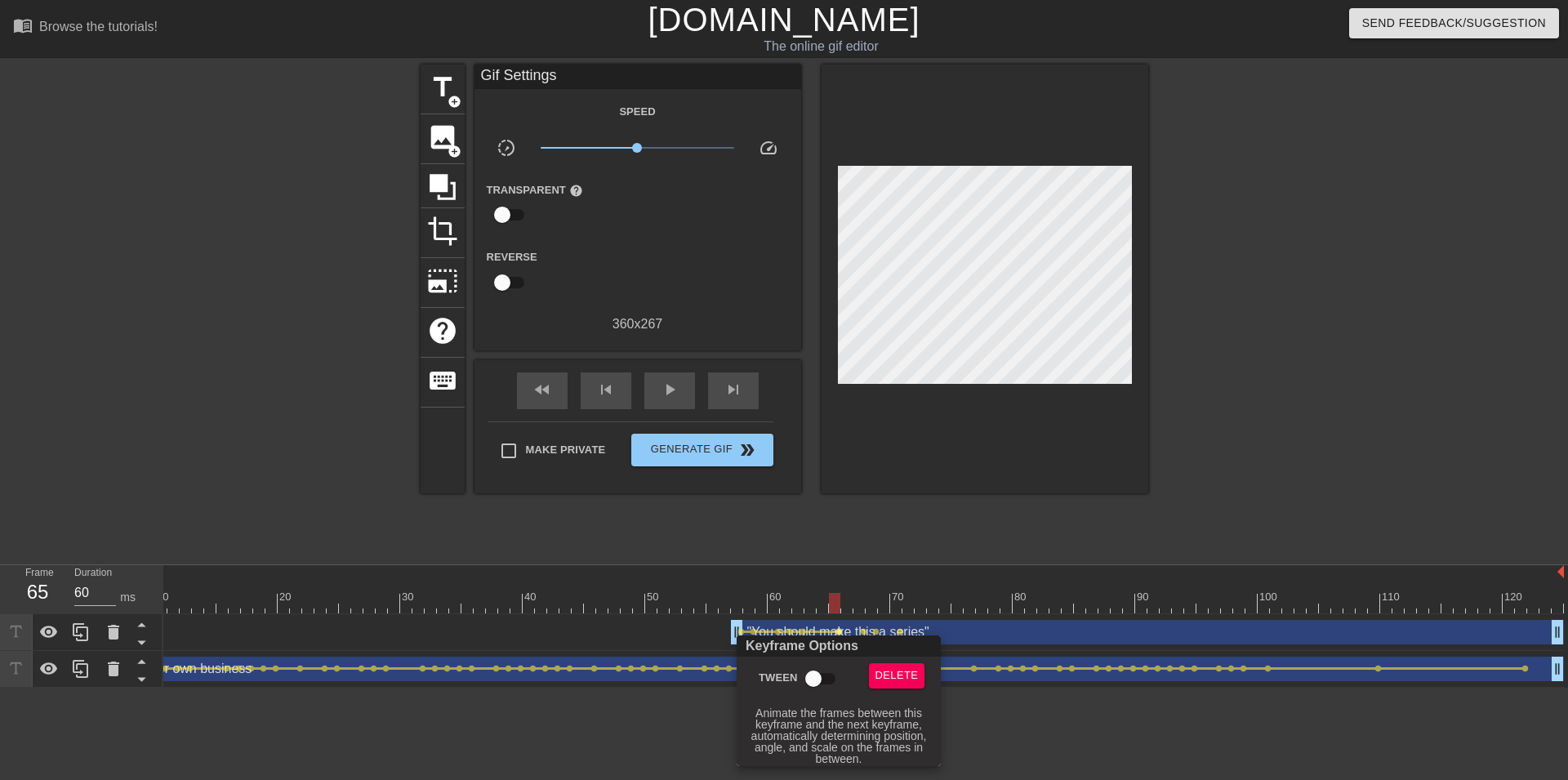
click at [824, 676] on input "Tween" at bounding box center [813, 678] width 93 height 31
checkbox input "true"
click at [863, 632] on div at bounding box center [784, 390] width 1568 height 780
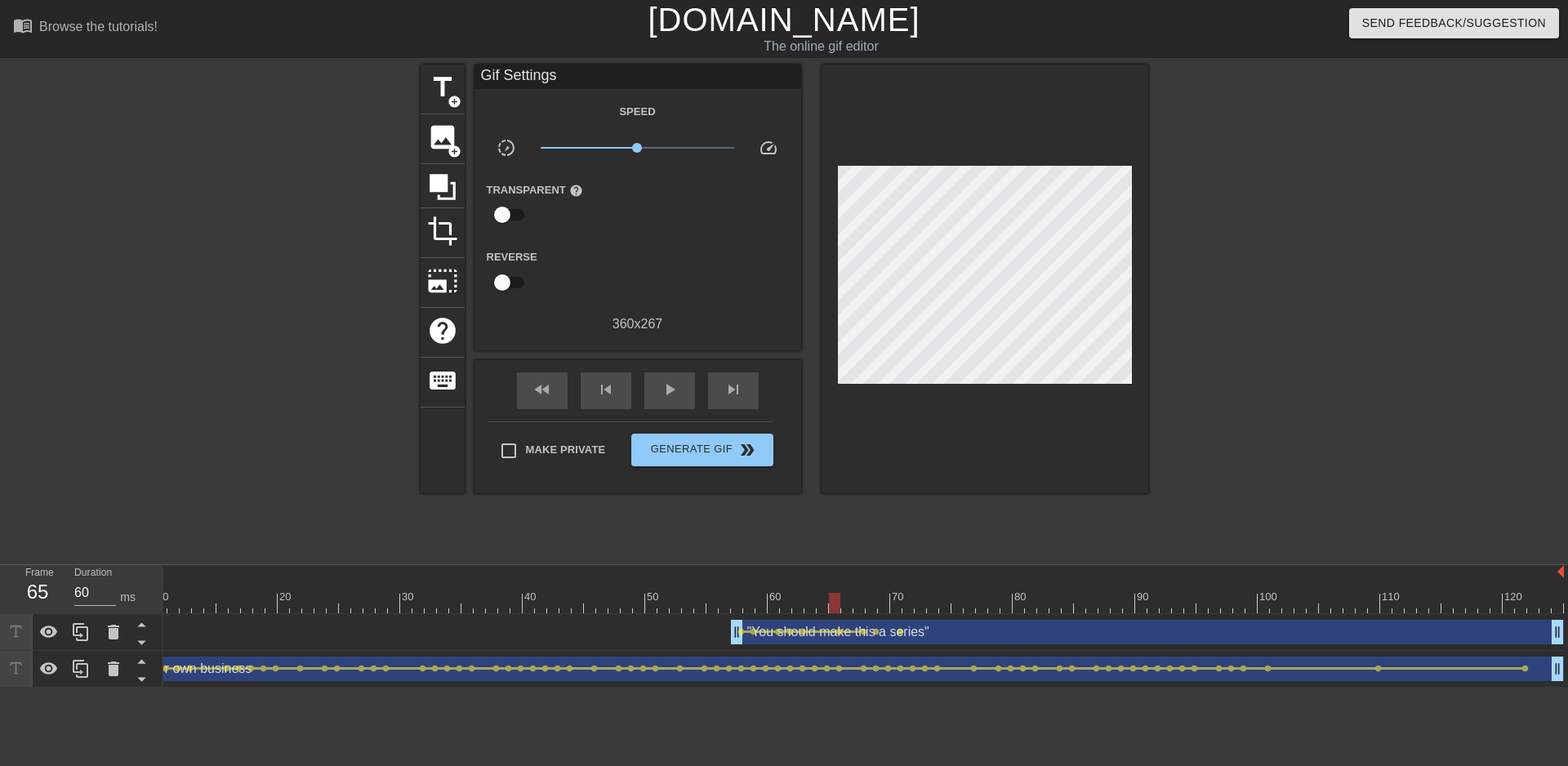
click at [863, 632] on span "lens" at bounding box center [864, 631] width 7 height 7
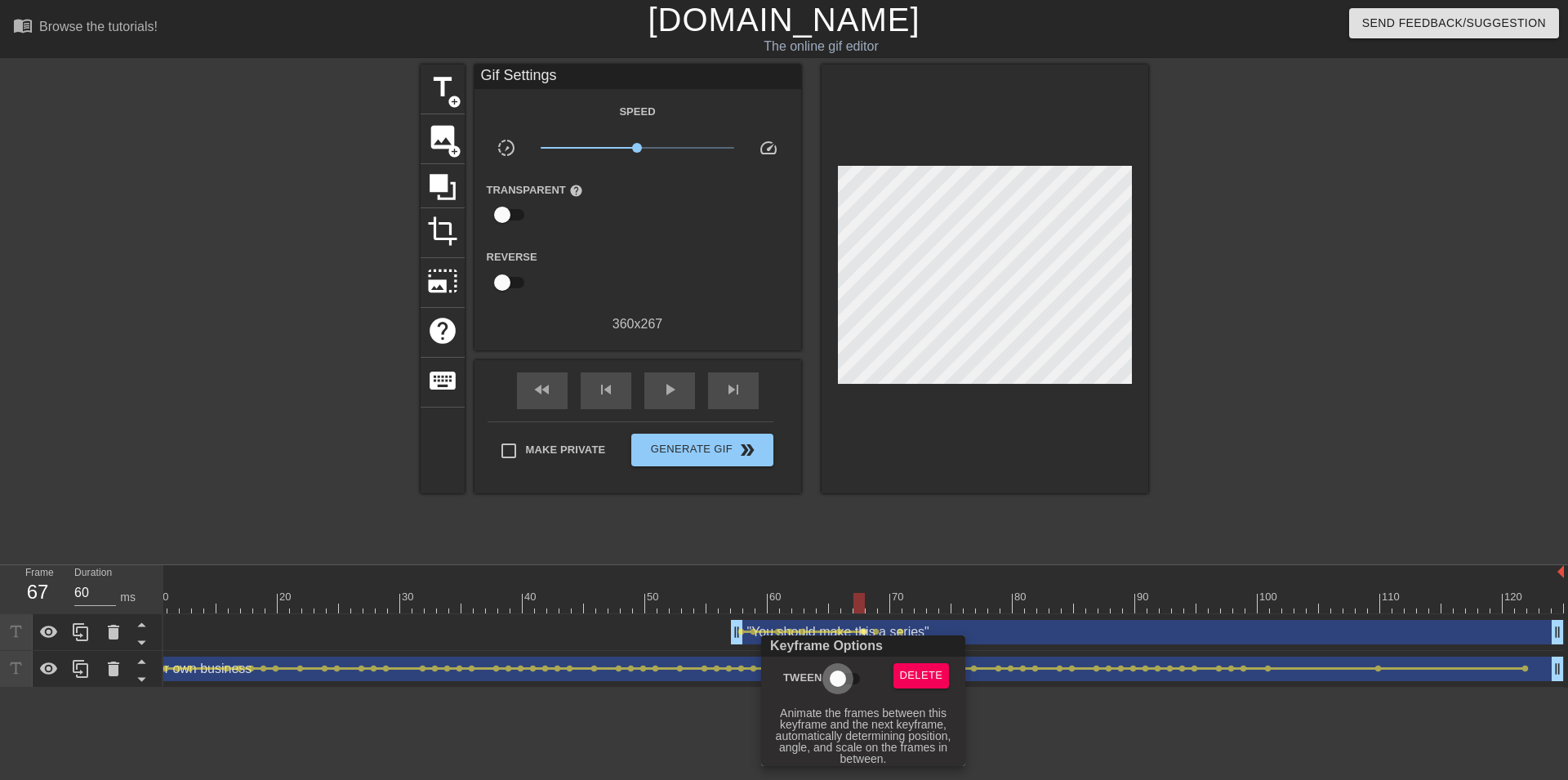
click at [836, 669] on input "Tween" at bounding box center [838, 678] width 93 height 31
checkbox input "true"
click at [873, 627] on div at bounding box center [784, 390] width 1568 height 780
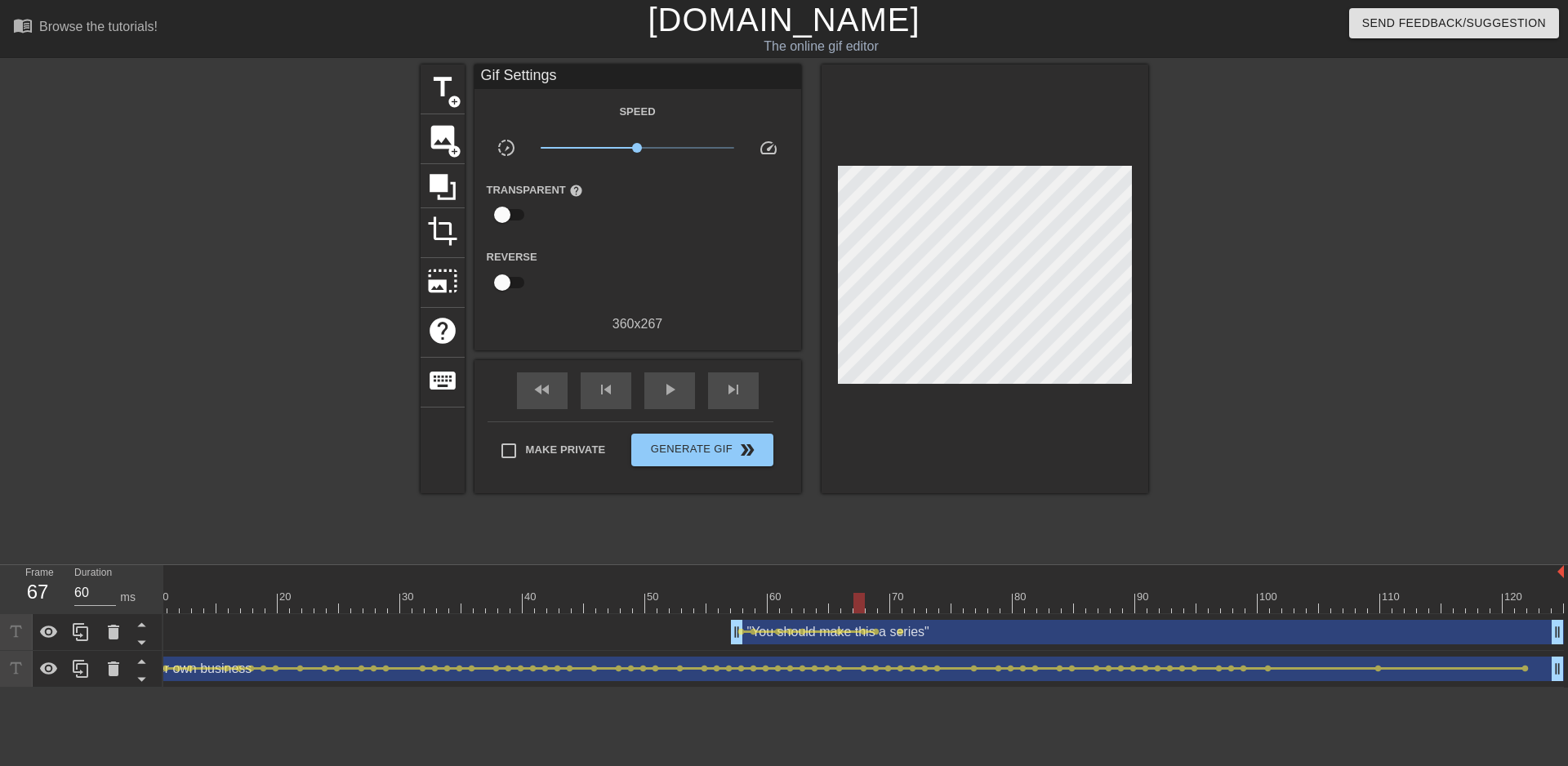
click at [877, 629] on span "lens" at bounding box center [875, 631] width 7 height 7
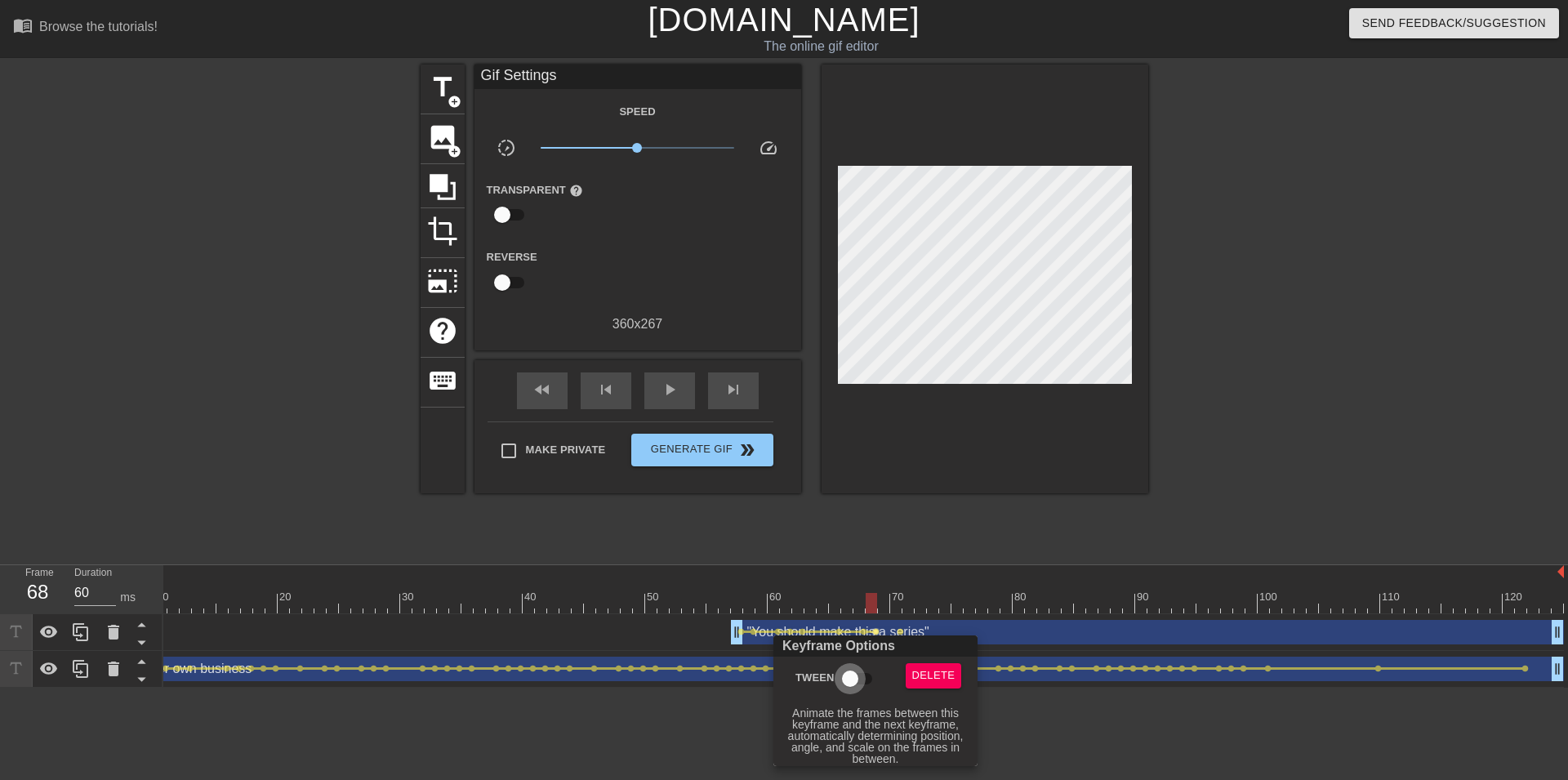
click at [854, 669] on input "Tween" at bounding box center [850, 678] width 93 height 31
checkbox input "true"
click at [768, 526] on div at bounding box center [784, 390] width 1568 height 780
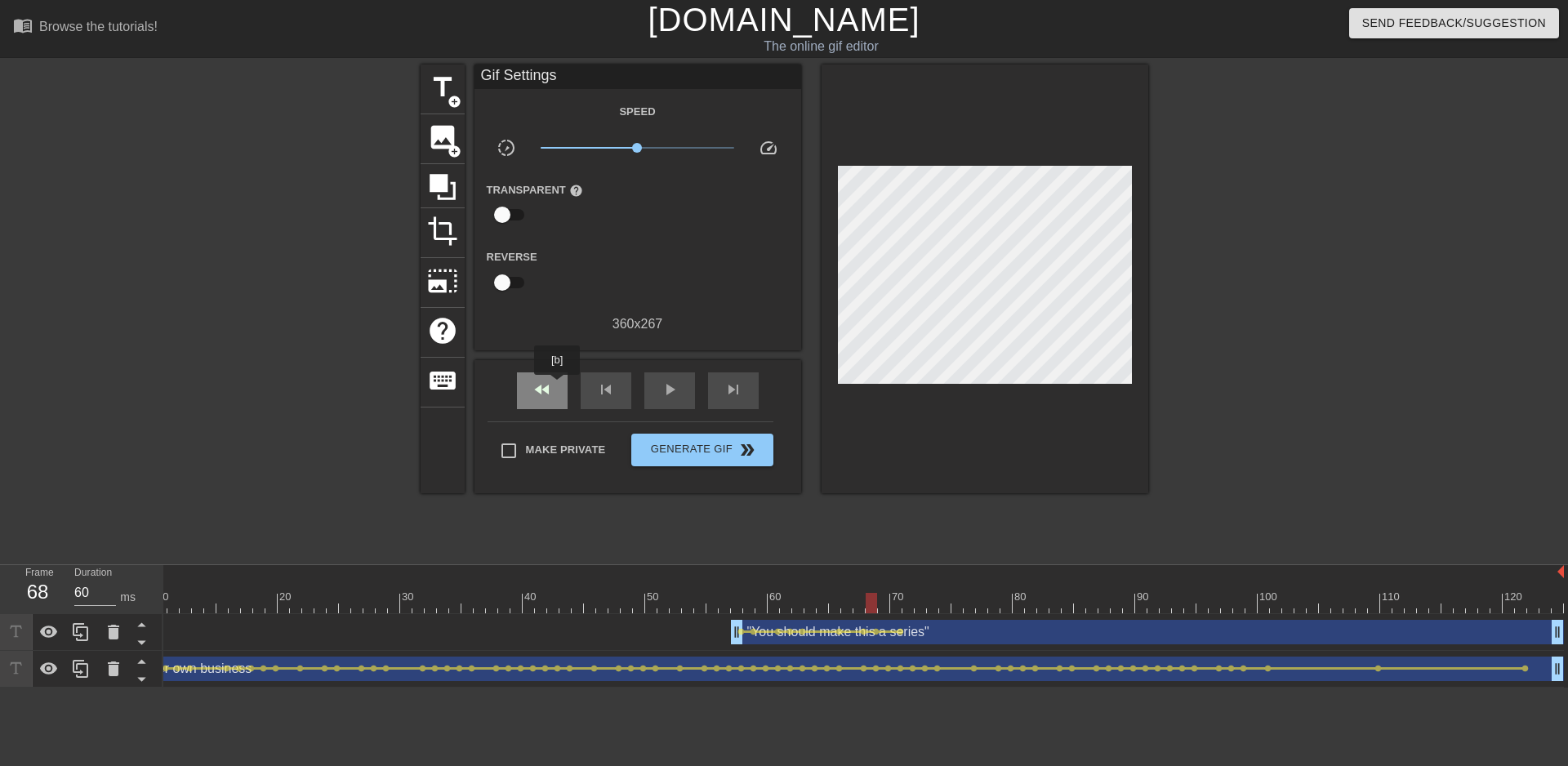
click at [558, 386] on div "fast_rewind" at bounding box center [541, 391] width 50 height 36
click at [660, 385] on span "play_arrow" at bounding box center [670, 389] width 20 height 20
click at [660, 385] on span "pause" at bounding box center [670, 389] width 20 height 20
click at [544, 405] on div "fast_rewind" at bounding box center [541, 391] width 50 height 36
click at [746, 448] on span "double_arrow" at bounding box center [747, 450] width 20 height 20
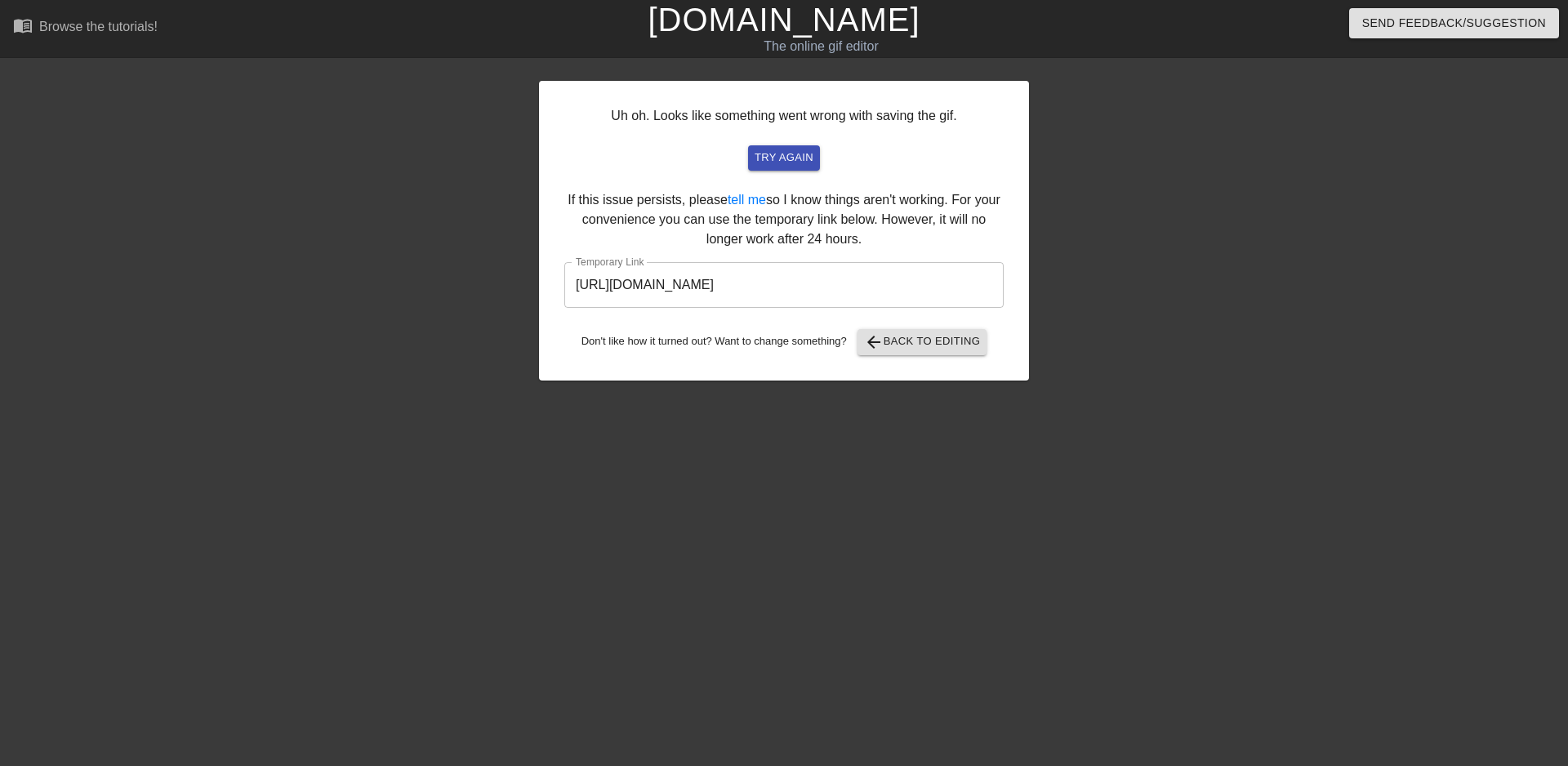
click at [879, 284] on input "[URL][DOMAIN_NAME]" at bounding box center [784, 284] width 440 height 45
click at [903, 283] on input "[URL][DOMAIN_NAME]" at bounding box center [784, 284] width 440 height 45
click at [914, 283] on input "[URL][DOMAIN_NAME]" at bounding box center [784, 284] width 440 height 45
click at [914, 283] on input "[URL][DOMAIN_NAME]" at bounding box center [784, 284] width 440 height 45
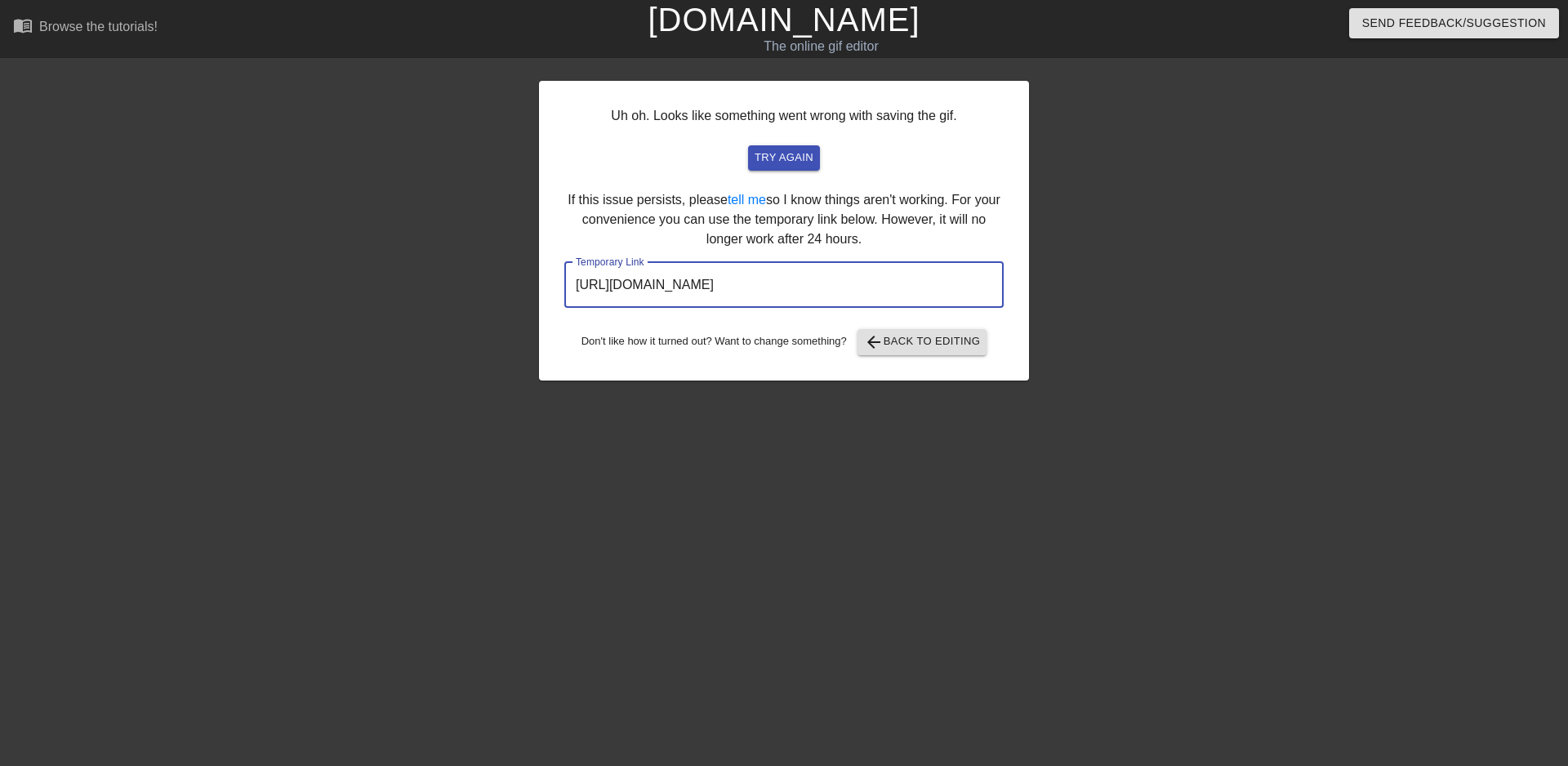
click at [916, 283] on input "[URL][DOMAIN_NAME]" at bounding box center [784, 284] width 440 height 45
click at [908, 353] on button "arrow_back Back to Editing" at bounding box center [922, 342] width 130 height 26
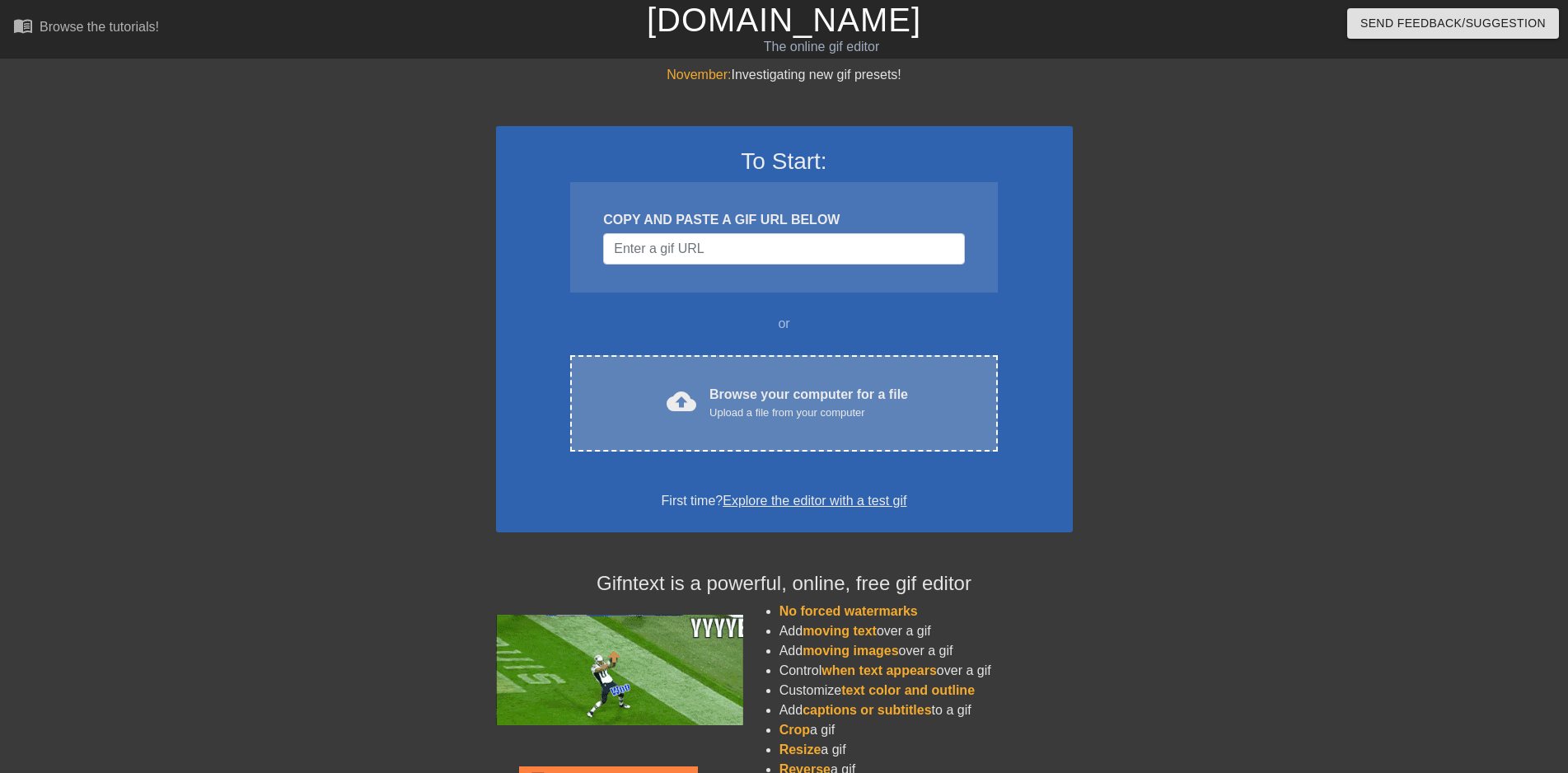
click at [671, 372] on div "cloud_upload Browse your computer for a file Upload a file from your computer C…" at bounding box center [784, 404] width 427 height 97
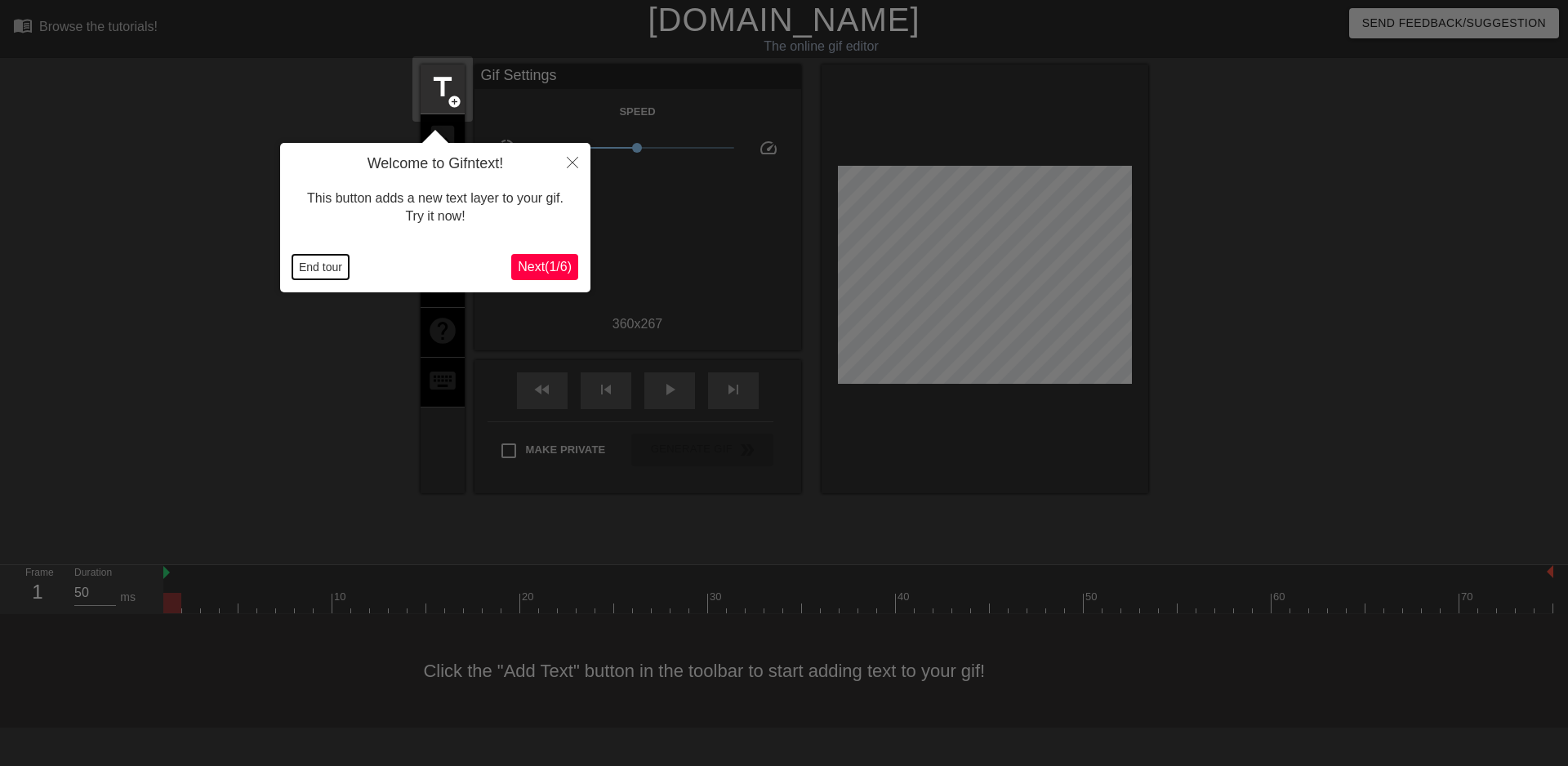
click at [333, 274] on button "End tour" at bounding box center [321, 267] width 56 height 25
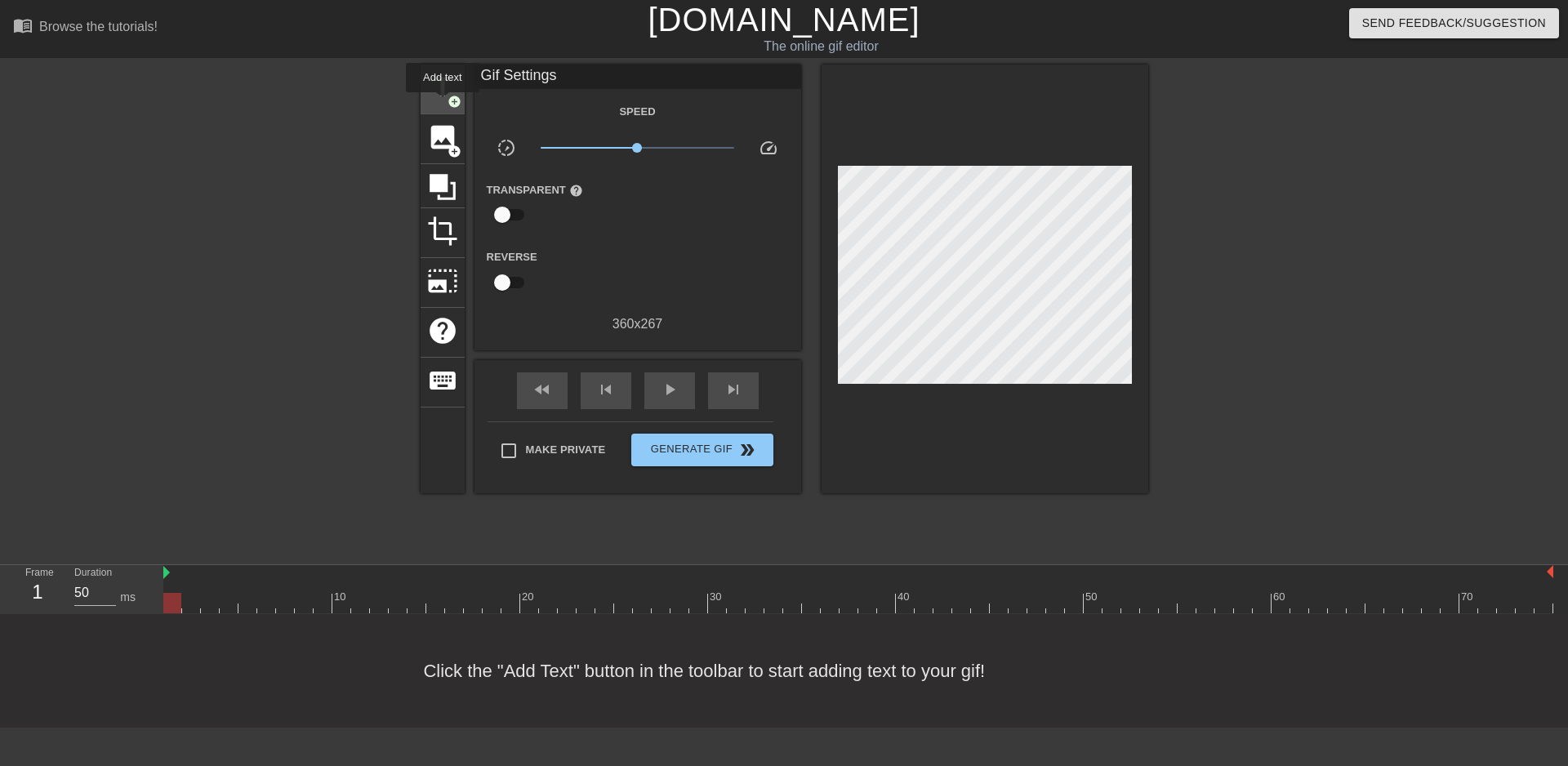
click at [443, 103] on div "title add_circle" at bounding box center [442, 89] width 44 height 50
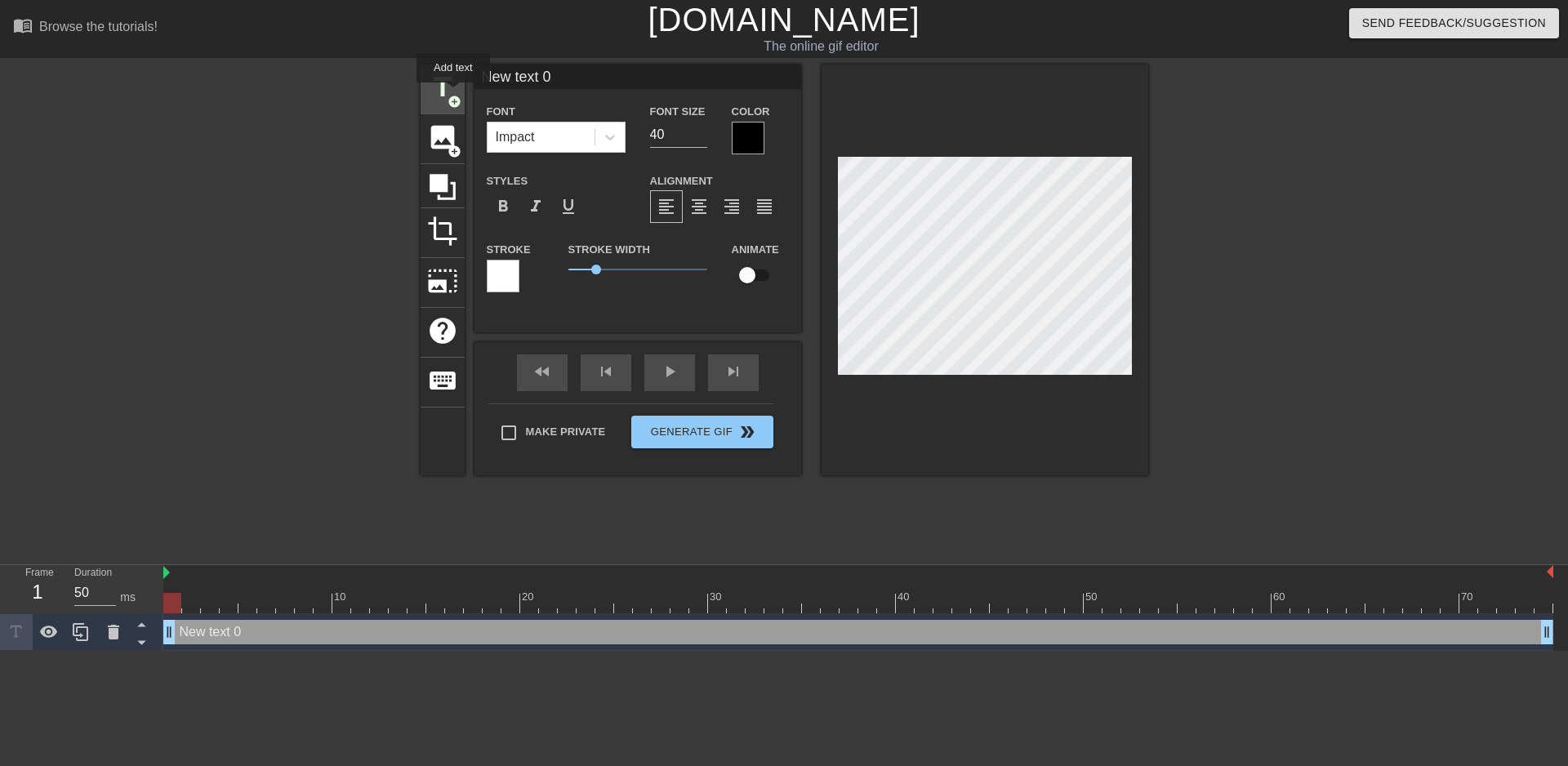
click at [453, 93] on span "title" at bounding box center [443, 88] width 31 height 31
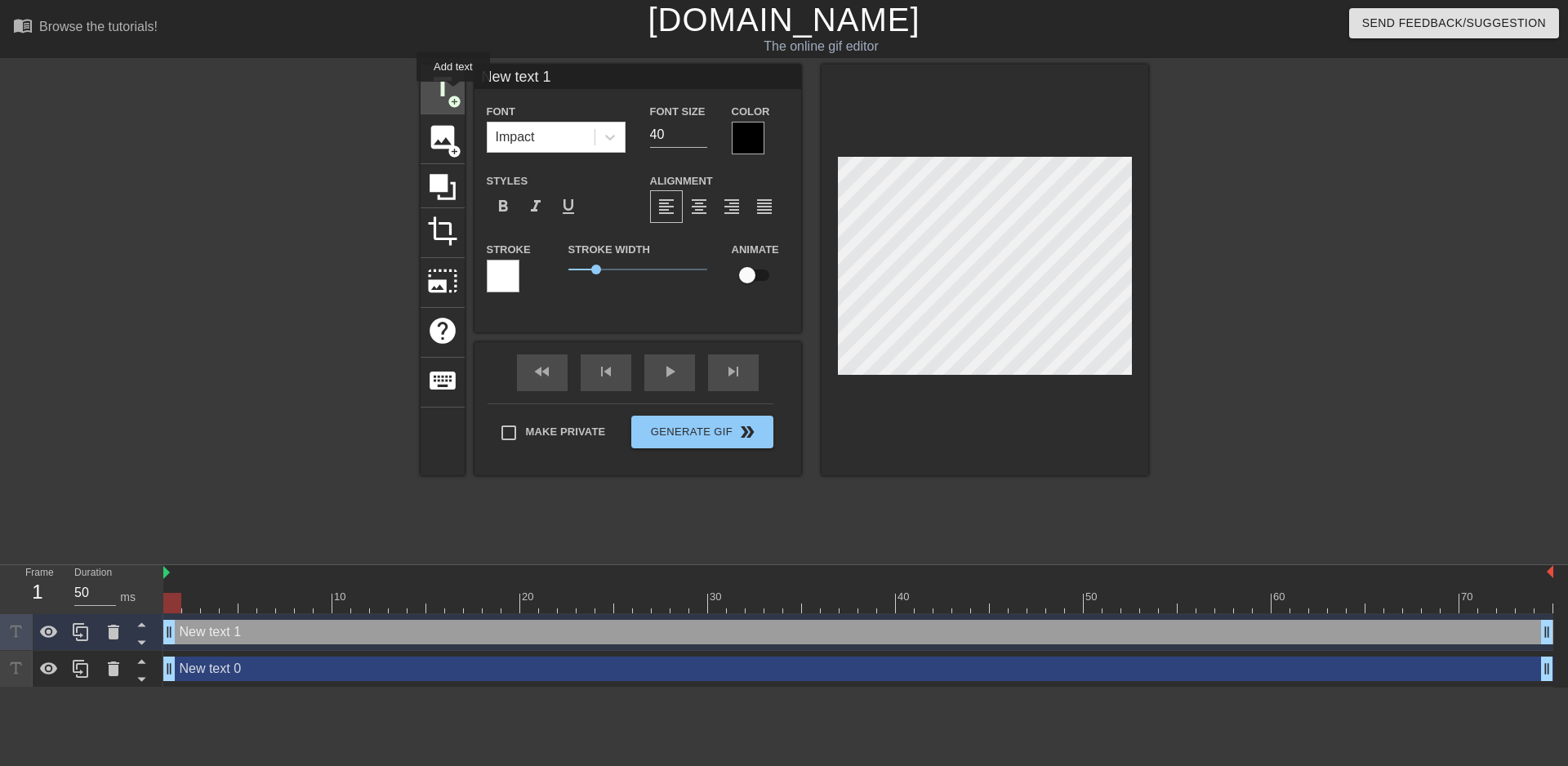
click at [453, 93] on span "title" at bounding box center [443, 88] width 31 height 31
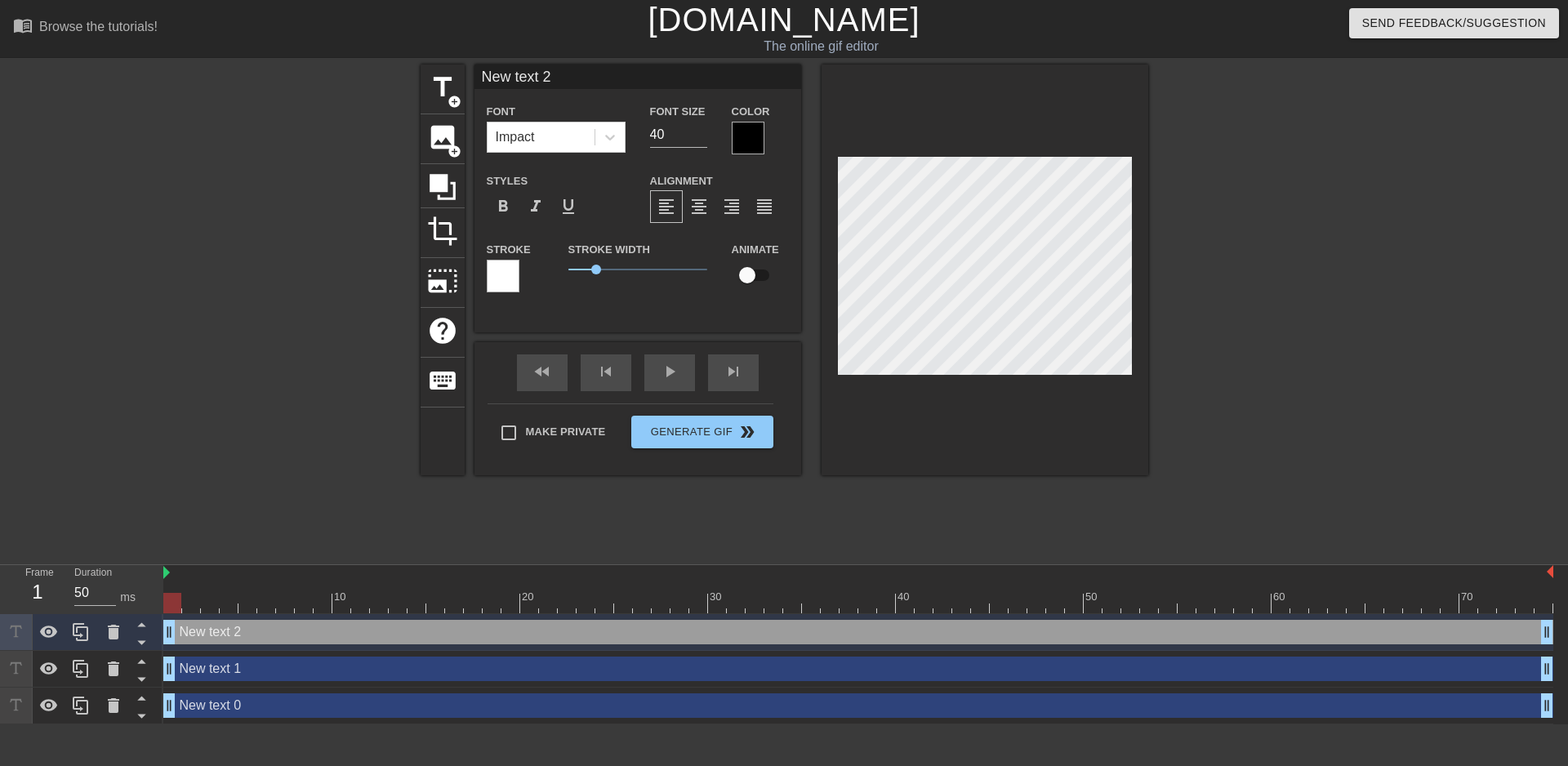
click at [208, 702] on div "New text 0 drag_handle drag_handle" at bounding box center [859, 706] width 1390 height 25
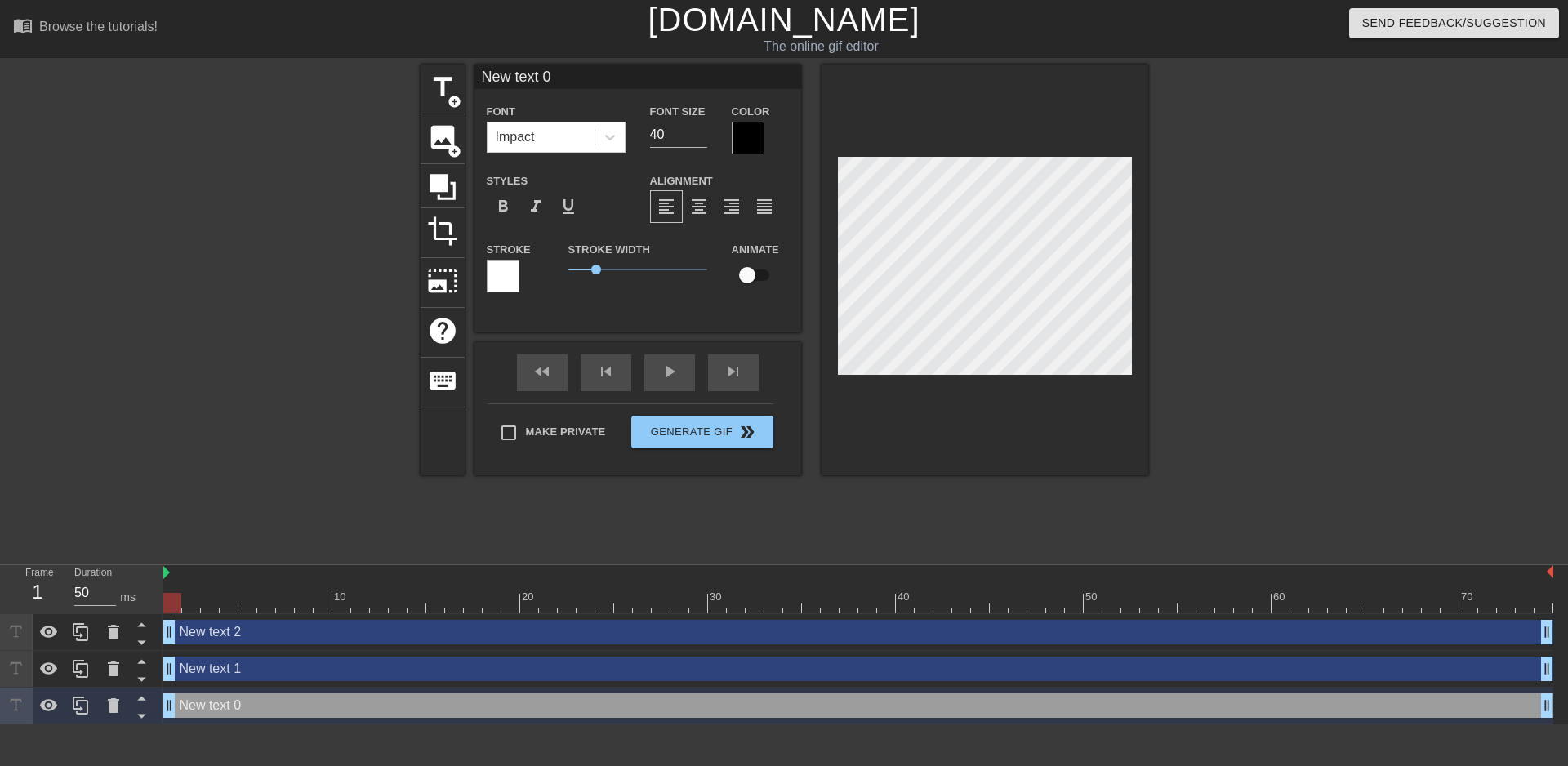
click at [670, 75] on input "New text 0" at bounding box center [637, 77] width 326 height 25
drag, startPoint x: 600, startPoint y: 79, endPoint x: 332, endPoint y: 53, distance: 269.3
click at [474, 64] on input "New text 0" at bounding box center [637, 77] width 326 height 25
type input "Muted minding her own business"
click at [705, 213] on span "format_align_center" at bounding box center [699, 207] width 20 height 20
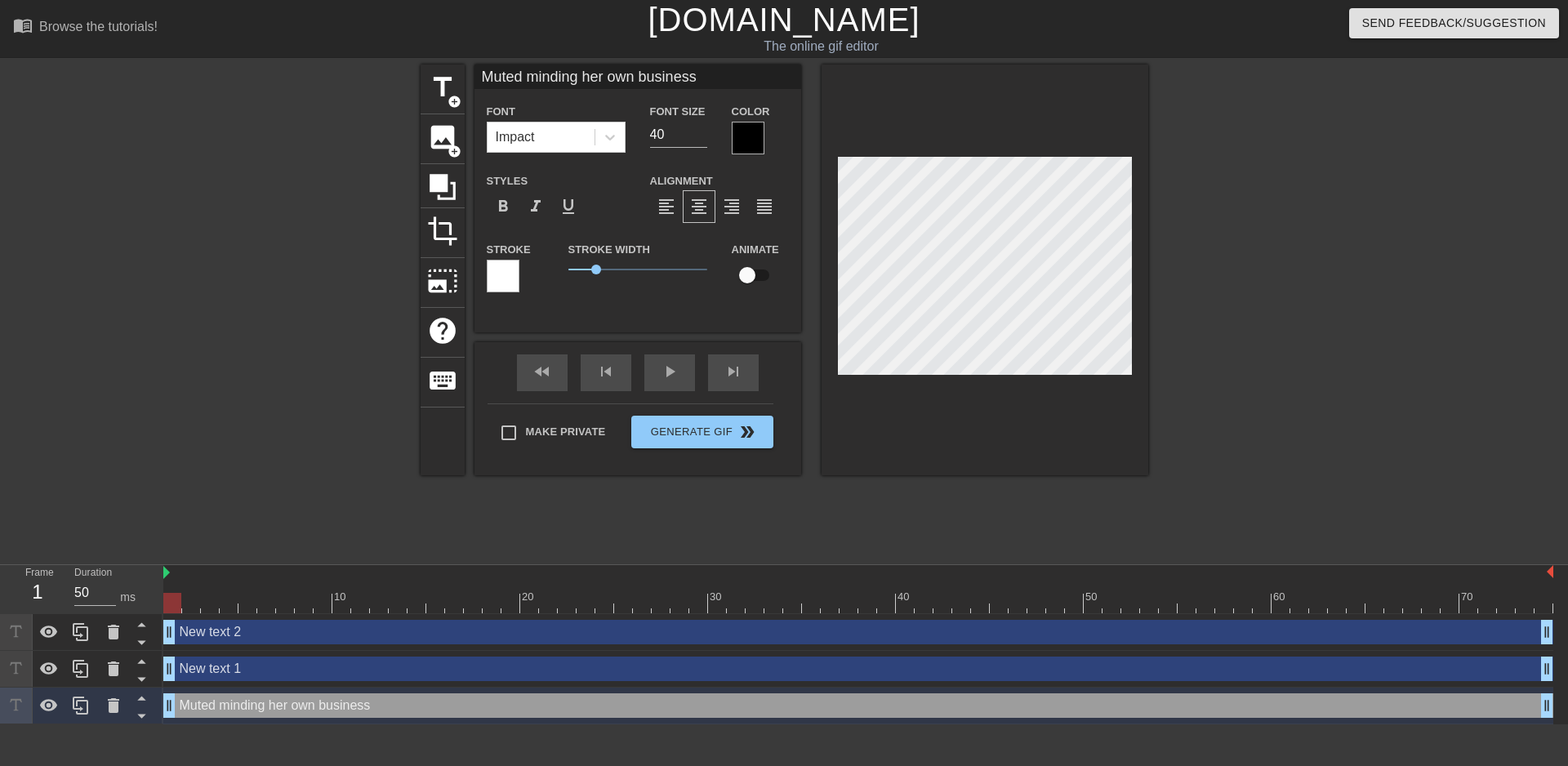
click at [747, 128] on div at bounding box center [748, 138] width 33 height 33
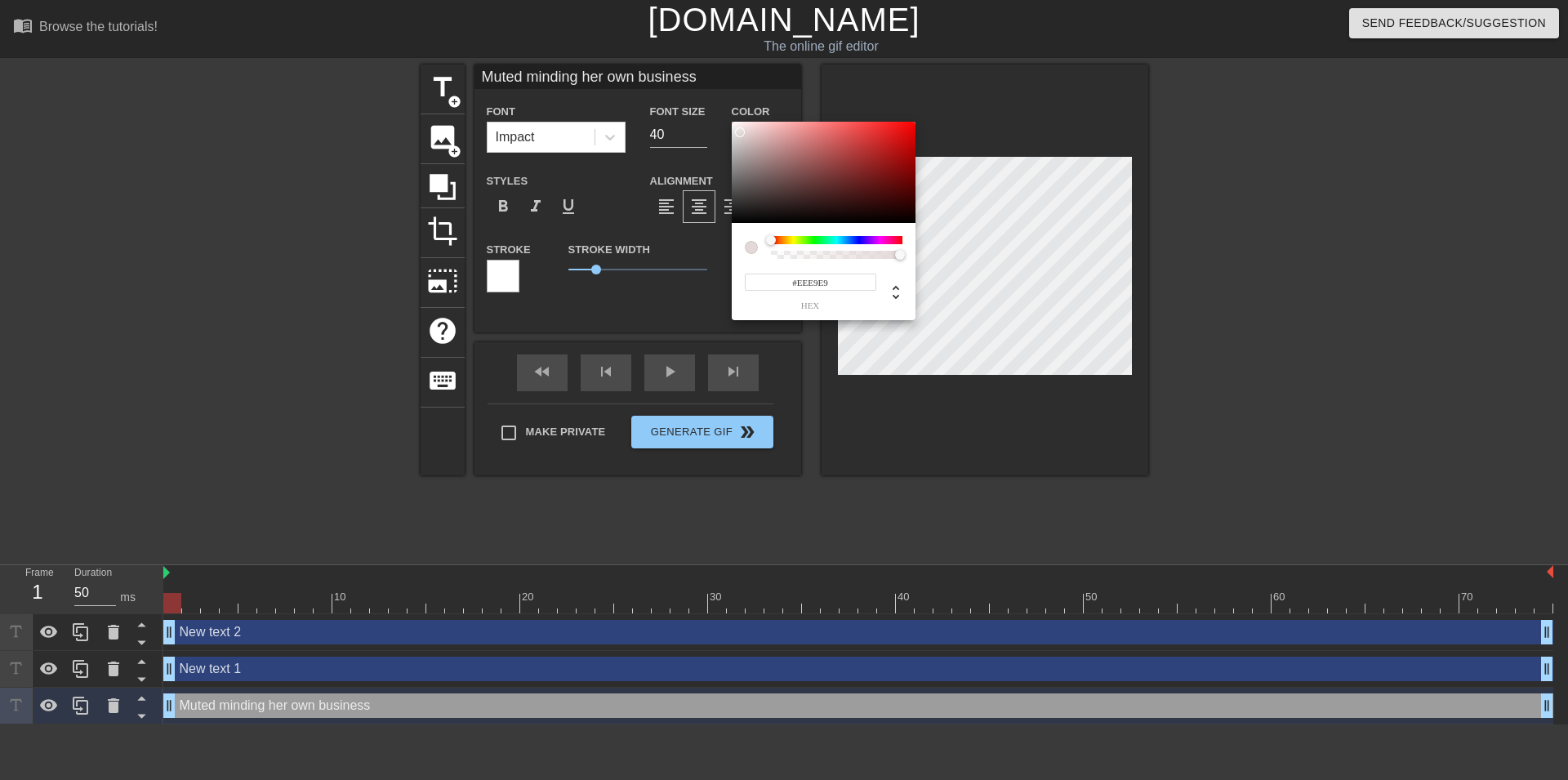
type input "#FFFFFF"
drag, startPoint x: 760, startPoint y: 150, endPoint x: 678, endPoint y: 75, distance: 111.1
click at [732, 121] on div at bounding box center [823, 172] width 183 height 102
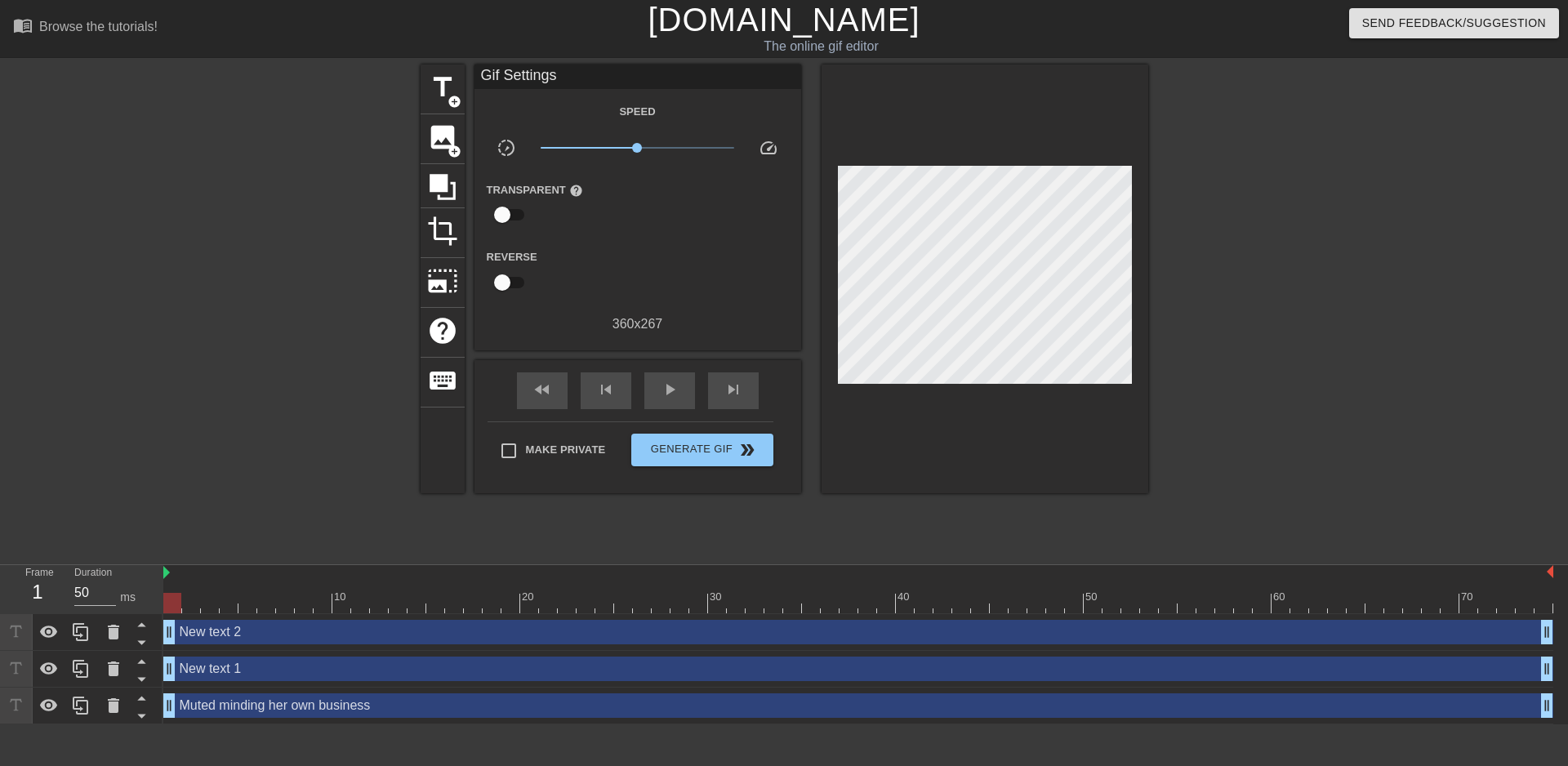
click at [332, 697] on div "Muted minding her own business drag_handle drag_handle" at bounding box center [859, 706] width 1390 height 25
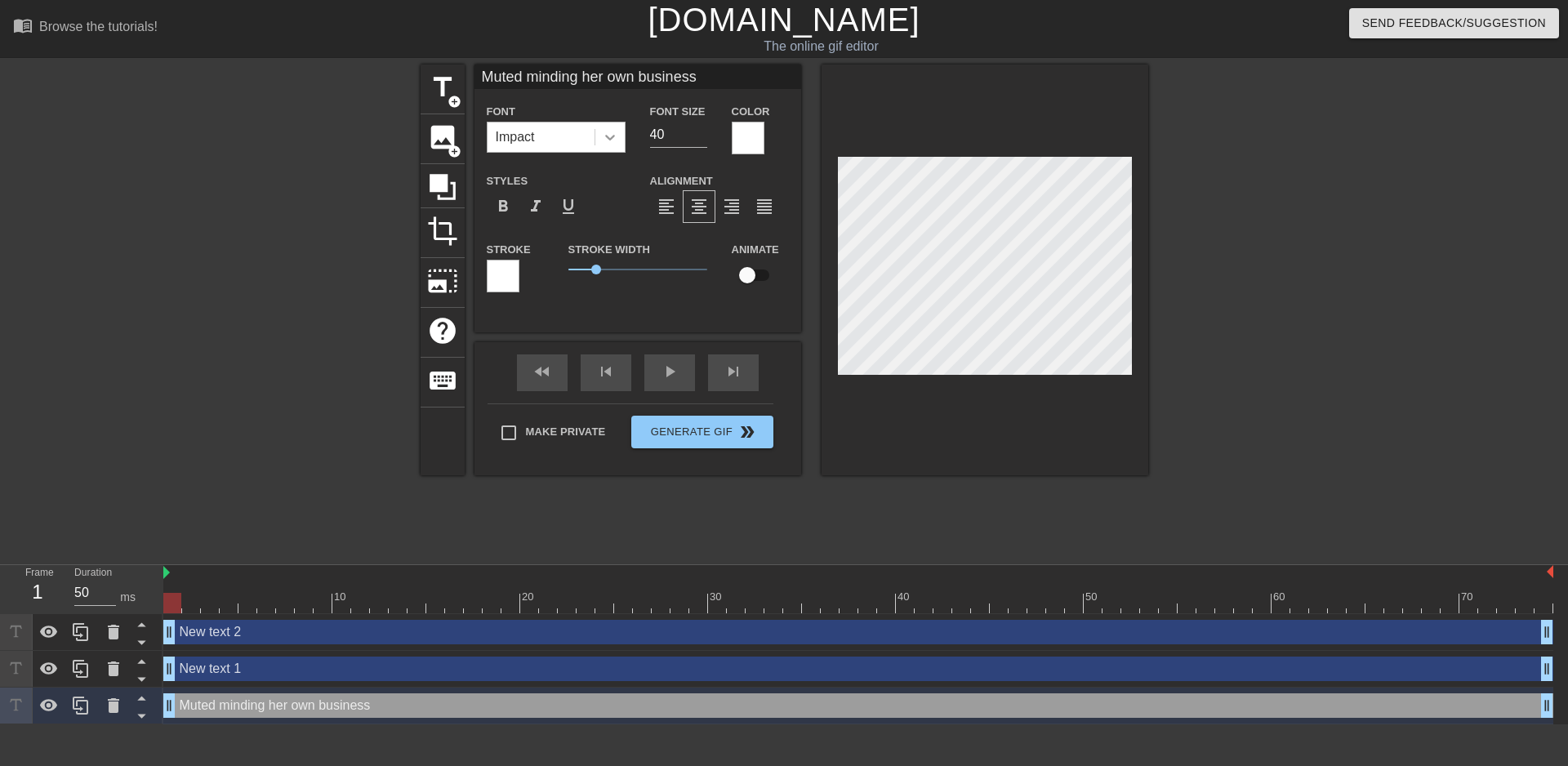
click at [615, 131] on icon at bounding box center [610, 137] width 17 height 17
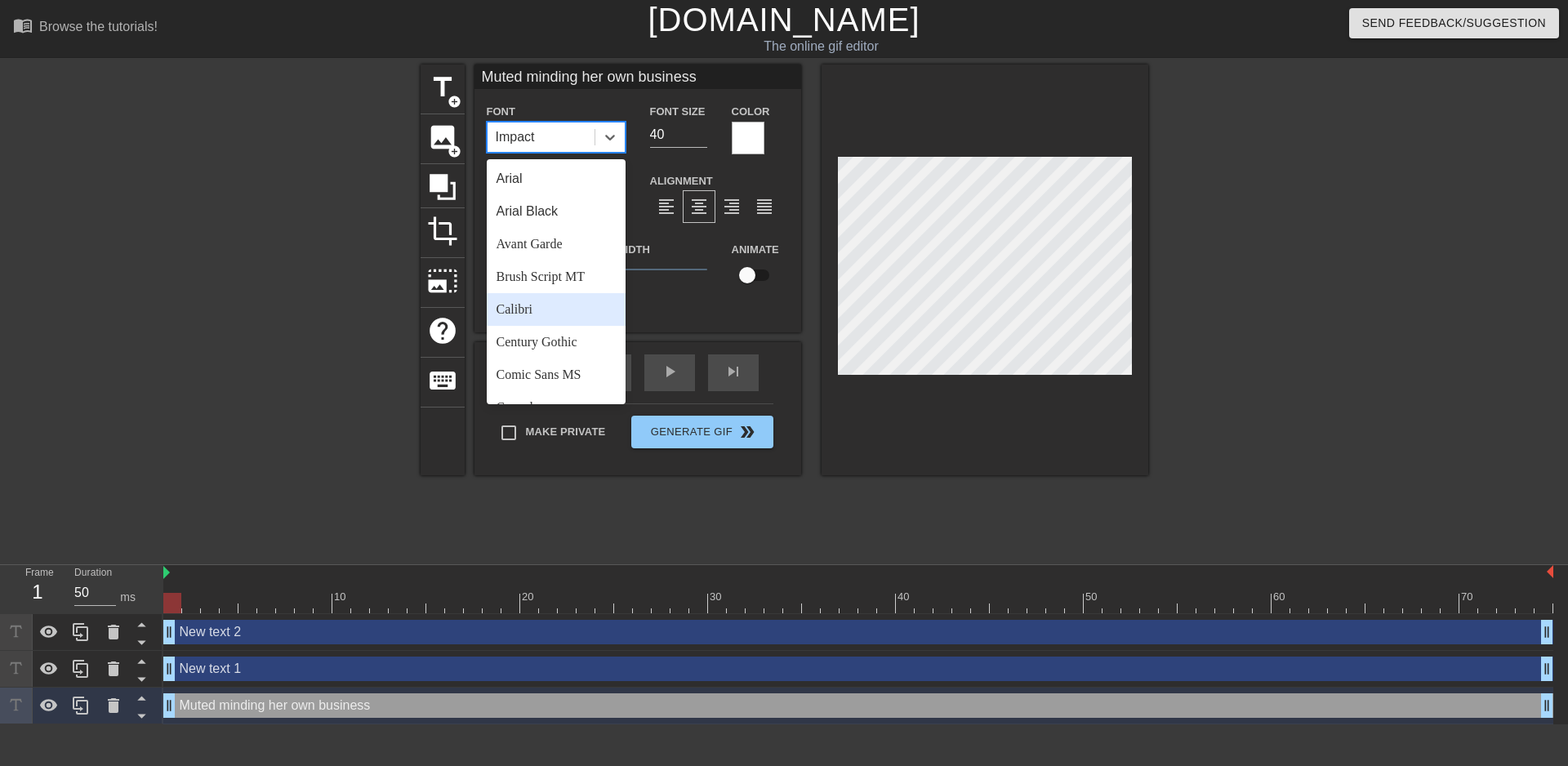
click at [563, 316] on div "Calibri" at bounding box center [556, 310] width 139 height 33
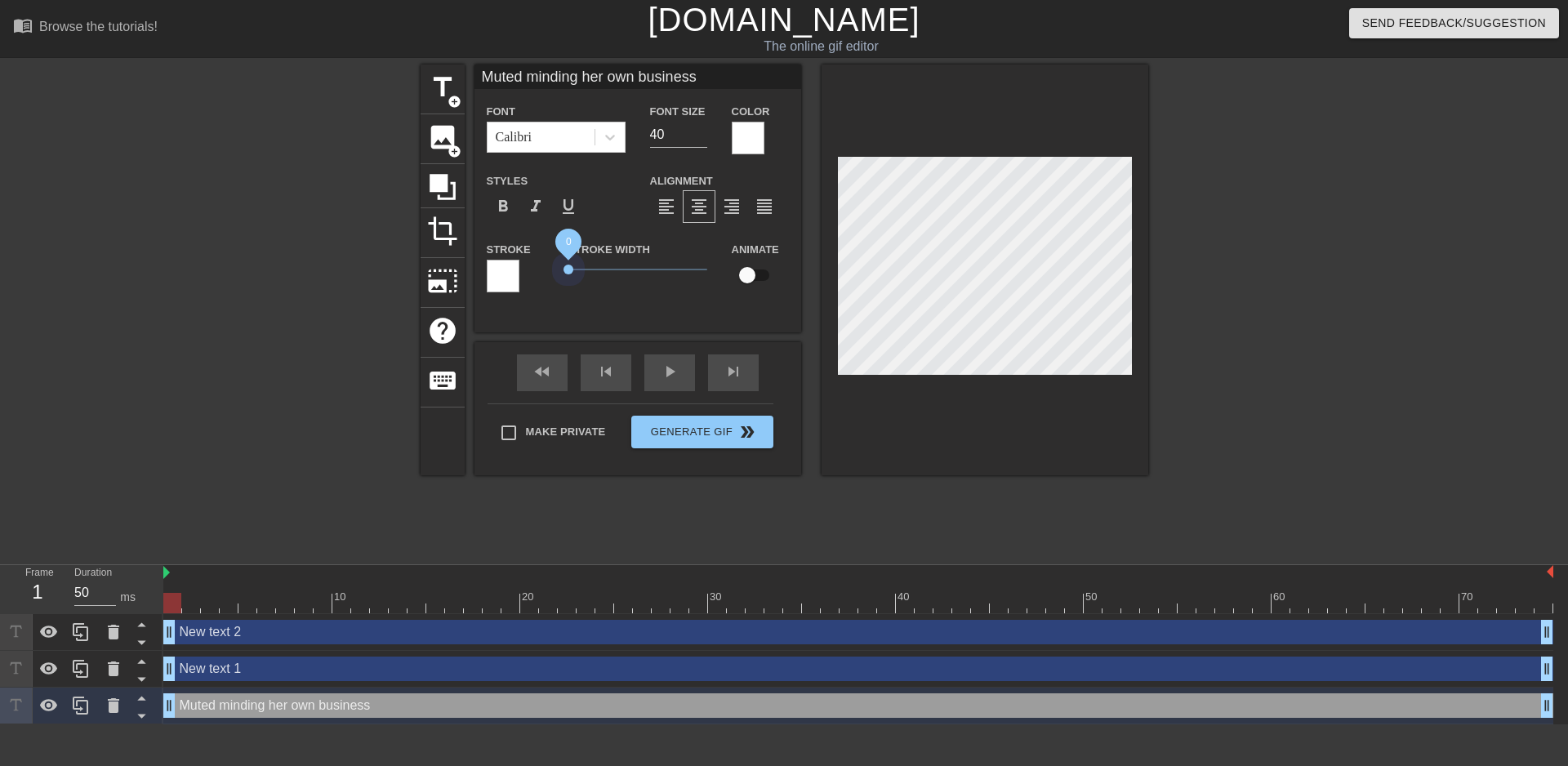
drag, startPoint x: 597, startPoint y: 272, endPoint x: 379, endPoint y: 272, distance: 218.0
click at [379, 272] on div "title add_circle image add_circle crop photo_size_select_large help keyboard Mu…" at bounding box center [784, 309] width 1568 height 490
click at [736, 274] on input "checkbox" at bounding box center [747, 275] width 93 height 31
checkbox input "true"
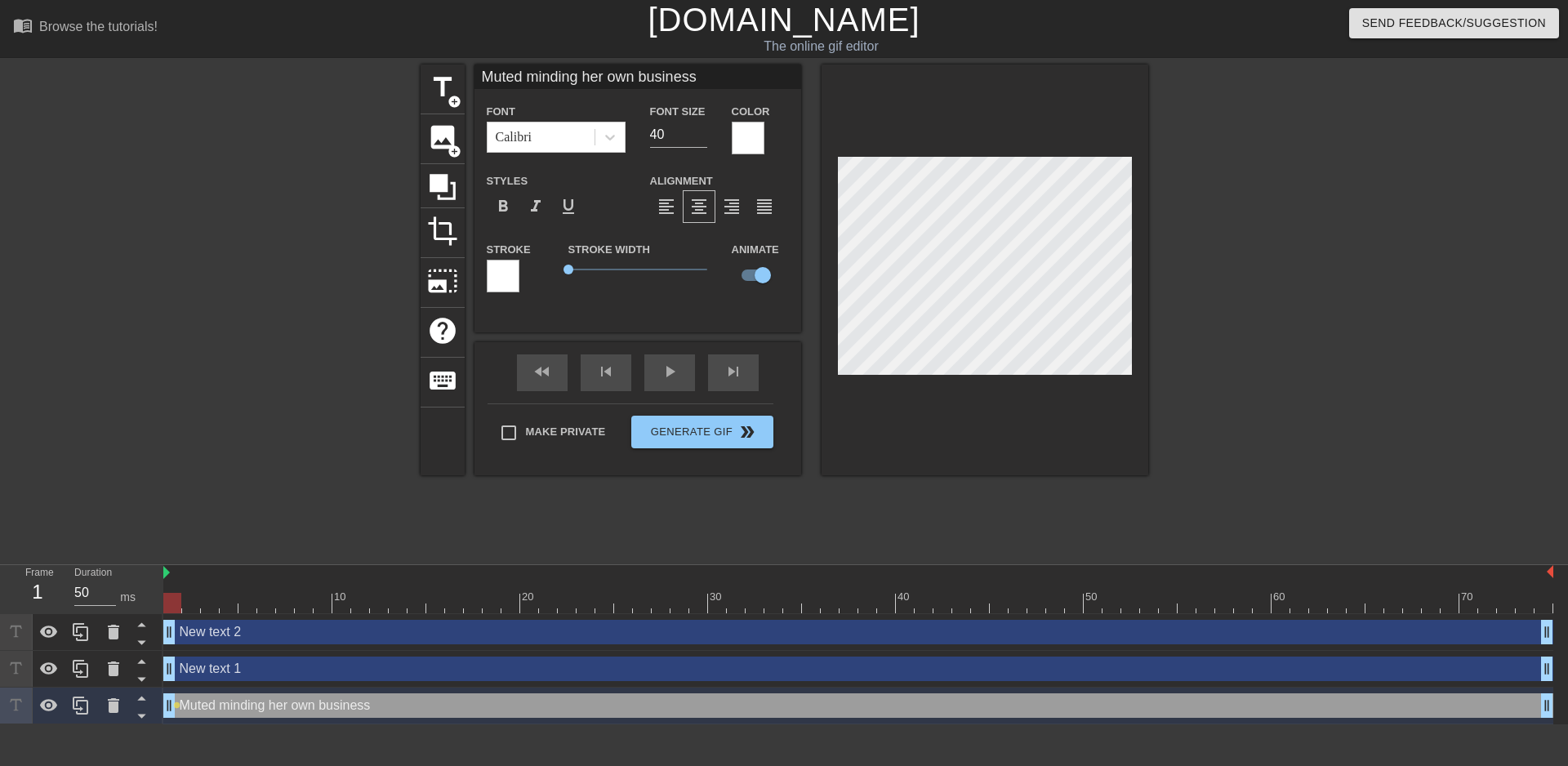
type input "Muted minding her own business"
type textarea "Muted minding her own business"
click at [341, 666] on div "New text 1 drag_handle drag_handle" at bounding box center [859, 668] width 1390 height 25
type input "New text 1"
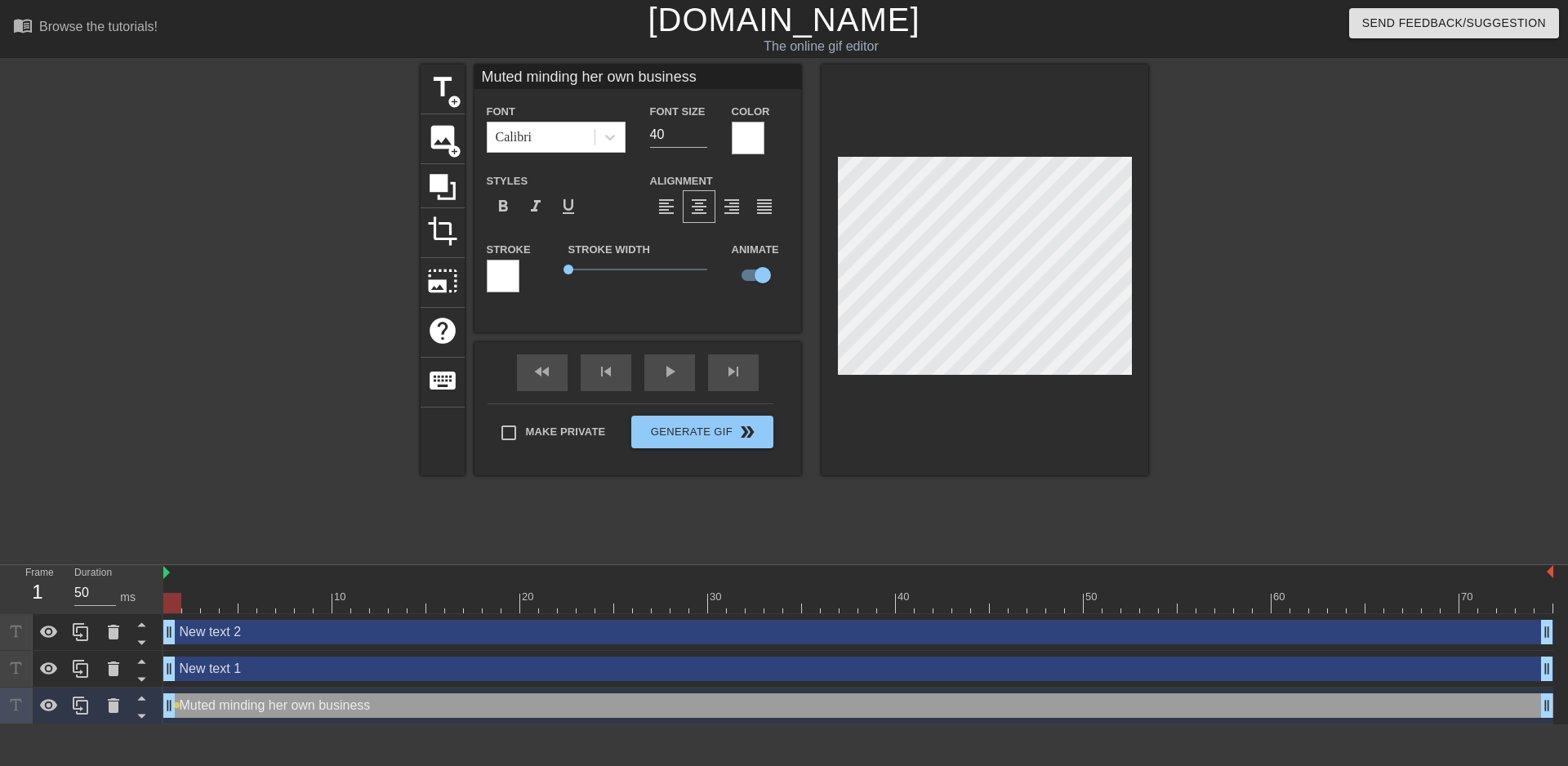
checkbox input "false"
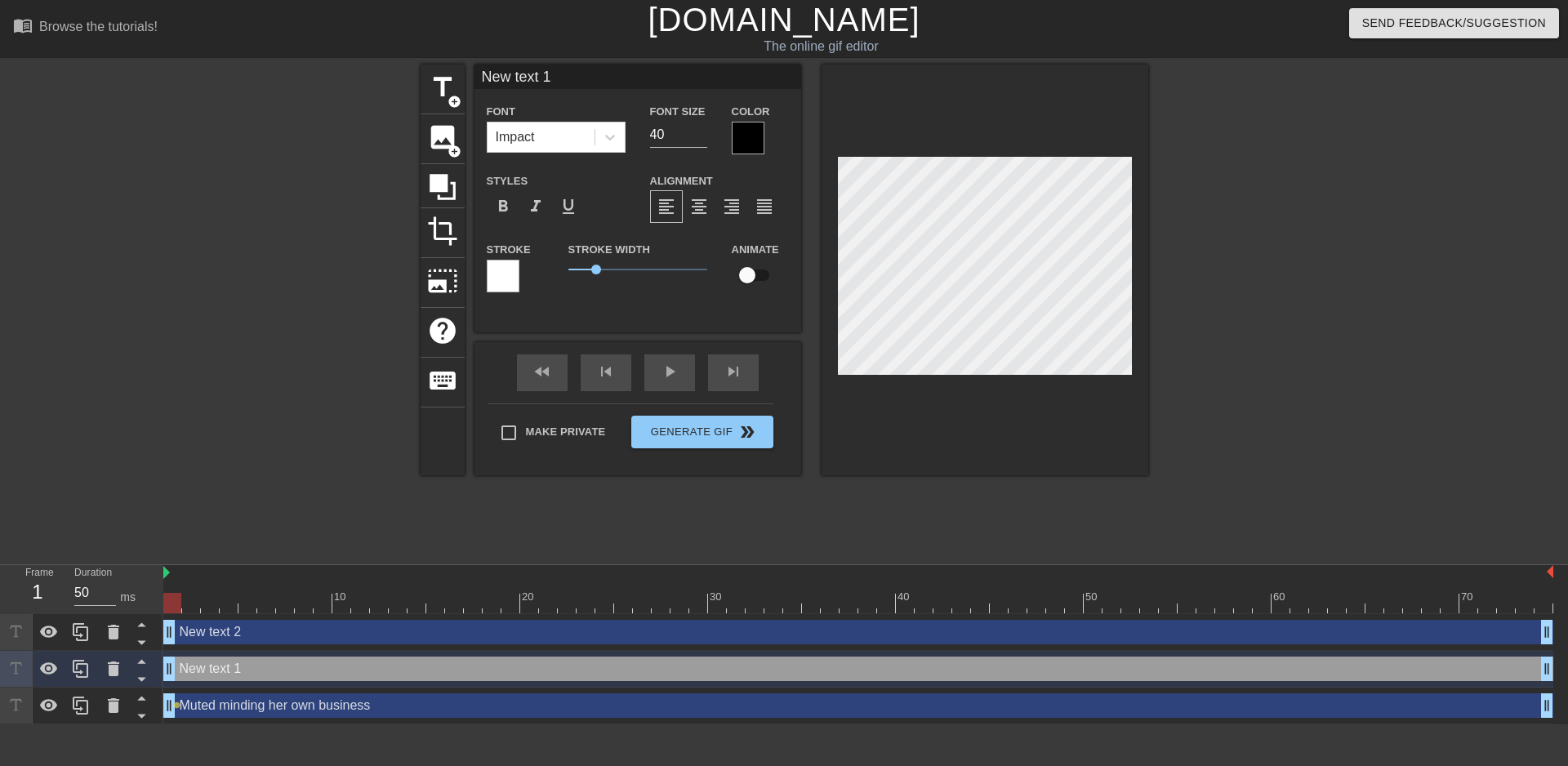
click at [749, 144] on div at bounding box center [748, 138] width 33 height 33
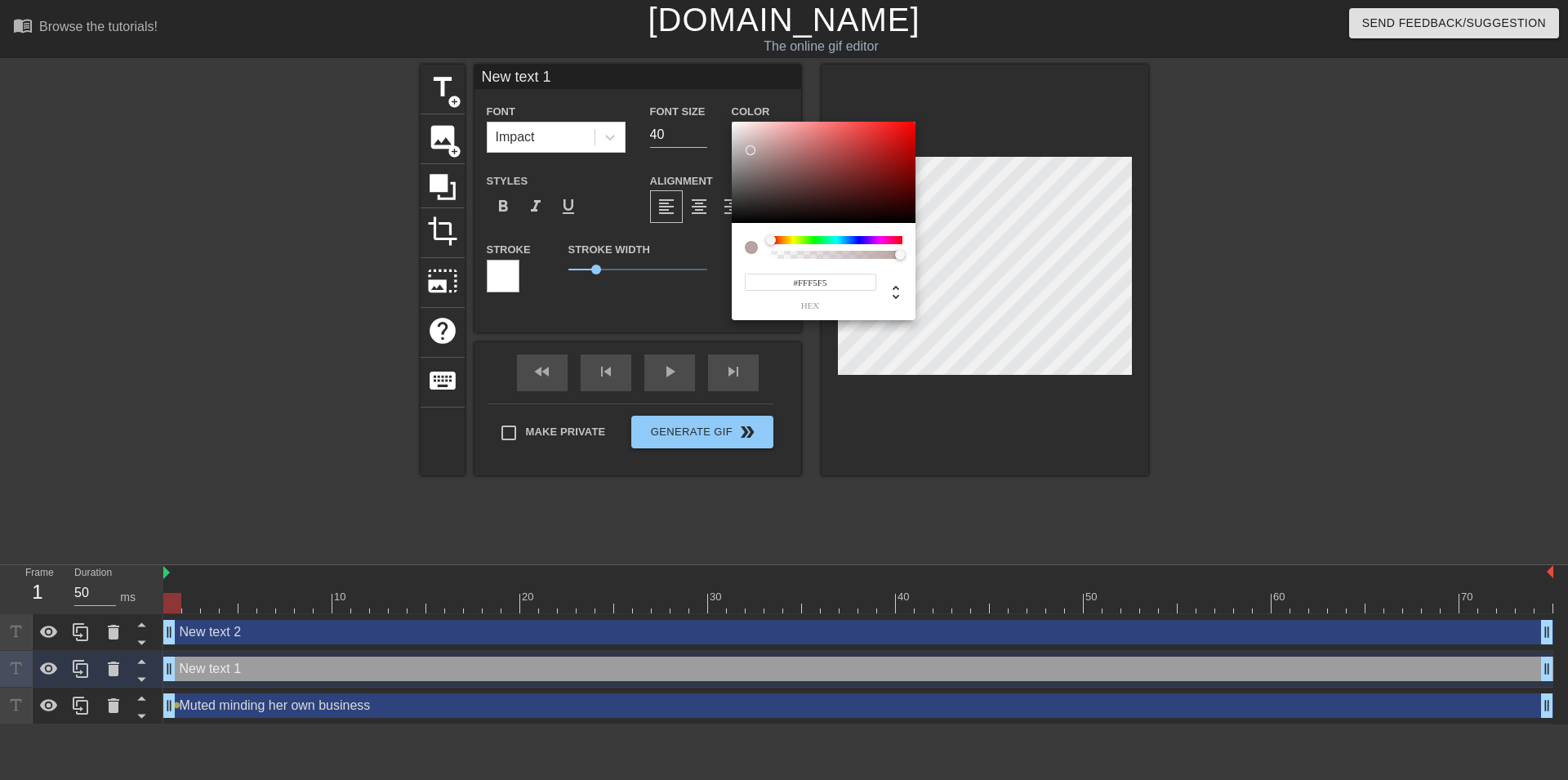
type input "#FFFFFF"
drag, startPoint x: 752, startPoint y: 187, endPoint x: 708, endPoint y: 102, distance: 95.7
click at [732, 121] on div at bounding box center [823, 172] width 183 height 102
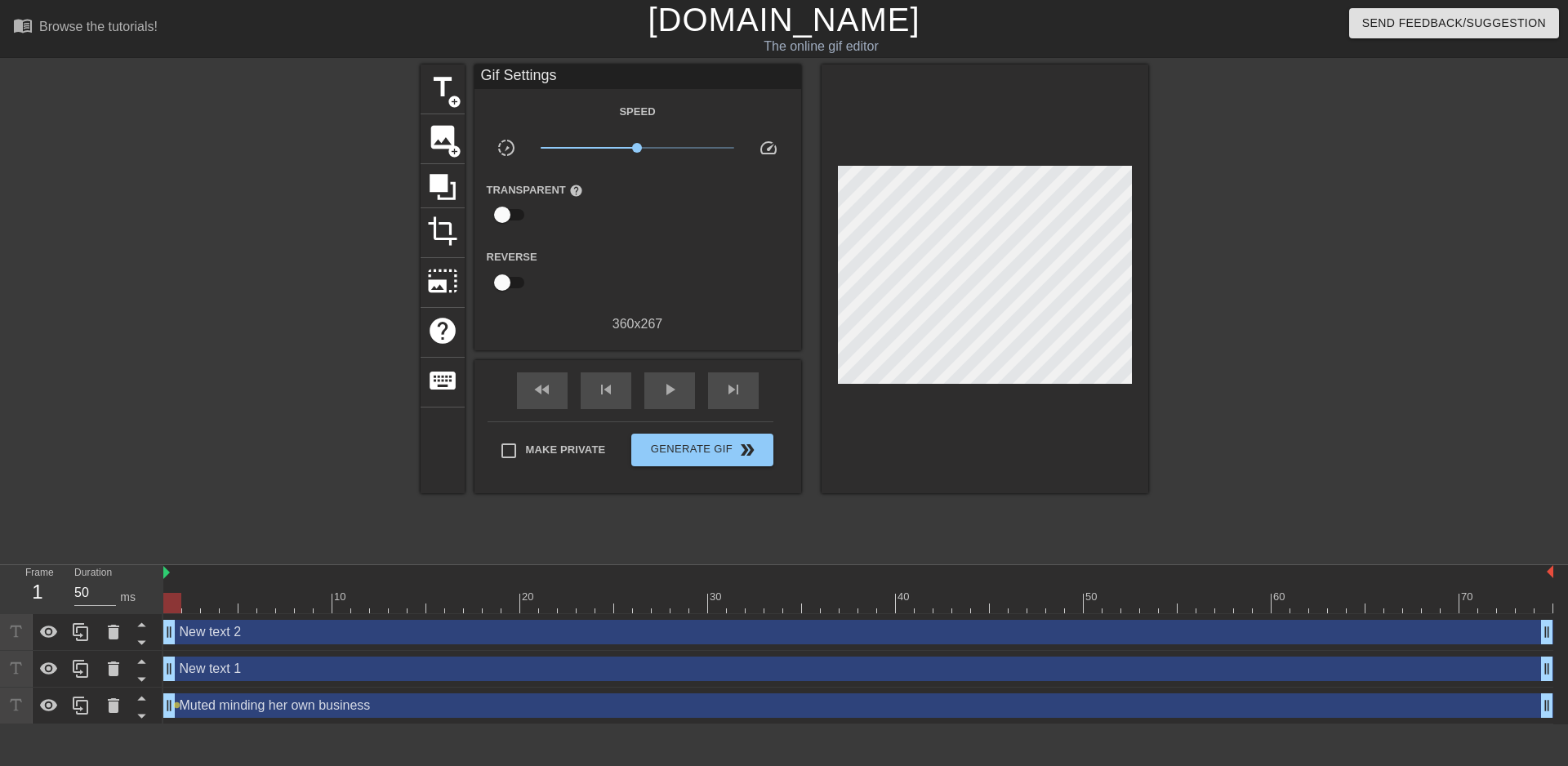
click at [383, 677] on div "New text 1 drag_handle drag_handle" at bounding box center [859, 668] width 1390 height 25
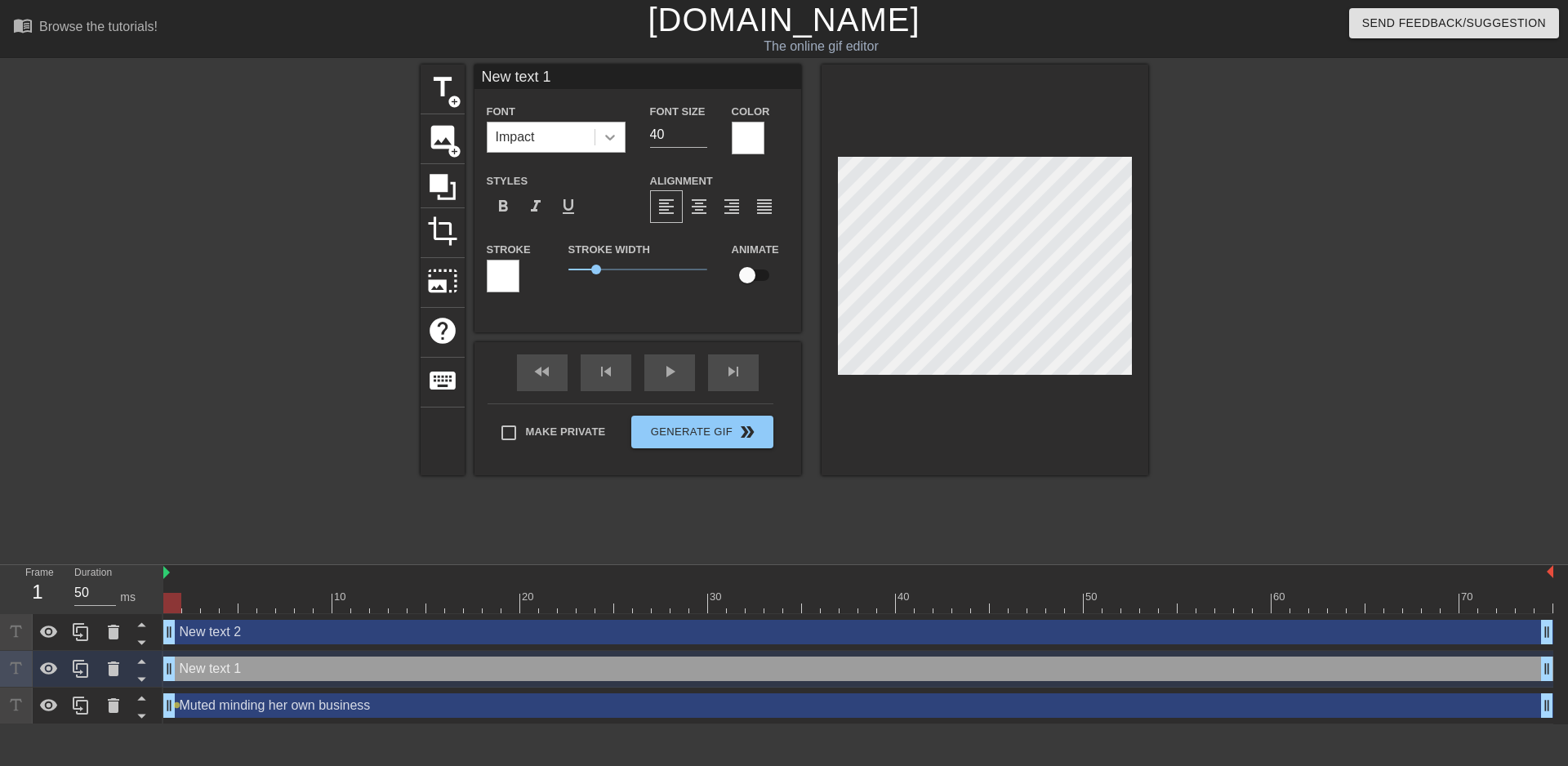
click at [613, 140] on icon at bounding box center [610, 137] width 17 height 17
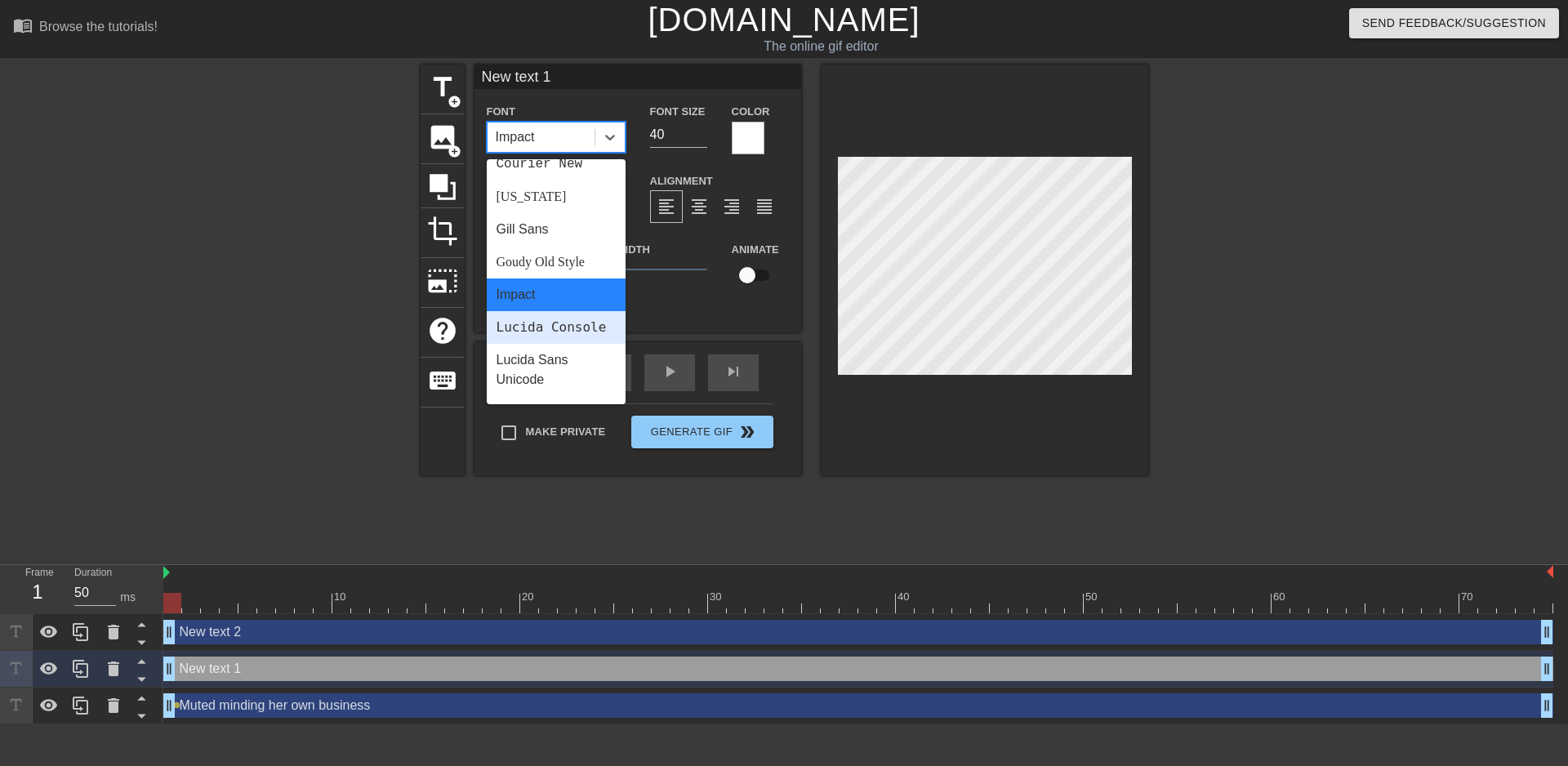
scroll to position [0, 0]
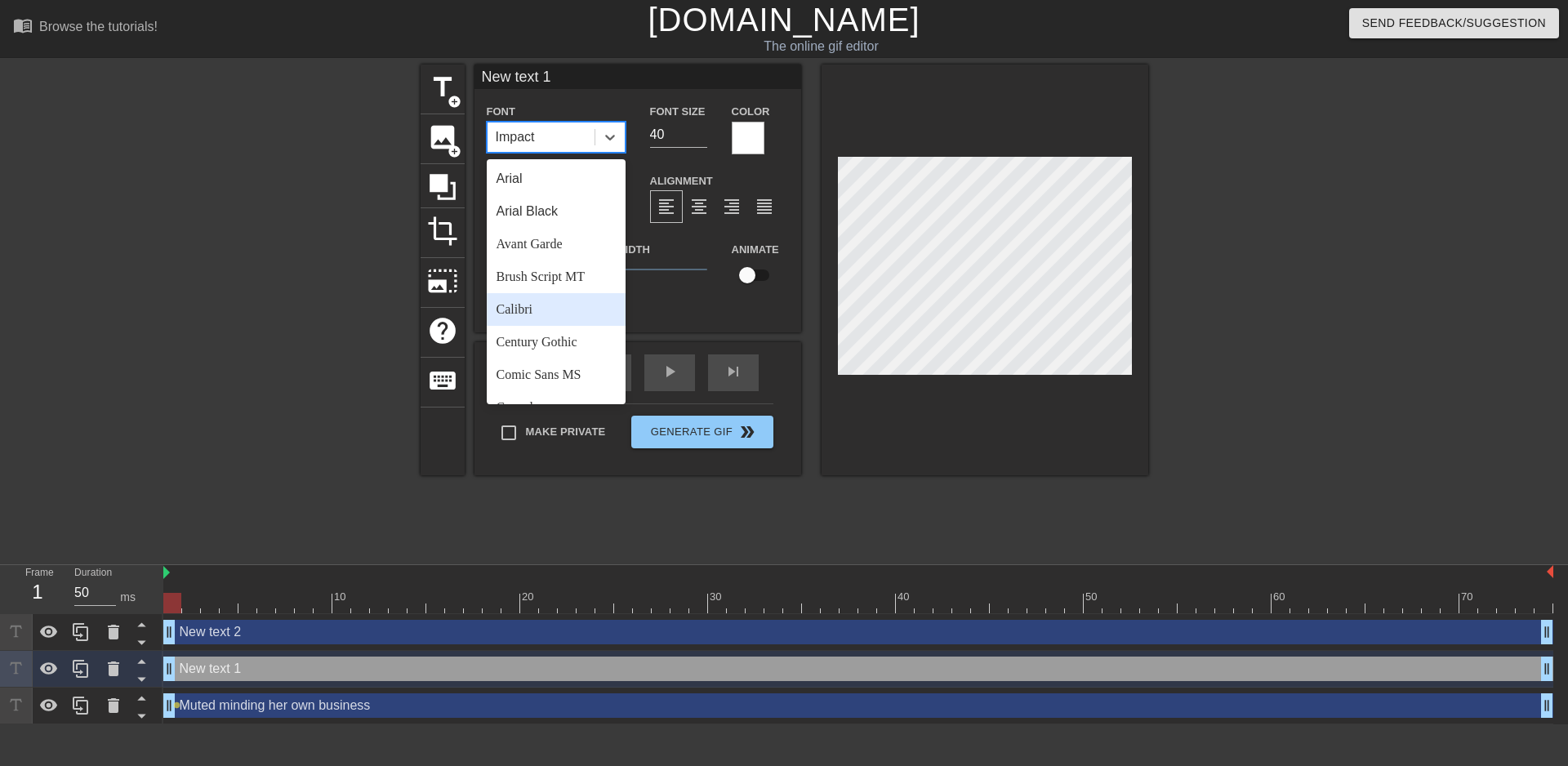
click at [569, 315] on div "Calibri" at bounding box center [556, 310] width 139 height 33
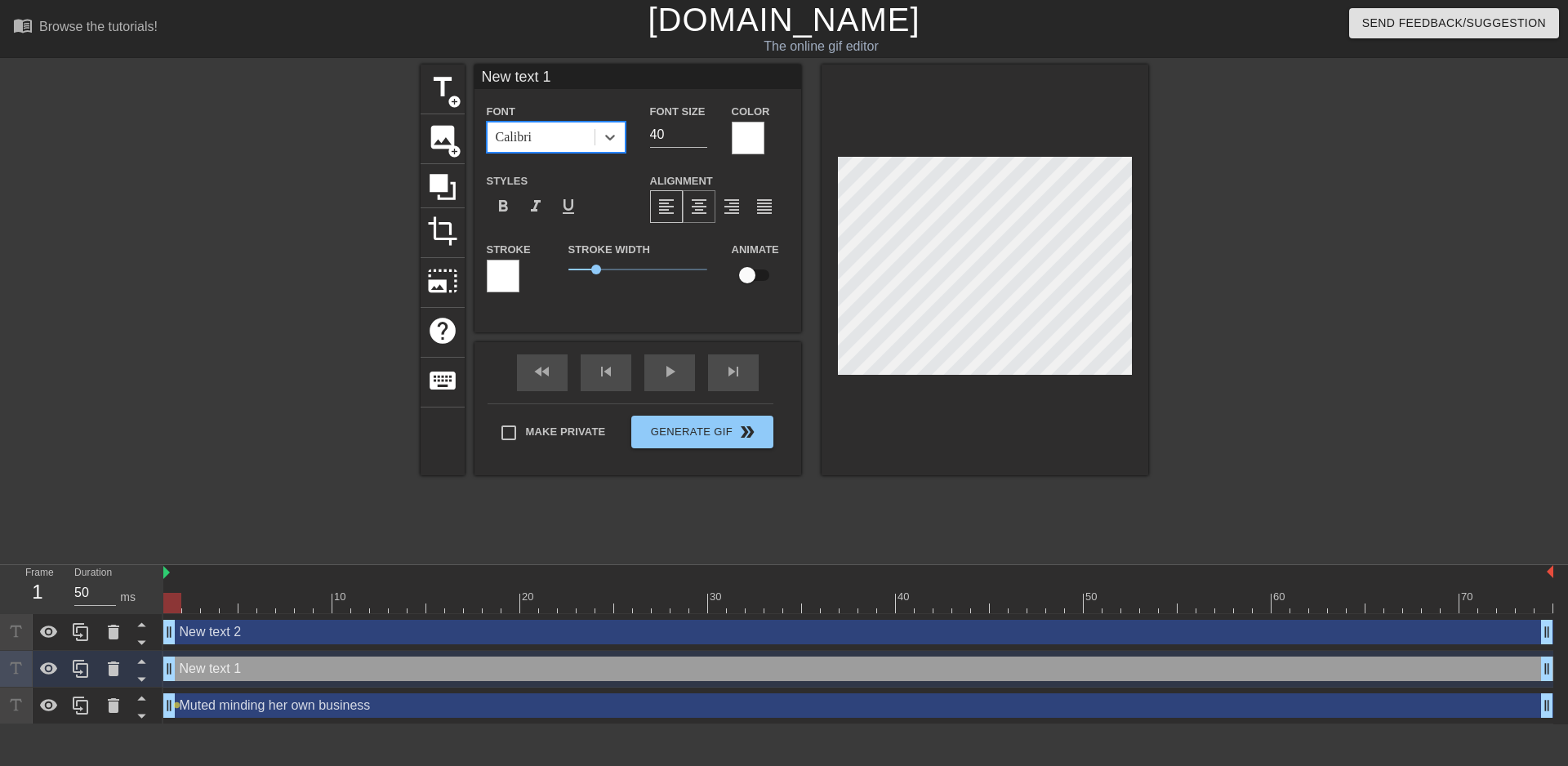
click at [708, 207] on span "format_align_center" at bounding box center [699, 207] width 20 height 20
drag, startPoint x: 593, startPoint y: 267, endPoint x: 409, endPoint y: 300, distance: 186.9
click at [409, 300] on div "title add_circle image add_circle crop photo_size_select_large help keyboard Ne…" at bounding box center [784, 309] width 1568 height 490
drag, startPoint x: 612, startPoint y: 85, endPoint x: 147, endPoint y: 28, distance: 468.5
click at [474, 64] on input "New text 1" at bounding box center [637, 77] width 326 height 25
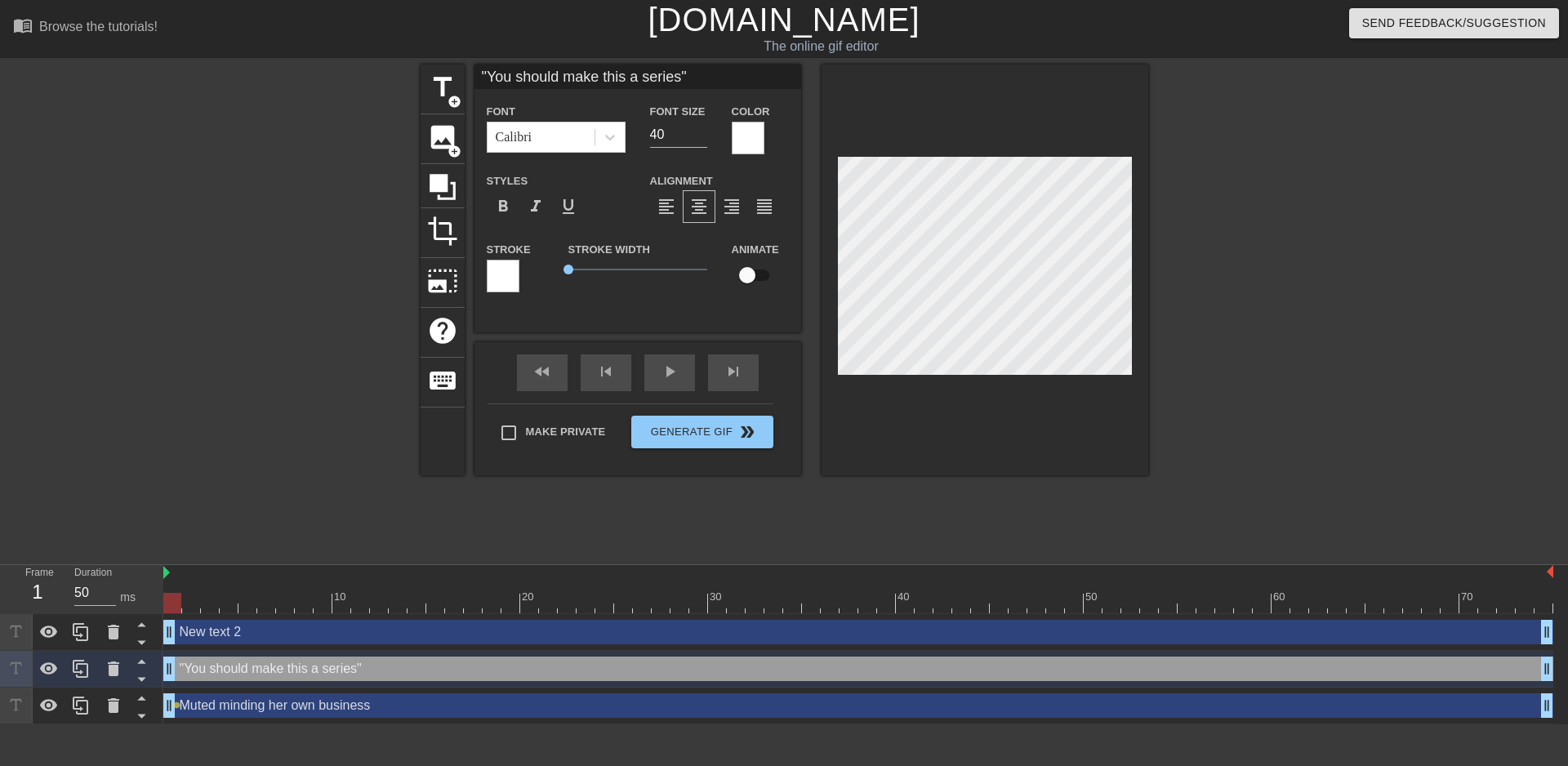
scroll to position [0, 6]
type input ""You should make this a series""
type textarea ""You should make this a series""
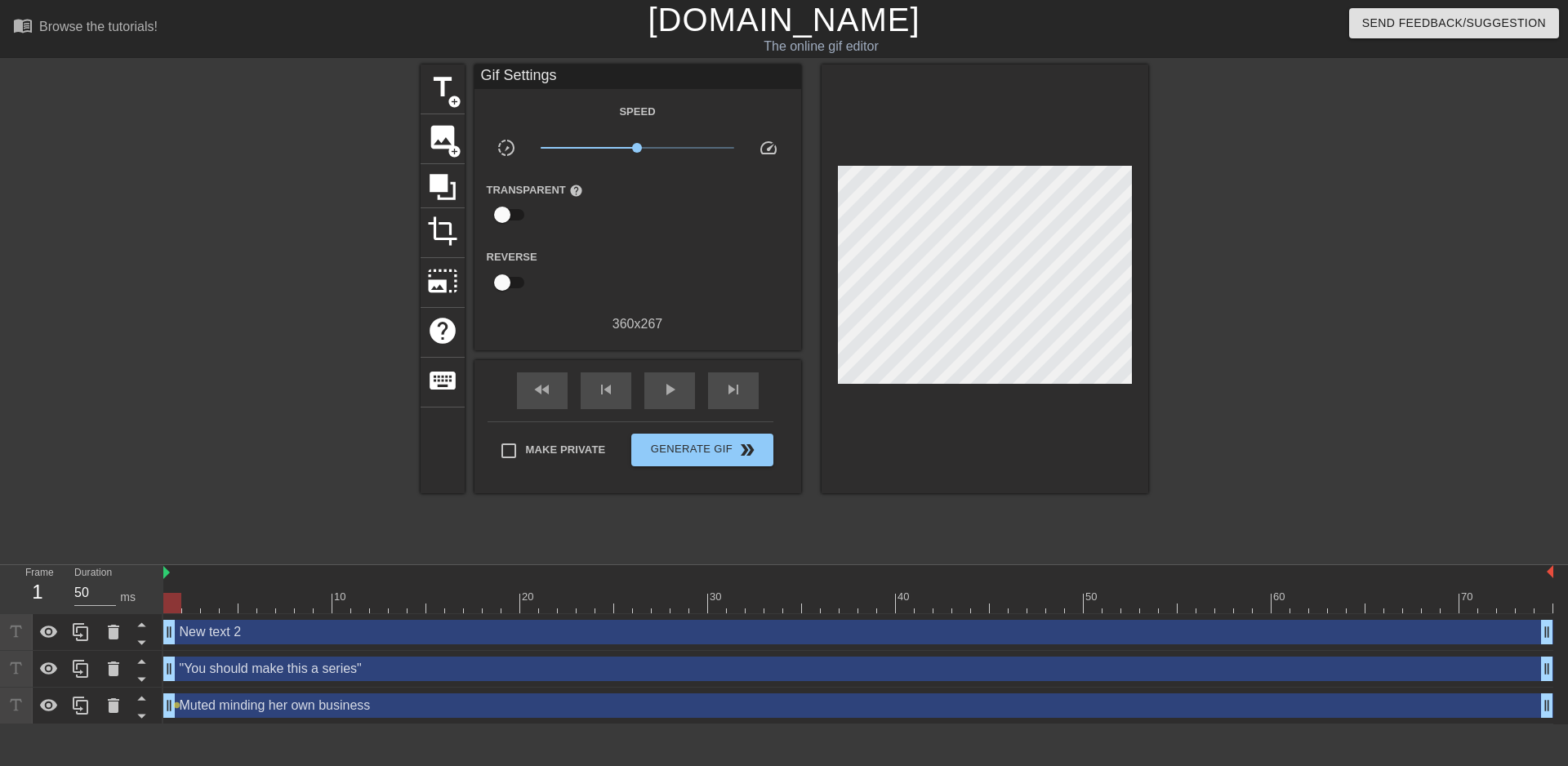
click at [917, 515] on div "title add_circle image add_circle crop photo_size_select_large help keyboard Gi…" at bounding box center [784, 309] width 727 height 490
click at [279, 291] on div at bounding box center [279, 309] width 245 height 490
click at [426, 715] on div "Muted minding her own business drag_handle drag_handle" at bounding box center [859, 706] width 1390 height 25
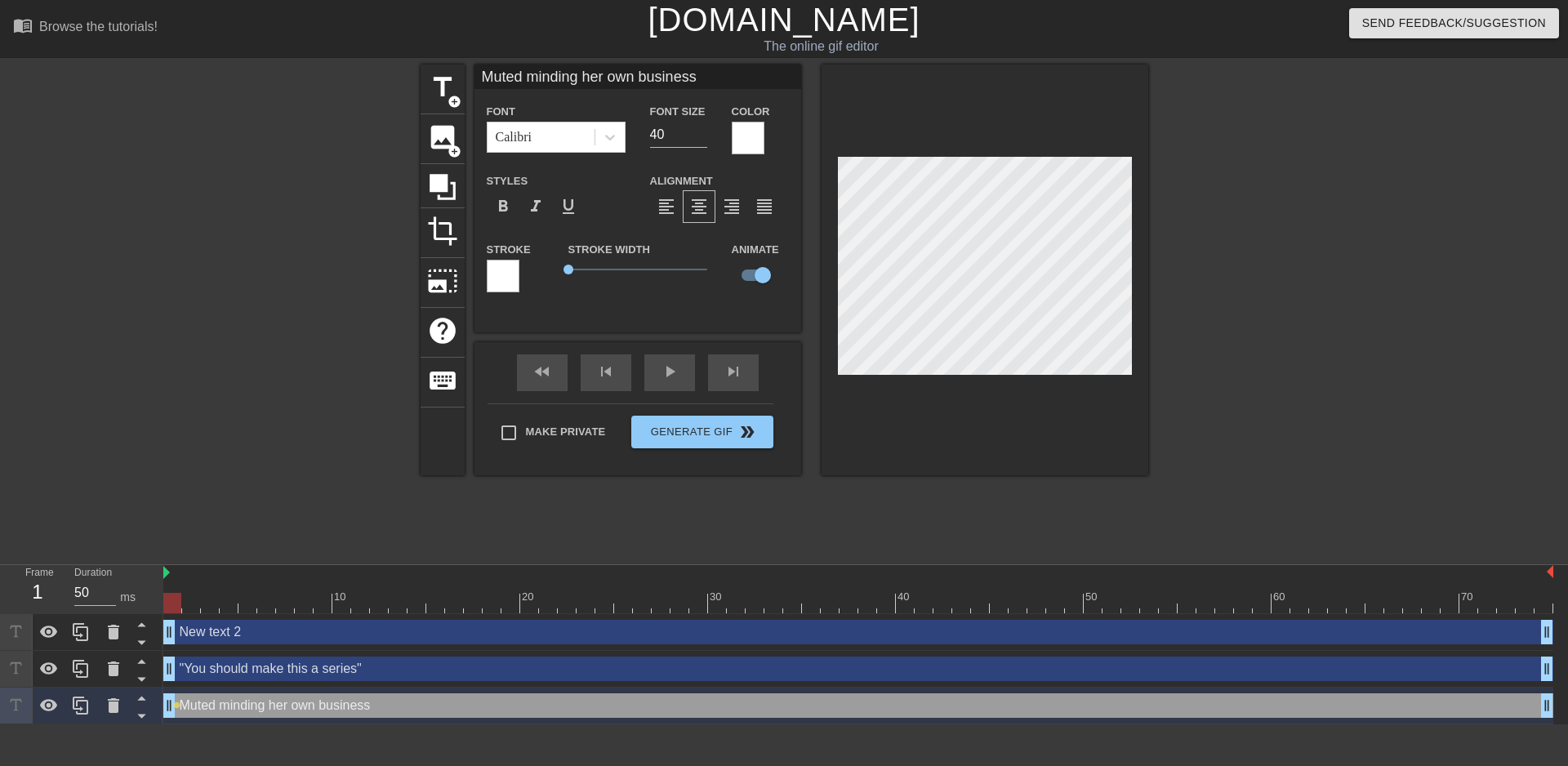
click at [202, 635] on div "New text 2 drag_handle drag_handle" at bounding box center [859, 632] width 1390 height 25
type input "New text 2"
checkbox input "false"
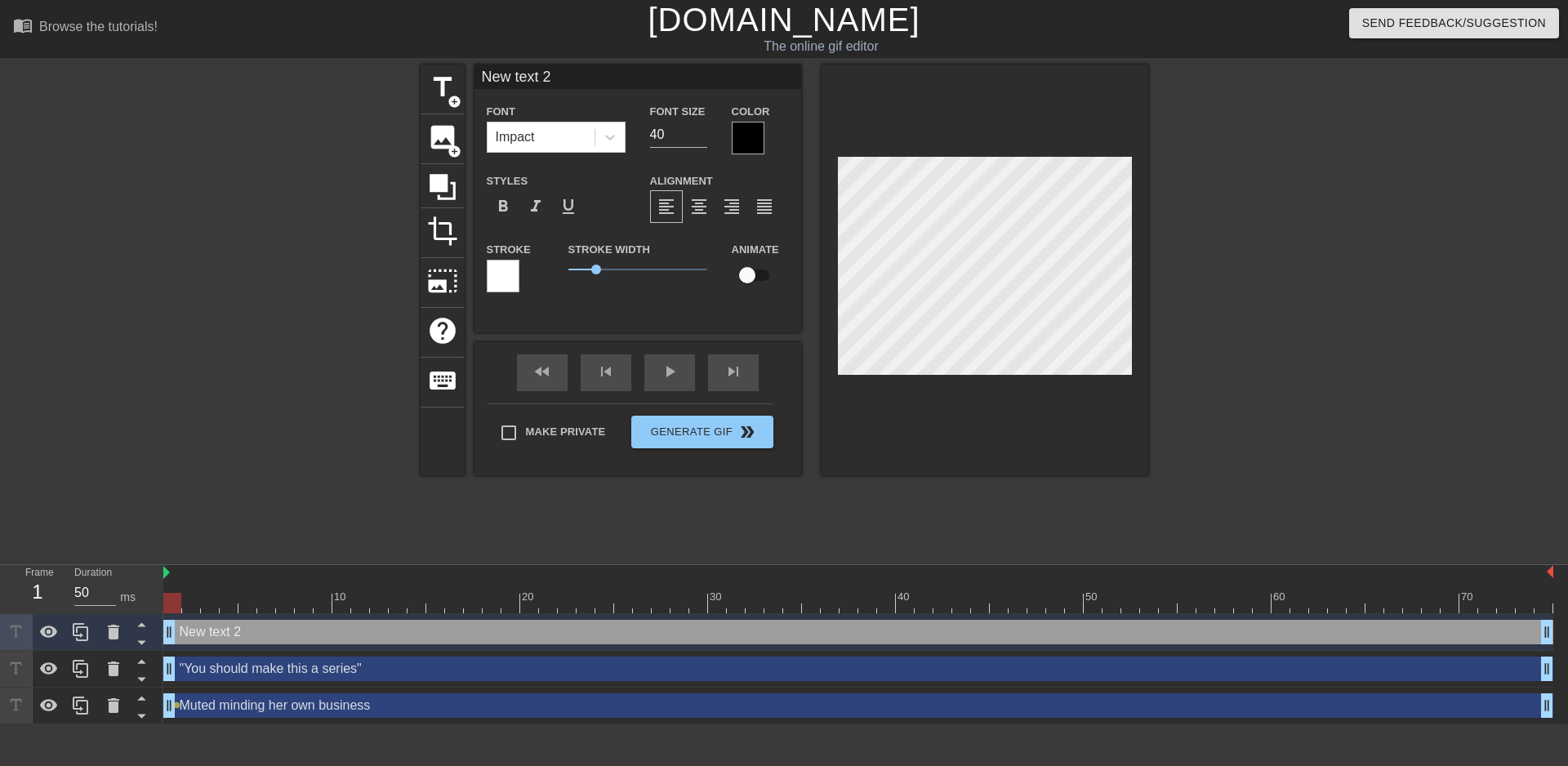
drag, startPoint x: 679, startPoint y: 74, endPoint x: 2, endPoint y: 24, distance: 678.8
click at [474, 64] on input "New text 2" at bounding box center [637, 77] width 326 height 25
type input "A"
type input ""Also do a survivor one""
click at [763, 136] on div at bounding box center [748, 138] width 33 height 33
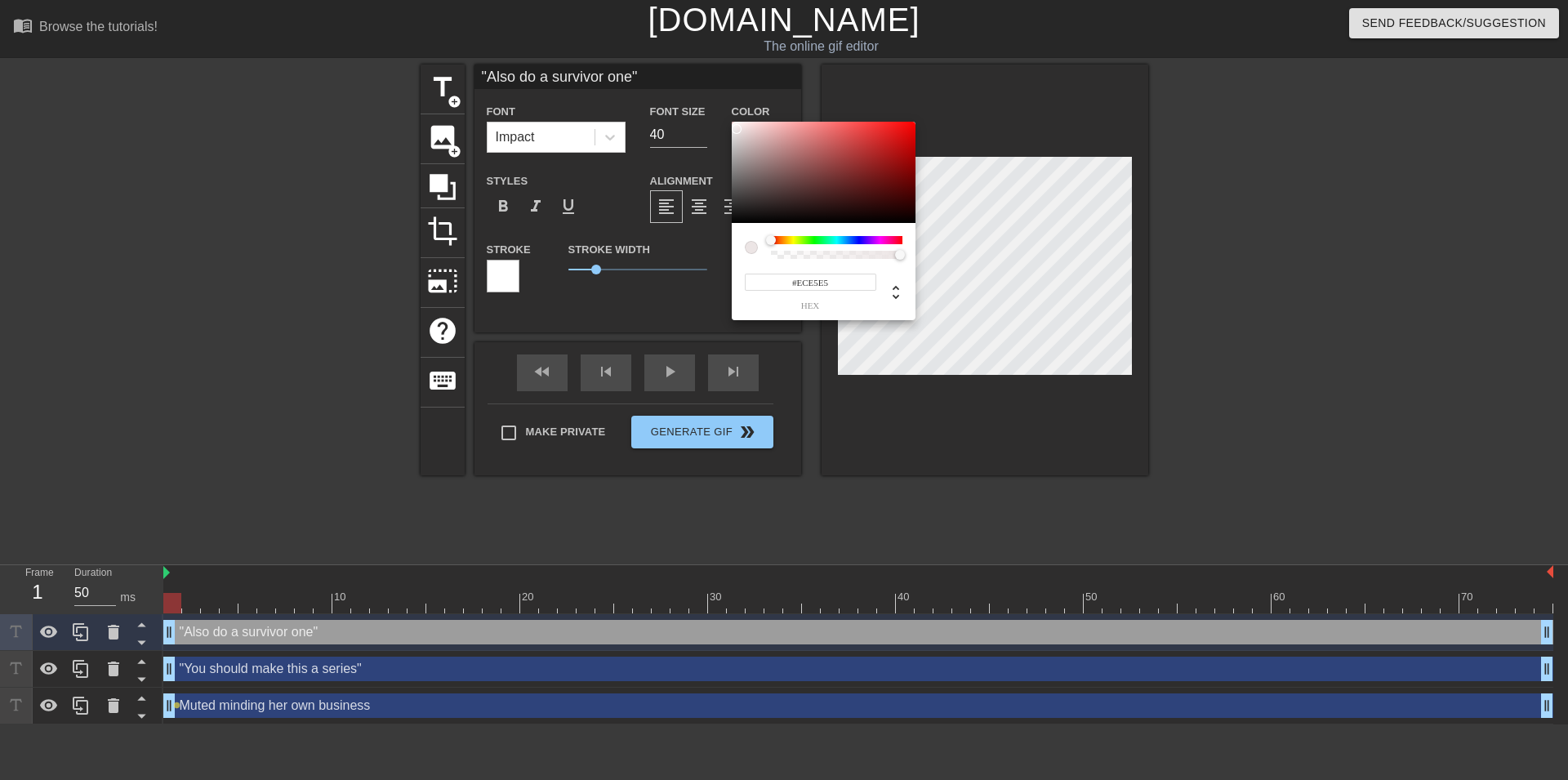
type input "#FFFFFF"
drag, startPoint x: 738, startPoint y: 135, endPoint x: 656, endPoint y: 107, distance: 86.6
click at [732, 121] on div at bounding box center [823, 172] width 183 height 102
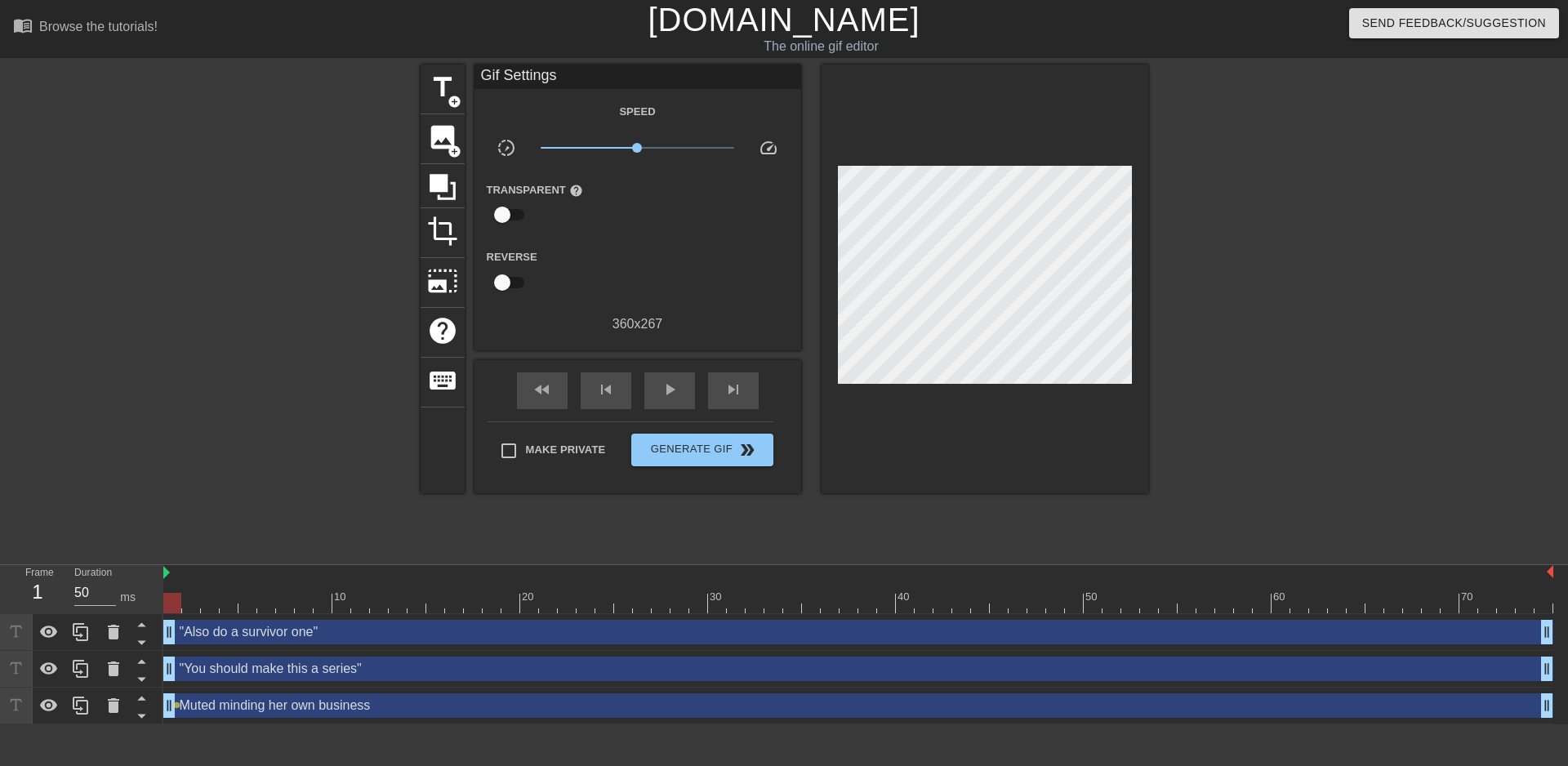
click at [560, 630] on div ""Also do a survivor one" drag_handle drag_handle" at bounding box center [859, 632] width 1390 height 25
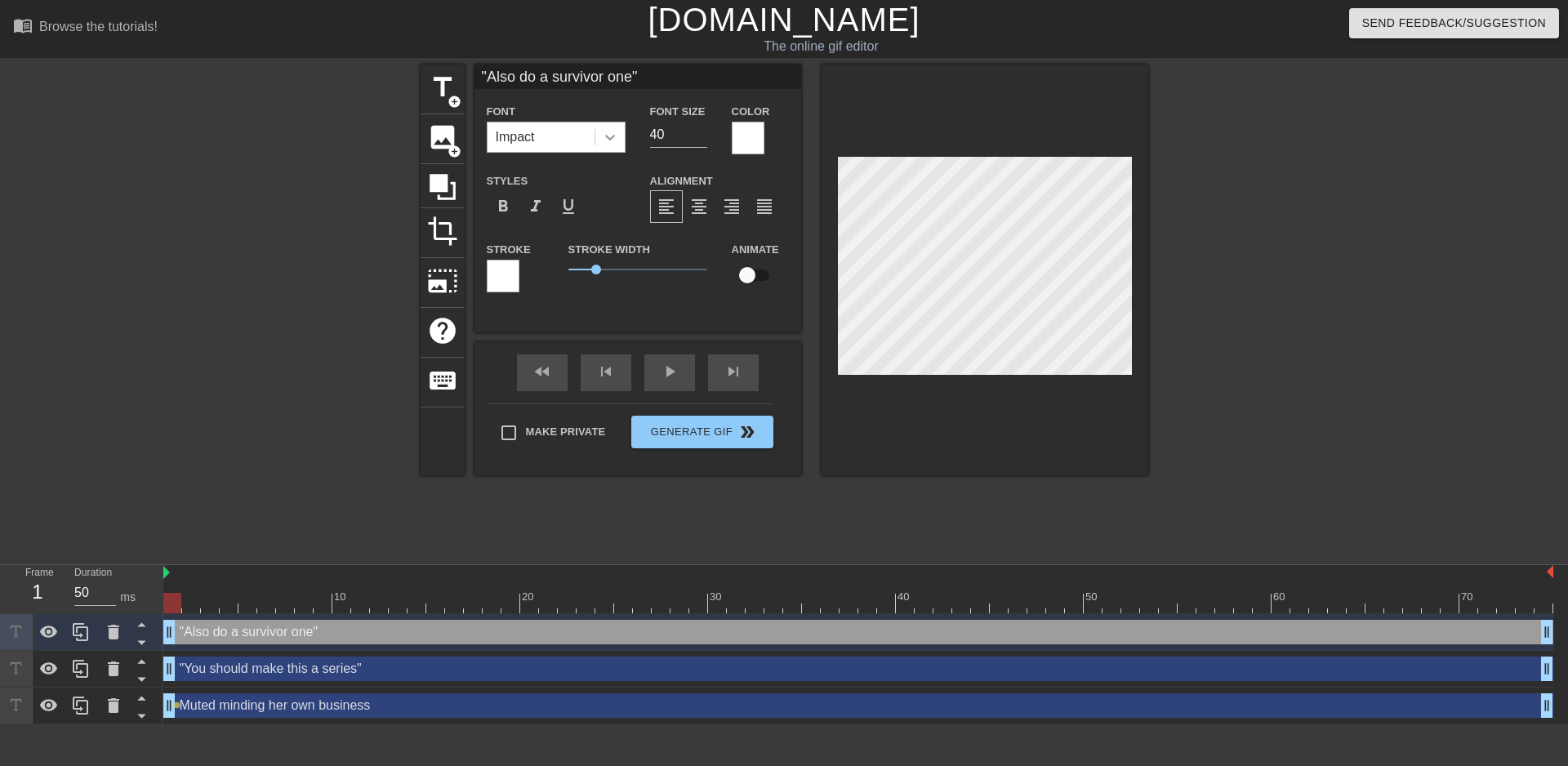
click at [603, 135] on icon at bounding box center [610, 137] width 17 height 17
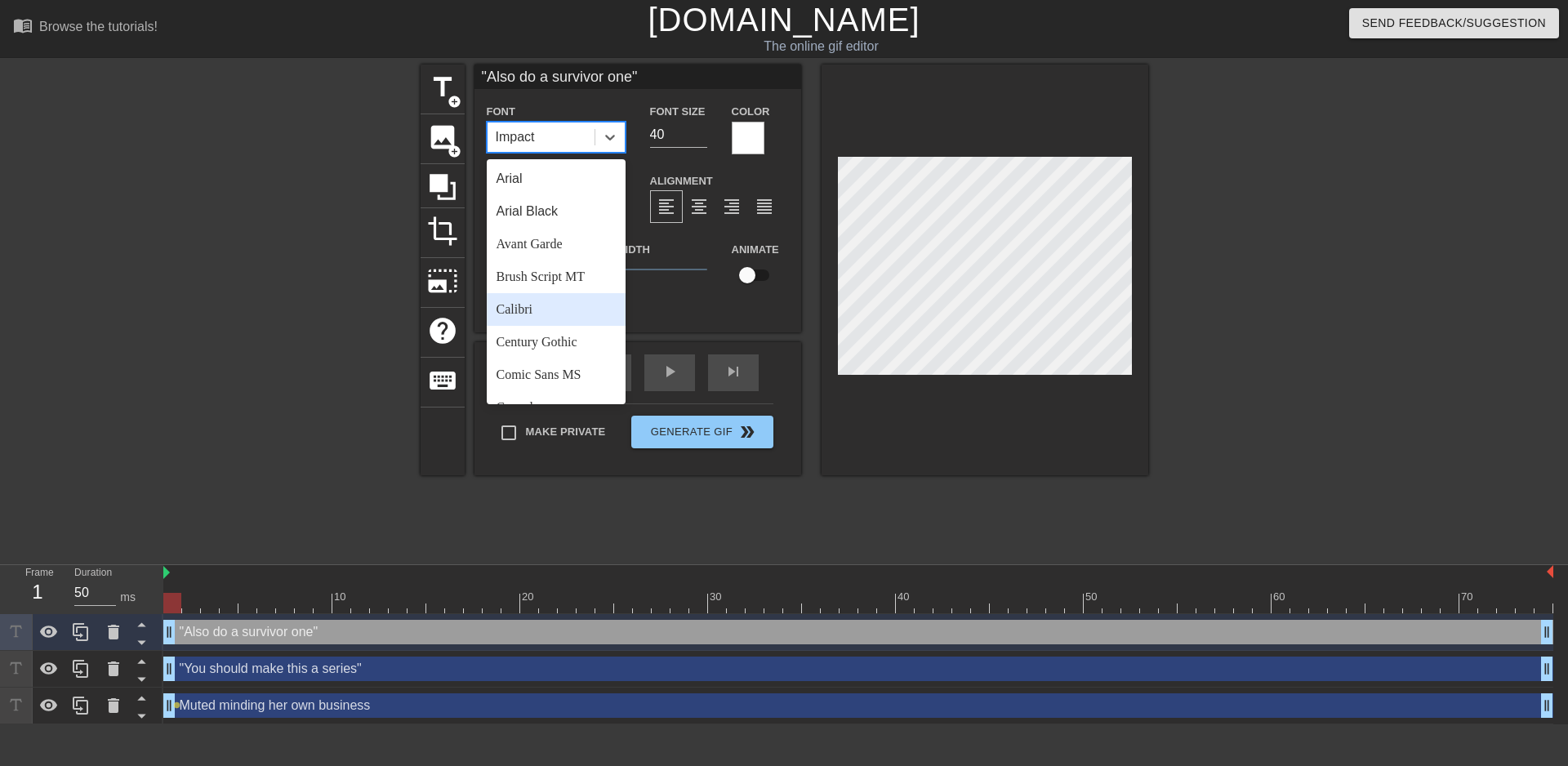
click at [559, 314] on div "Calibri" at bounding box center [556, 310] width 139 height 33
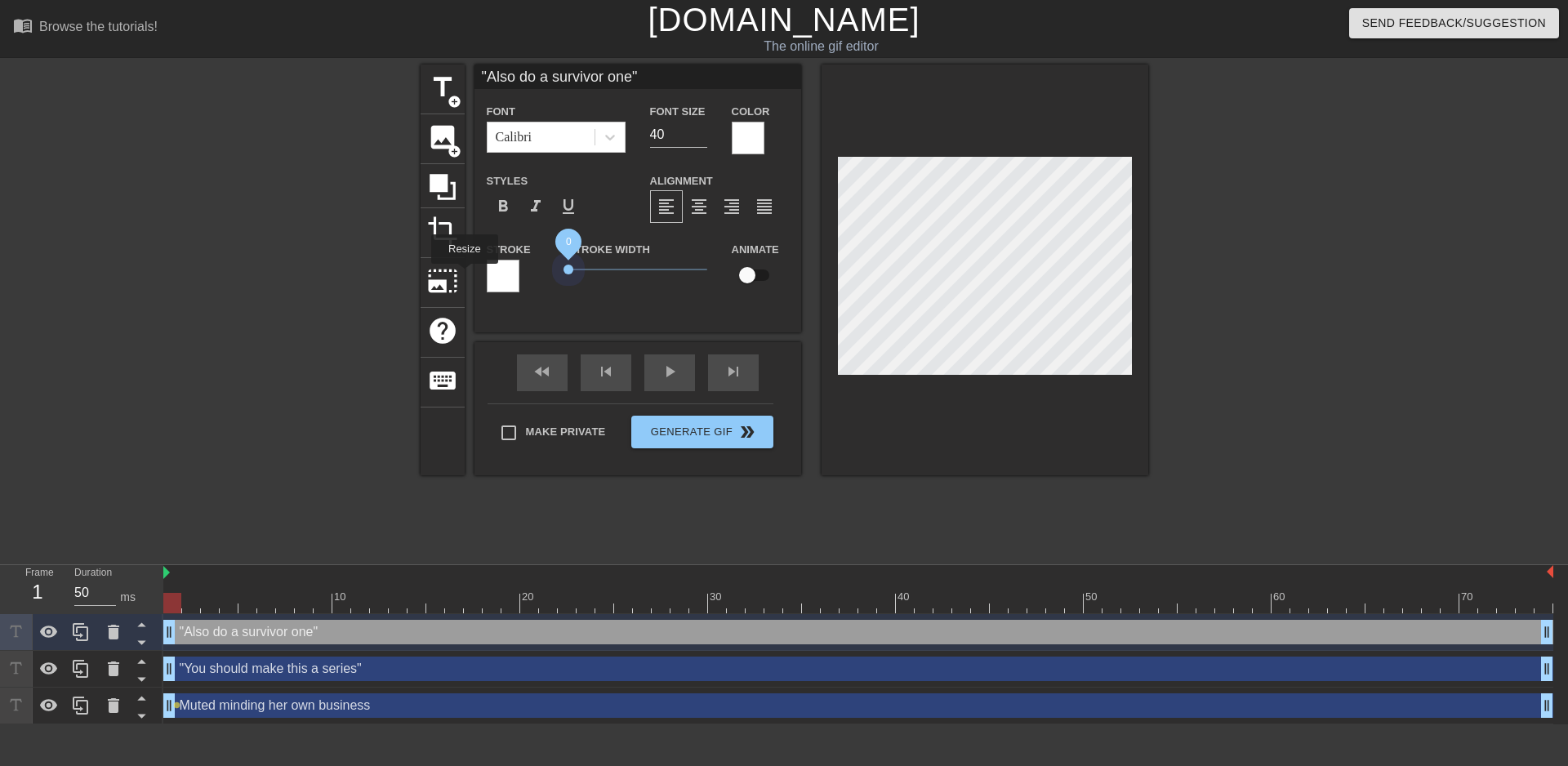
drag, startPoint x: 596, startPoint y: 265, endPoint x: 738, endPoint y: 277, distance: 142.5
click at [463, 276] on div "title add_circle image add_circle crop photo_size_select_large help keyboard "A…" at bounding box center [784, 269] width 727 height 411
click at [746, 276] on input "checkbox" at bounding box center [747, 275] width 93 height 31
checkbox input "true"
click at [706, 211] on span "format_align_center" at bounding box center [699, 207] width 20 height 20
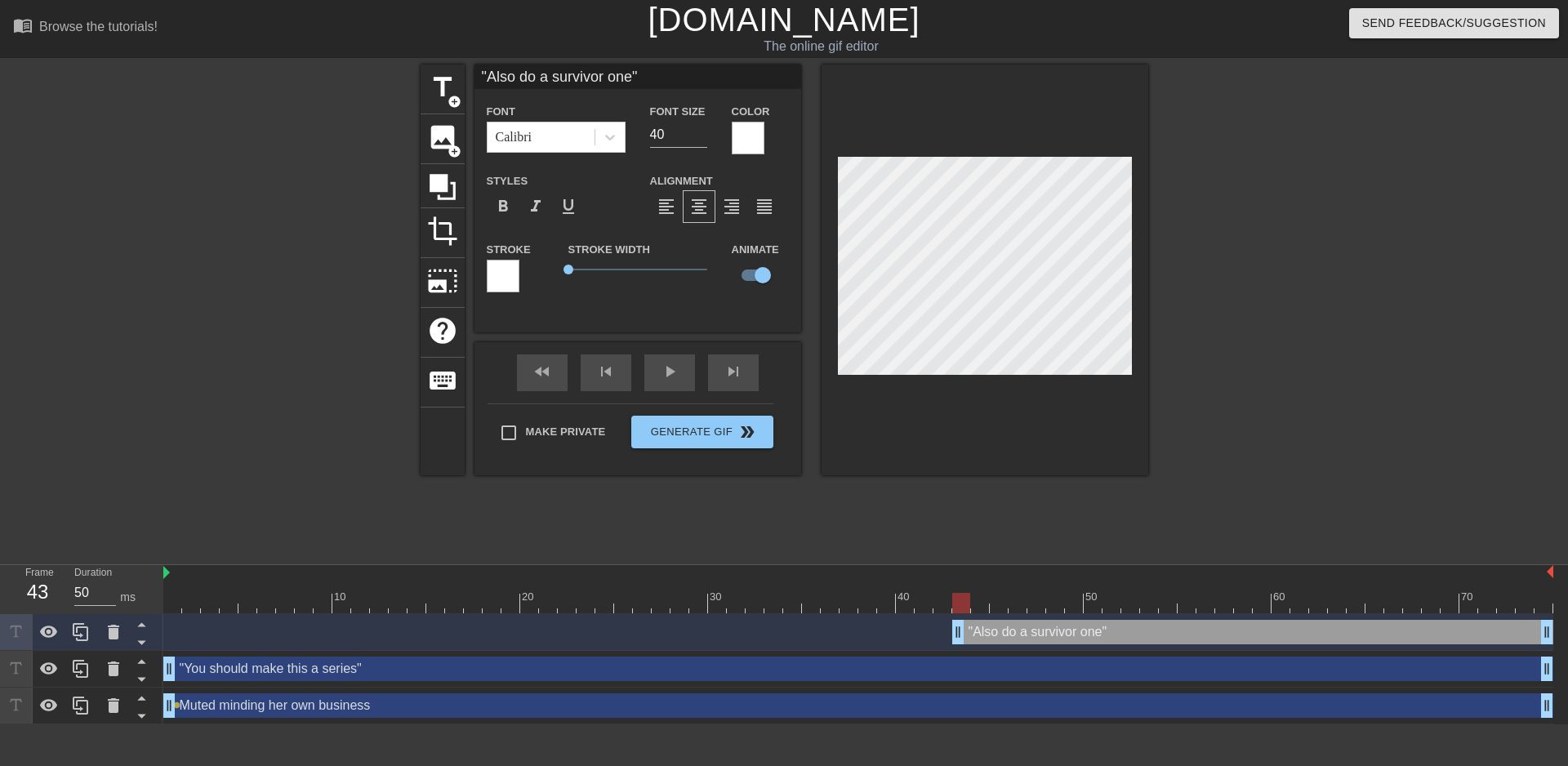
drag, startPoint x: 168, startPoint y: 630, endPoint x: 949, endPoint y: 645, distance: 781.1
click at [949, 645] on div ""Also do a survivor one" drag_handle drag_handle" at bounding box center [859, 632] width 1390 height 36
type input ""You should make this a series""
checkbox input "false"
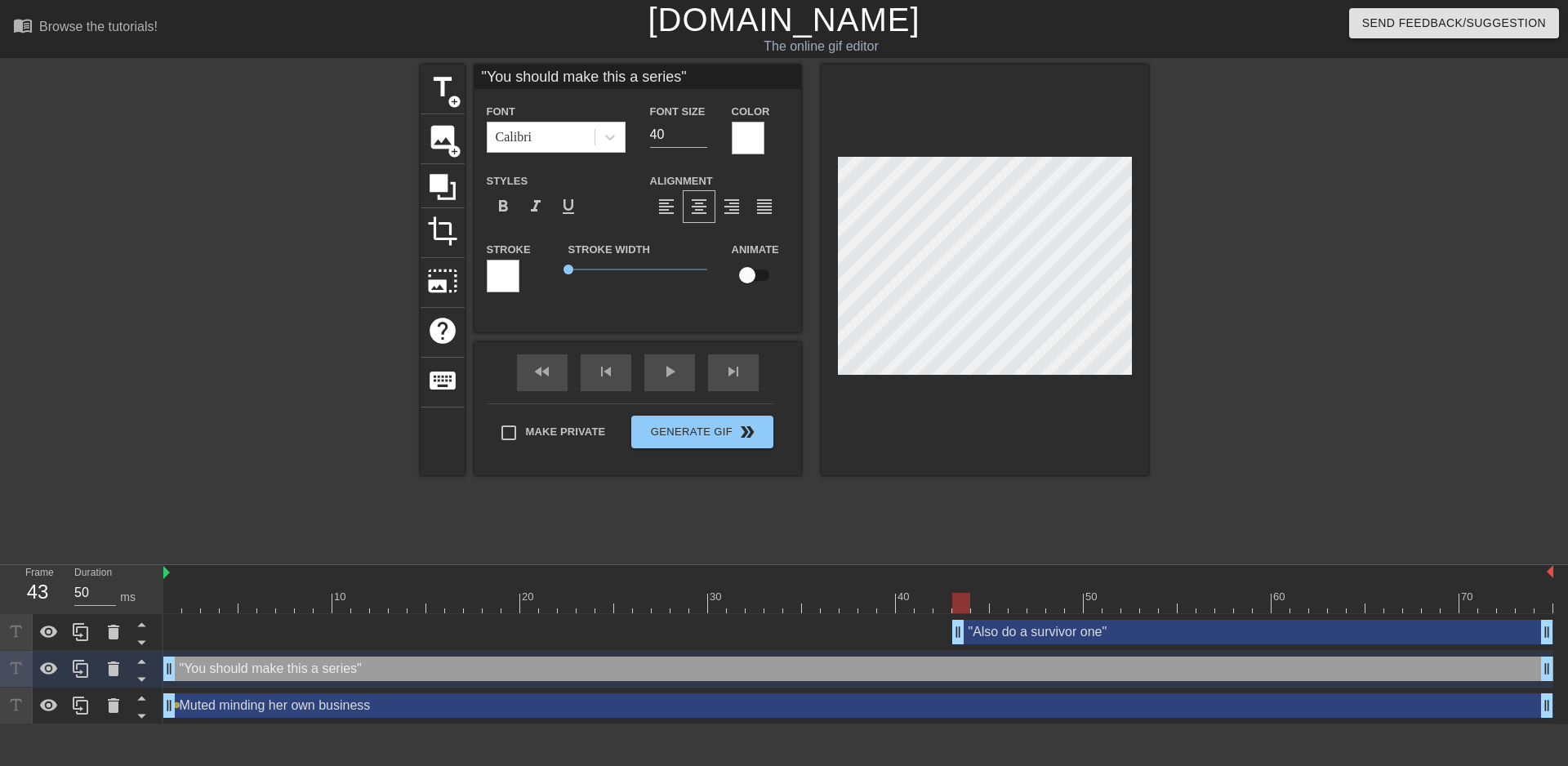
type input ""Also do a survivor one""
checkbox input "true"
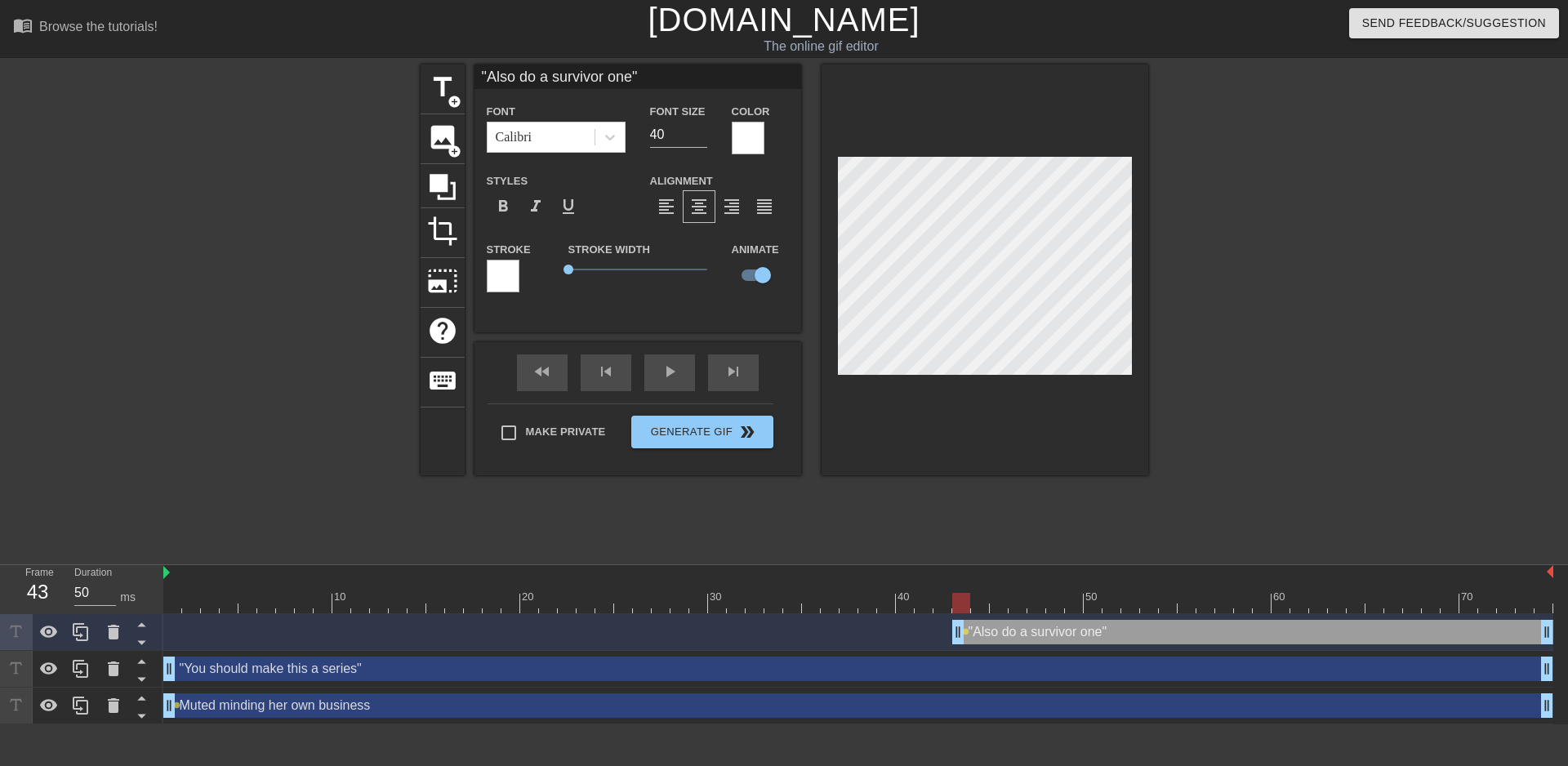
scroll to position [0, 5]
type input ""Also do a survivor one""
type textarea ""Also do a survivor one""
type input ""You should make this a series""
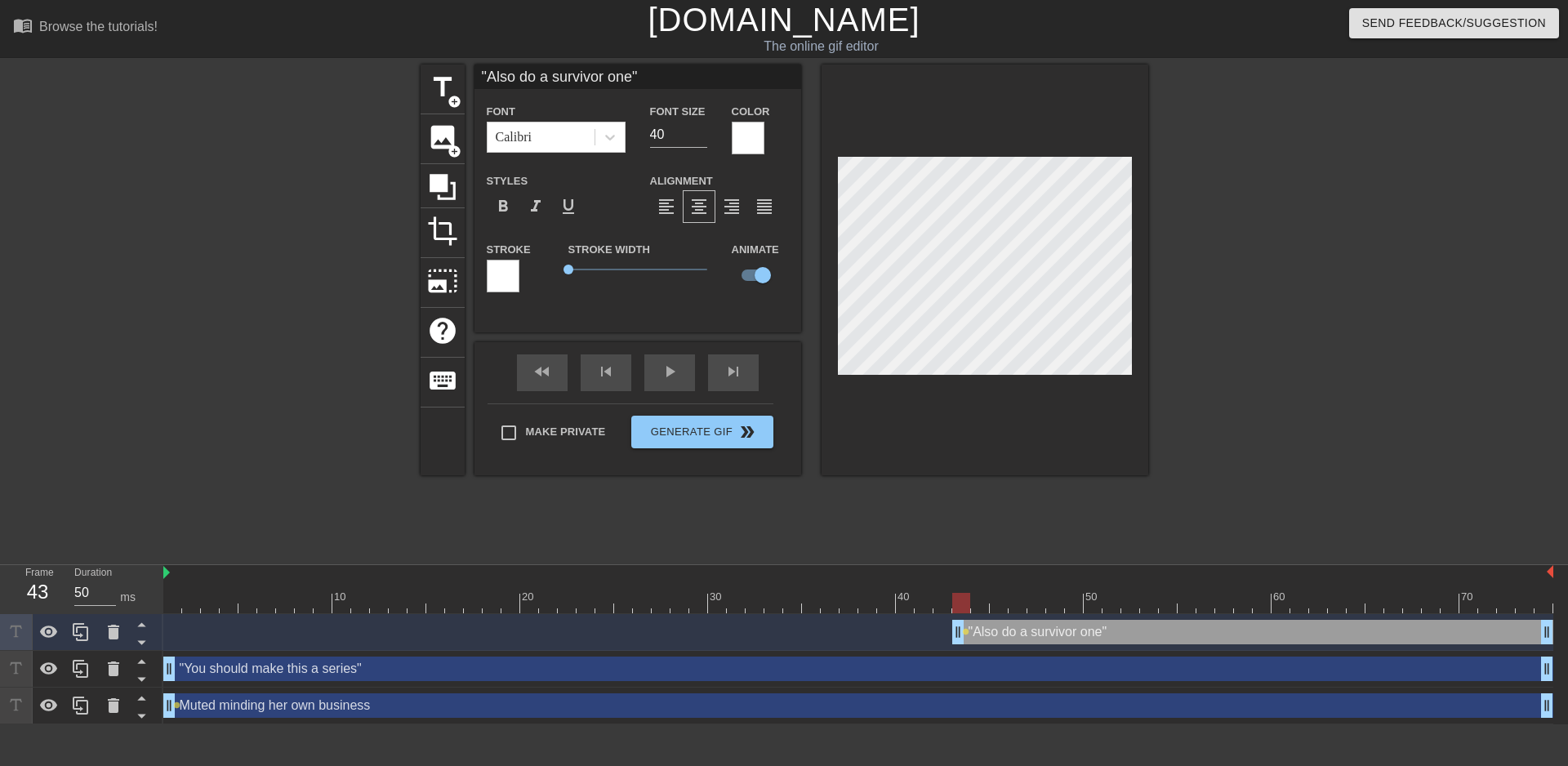
checkbox input "false"
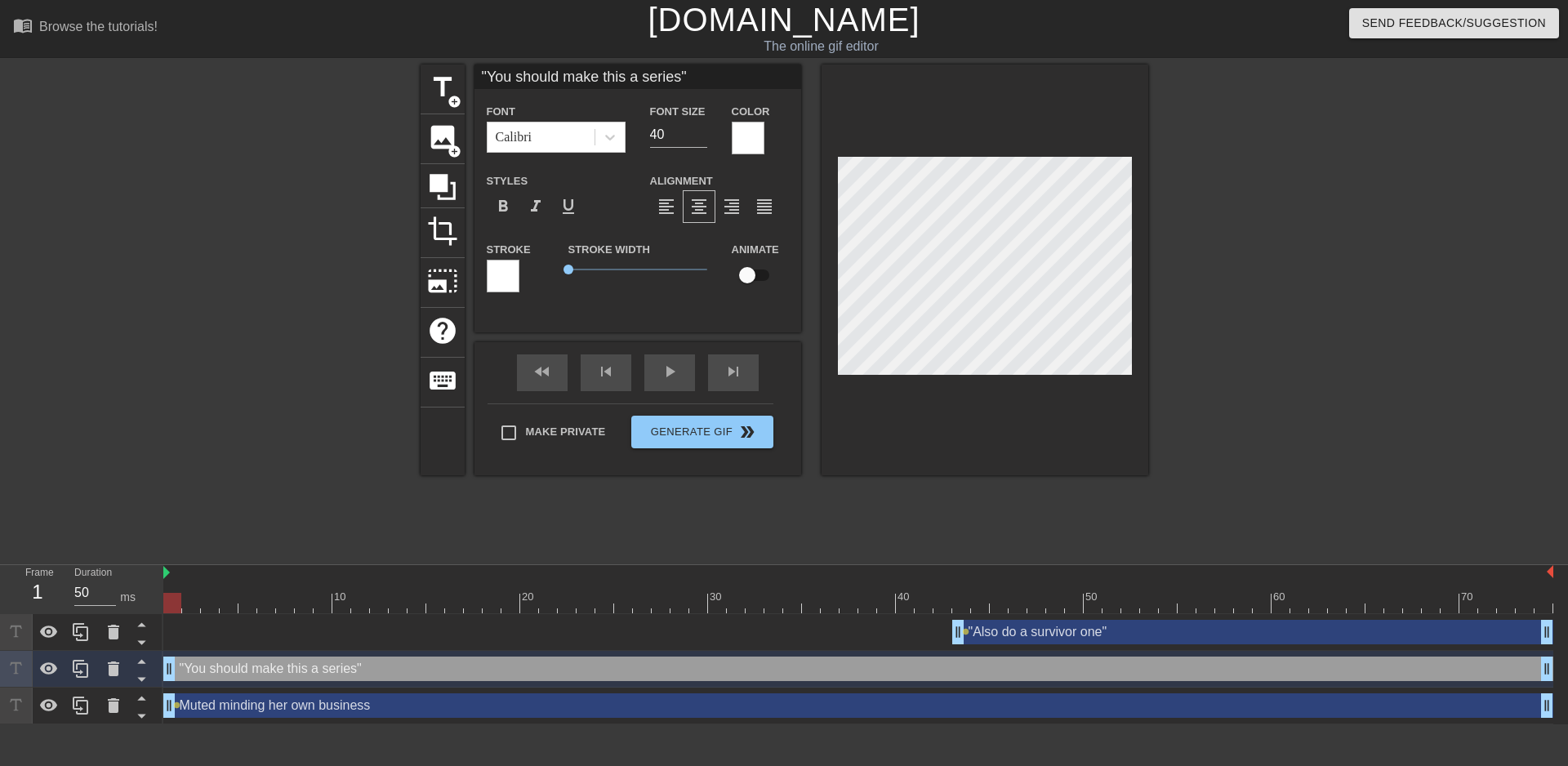
drag, startPoint x: 967, startPoint y: 602, endPoint x: -108, endPoint y: 650, distance: 1076.1
drag, startPoint x: 174, startPoint y: 607, endPoint x: 187, endPoint y: 603, distance: 13.6
click at [187, 603] on div at bounding box center [191, 602] width 18 height 21
type input "Muted minding her own business"
checkbox input "true"
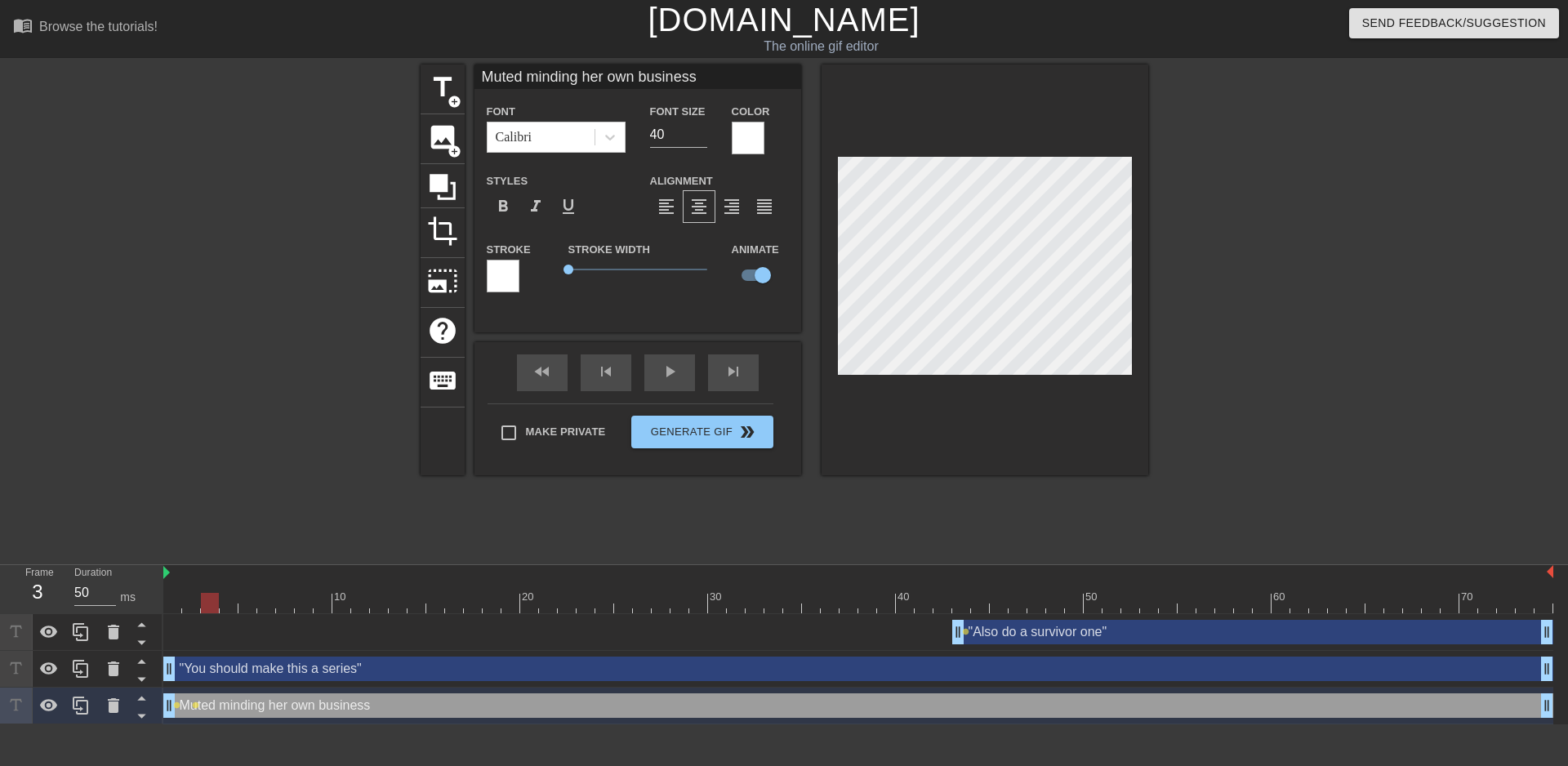
drag, startPoint x: 194, startPoint y: 603, endPoint x: 205, endPoint y: 603, distance: 11.0
click at [205, 603] on div at bounding box center [210, 602] width 18 height 21
drag, startPoint x: 215, startPoint y: 608, endPoint x: 241, endPoint y: 611, distance: 26.2
click at [241, 611] on div at bounding box center [248, 602] width 18 height 21
drag, startPoint x: 247, startPoint y: 602, endPoint x: 260, endPoint y: 600, distance: 13.2
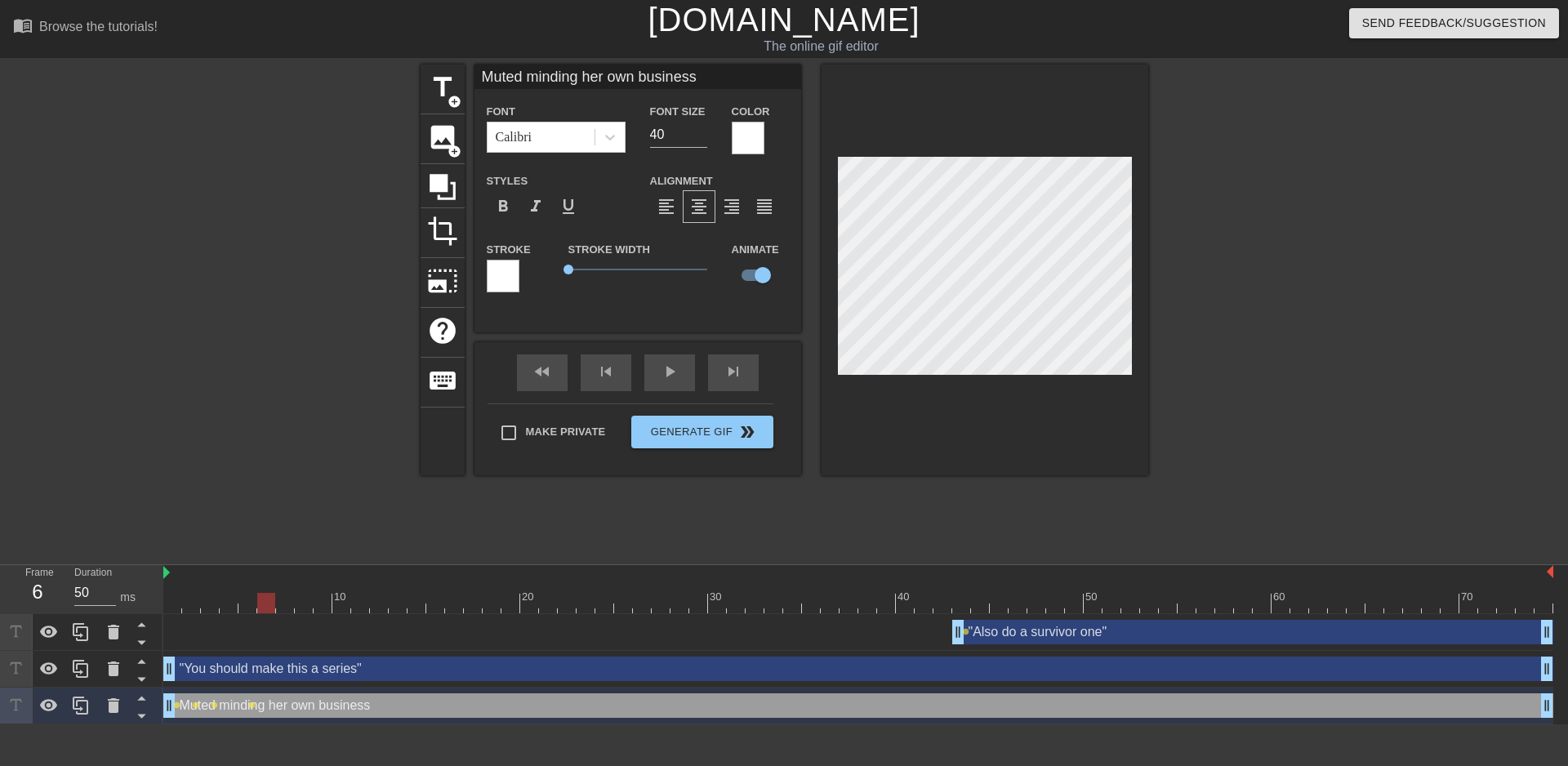
click at [260, 600] on div at bounding box center [266, 602] width 18 height 21
drag, startPoint x: 265, startPoint y: 594, endPoint x: 302, endPoint y: 592, distance: 37.1
click at [302, 592] on div at bounding box center [304, 602] width 18 height 21
drag, startPoint x: 305, startPoint y: 603, endPoint x: 320, endPoint y: 602, distance: 15.0
click at [320, 602] on div at bounding box center [322, 602] width 18 height 21
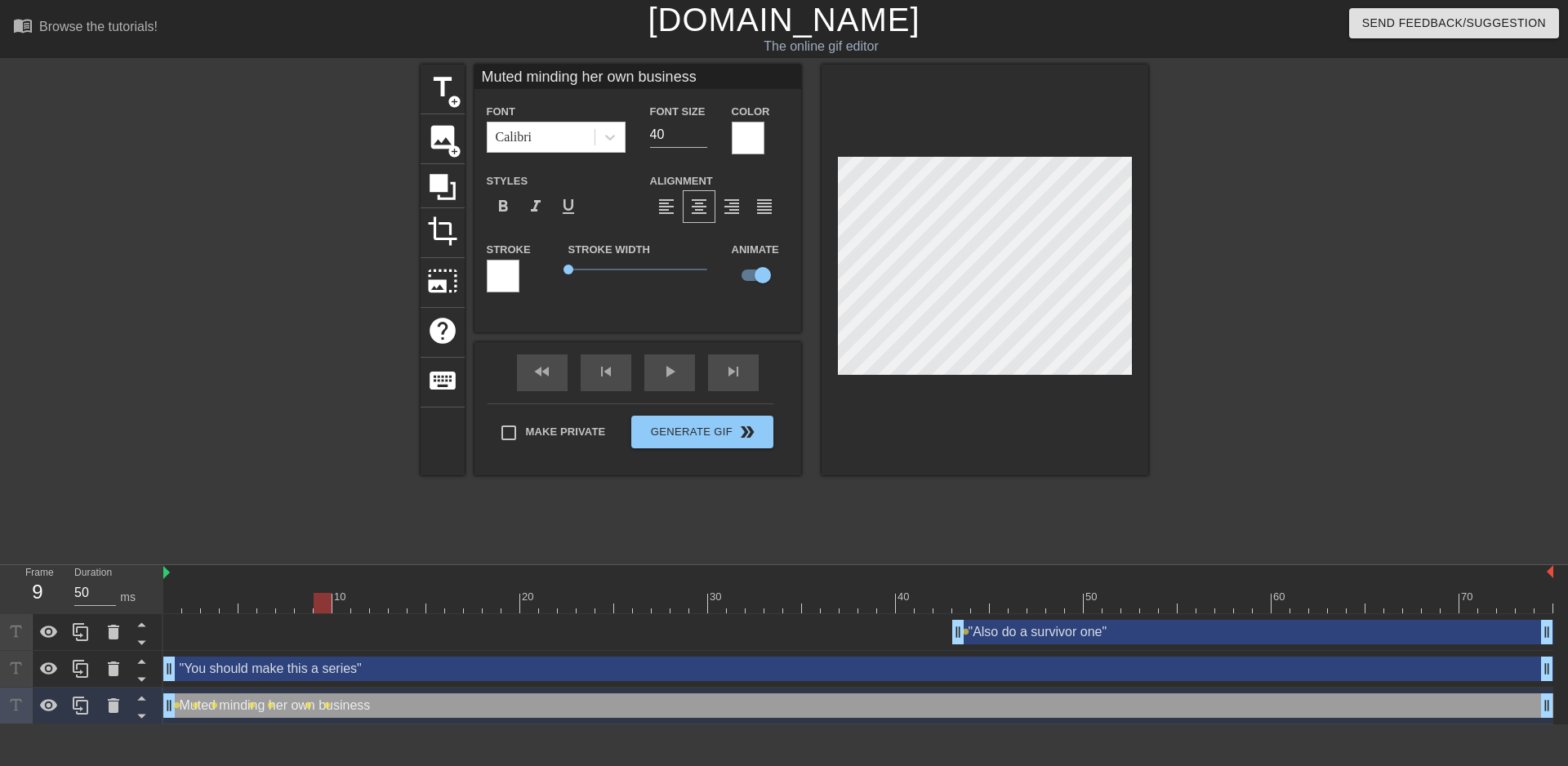
scroll to position [0, 2]
drag, startPoint x: 320, startPoint y: 604, endPoint x: 369, endPoint y: 613, distance: 49.8
click at [369, 613] on div "10 20 30 40 50 60 70" at bounding box center [859, 589] width 1390 height 49
click at [908, 430] on div at bounding box center [984, 269] width 326 height 411
drag, startPoint x: 355, startPoint y: 606, endPoint x: 374, endPoint y: 604, distance: 19.1
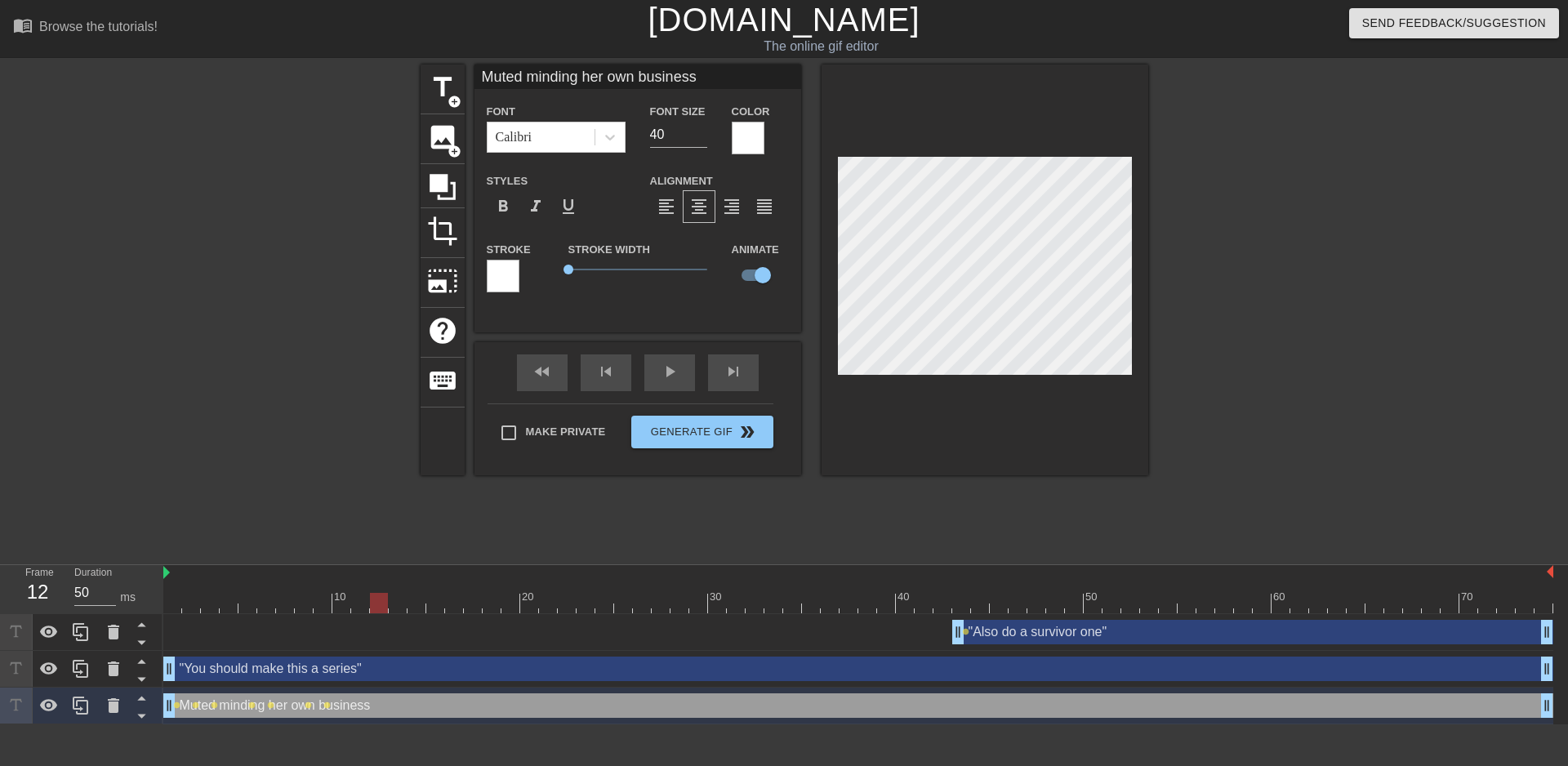
click at [374, 604] on div at bounding box center [379, 602] width 18 height 21
drag, startPoint x: 379, startPoint y: 597, endPoint x: 391, endPoint y: 597, distance: 12.0
click at [391, 597] on div at bounding box center [398, 602] width 18 height 21
drag, startPoint x: 401, startPoint y: 598, endPoint x: 412, endPoint y: 594, distance: 11.7
click at [412, 594] on div at bounding box center [417, 602] width 18 height 21
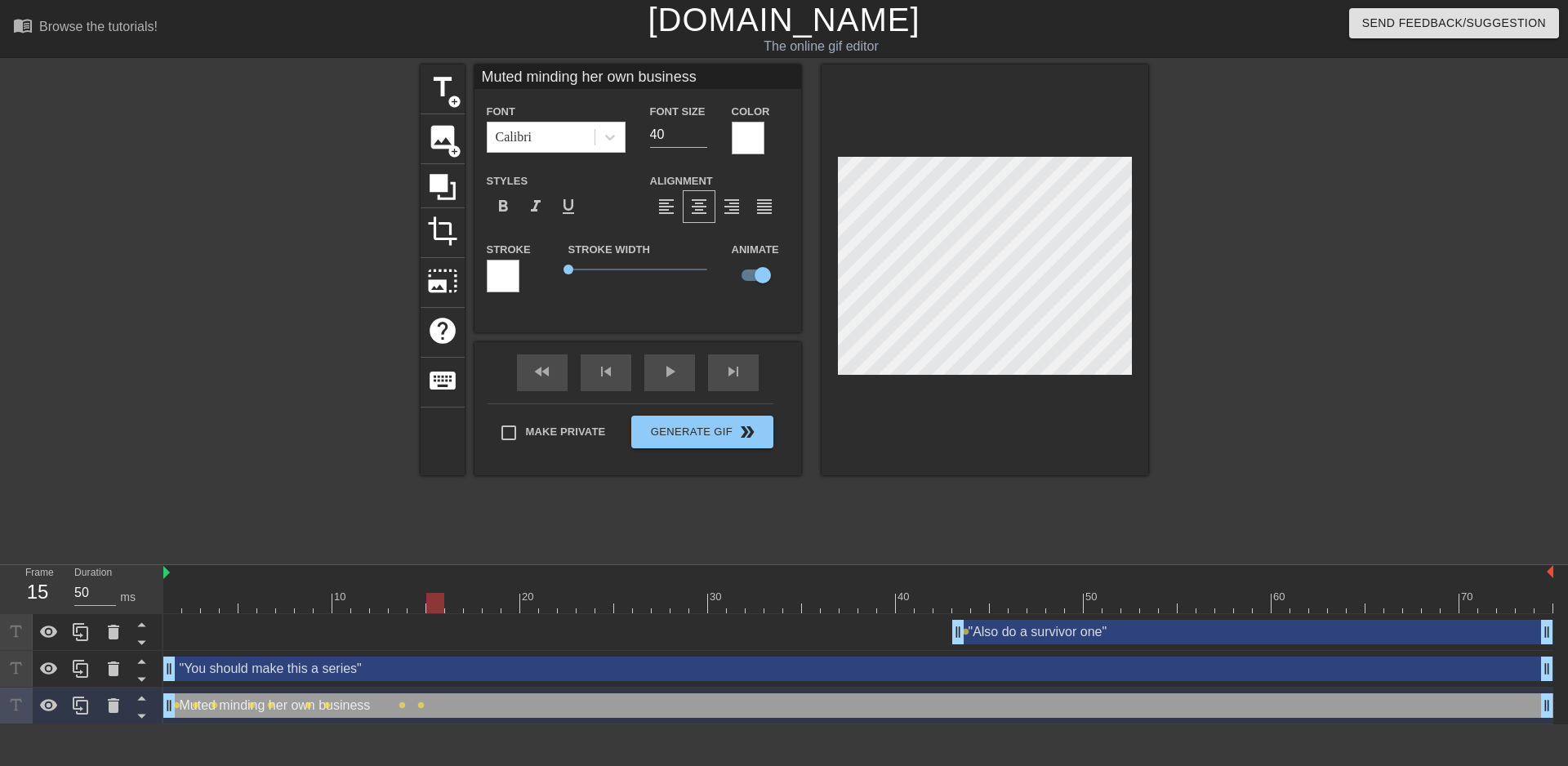
drag, startPoint x: 417, startPoint y: 598, endPoint x: 430, endPoint y: 597, distance: 13.0
click at [430, 597] on div at bounding box center [436, 602] width 18 height 21
drag, startPoint x: 439, startPoint y: 604, endPoint x: 464, endPoint y: 605, distance: 25.0
click at [464, 605] on div at bounding box center [473, 602] width 18 height 21
click at [484, 595] on div at bounding box center [492, 602] width 18 height 21
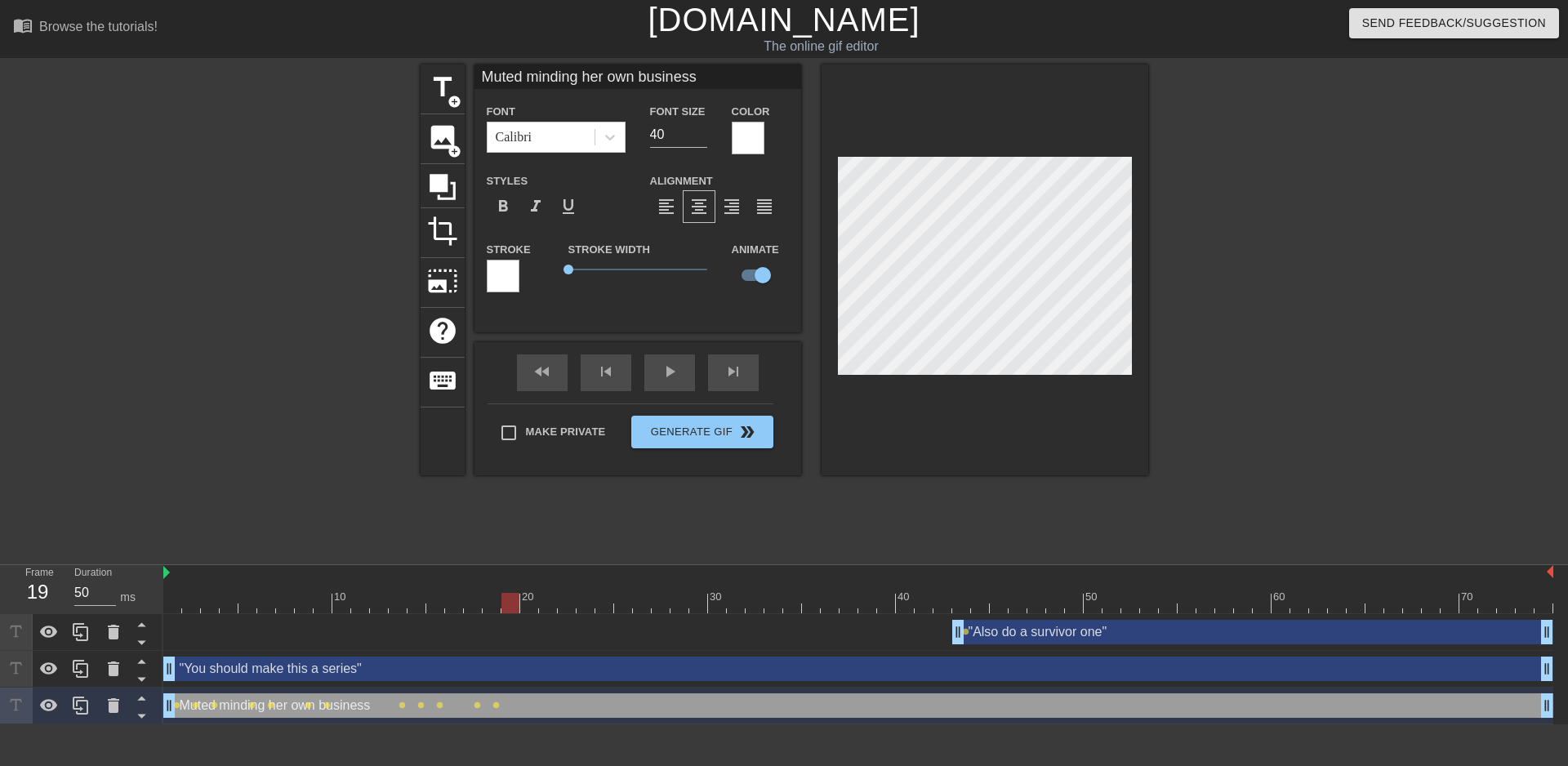
click at [502, 597] on div at bounding box center [511, 602] width 18 height 21
drag, startPoint x: 514, startPoint y: 608, endPoint x: 526, endPoint y: 604, distance: 12.6
click at [526, 604] on div at bounding box center [529, 602] width 18 height 21
drag, startPoint x: 532, startPoint y: 601, endPoint x: 676, endPoint y: 501, distance: 175.3
click at [544, 594] on div at bounding box center [548, 602] width 18 height 21
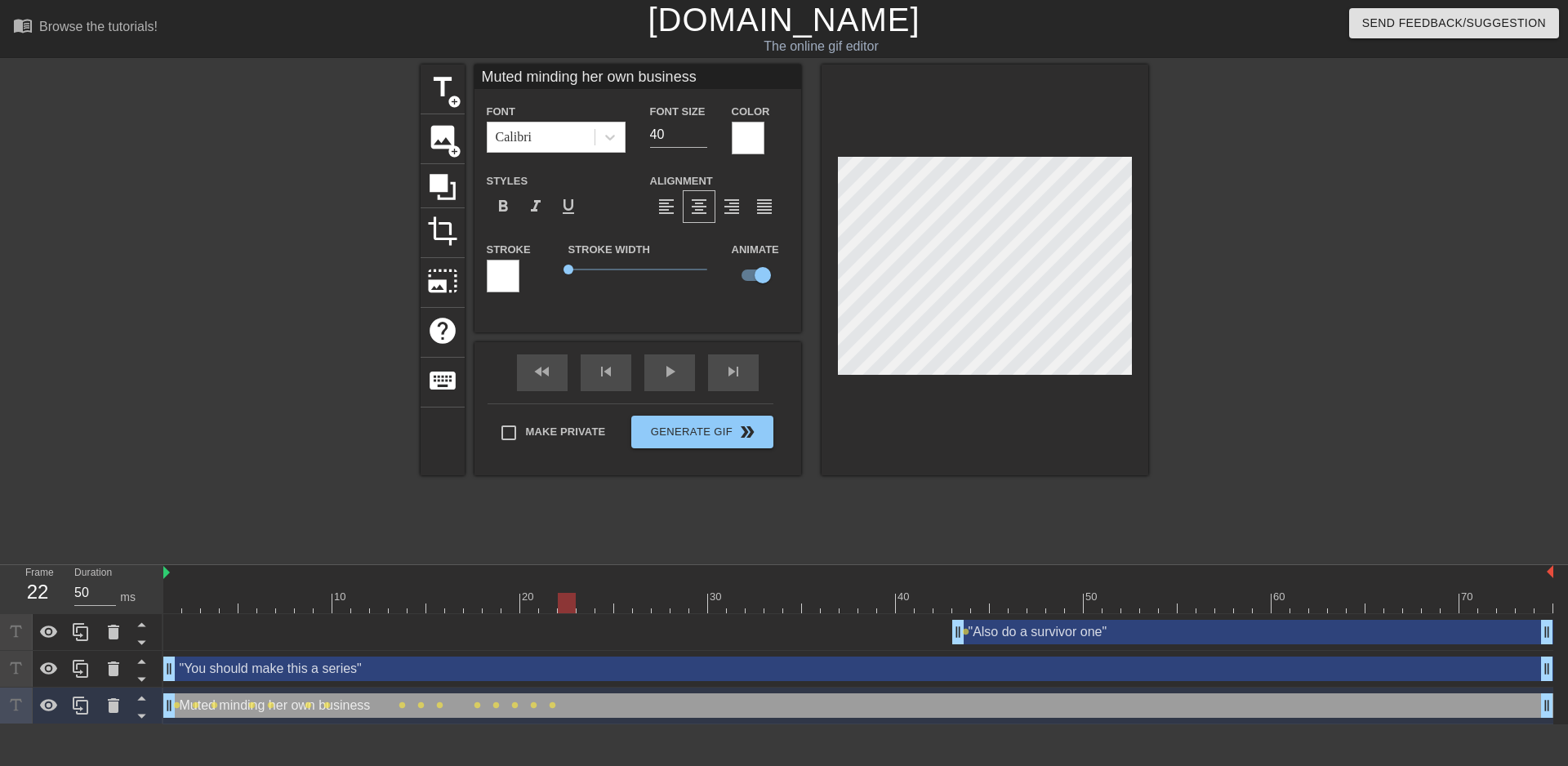
drag, startPoint x: 553, startPoint y: 604, endPoint x: 562, endPoint y: 602, distance: 9.2
click at [562, 602] on div at bounding box center [567, 602] width 18 height 21
drag, startPoint x: 570, startPoint y: 606, endPoint x: 579, endPoint y: 611, distance: 10.3
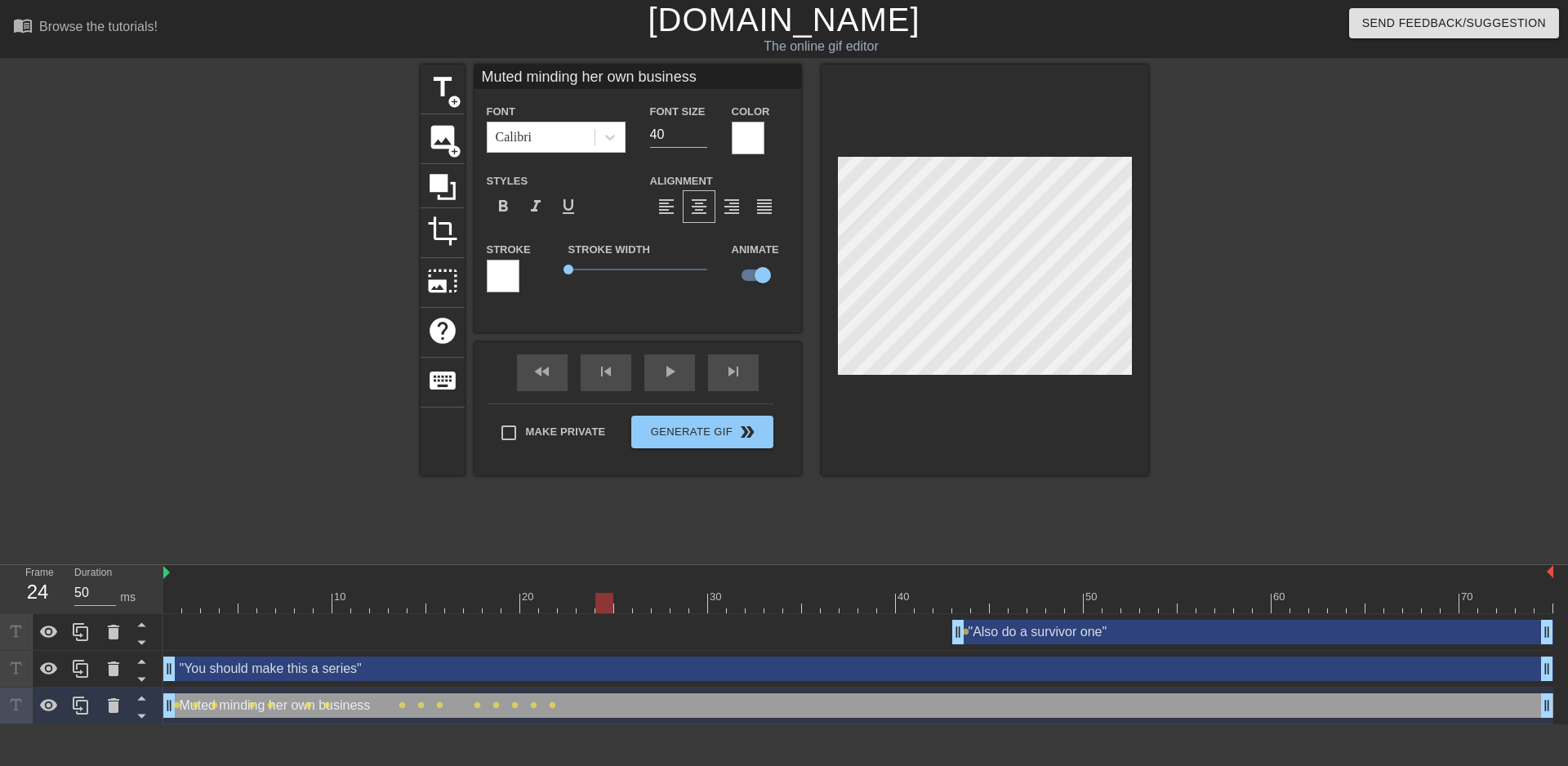
click at [579, 611] on div at bounding box center [859, 602] width 1390 height 21
drag, startPoint x: 604, startPoint y: 604, endPoint x: 837, endPoint y: 442, distance: 283.8
click at [702, 571] on div "10 20 30 40 50 60 70" at bounding box center [859, 589] width 1390 height 48
drag, startPoint x: 699, startPoint y: 604, endPoint x: 715, endPoint y: 601, distance: 16.3
click at [715, 601] on div at bounding box center [717, 602] width 18 height 21
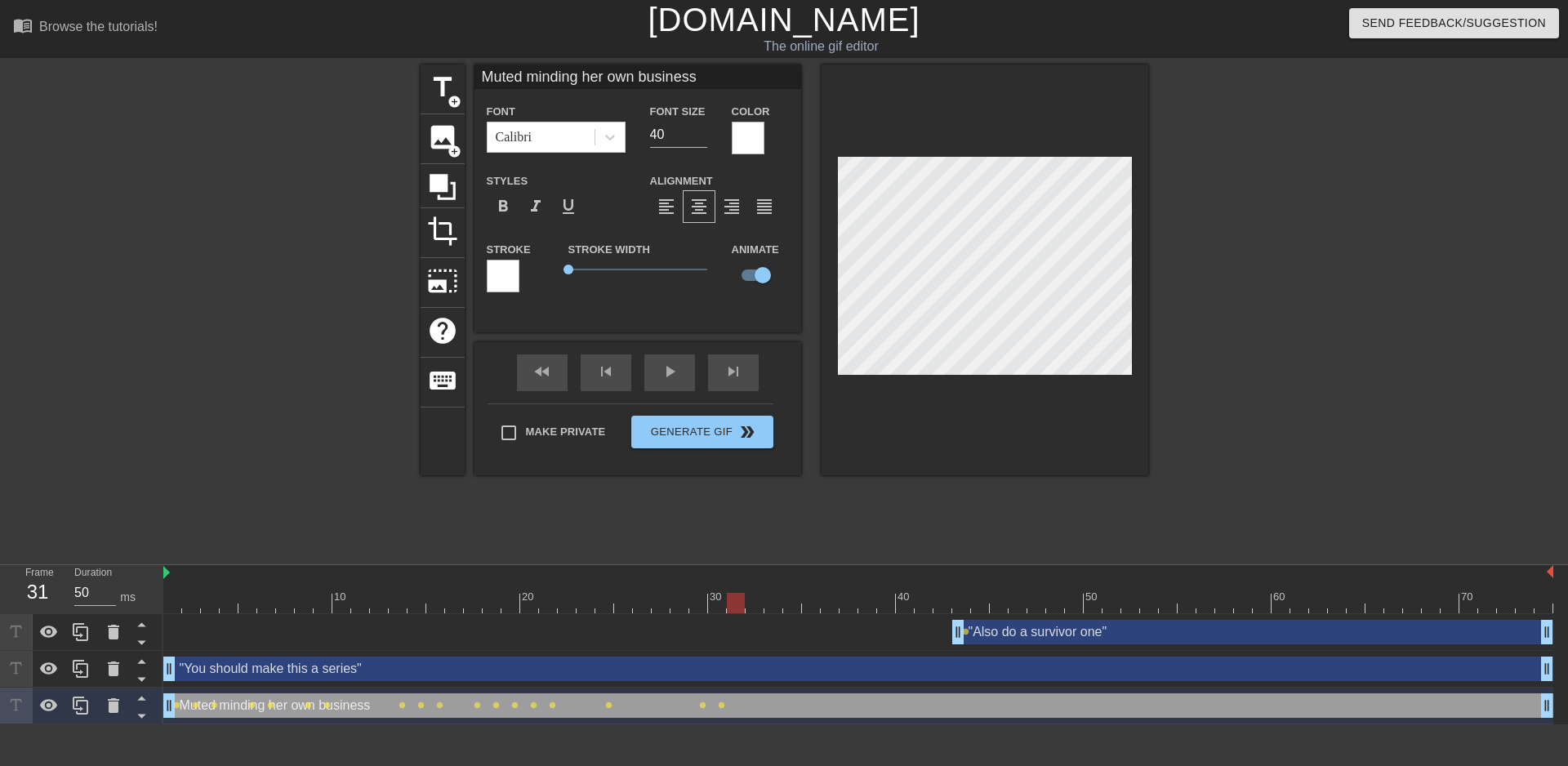
drag, startPoint x: 717, startPoint y: 598, endPoint x: 730, endPoint y: 597, distance: 13.0
click at [730, 597] on div at bounding box center [736, 602] width 18 height 21
click at [1061, 443] on div at bounding box center [984, 269] width 326 height 411
drag, startPoint x: 735, startPoint y: 601, endPoint x: 765, endPoint y: 600, distance: 30.0
click at [765, 600] on div at bounding box center [774, 602] width 18 height 21
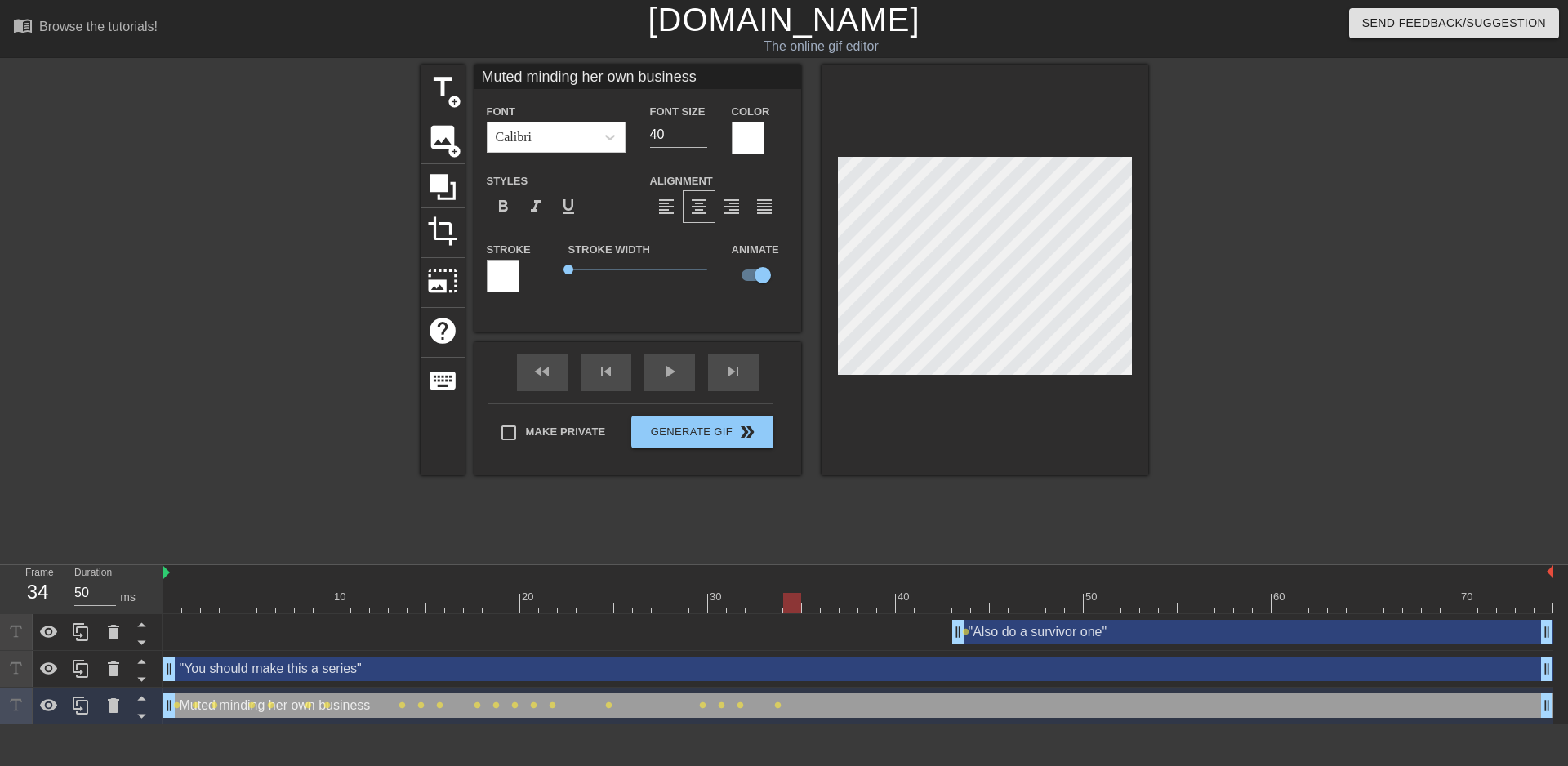
drag, startPoint x: 772, startPoint y: 599, endPoint x: 785, endPoint y: 597, distance: 13.2
click at [785, 597] on div at bounding box center [793, 602] width 18 height 21
drag, startPoint x: 786, startPoint y: 602, endPoint x: 807, endPoint y: 597, distance: 21.6
click at [807, 597] on div at bounding box center [811, 602] width 18 height 21
drag, startPoint x: 811, startPoint y: 603, endPoint x: 841, endPoint y: 593, distance: 31.6
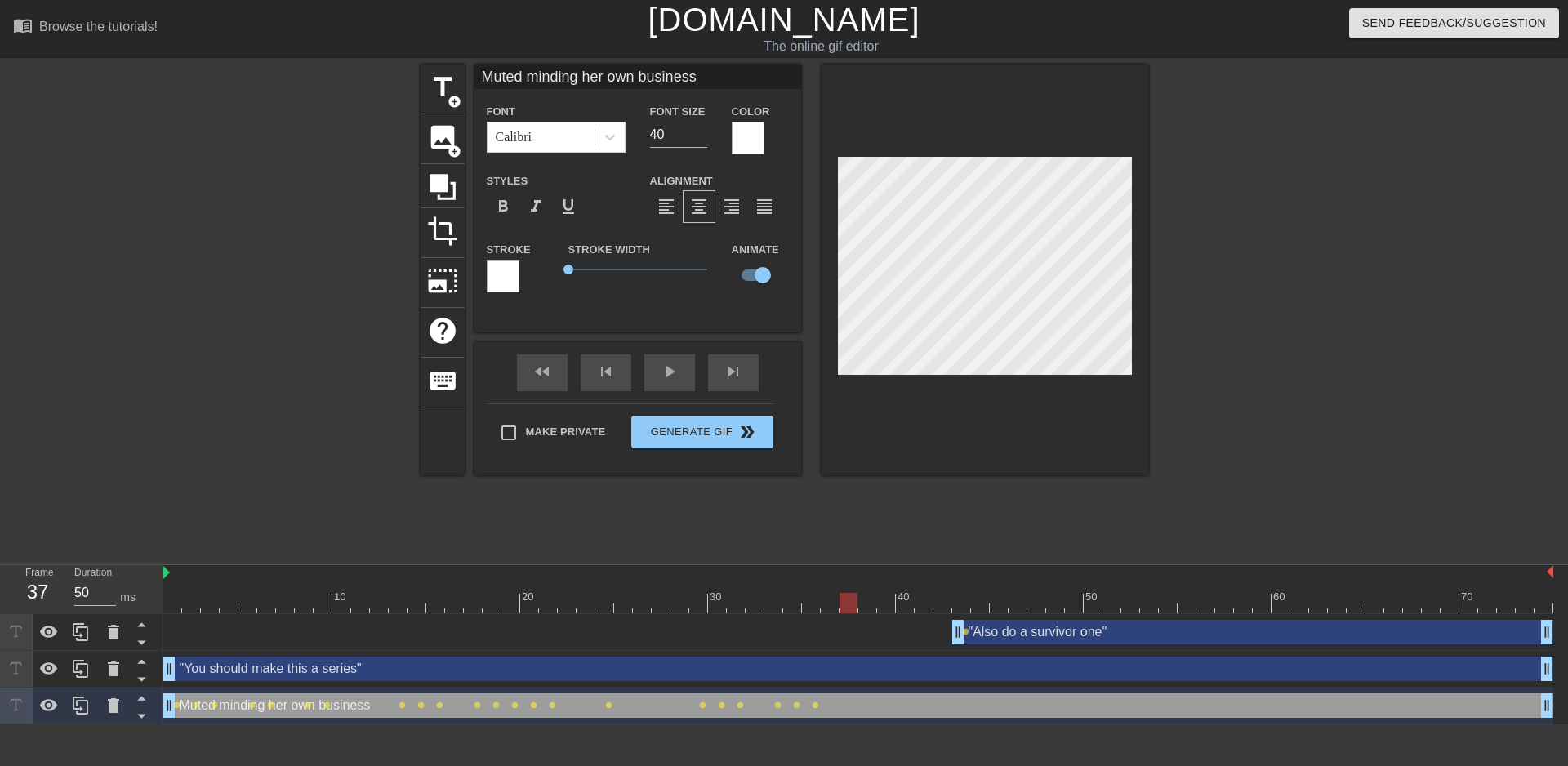
click at [841, 593] on div at bounding box center [849, 602] width 18 height 21
drag, startPoint x: 853, startPoint y: 603, endPoint x: 856, endPoint y: 559, distance: 44.1
click at [860, 602] on div at bounding box center [868, 602] width 18 height 21
drag, startPoint x: 869, startPoint y: 600, endPoint x: 880, endPoint y: 600, distance: 11.0
click at [880, 600] on div at bounding box center [886, 602] width 18 height 21
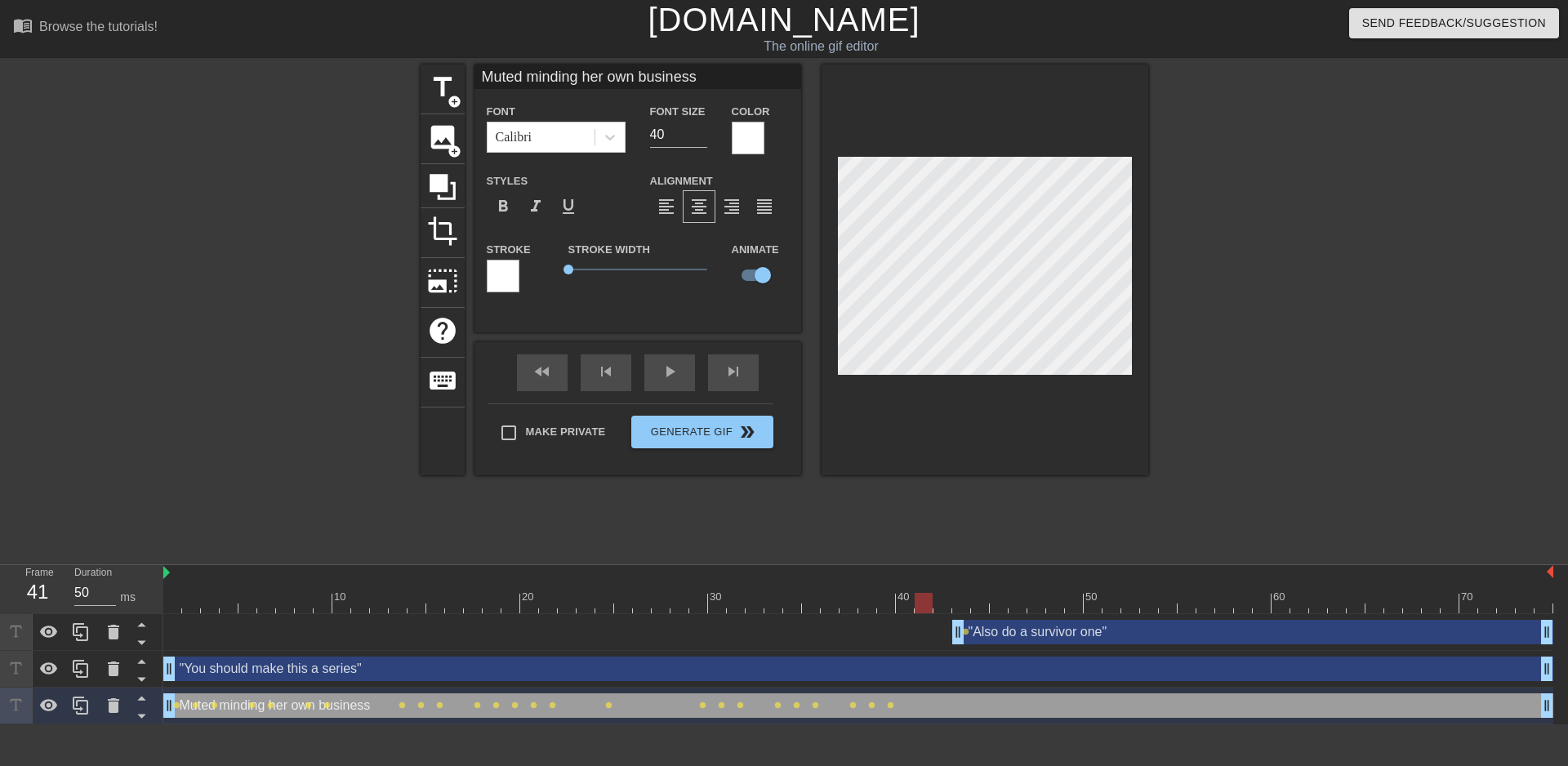
drag, startPoint x: 884, startPoint y: 605, endPoint x: 916, endPoint y: 601, distance: 32.2
click at [916, 601] on div at bounding box center [924, 602] width 18 height 21
drag, startPoint x: 923, startPoint y: 598, endPoint x: 935, endPoint y: 598, distance: 12.0
click at [935, 598] on div at bounding box center [942, 602] width 18 height 21
drag, startPoint x: 948, startPoint y: 605, endPoint x: 957, endPoint y: 604, distance: 9.1
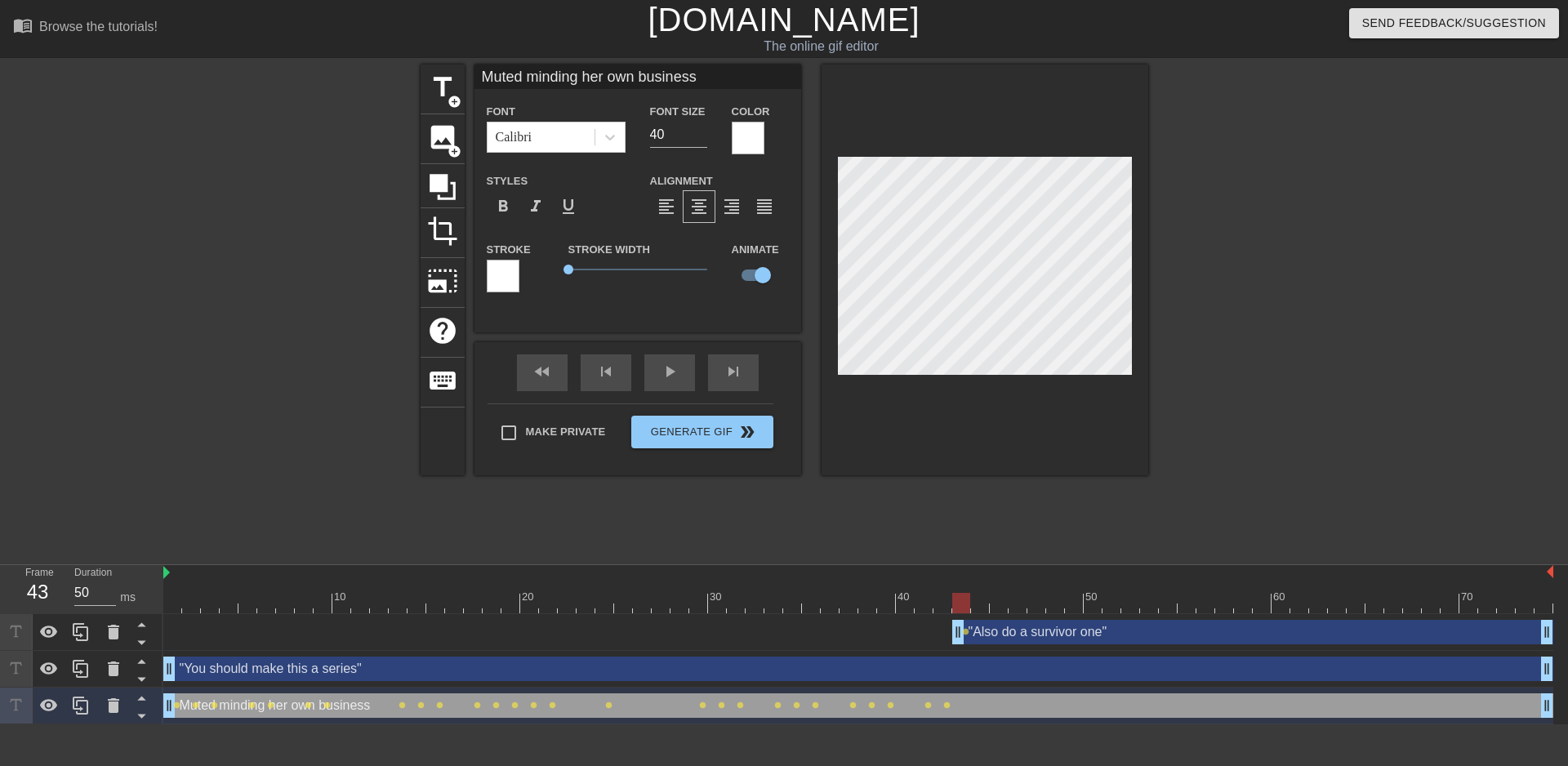
click at [957, 604] on div at bounding box center [961, 602] width 18 height 21
drag, startPoint x: 965, startPoint y: 603, endPoint x: 979, endPoint y: 603, distance: 14.0
click at [979, 603] on div at bounding box center [980, 602] width 18 height 21
drag, startPoint x: 1226, startPoint y: 292, endPoint x: 1200, endPoint y: 276, distance: 30.5
click at [1227, 292] on div at bounding box center [1290, 309] width 245 height 490
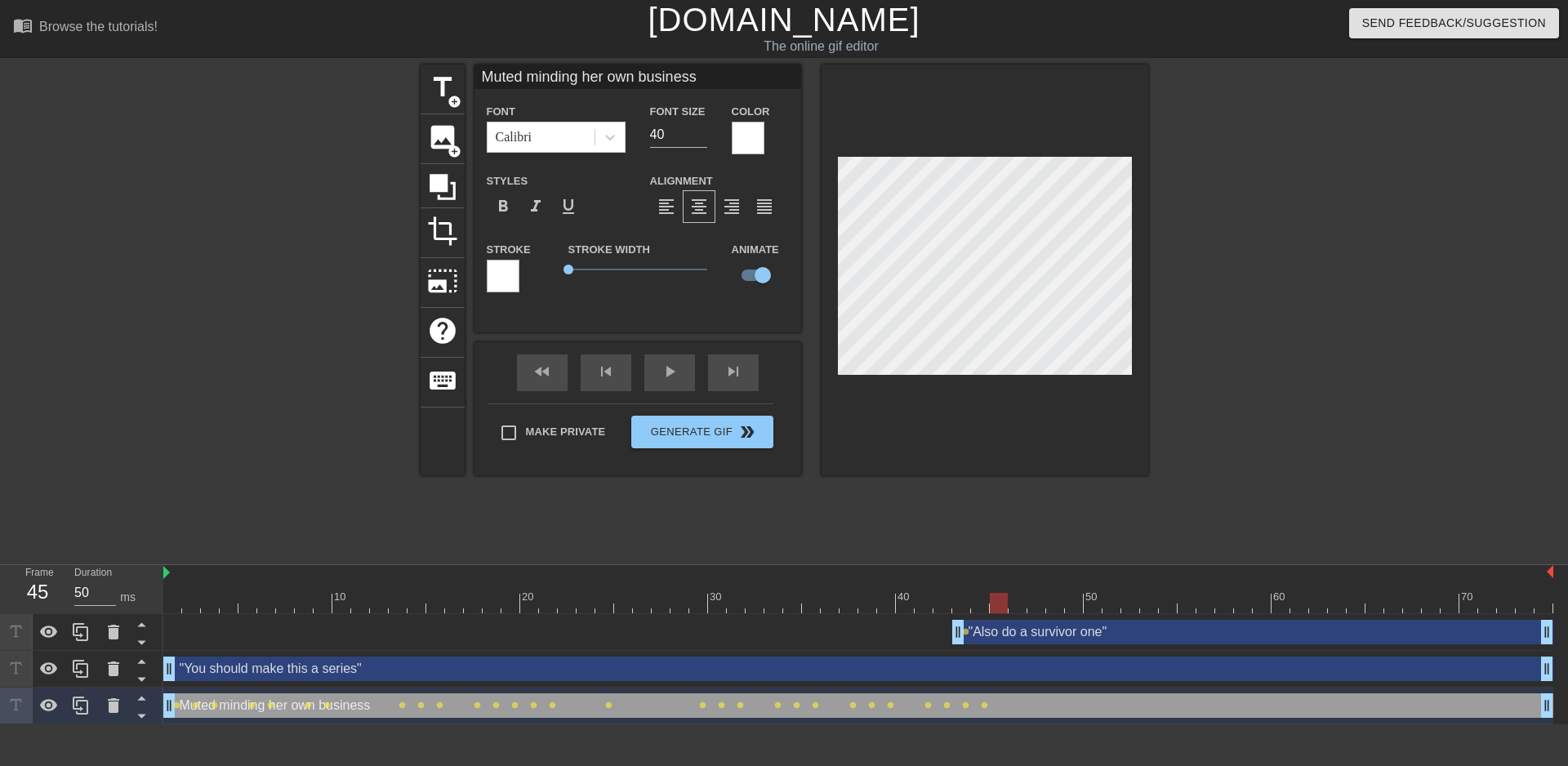
drag, startPoint x: 980, startPoint y: 603, endPoint x: 995, endPoint y: 600, distance: 15.3
click at [995, 600] on div at bounding box center [999, 602] width 18 height 21
drag, startPoint x: 998, startPoint y: 604, endPoint x: 1031, endPoint y: 600, distance: 33.2
click at [1031, 600] on div at bounding box center [1037, 602] width 18 height 21
click at [1063, 156] on div at bounding box center [984, 269] width 326 height 411
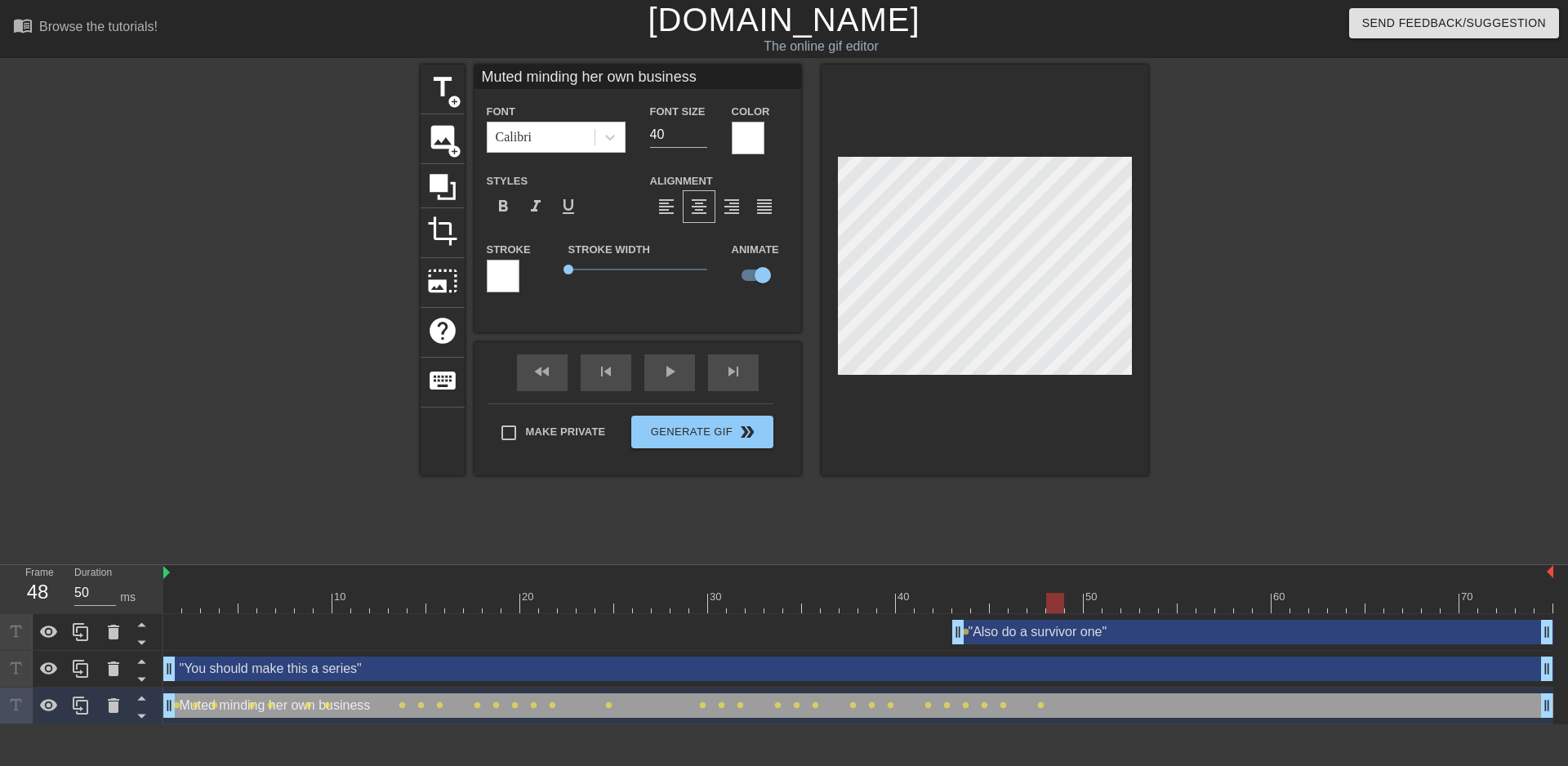
drag, startPoint x: 1037, startPoint y: 598, endPoint x: 1048, endPoint y: 601, distance: 11.4
click at [1048, 601] on div at bounding box center [1056, 602] width 18 height 21
drag, startPoint x: 1056, startPoint y: 593, endPoint x: 1070, endPoint y: 591, distance: 14.1
click at [1070, 591] on div "10 20 30 40 50 60 70" at bounding box center [859, 589] width 1390 height 48
drag, startPoint x: 1074, startPoint y: 610, endPoint x: 1103, endPoint y: 602, distance: 30.1
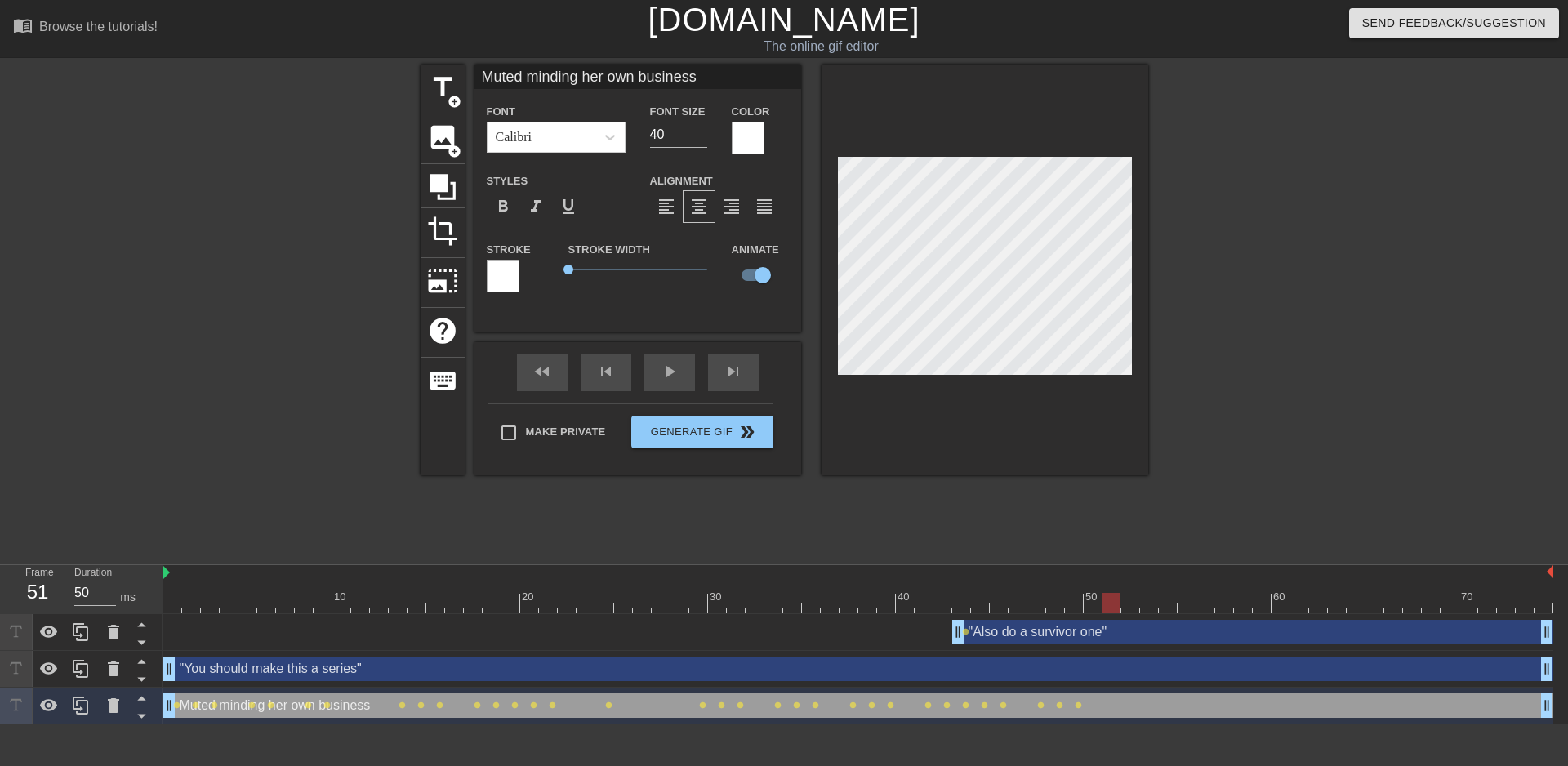
click at [1103, 602] on div at bounding box center [1112, 602] width 18 height 21
drag, startPoint x: 1110, startPoint y: 602, endPoint x: 1122, endPoint y: 600, distance: 12.2
click at [1122, 600] on div at bounding box center [1131, 602] width 18 height 21
drag, startPoint x: 1127, startPoint y: 604, endPoint x: 1146, endPoint y: 599, distance: 19.6
click at [1146, 599] on div at bounding box center [1149, 602] width 18 height 21
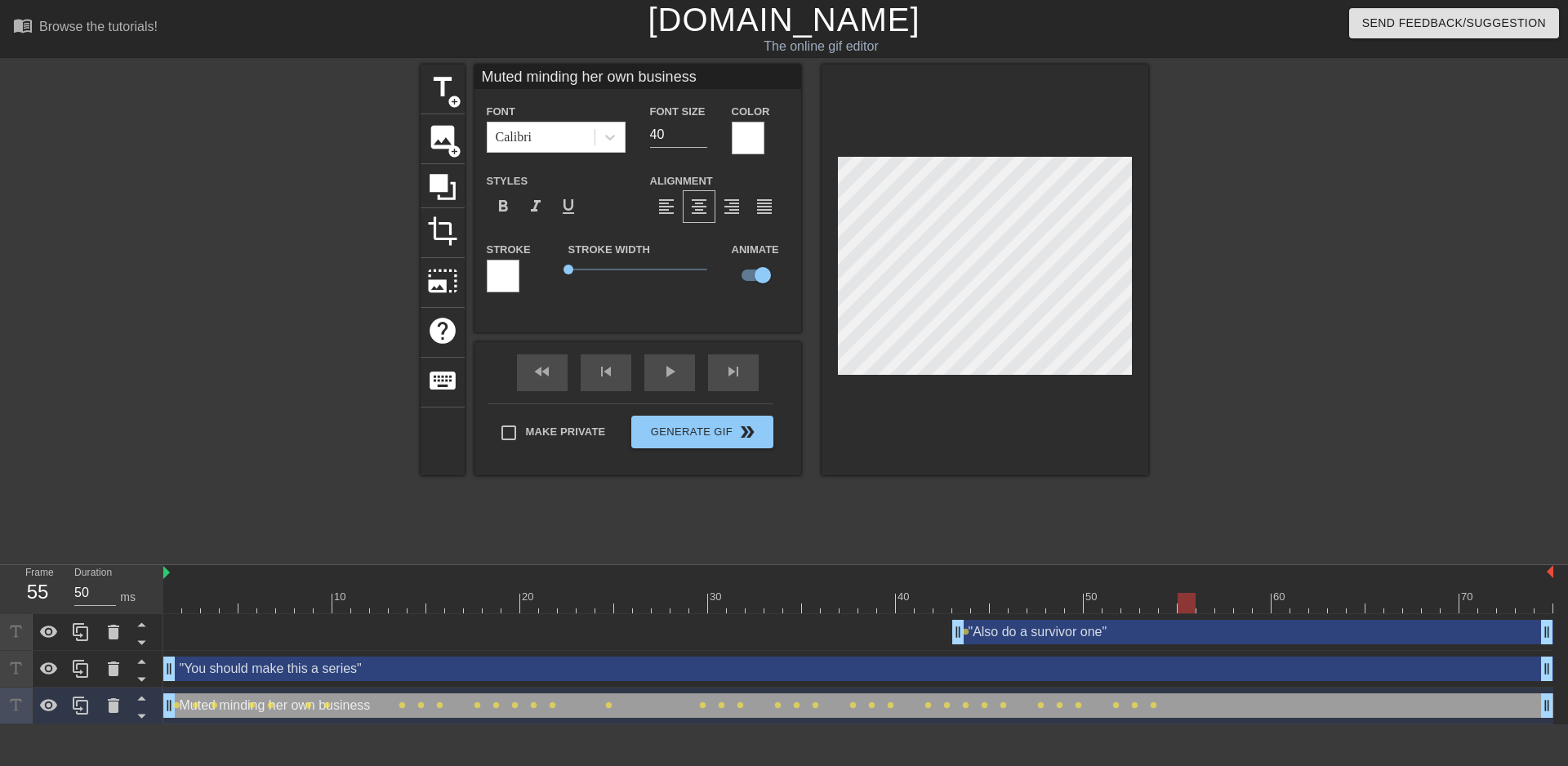
drag, startPoint x: 1147, startPoint y: 595, endPoint x: 1180, endPoint y: 595, distance: 33.0
click at [1180, 595] on div at bounding box center [1187, 602] width 18 height 21
drag, startPoint x: 1187, startPoint y: 605, endPoint x: 1202, endPoint y: 605, distance: 15.0
click at [1202, 605] on div at bounding box center [1206, 602] width 18 height 21
drag, startPoint x: 1206, startPoint y: 605, endPoint x: 1220, endPoint y: 602, distance: 14.3
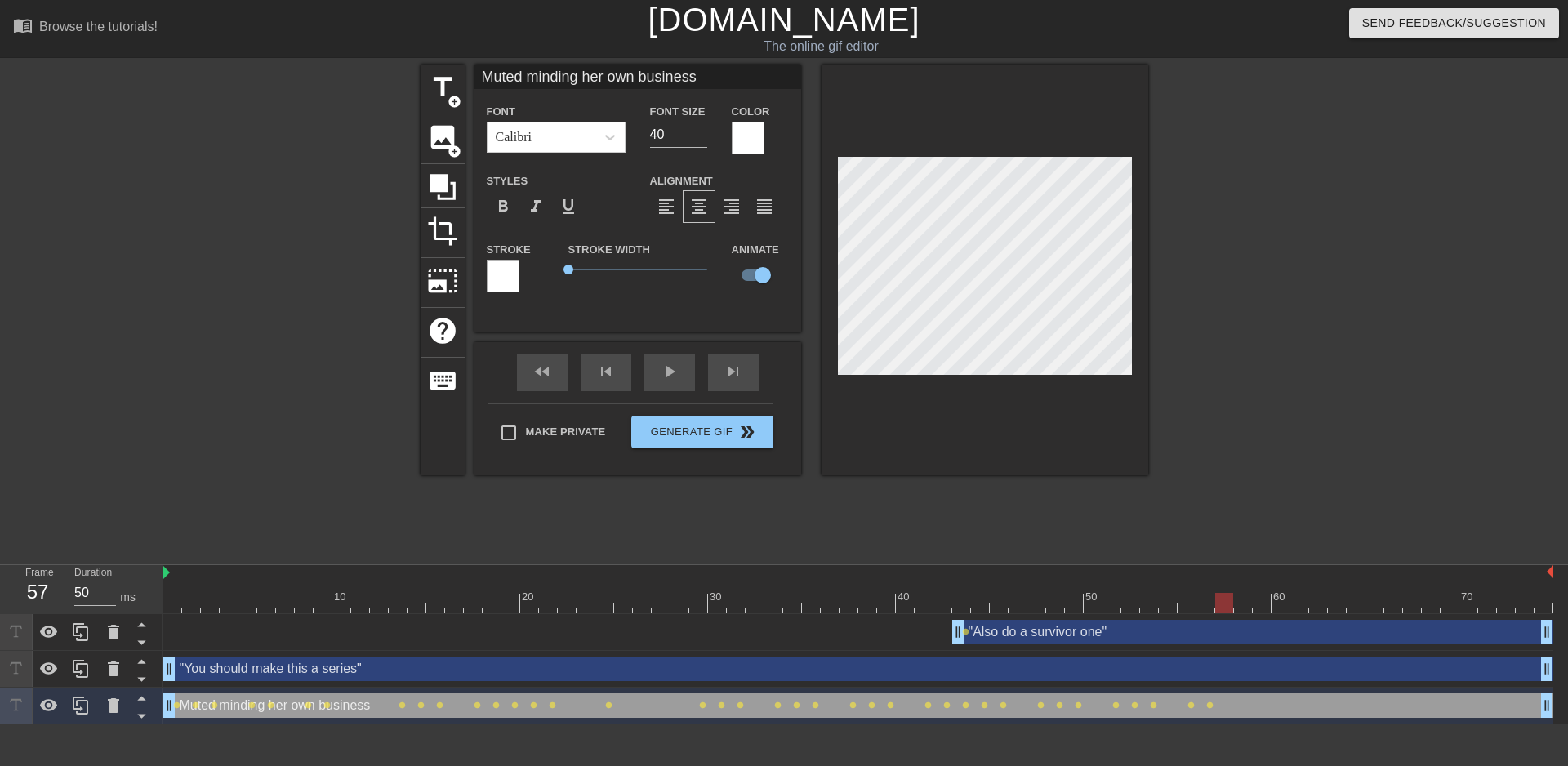
click at [1220, 602] on div at bounding box center [1224, 602] width 18 height 21
drag, startPoint x: 1218, startPoint y: 600, endPoint x: 1241, endPoint y: 598, distance: 23.1
click at [1241, 598] on div at bounding box center [1243, 602] width 18 height 21
drag, startPoint x: 1242, startPoint y: 602, endPoint x: 1258, endPoint y: 598, distance: 16.5
click at [1258, 598] on div at bounding box center [1262, 602] width 18 height 21
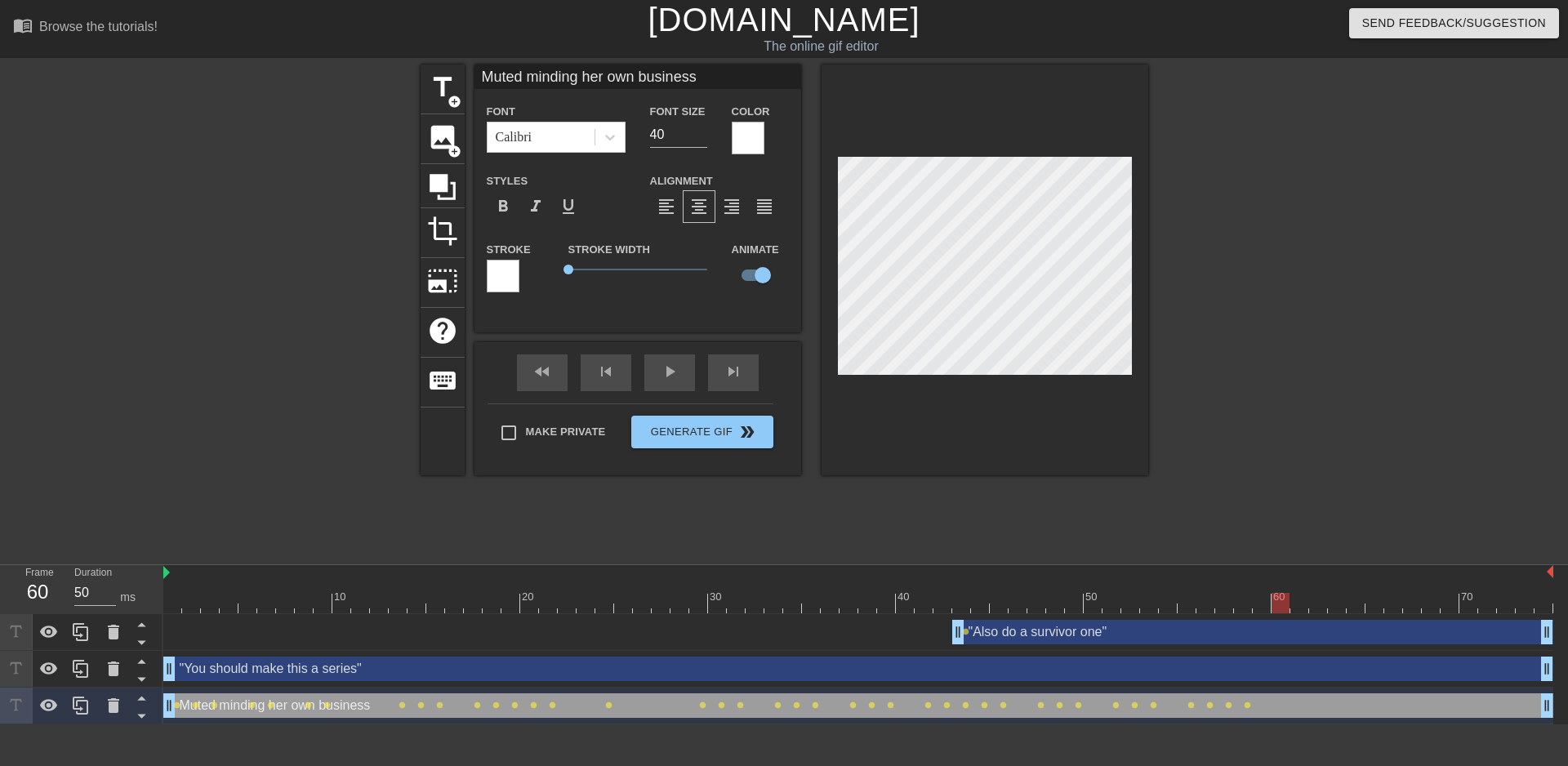
drag, startPoint x: 1264, startPoint y: 609, endPoint x: 1279, endPoint y: 608, distance: 15.0
click at [1279, 608] on div at bounding box center [1281, 602] width 18 height 21
drag, startPoint x: 1284, startPoint y: 596, endPoint x: 1293, endPoint y: 594, distance: 9.2
click at [1293, 594] on div at bounding box center [1299, 602] width 18 height 21
drag, startPoint x: 1299, startPoint y: 606, endPoint x: 1148, endPoint y: 459, distance: 210.7
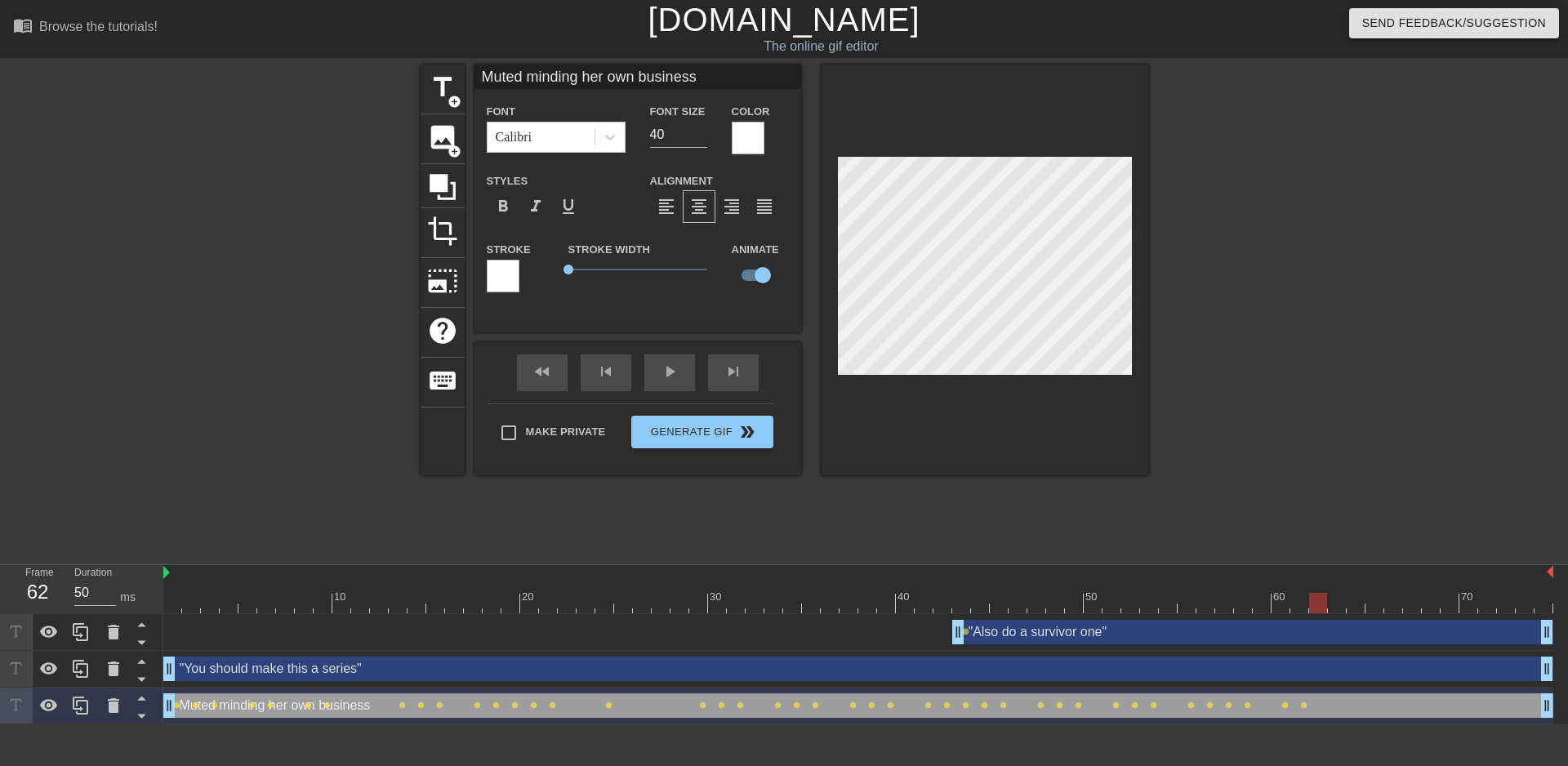
click at [1313, 603] on div at bounding box center [1318, 602] width 18 height 21
drag, startPoint x: 1318, startPoint y: 609, endPoint x: 1551, endPoint y: 619, distance: 233.2
click at [1551, 619] on div "10 20 30 40 50 60 70 "Also do a survivor one" drag_handle drag_handle lens "You…" at bounding box center [866, 645] width 1405 height 159
type input ""You should make this a series""
checkbox input "false"
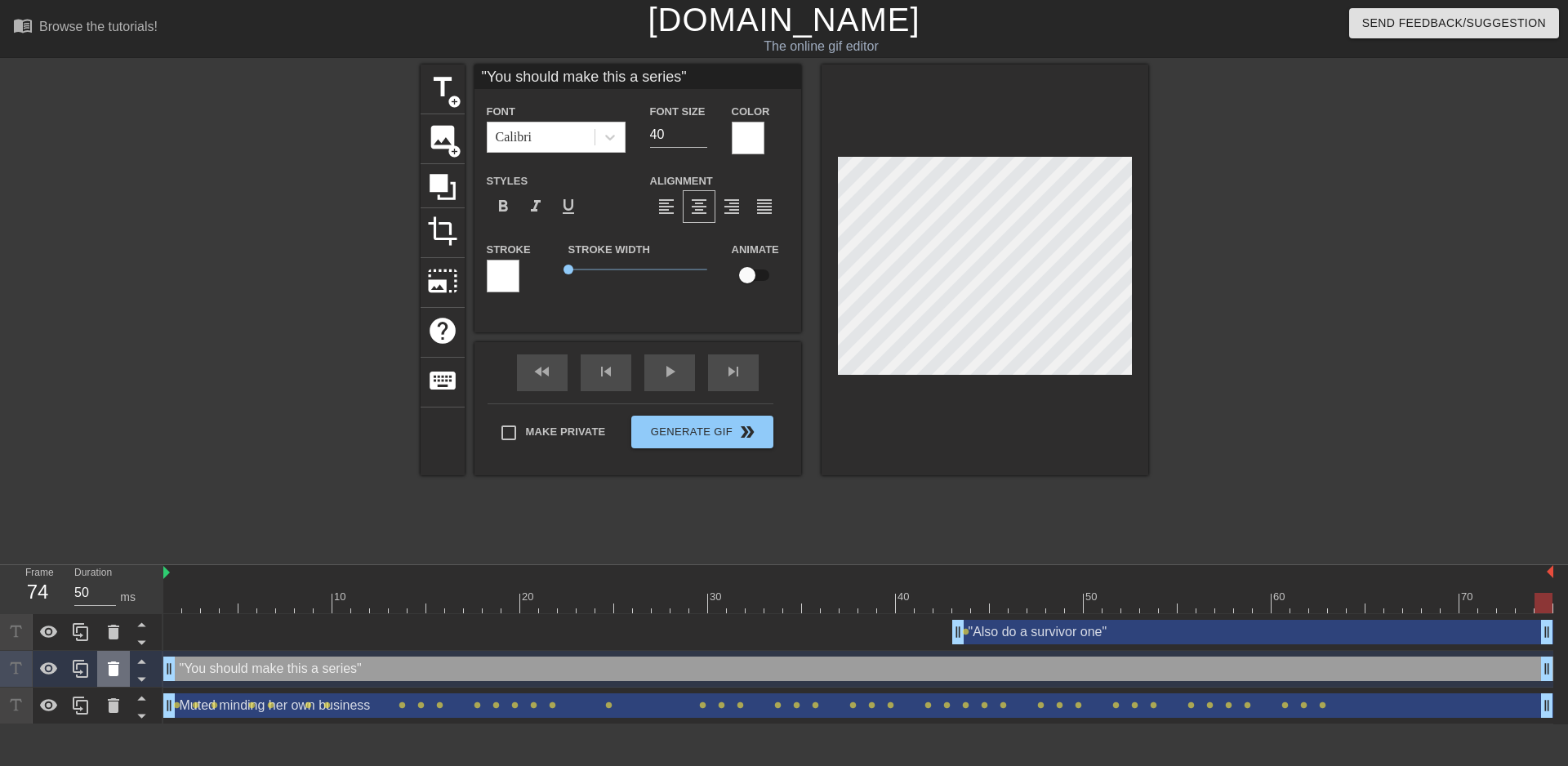
click at [111, 678] on icon at bounding box center [113, 668] width 20 height 20
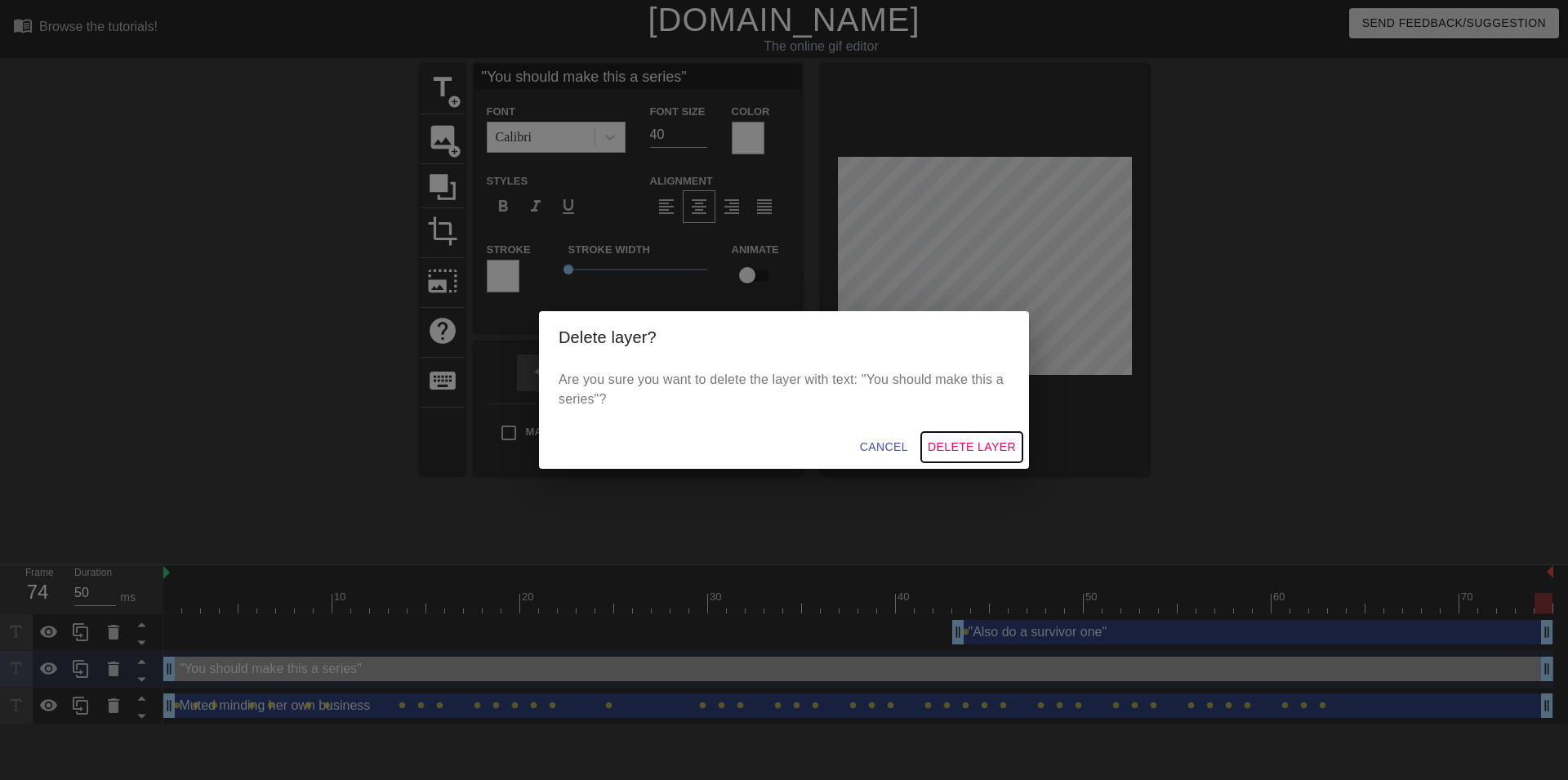
click at [957, 448] on span "Delete Layer" at bounding box center [972, 447] width 88 height 21
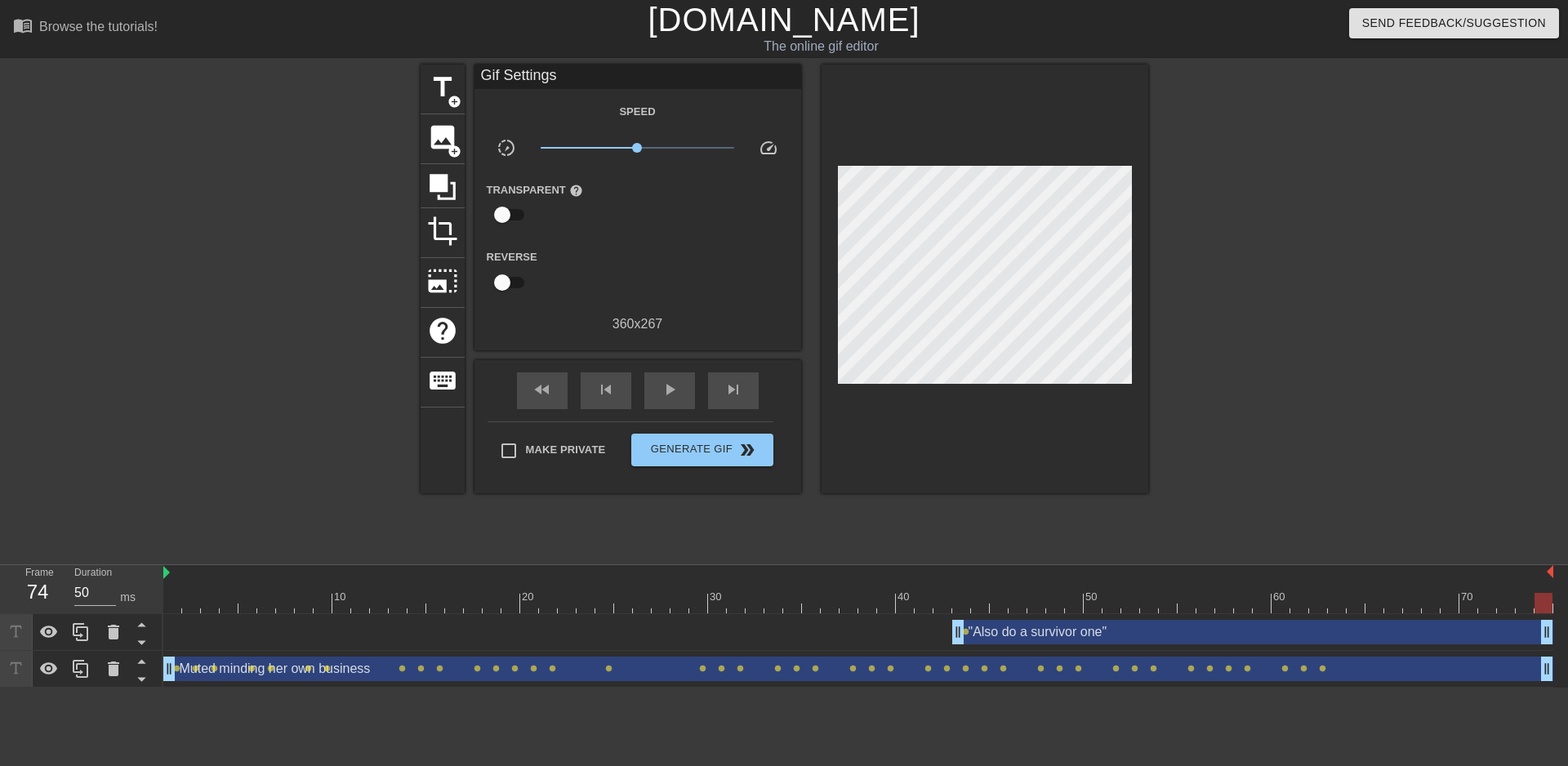
click at [960, 602] on div at bounding box center [859, 602] width 1390 height 21
drag, startPoint x: 960, startPoint y: 602, endPoint x: -80, endPoint y: 583, distance: 1040.2
click at [654, 384] on div "play_arrow" at bounding box center [670, 391] width 50 height 36
click at [662, 388] on span "pause" at bounding box center [670, 389] width 20 height 20
click at [732, 457] on span "Generate Gif double_arrow" at bounding box center [702, 450] width 128 height 20
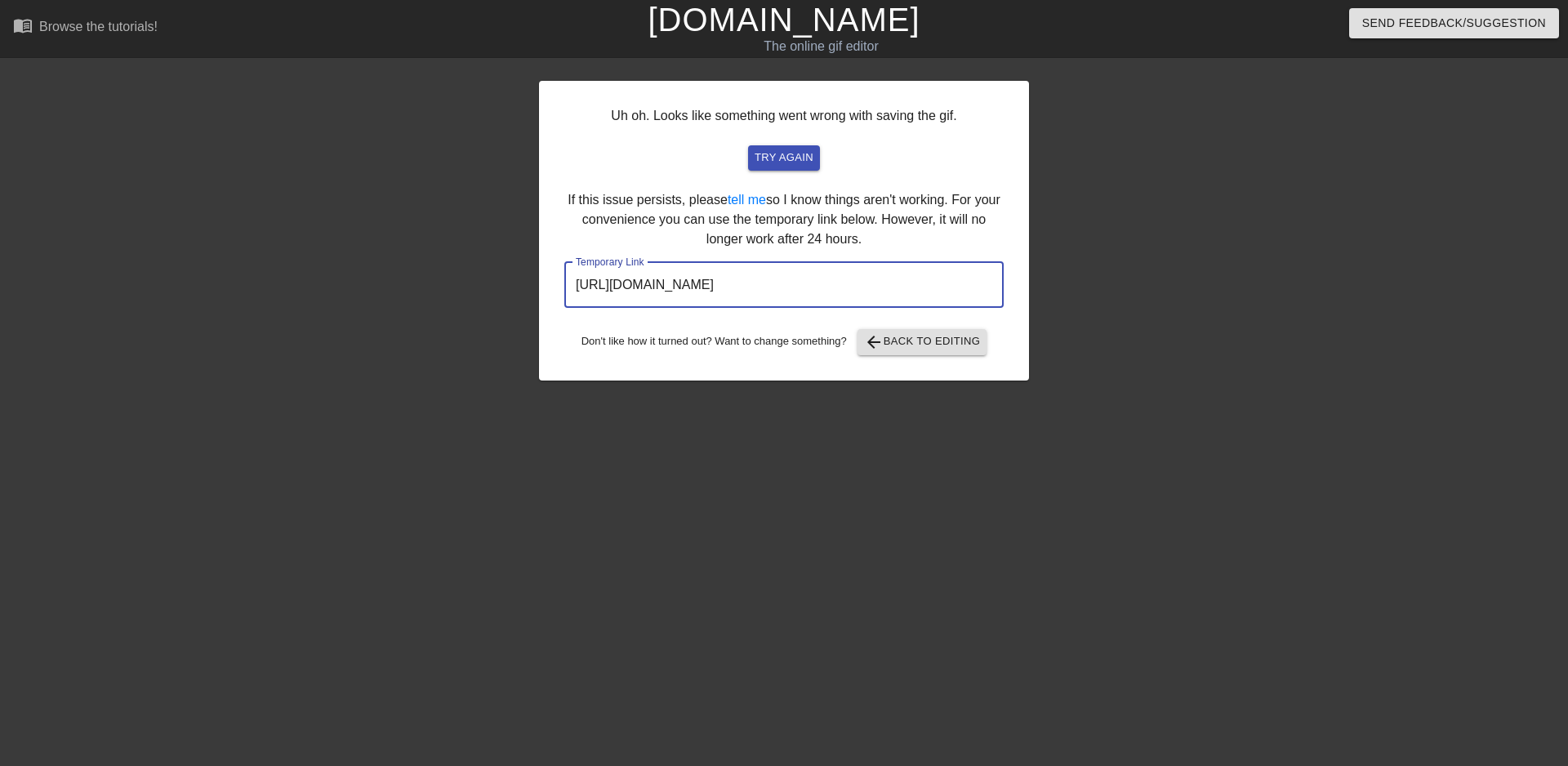
drag, startPoint x: 962, startPoint y: 290, endPoint x: 93, endPoint y: 297, distance: 869.0
click at [565, 297] on input "https://www.gifntext.com/temp_generations/DZWPLH2F.gif" at bounding box center [784, 284] width 440 height 45
